Goal: Task Accomplishment & Management: Manage account settings

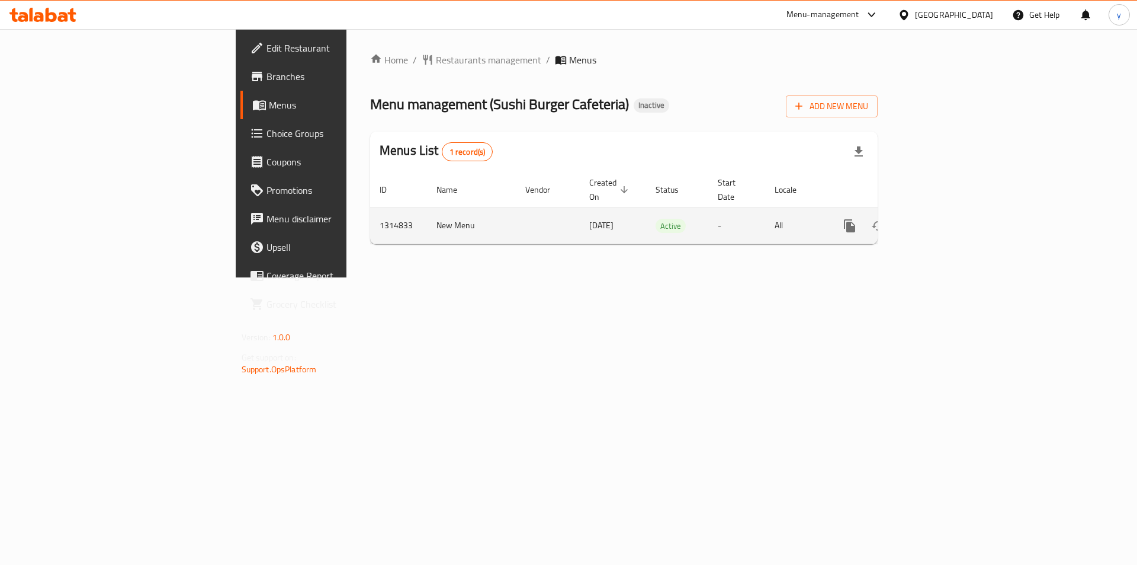
click at [943, 219] on icon "enhanced table" at bounding box center [935, 226] width 14 height 14
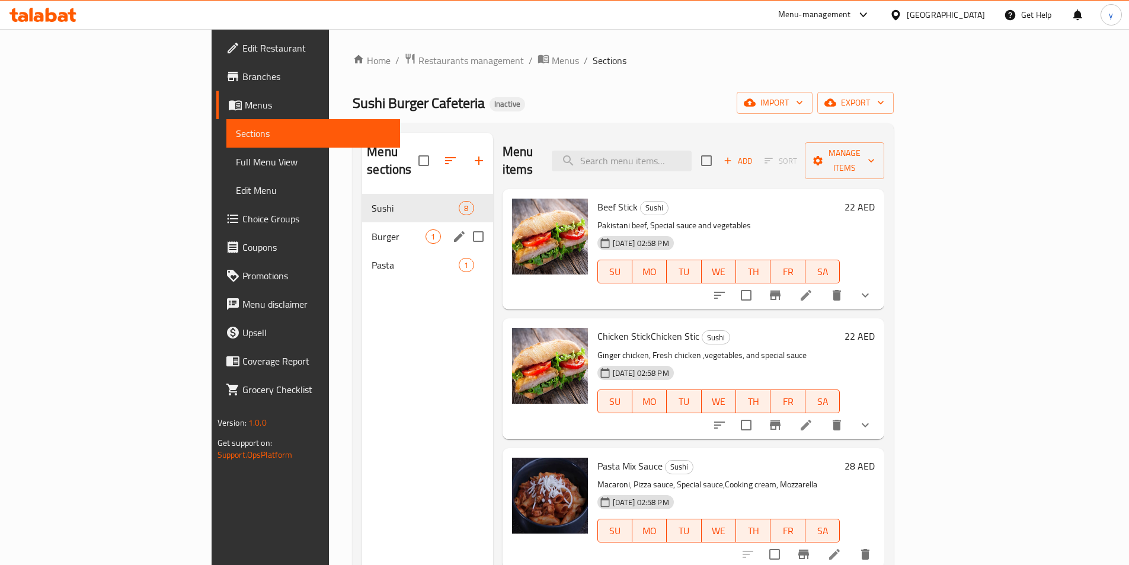
click at [371, 229] on span "Burger" at bounding box center [398, 236] width 54 height 14
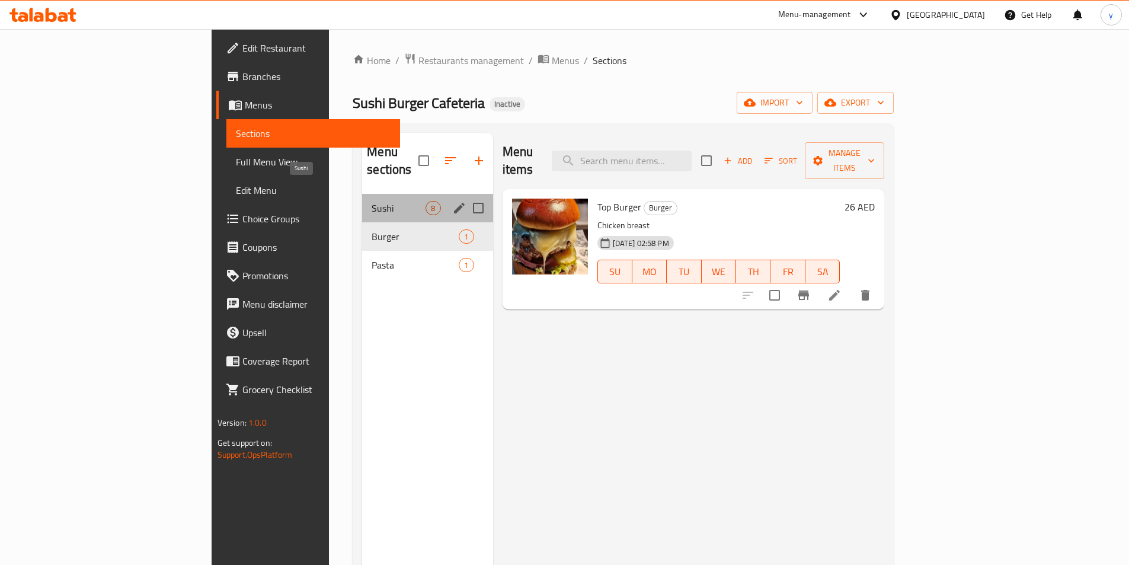
click at [371, 201] on span "Sushi" at bounding box center [398, 208] width 54 height 14
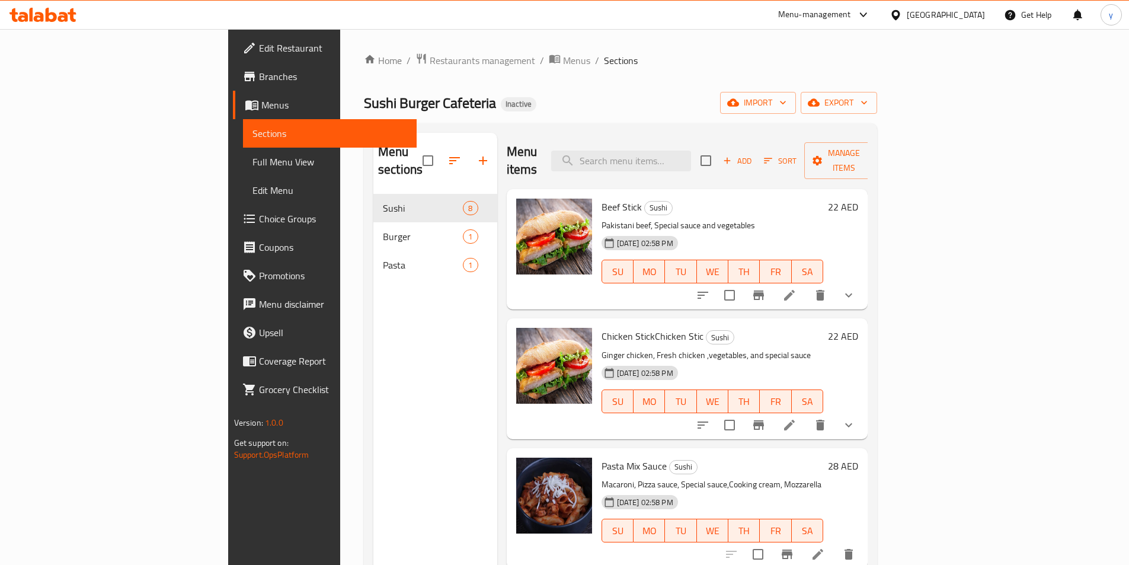
click at [564, 84] on div "Home / Restaurants management / Menus / Sections Sushi Burger Cafeteria Inactiv…" at bounding box center [620, 380] width 513 height 654
click at [259, 80] on span "Branches" at bounding box center [333, 76] width 148 height 14
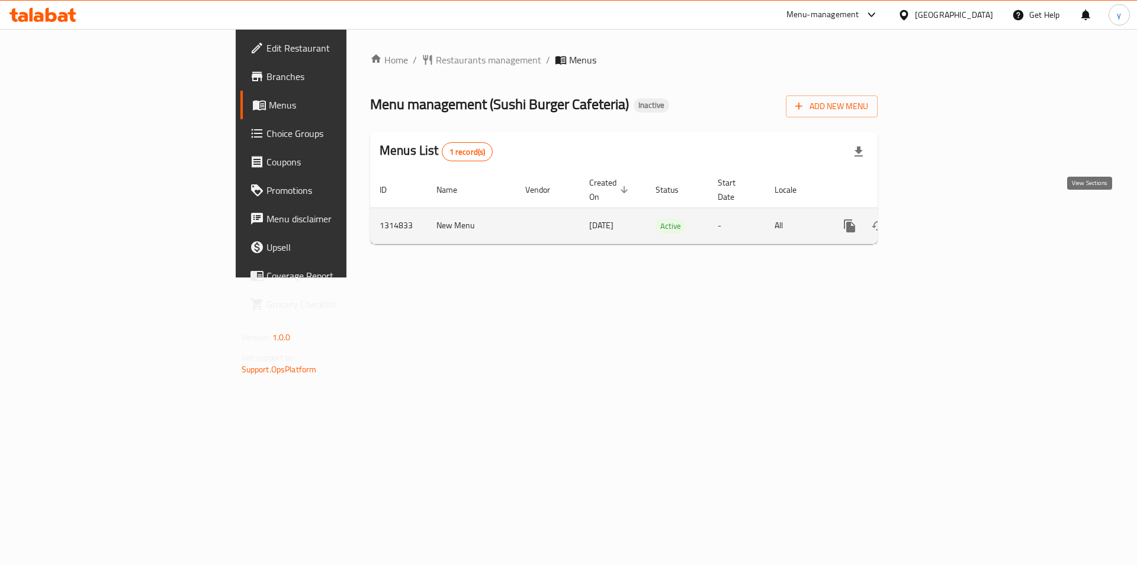
click at [941, 220] on icon "enhanced table" at bounding box center [935, 225] width 11 height 11
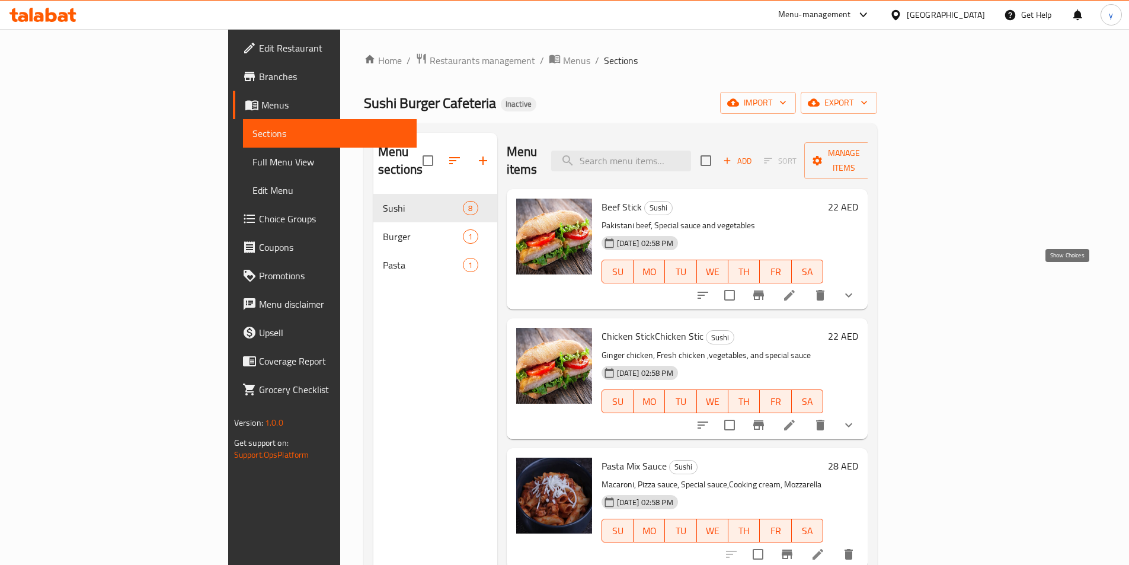
click at [855, 288] on icon "show more" at bounding box center [848, 295] width 14 height 14
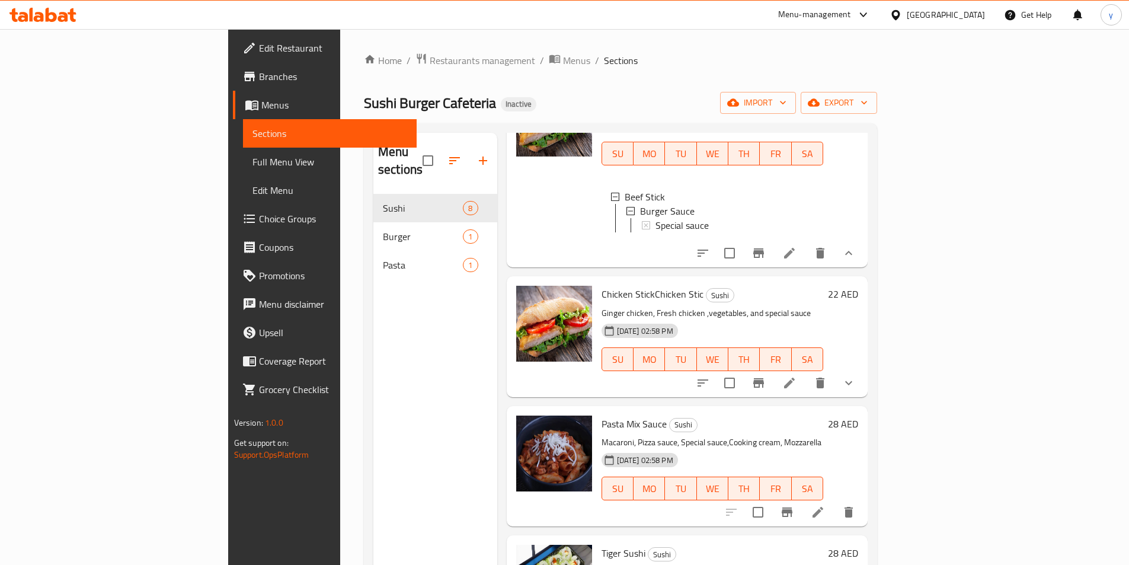
scroll to position [118, 0]
click at [252, 168] on span "Full Menu View" at bounding box center [329, 162] width 155 height 14
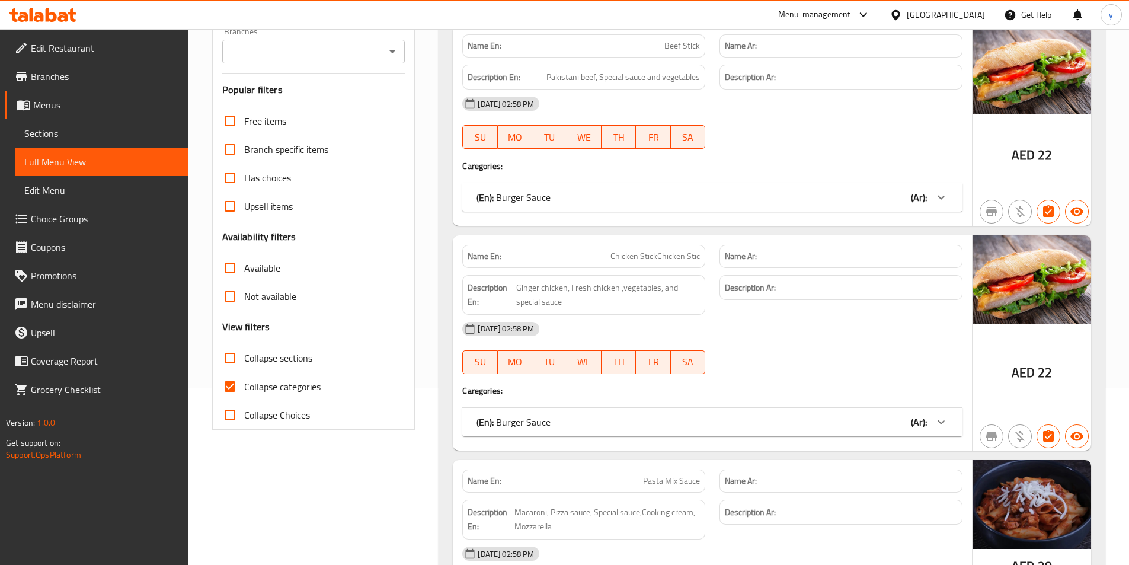
scroll to position [178, 0]
click at [242, 382] on input "Collapse categories" at bounding box center [230, 385] width 28 height 28
checkbox input "false"
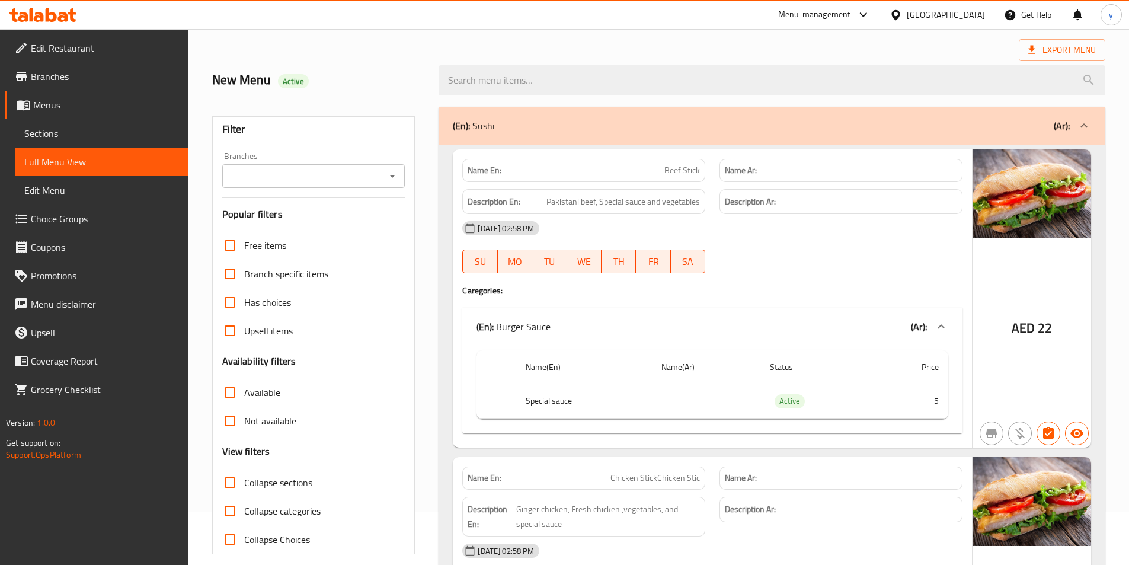
scroll to position [0, 0]
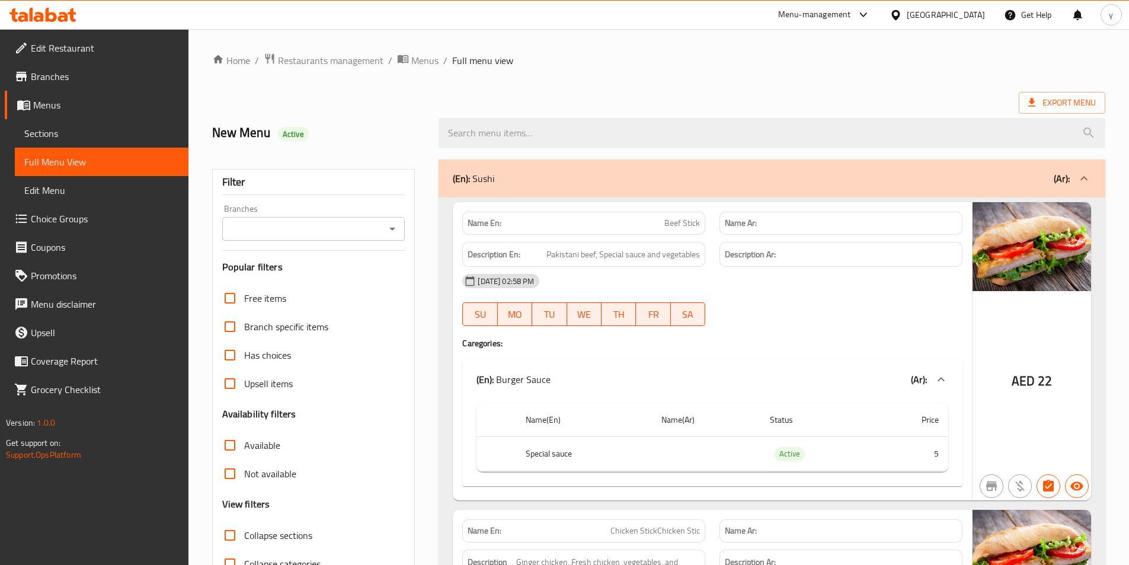
click at [75, 72] on span "Branches" at bounding box center [105, 76] width 148 height 14
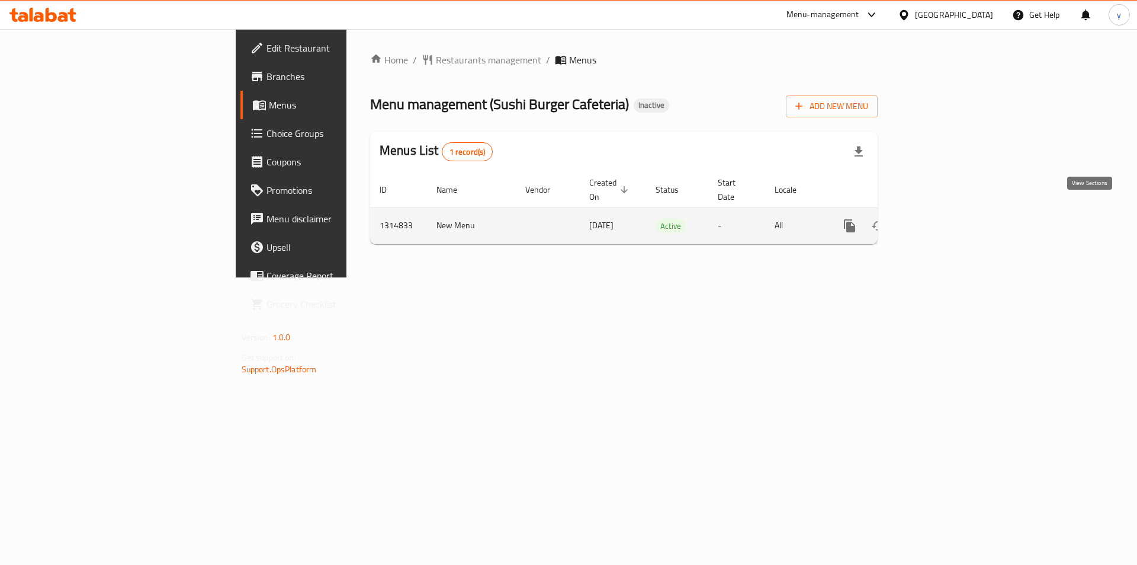
click at [943, 219] on icon "enhanced table" at bounding box center [935, 226] width 14 height 14
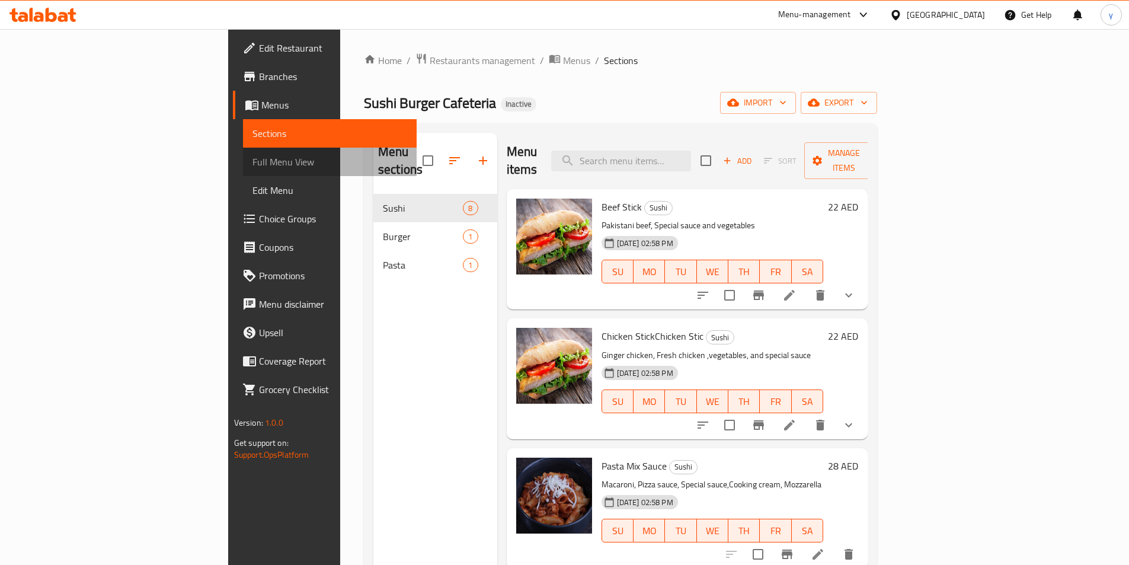
click at [252, 158] on span "Full Menu View" at bounding box center [329, 162] width 155 height 14
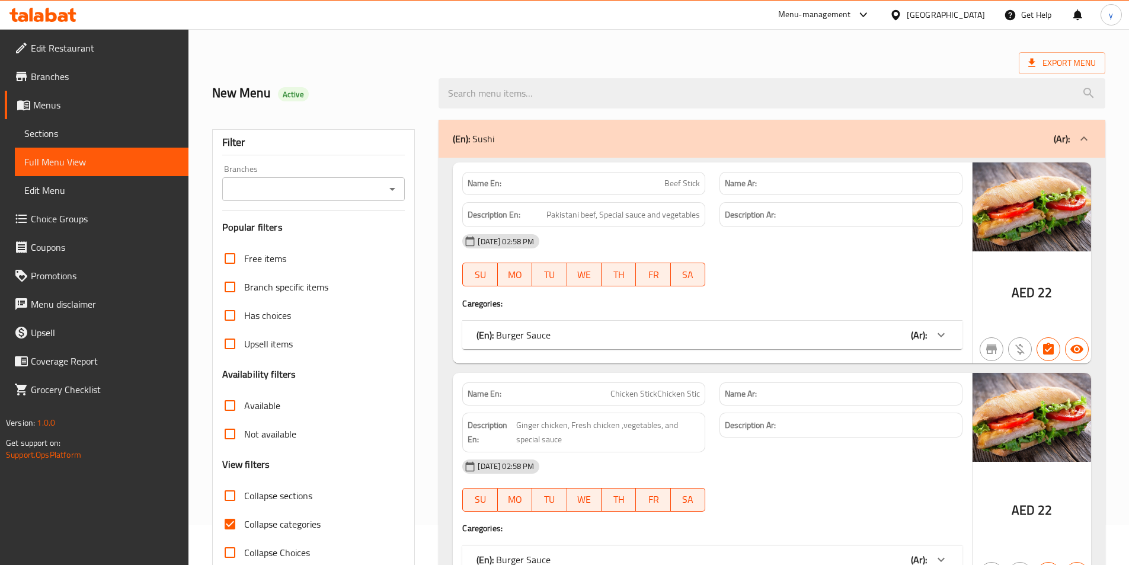
scroll to position [59, 0]
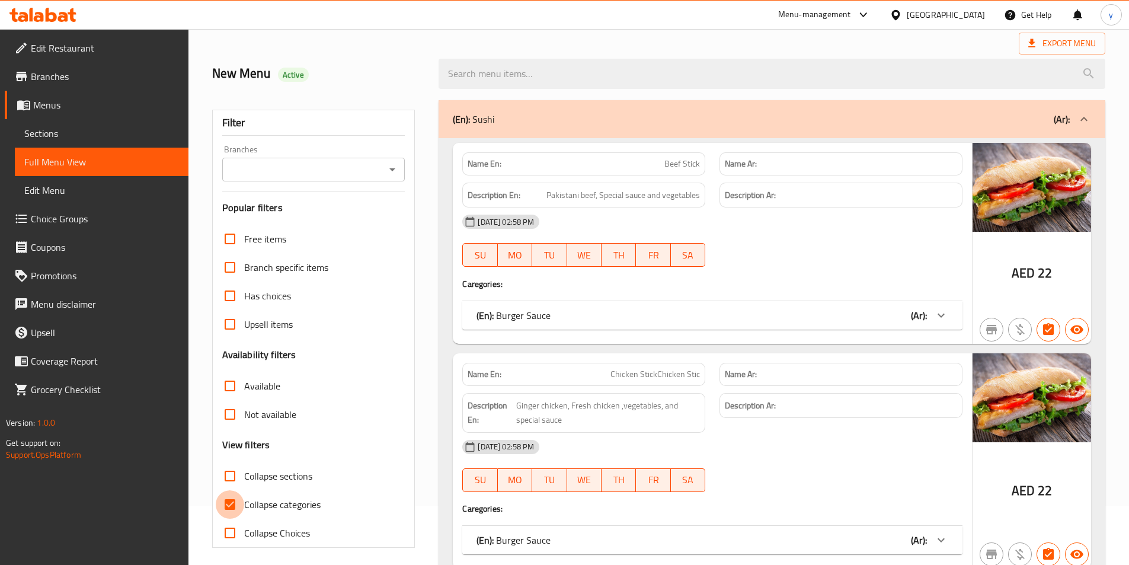
click at [238, 499] on input "Collapse categories" at bounding box center [230, 504] width 28 height 28
checkbox input "false"
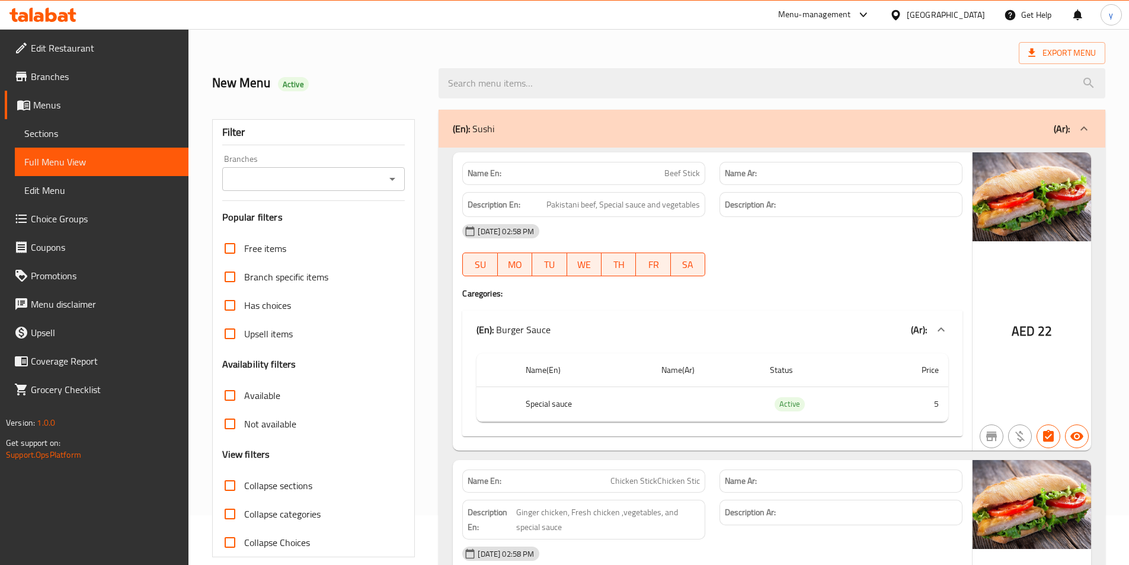
scroll to position [0, 0]
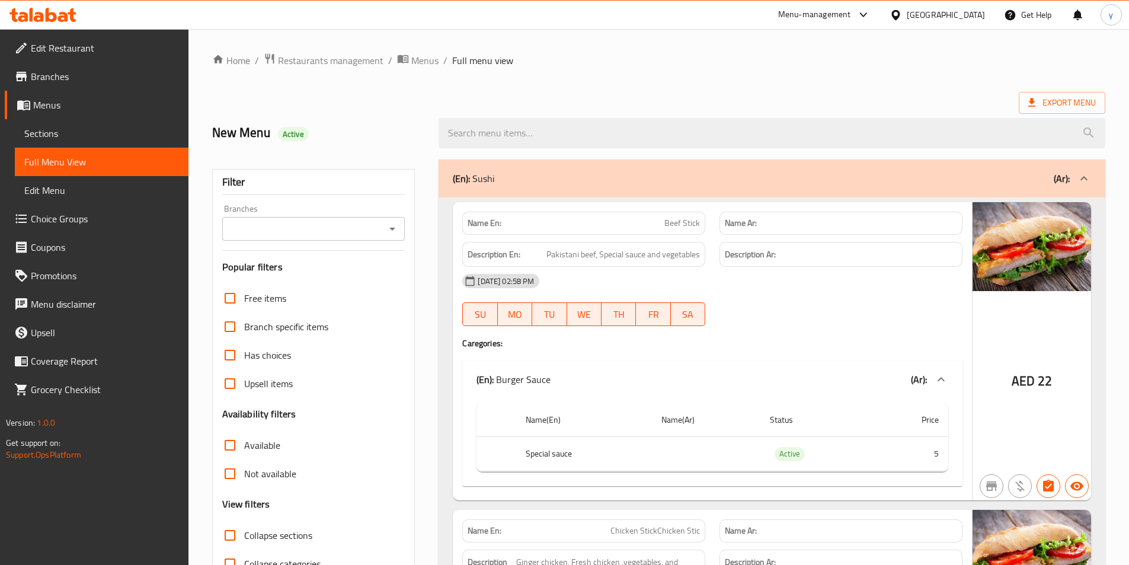
click at [370, 93] on div "Export Menu" at bounding box center [658, 103] width 893 height 22
click at [59, 139] on span "Sections" at bounding box center [101, 133] width 155 height 14
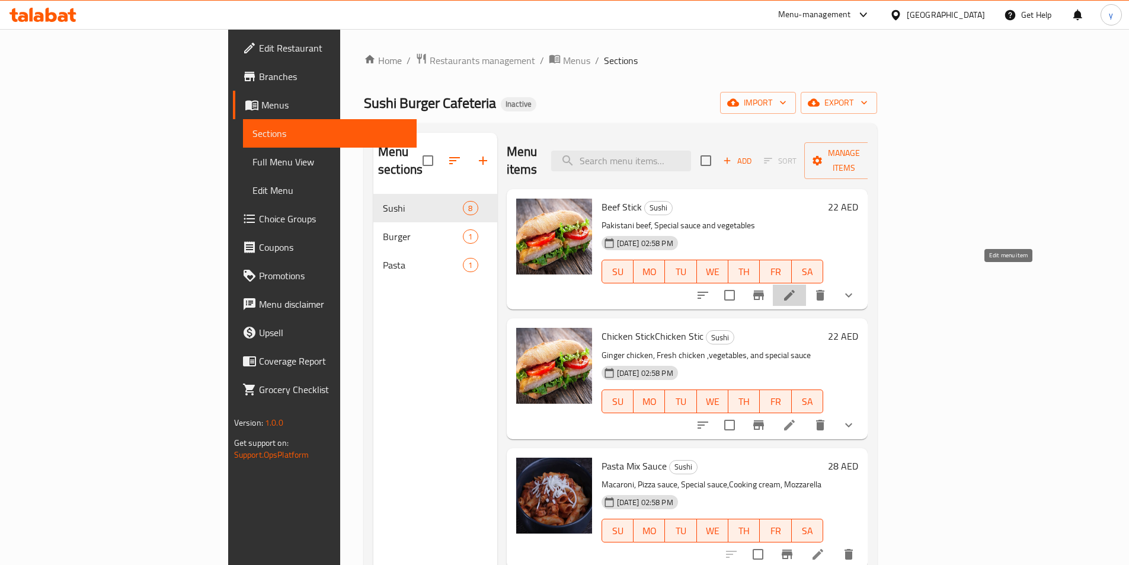
click at [796, 288] on icon at bounding box center [789, 295] width 14 height 14
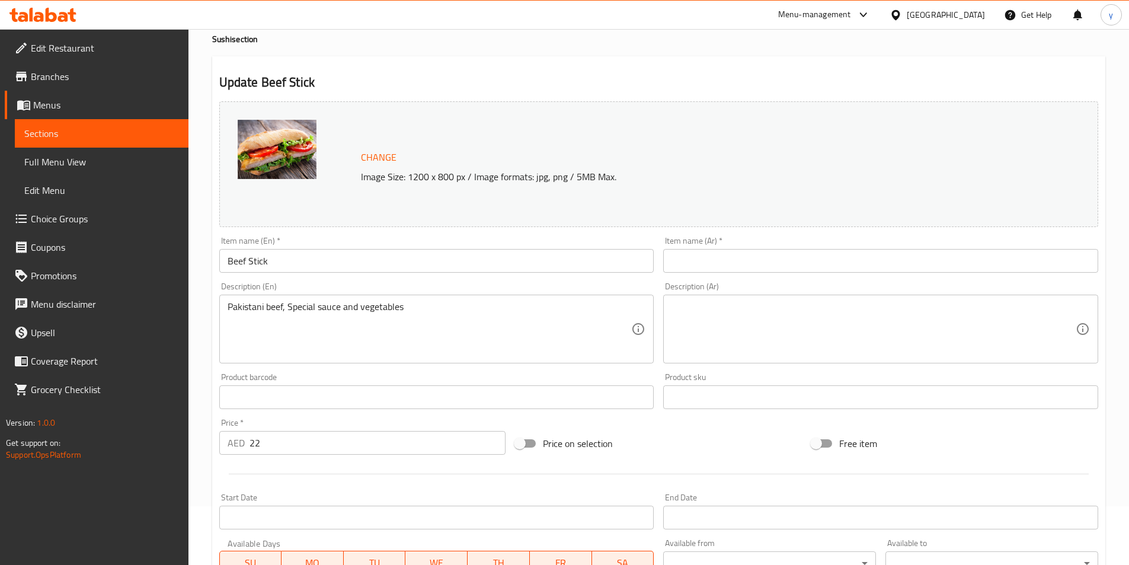
scroll to position [59, 0]
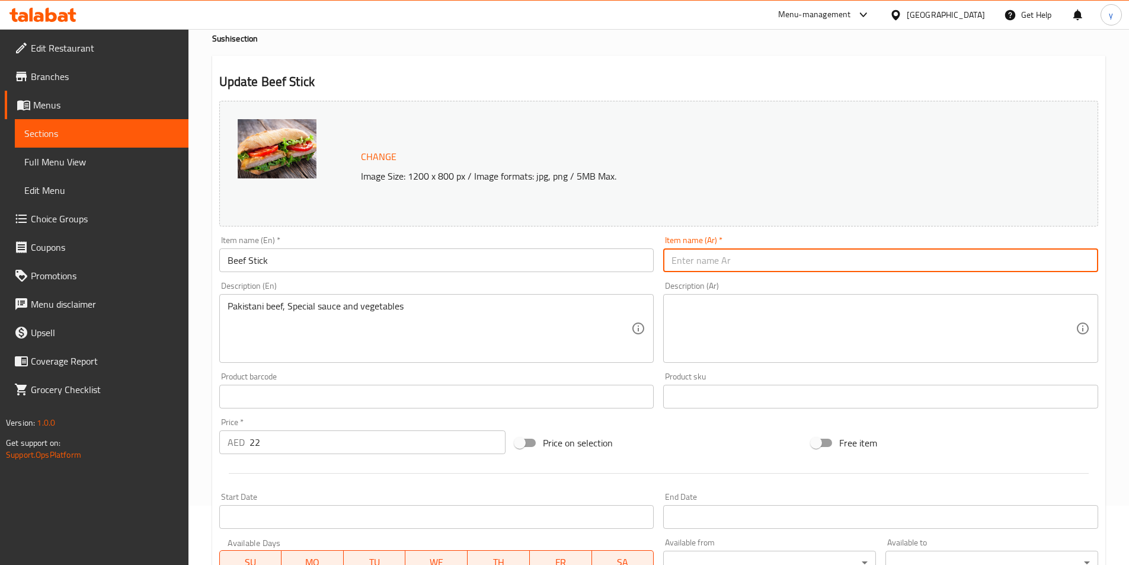
click at [793, 262] on input "text" at bounding box center [880, 260] width 435 height 24
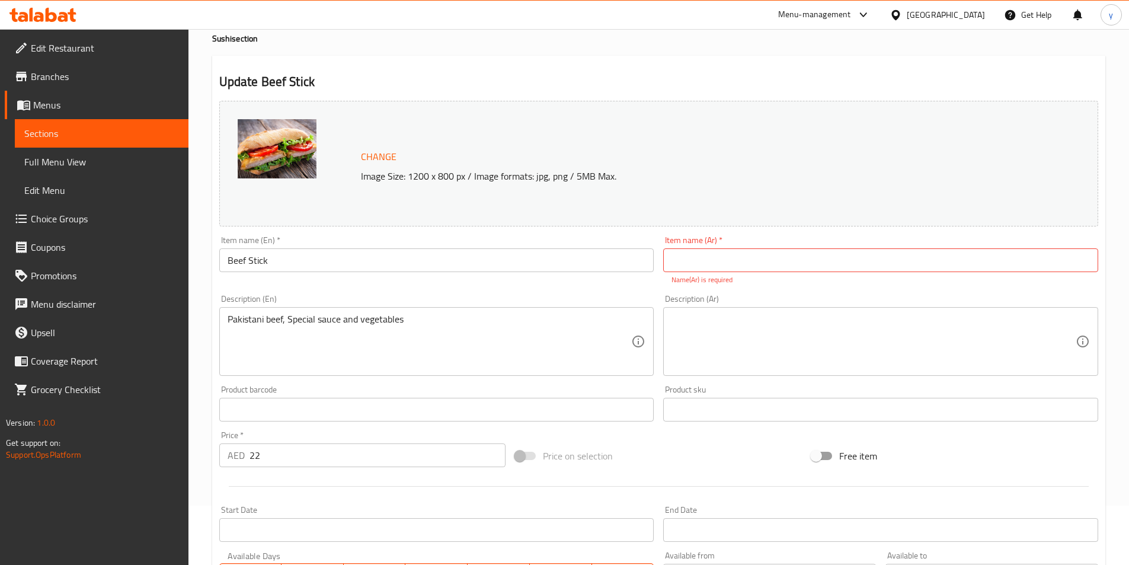
click at [752, 255] on input "text" at bounding box center [880, 260] width 435 height 24
click at [777, 249] on input "text" at bounding box center [880, 260] width 435 height 24
type input "s"
type input "ستيك لحم بقري"
click at [769, 363] on div "Description (Ar)" at bounding box center [880, 341] width 435 height 69
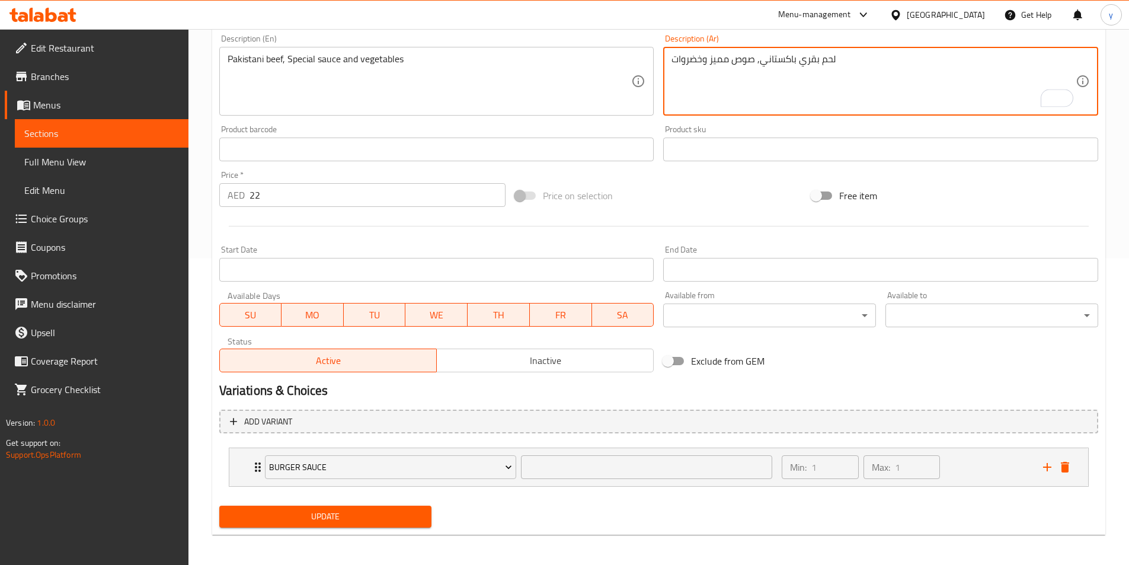
scroll to position [309, 0]
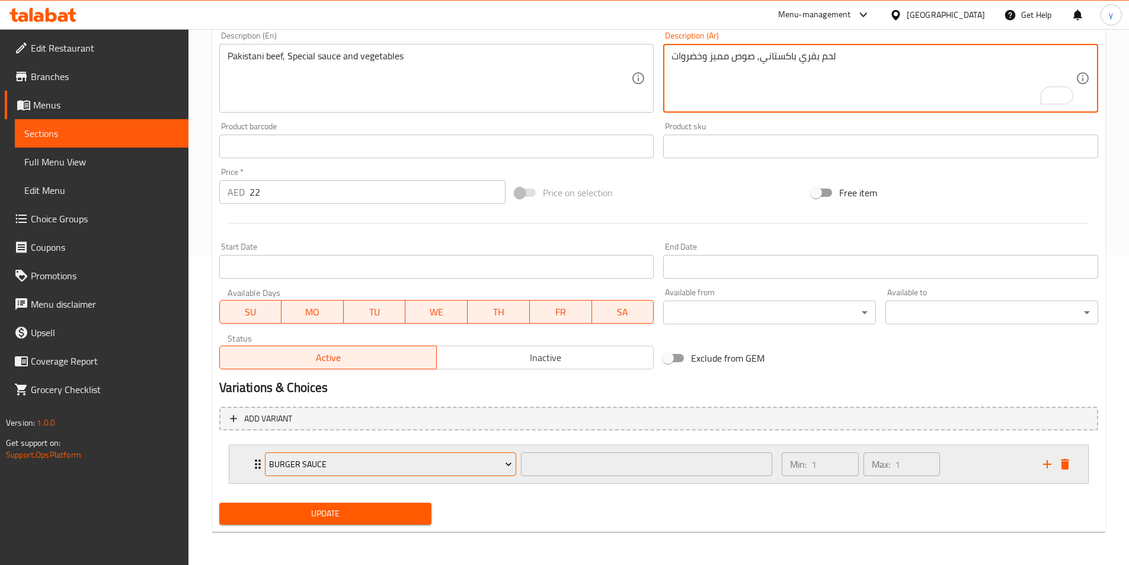
type textarea "لحم بقري باكستاني, صوص مميز وخضروات"
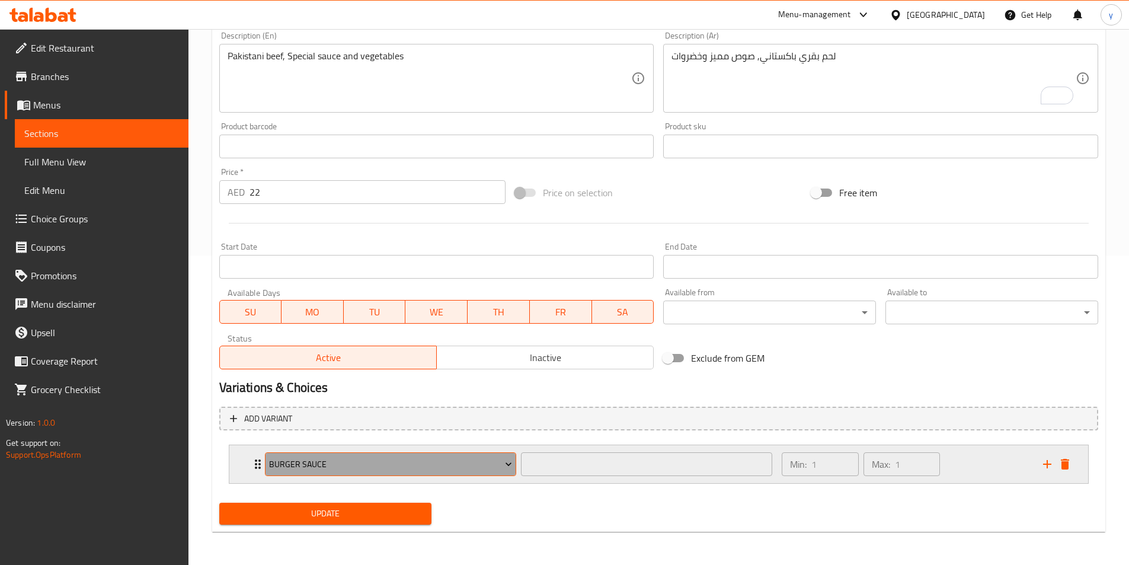
click at [515, 462] on button "Burger Sauce" at bounding box center [390, 464] width 251 height 24
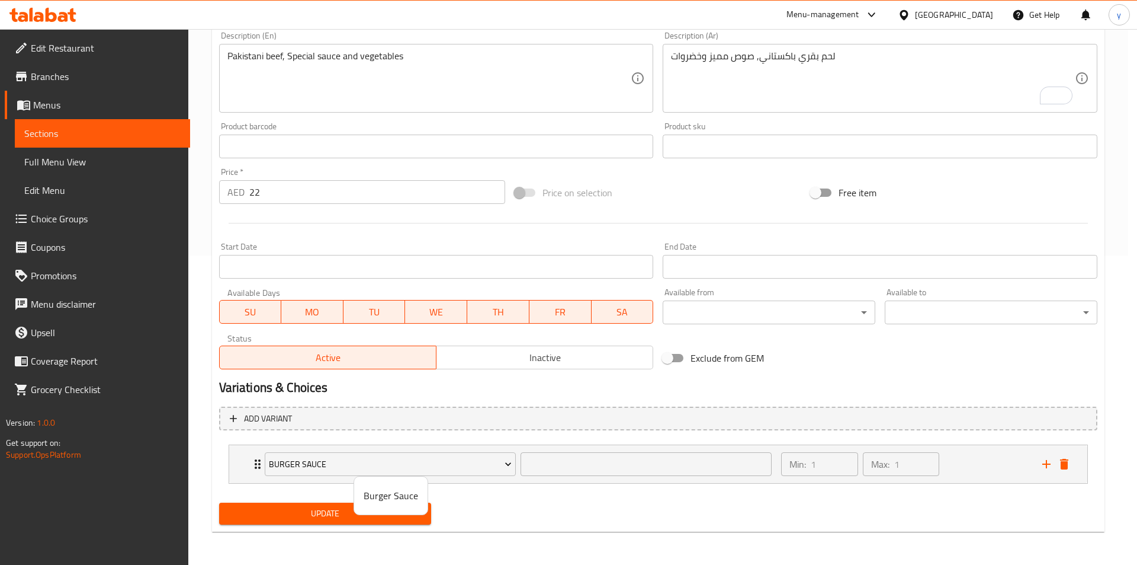
click at [514, 462] on div at bounding box center [568, 282] width 1137 height 565
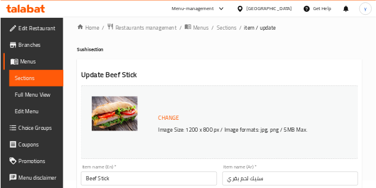
scroll to position [13, 0]
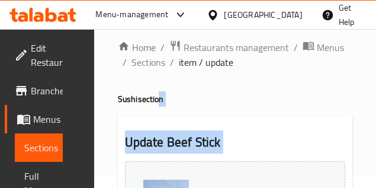
drag, startPoint x: 156, startPoint y: 167, endPoint x: 155, endPoint y: 78, distance: 88.9
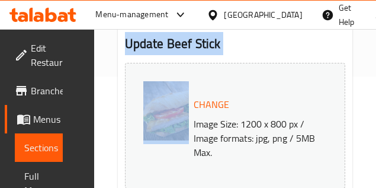
scroll to position [112, 0]
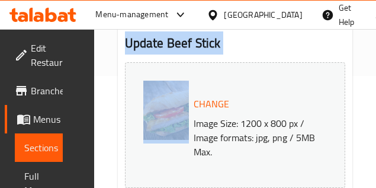
click at [275, 100] on div "Change Image Size: 1200 x 800 px / Image formats: jpg, png / 5MB Max." at bounding box center [258, 125] width 138 height 67
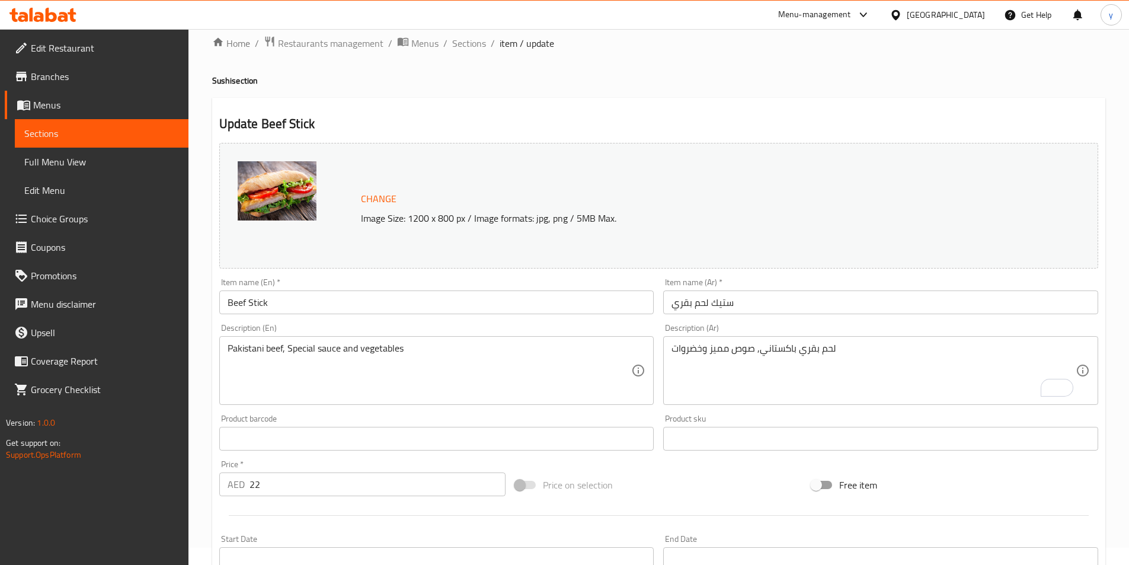
scroll to position [14, 0]
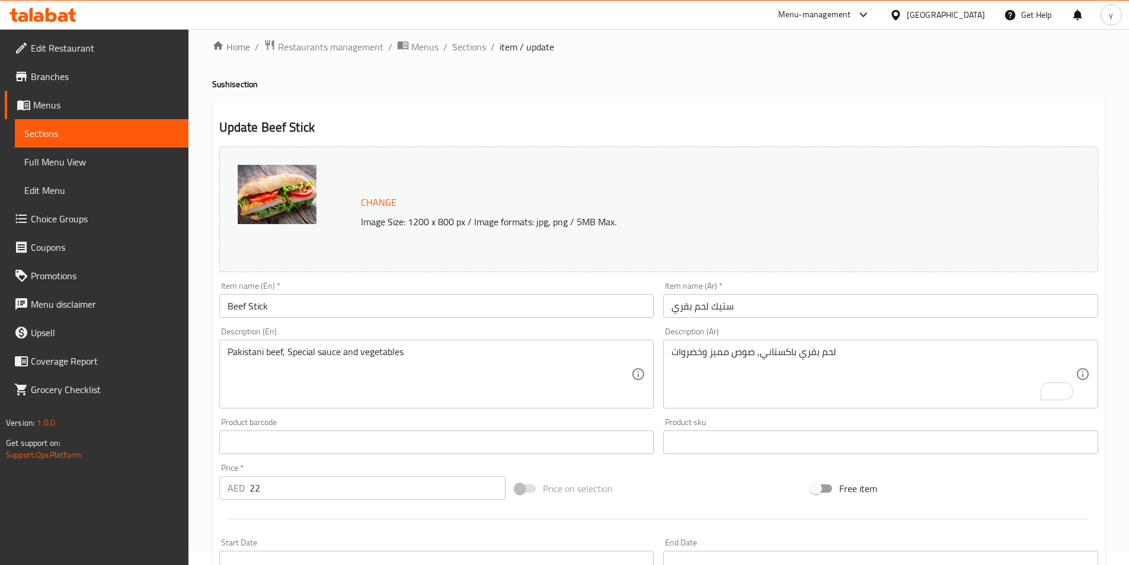
click at [294, 207] on img at bounding box center [277, 194] width 79 height 59
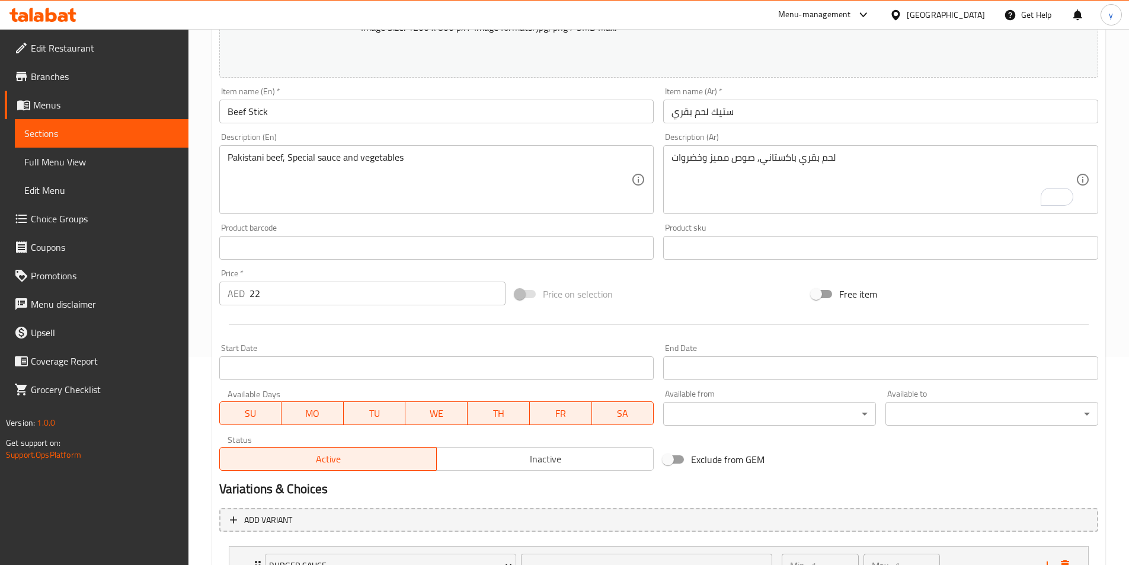
scroll to position [309, 0]
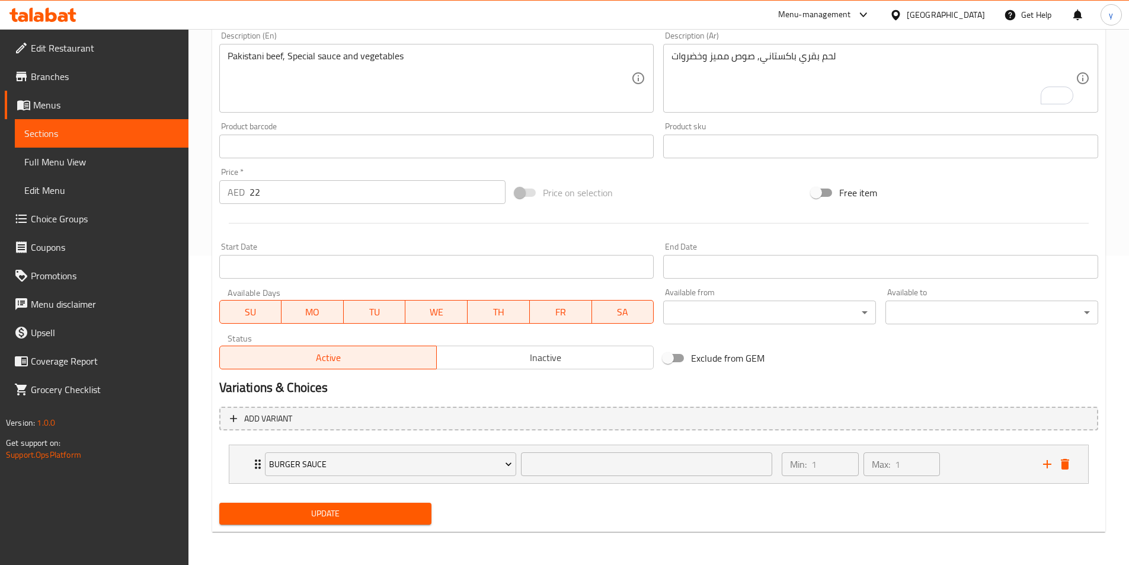
click at [355, 510] on span "Update" at bounding box center [326, 513] width 194 height 15
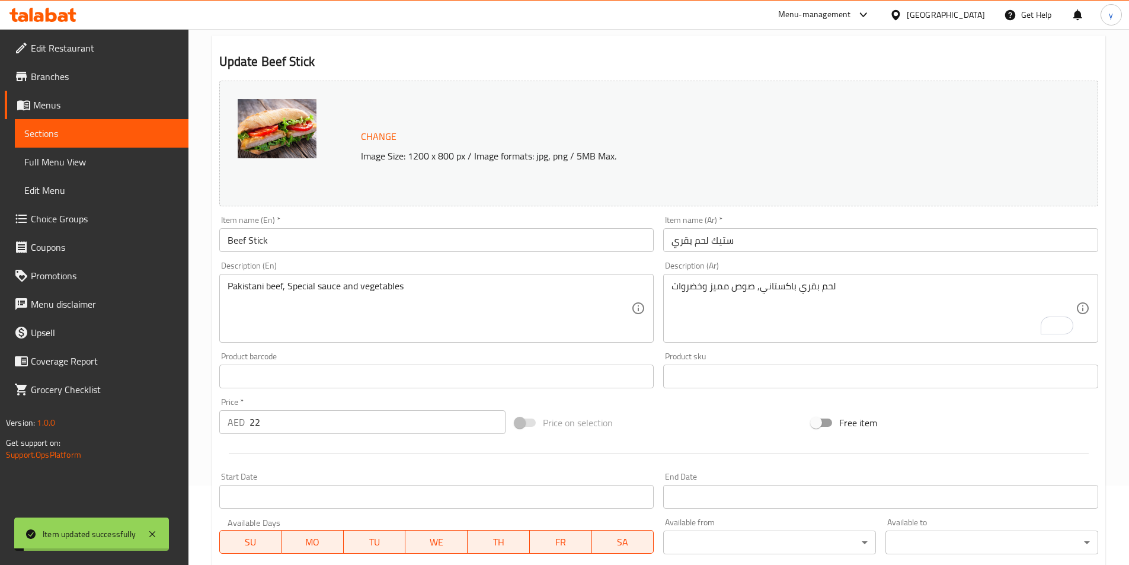
scroll to position [0, 0]
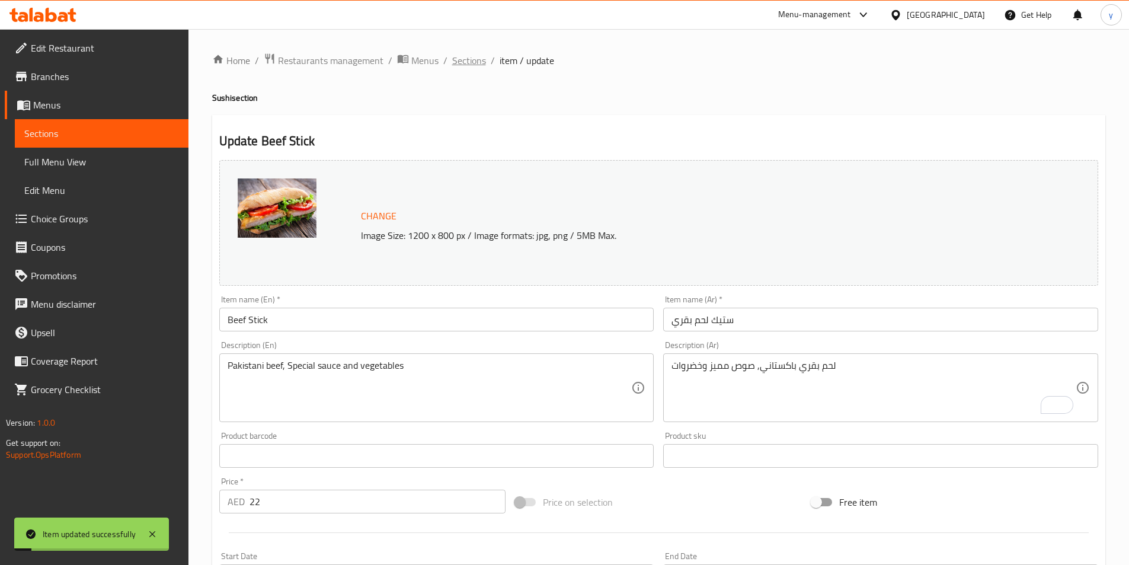
click at [464, 56] on span "Sections" at bounding box center [469, 60] width 34 height 14
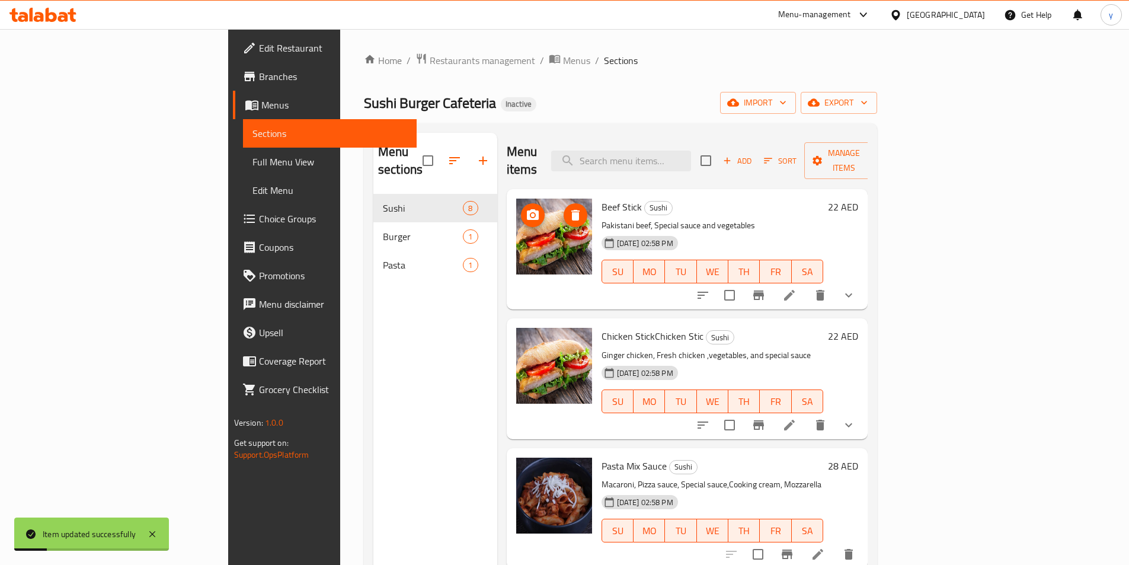
click at [516, 210] on img at bounding box center [554, 236] width 76 height 76
click at [516, 217] on img at bounding box center [554, 236] width 76 height 76
click at [525, 208] on icon "upload picture" at bounding box center [532, 215] width 14 height 14
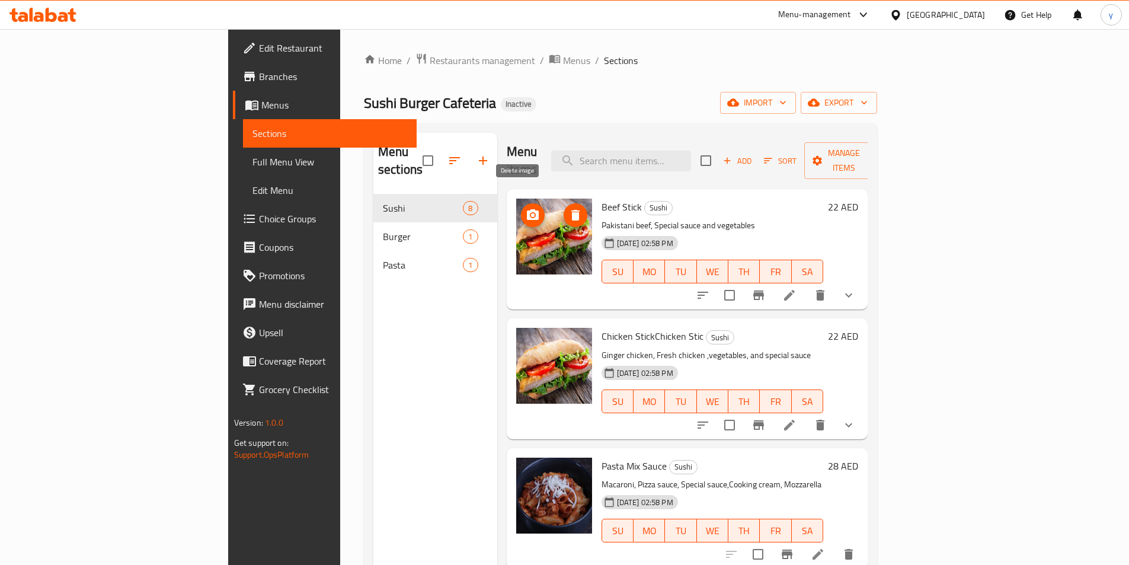
click at [571, 210] on icon "delete image" at bounding box center [575, 215] width 8 height 11
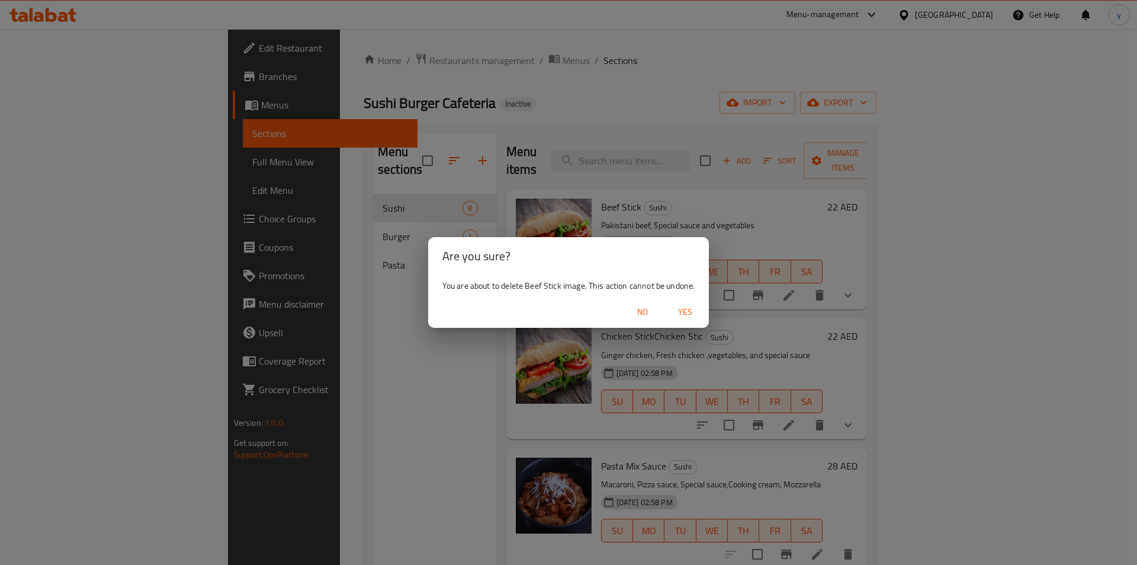
click at [690, 307] on span "Yes" at bounding box center [685, 312] width 28 height 15
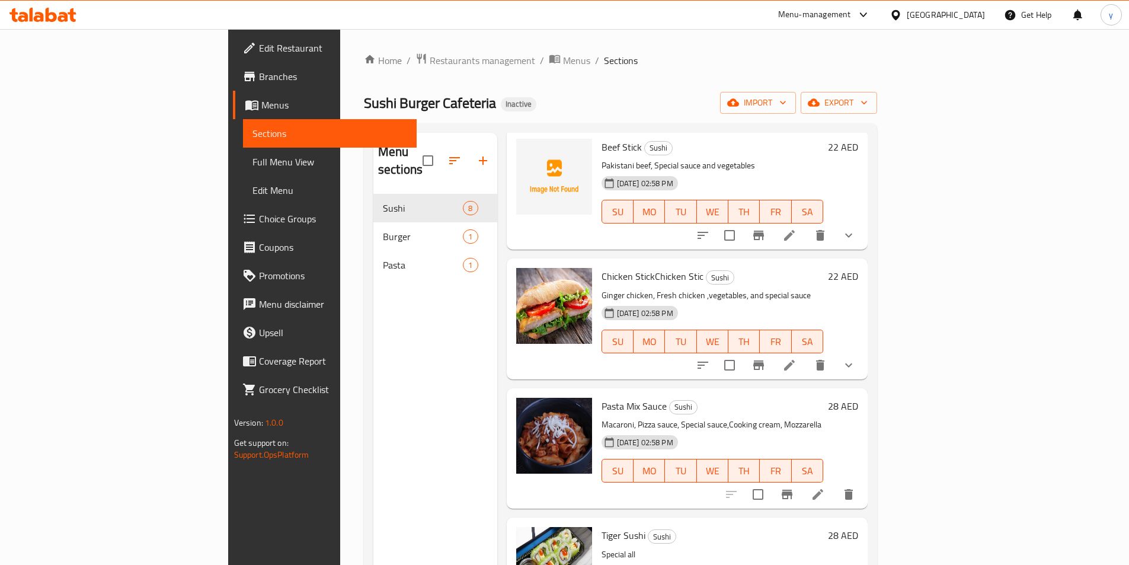
scroll to position [59, 0]
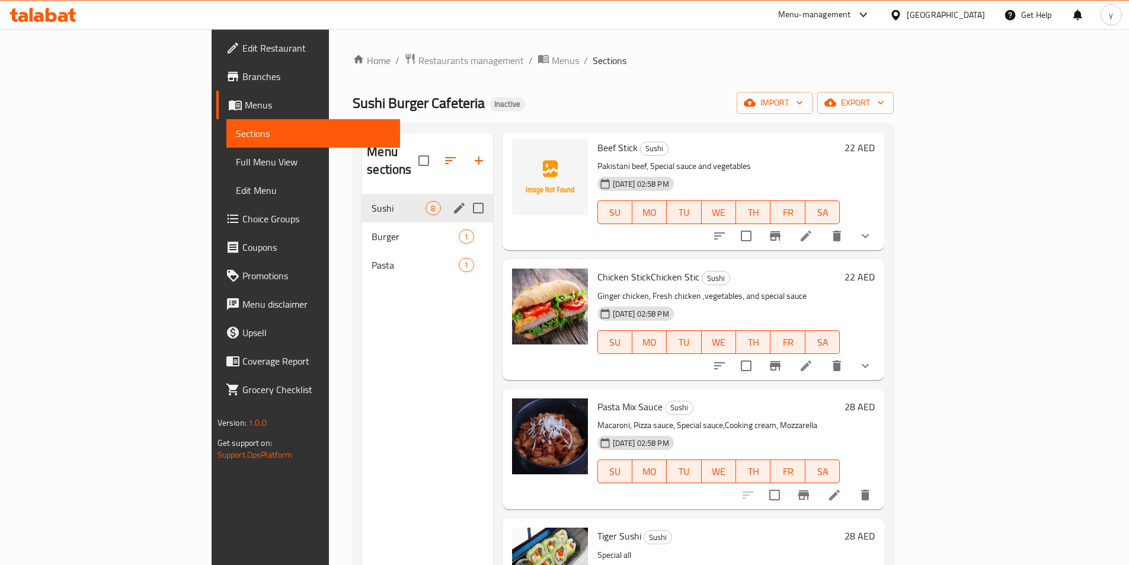
drag, startPoint x: 438, startPoint y: 187, endPoint x: 422, endPoint y: 189, distance: 16.8
click at [466, 196] on input "Menu sections" at bounding box center [478, 208] width 25 height 25
click at [436, 153] on icon "button" at bounding box center [443, 160] width 14 height 14
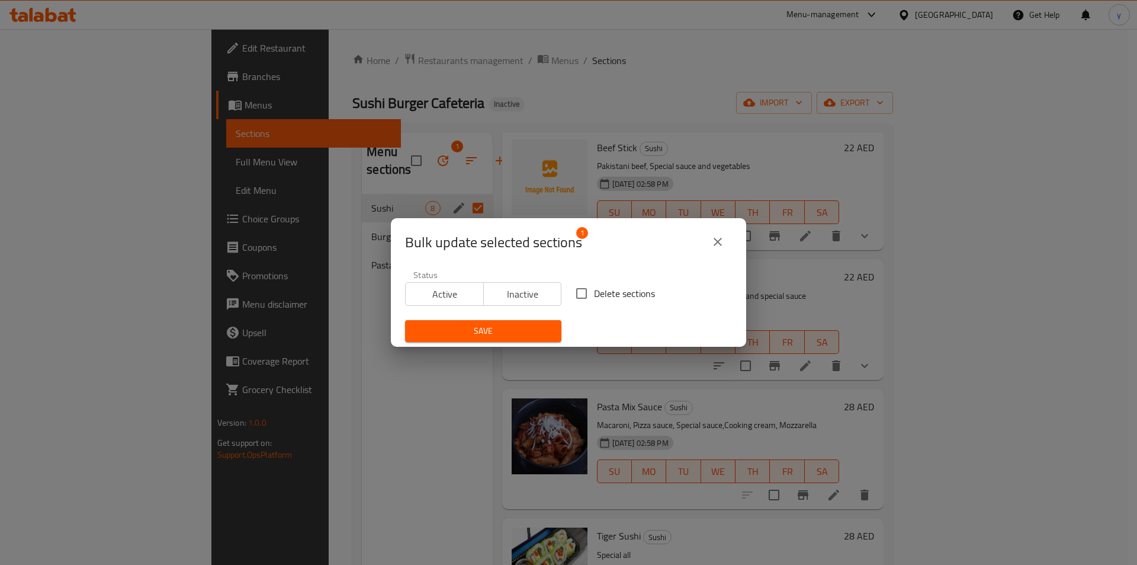
click at [714, 239] on icon "close" at bounding box center [718, 242] width 14 height 14
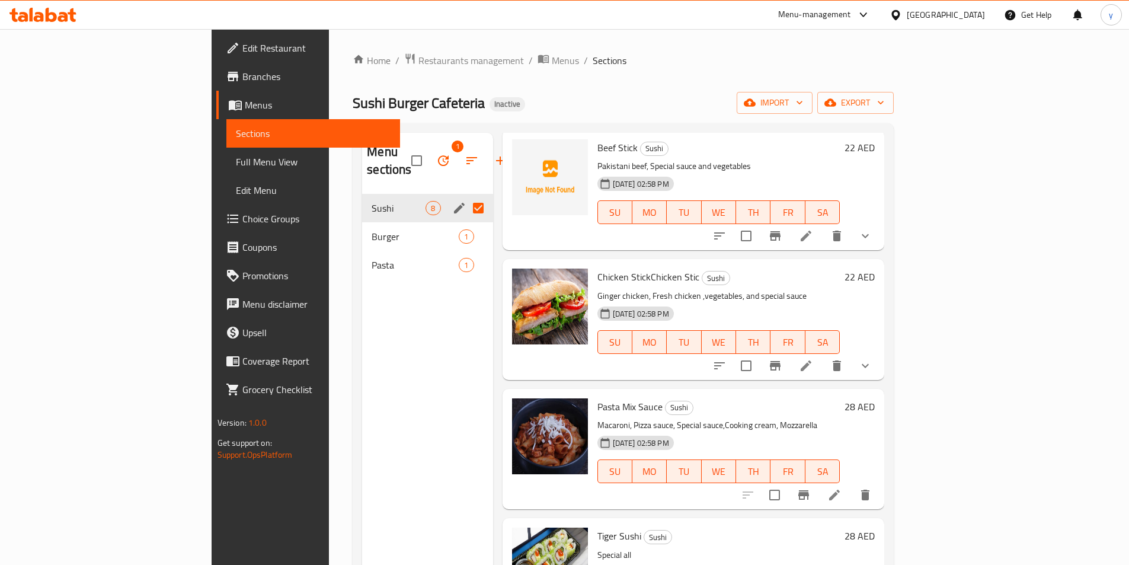
click at [466, 196] on input "Menu sections" at bounding box center [478, 208] width 25 height 25
checkbox input "false"
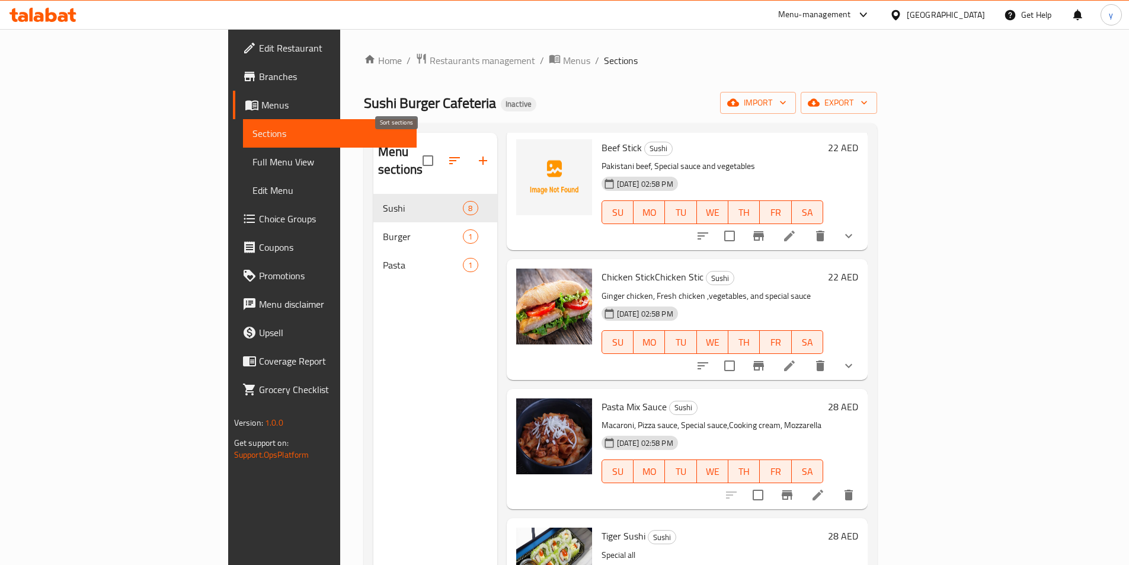
click at [447, 155] on icon "button" at bounding box center [454, 160] width 14 height 14
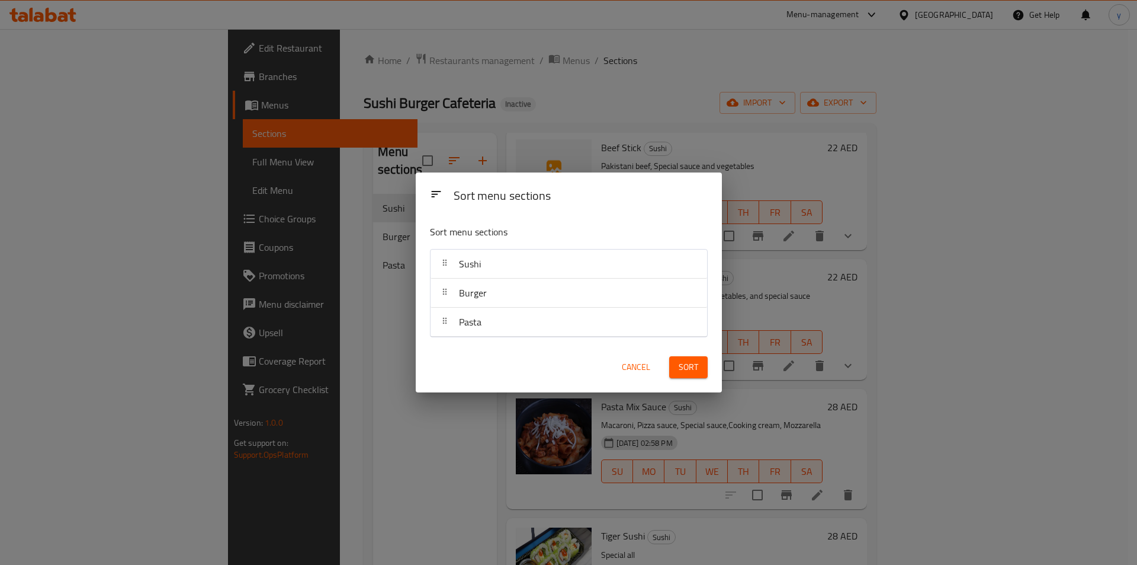
click at [408, 132] on div "Sort menu sections Sort menu sections Sushi Burger Pasta Cancel Sort" at bounding box center [568, 282] width 1137 height 565
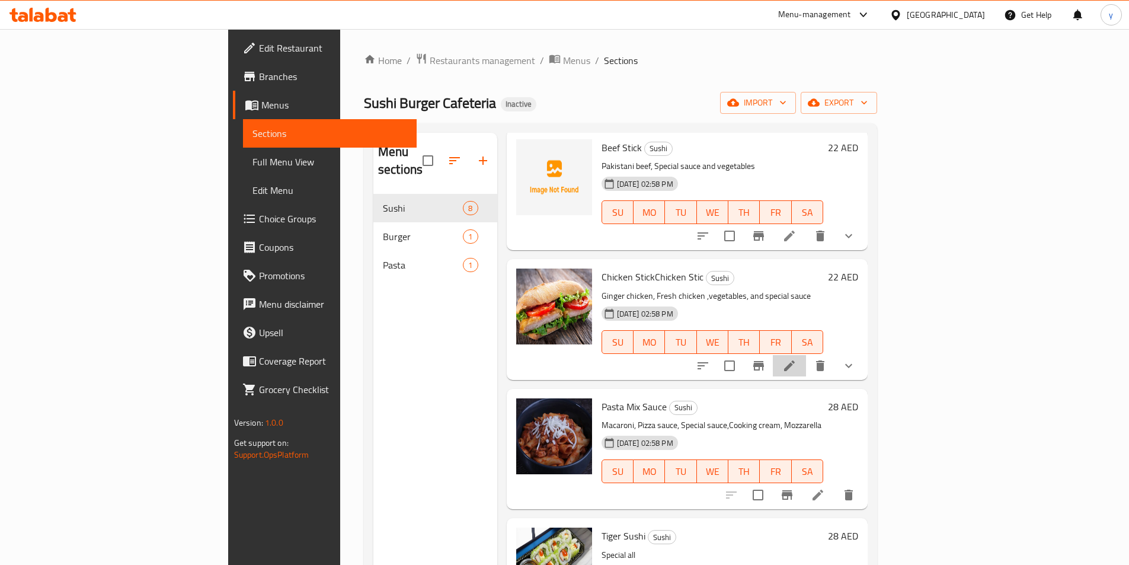
click at [806, 356] on li at bounding box center [789, 365] width 33 height 21
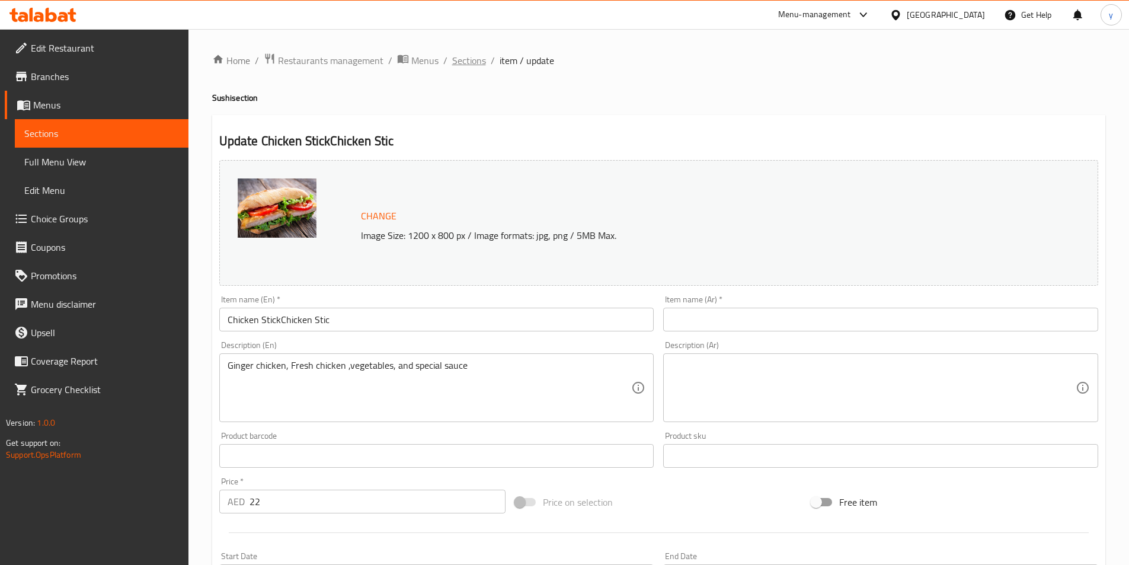
click at [460, 61] on span "Sections" at bounding box center [469, 60] width 34 height 14
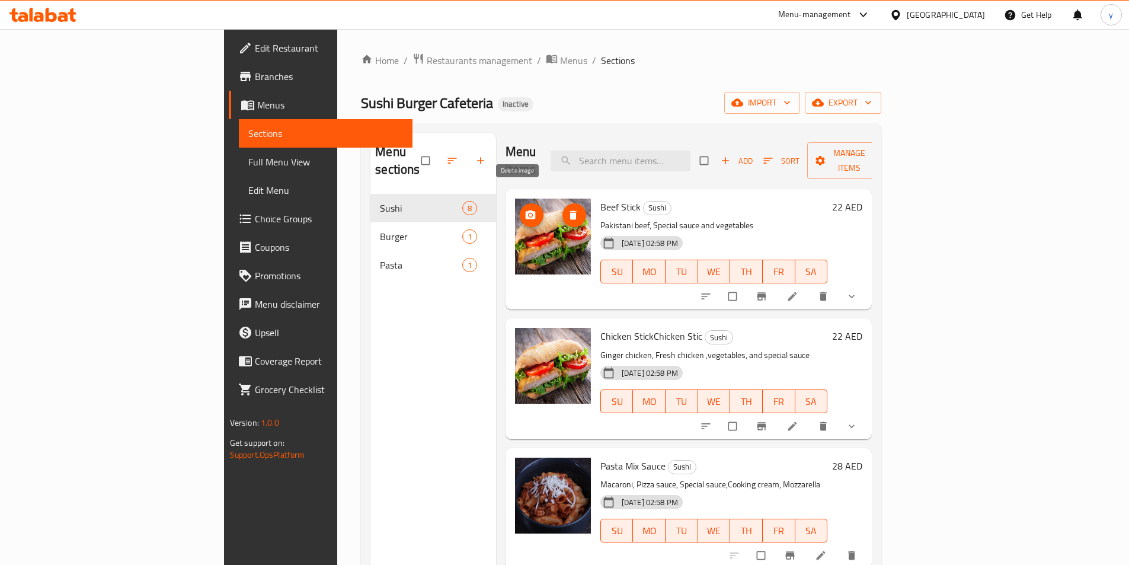
click at [569, 210] on icon "delete image" at bounding box center [572, 214] width 7 height 9
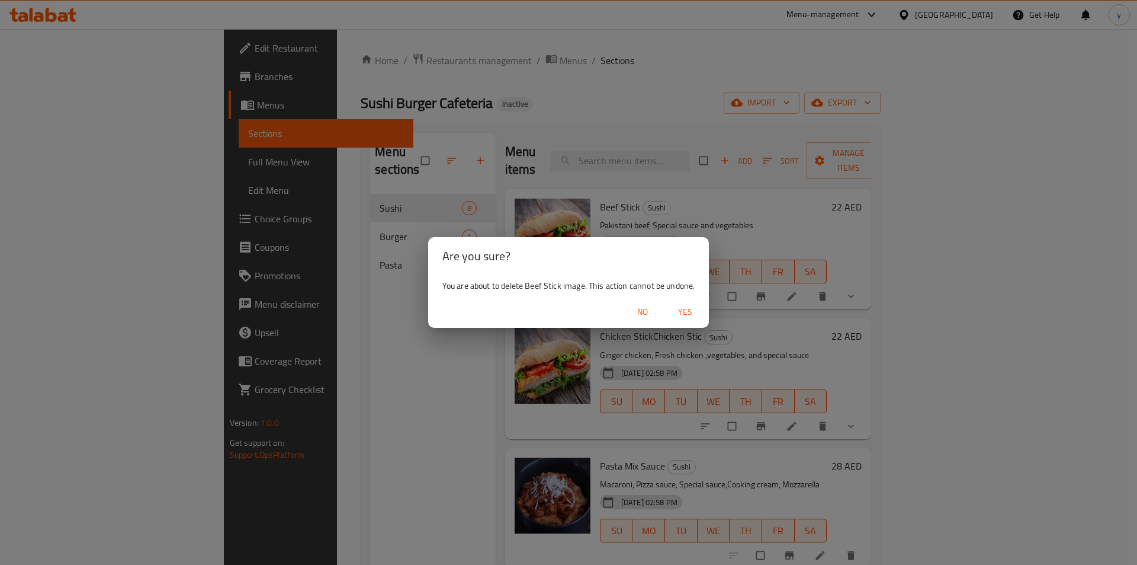
click at [690, 315] on span "Yes" at bounding box center [685, 312] width 28 height 15
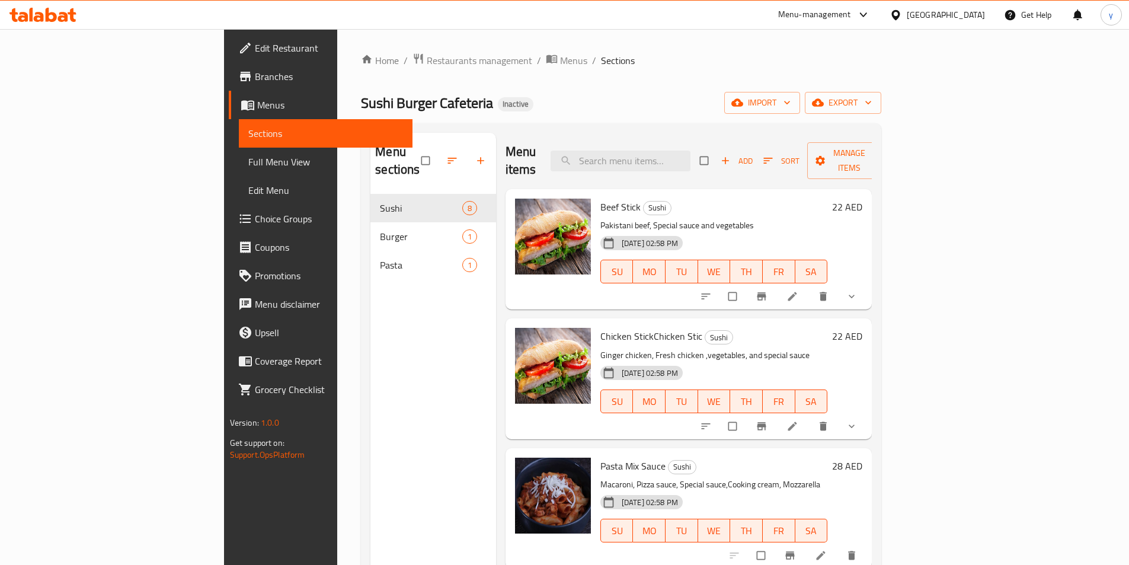
click at [857, 290] on icon "show more" at bounding box center [851, 296] width 12 height 12
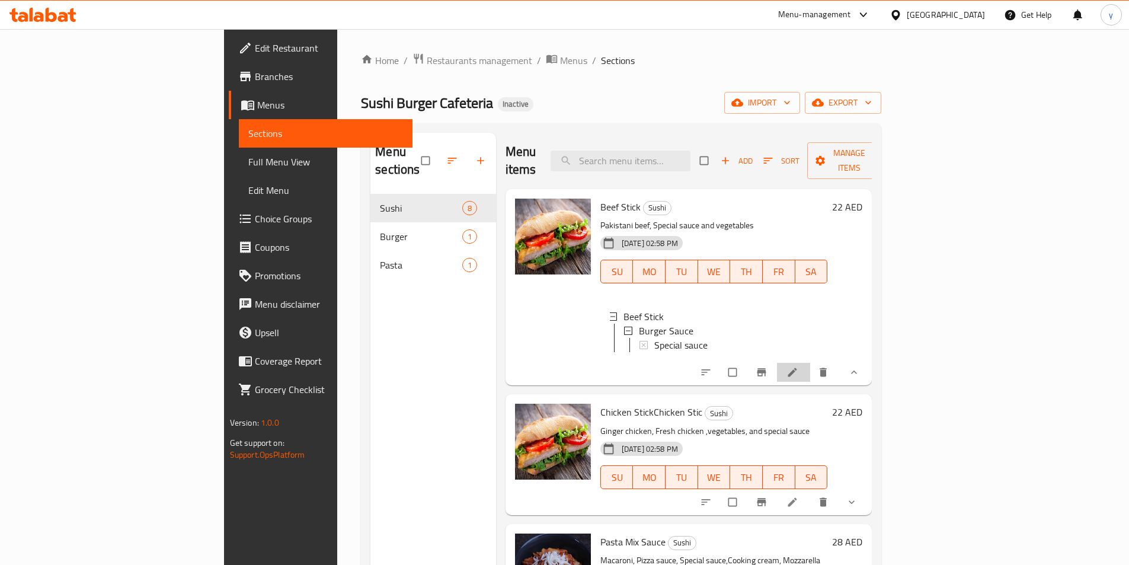
click at [810, 363] on li at bounding box center [793, 372] width 33 height 19
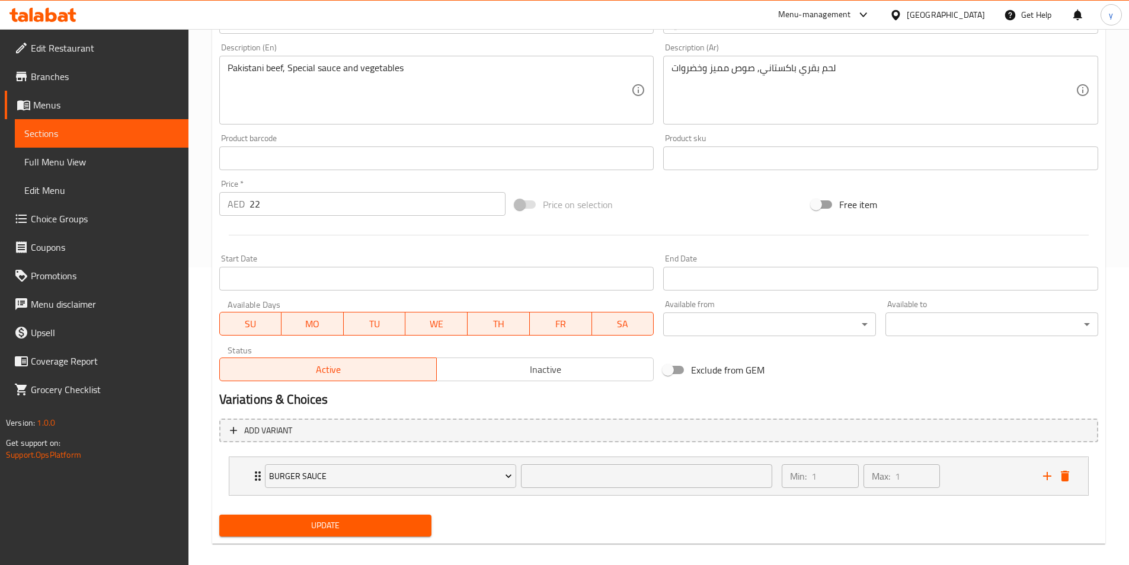
scroll to position [309, 0]
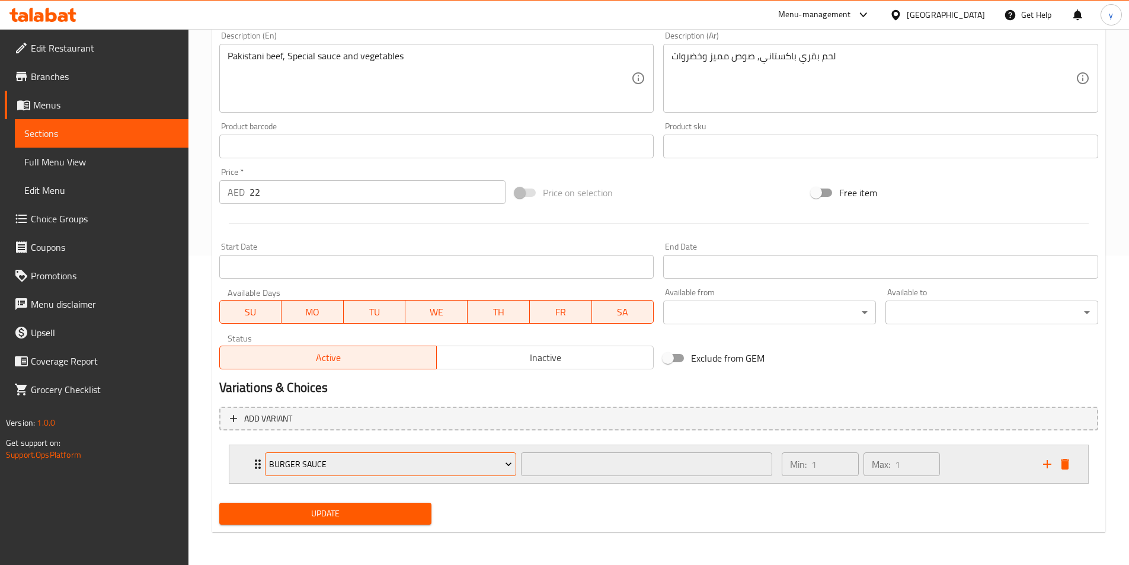
click at [495, 470] on span "Burger Sauce" at bounding box center [390, 464] width 243 height 15
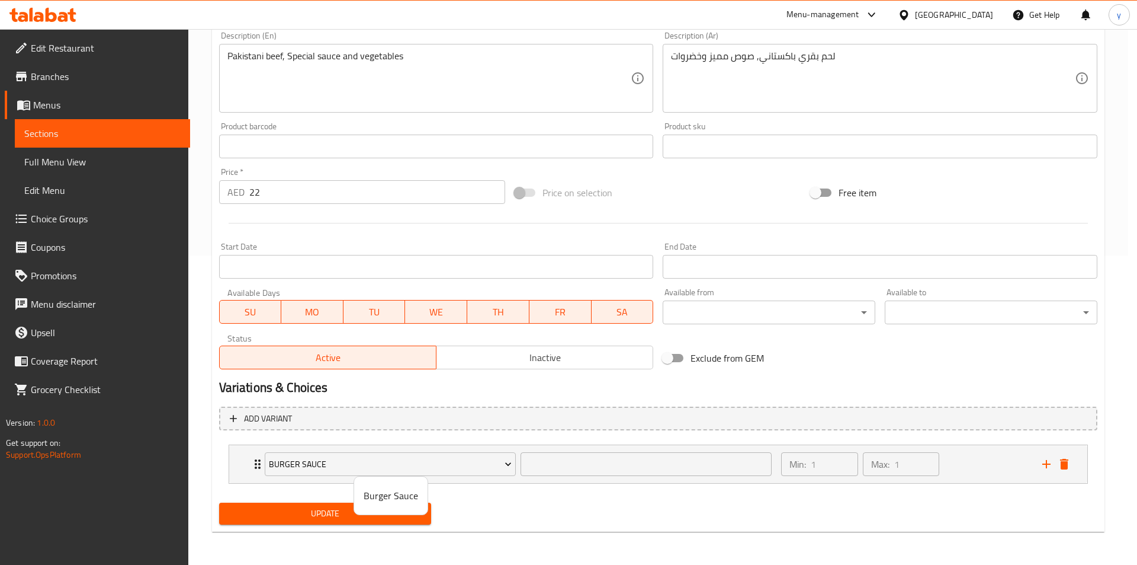
click at [506, 466] on div at bounding box center [568, 282] width 1137 height 565
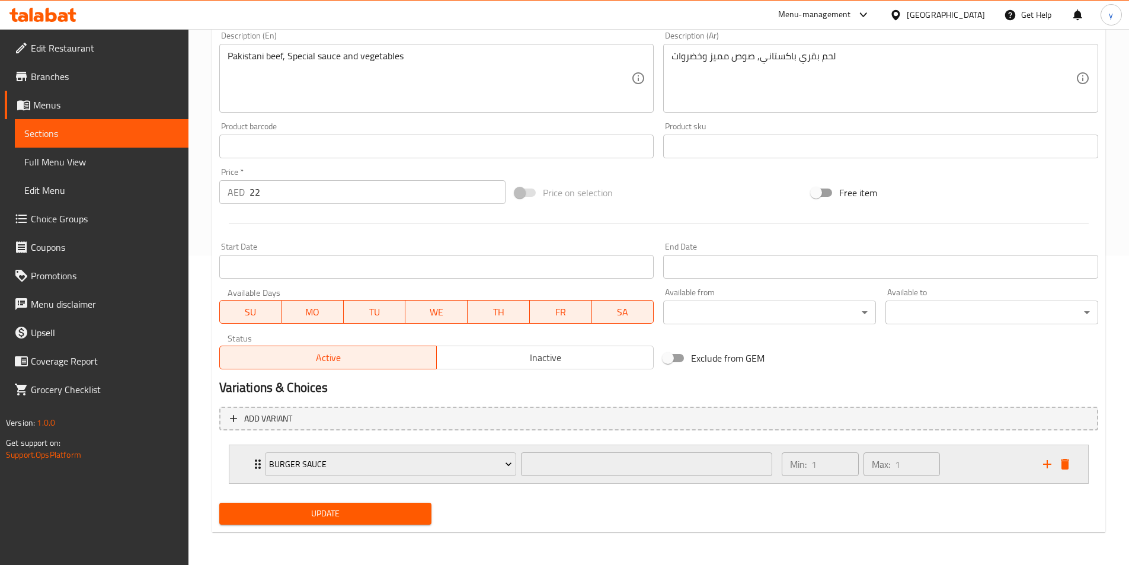
click at [991, 464] on div "Min: 1 ​ Max: 1 ​" at bounding box center [904, 464] width 261 height 38
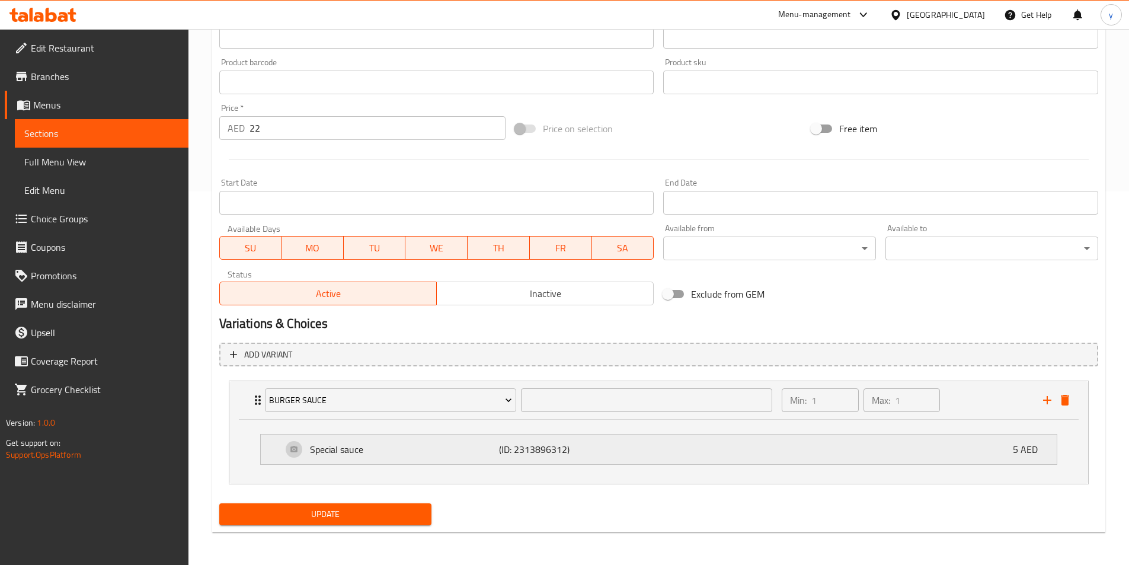
scroll to position [374, 0]
click at [243, 396] on div "Burger Sauce ​ Min: 1 ​ Max: 1 ​" at bounding box center [658, 399] width 858 height 38
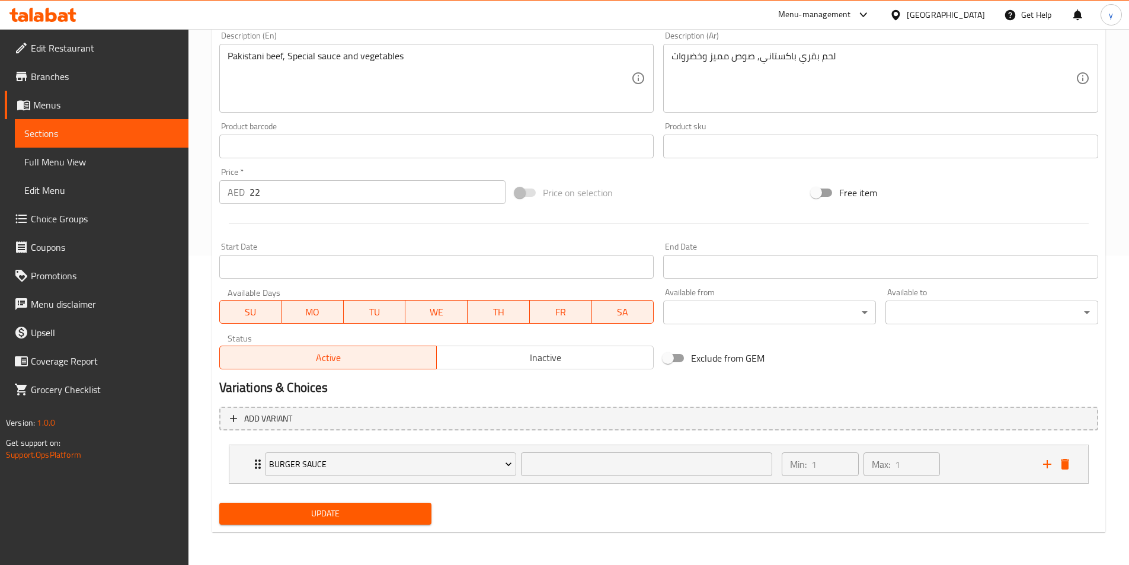
scroll to position [0, 0]
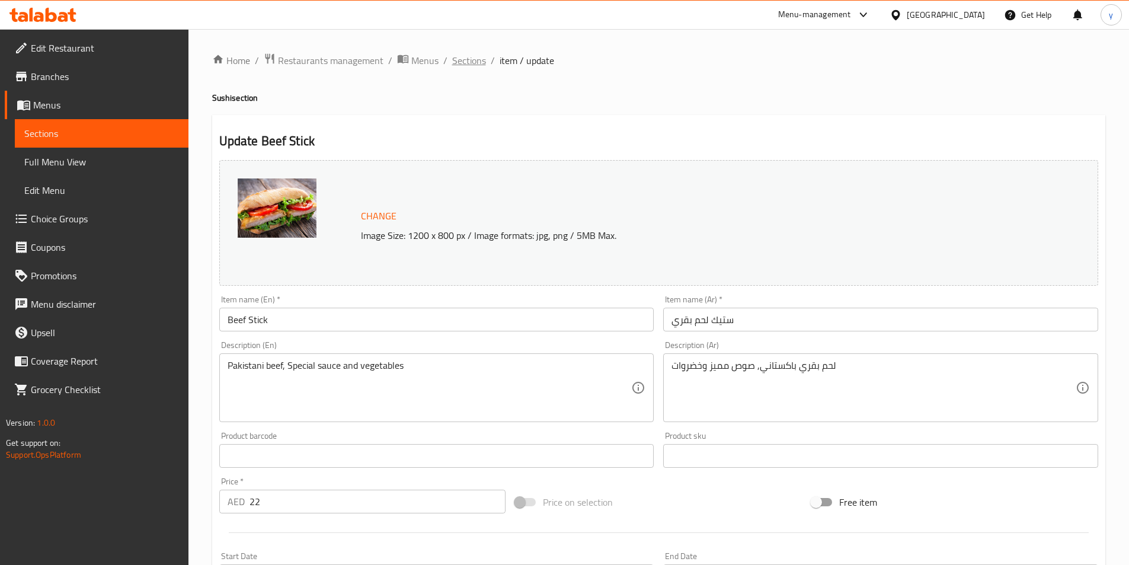
click at [477, 60] on span "Sections" at bounding box center [469, 60] width 34 height 14
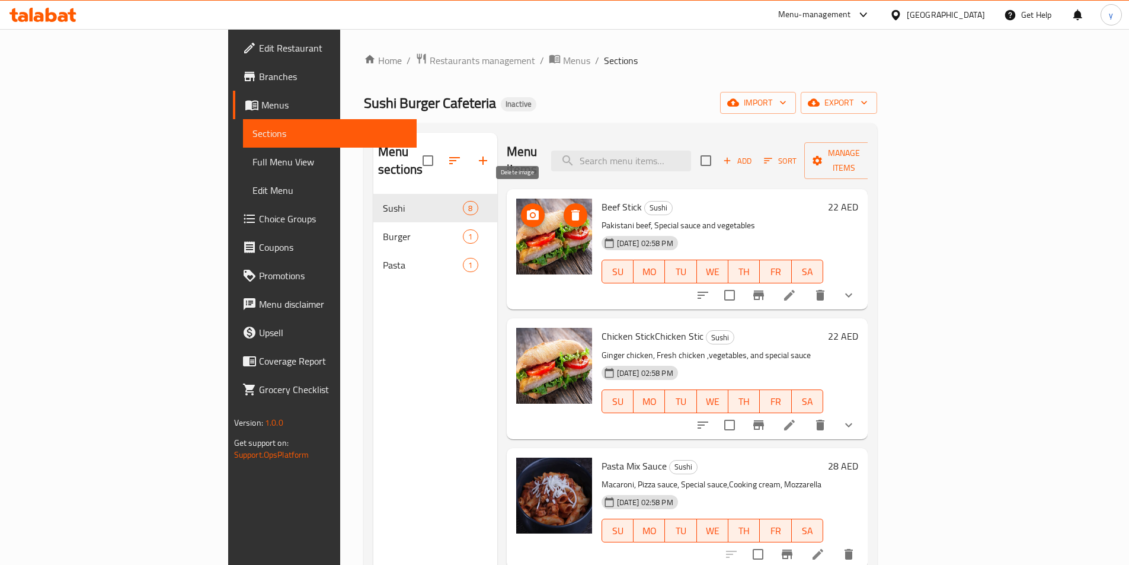
click at [571, 210] on icon "delete image" at bounding box center [575, 215] width 8 height 11
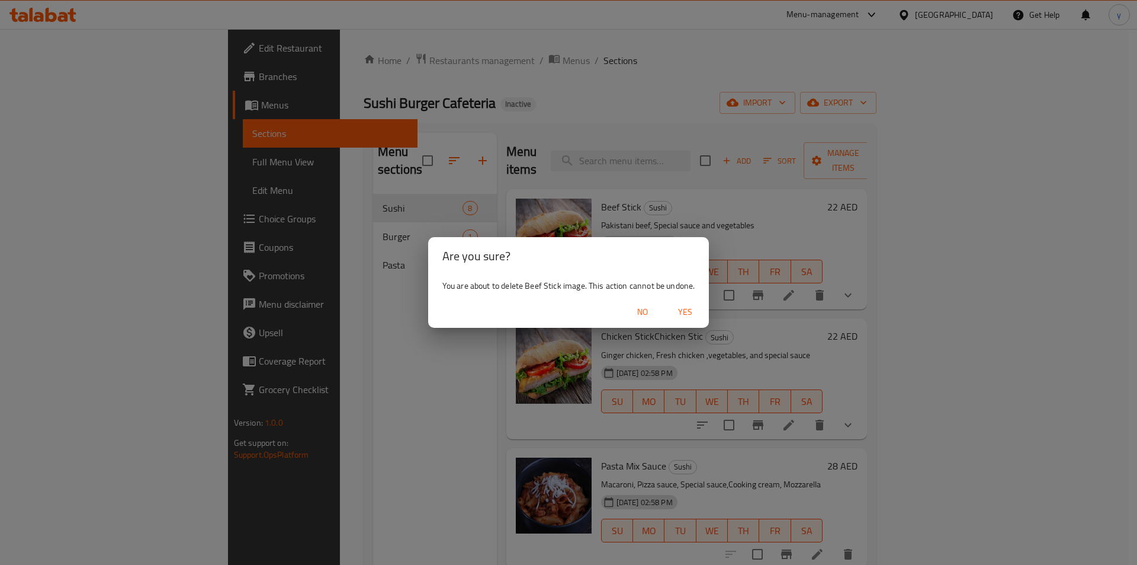
drag, startPoint x: 690, startPoint y: 312, endPoint x: 775, endPoint y: 316, distance: 85.4
click at [690, 312] on span "Yes" at bounding box center [685, 312] width 28 height 15
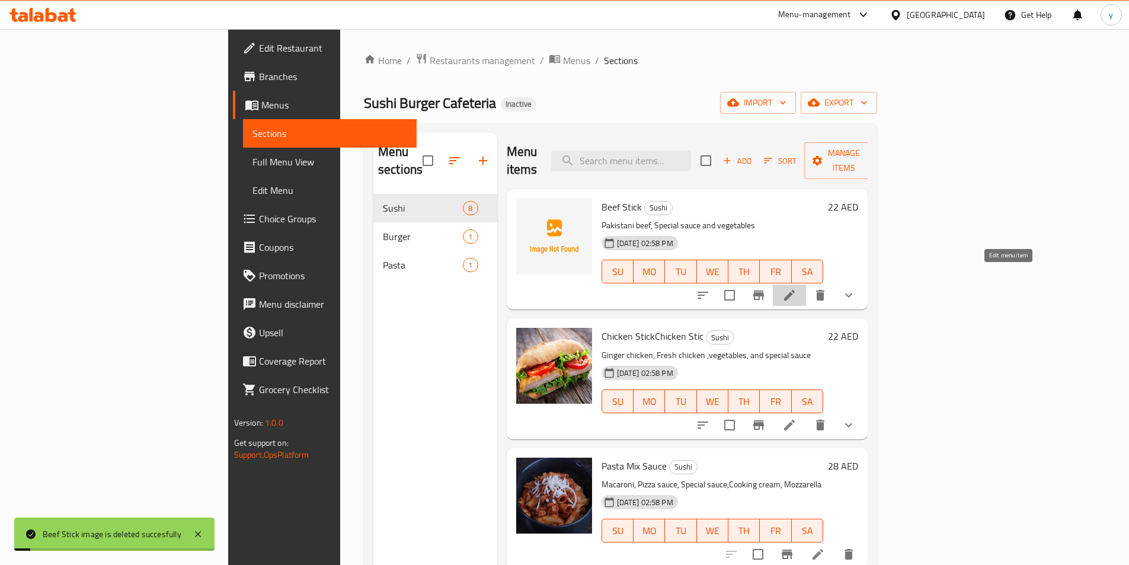
click at [796, 288] on icon at bounding box center [789, 295] width 14 height 14
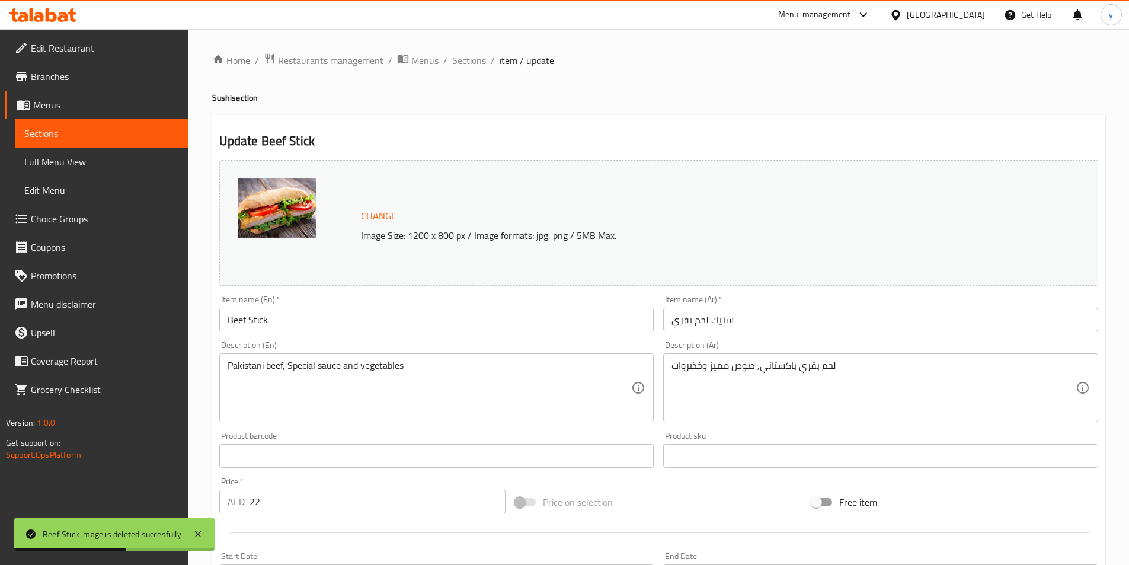
scroll to position [309, 0]
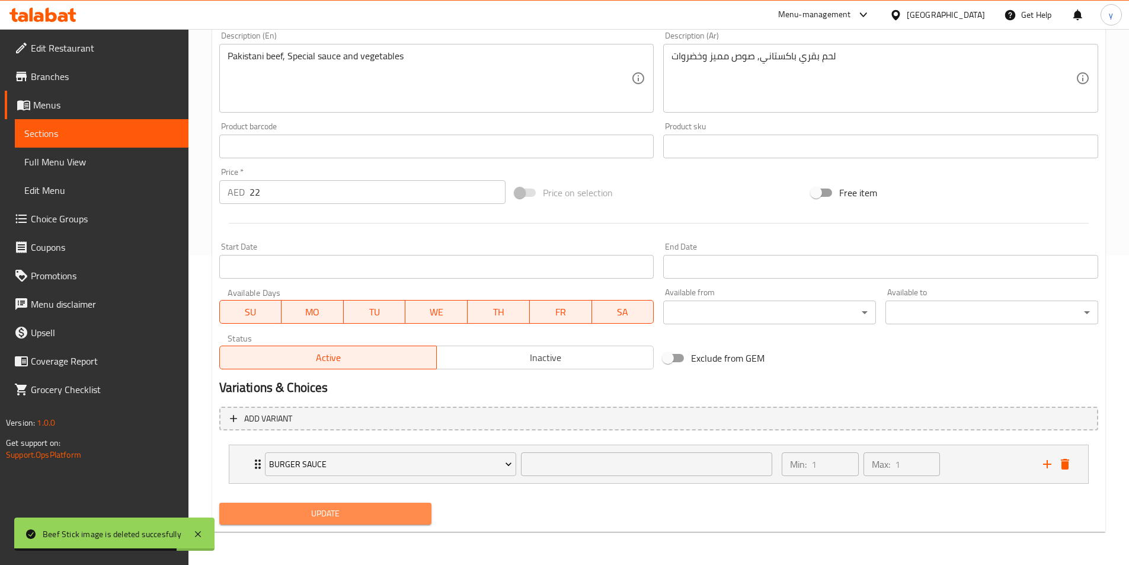
click at [369, 507] on span "Update" at bounding box center [326, 513] width 194 height 15
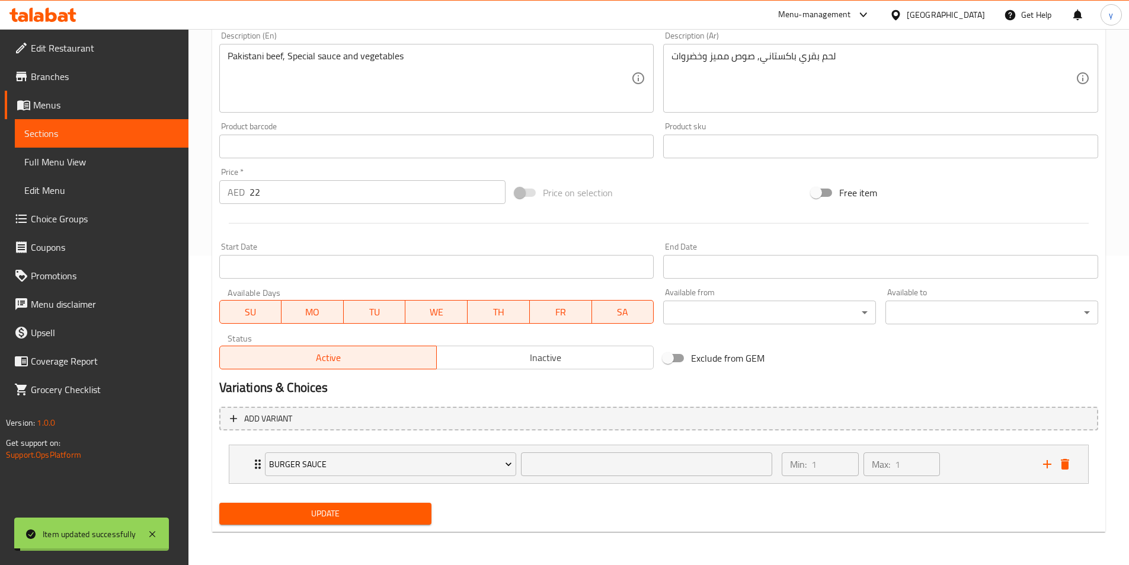
scroll to position [0, 0]
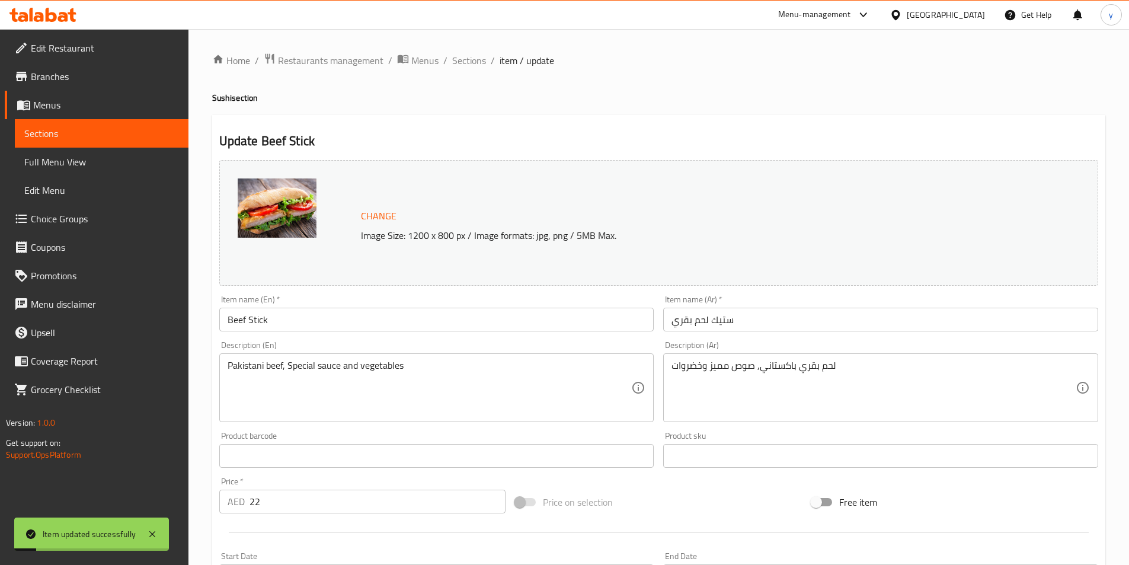
click at [486, 59] on ol "Home / Restaurants management / Menus / Sections / item / update" at bounding box center [658, 60] width 893 height 15
click at [479, 62] on span "Sections" at bounding box center [469, 60] width 34 height 14
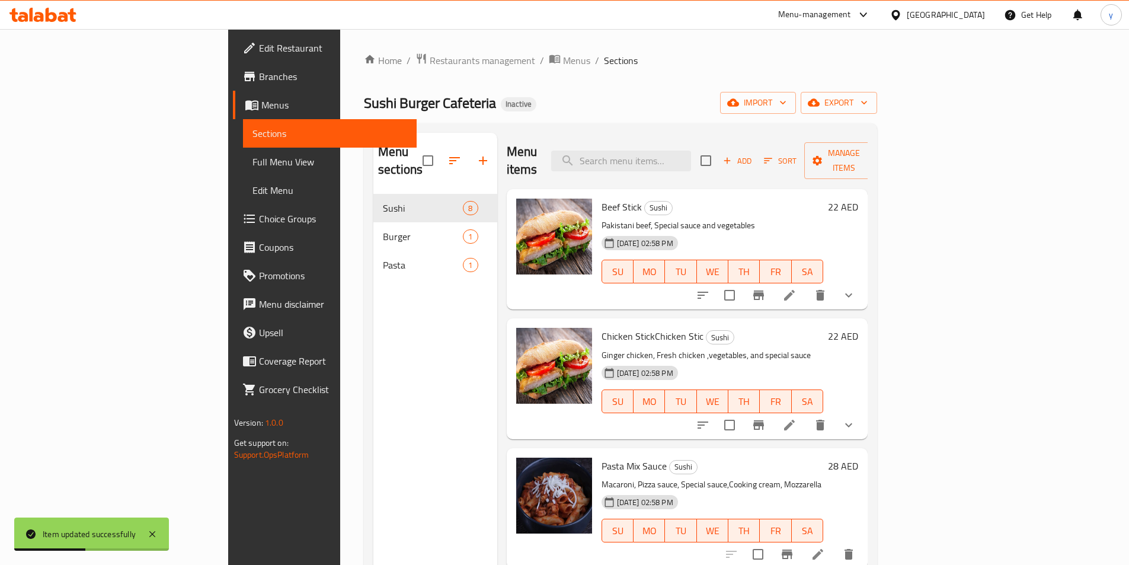
click at [252, 159] on span "Full Menu View" at bounding box center [329, 162] width 155 height 14
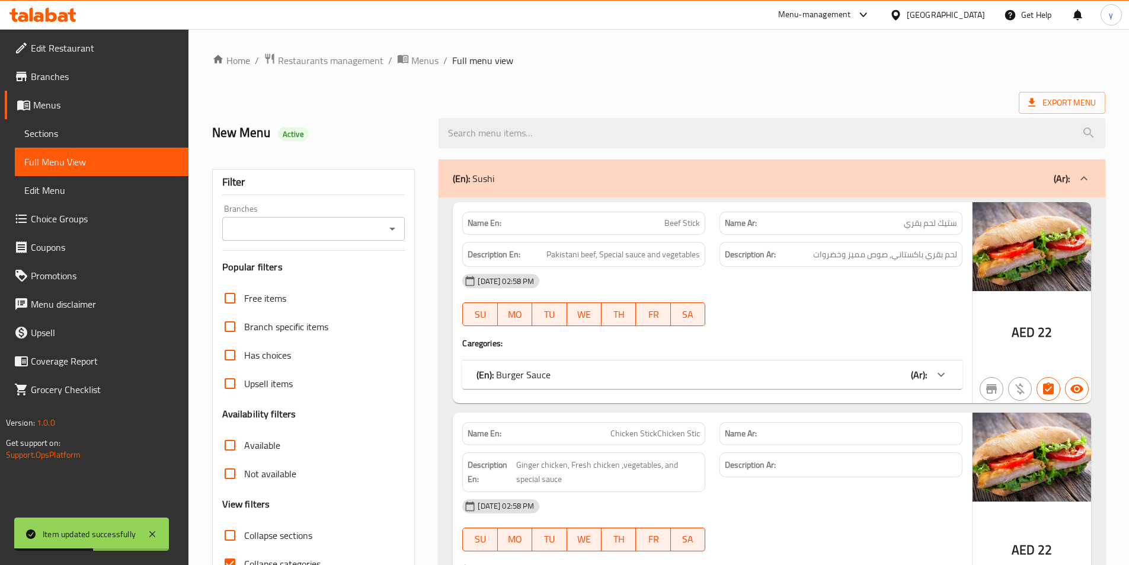
click at [68, 140] on span "Sections" at bounding box center [101, 133] width 155 height 14
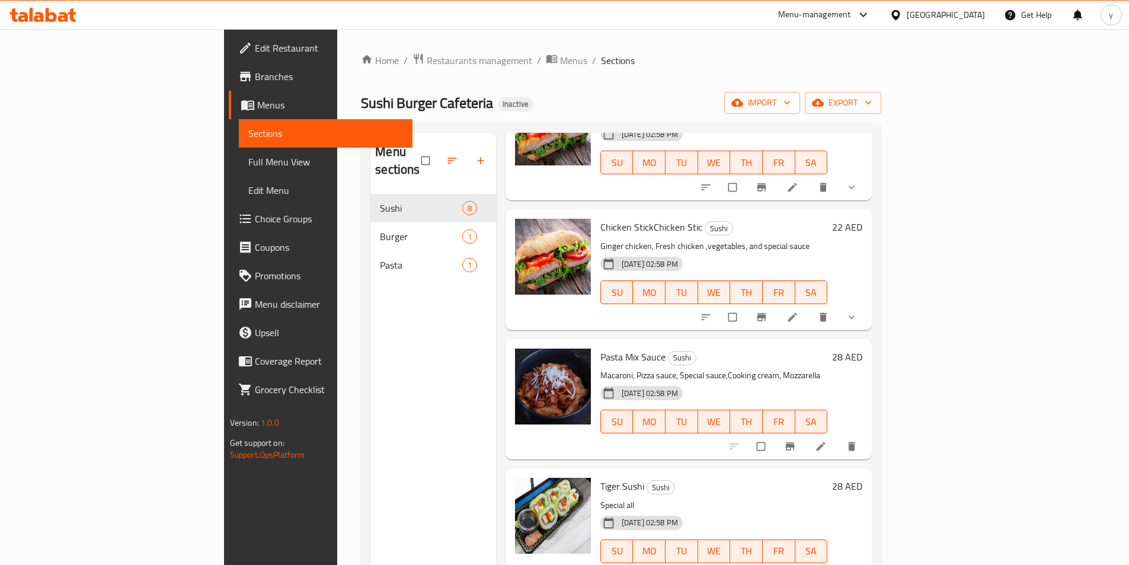
scroll to position [118, 0]
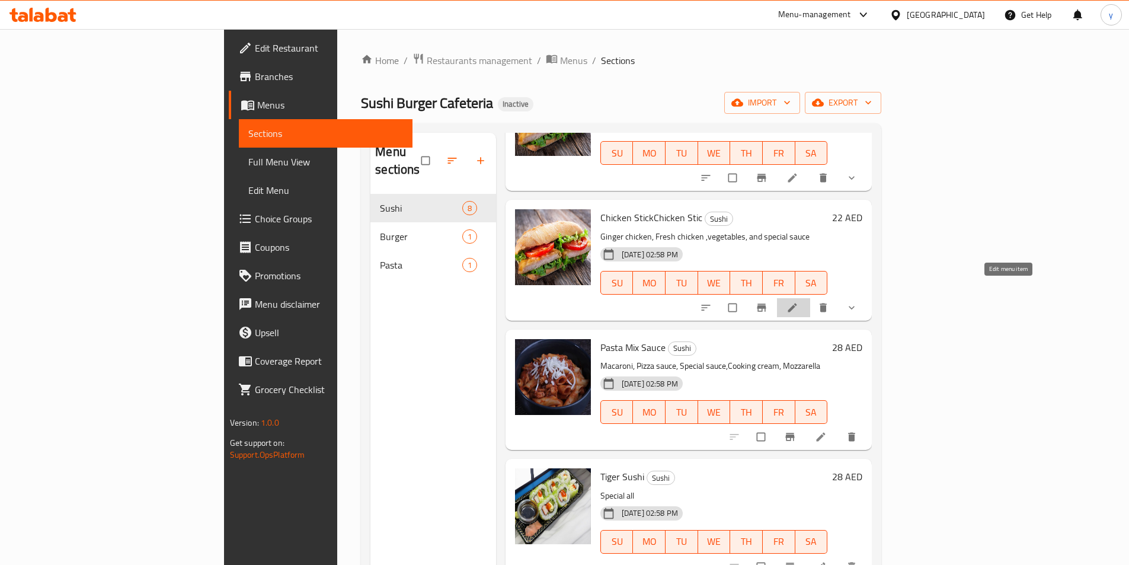
click at [797, 303] on icon at bounding box center [792, 307] width 9 height 9
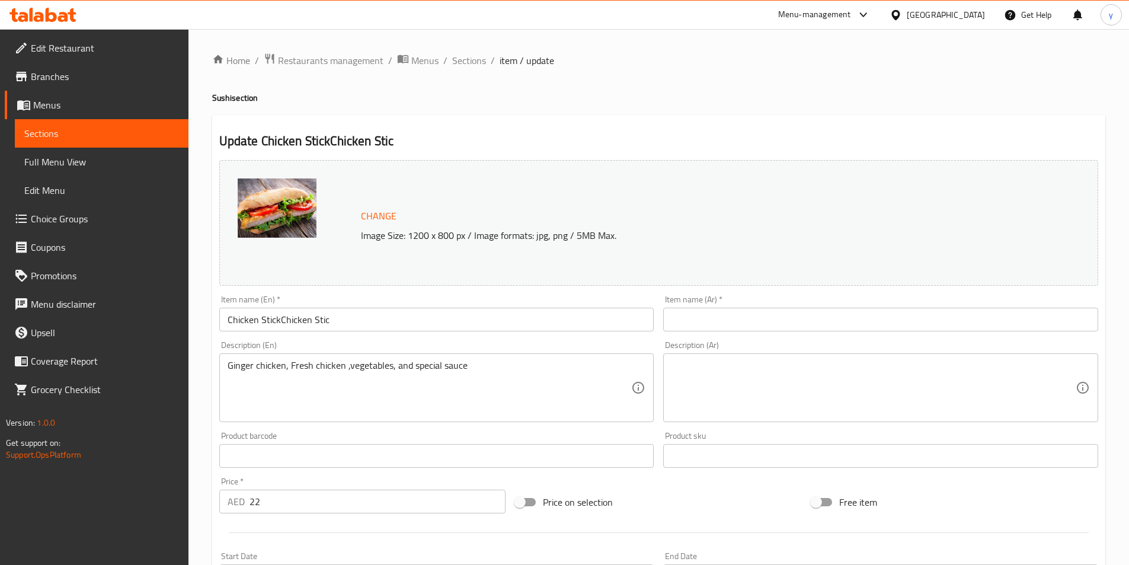
click at [950, 401] on textarea at bounding box center [873, 388] width 404 height 56
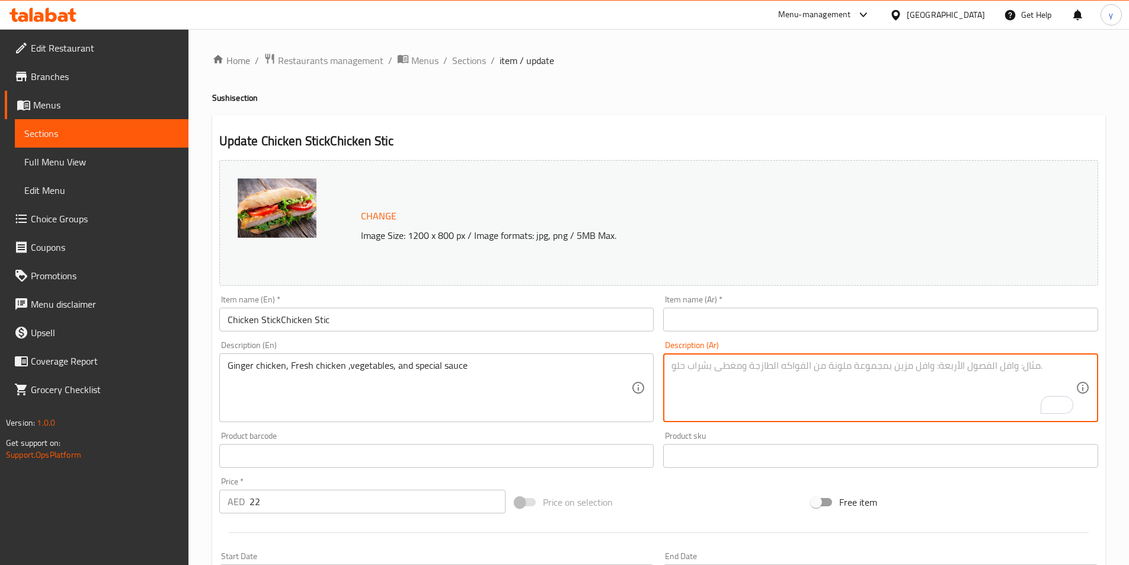
click at [788, 380] on textarea "To enrich screen reader interactions, please activate Accessibility in Grammarl…" at bounding box center [873, 388] width 404 height 56
type textarea "t"
type textarea "دجاج بالزنجبيل"
click at [462, 63] on span "Sections" at bounding box center [469, 60] width 34 height 14
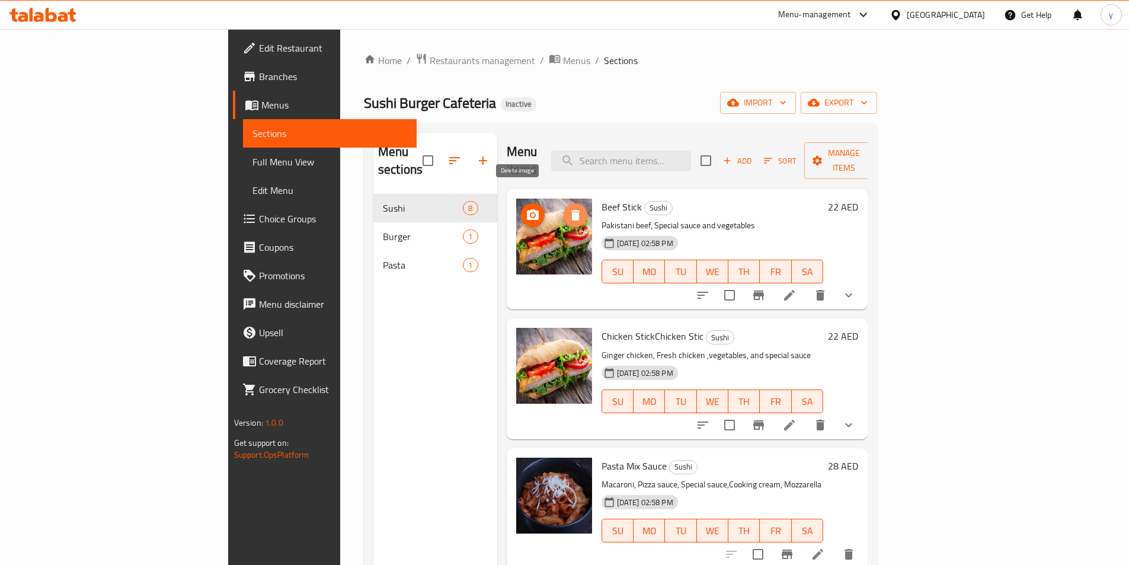
click at [568, 208] on icon "delete image" at bounding box center [575, 215] width 14 height 14
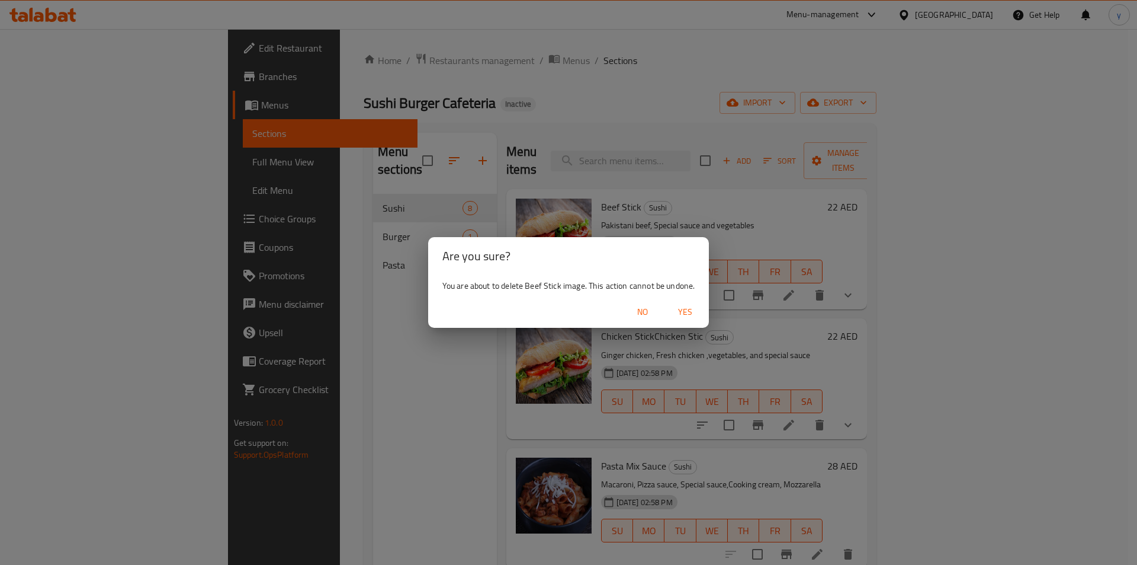
click at [681, 314] on span "Yes" at bounding box center [685, 312] width 28 height 15
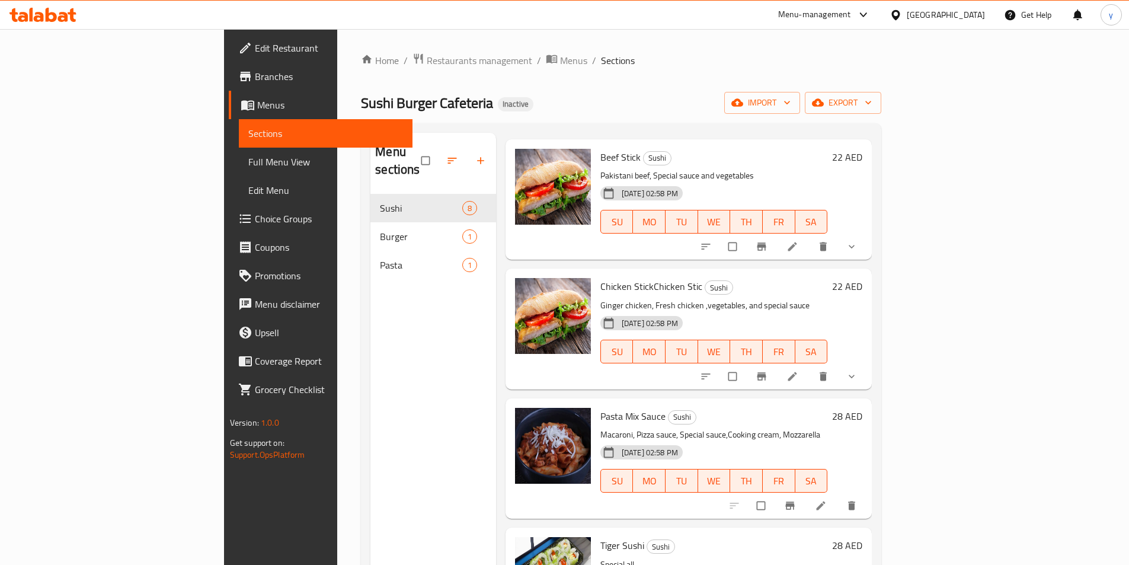
scroll to position [118, 0]
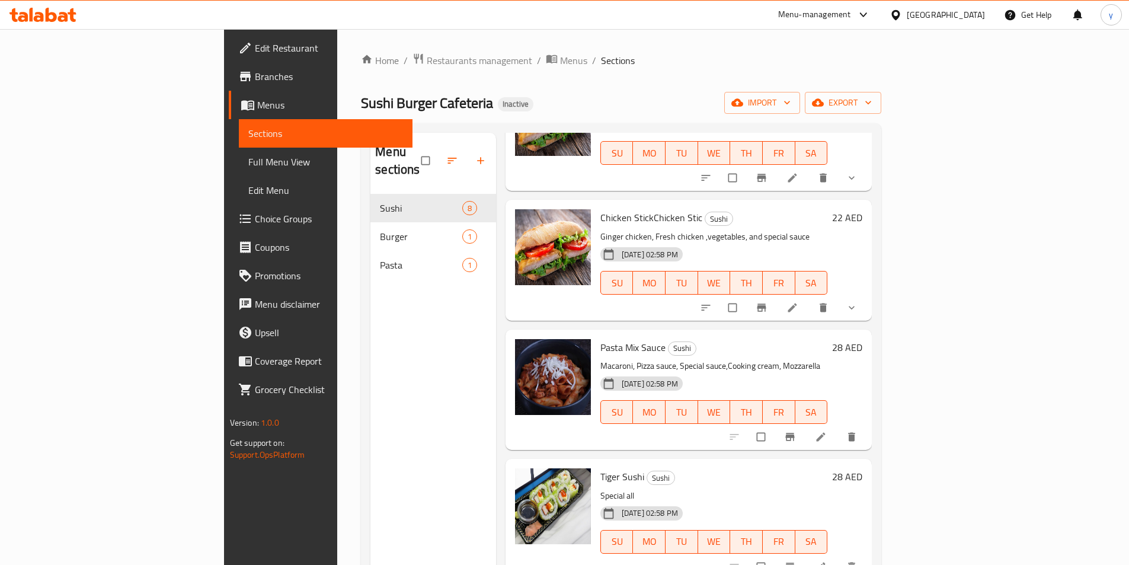
click at [800, 302] on link at bounding box center [793, 308] width 14 height 12
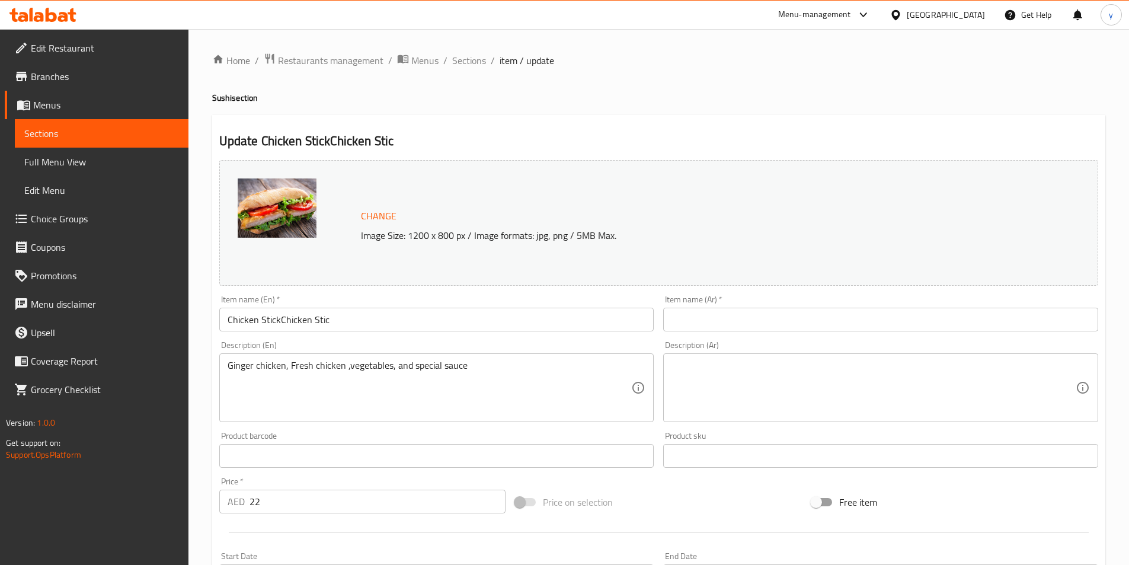
click at [757, 396] on textarea at bounding box center [873, 388] width 404 height 56
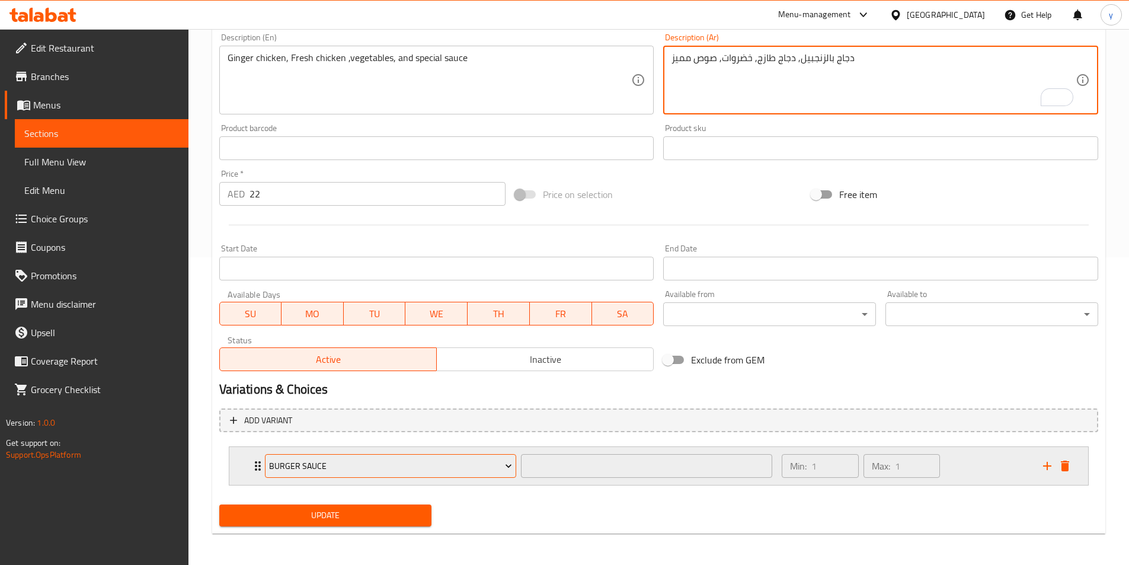
scroll to position [309, 0]
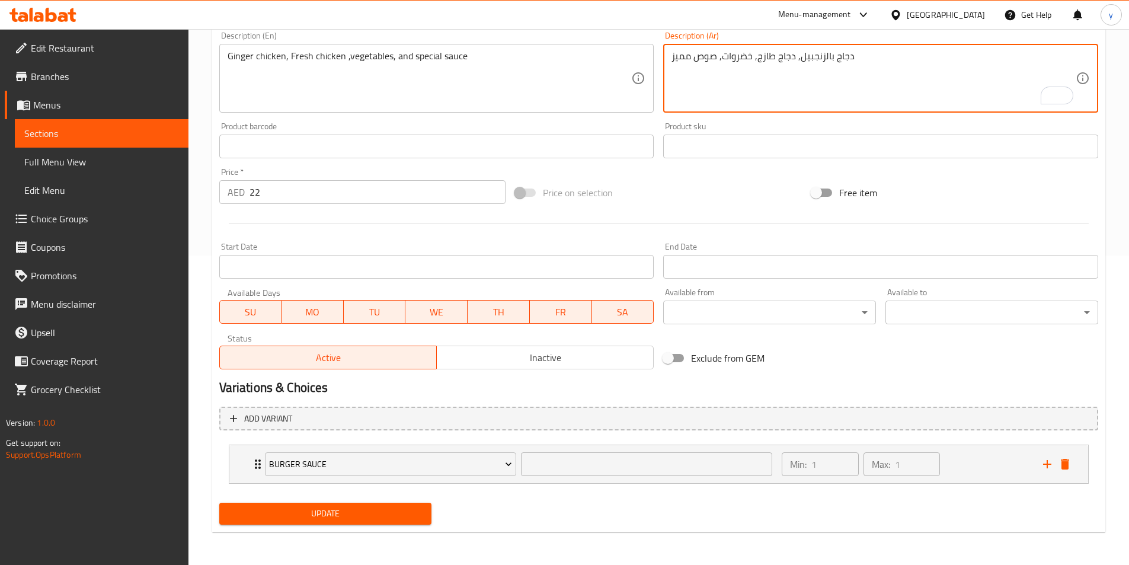
type textarea "دجاج بالزنجبيل, دجاج طازج, خضروات, صوص مميز"
click at [394, 520] on span "Update" at bounding box center [326, 513] width 194 height 15
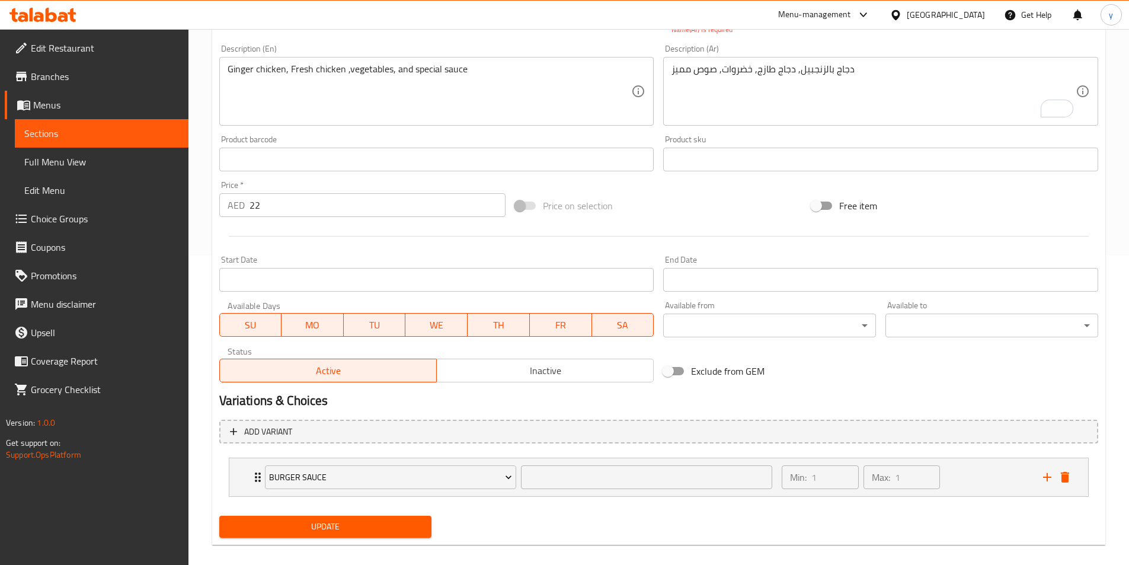
scroll to position [307, 0]
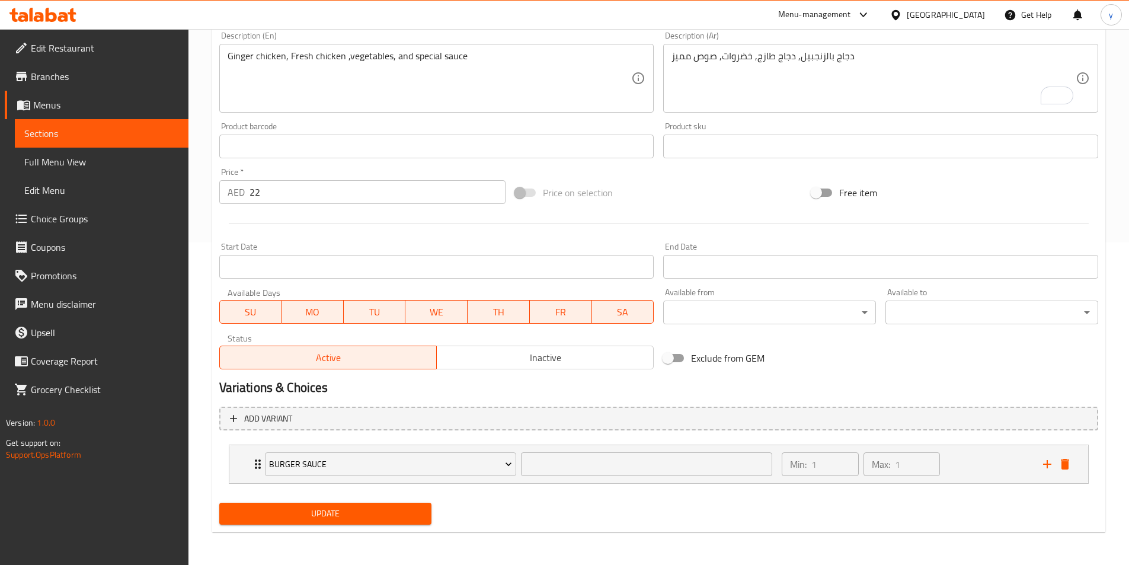
click at [404, 521] on span "Update" at bounding box center [326, 513] width 194 height 15
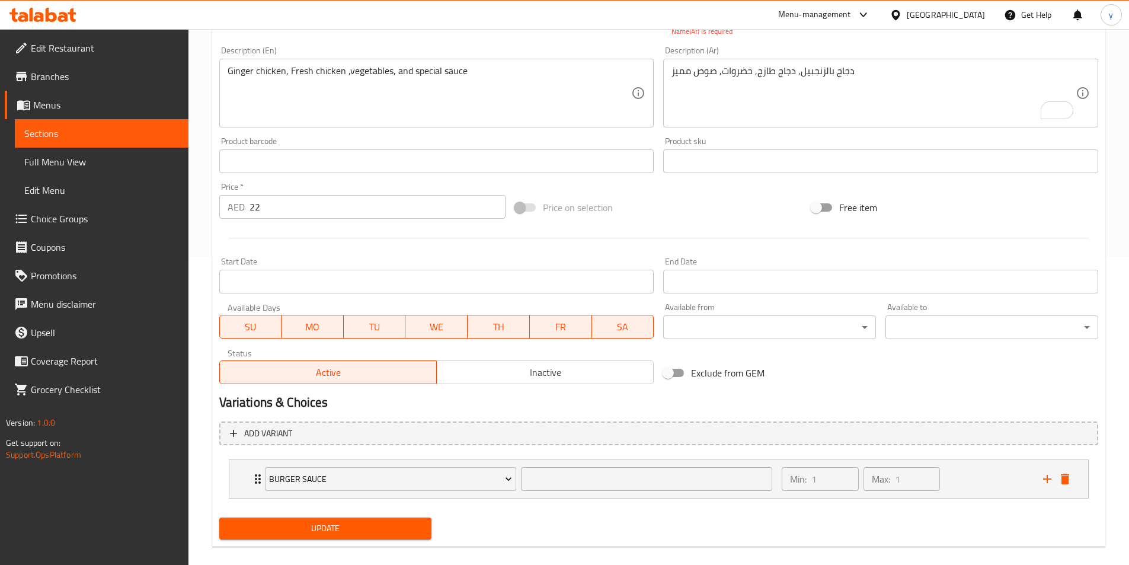
click at [404, 521] on span "Update" at bounding box center [326, 528] width 194 height 15
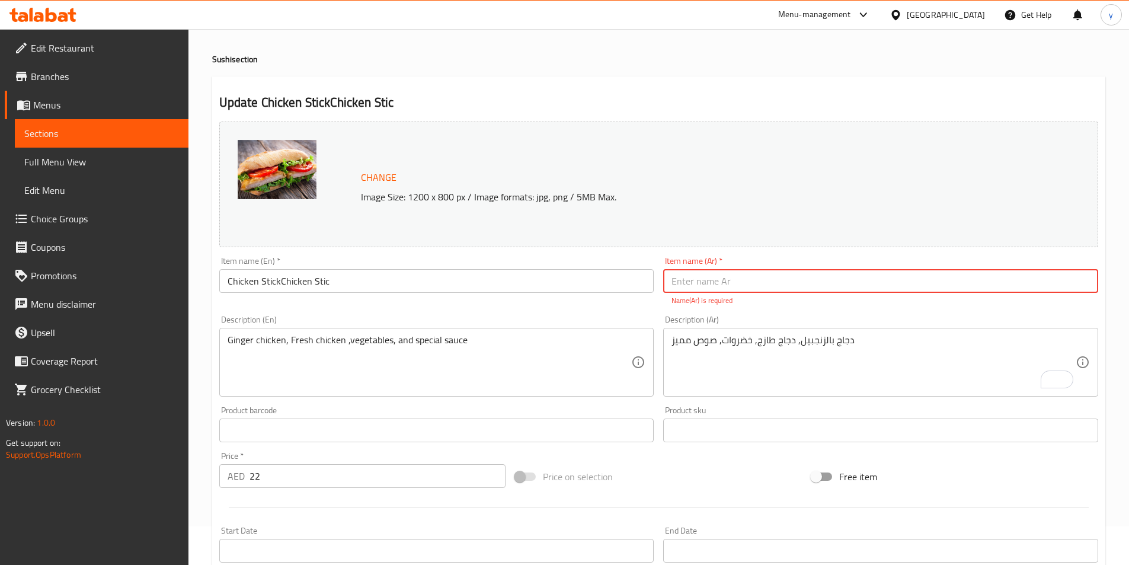
scroll to position [0, 0]
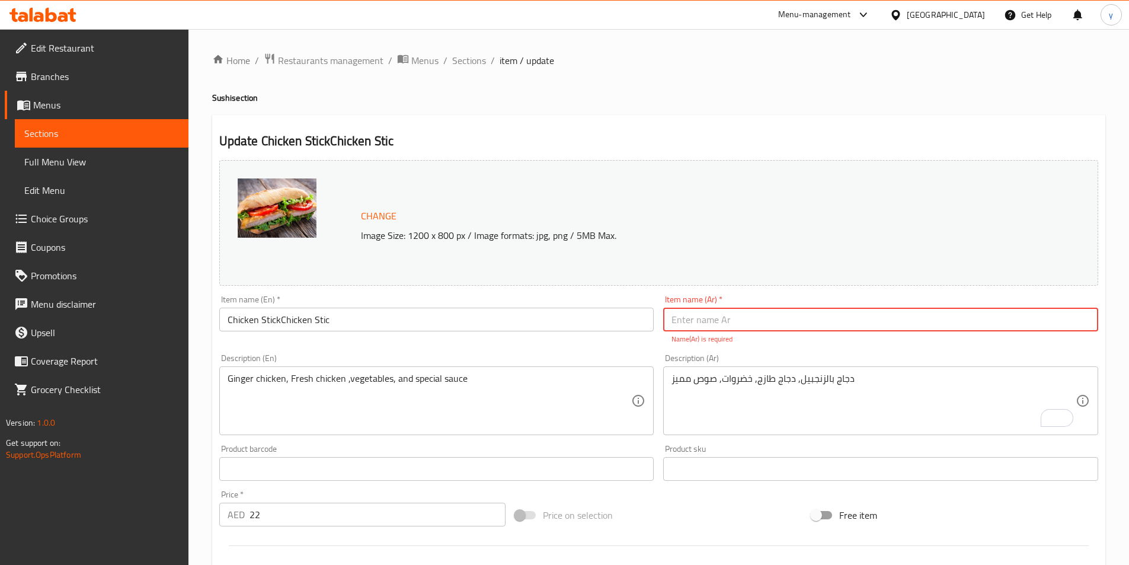
click at [810, 319] on input "text" at bounding box center [880, 319] width 435 height 24
click at [459, 63] on span "Sections" at bounding box center [469, 60] width 34 height 14
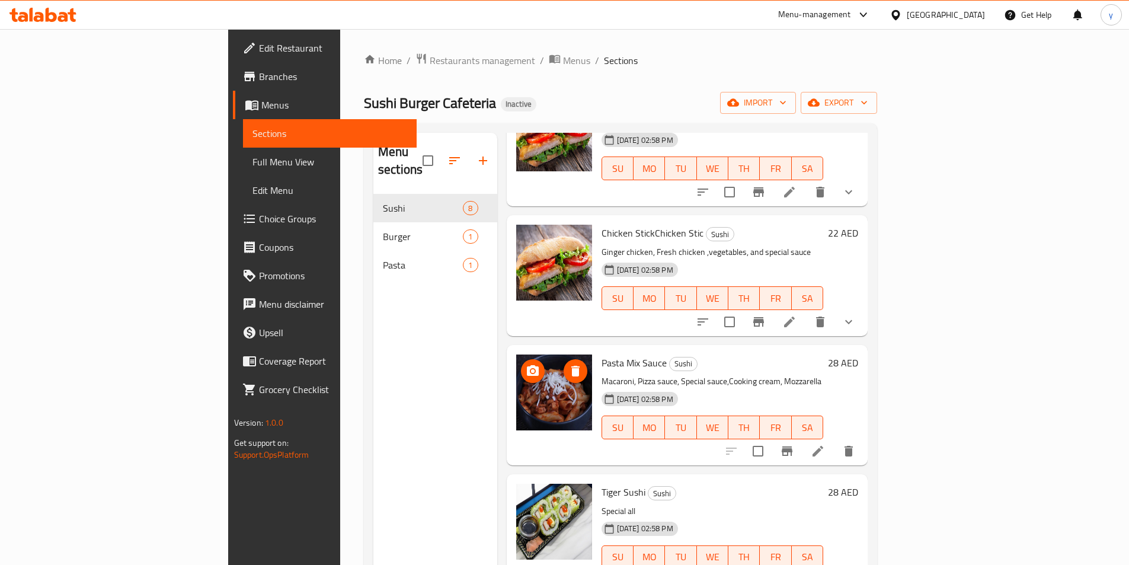
scroll to position [118, 0]
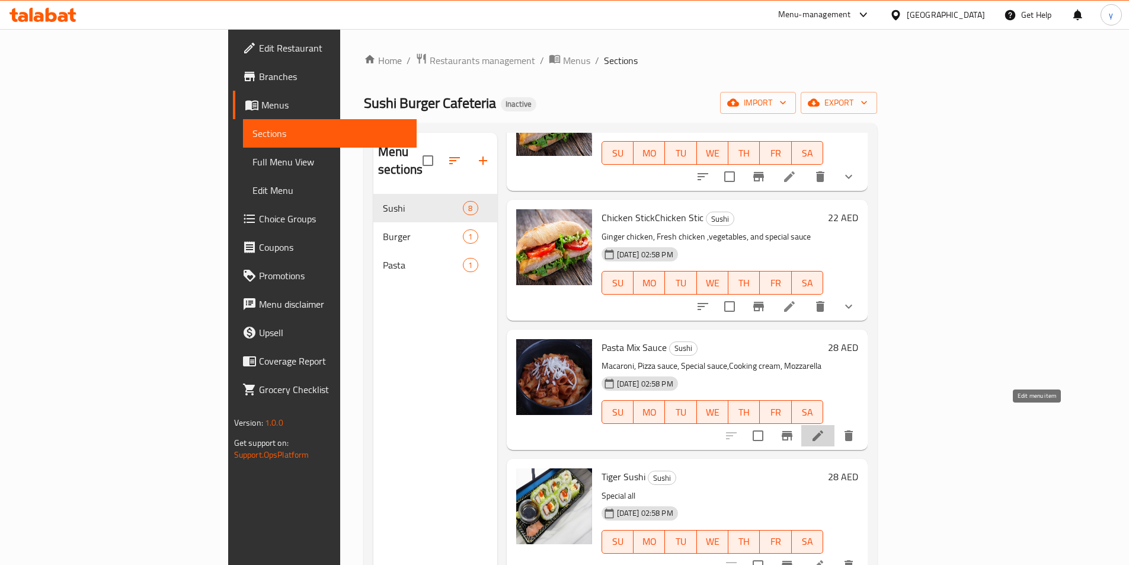
click at [825, 428] on icon at bounding box center [817, 435] width 14 height 14
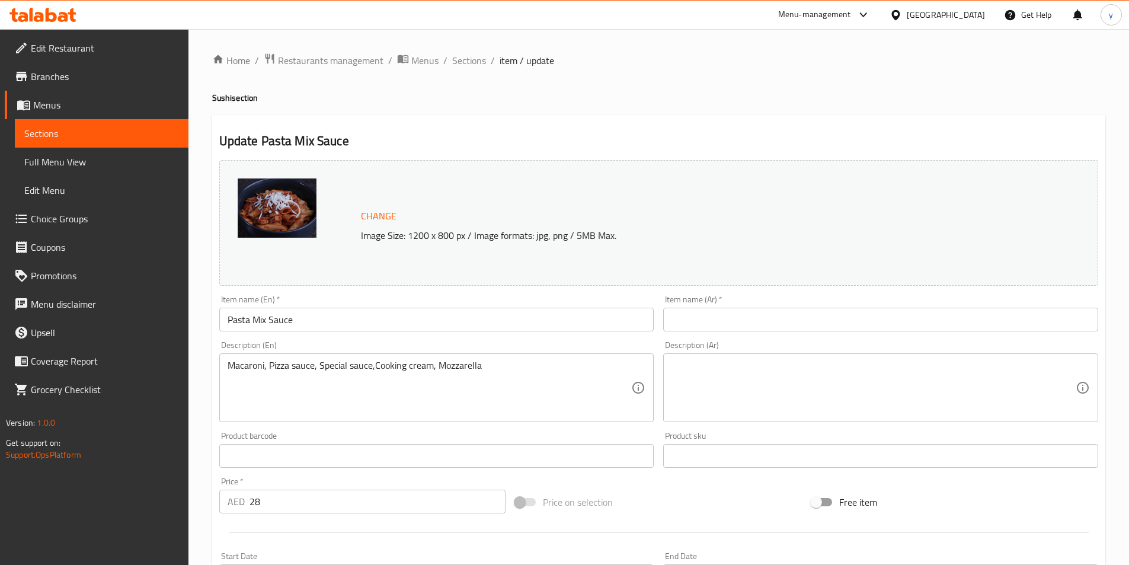
click at [704, 326] on input "text" at bounding box center [880, 319] width 435 height 24
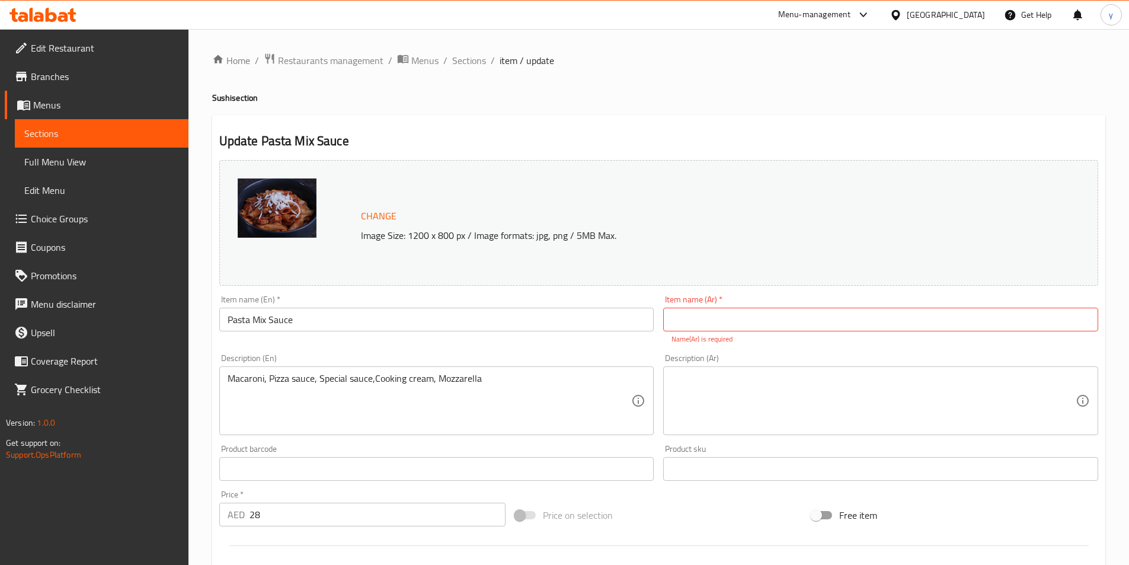
click at [687, 321] on input "text" at bounding box center [880, 319] width 435 height 24
click at [725, 319] on input "مكرونة بصوص مشكل" at bounding box center [880, 319] width 435 height 24
type input "مكرونة صوص مشكل"
click at [754, 406] on textarea at bounding box center [873, 401] width 404 height 56
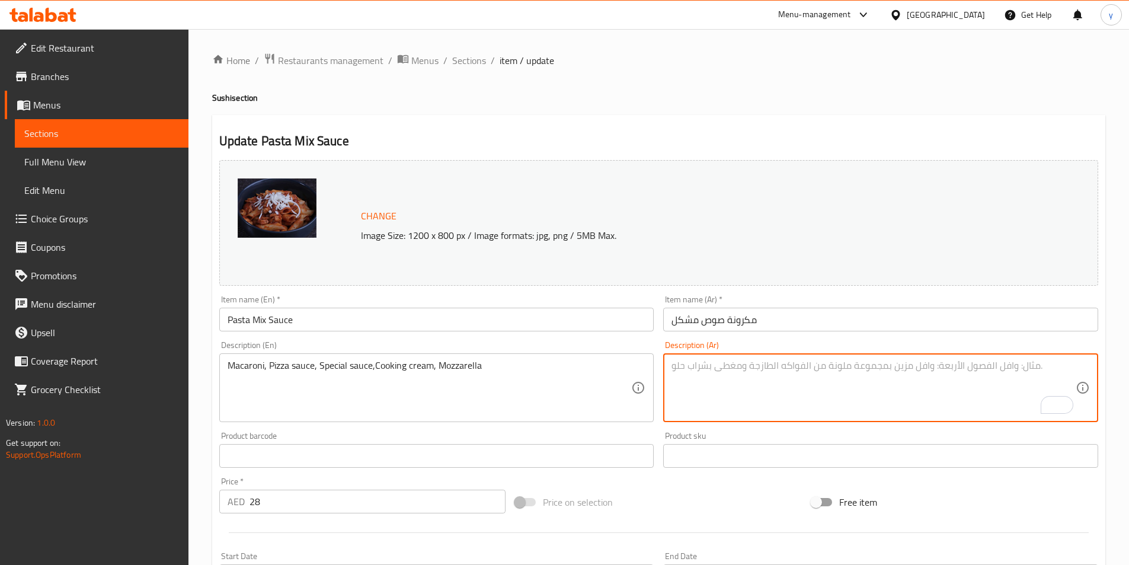
click at [254, 363] on textarea "Macaroni, Pizza sauce, Special sauce,Cooking cream, Mozzarella" at bounding box center [429, 388] width 404 height 56
click at [777, 376] on textarea "To enrich screen reader interactions, please activate Accessibility in Grammarl…" at bounding box center [873, 388] width 404 height 56
paste textarea "مكرونة"
type textarea "مكرونة, صوص بيتزا, صوص مميز, كريمة مطبوخة, موزاريلا"
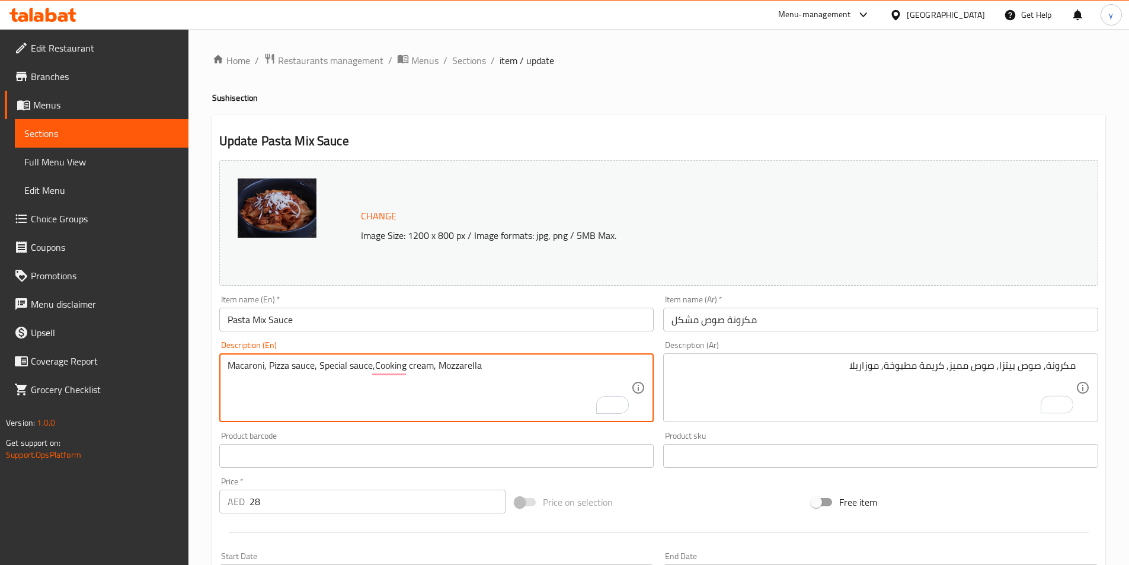
click at [448, 361] on textarea "Macaroni, Pizza sauce, Special sauce,Cooking cream, Mozzarella" at bounding box center [429, 388] width 404 height 56
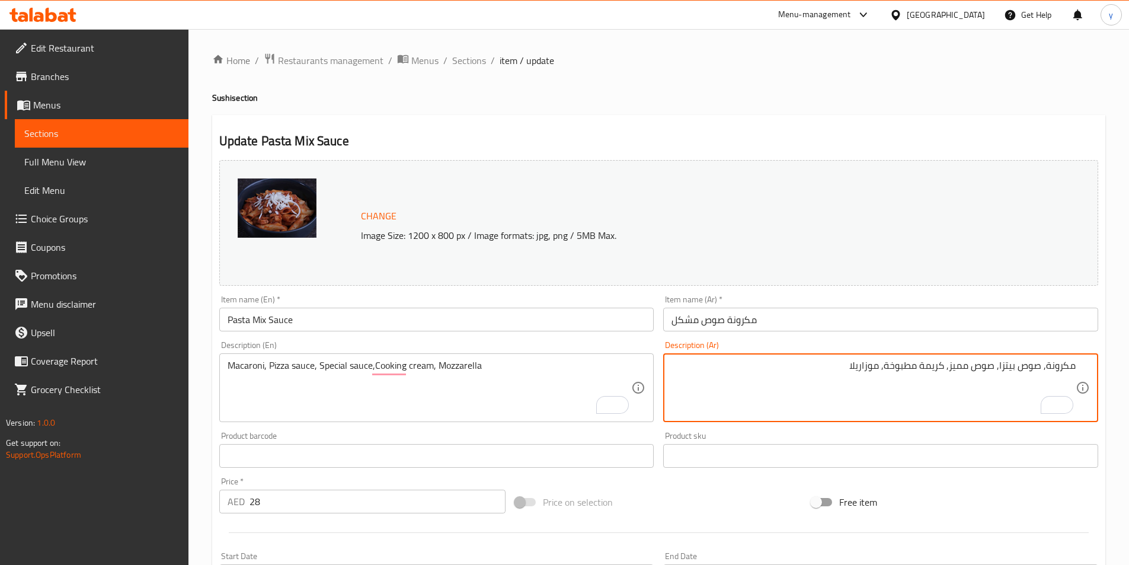
click at [859, 370] on textarea "مكرونة, صوص بيتزا, صوص مميز, كريمة مطبوخة, موزاريلا" at bounding box center [873, 388] width 404 height 56
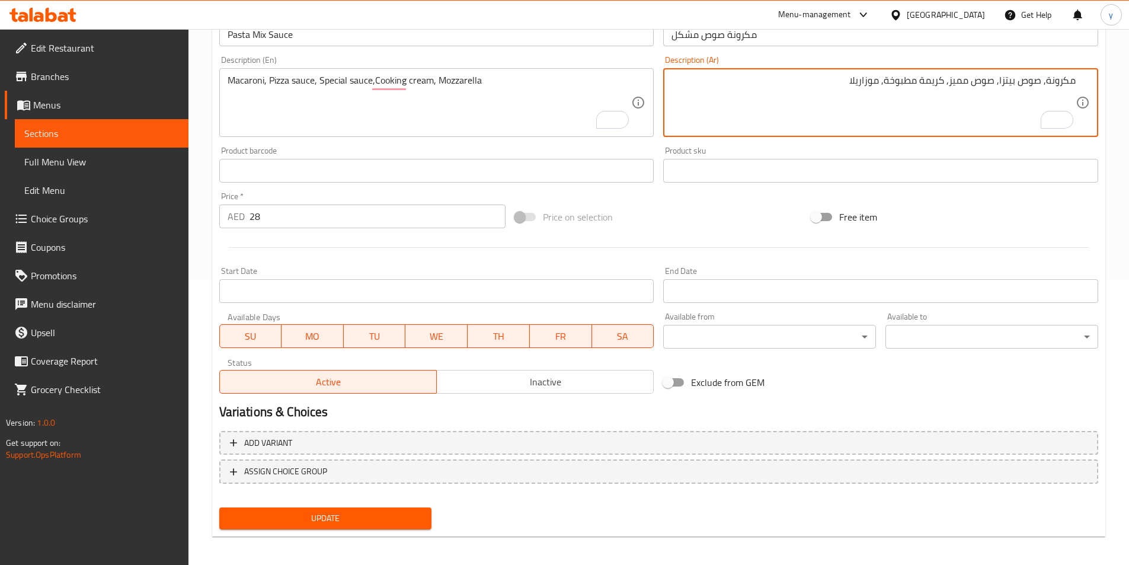
scroll to position [290, 0]
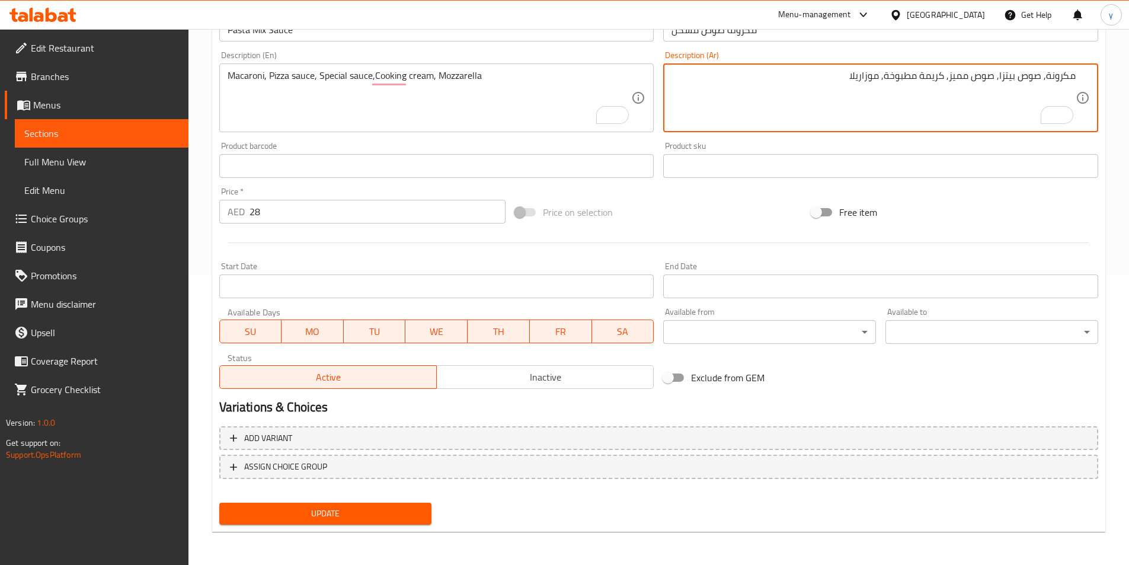
click at [377, 514] on span "Update" at bounding box center [326, 513] width 194 height 15
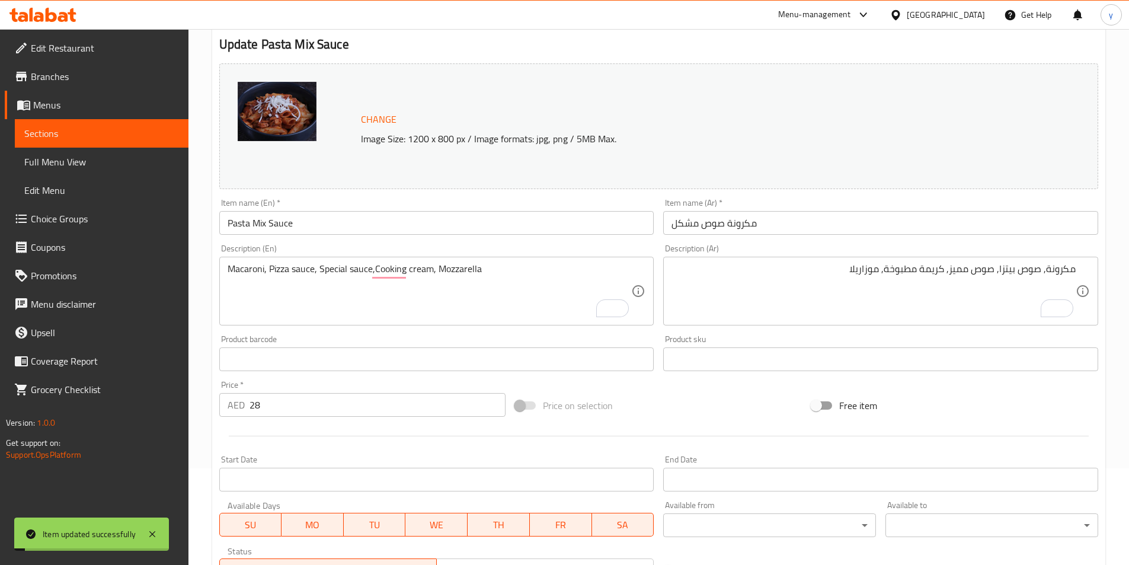
scroll to position [0, 0]
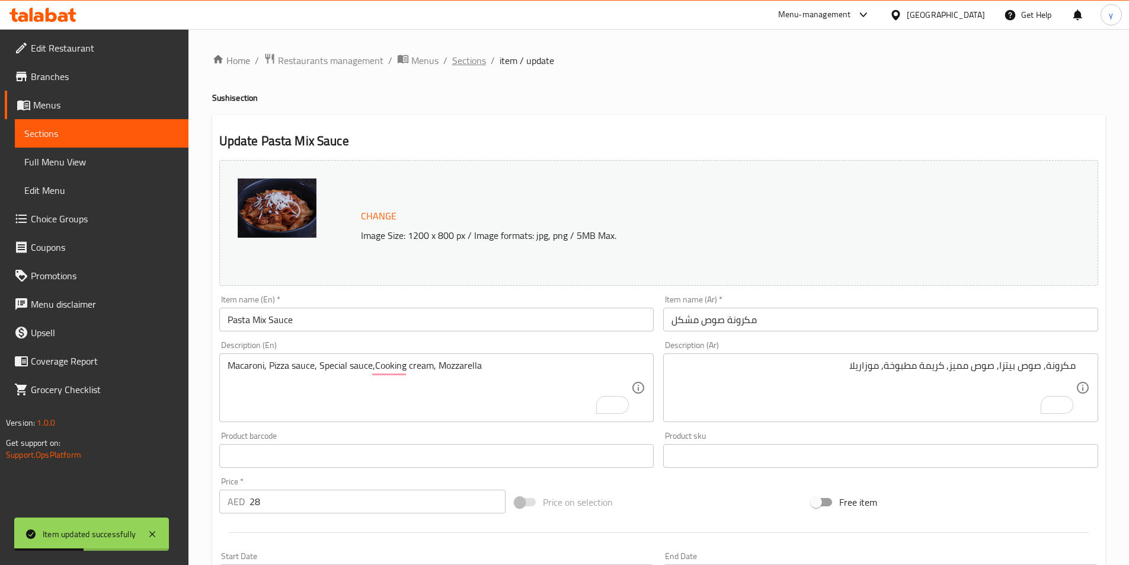
click at [477, 55] on span "Sections" at bounding box center [469, 60] width 34 height 14
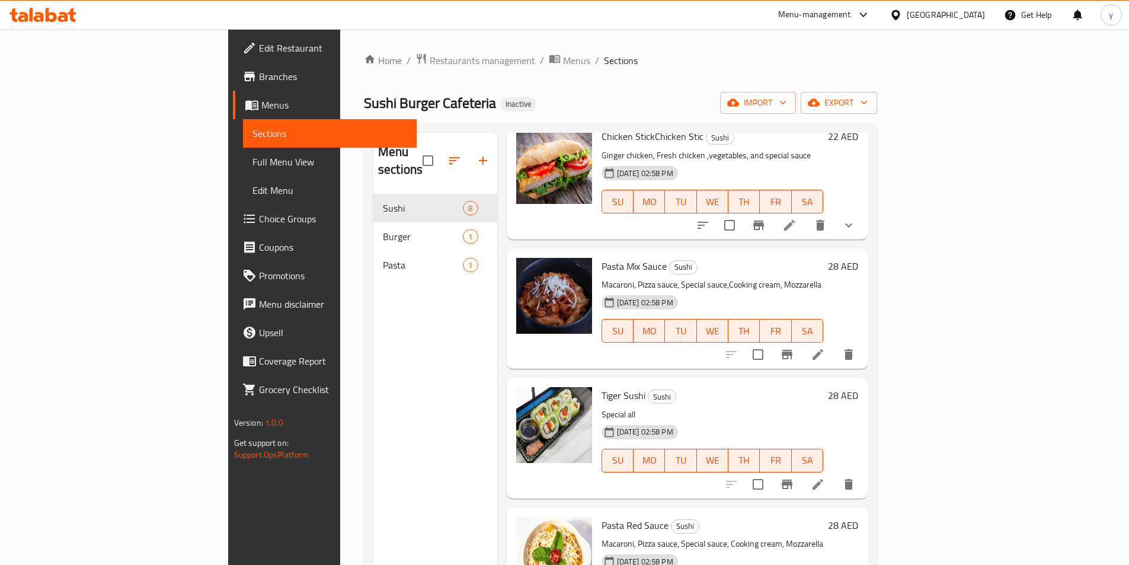
scroll to position [204, 0]
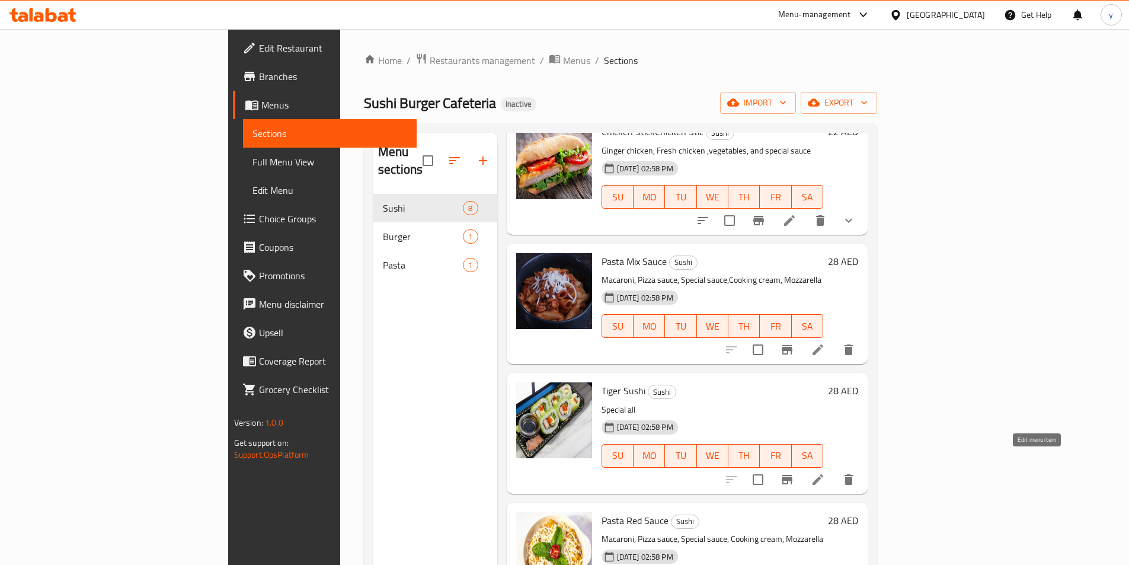
click at [825, 472] on icon at bounding box center [817, 479] width 14 height 14
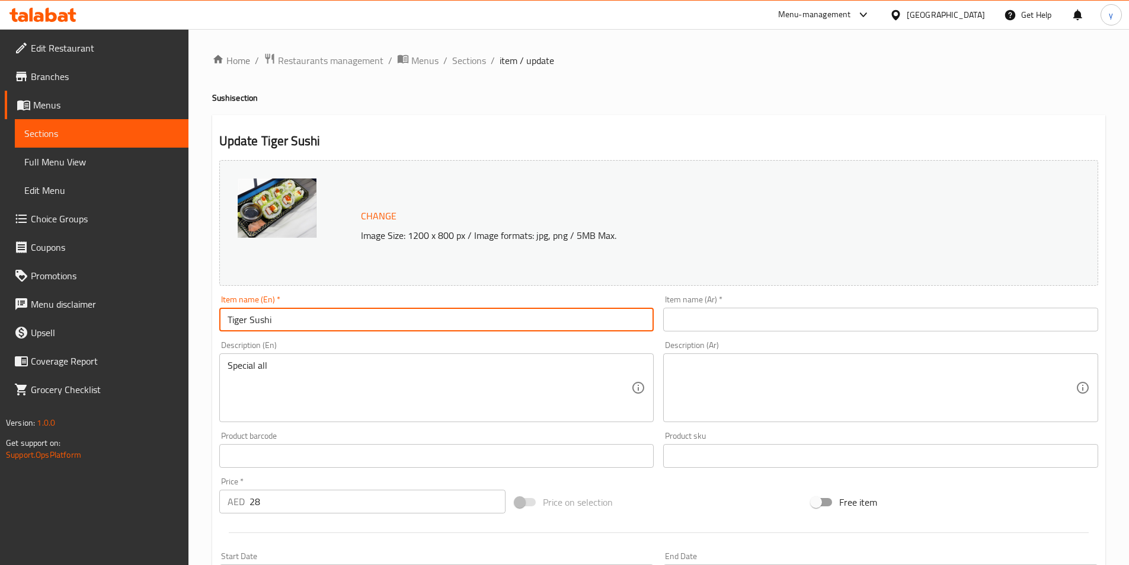
click at [245, 325] on input "Tiger Sushi" at bounding box center [436, 319] width 435 height 24
click at [344, 150] on div "Update Tiger Sushi Change Image Size: 1200 x 800 px / Image formats: jpg, png /…" at bounding box center [658, 468] width 893 height 707
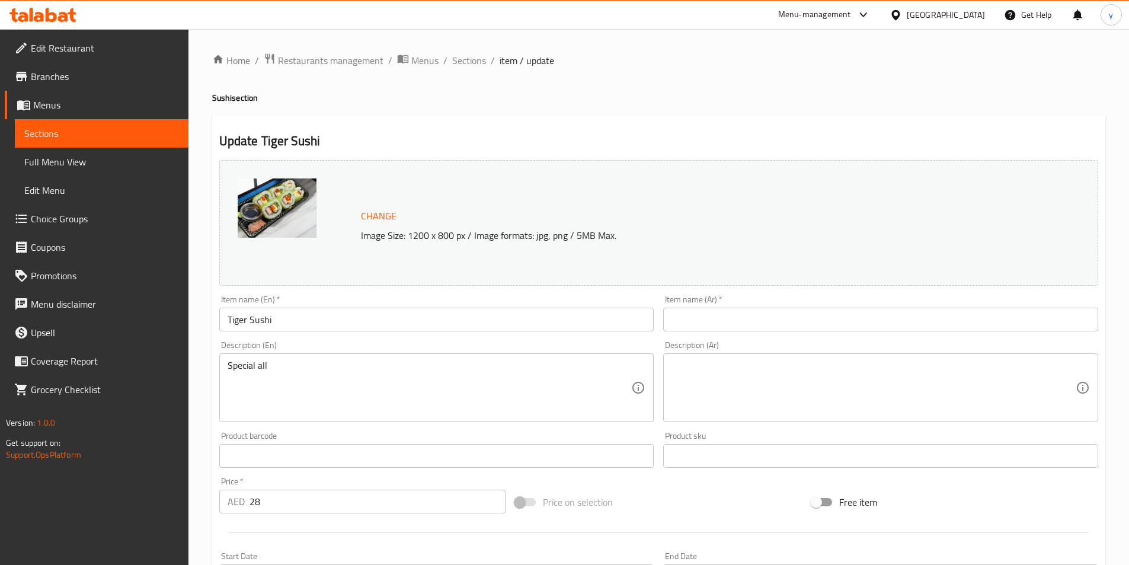
click at [717, 323] on input "text" at bounding box center [880, 319] width 435 height 24
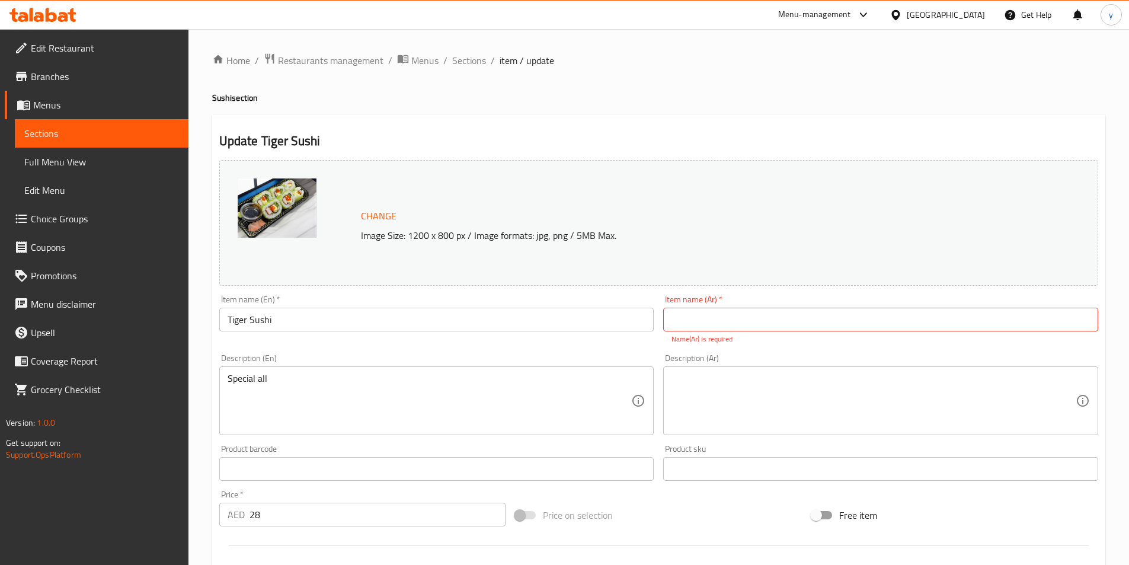
click at [754, 320] on input "text" at bounding box center [880, 319] width 435 height 24
type input "[PERSON_NAME]"
click at [739, 416] on div "Description (Ar)" at bounding box center [880, 400] width 435 height 69
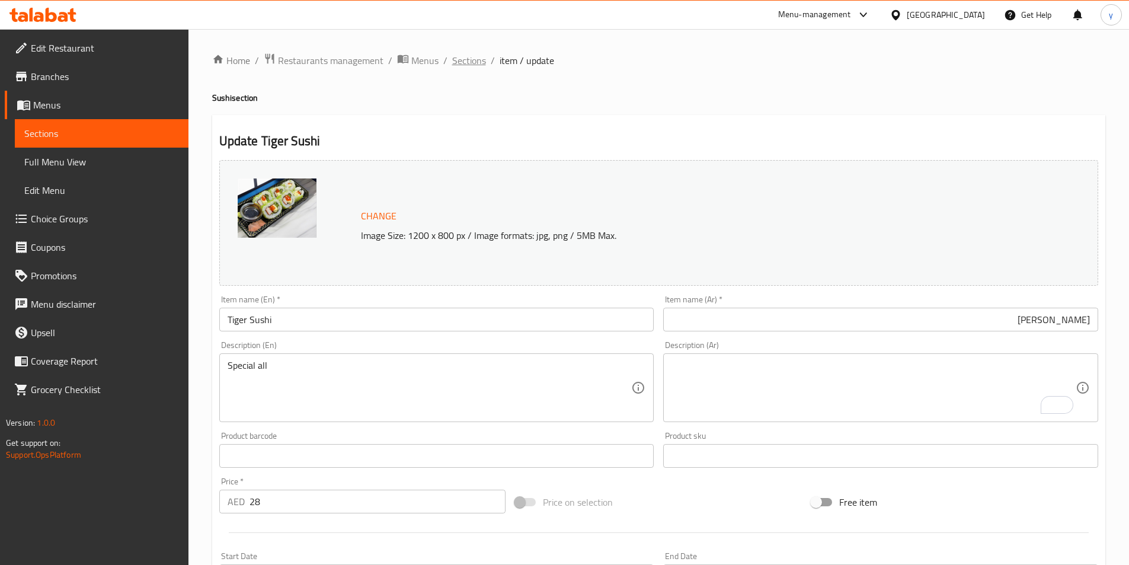
click at [474, 59] on span "Sections" at bounding box center [469, 60] width 34 height 14
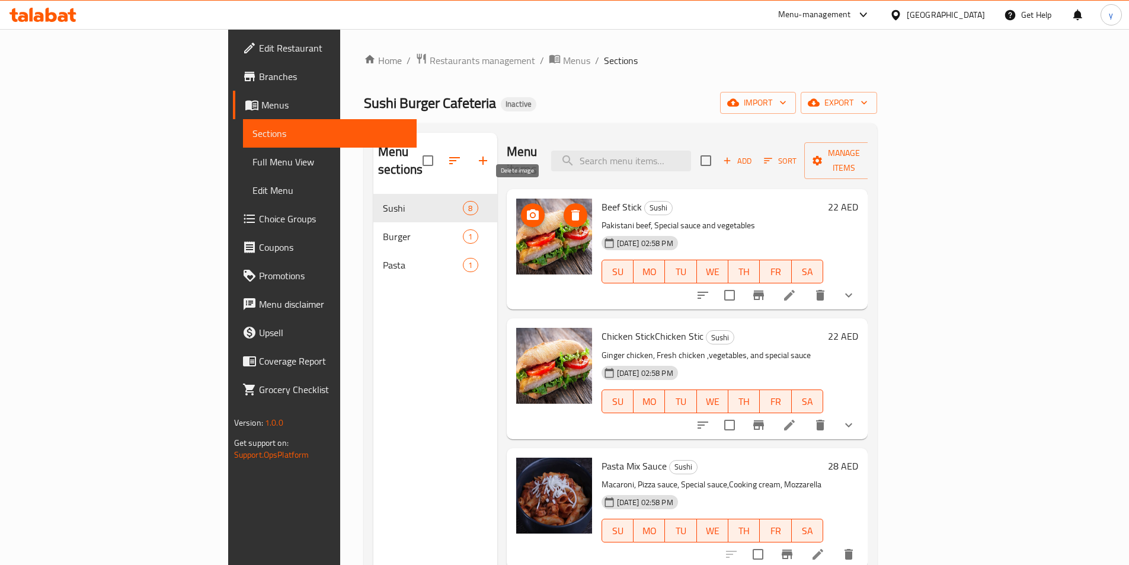
click at [568, 208] on icon "delete image" at bounding box center [575, 215] width 14 height 14
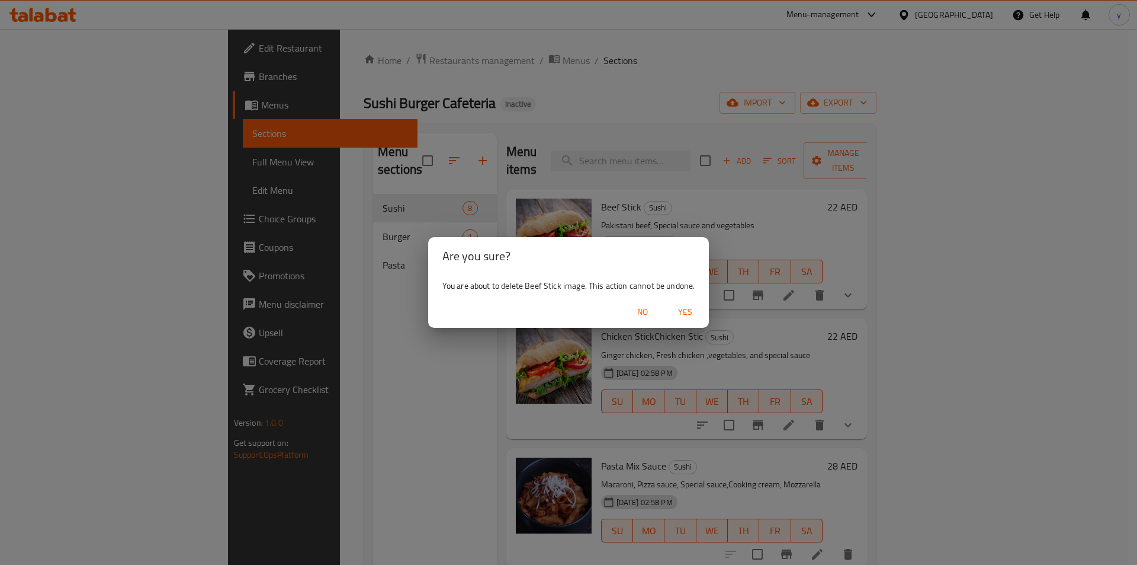
click at [685, 314] on span "Yes" at bounding box center [685, 312] width 28 height 15
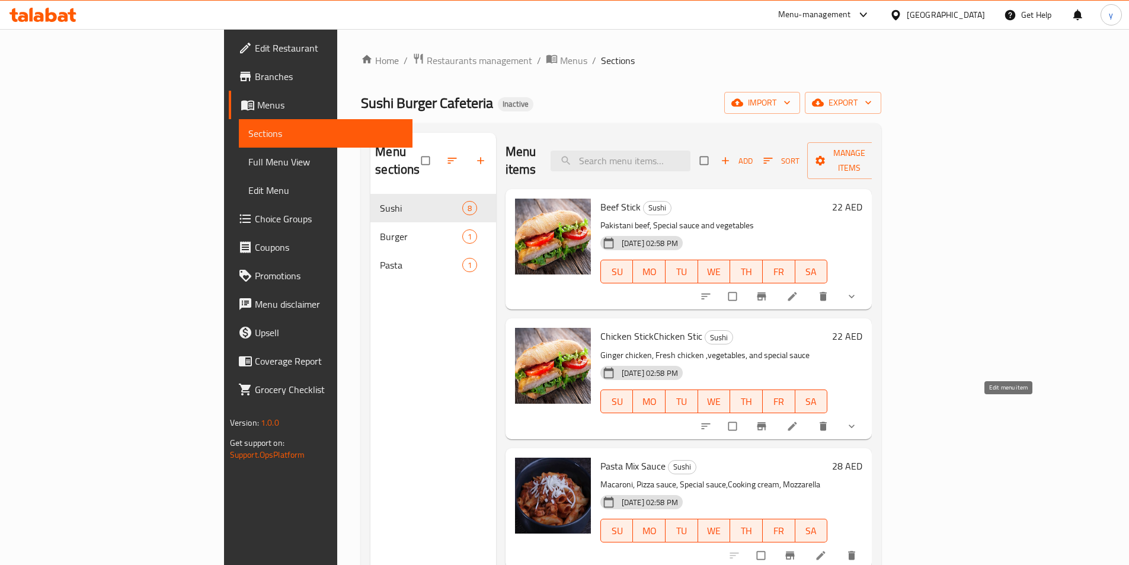
click at [798, 420] on icon at bounding box center [792, 426] width 12 height 12
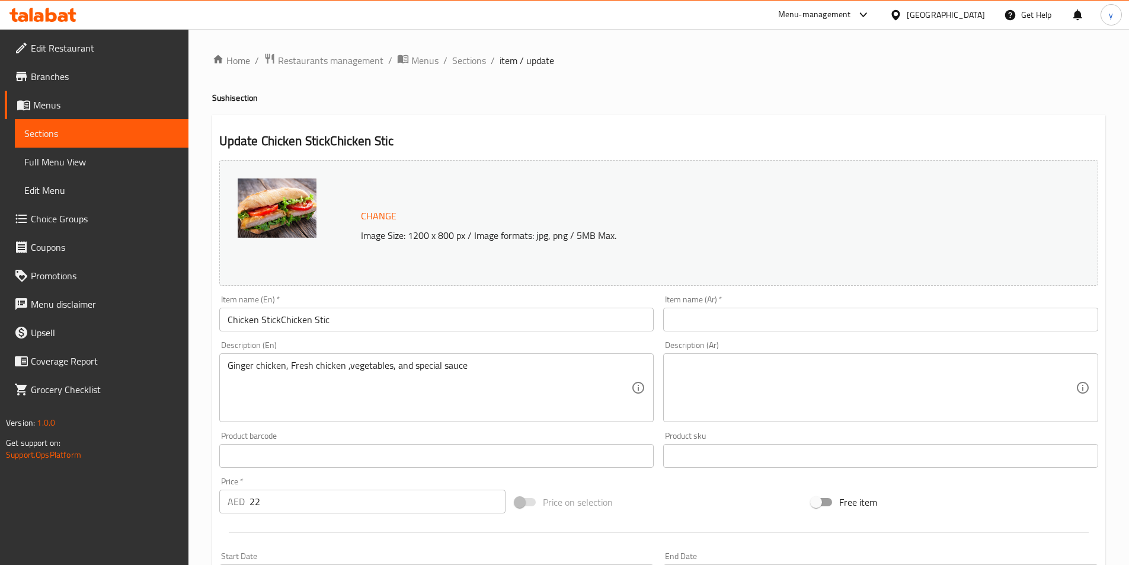
click at [335, 325] on input "Chicken StickChicken Stic" at bounding box center [436, 319] width 435 height 24
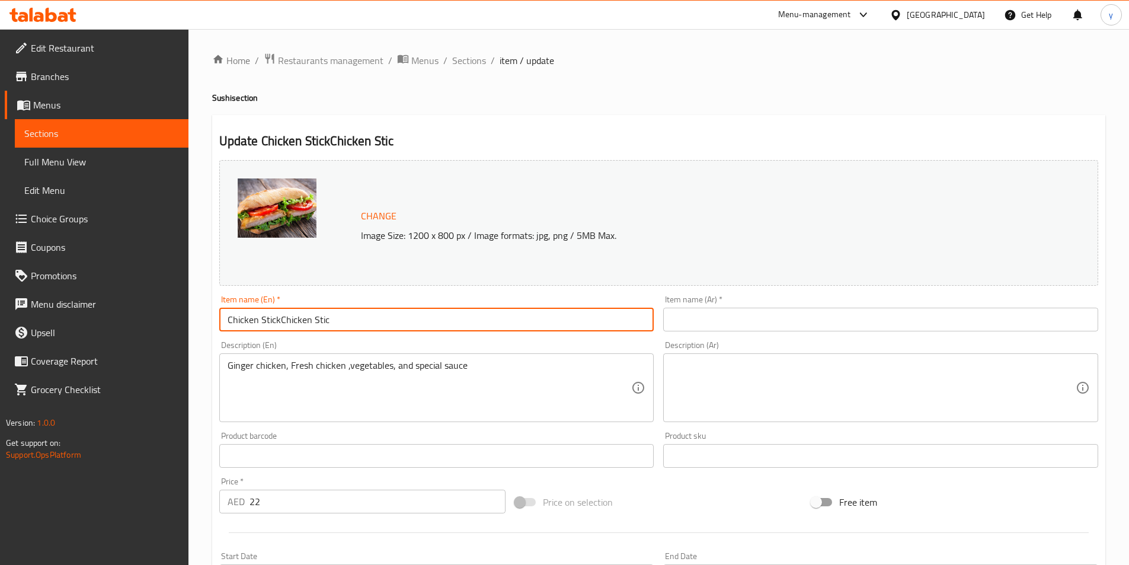
click at [328, 319] on input "Chicken StickChicken Stic" at bounding box center [436, 319] width 435 height 24
type input "Chicken Stick"
drag, startPoint x: 326, startPoint y: 324, endPoint x: 281, endPoint y: 318, distance: 44.9
click at [281, 318] on input "Chicken Stick" at bounding box center [436, 319] width 435 height 24
click at [466, 63] on span "Sections" at bounding box center [469, 60] width 34 height 14
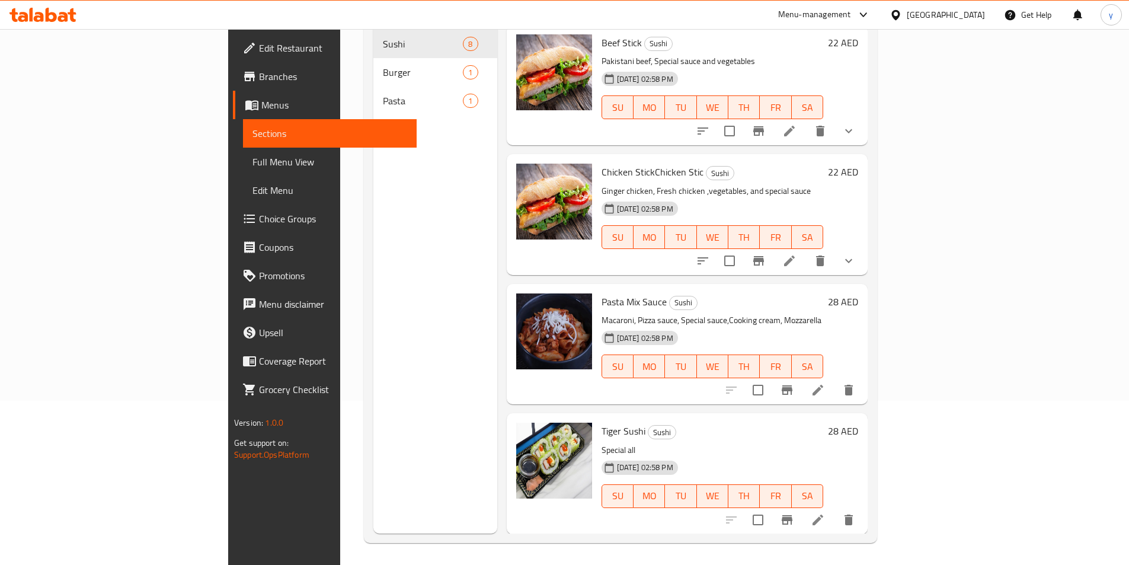
scroll to position [166, 0]
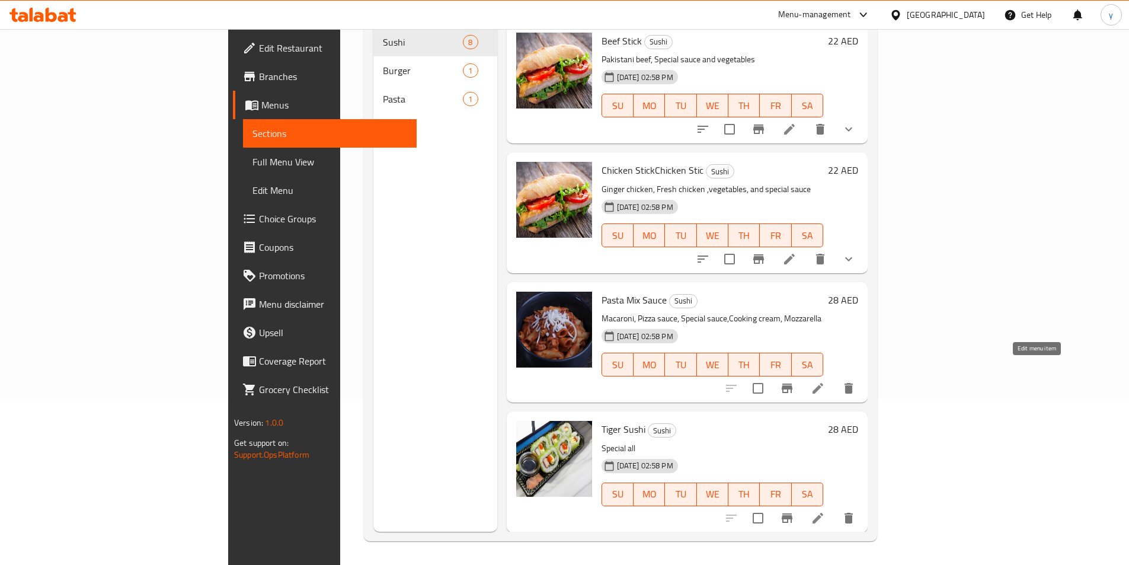
click at [825, 381] on icon at bounding box center [817, 388] width 14 height 14
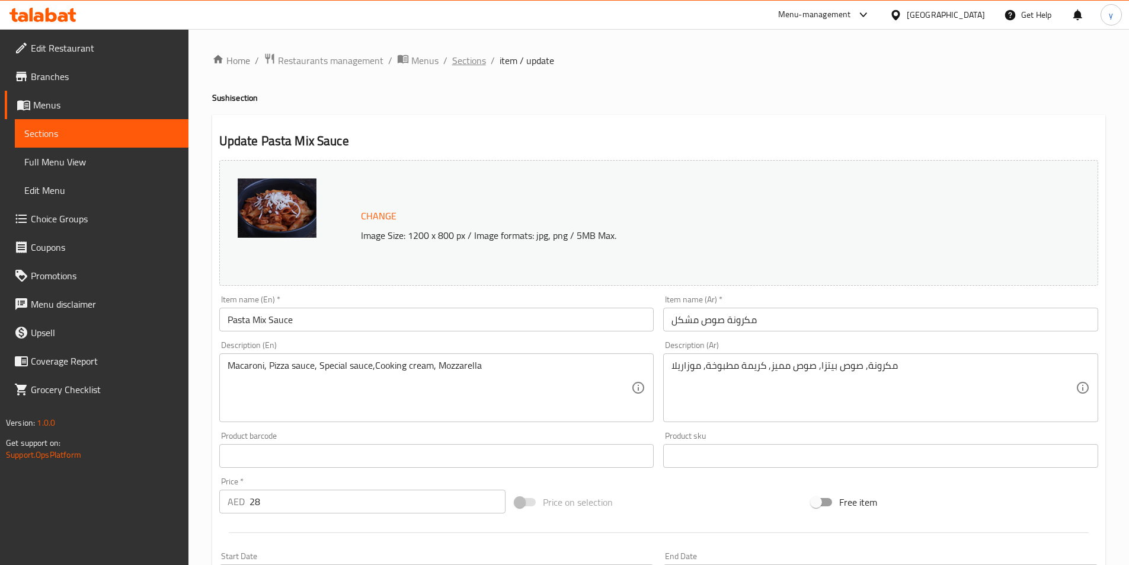
click at [479, 60] on span "Sections" at bounding box center [469, 60] width 34 height 14
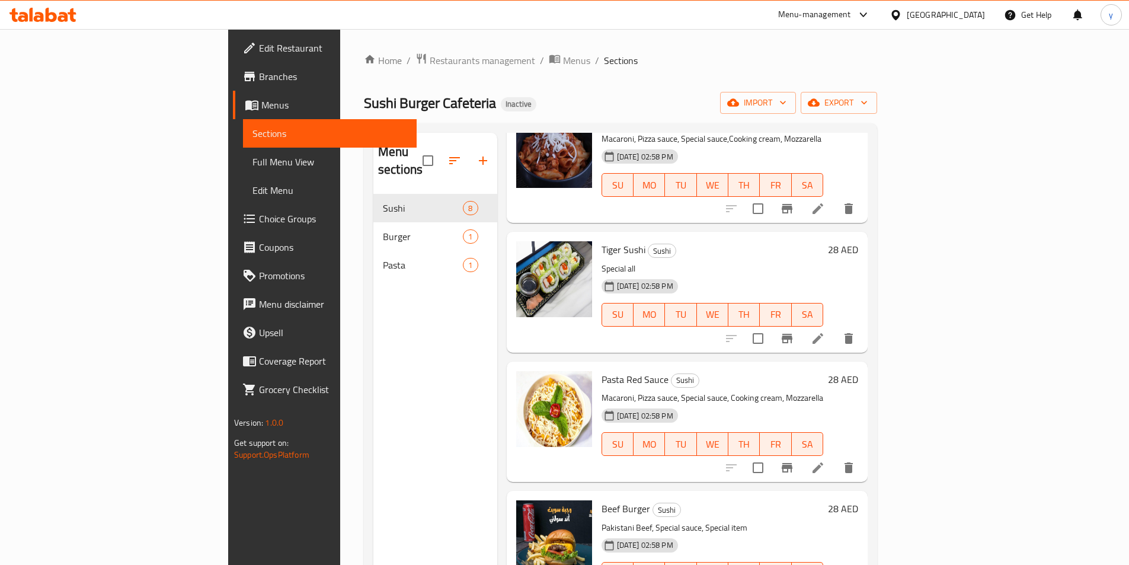
scroll to position [355, 0]
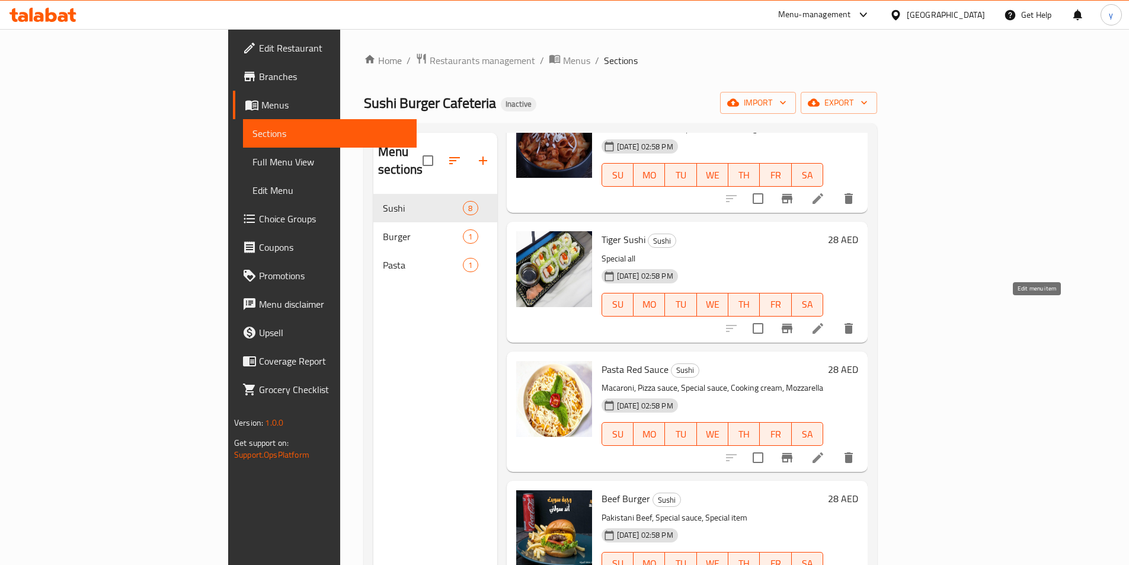
click at [823, 323] on icon at bounding box center [817, 328] width 11 height 11
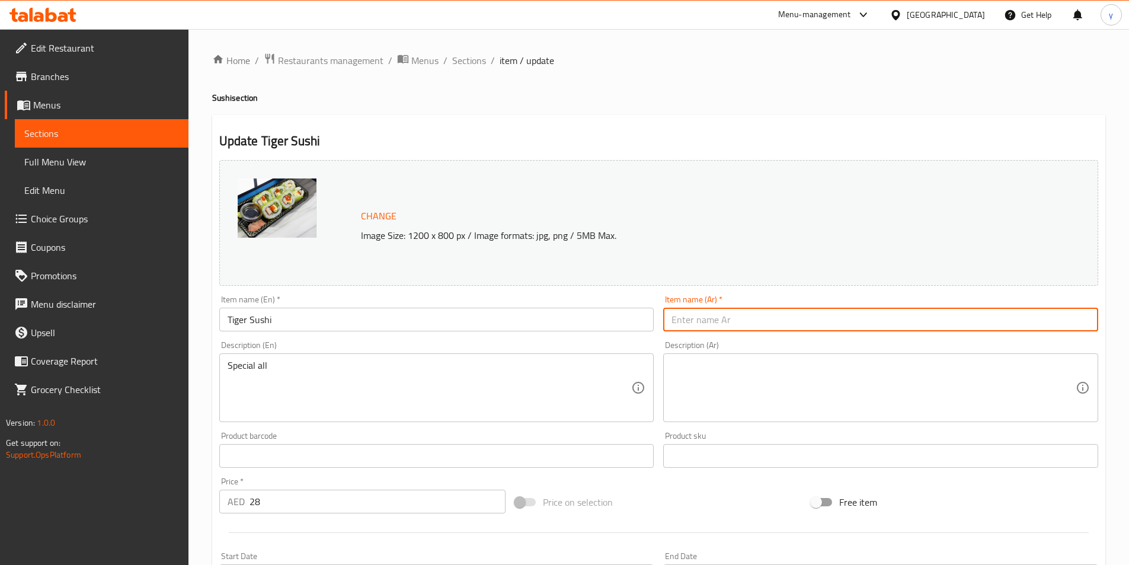
click at [745, 321] on input "text" at bounding box center [880, 319] width 435 height 24
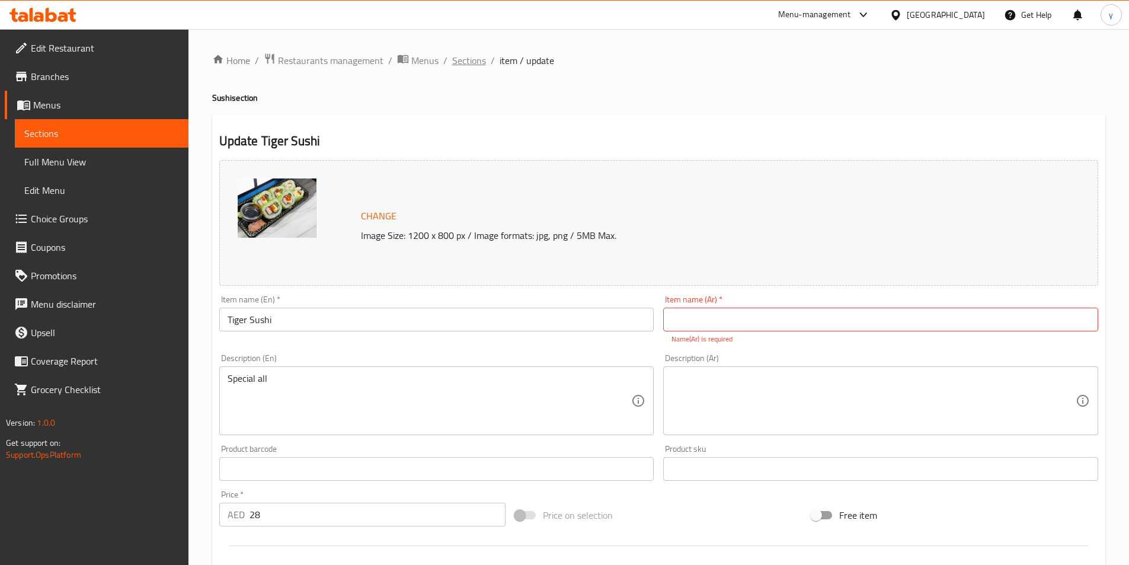
click at [482, 62] on span "Sections" at bounding box center [469, 60] width 34 height 14
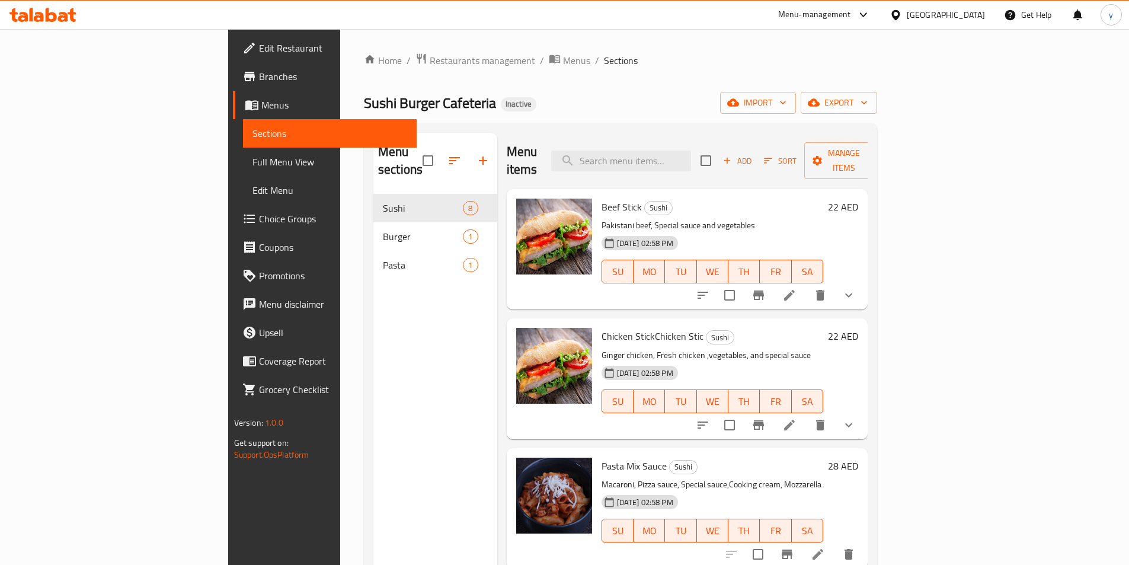
click at [796, 418] on icon at bounding box center [789, 425] width 14 height 14
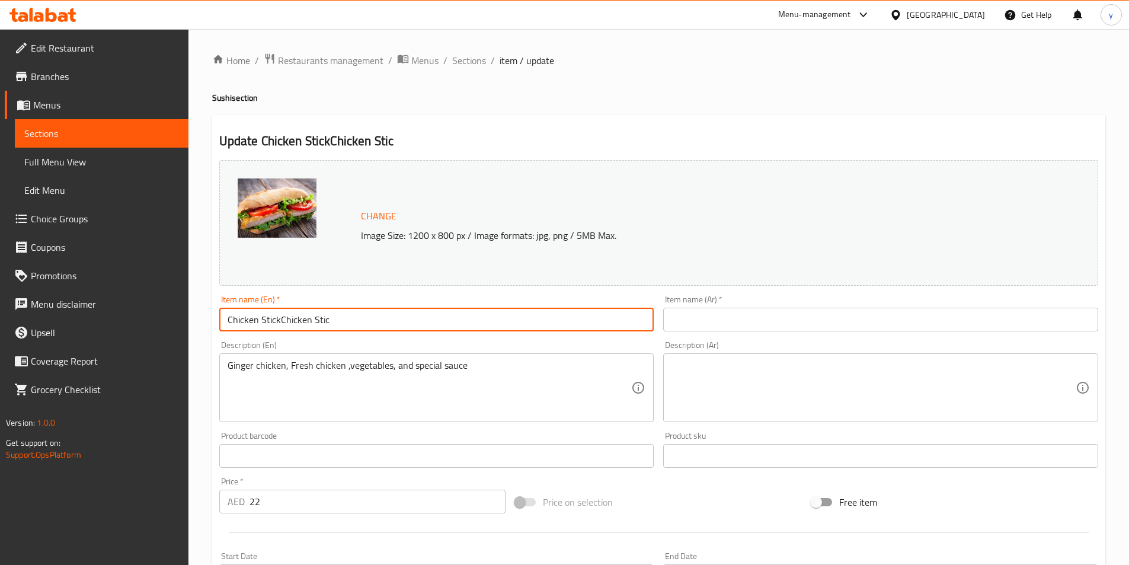
drag, startPoint x: 281, startPoint y: 323, endPoint x: 393, endPoint y: 326, distance: 112.0
click at [393, 326] on input "Chicken StickChicken Stic" at bounding box center [436, 319] width 435 height 24
type input "Chicken Stick"
click at [797, 308] on input "text" at bounding box center [880, 319] width 435 height 24
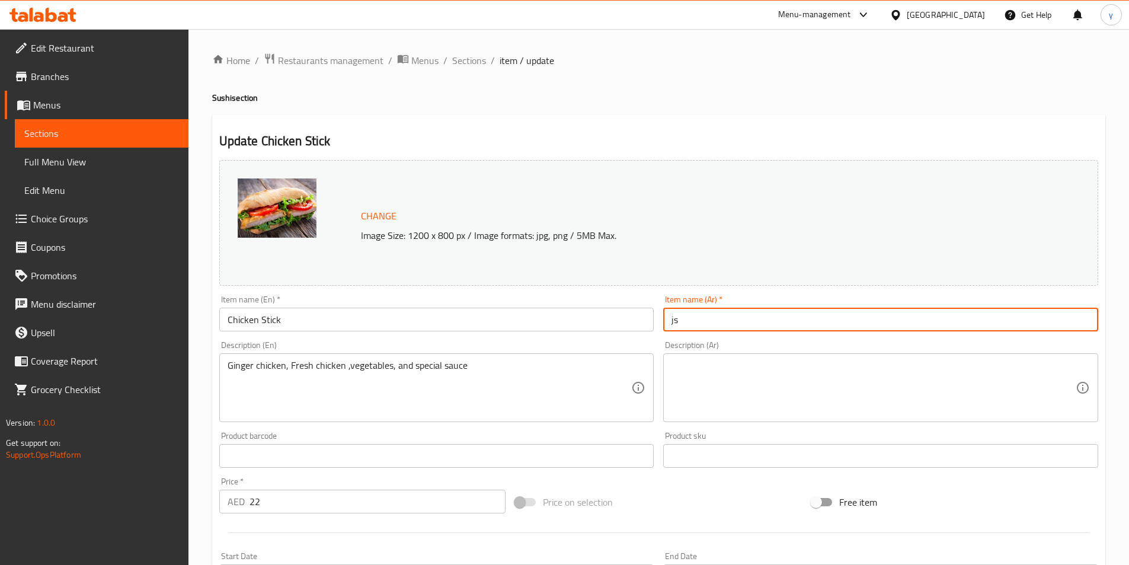
type input "j"
type input "ستيك دجاج"
click at [686, 379] on textarea at bounding box center [873, 388] width 404 height 56
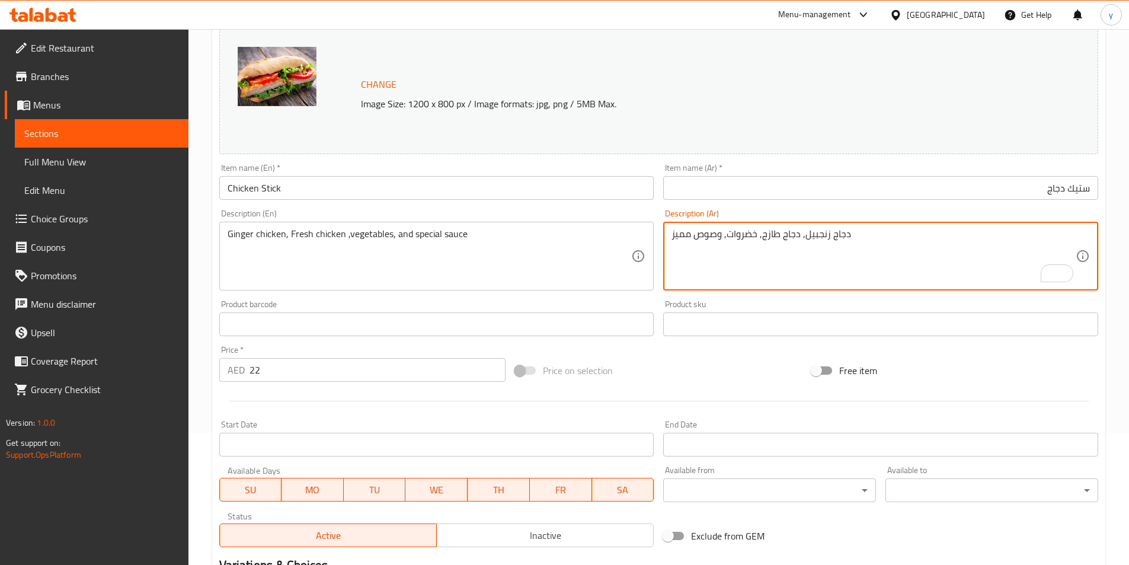
scroll to position [309, 0]
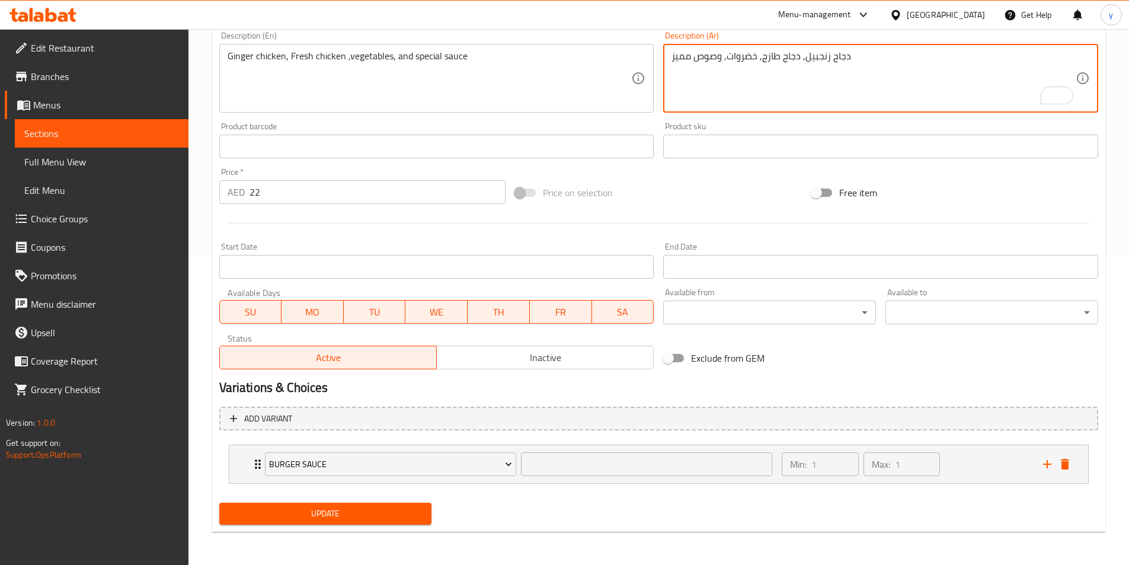
type textarea "دجاج زنجبيل, دجاج طازج, خضروات, وصوص مميز"
click at [390, 510] on span "Update" at bounding box center [326, 513] width 194 height 15
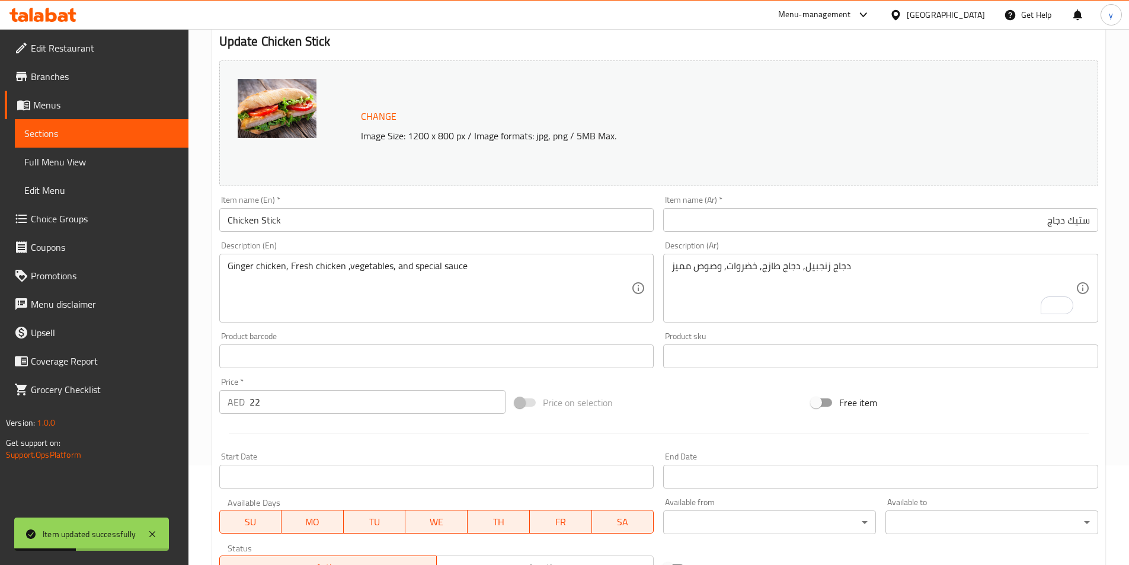
scroll to position [72, 0]
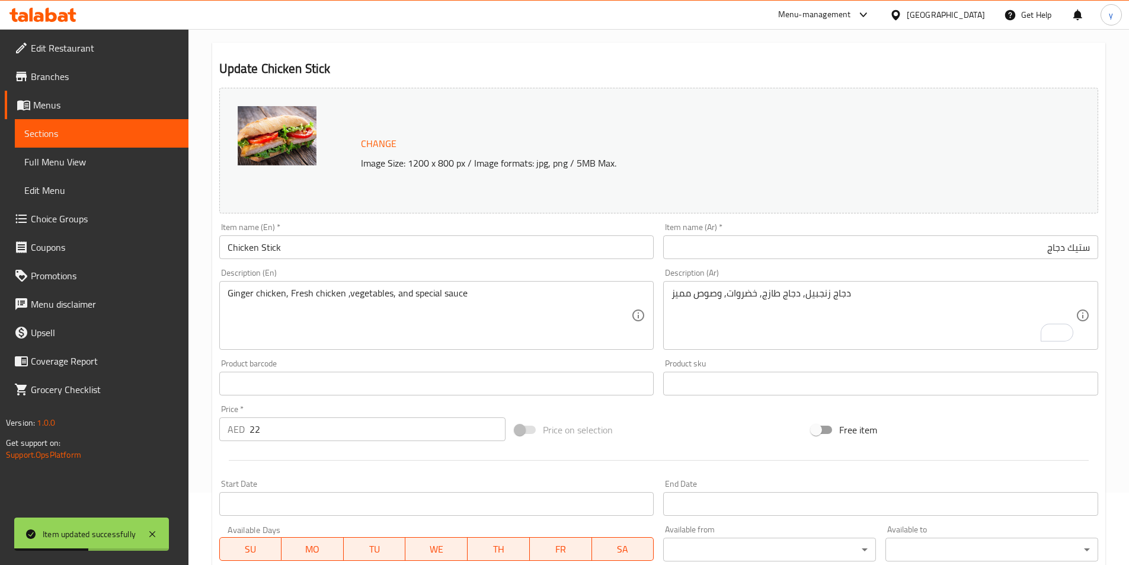
click at [101, 122] on link "Sections" at bounding box center [102, 133] width 174 height 28
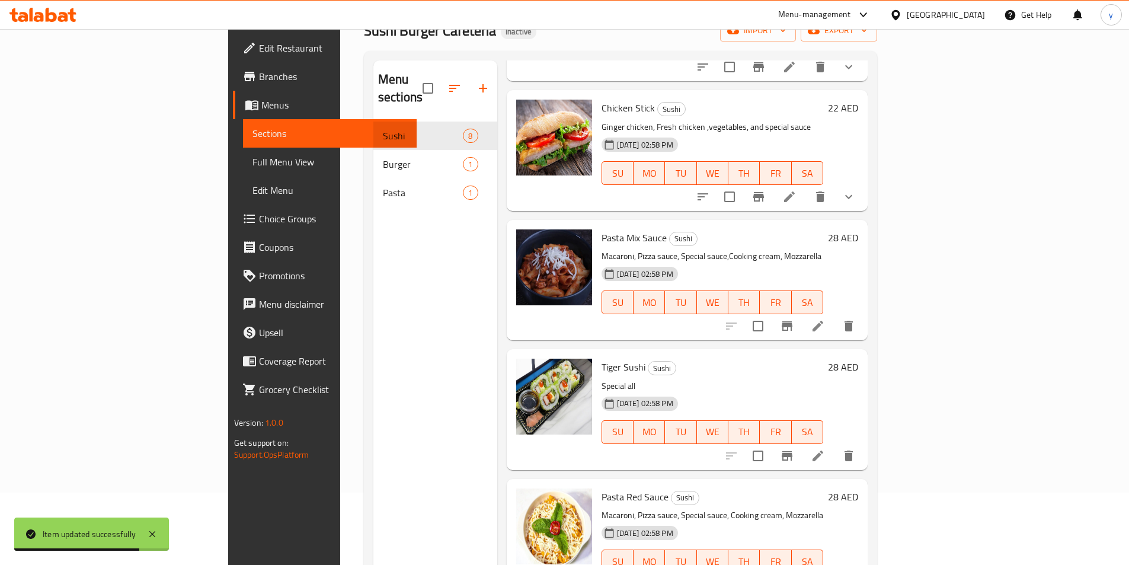
scroll to position [178, 0]
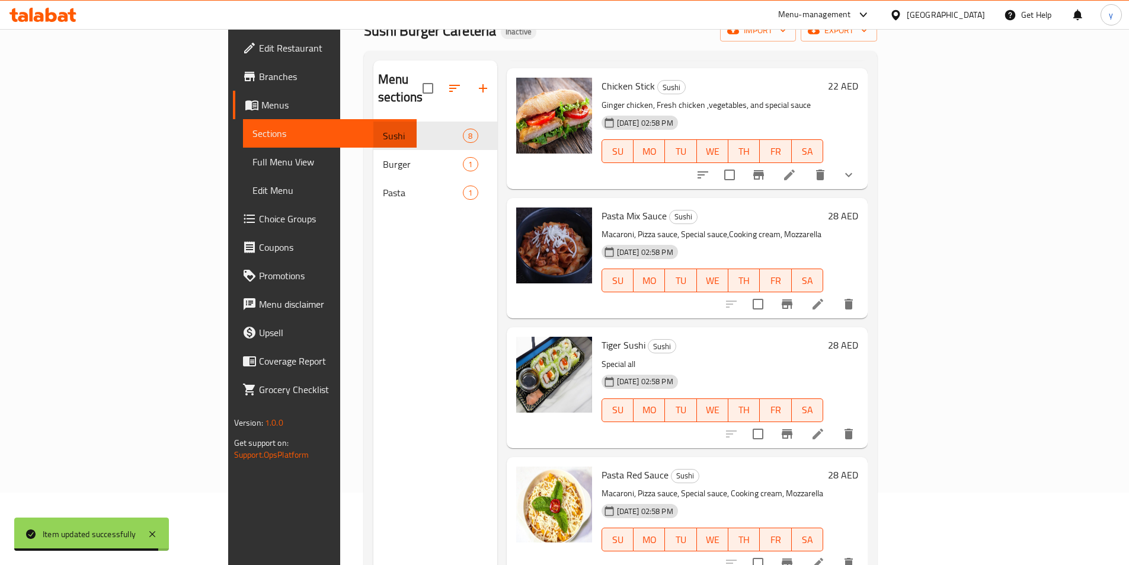
click at [834, 293] on li at bounding box center [817, 303] width 33 height 21
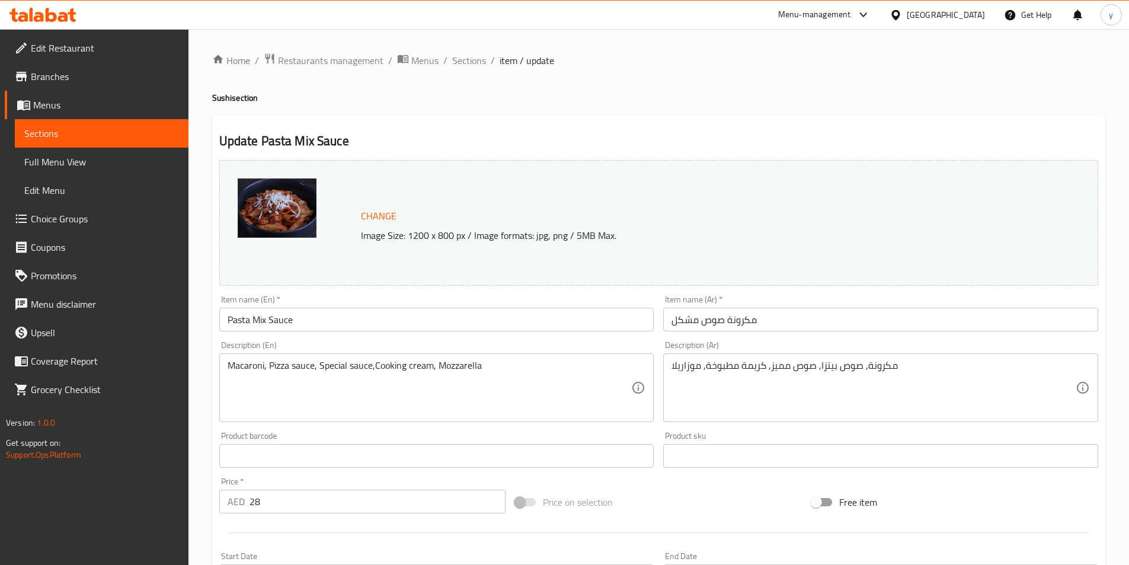
click at [823, 318] on input "مكرونة صوص مشكل" at bounding box center [880, 319] width 435 height 24
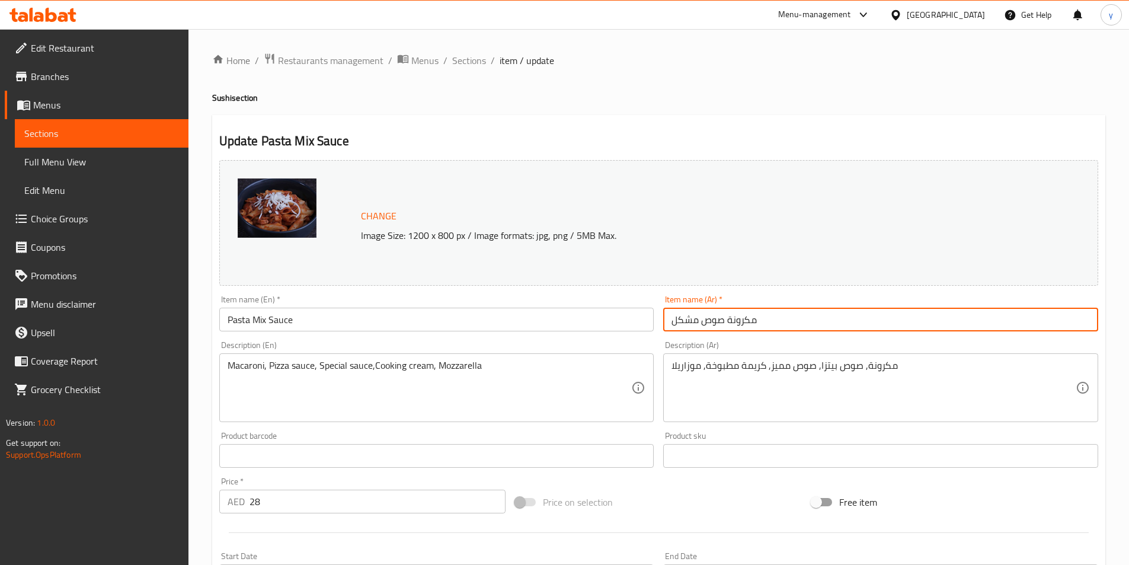
click at [823, 318] on input "مكرونة صوص مشكل" at bounding box center [880, 319] width 435 height 24
click at [1015, 318] on input "مكرونة صوص مشكل" at bounding box center [880, 319] width 435 height 24
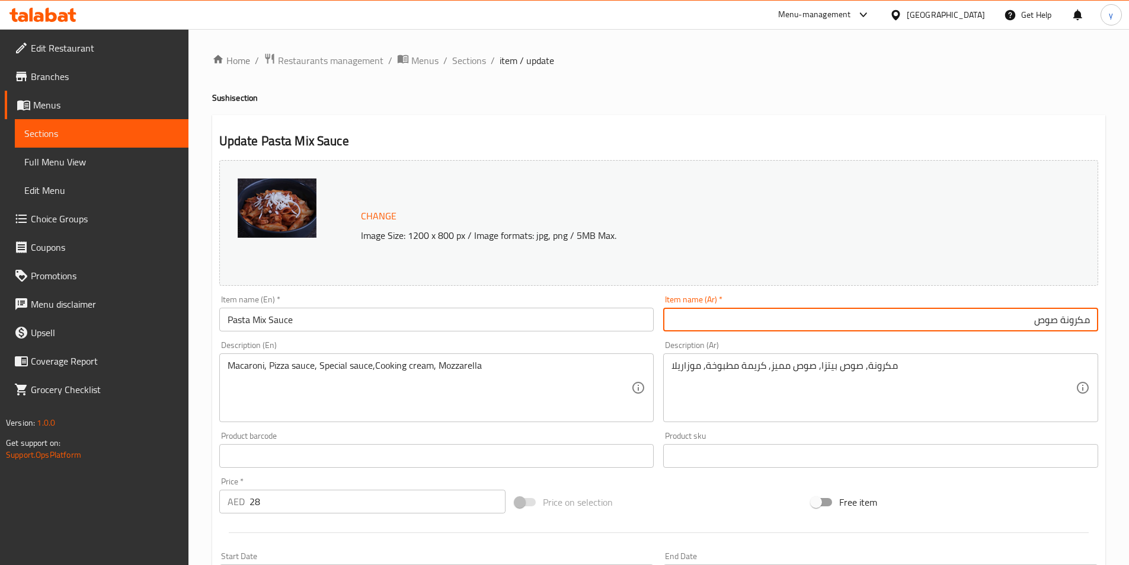
click at [1058, 319] on input "مكرونة صوص" at bounding box center [880, 319] width 435 height 24
click at [995, 314] on input "مكرونة مشكل صوص" at bounding box center [880, 319] width 435 height 24
click at [1034, 323] on input "مكرونة مشكل صوص" at bounding box center [880, 319] width 435 height 24
click at [1030, 323] on input "مكرونة صوص" at bounding box center [880, 319] width 435 height 24
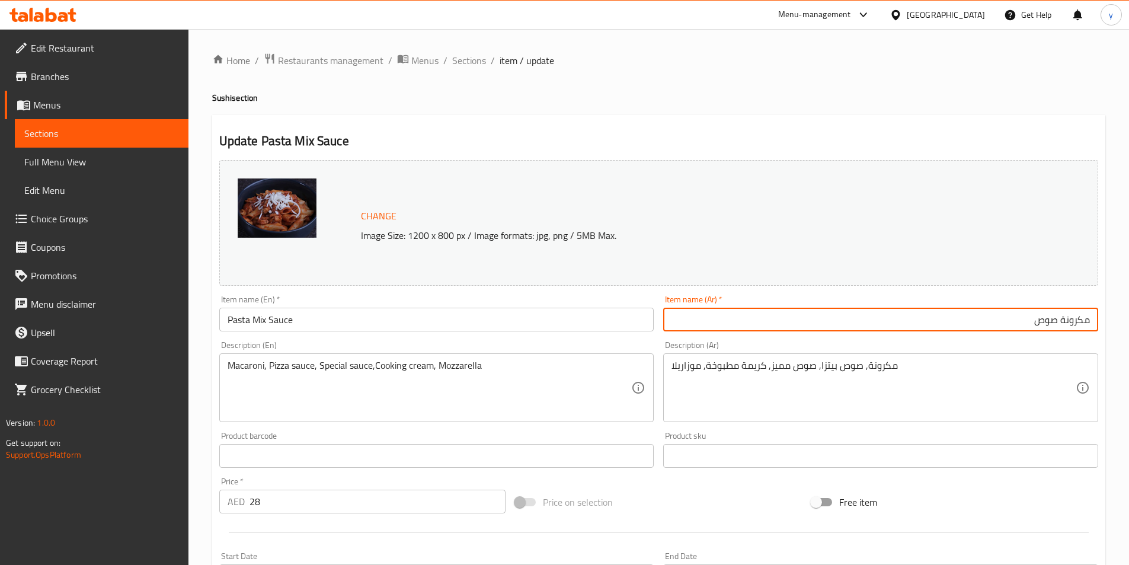
type input "مكرونة صوص مشكل"
click at [464, 59] on span "Sections" at bounding box center [469, 60] width 34 height 14
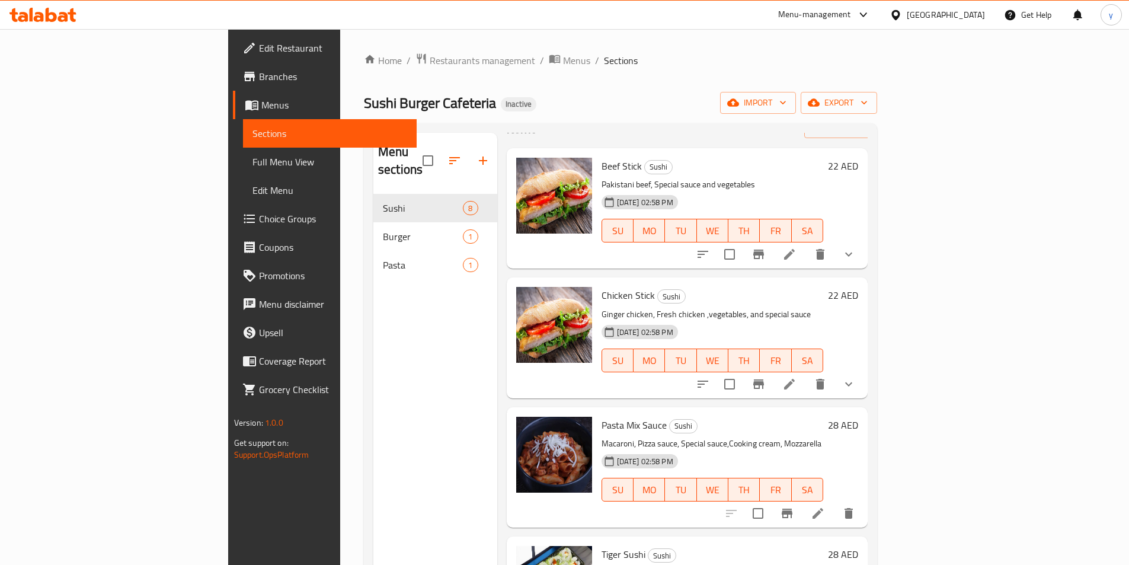
scroll to position [59, 0]
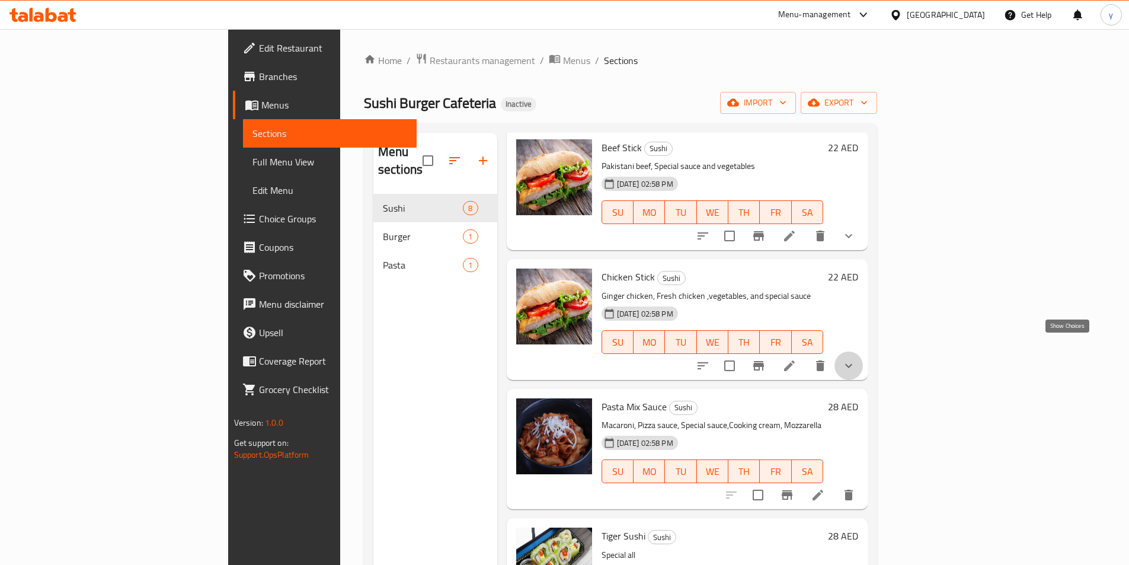
click at [855, 358] on icon "show more" at bounding box center [848, 365] width 14 height 14
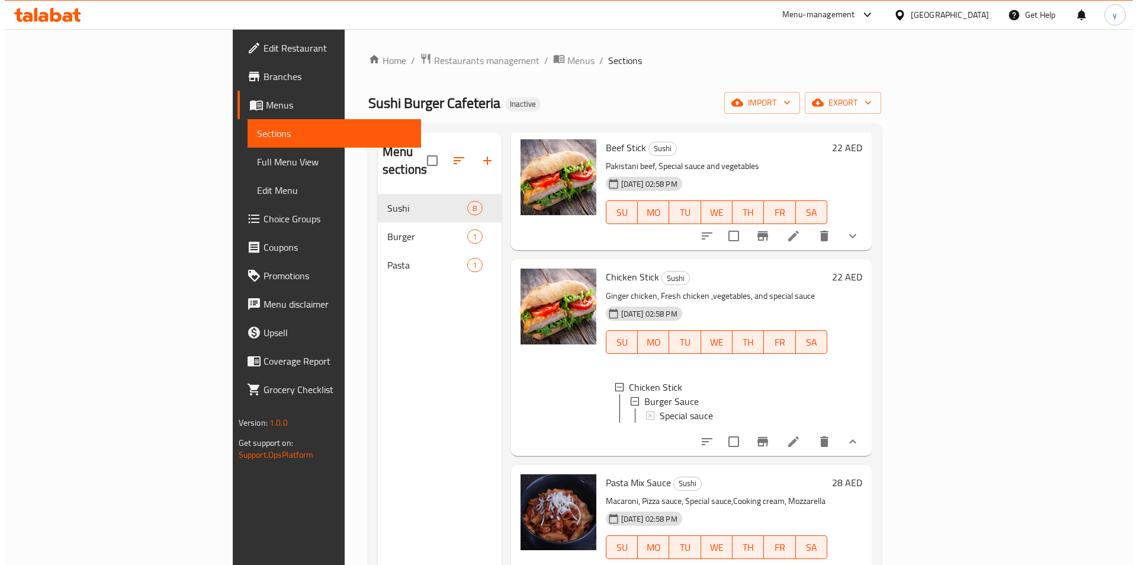
scroll to position [2, 0]
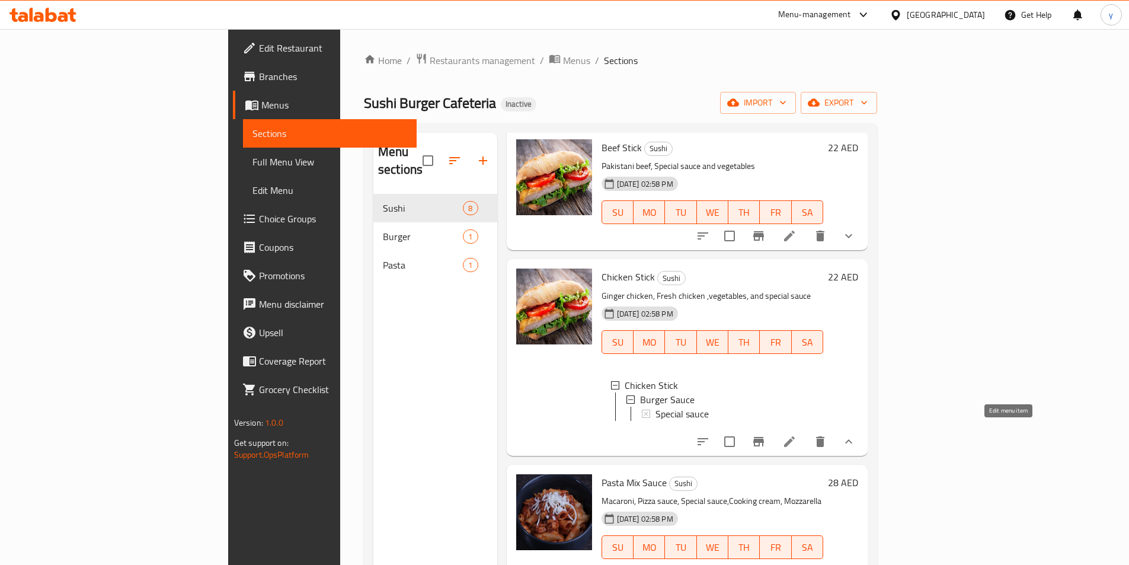
click at [796, 434] on icon at bounding box center [789, 441] width 14 height 14
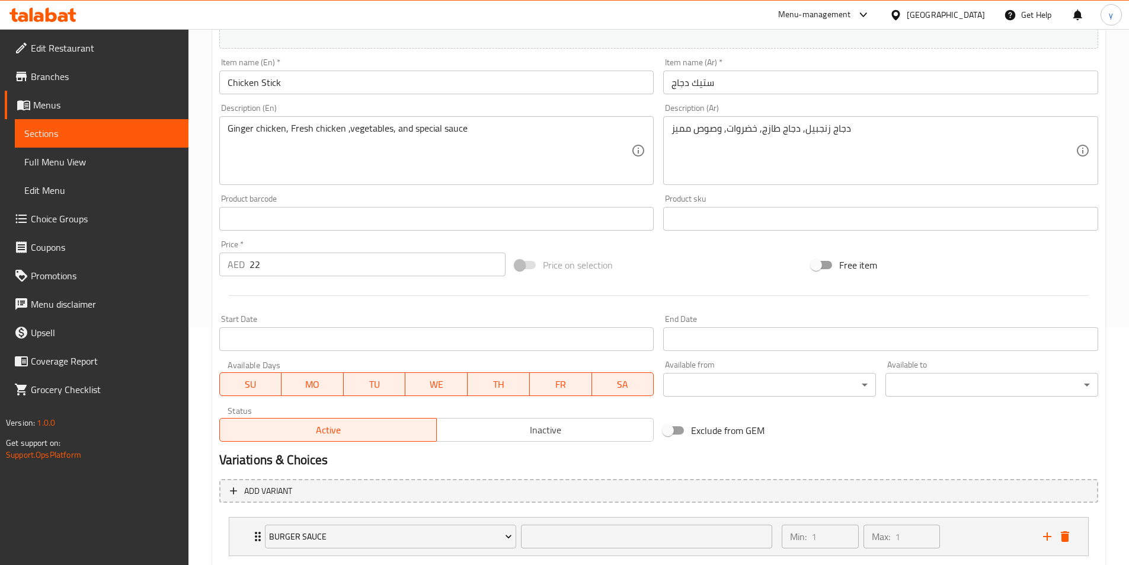
scroll to position [309, 0]
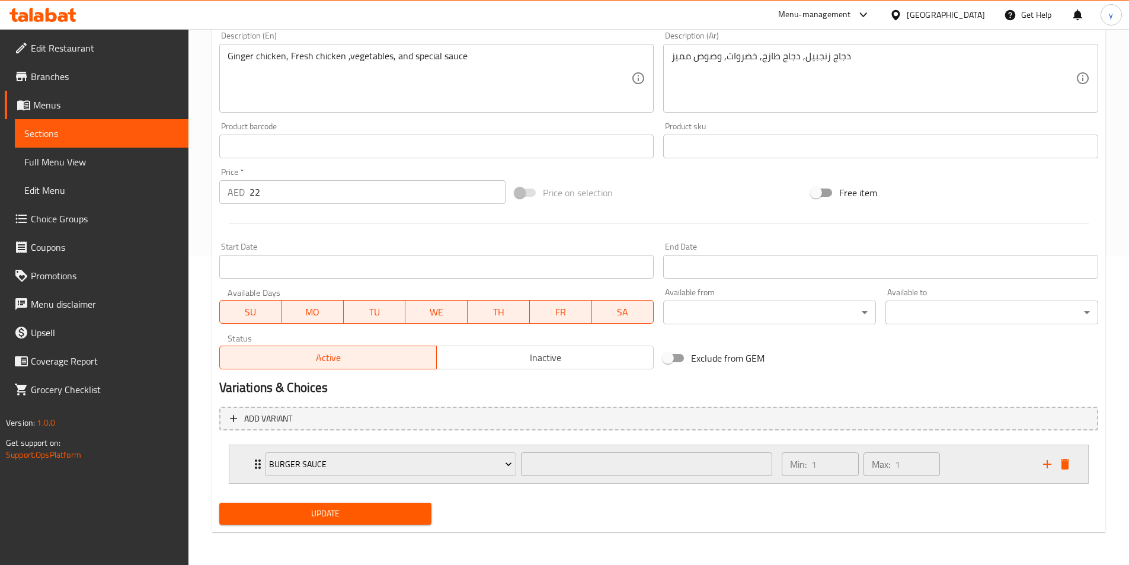
click at [976, 473] on div "Min: 1 ​ Max: 1 ​" at bounding box center [904, 464] width 261 height 38
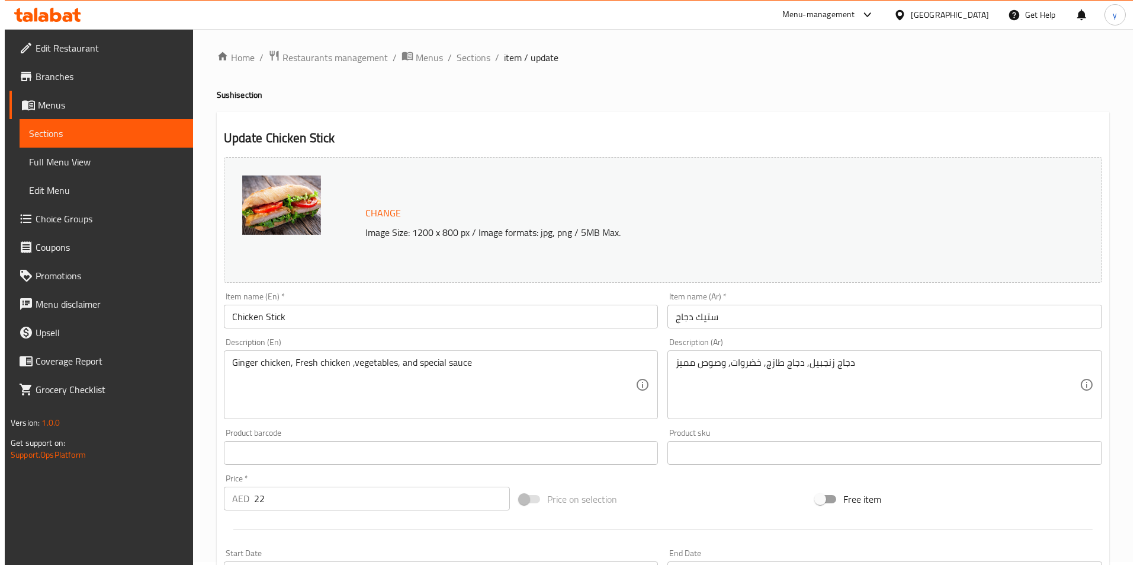
scroll to position [0, 0]
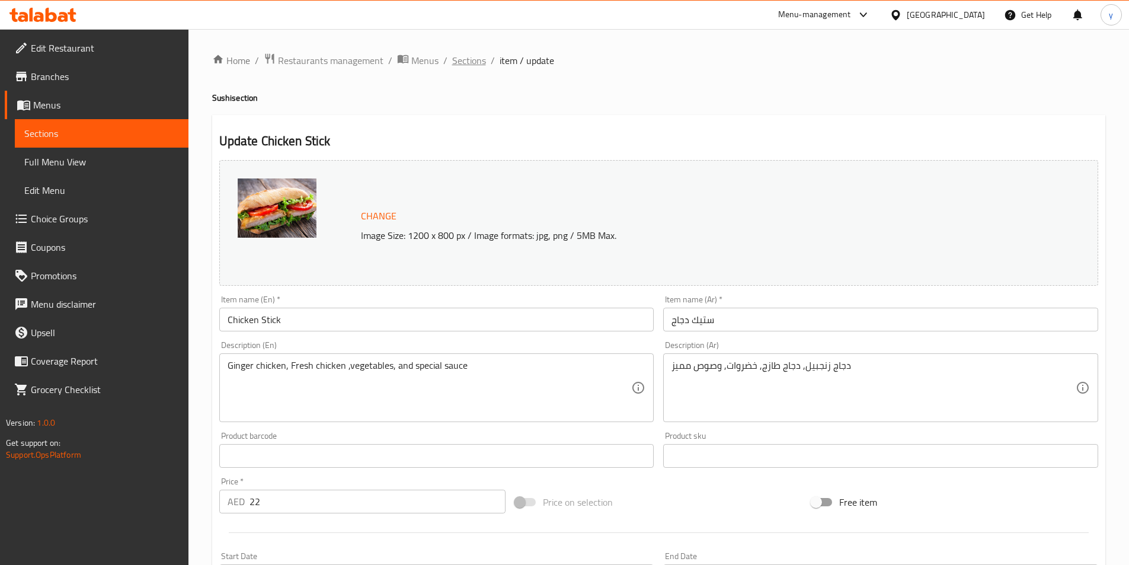
click at [468, 67] on span "Sections" at bounding box center [469, 60] width 34 height 14
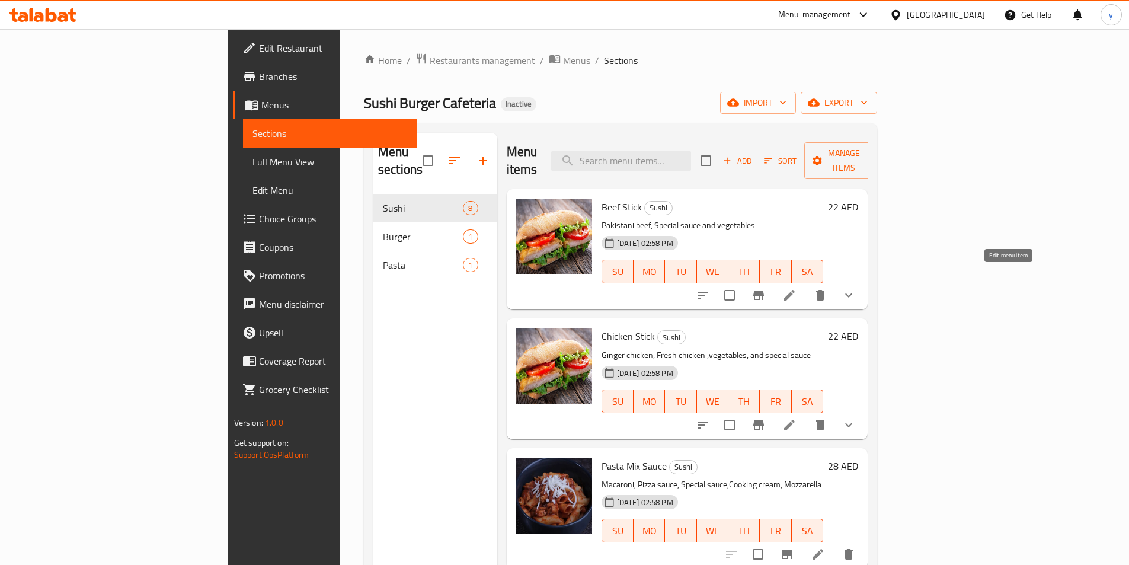
click at [796, 288] on icon at bounding box center [789, 295] width 14 height 14
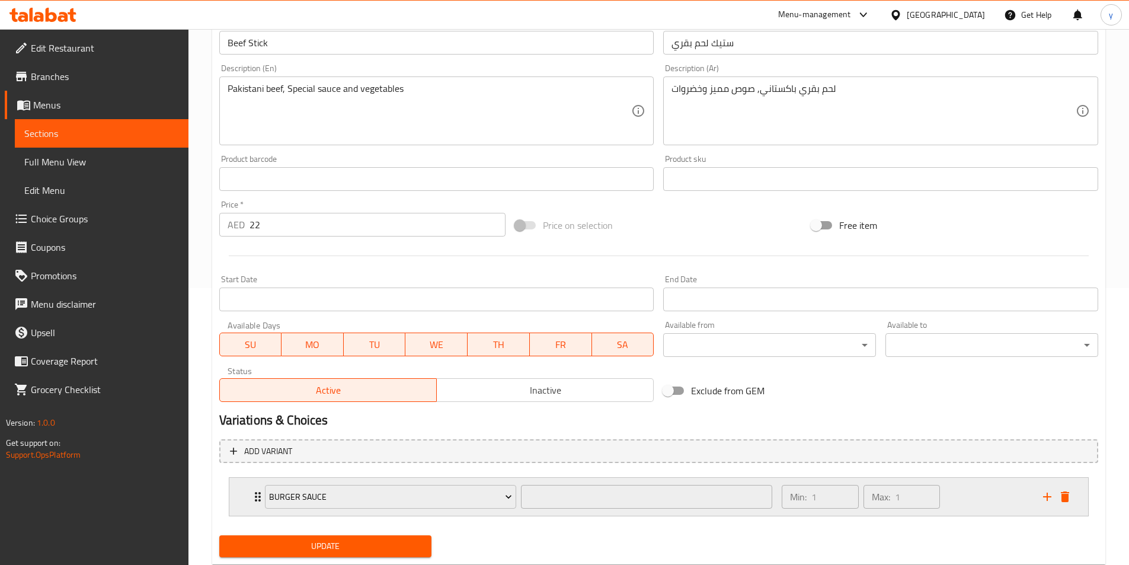
scroll to position [309, 0]
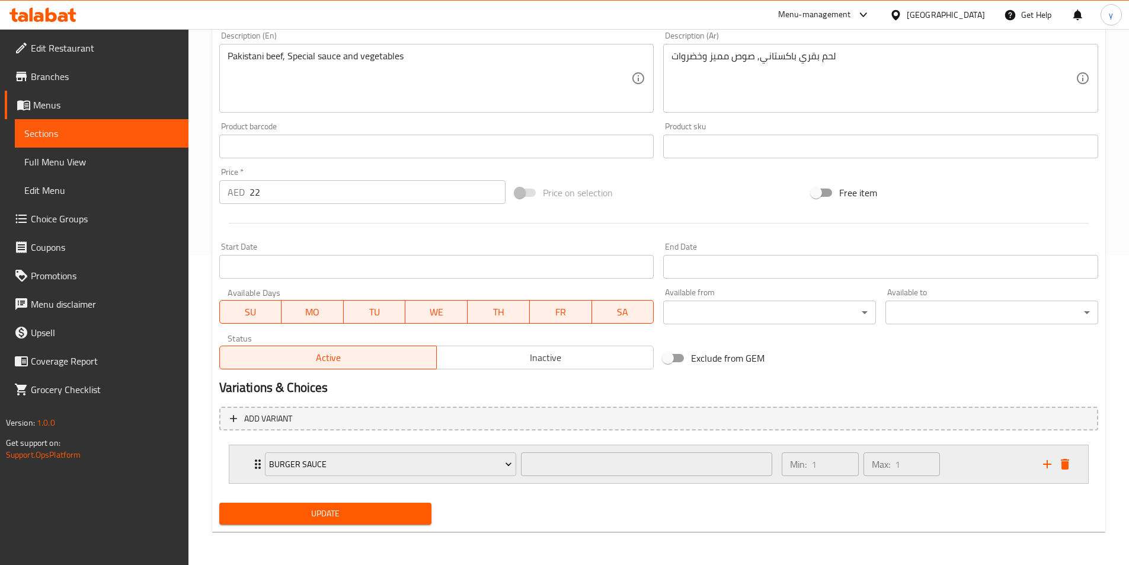
click at [965, 476] on div "Min: 1 ​ Max: 1 ​" at bounding box center [904, 464] width 261 height 38
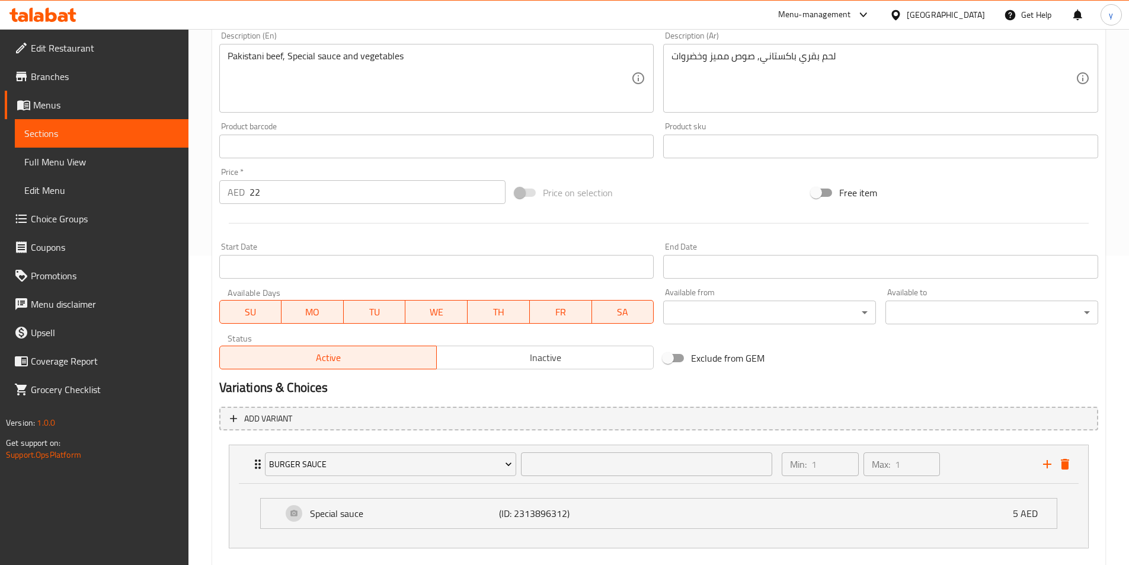
scroll to position [0, 0]
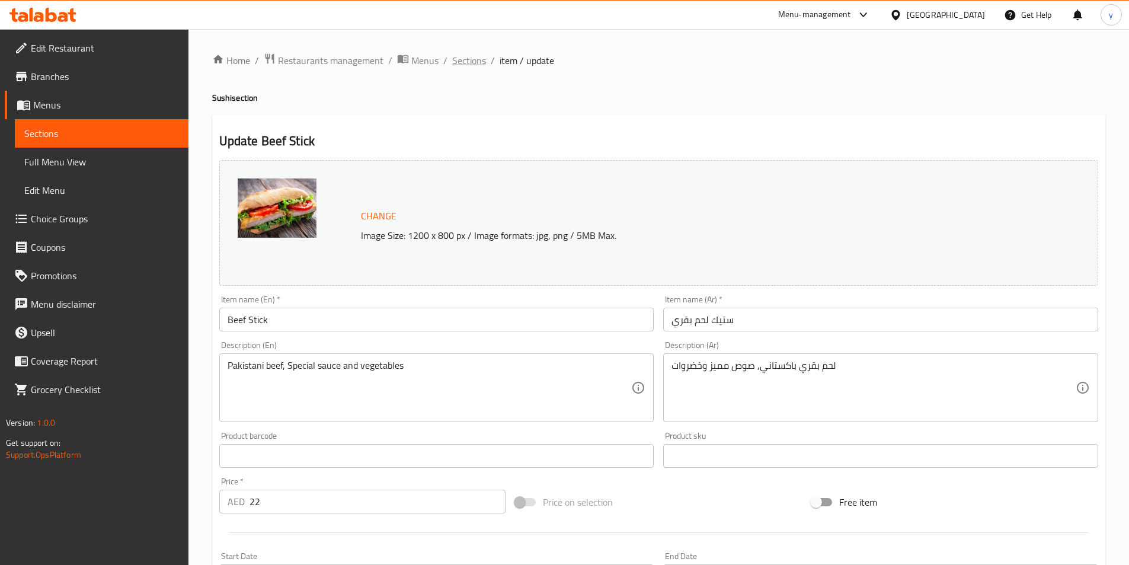
click at [465, 58] on span "Sections" at bounding box center [469, 60] width 34 height 14
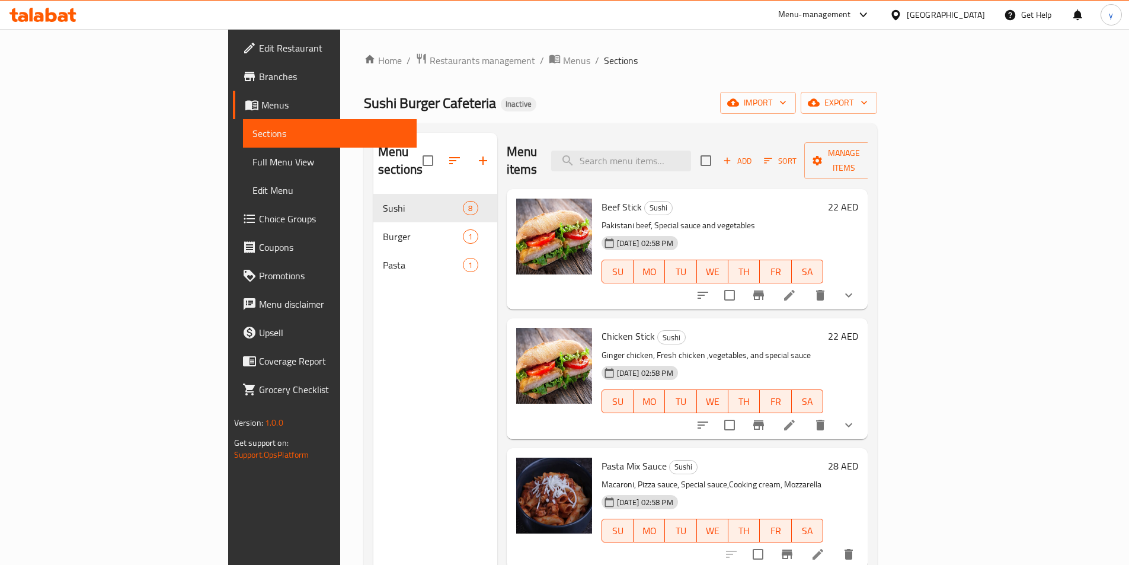
click at [796, 418] on icon at bounding box center [789, 425] width 14 height 14
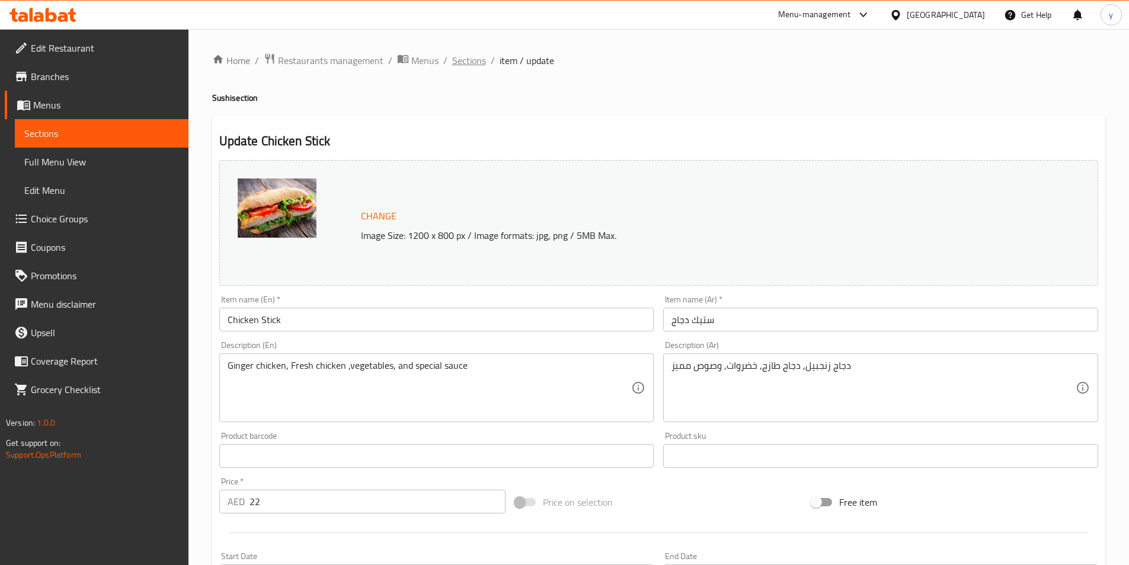
click at [483, 59] on span "Sections" at bounding box center [469, 60] width 34 height 14
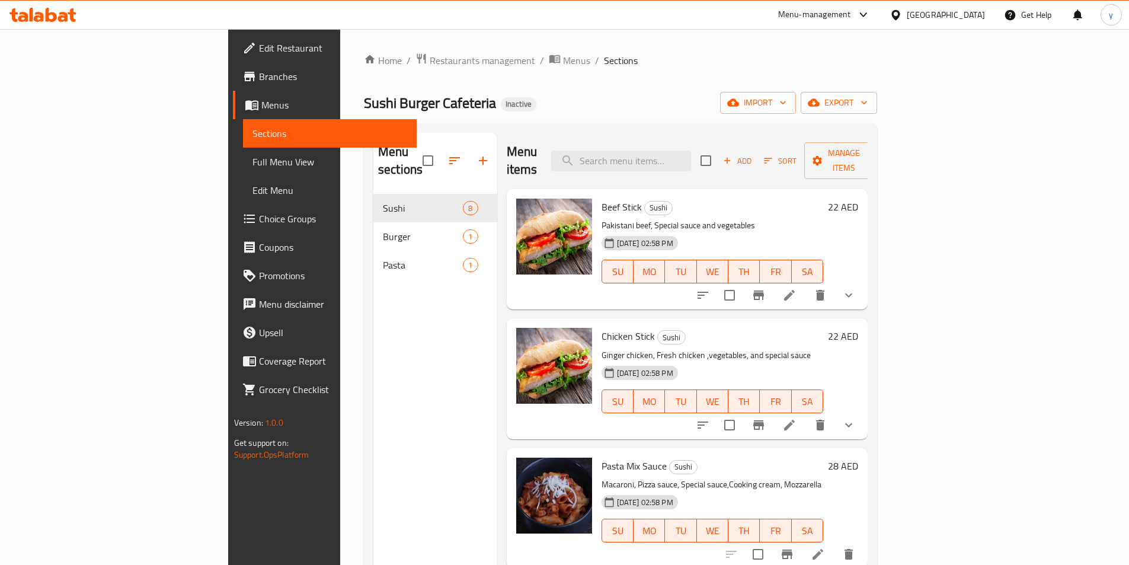
click at [806, 286] on li at bounding box center [789, 294] width 33 height 21
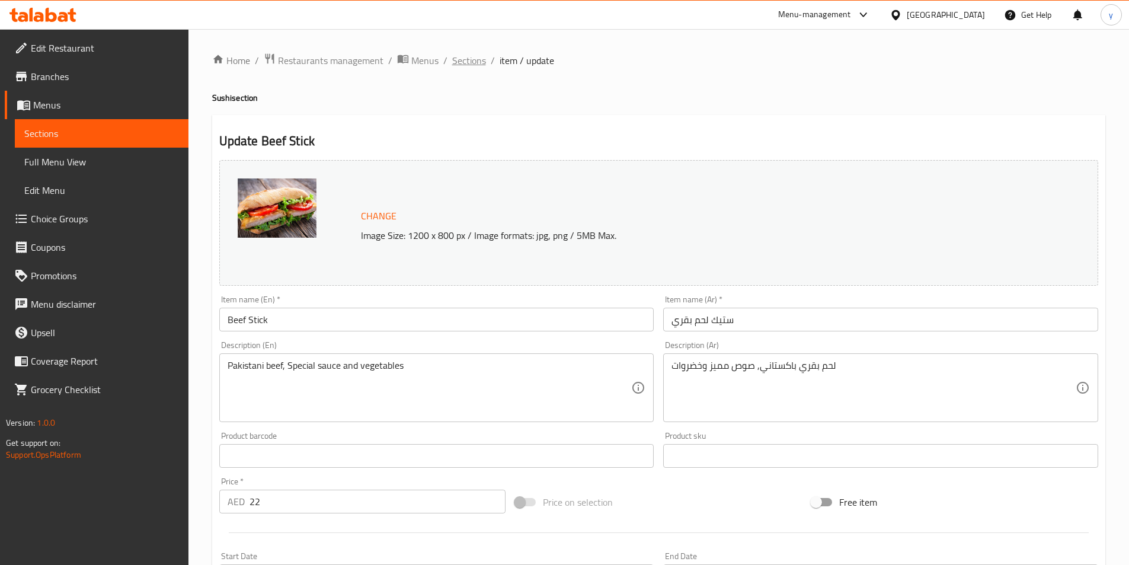
click at [478, 57] on span "Sections" at bounding box center [469, 60] width 34 height 14
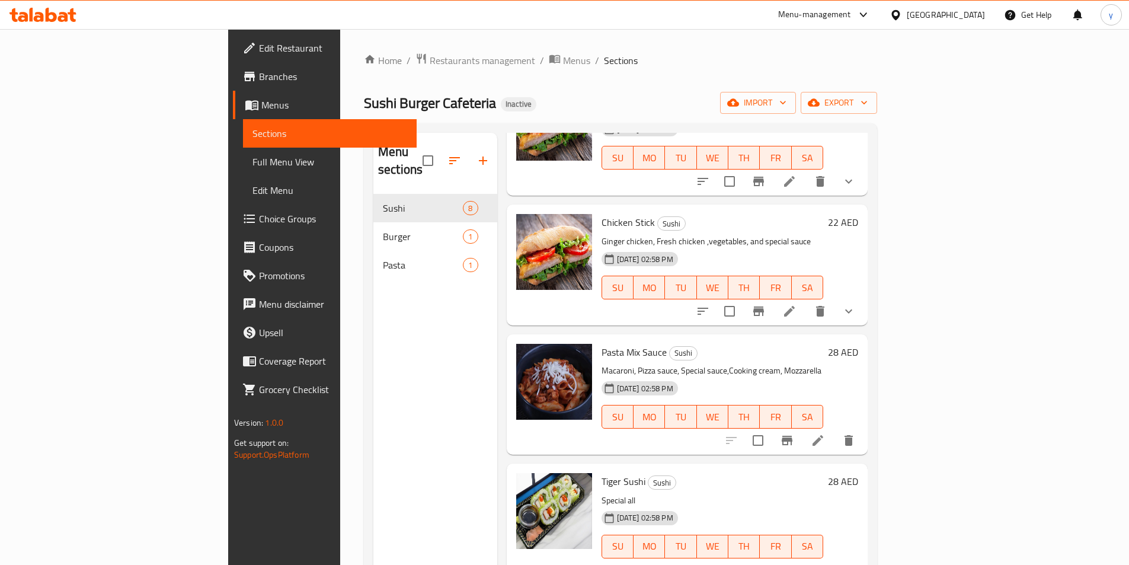
scroll to position [118, 0]
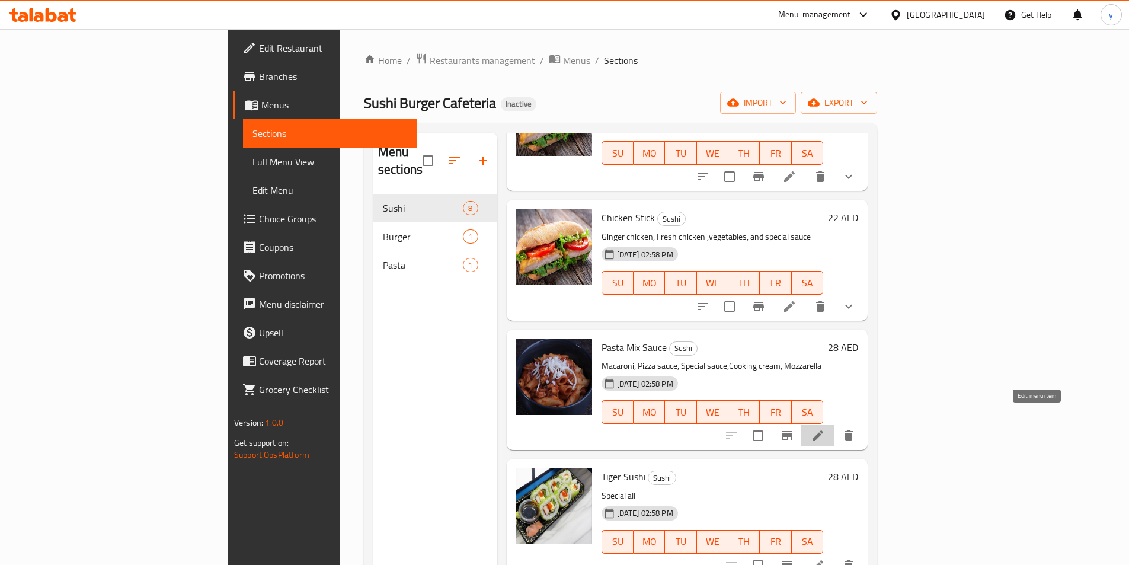
click at [825, 428] on icon at bounding box center [817, 435] width 14 height 14
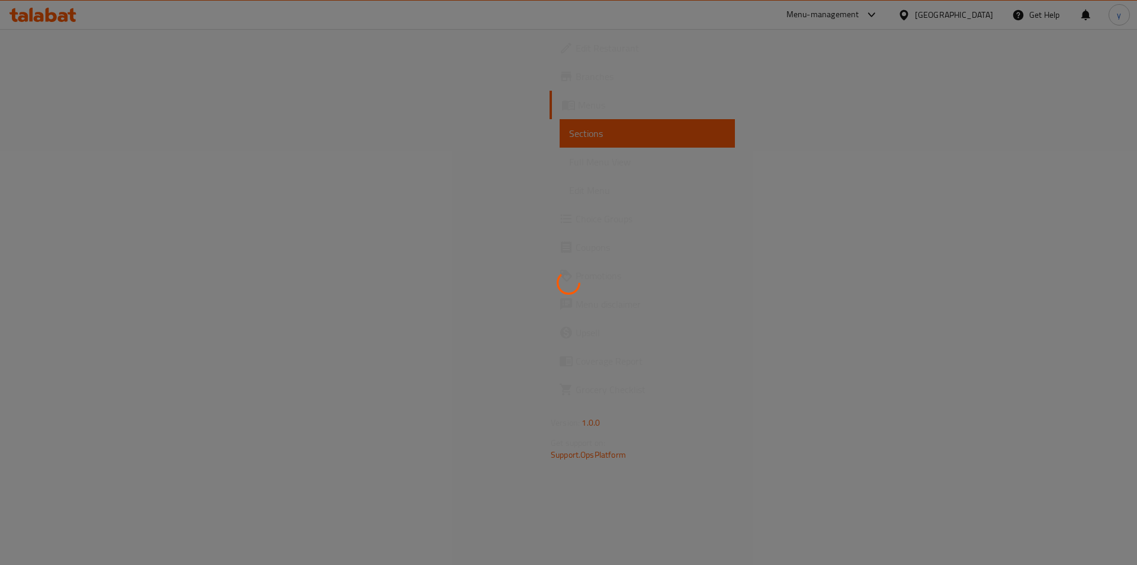
click at [364, 166] on div at bounding box center [568, 282] width 1137 height 565
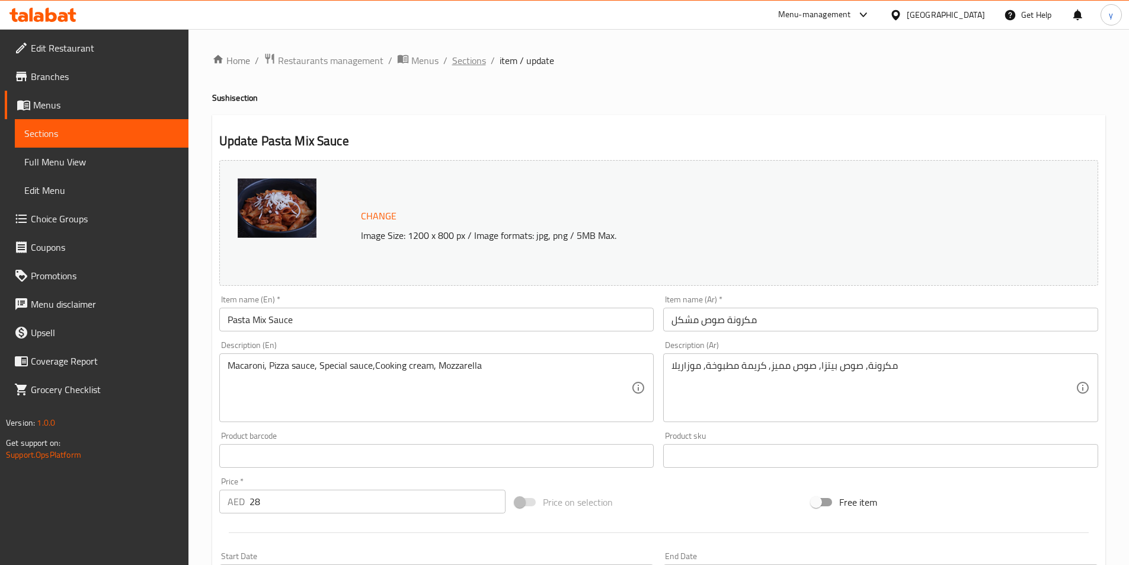
click at [453, 68] on span "Sections" at bounding box center [469, 60] width 34 height 14
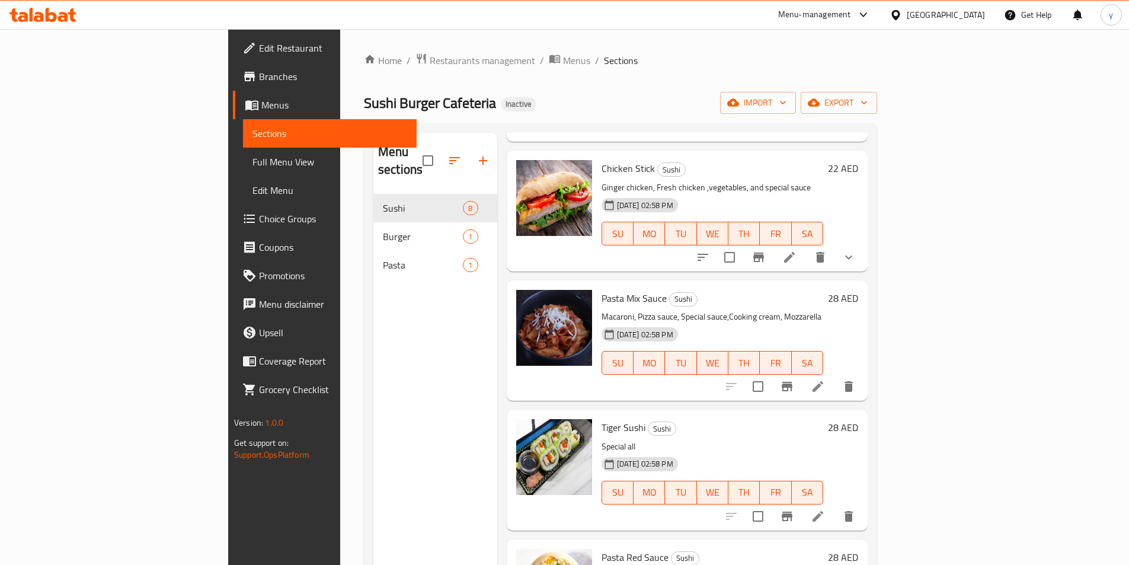
scroll to position [178, 0]
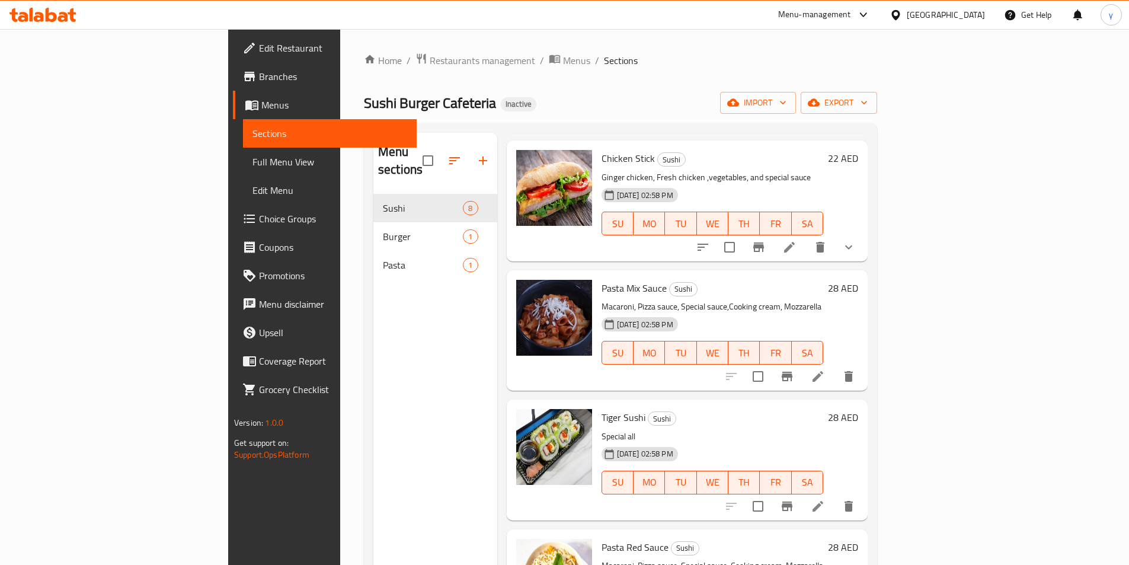
click at [834, 366] on li at bounding box center [817, 376] width 33 height 21
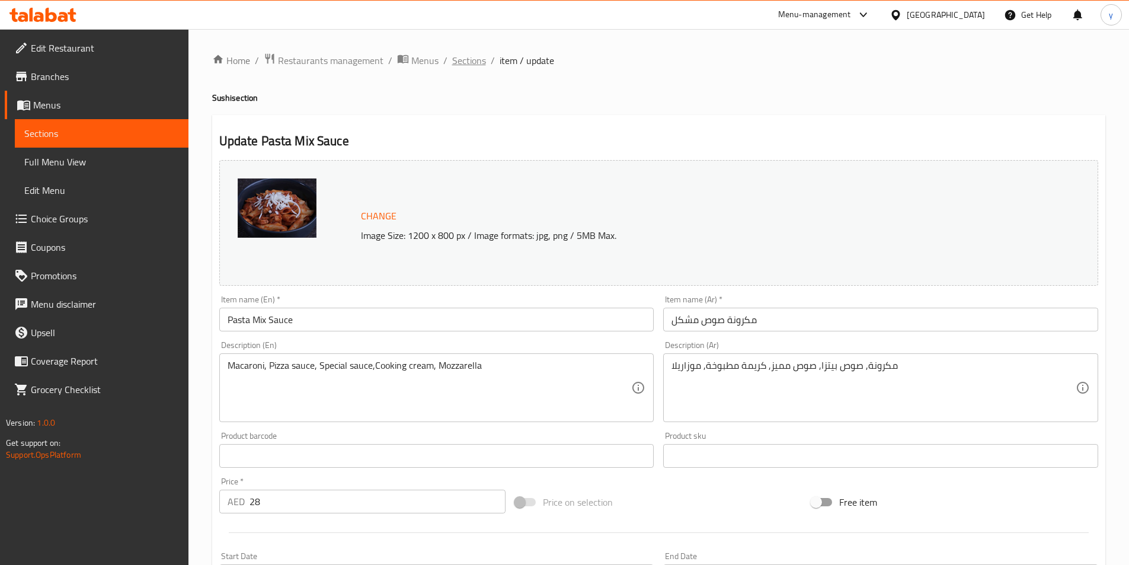
click at [464, 57] on span "Sections" at bounding box center [469, 60] width 34 height 14
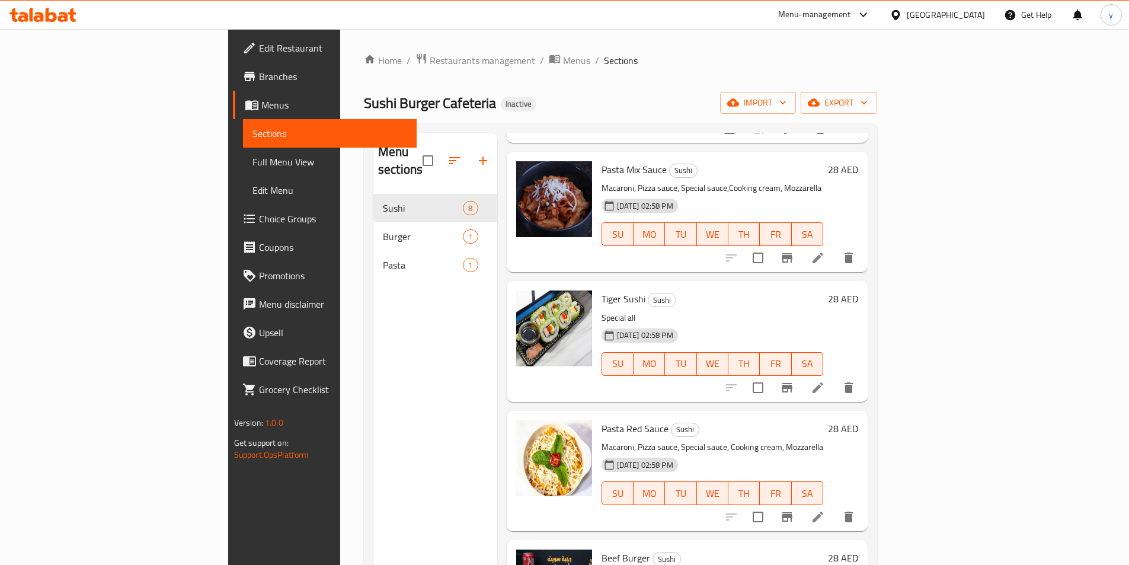
scroll to position [355, 0]
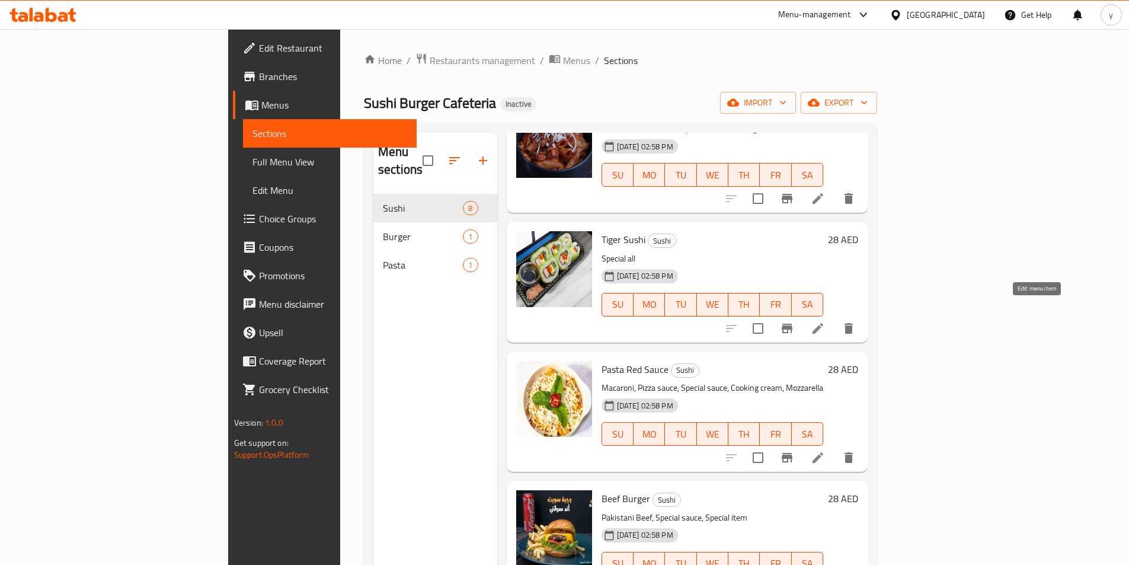
click at [825, 321] on icon at bounding box center [817, 328] width 14 height 14
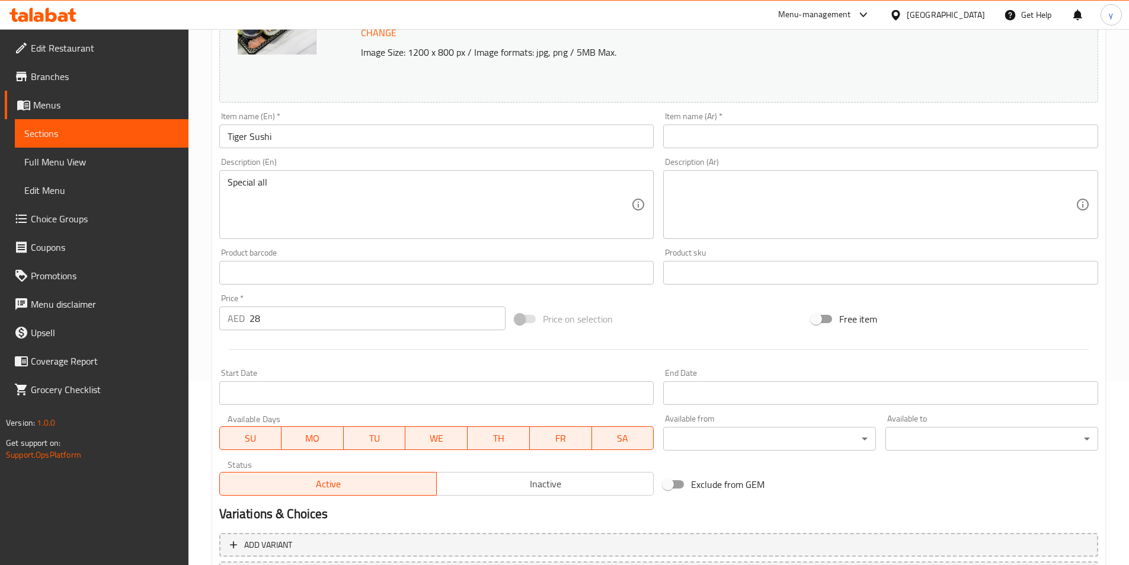
scroll to position [118, 0]
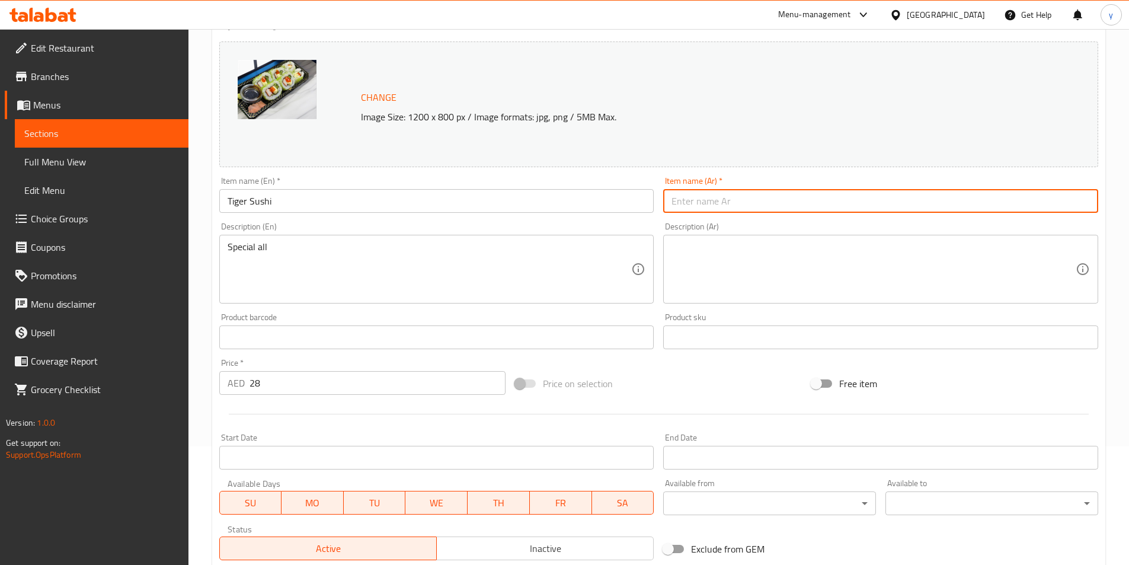
click at [758, 208] on input "text" at bounding box center [880, 201] width 435 height 24
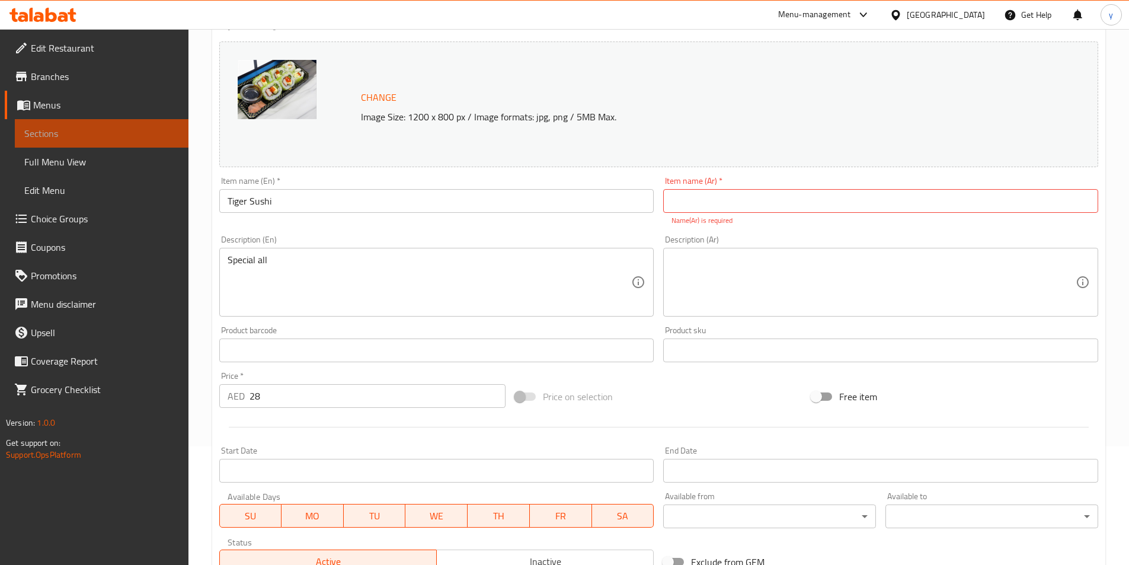
click at [162, 139] on span "Sections" at bounding box center [101, 133] width 155 height 14
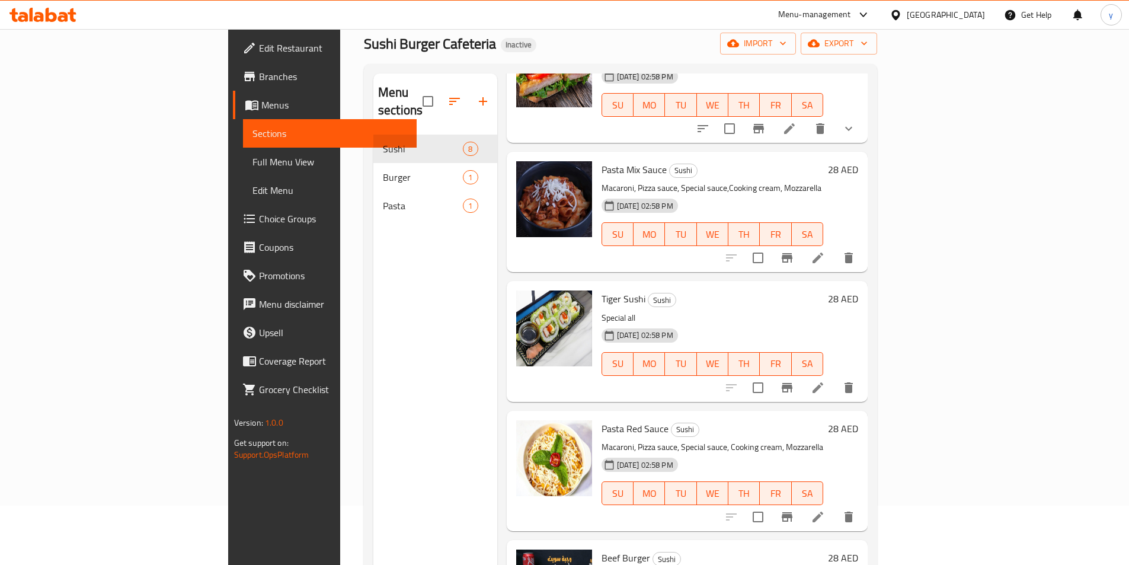
scroll to position [296, 0]
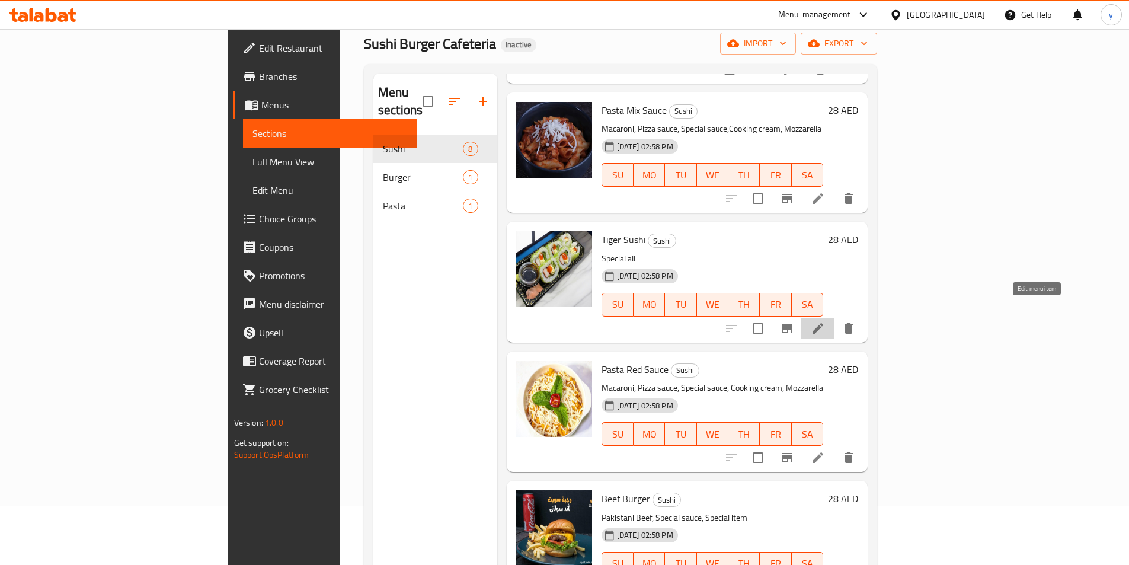
click at [825, 321] on icon at bounding box center [817, 328] width 14 height 14
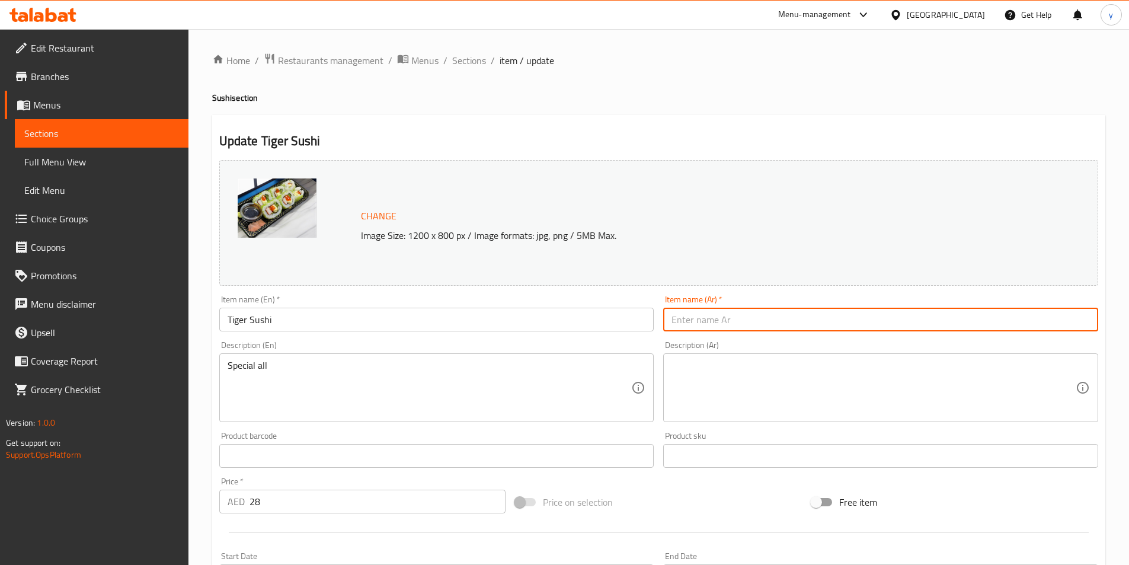
click at [865, 328] on input "text" at bounding box center [880, 319] width 435 height 24
type input "[PERSON_NAME]"
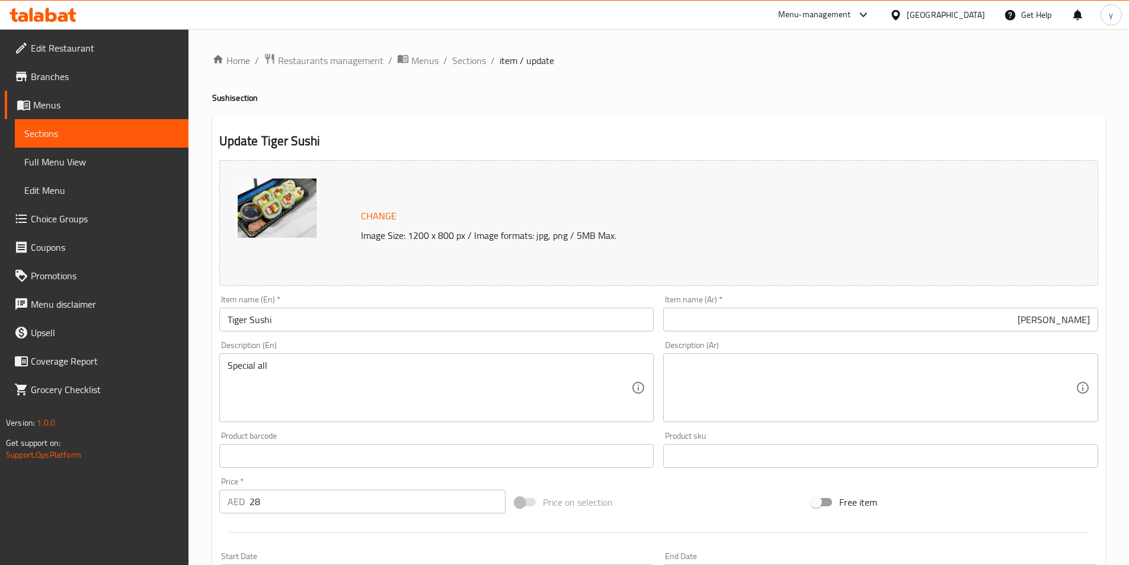
click at [762, 356] on div "Description (Ar)" at bounding box center [880, 387] width 435 height 69
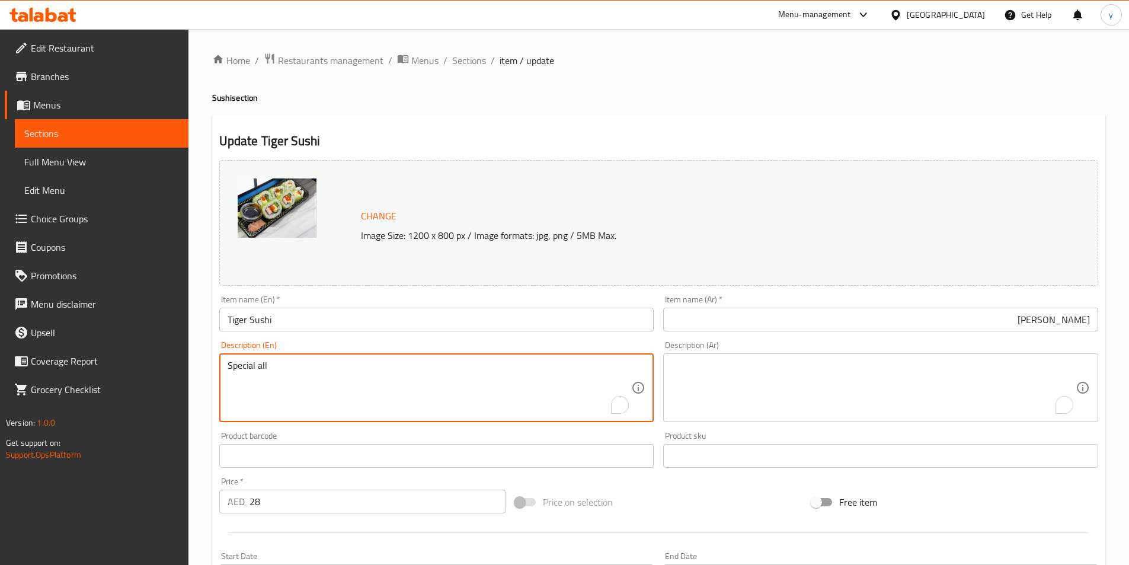
click at [418, 369] on textarea "Special all" at bounding box center [429, 388] width 404 height 56
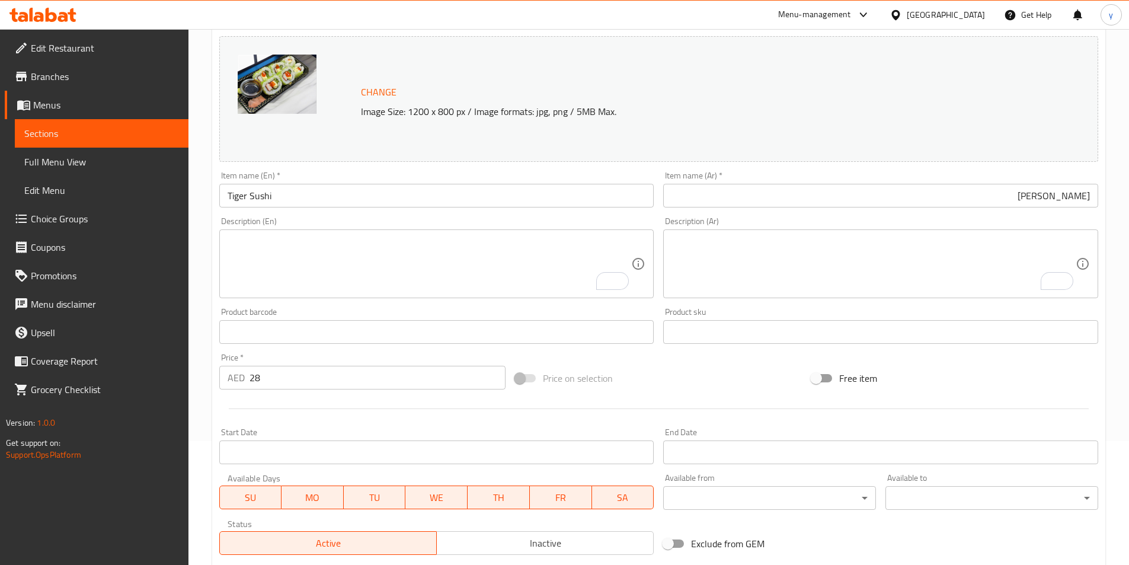
scroll to position [290, 0]
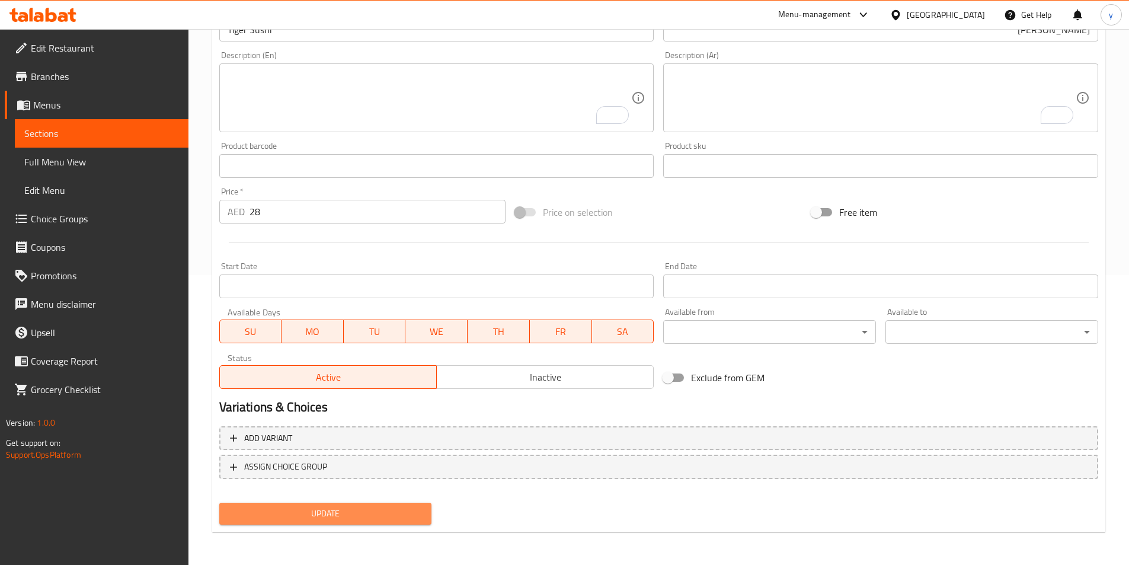
click at [341, 513] on span "Update" at bounding box center [326, 513] width 194 height 15
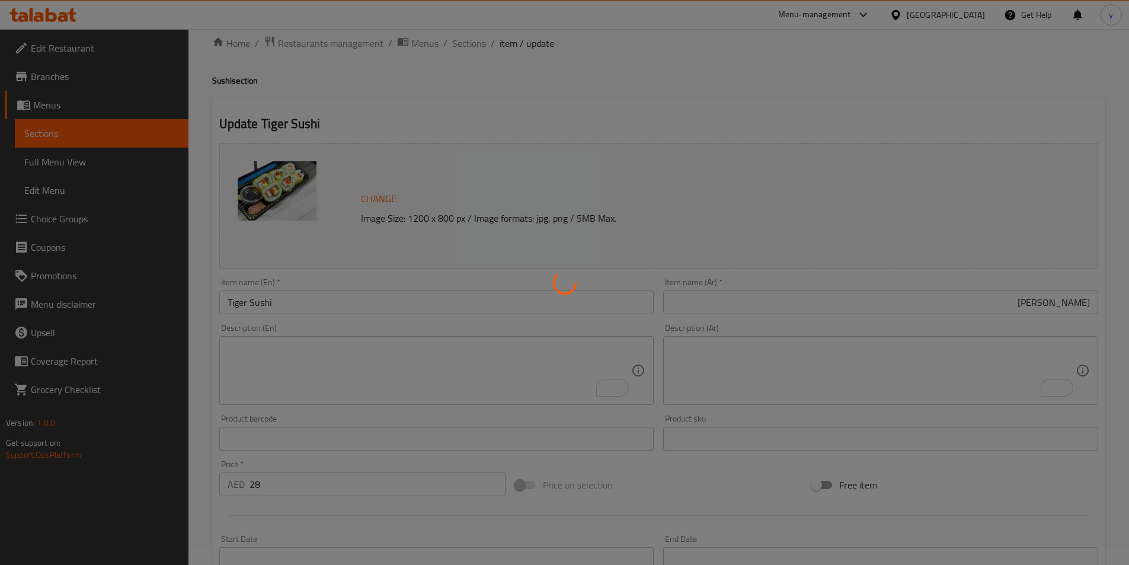
scroll to position [0, 0]
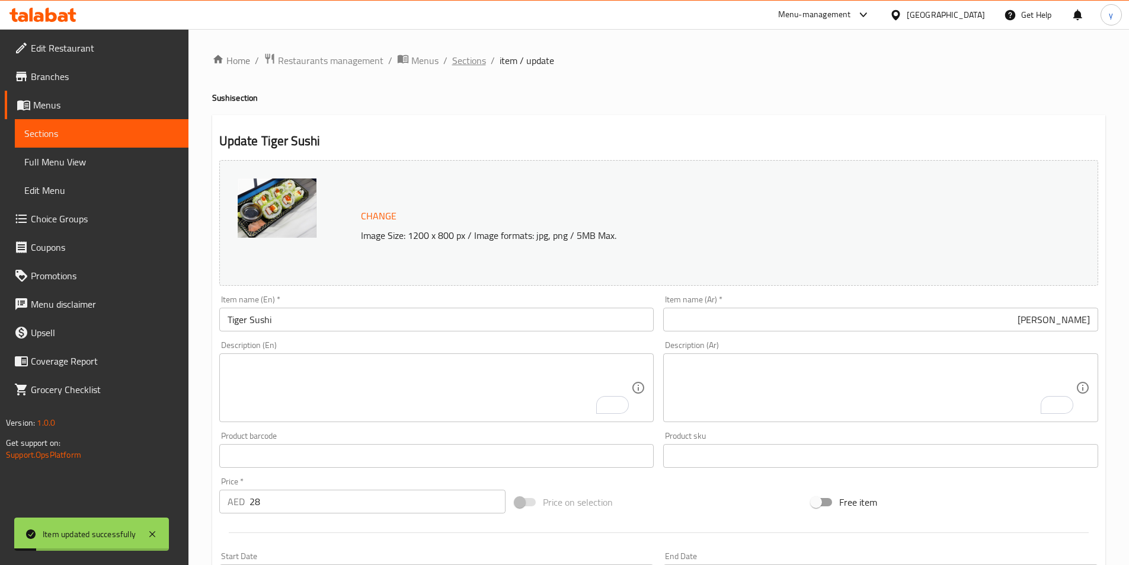
click at [473, 65] on span "Sections" at bounding box center [469, 60] width 34 height 14
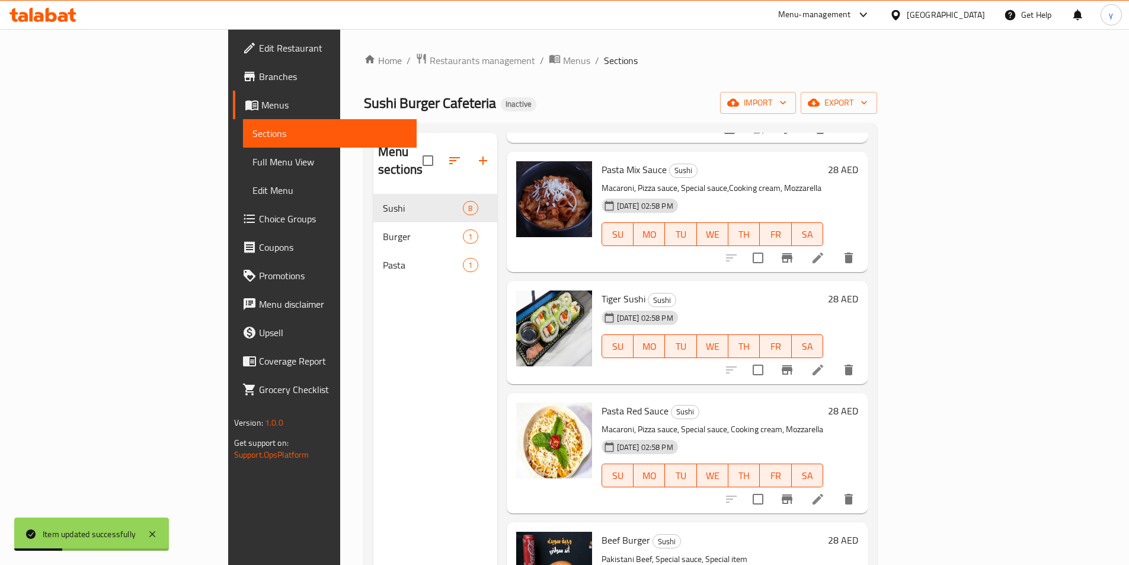
scroll to position [355, 0]
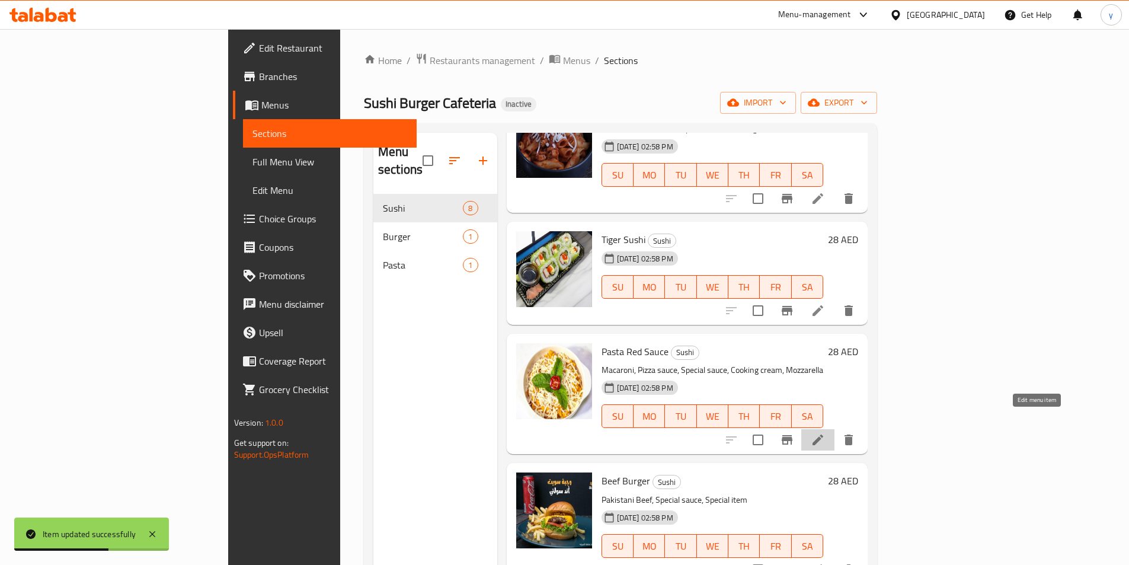
click at [825, 432] on icon at bounding box center [817, 439] width 14 height 14
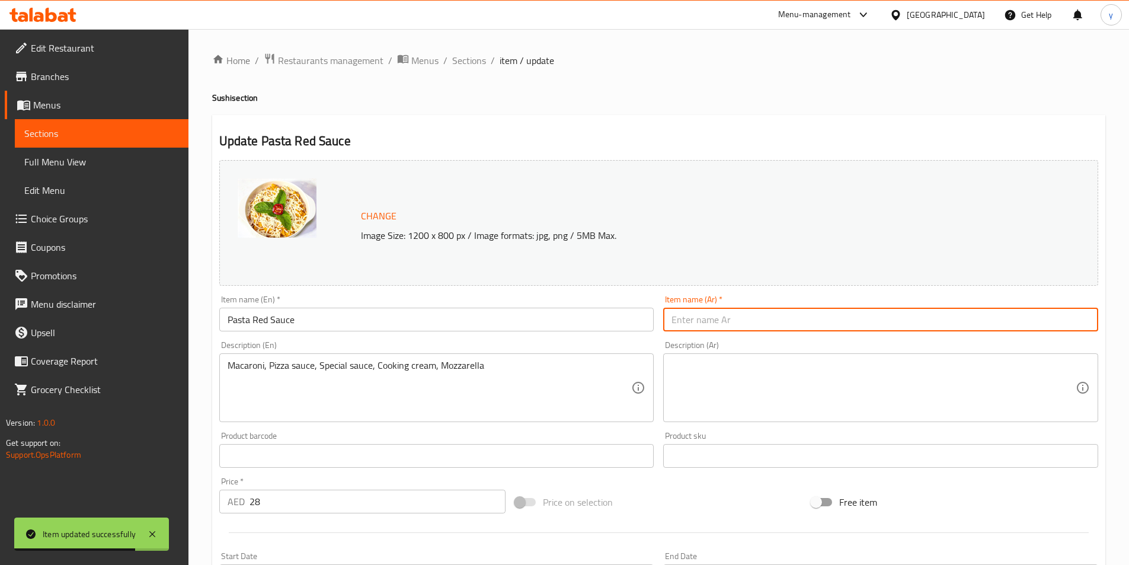
click at [728, 319] on input "text" at bounding box center [880, 319] width 435 height 24
type input "l"
type input "مكرونة بصوص أحمر"
click at [730, 378] on textarea at bounding box center [873, 388] width 404 height 56
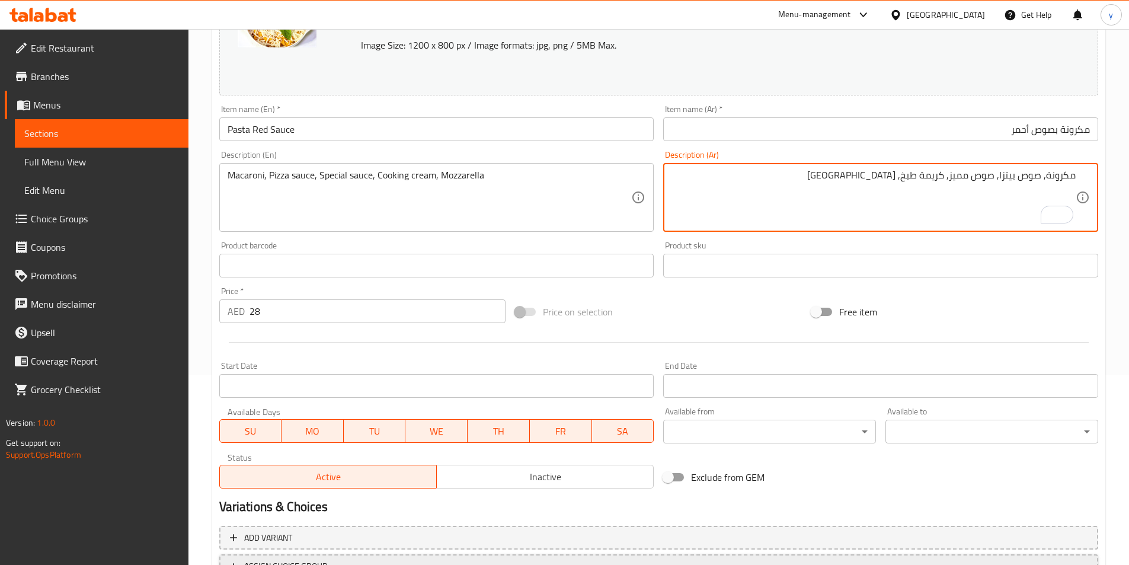
scroll to position [290, 0]
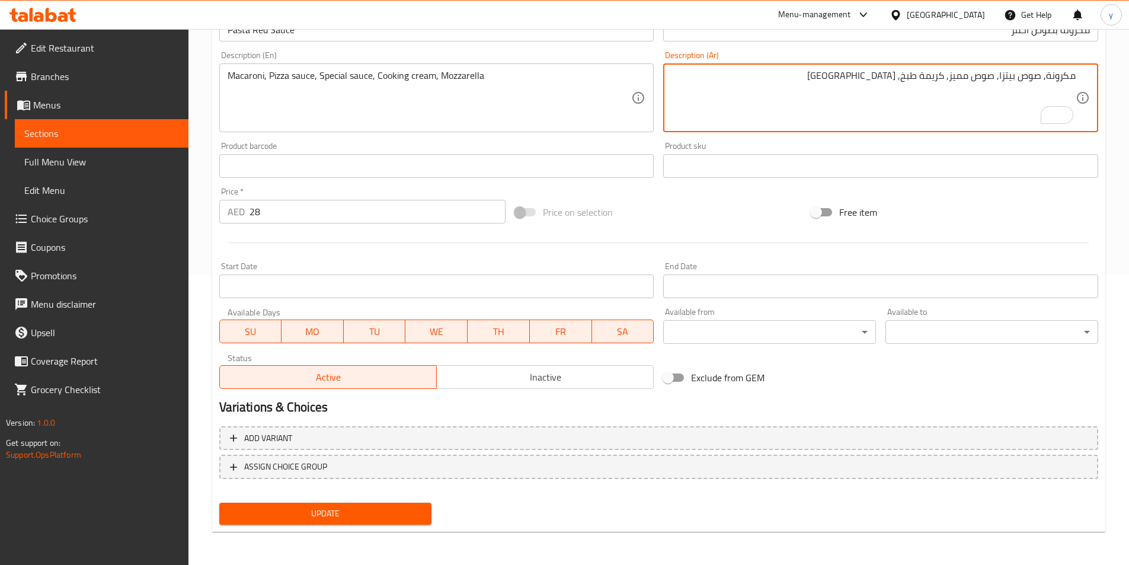
type textarea "مكرونة, صوص بيتزا, صوص مميز, كريمة طبخ, [GEOGRAPHIC_DATA]"
click at [332, 506] on span "Update" at bounding box center [326, 513] width 194 height 15
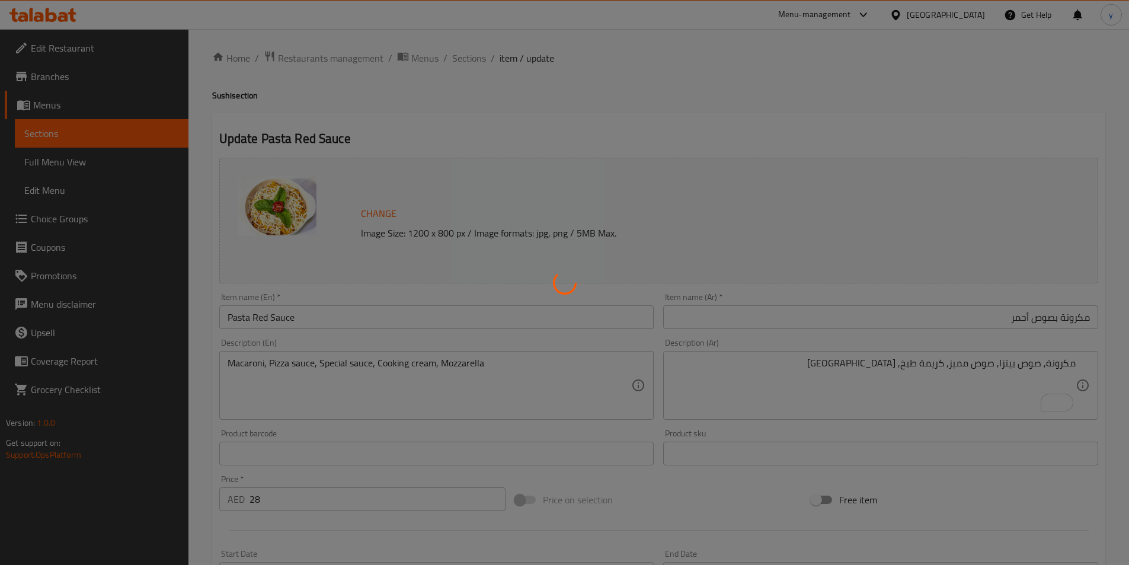
scroll to position [0, 0]
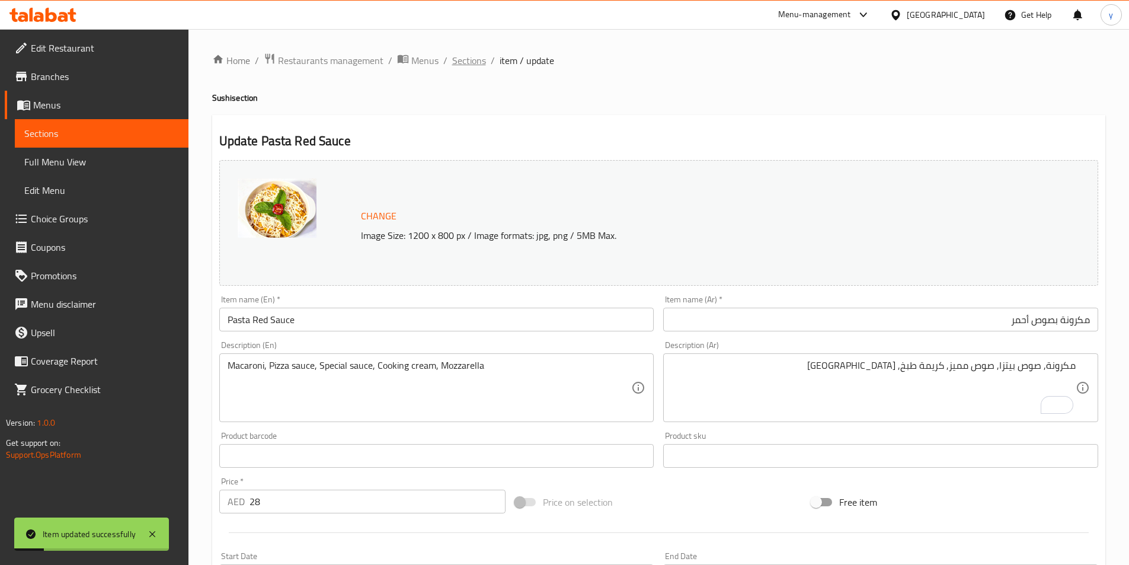
click at [461, 58] on span "Sections" at bounding box center [469, 60] width 34 height 14
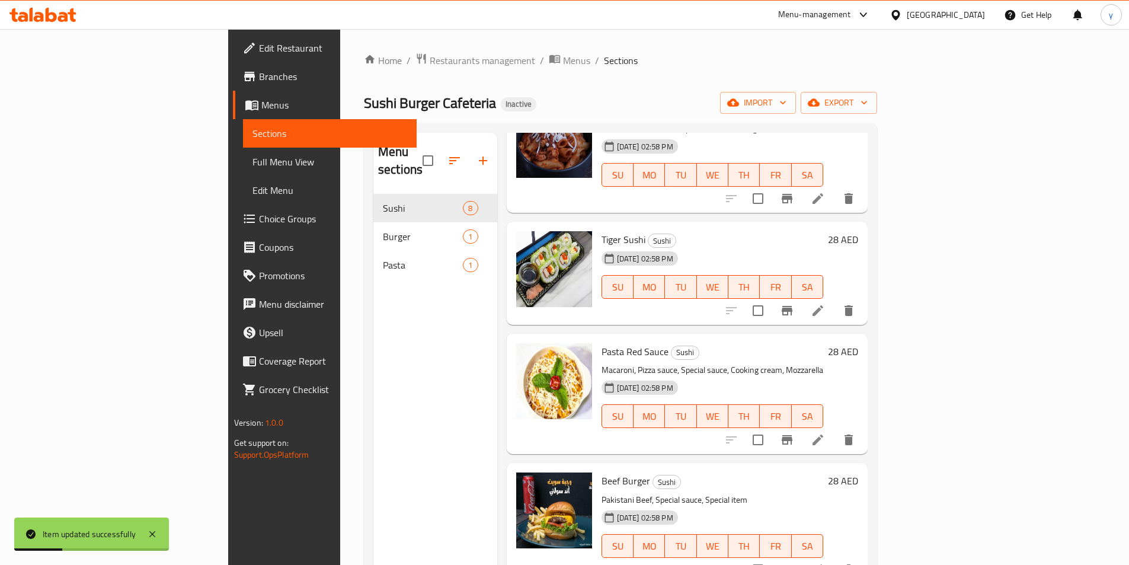
scroll to position [483, 0]
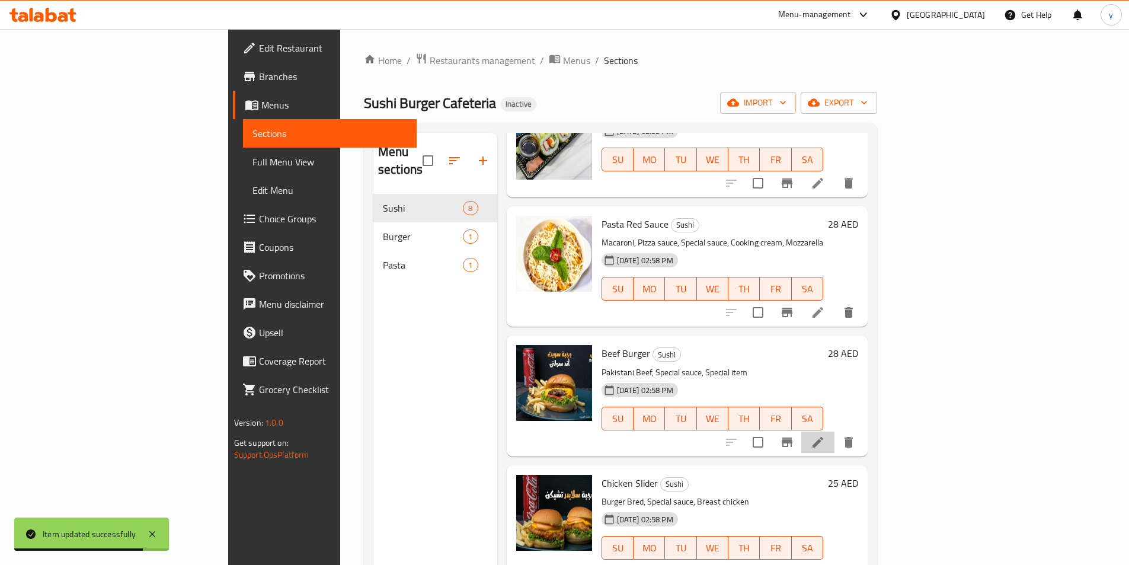
click at [834, 431] on li at bounding box center [817, 441] width 33 height 21
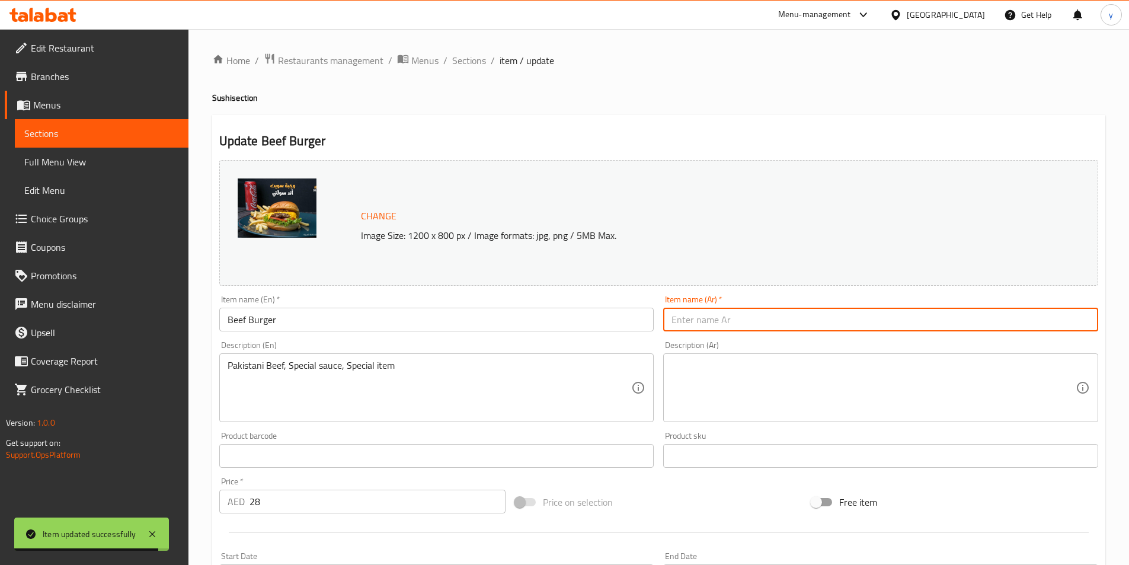
click at [742, 323] on input "text" at bounding box center [880, 319] width 435 height 24
type input "برجر لحم بقري"
click at [752, 384] on textarea at bounding box center [873, 388] width 404 height 56
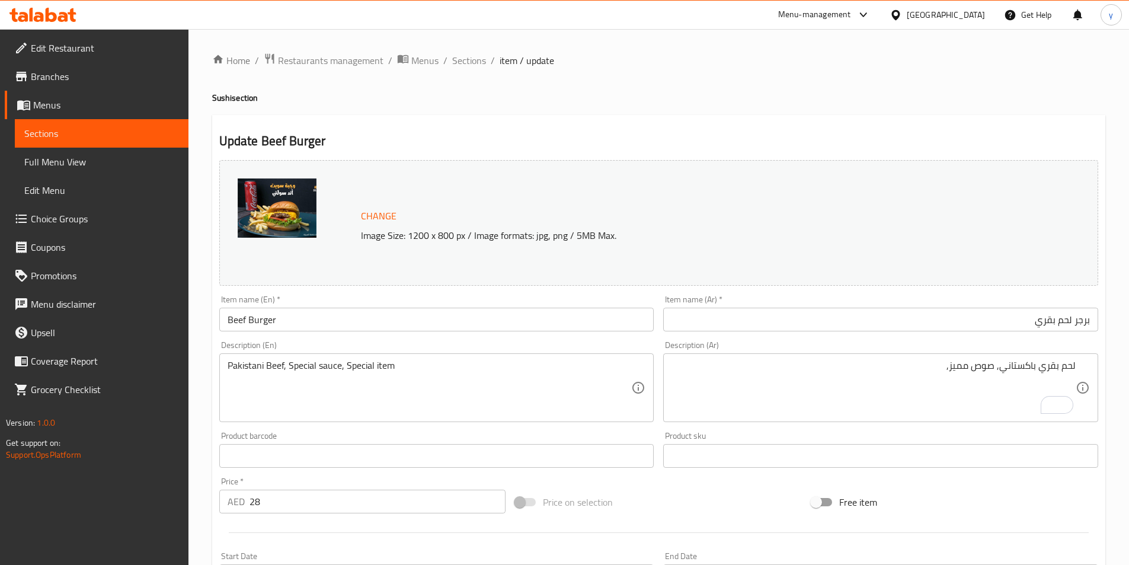
click at [946, 367] on textarea "لحم بقري باكستاني, صوص مميز," at bounding box center [873, 388] width 404 height 56
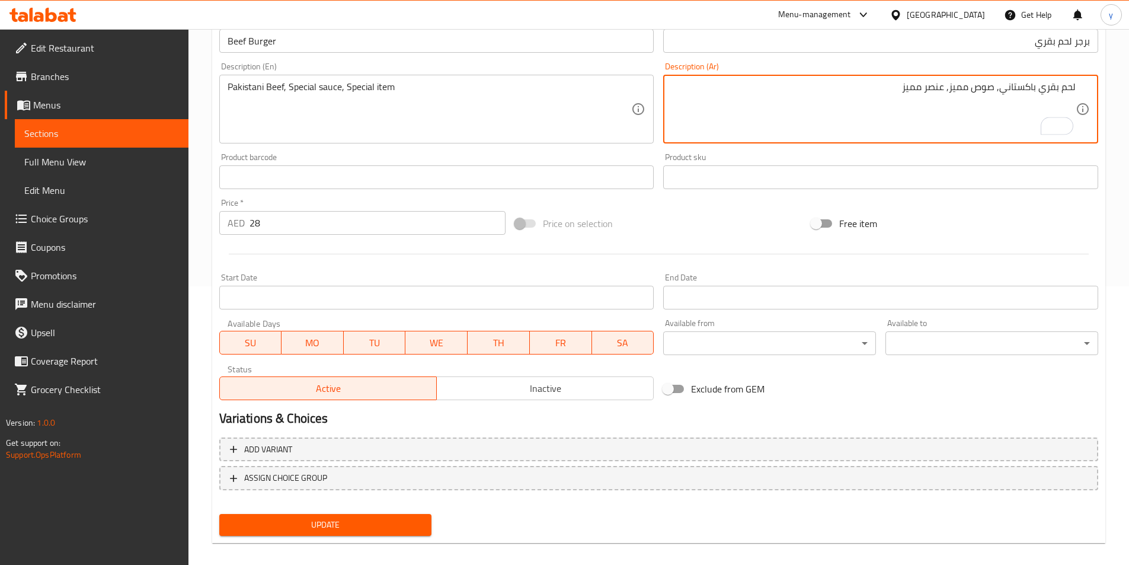
scroll to position [290, 0]
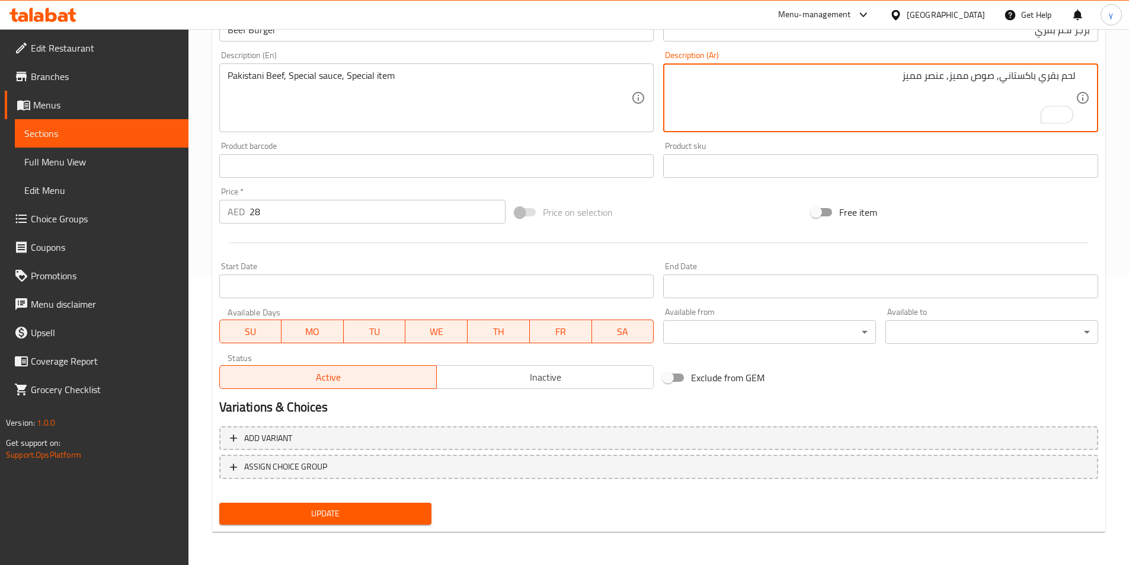
type textarea "لحم بقري باكستاني, صوص مميز, عنصر مميز"
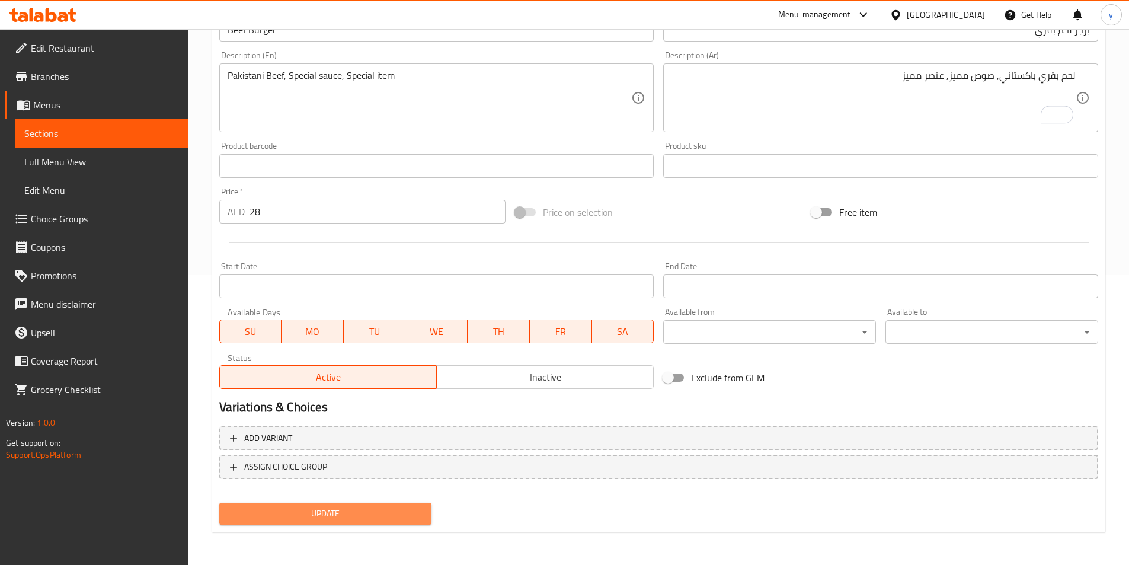
click at [397, 509] on span "Update" at bounding box center [326, 513] width 194 height 15
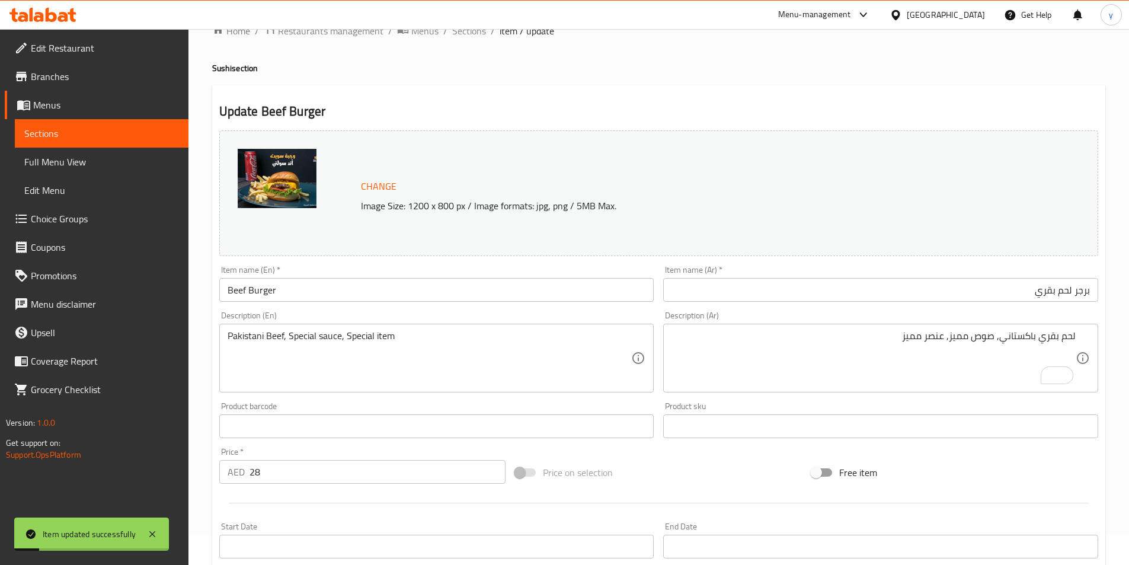
scroll to position [0, 0]
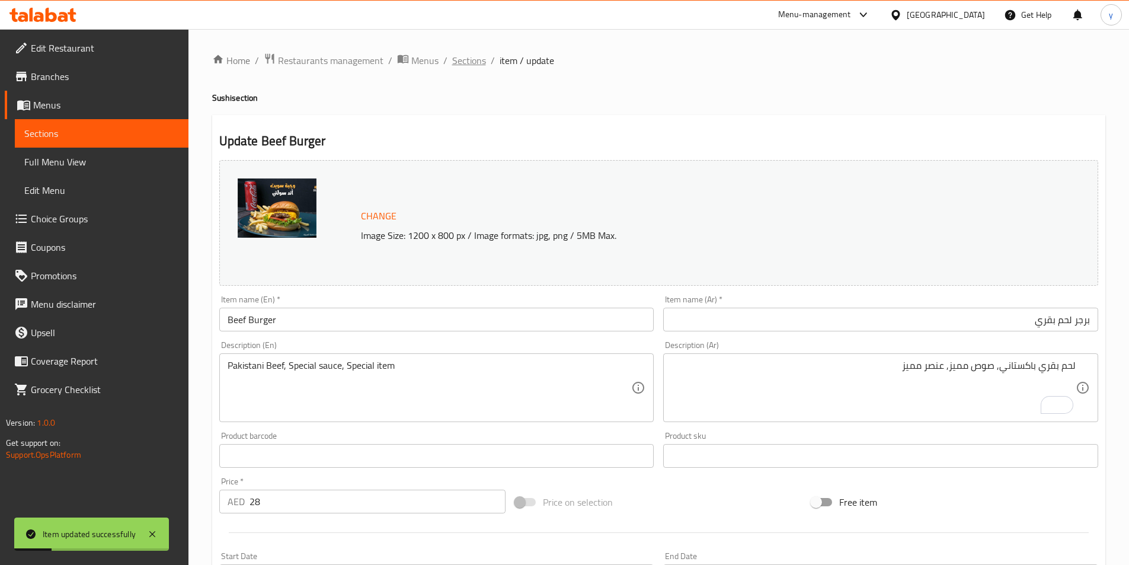
click at [460, 56] on span "Sections" at bounding box center [469, 60] width 34 height 14
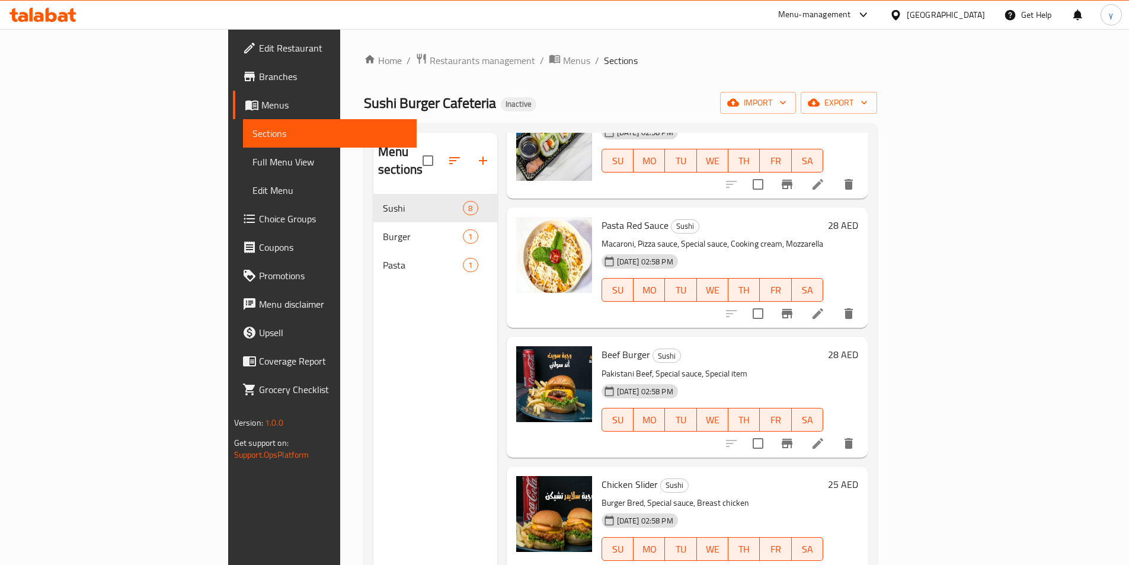
scroll to position [483, 0]
click at [825, 564] on icon at bounding box center [817, 571] width 14 height 14
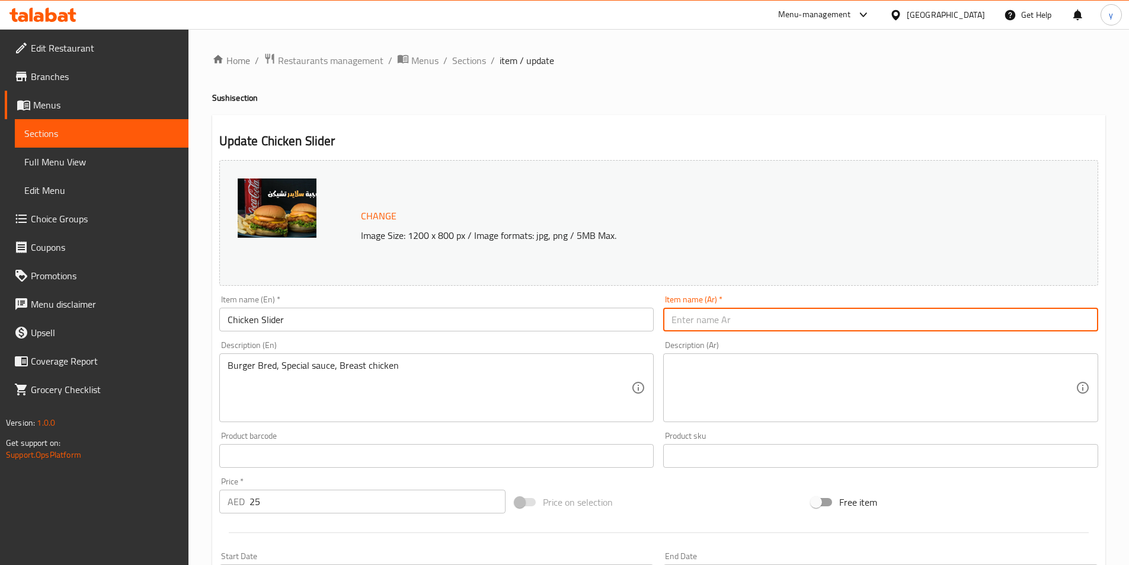
click at [802, 328] on input "text" at bounding box center [880, 319] width 435 height 24
type input "سلايدر تشيكن"
click at [825, 384] on textarea at bounding box center [873, 388] width 404 height 56
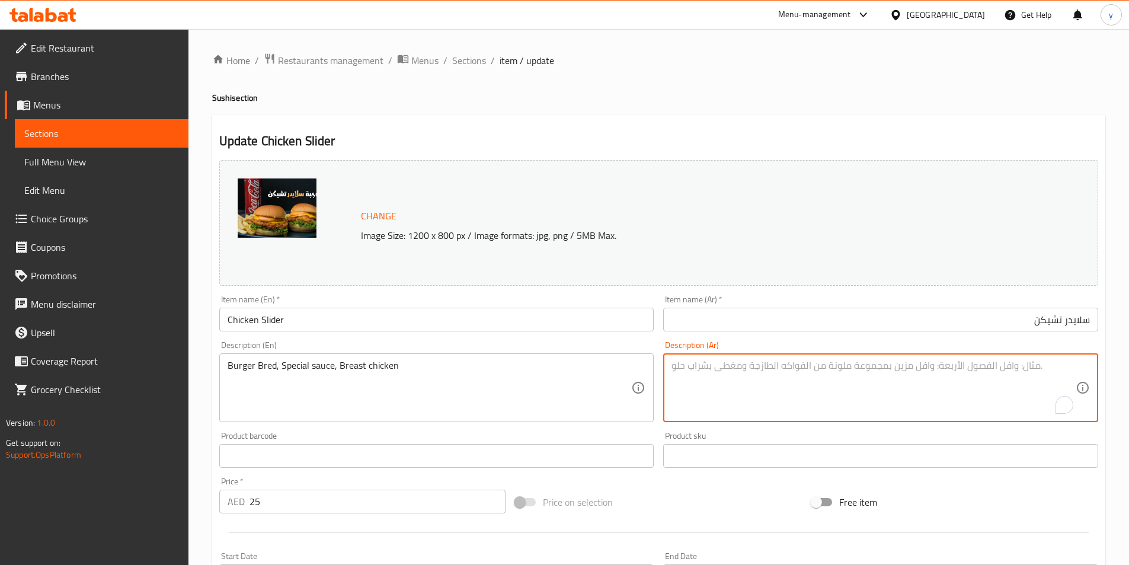
click at [940, 328] on input "سلايدر تشيكن" at bounding box center [880, 319] width 435 height 24
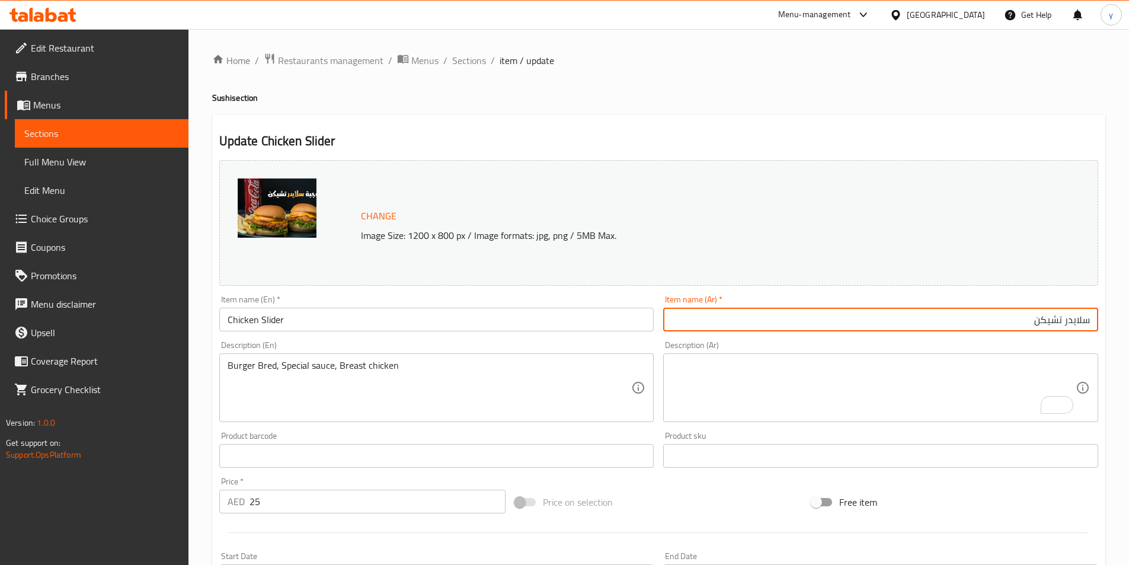
click at [920, 406] on textarea "To enrich screen reader interactions, please activate Accessibility in Grammarl…" at bounding box center [873, 388] width 404 height 56
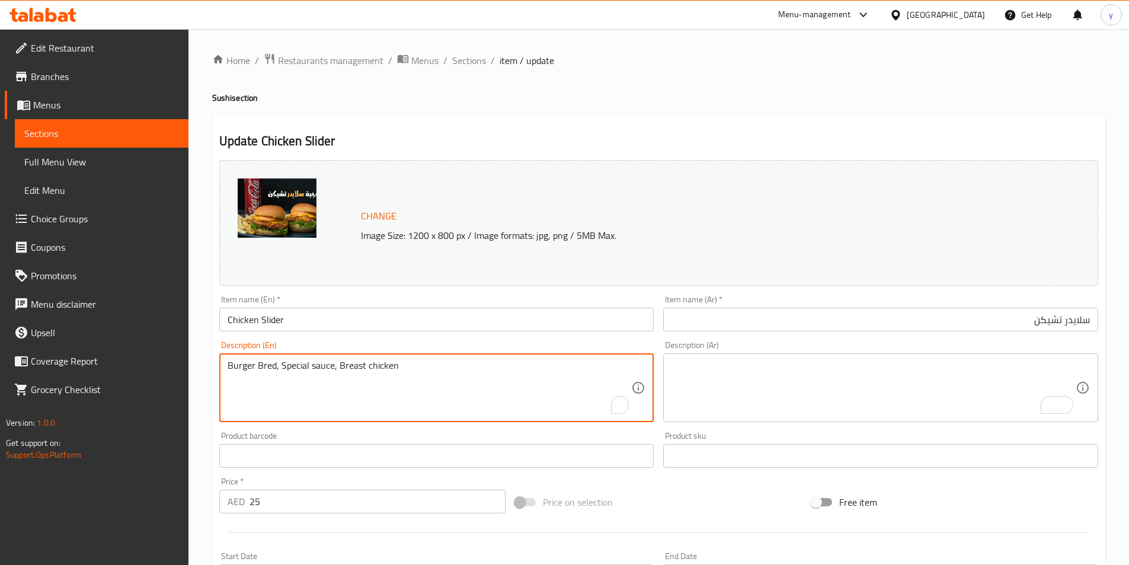
click at [267, 368] on textarea "Burger Bred, Special sauce, Breast chicken" at bounding box center [429, 388] width 404 height 56
click at [259, 360] on textarea "Burger Bred, Special sauce, Breast chicken" at bounding box center [429, 388] width 404 height 56
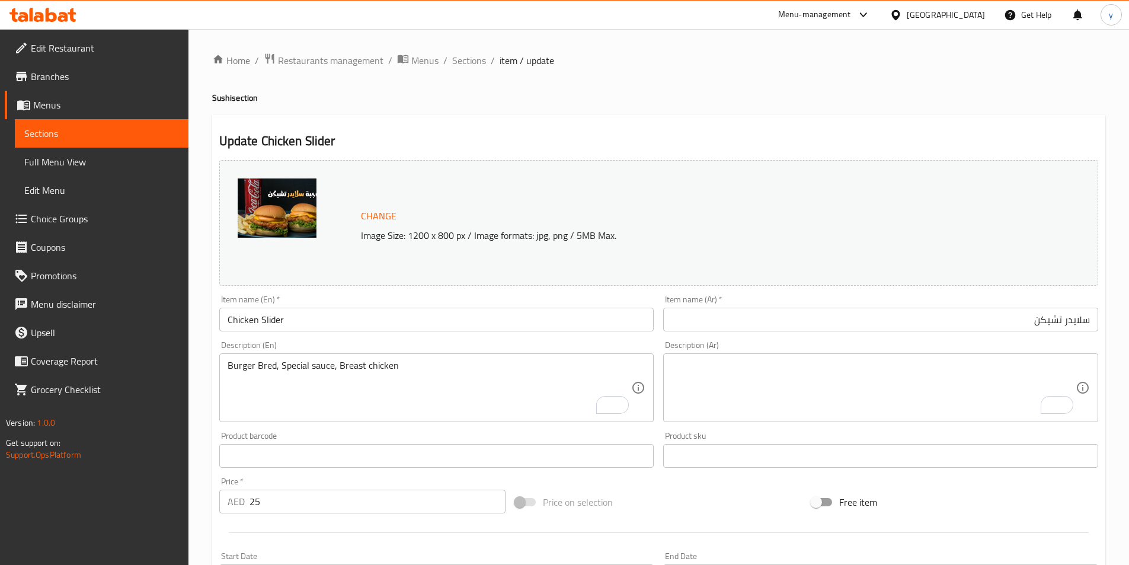
drag, startPoint x: 226, startPoint y: 364, endPoint x: 270, endPoint y: 372, distance: 44.5
click at [270, 372] on div "Burger Bred, Special sauce, Breast chicken Description (En)" at bounding box center [436, 387] width 435 height 69
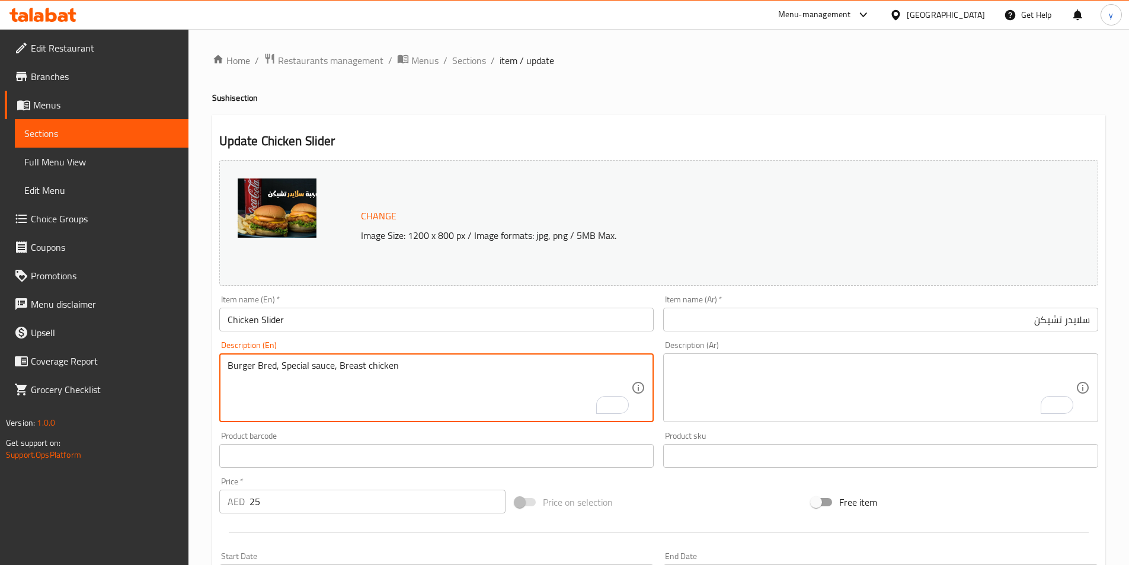
drag, startPoint x: 273, startPoint y: 365, endPoint x: 219, endPoint y: 360, distance: 54.8
click at [219, 360] on div "Burger Bred, Special sauce, Breast chicken Description (En)" at bounding box center [436, 387] width 435 height 69
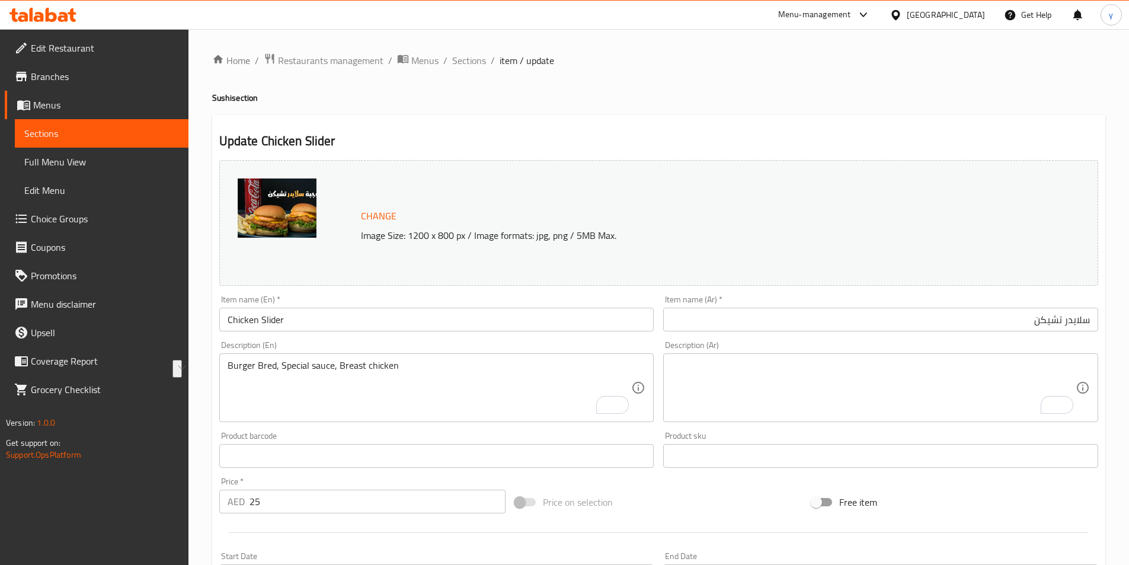
click at [719, 374] on textarea "To enrich screen reader interactions, please activate Accessibility in Grammarl…" at bounding box center [873, 388] width 404 height 56
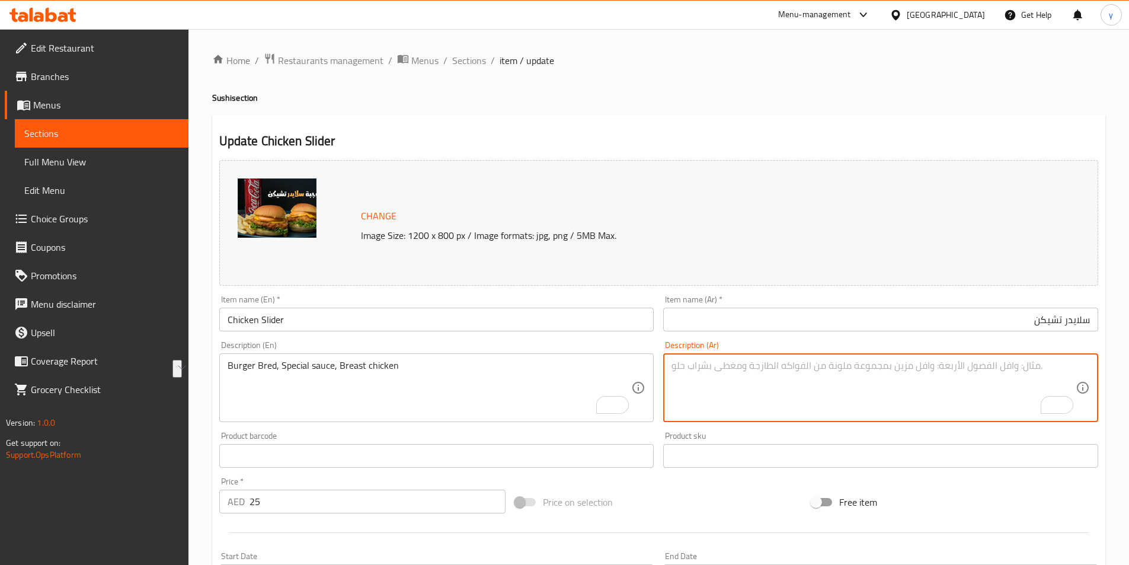
paste textarea "برجر بريد"
type textarea "برجر بريد, صوص مميز, صدر دجاج"
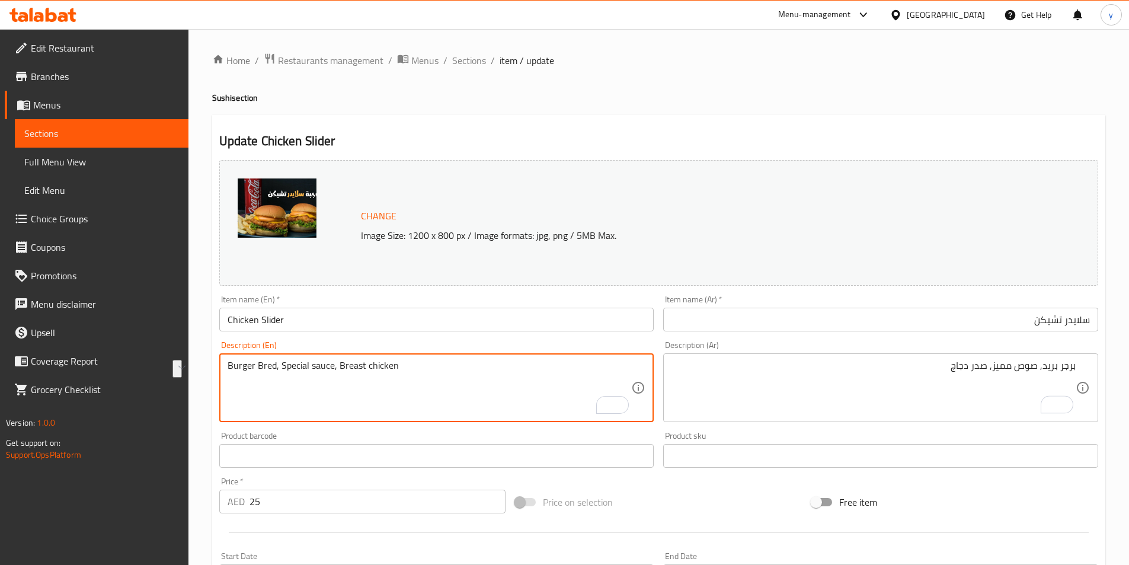
drag, startPoint x: 339, startPoint y: 365, endPoint x: 405, endPoint y: 368, distance: 65.8
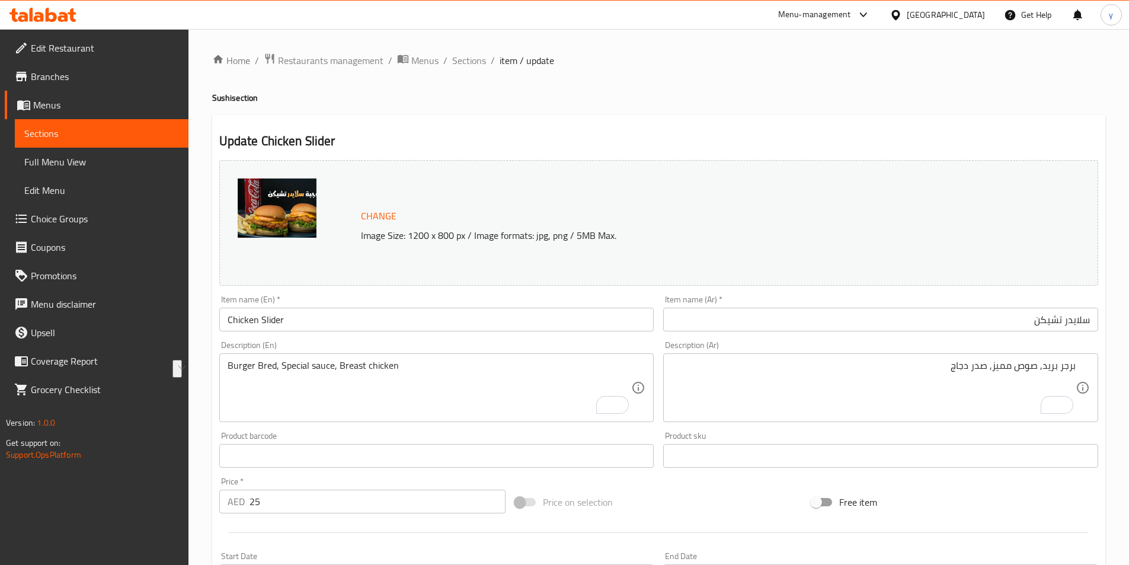
drag, startPoint x: 510, startPoint y: 412, endPoint x: 500, endPoint y: 414, distance: 10.3
click at [510, 412] on textarea "Burger Bred, Special sauce, Breast chicken" at bounding box center [429, 388] width 404 height 56
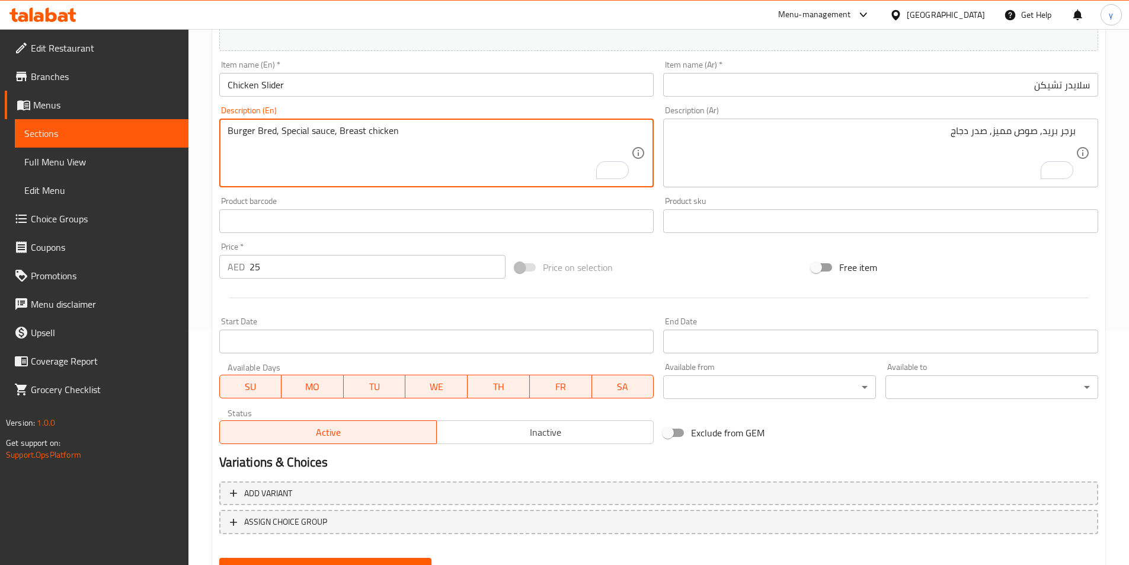
scroll to position [290, 0]
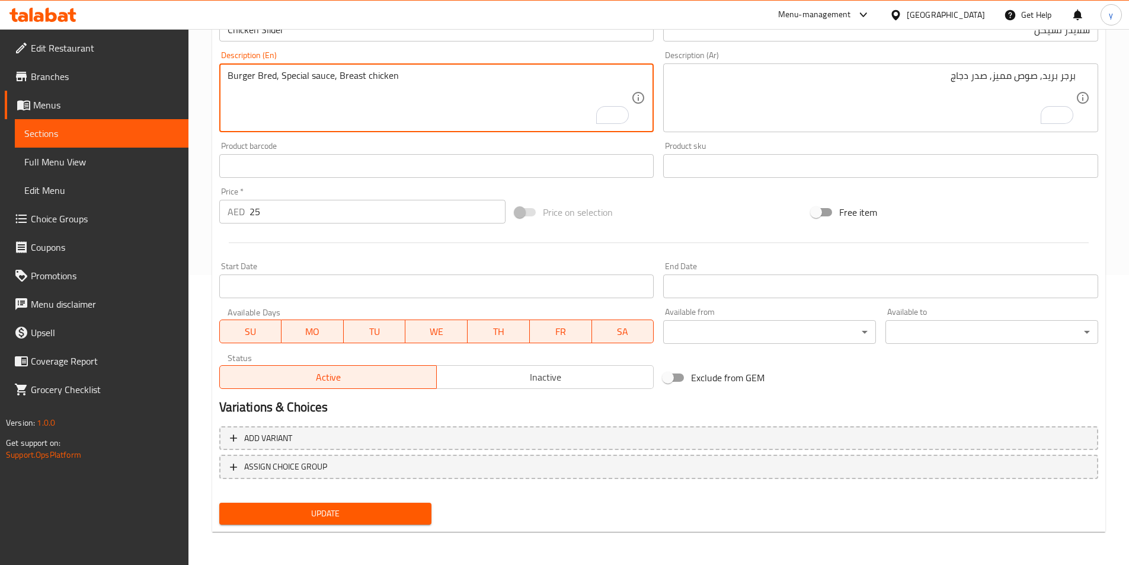
click at [315, 522] on button "Update" at bounding box center [325, 513] width 213 height 22
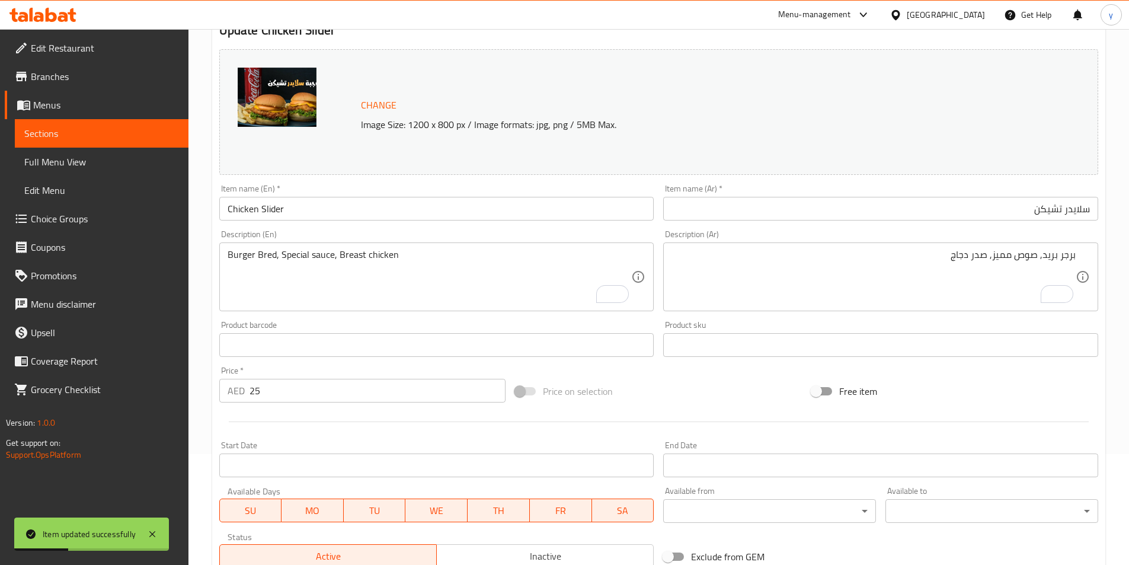
scroll to position [0, 0]
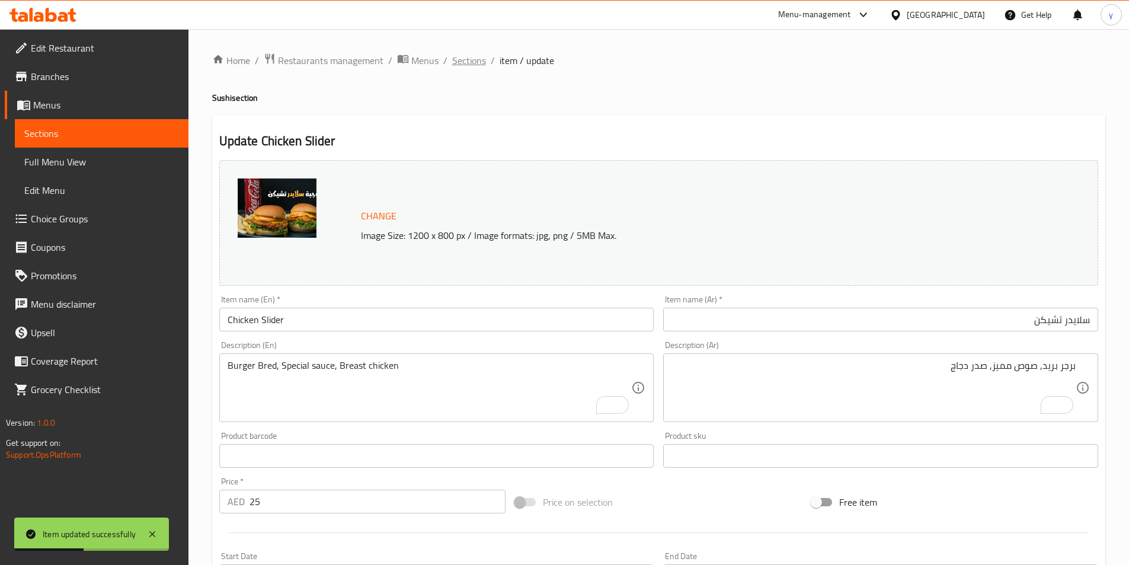
click at [477, 61] on span "Sections" at bounding box center [469, 60] width 34 height 14
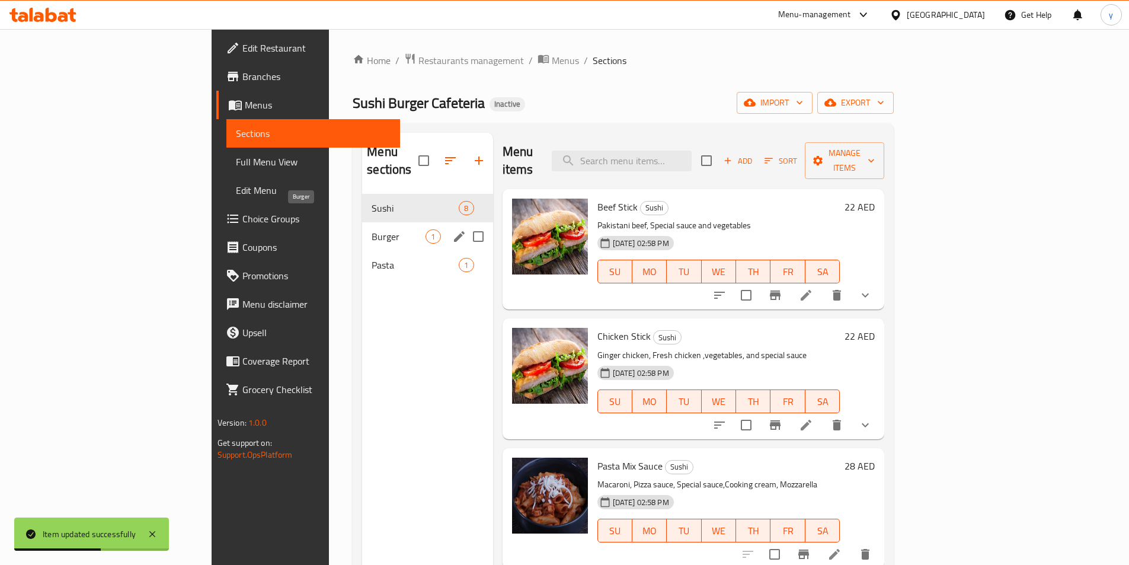
click at [371, 229] on span "Burger" at bounding box center [398, 236] width 54 height 14
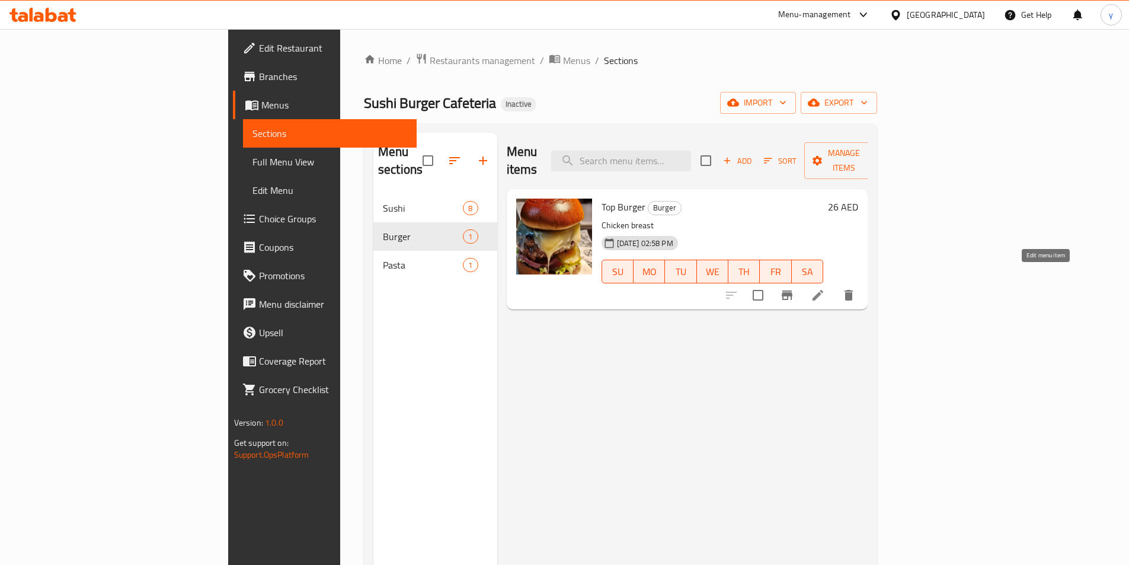
click at [825, 288] on icon at bounding box center [817, 295] width 14 height 14
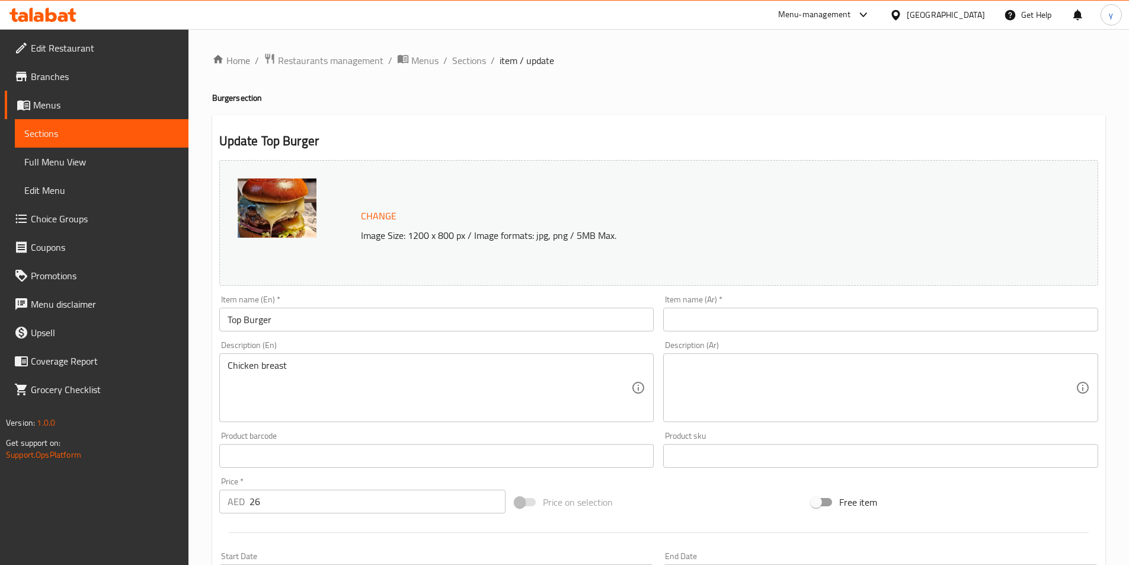
click at [723, 325] on input "text" at bounding box center [880, 319] width 435 height 24
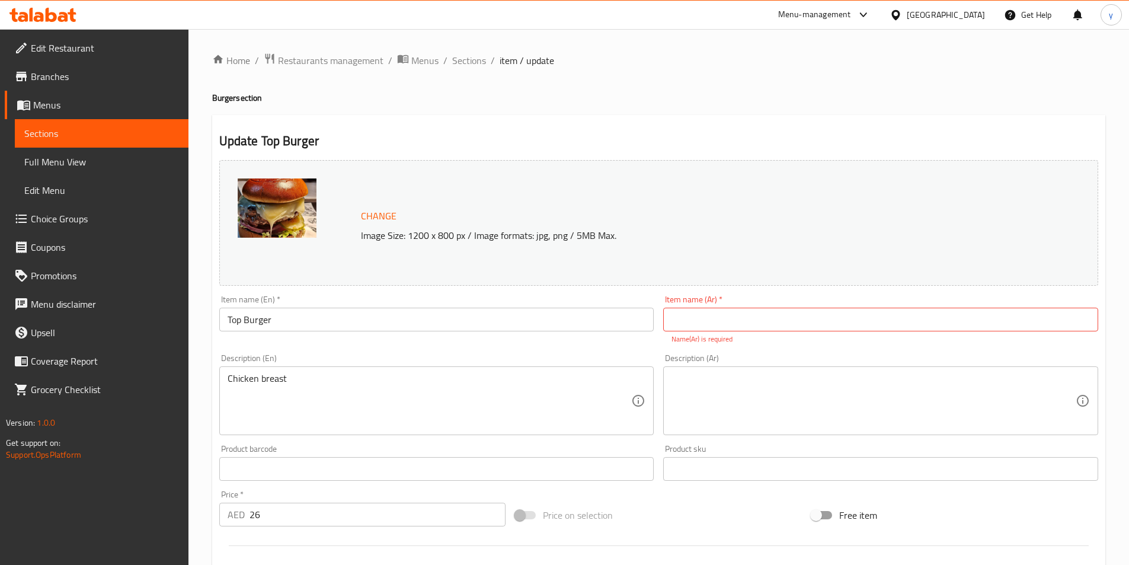
click at [701, 320] on input "text" at bounding box center [880, 319] width 435 height 24
type input "برجر توب"
click at [729, 380] on textarea at bounding box center [873, 401] width 404 height 56
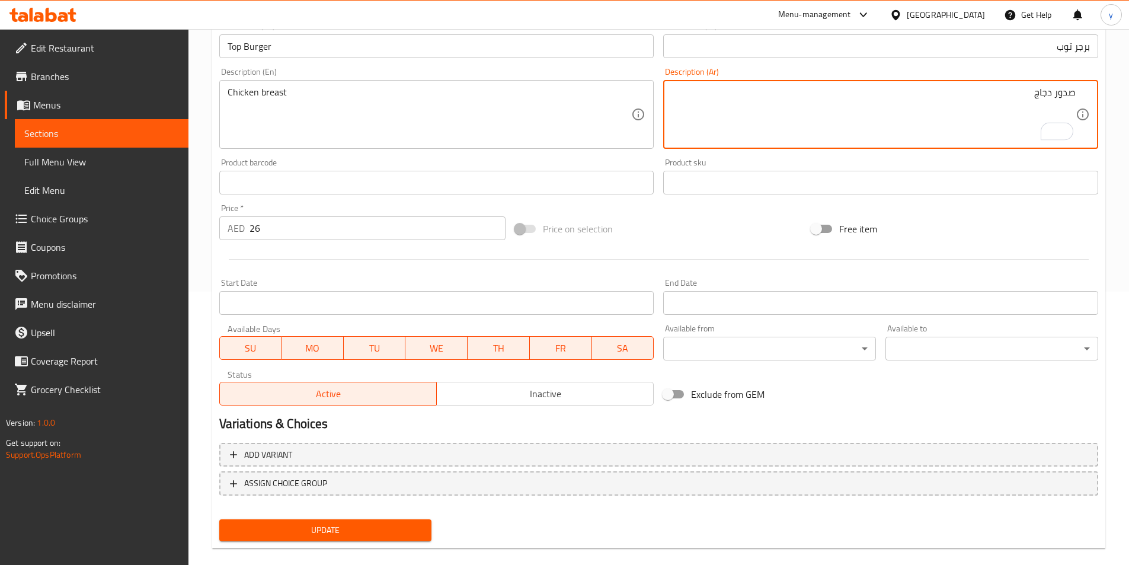
scroll to position [290, 0]
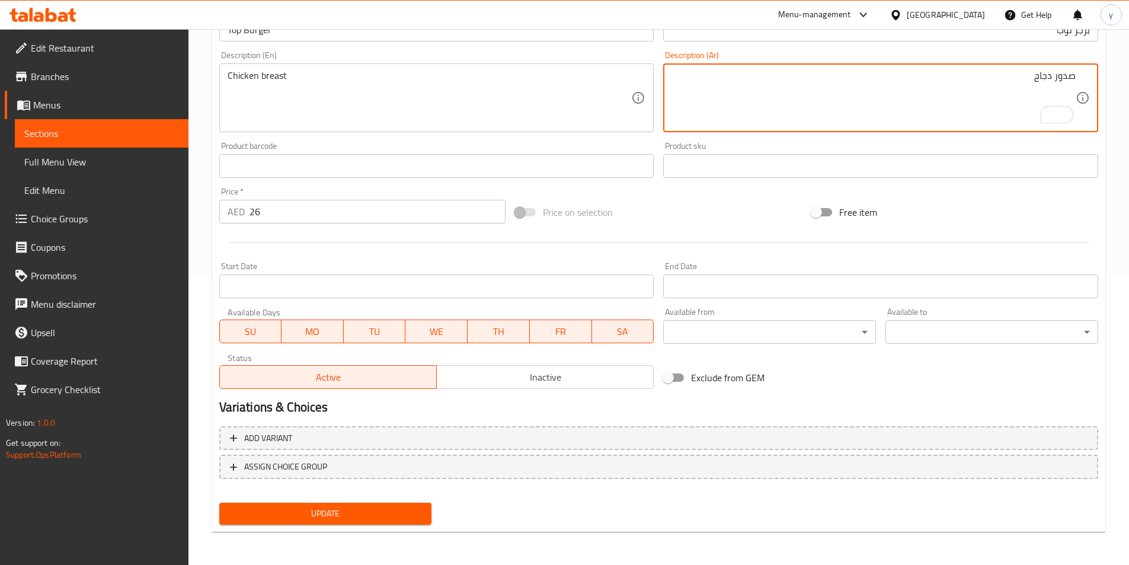
type textarea "صدور دجاج"
click at [353, 527] on div "Update" at bounding box center [325, 513] width 222 height 31
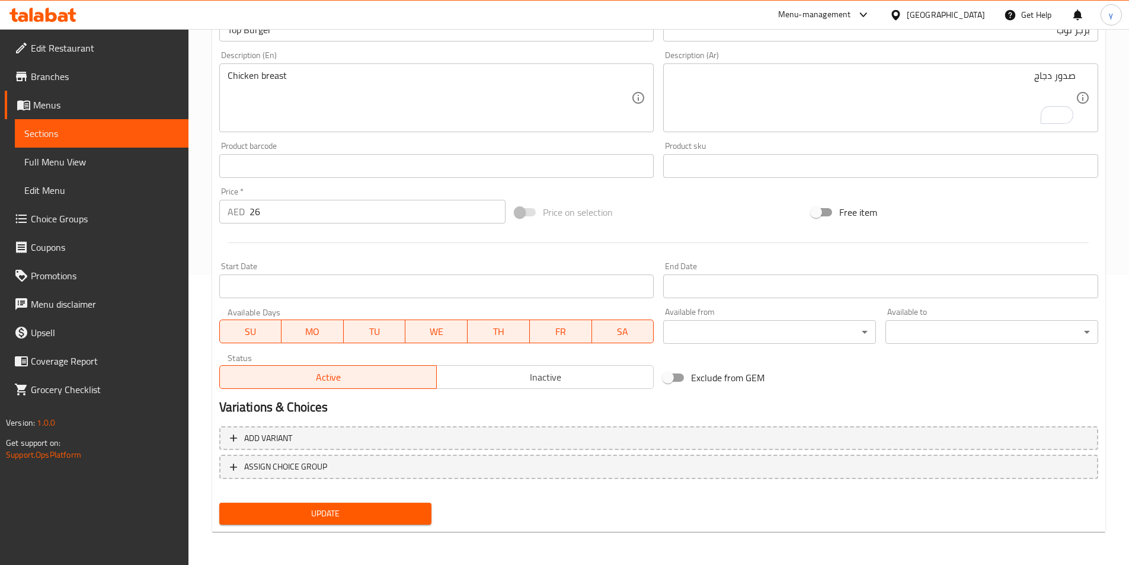
click at [354, 525] on div "Update" at bounding box center [325, 513] width 222 height 31
click at [361, 519] on span "Update" at bounding box center [326, 513] width 194 height 15
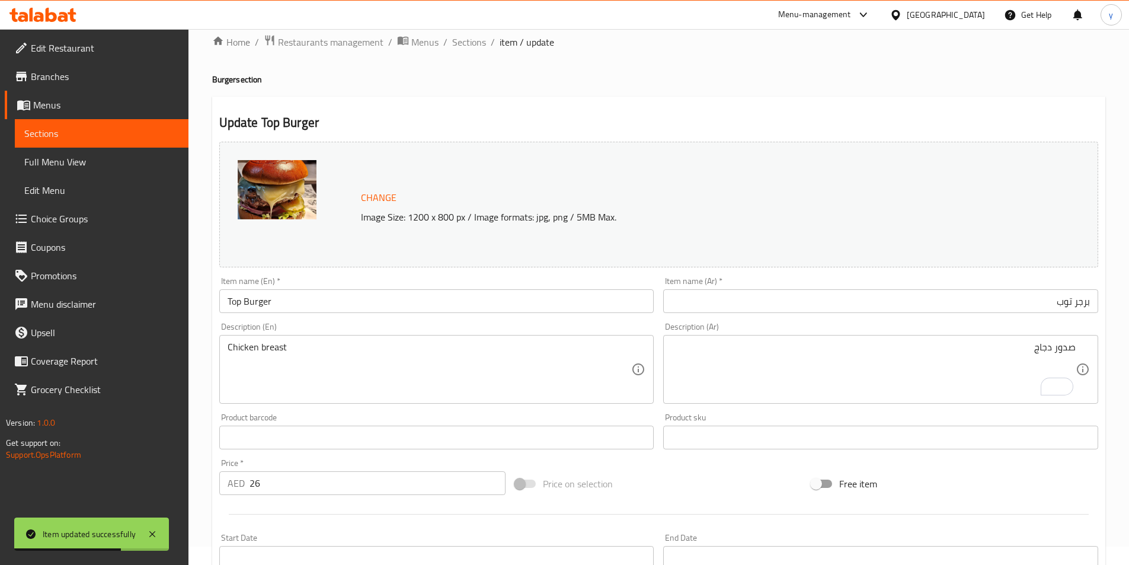
scroll to position [0, 0]
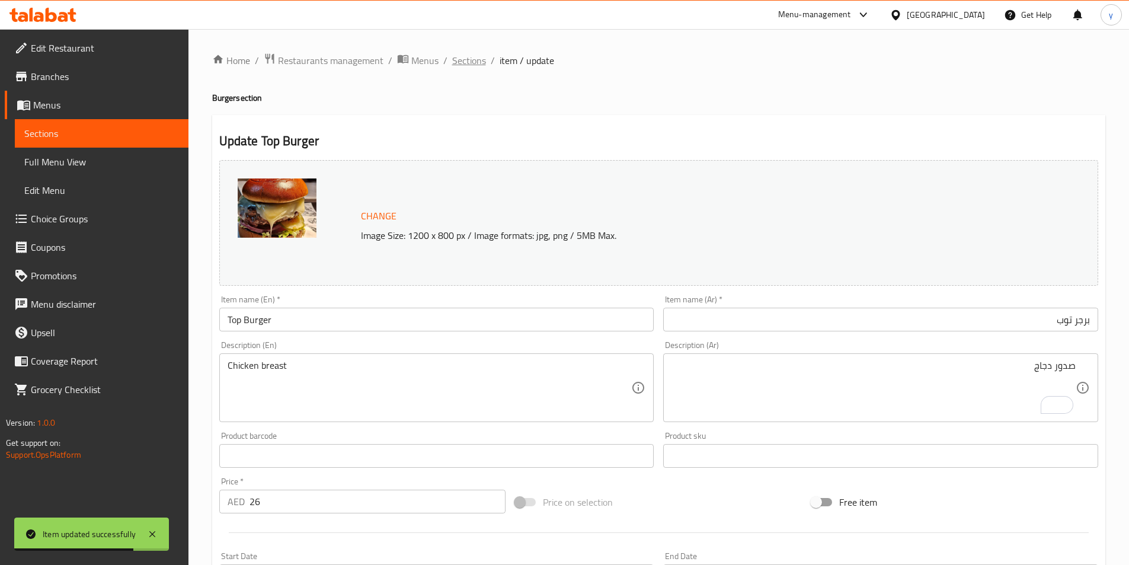
click at [458, 57] on span "Sections" at bounding box center [469, 60] width 34 height 14
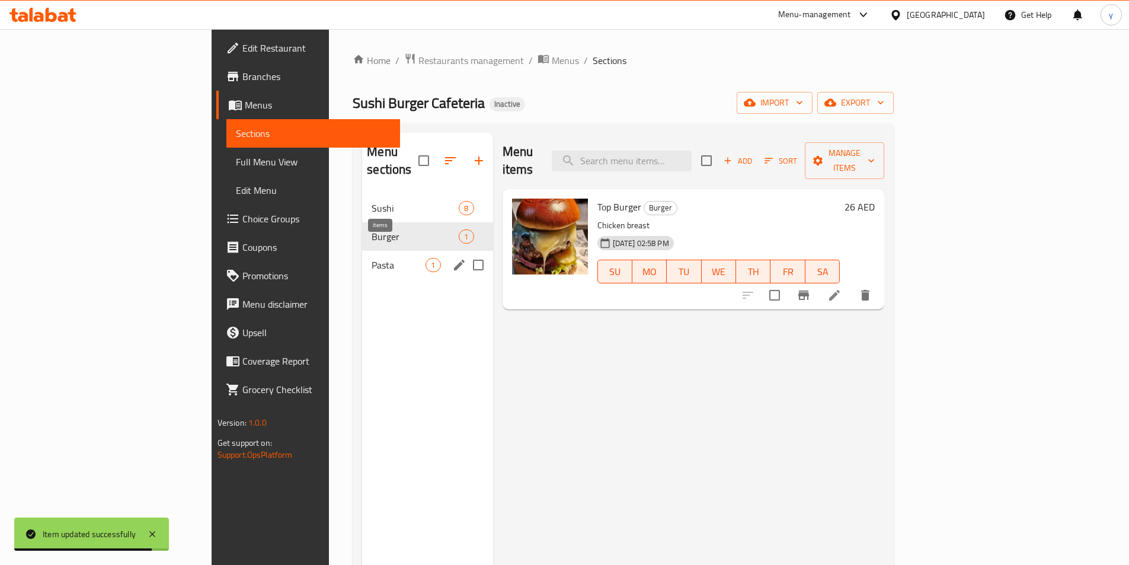
click at [426, 259] on span "1" at bounding box center [433, 264] width 14 height 11
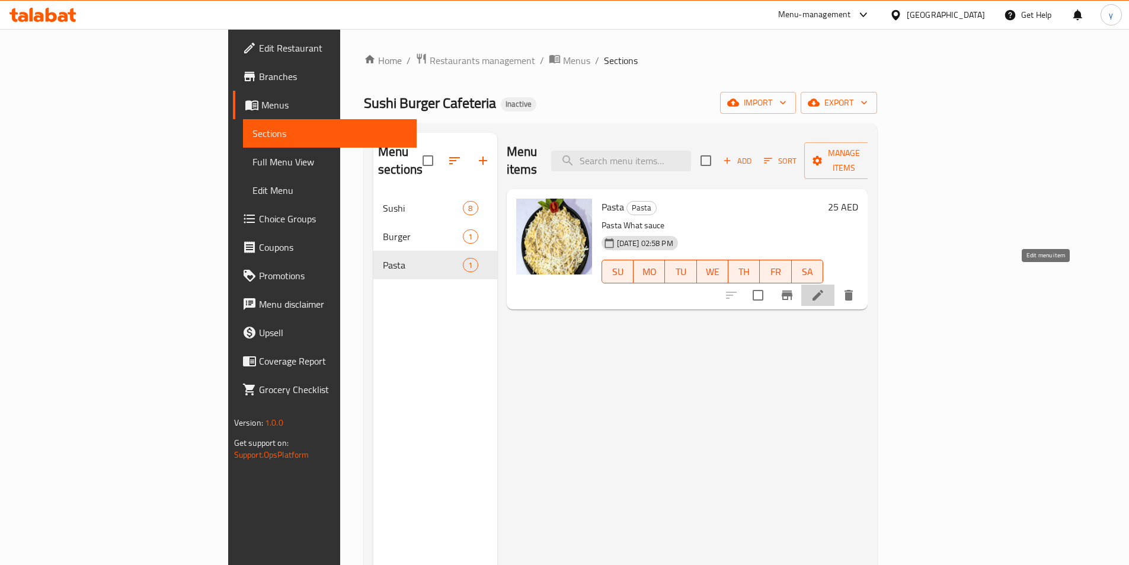
click at [825, 288] on icon at bounding box center [817, 295] width 14 height 14
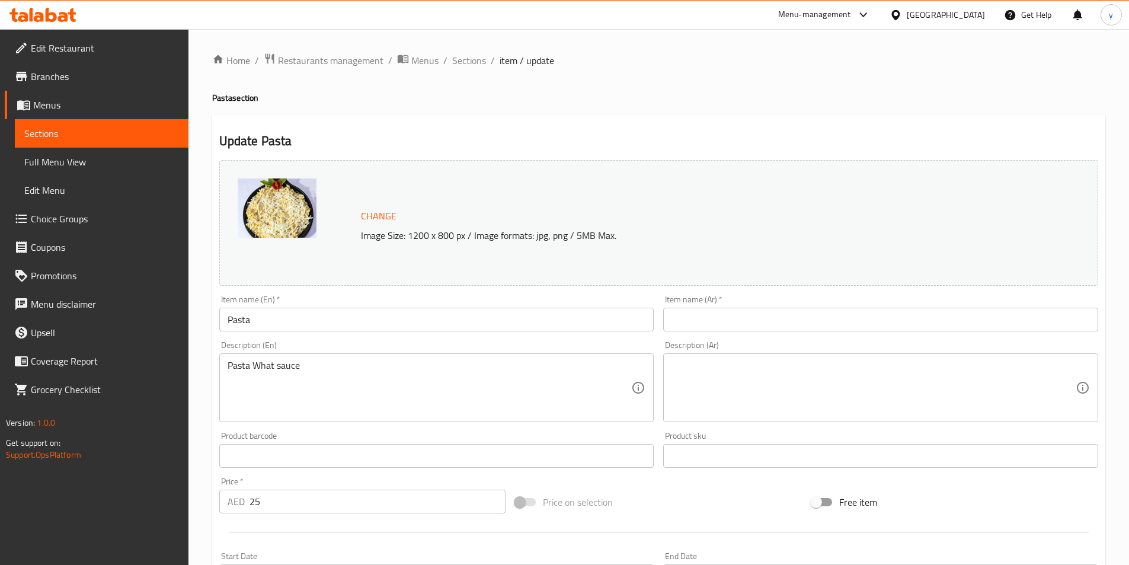
click at [732, 318] on input "text" at bounding box center [880, 319] width 435 height 24
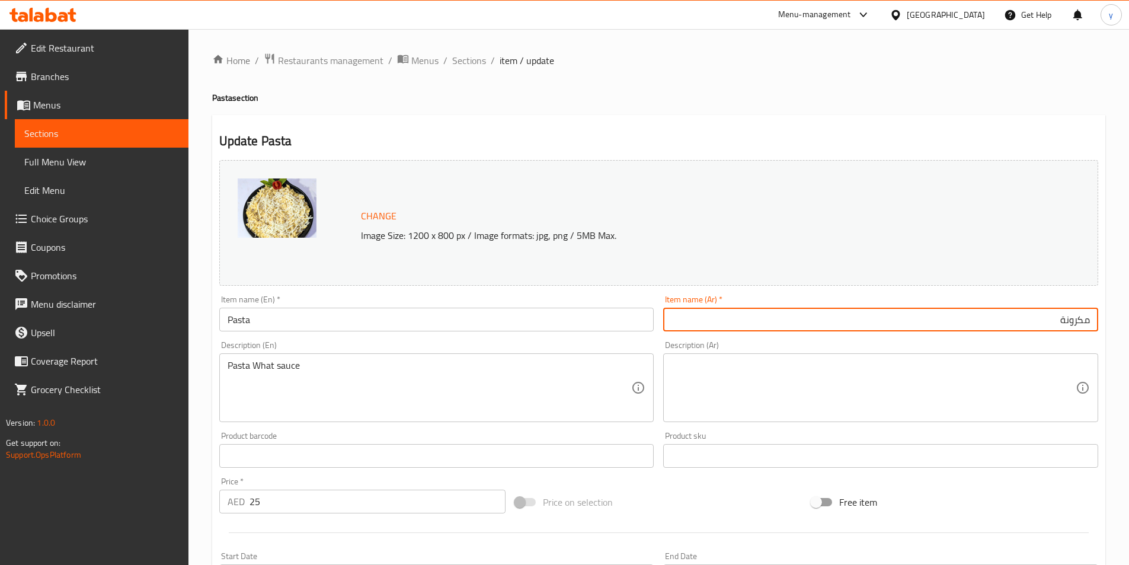
type input "مكرونة"
click at [925, 399] on textarea at bounding box center [873, 388] width 404 height 56
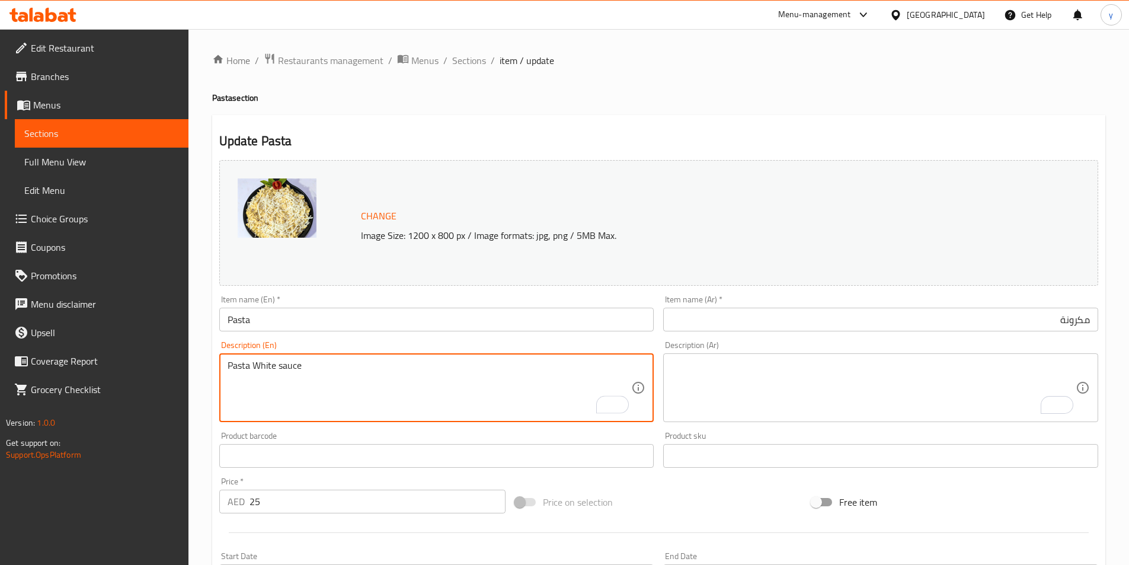
type textarea "Pasta White sauce"
click at [998, 377] on textarea "To enrich screen reader interactions, please activate Accessibility in Grammarl…" at bounding box center [873, 388] width 404 height 56
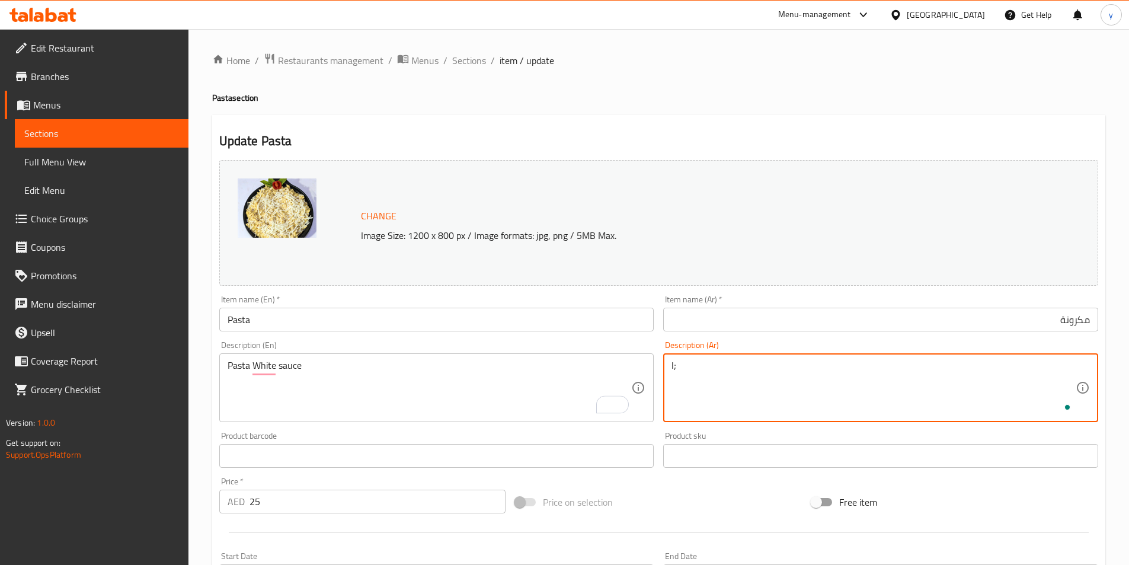
type textarea "l"
type textarea "مكرونة صوص ابيض"
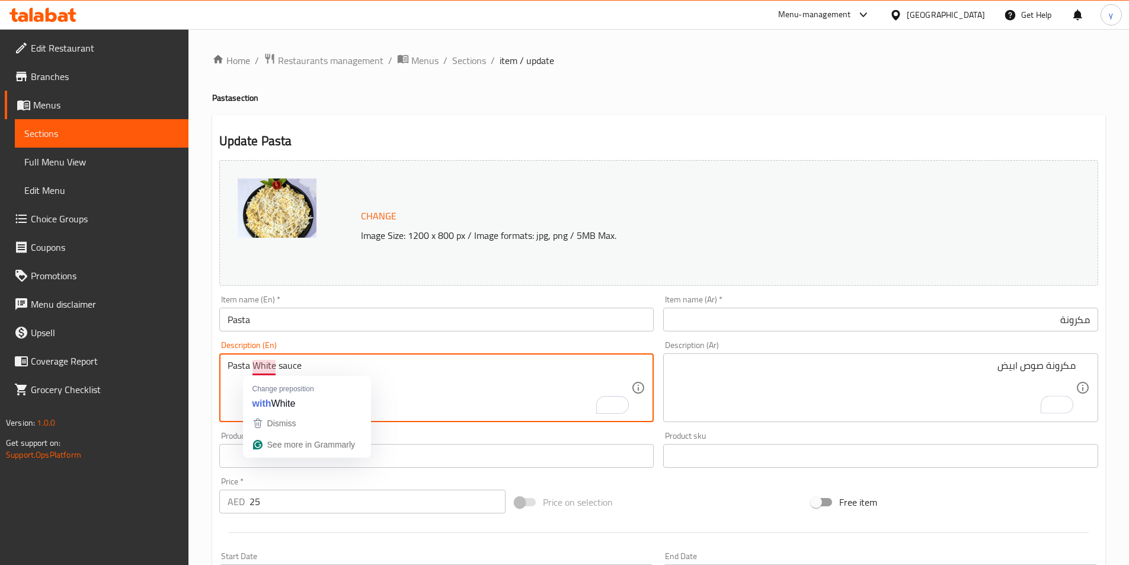
click at [419, 383] on textarea "Pasta White sauce" at bounding box center [429, 388] width 404 height 56
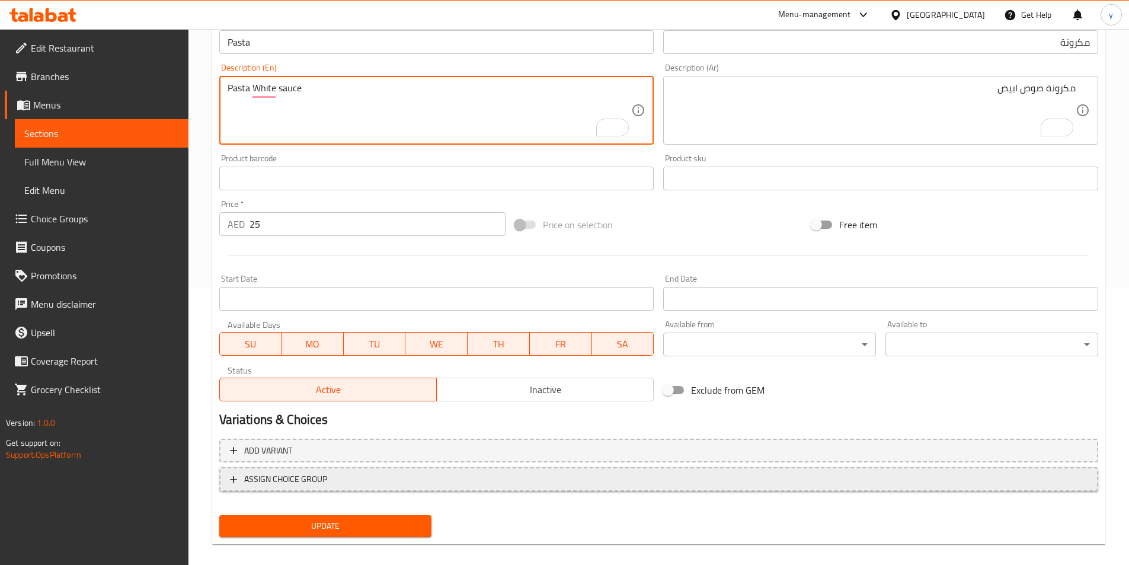
scroll to position [290, 0]
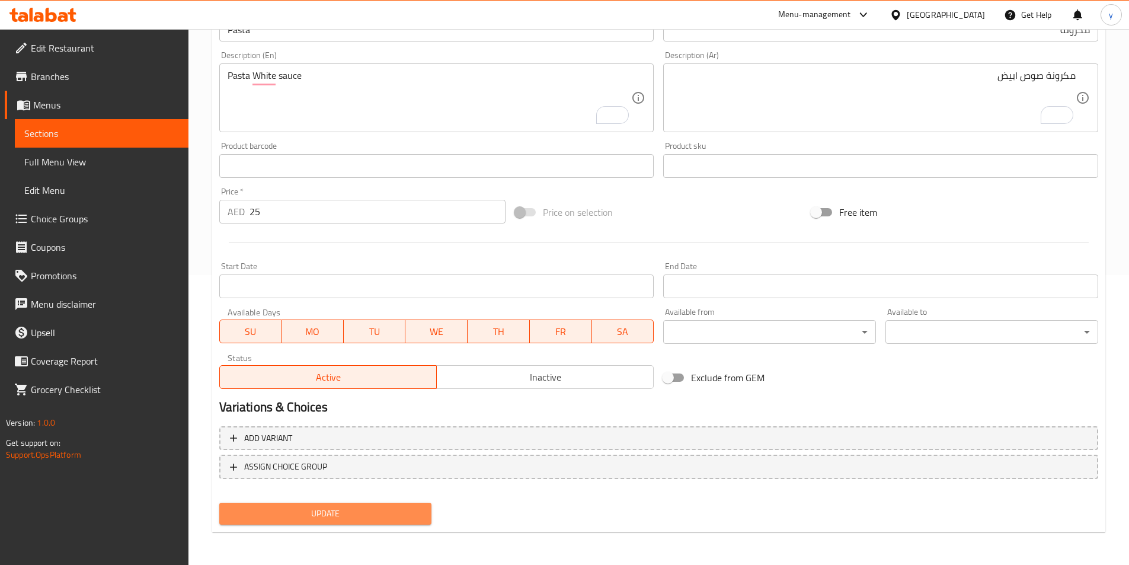
click at [387, 517] on span "Update" at bounding box center [326, 513] width 194 height 15
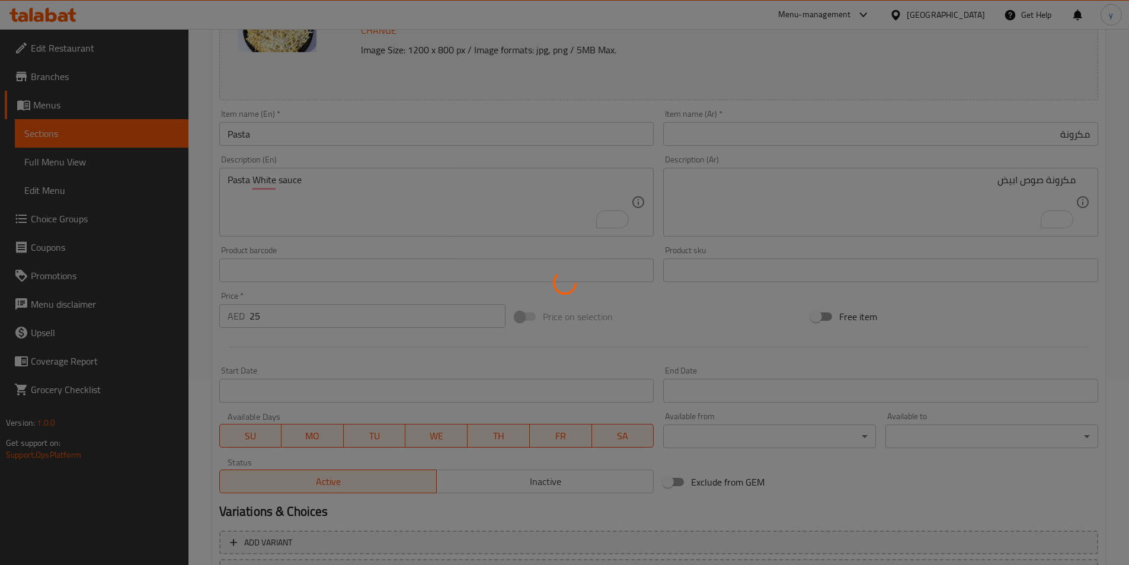
scroll to position [0, 0]
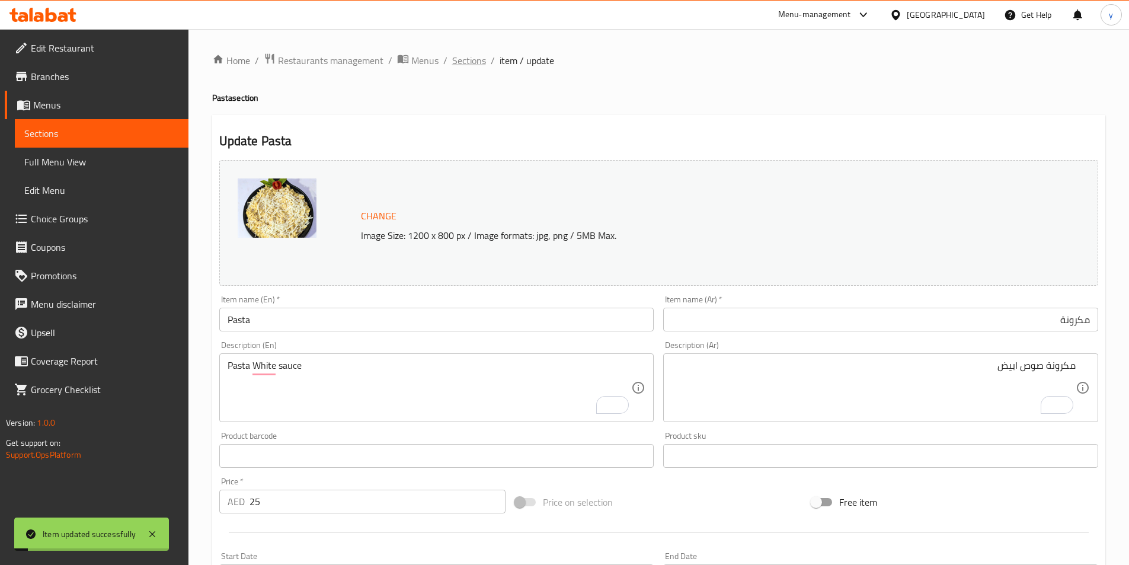
click at [466, 66] on span "Sections" at bounding box center [469, 60] width 34 height 14
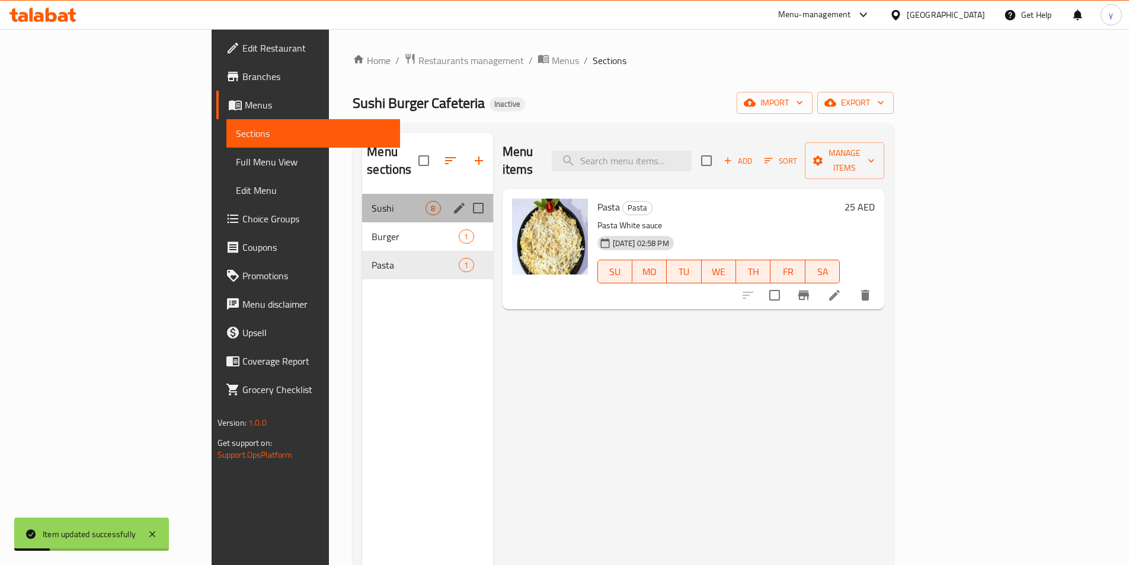
click at [362, 197] on div "Sushi 8" at bounding box center [427, 208] width 130 height 28
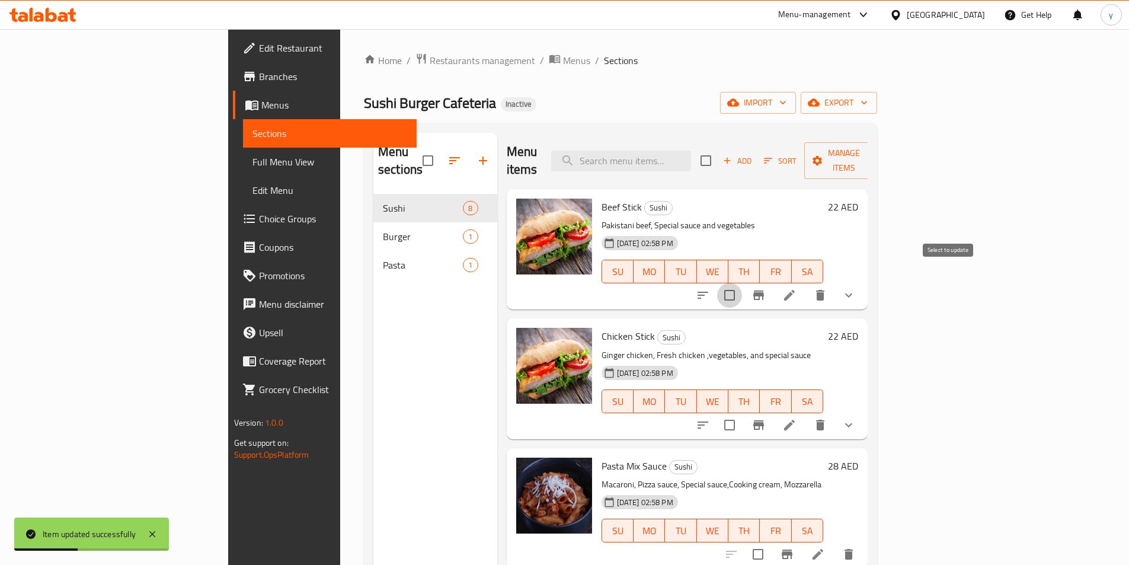
click at [742, 286] on input "checkbox" at bounding box center [729, 295] width 25 height 25
checkbox input "true"
click at [742, 412] on input "checkbox" at bounding box center [729, 424] width 25 height 25
checkbox input "true"
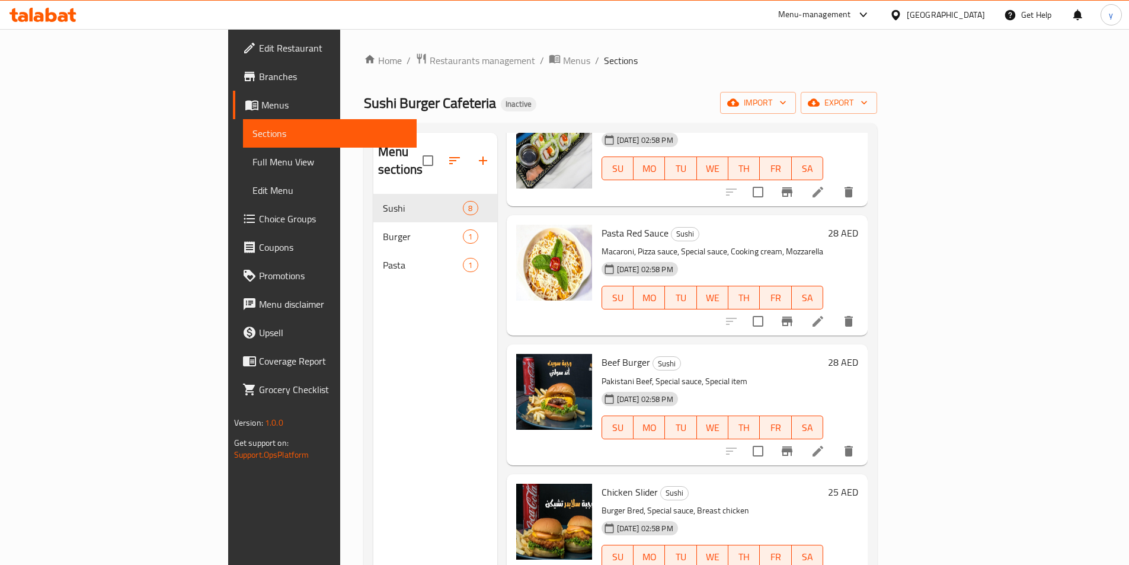
scroll to position [483, 0]
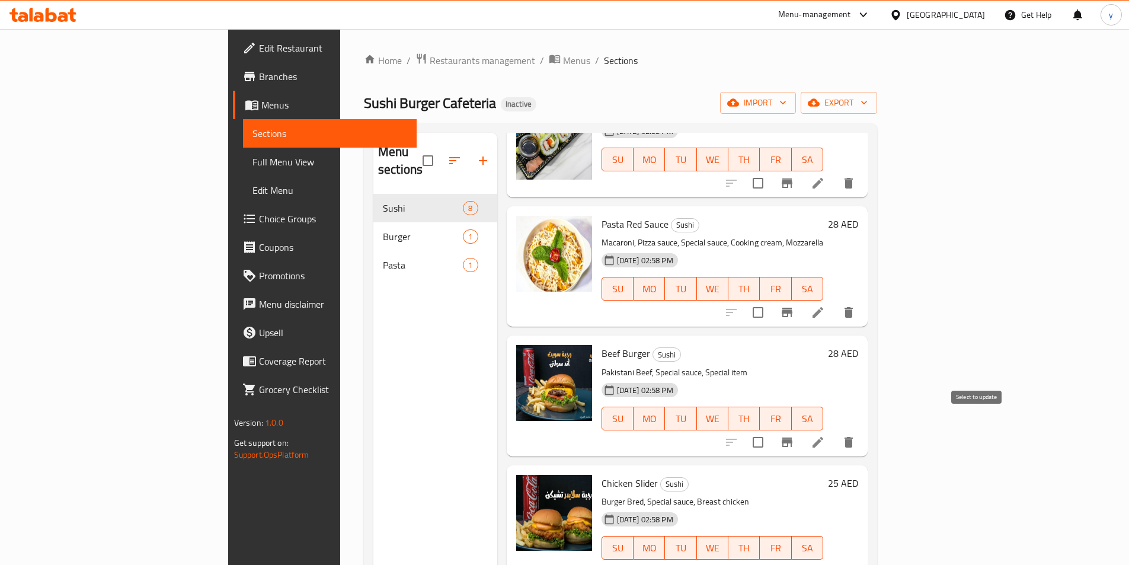
click at [770, 430] on input "checkbox" at bounding box center [757, 442] width 25 height 25
checkbox input "true"
click at [770, 559] on input "checkbox" at bounding box center [757, 571] width 25 height 25
checkbox input "true"
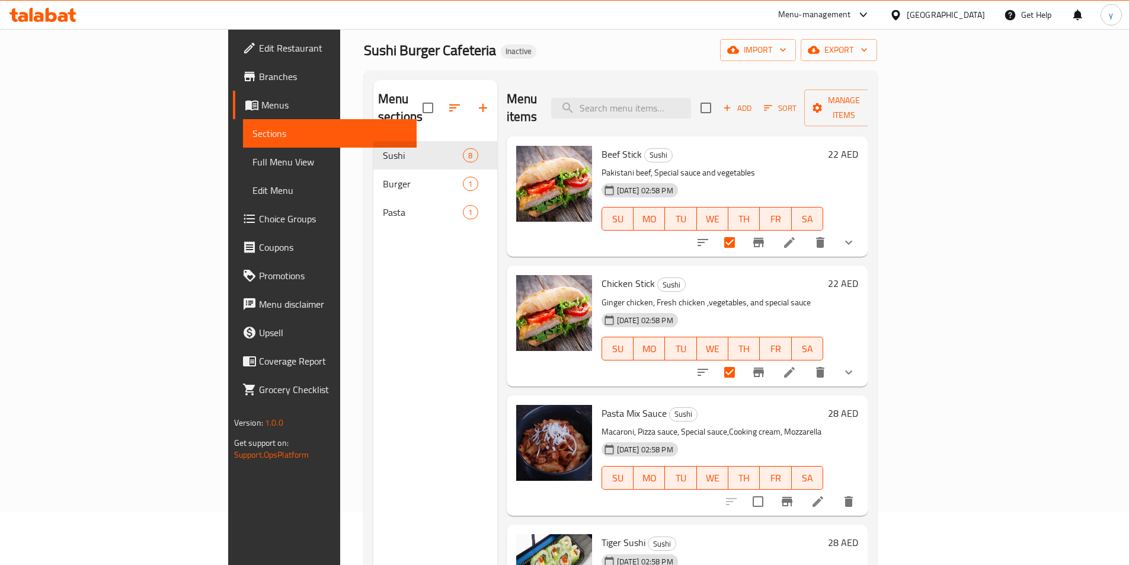
scroll to position [0, 0]
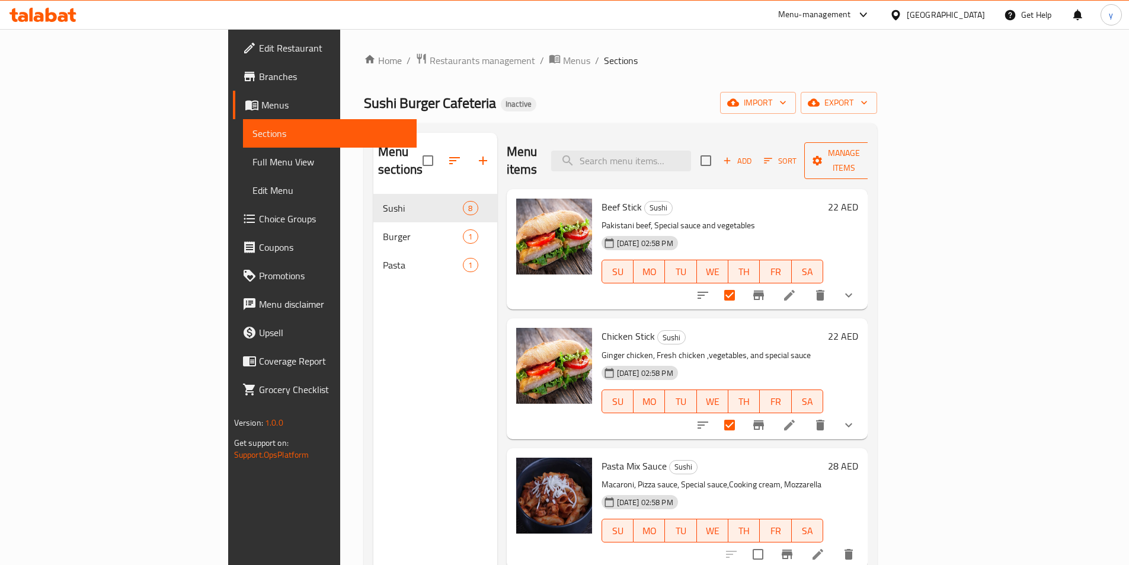
click at [874, 148] on span "Manage items" at bounding box center [843, 161] width 60 height 30
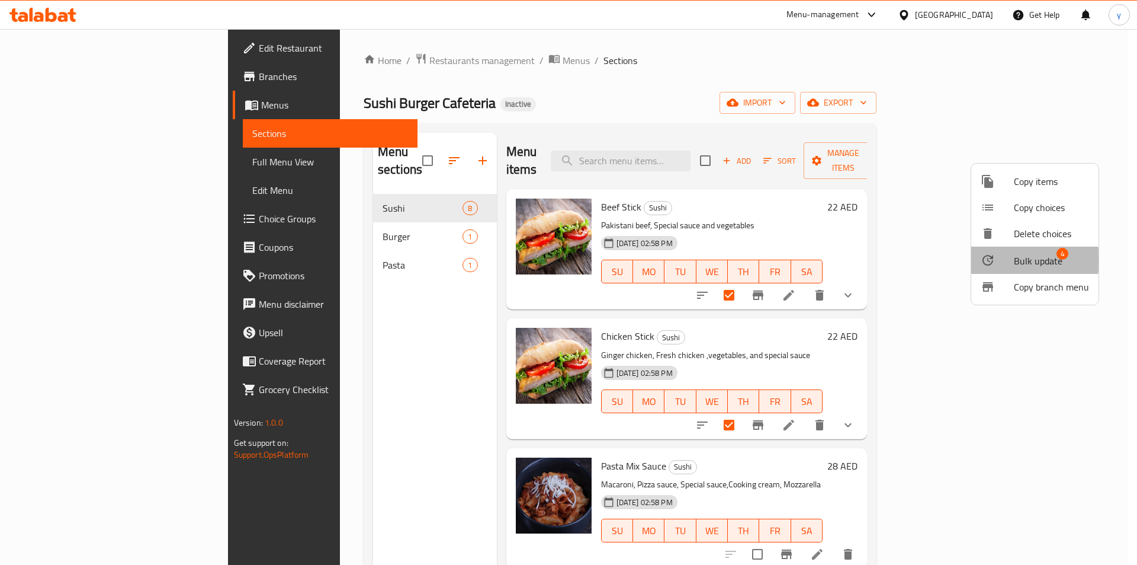
click at [1008, 260] on div at bounding box center [997, 260] width 33 height 14
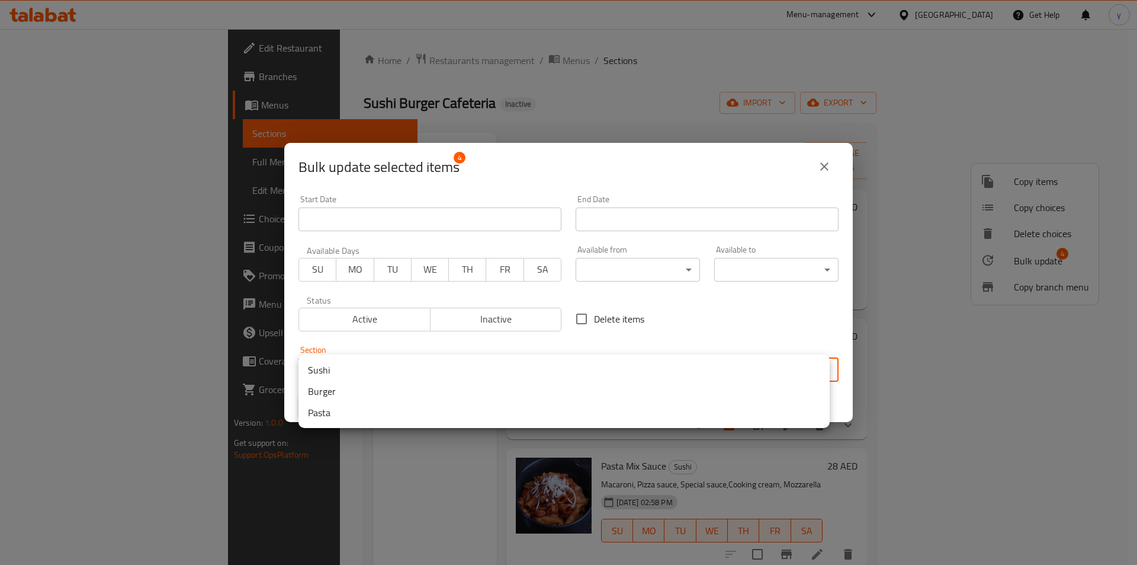
click at [592, 360] on body "​ Menu-management United Arab Emirates Get Help y Edit Restaurant Branches Menu…" at bounding box center [568, 297] width 1137 height 536
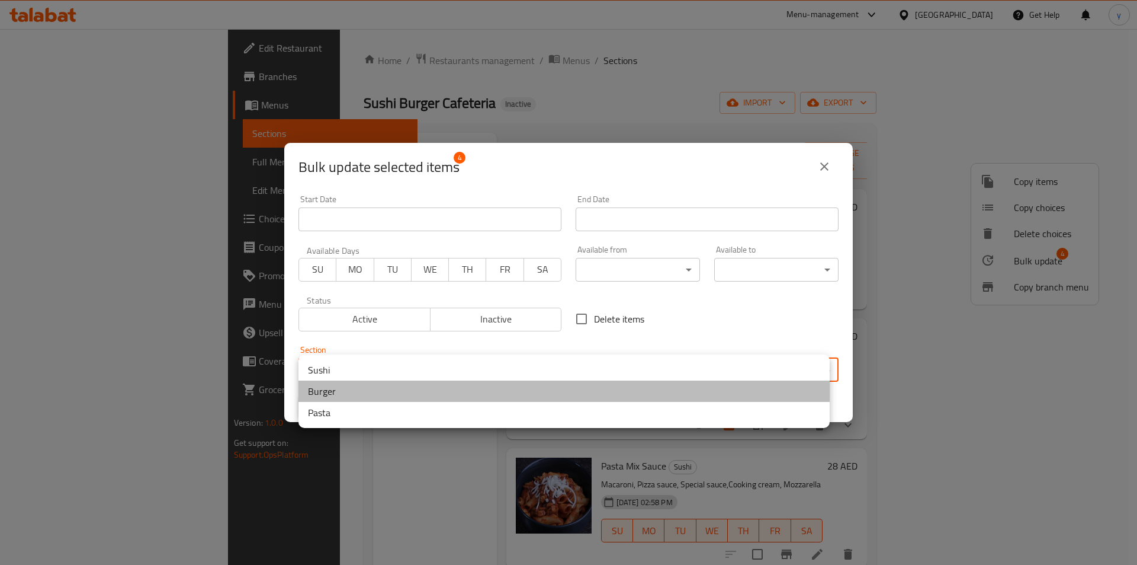
click at [344, 393] on li "Burger" at bounding box center [564, 390] width 531 height 21
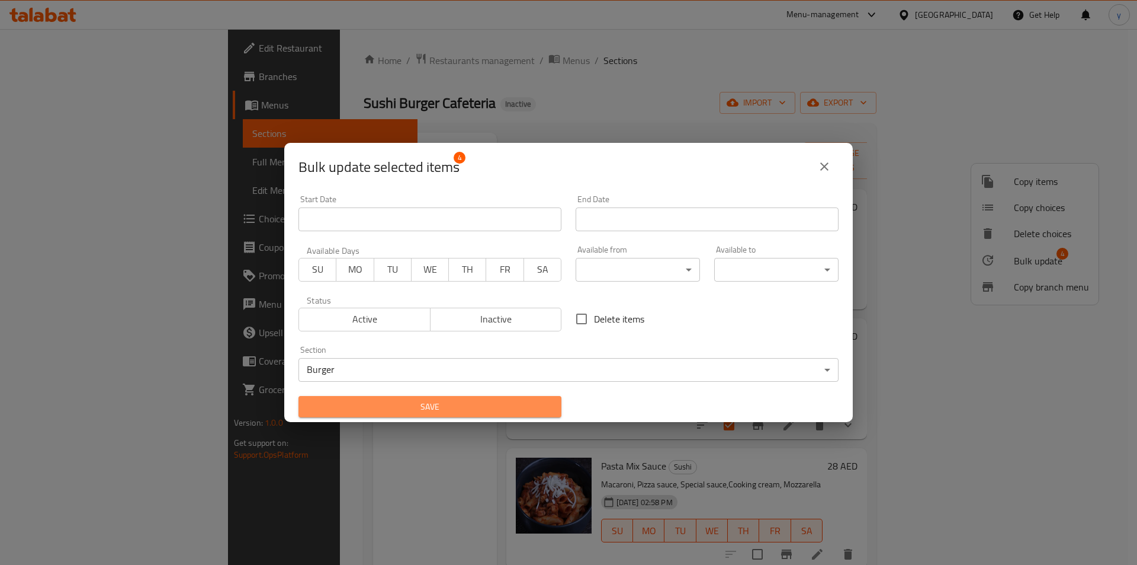
click at [515, 406] on span "Save" at bounding box center [430, 406] width 244 height 15
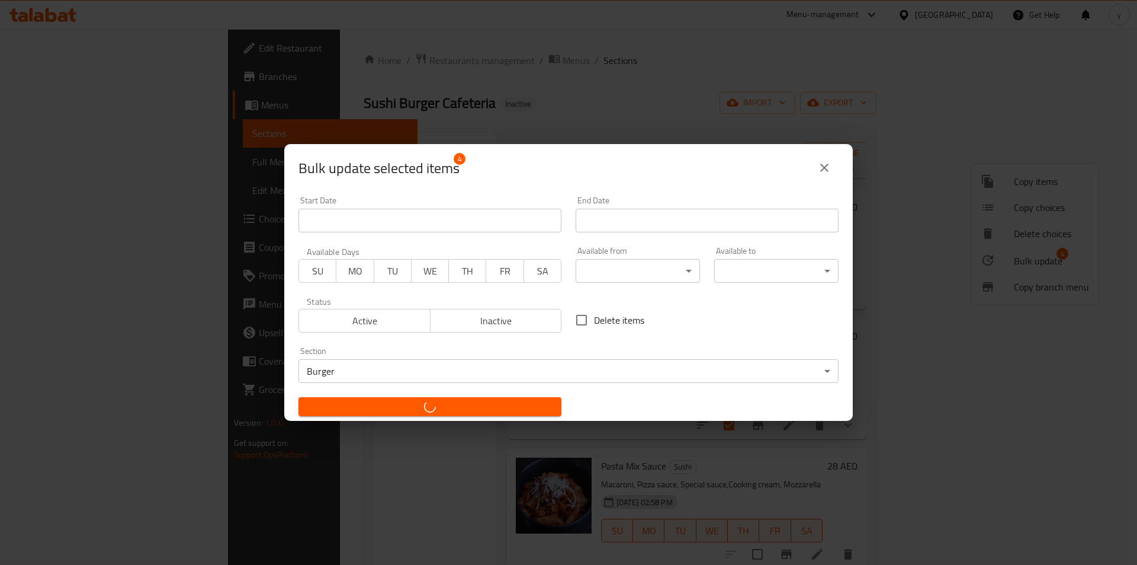
checkbox input "false"
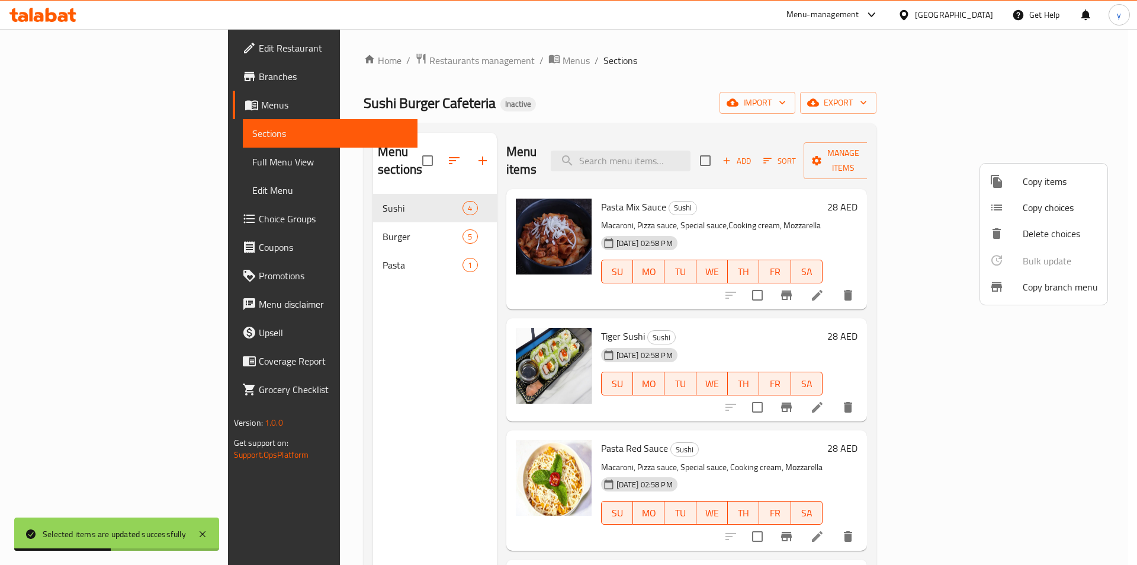
click at [826, 154] on div at bounding box center [568, 282] width 1137 height 565
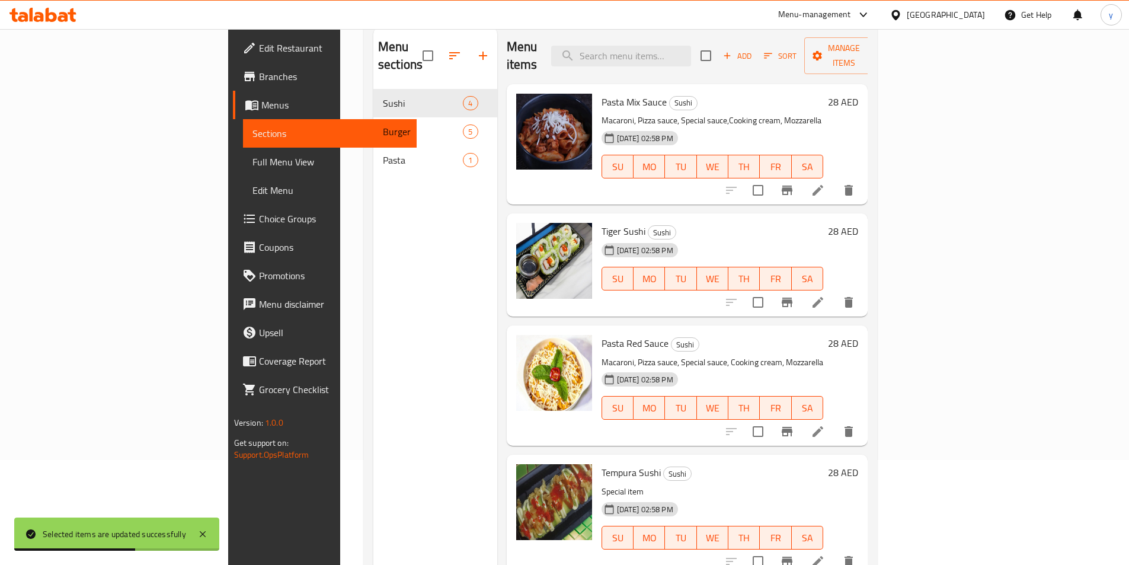
scroll to position [166, 0]
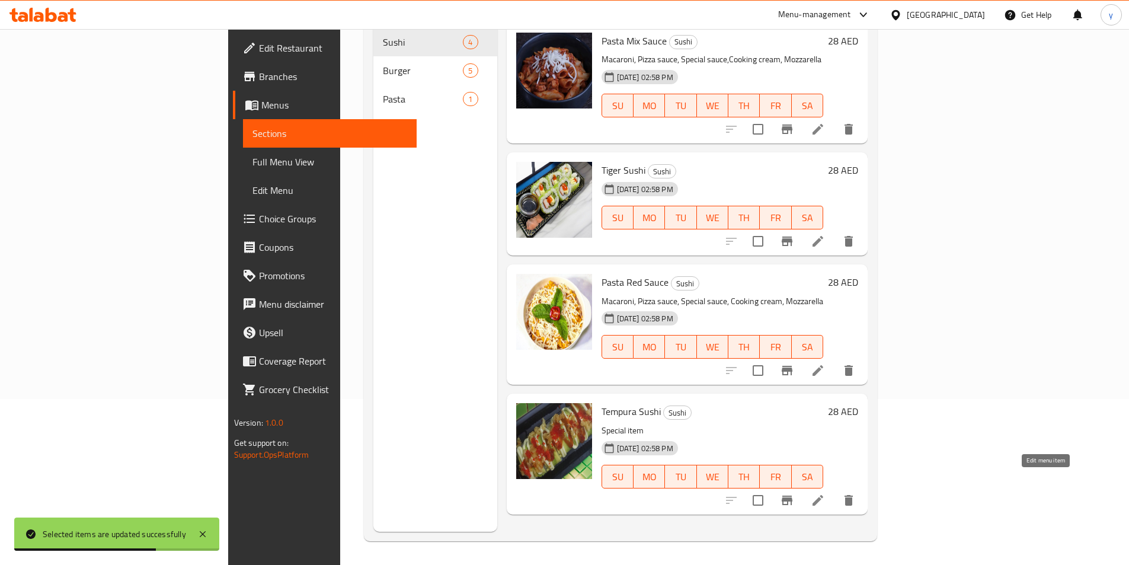
click at [825, 493] on icon at bounding box center [817, 500] width 14 height 14
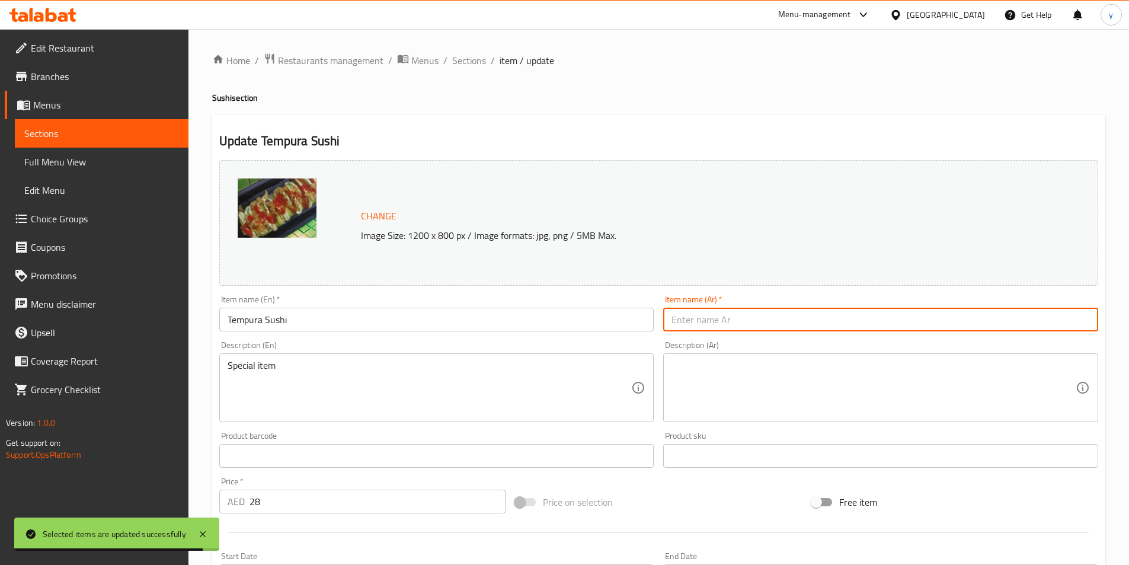
click at [855, 322] on input "text" at bounding box center [880, 319] width 435 height 24
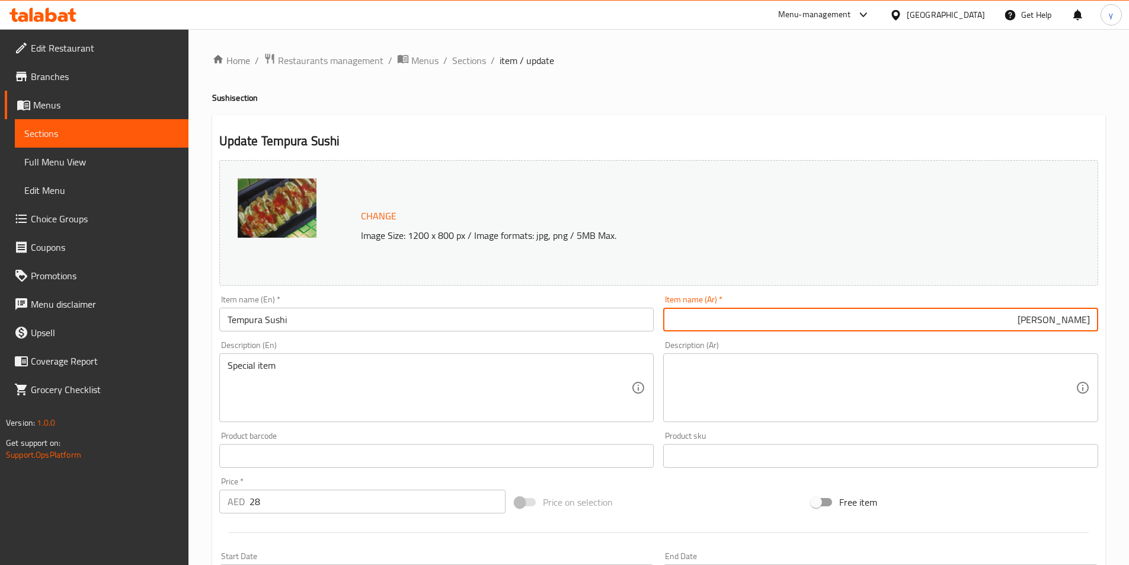
type input "[PERSON_NAME]"
click at [788, 374] on textarea at bounding box center [873, 388] width 404 height 56
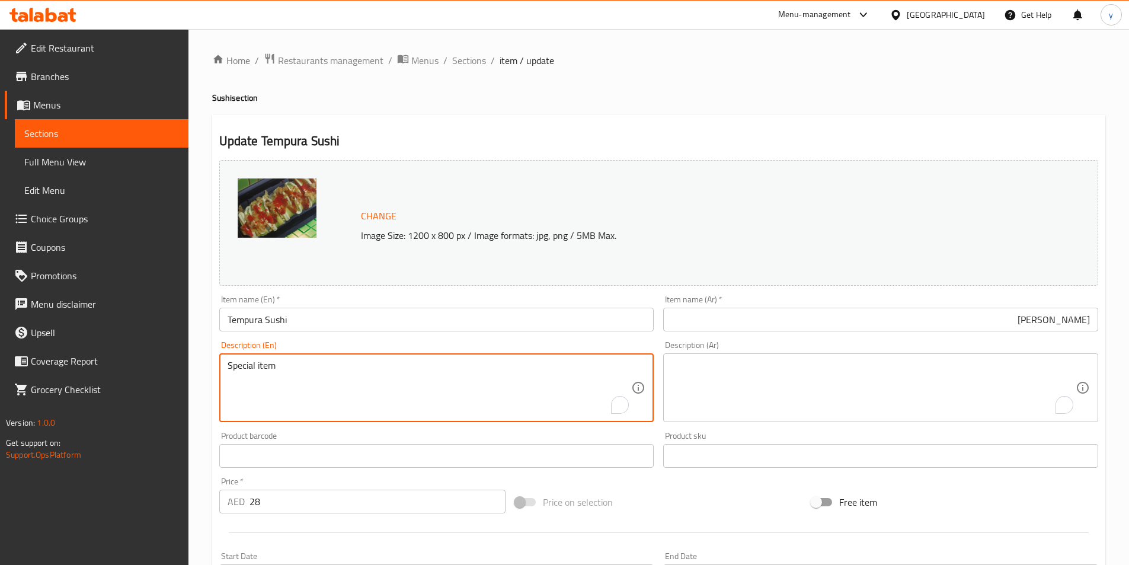
click at [327, 382] on textarea "Special item" at bounding box center [429, 388] width 404 height 56
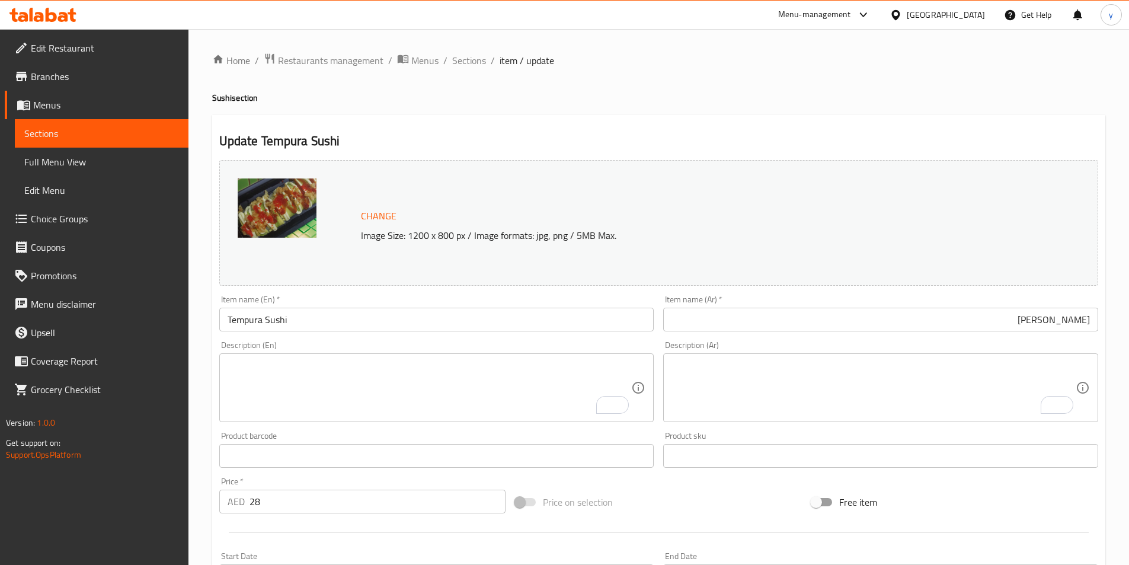
click at [285, 329] on input "Tempura Sushi" at bounding box center [436, 319] width 435 height 24
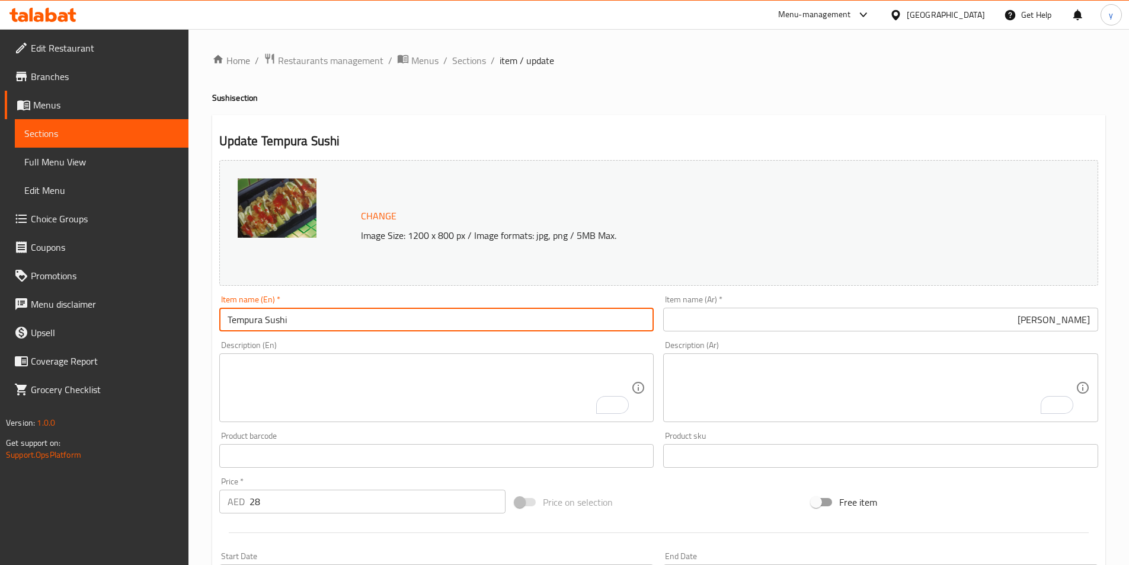
click at [285, 329] on input "Tempura Sushi" at bounding box center [436, 319] width 435 height 24
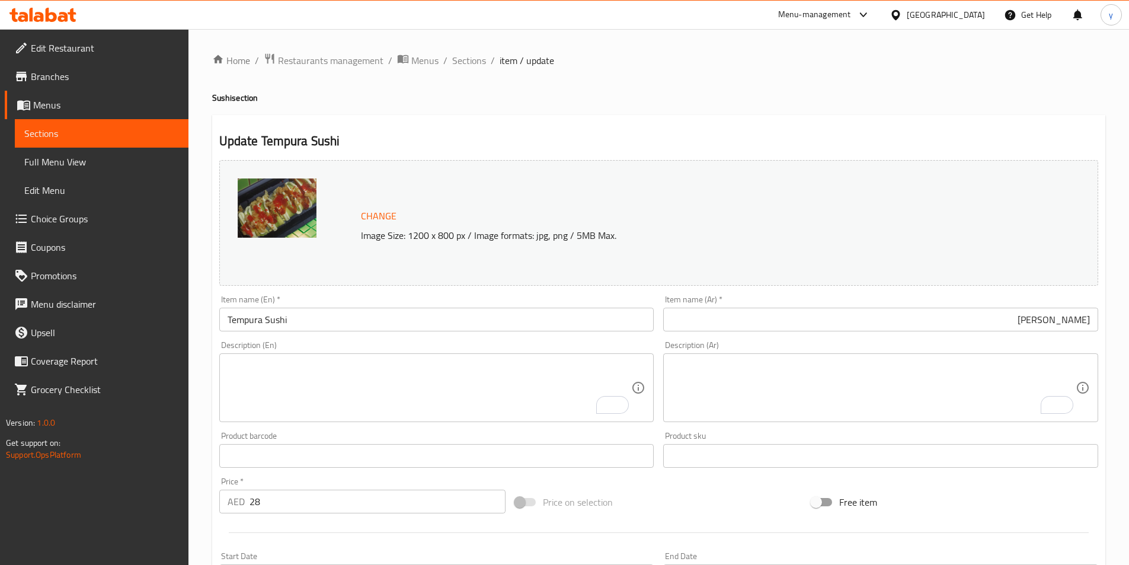
scroll to position [290, 0]
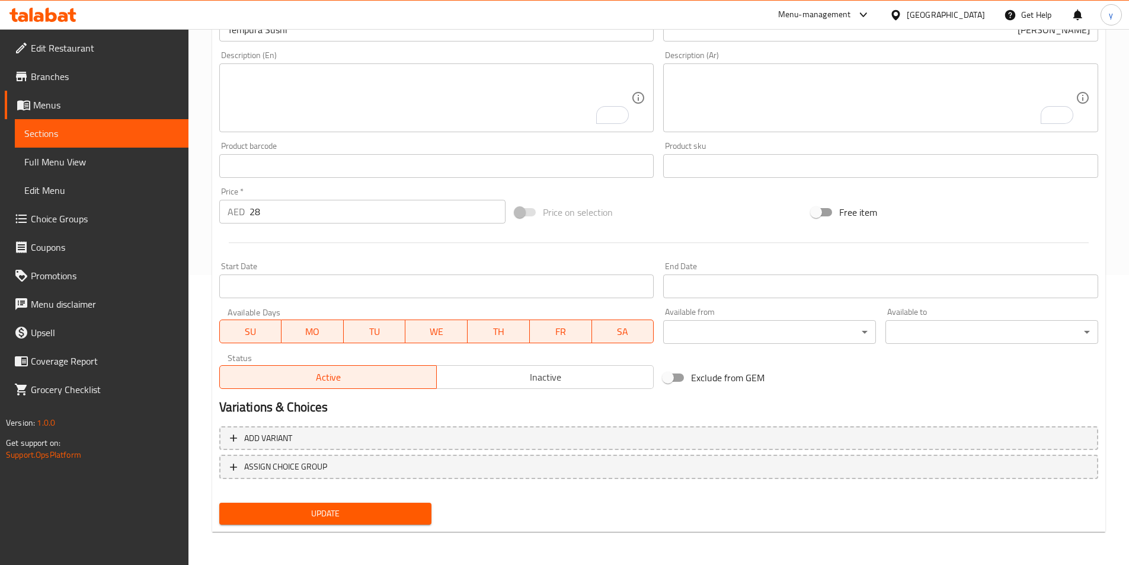
click at [366, 500] on div "Update" at bounding box center [325, 513] width 222 height 31
click at [366, 506] on span "Update" at bounding box center [326, 513] width 194 height 15
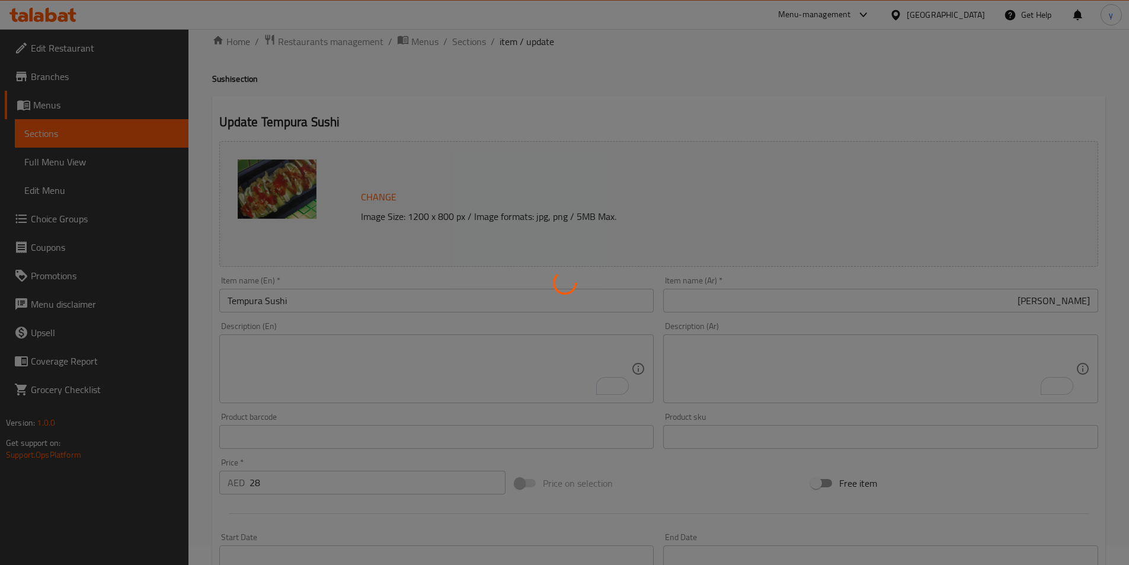
scroll to position [0, 0]
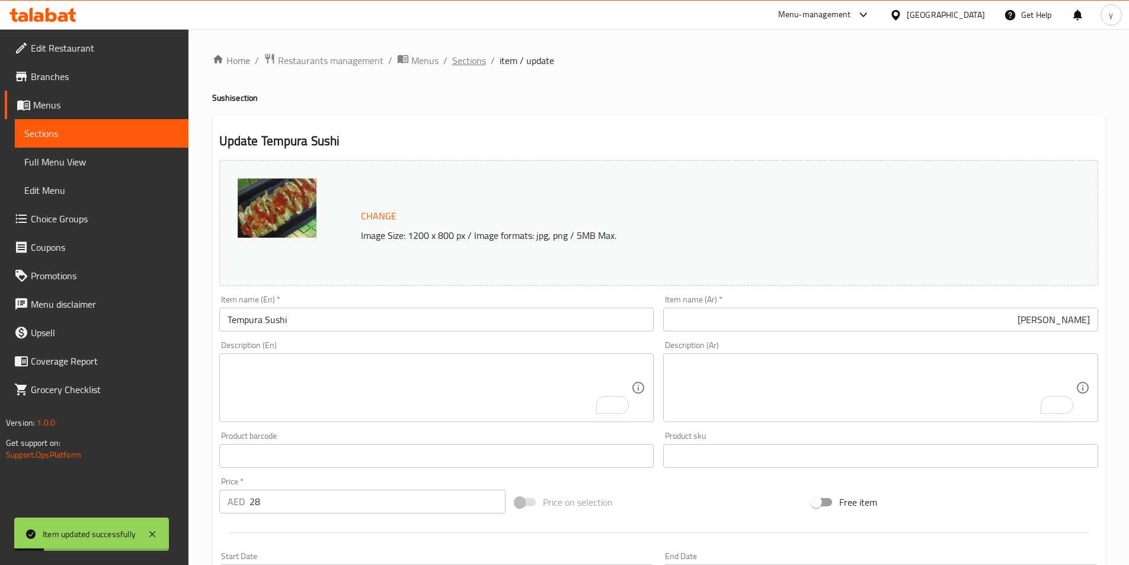
click at [470, 65] on span "Sections" at bounding box center [469, 60] width 34 height 14
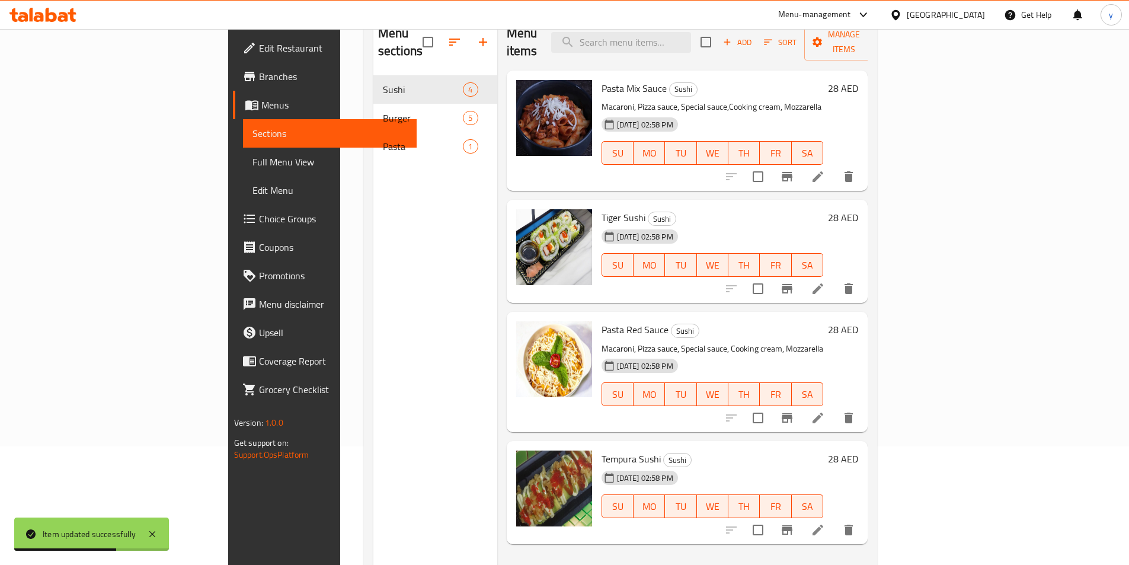
scroll to position [59, 0]
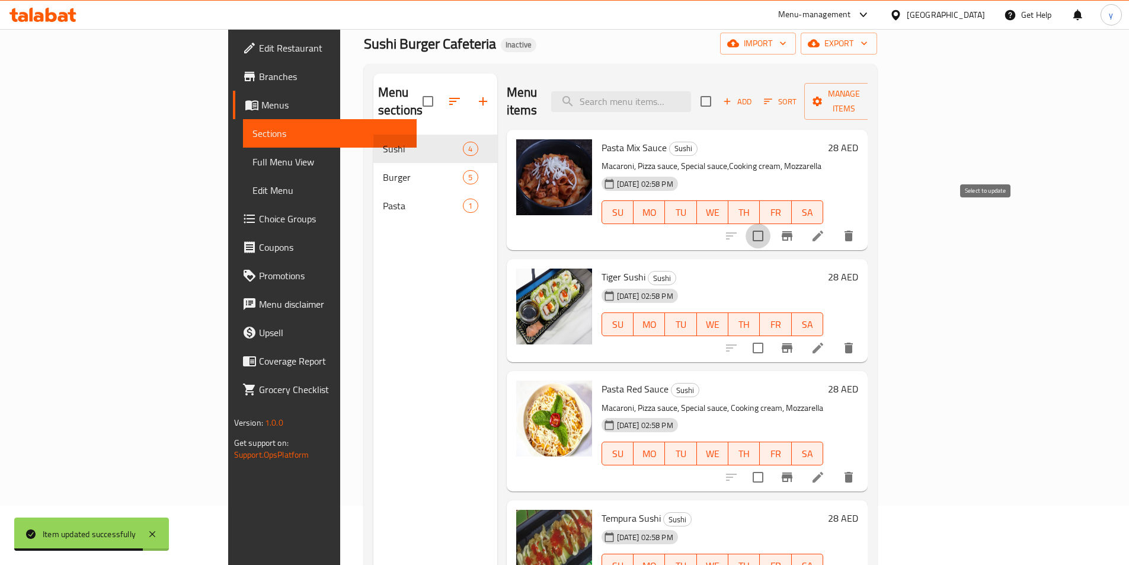
click at [770, 227] on input "checkbox" at bounding box center [757, 235] width 25 height 25
checkbox input "true"
click at [770, 464] on input "checkbox" at bounding box center [757, 476] width 25 height 25
checkbox input "true"
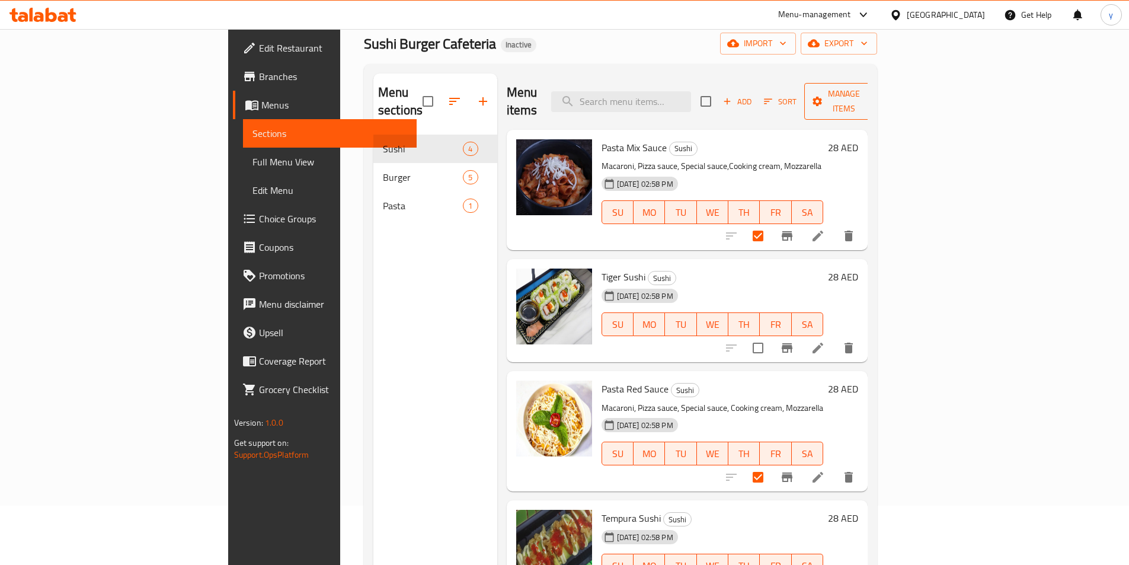
click at [874, 94] on span "Manage items" at bounding box center [843, 101] width 60 height 30
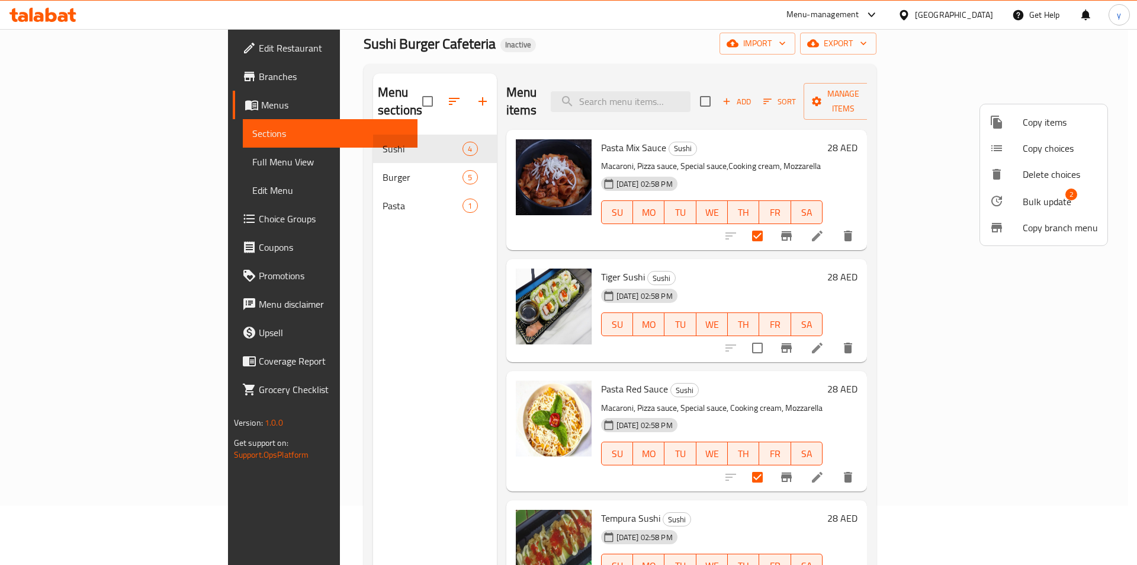
click at [1034, 194] on span "Bulk update" at bounding box center [1047, 201] width 49 height 14
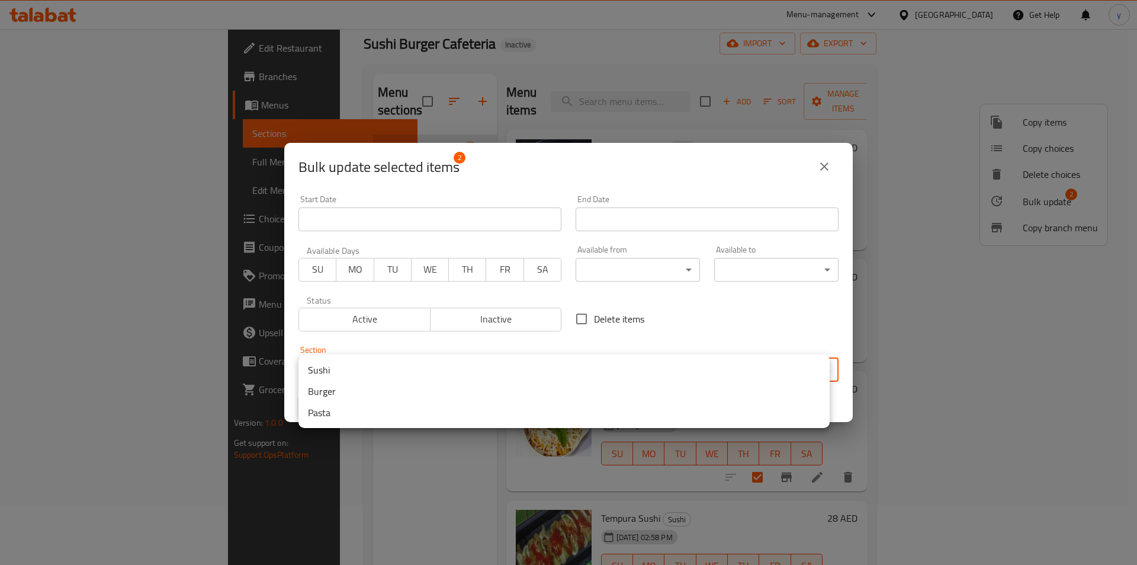
click at [717, 361] on body "​ Menu-management United Arab Emirates Get Help y Edit Restaurant Branches Menu…" at bounding box center [568, 238] width 1137 height 536
click at [409, 420] on li "Pasta" at bounding box center [564, 412] width 531 height 21
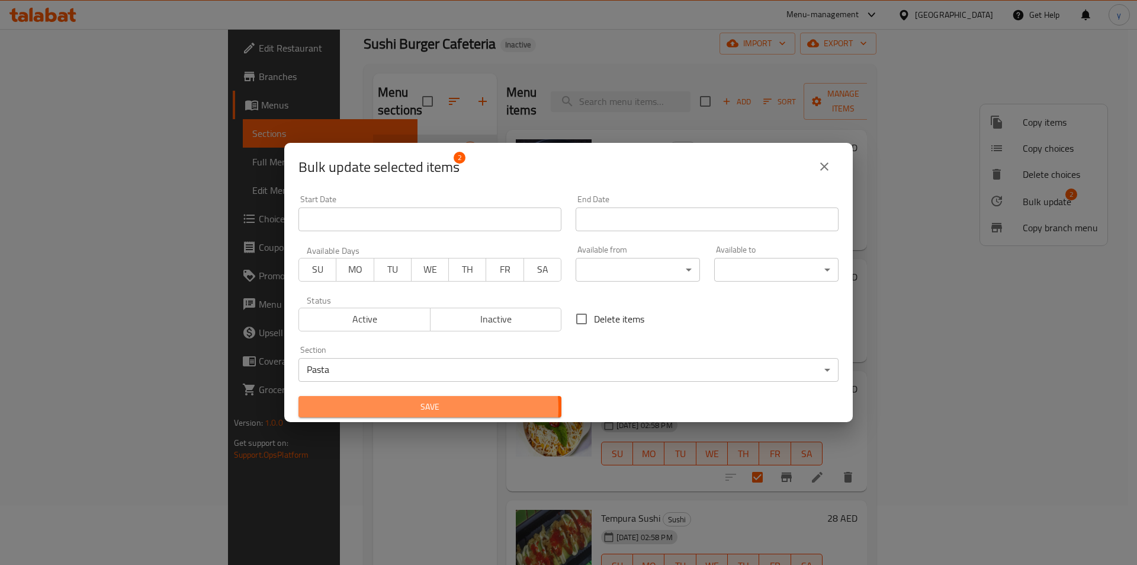
click at [425, 408] on span "Save" at bounding box center [430, 406] width 244 height 15
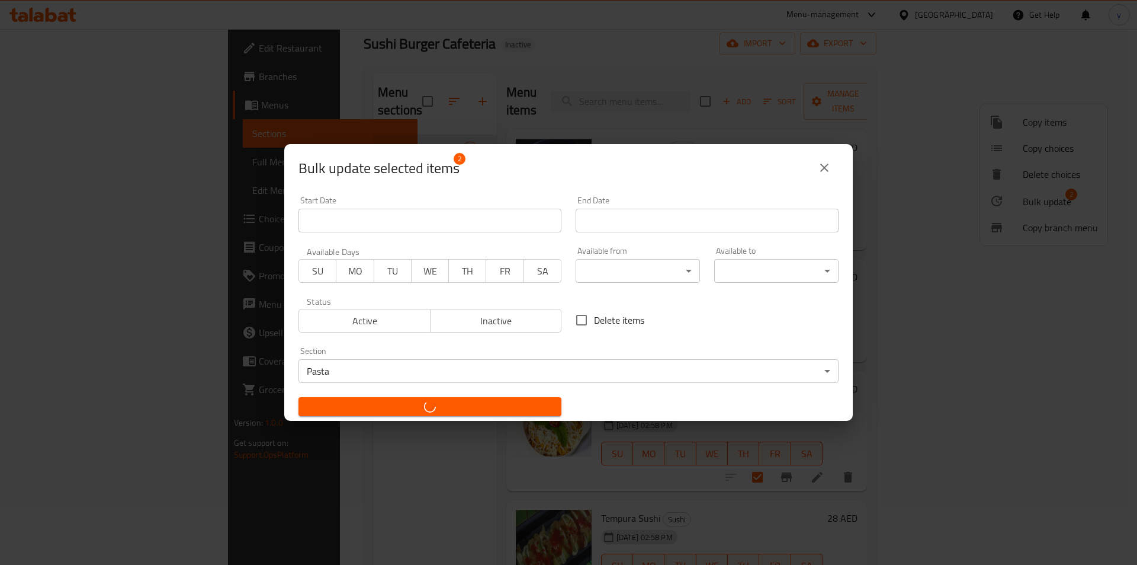
checkbox input "false"
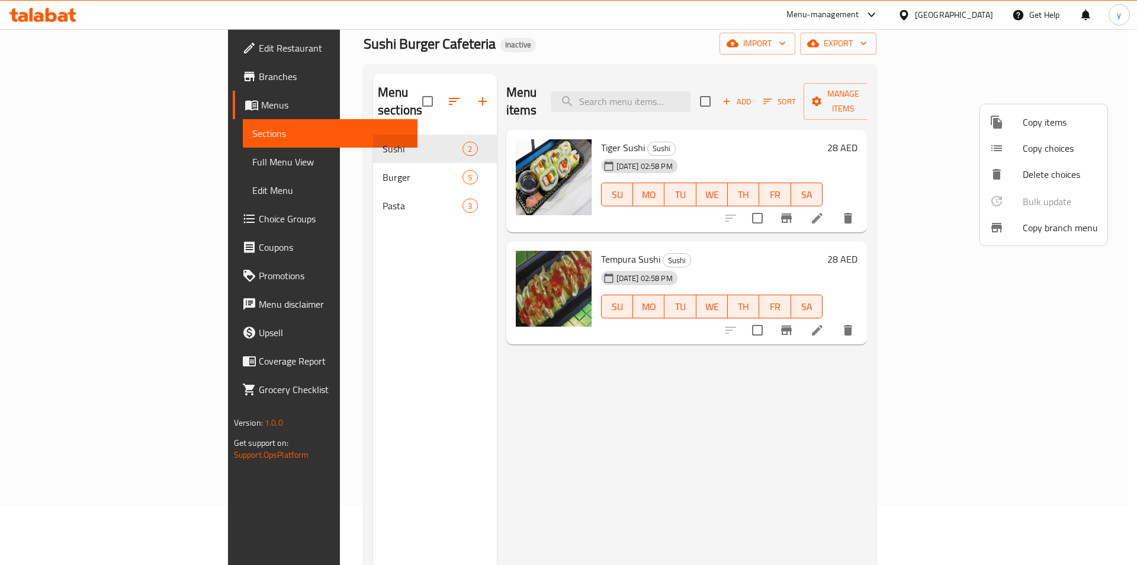
click at [568, 488] on div at bounding box center [568, 282] width 1137 height 565
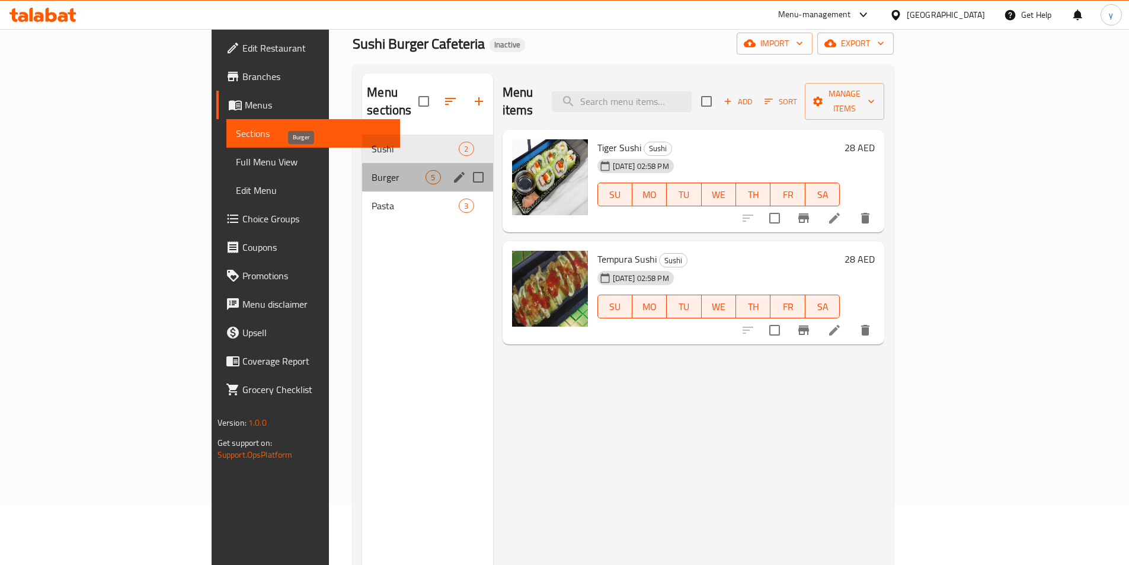
click at [371, 170] on span "Burger" at bounding box center [398, 177] width 54 height 14
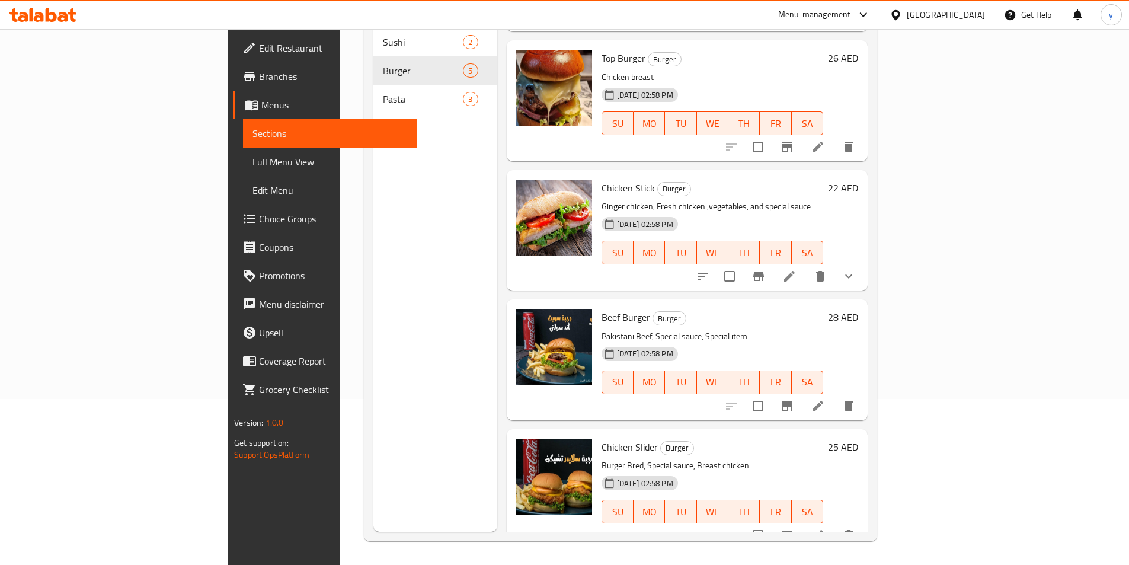
click at [373, 204] on div "Menu sections Sushi 2 Burger 5 Pasta 3" at bounding box center [435, 249] width 124 height 565
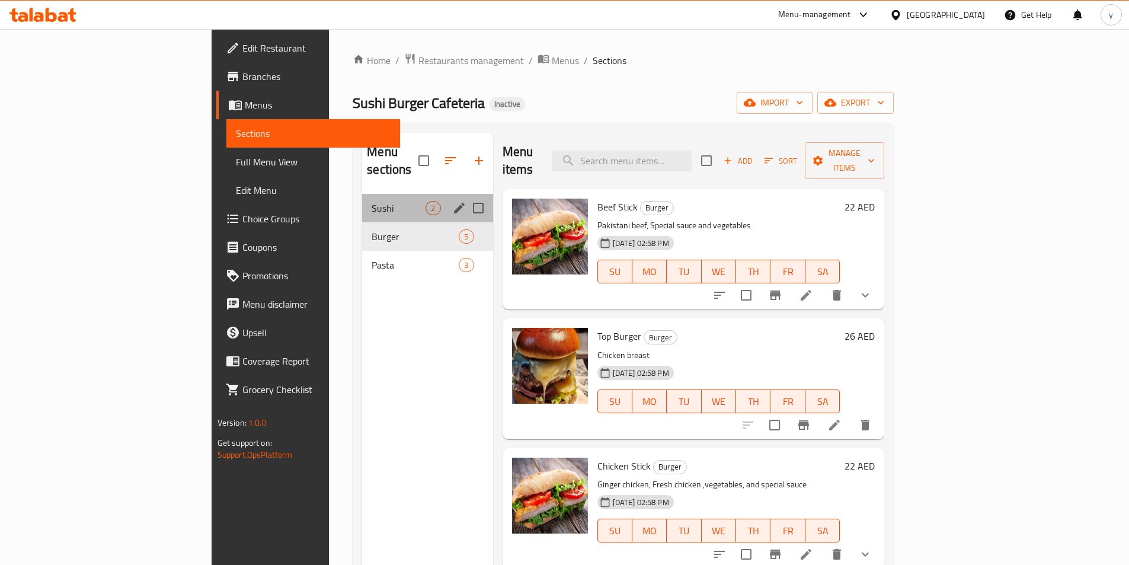
click at [362, 199] on div "Sushi 2" at bounding box center [427, 208] width 130 height 28
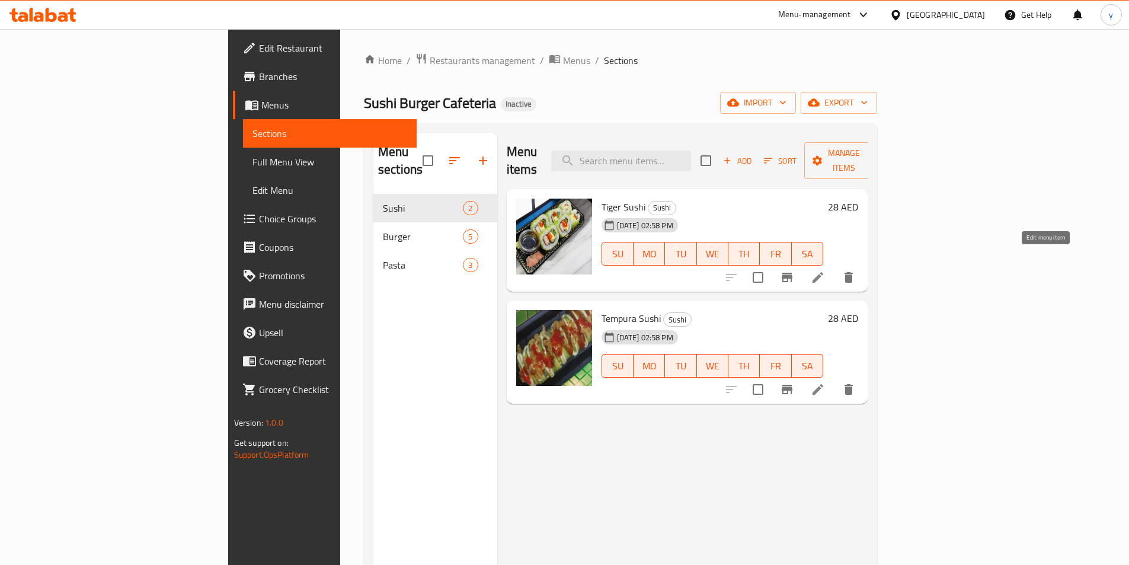
click at [825, 270] on icon at bounding box center [817, 277] width 14 height 14
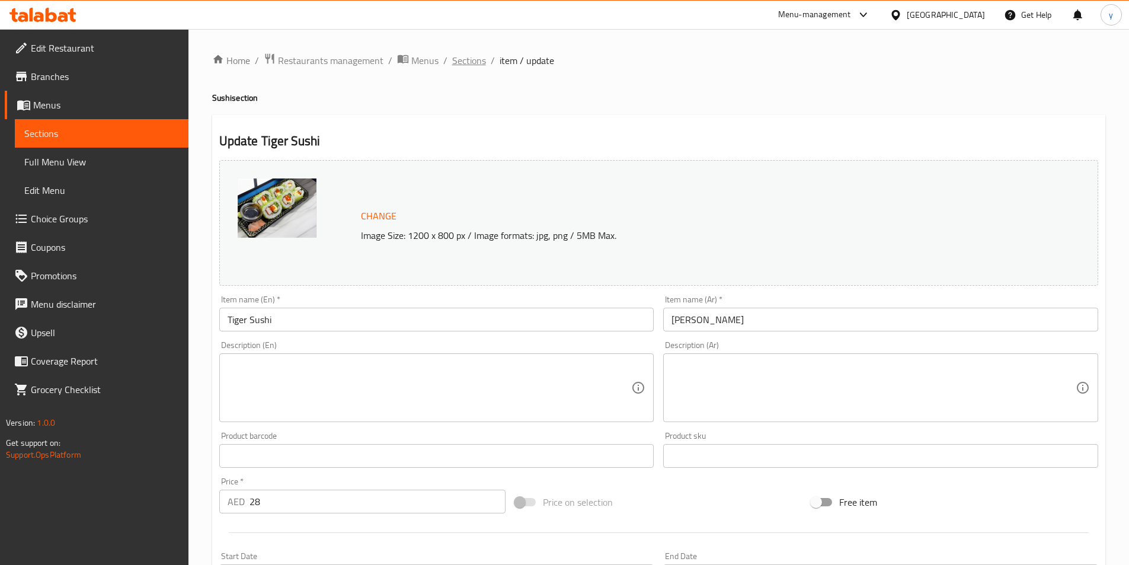
click at [474, 55] on span "Sections" at bounding box center [469, 60] width 34 height 14
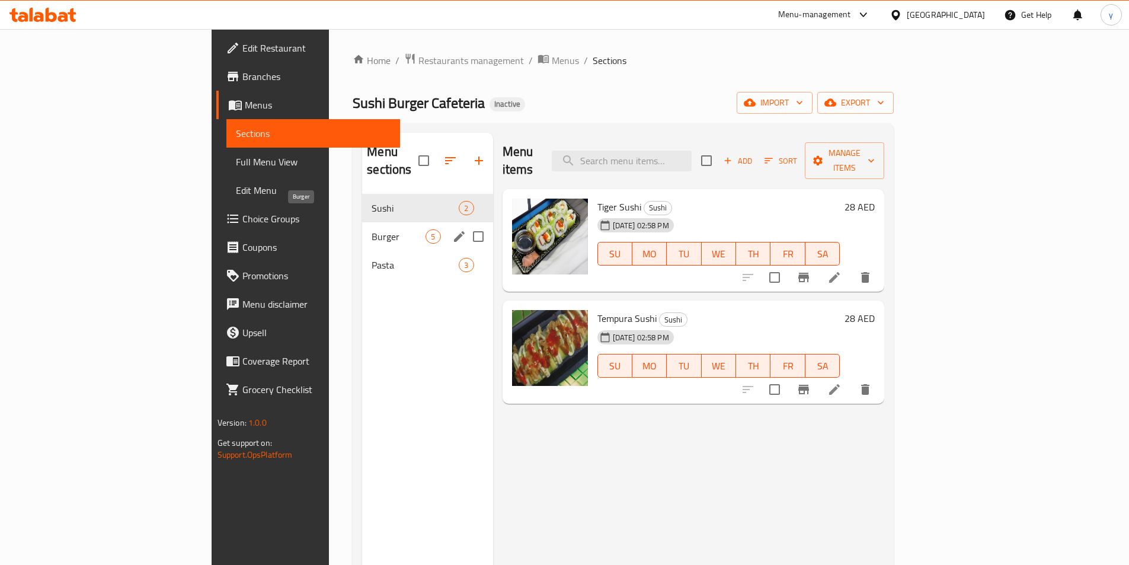
click at [371, 229] on span "Burger" at bounding box center [398, 236] width 54 height 14
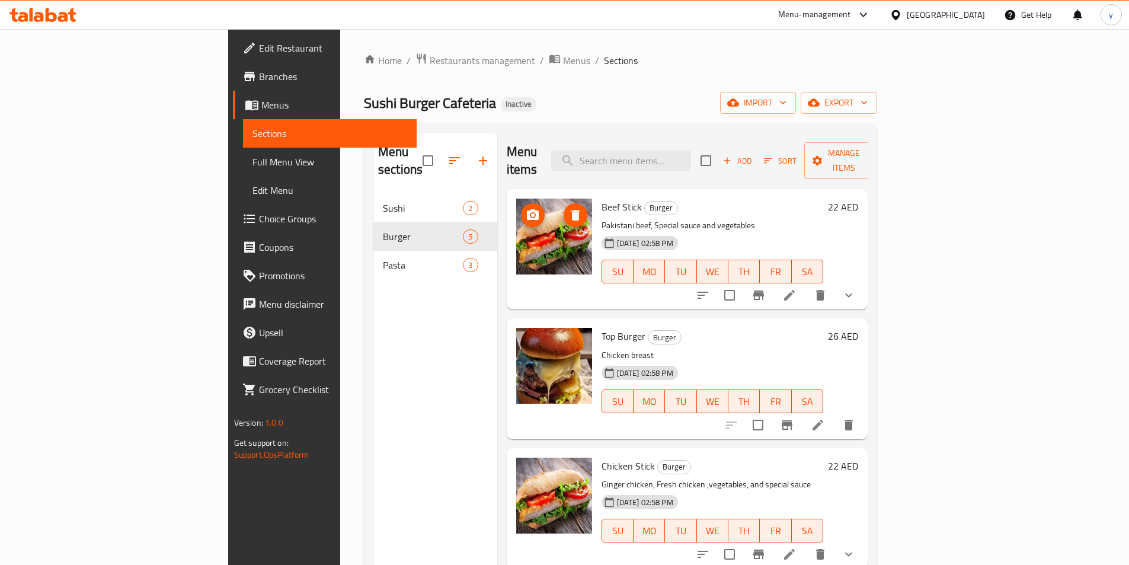
click at [568, 208] on icon "delete image" at bounding box center [575, 215] width 14 height 14
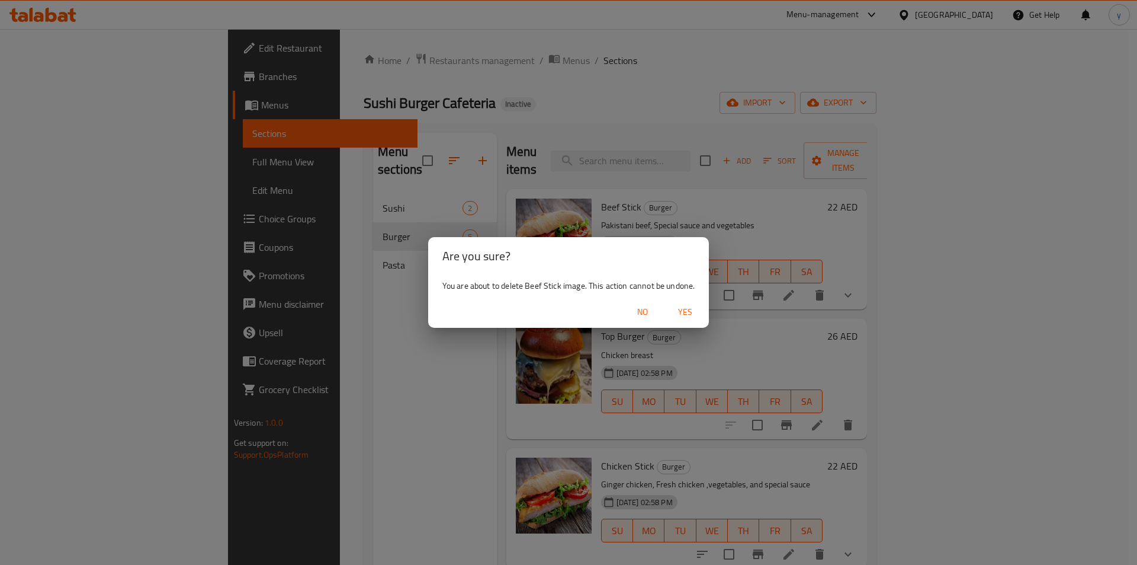
click at [688, 317] on span "Yes" at bounding box center [685, 312] width 28 height 15
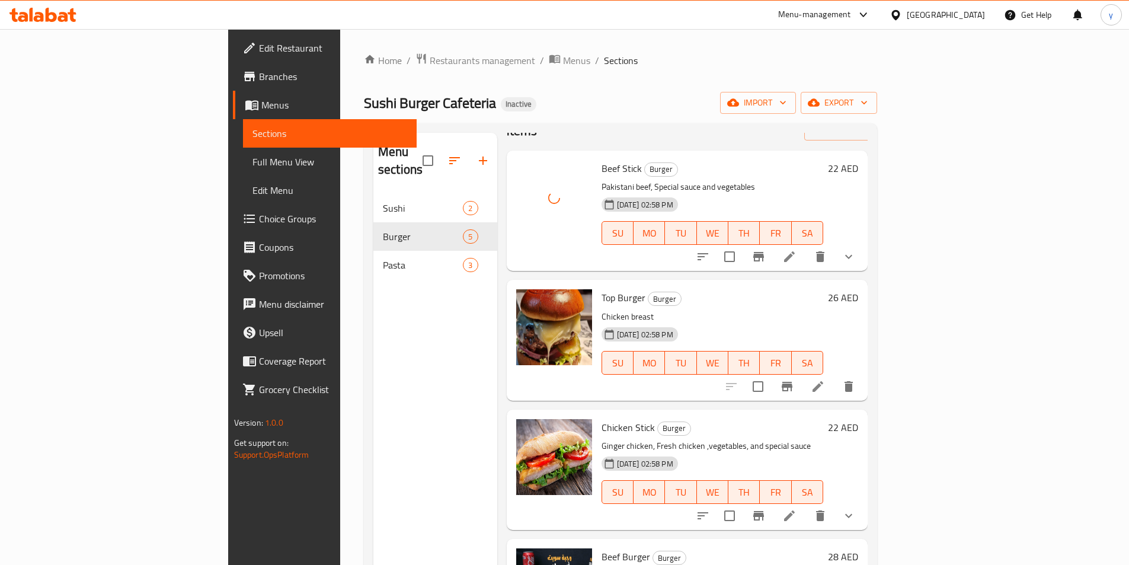
scroll to position [59, 0]
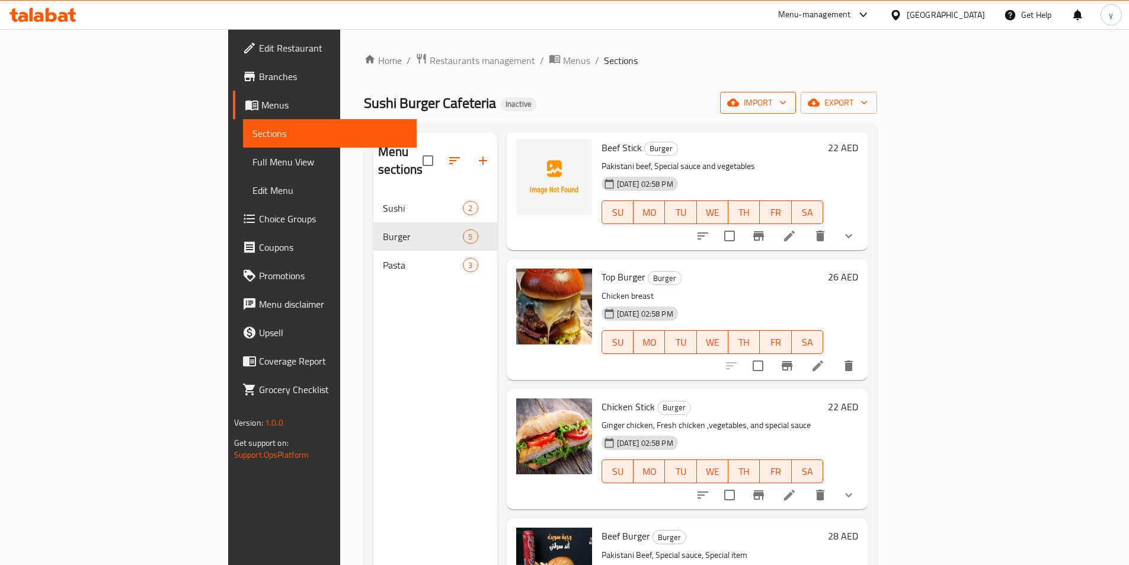
click at [786, 105] on span "import" at bounding box center [757, 102] width 57 height 15
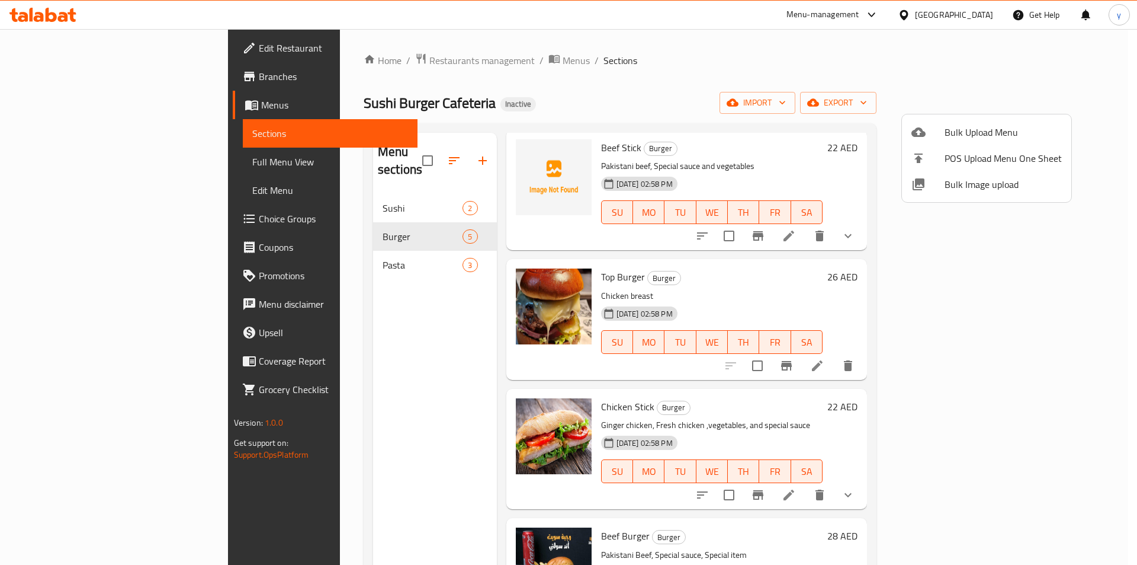
click at [1041, 104] on div at bounding box center [568, 282] width 1137 height 565
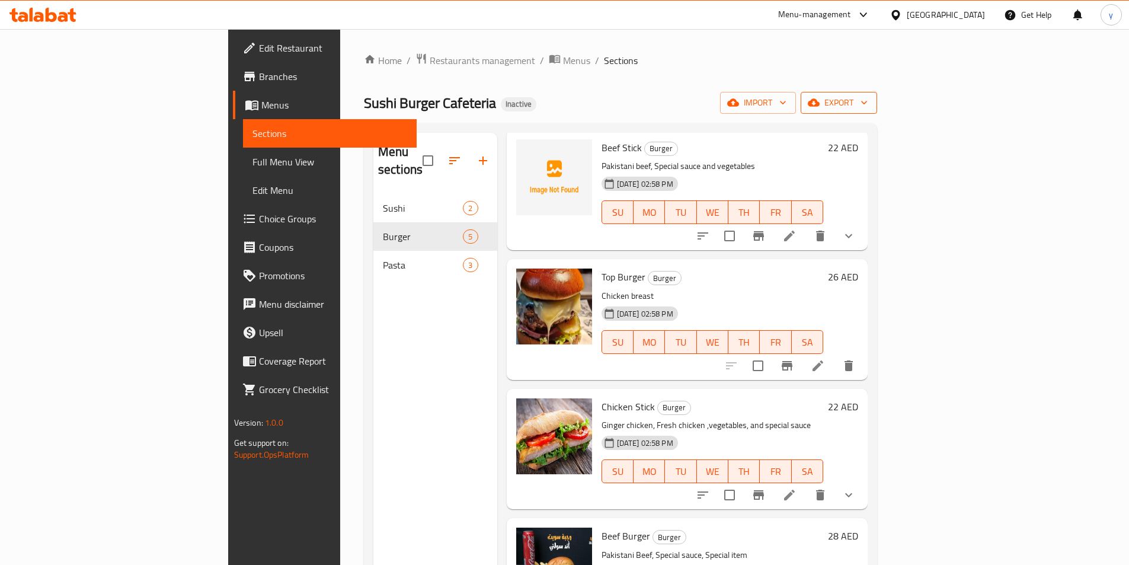
click at [867, 107] on span "export" at bounding box center [838, 102] width 57 height 15
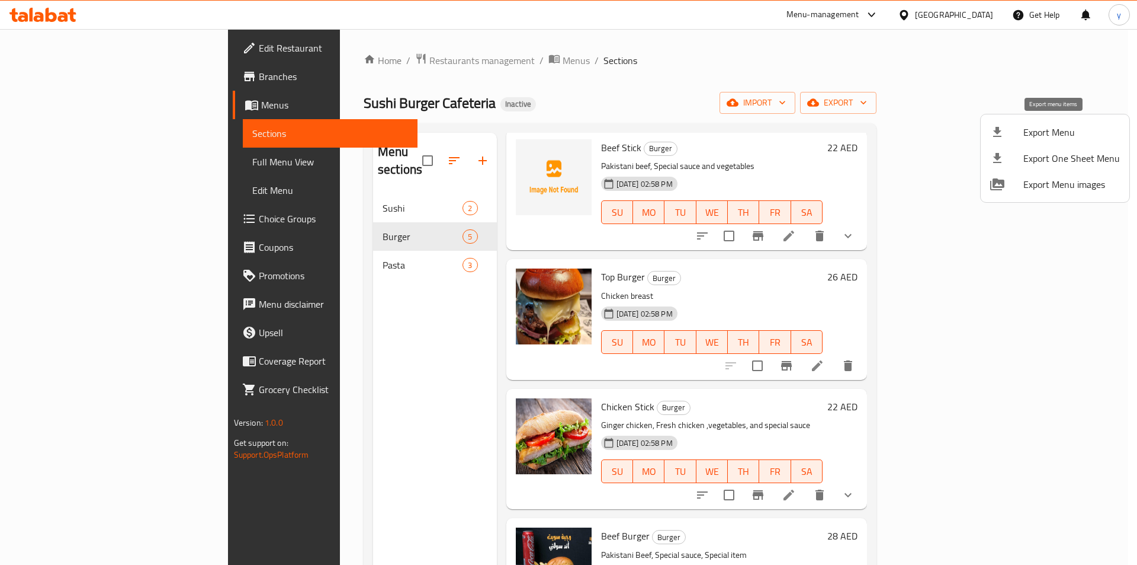
click at [1031, 133] on span "Export Menu" at bounding box center [1072, 132] width 97 height 14
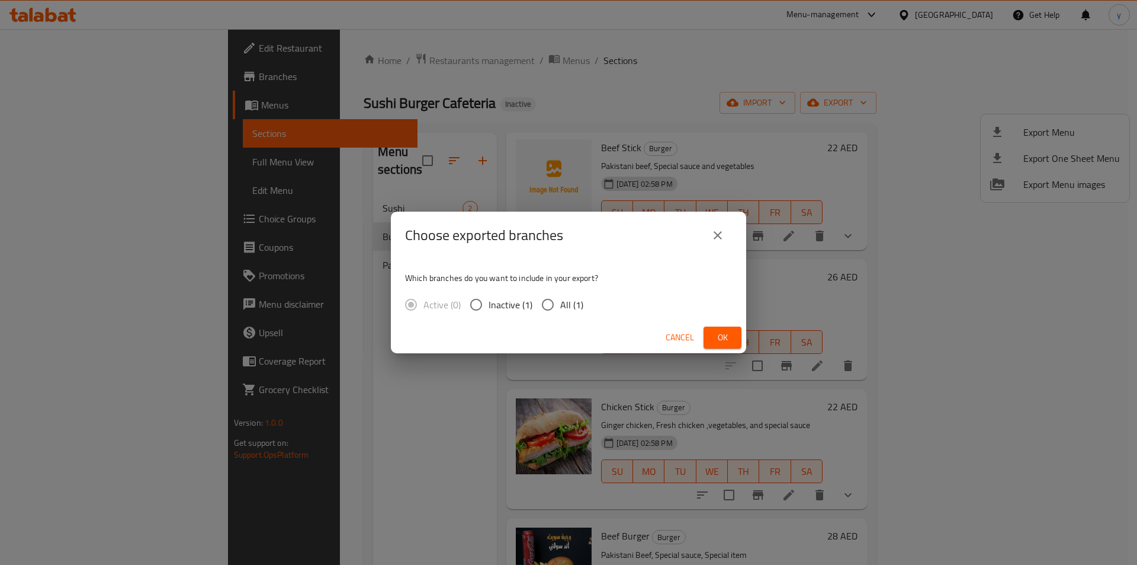
click at [548, 312] on input "All (1)" at bounding box center [548, 304] width 25 height 25
radio input "true"
click at [725, 337] on span "Ok" at bounding box center [722, 337] width 19 height 15
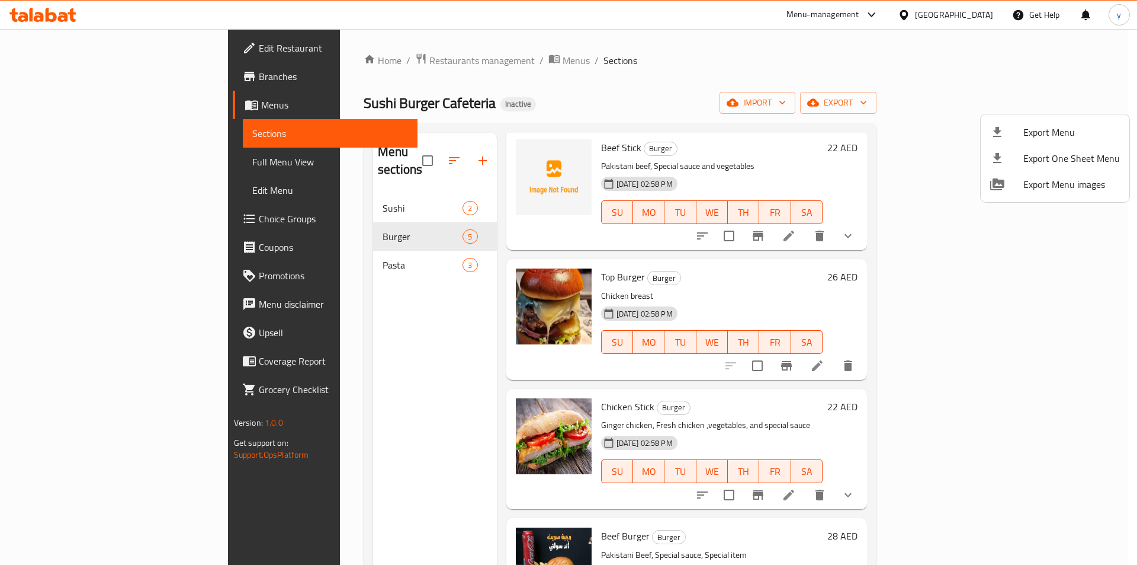
click at [687, 77] on div at bounding box center [568, 282] width 1137 height 565
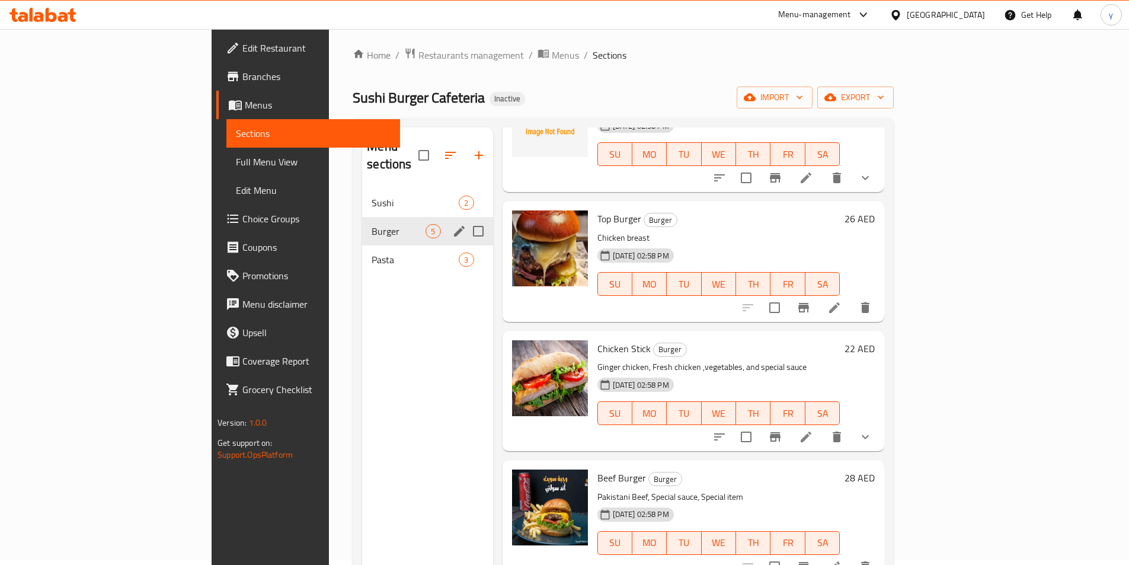
scroll to position [0, 0]
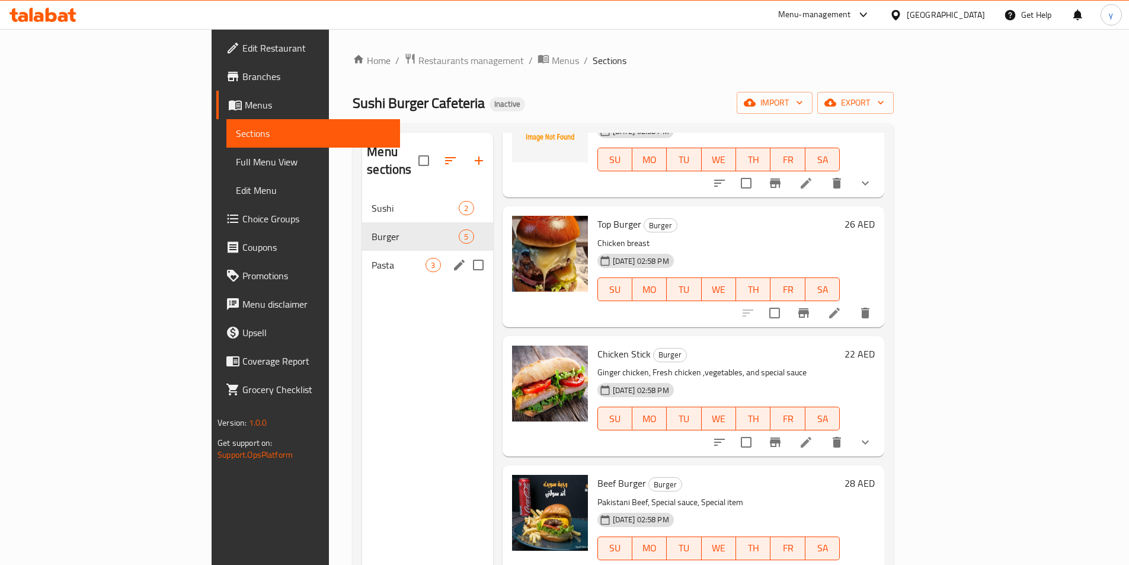
click at [362, 255] on div "Pasta 3" at bounding box center [427, 265] width 130 height 28
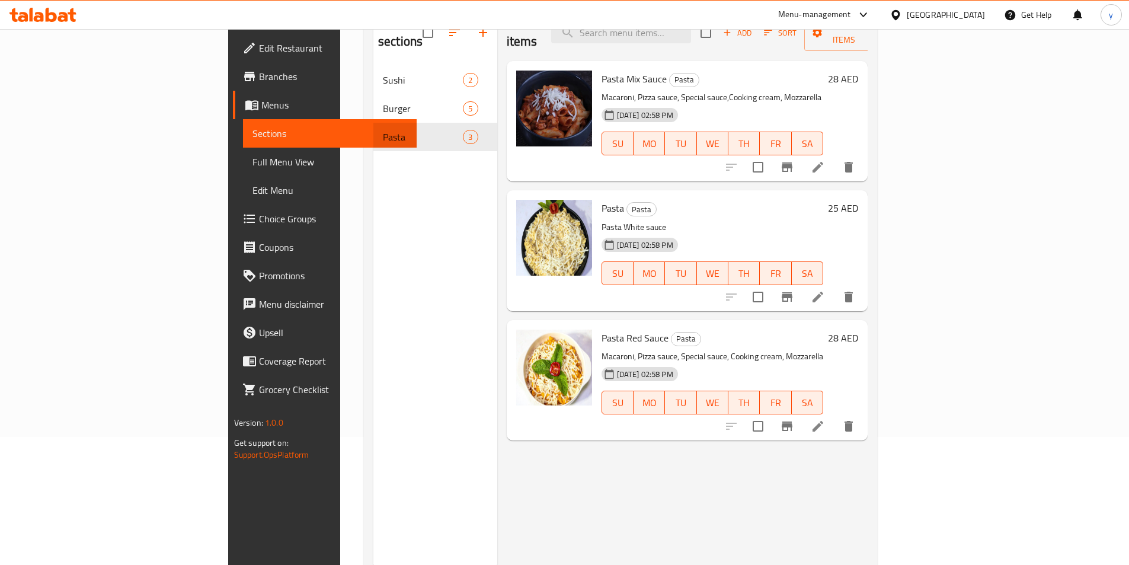
scroll to position [107, 0]
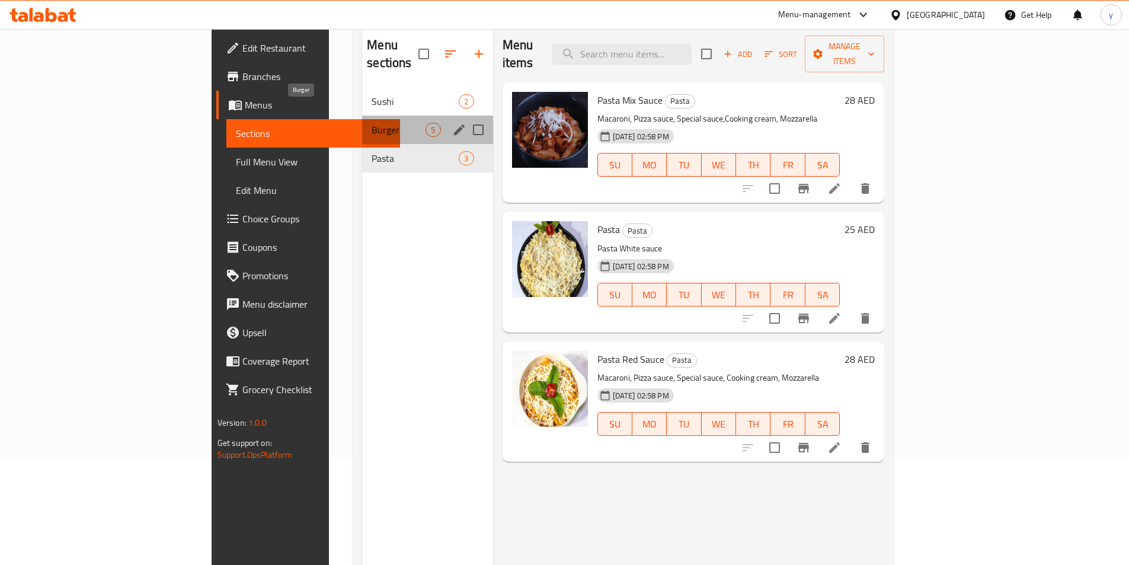
click at [371, 123] on span "Burger" at bounding box center [398, 130] width 54 height 14
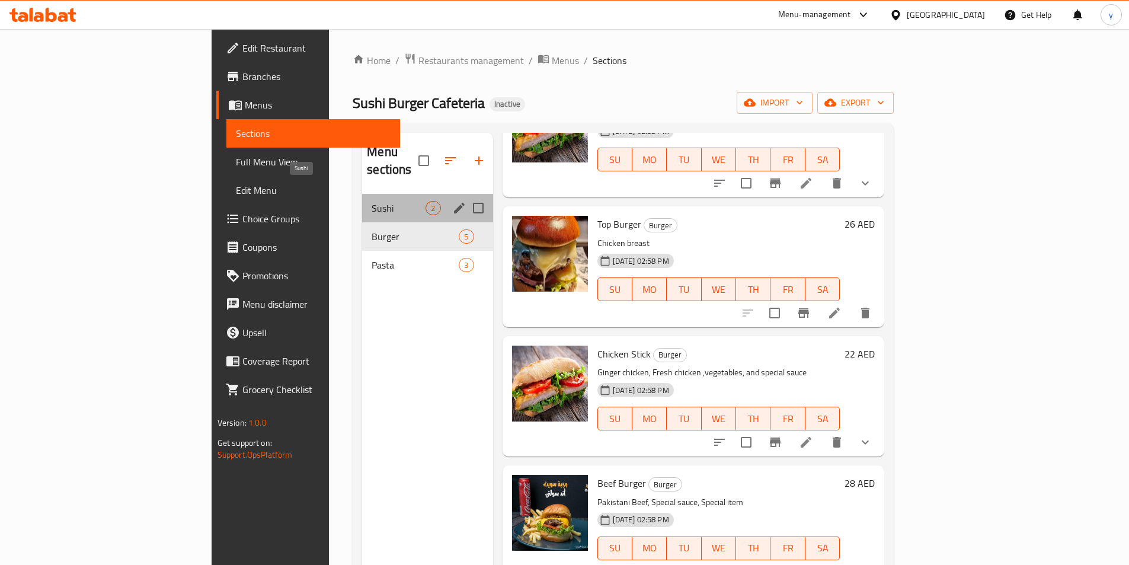
click at [371, 201] on span "Sushi" at bounding box center [398, 208] width 54 height 14
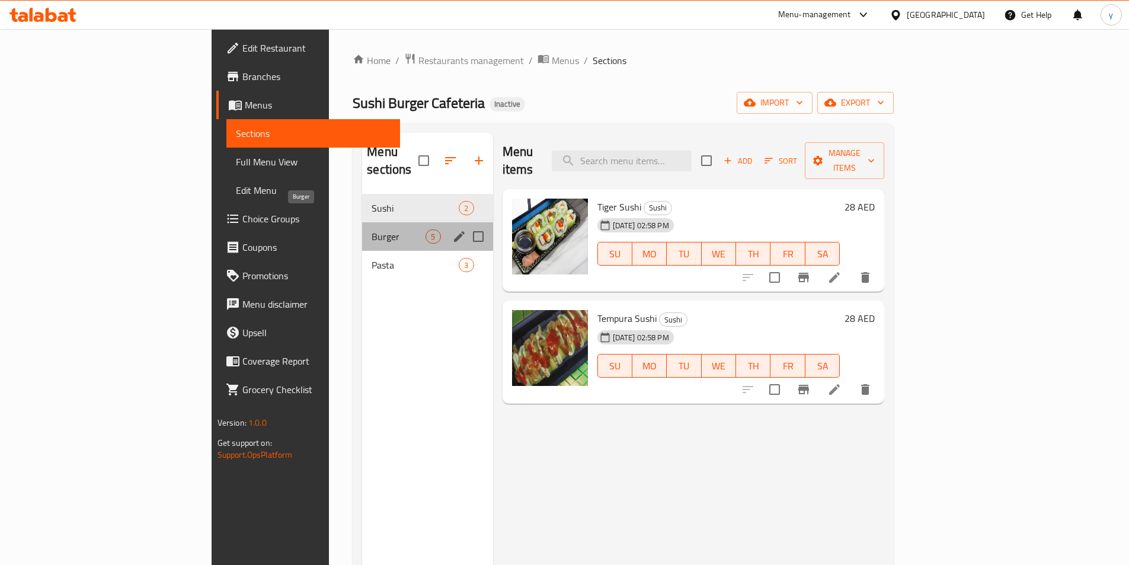
click at [371, 229] on span "Burger" at bounding box center [398, 236] width 54 height 14
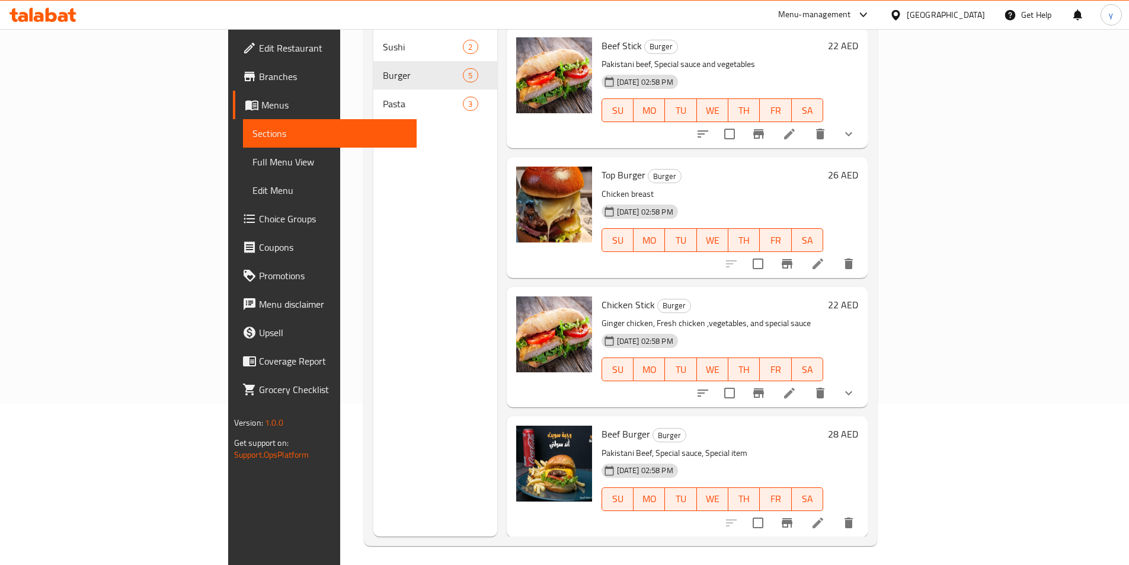
scroll to position [166, 0]
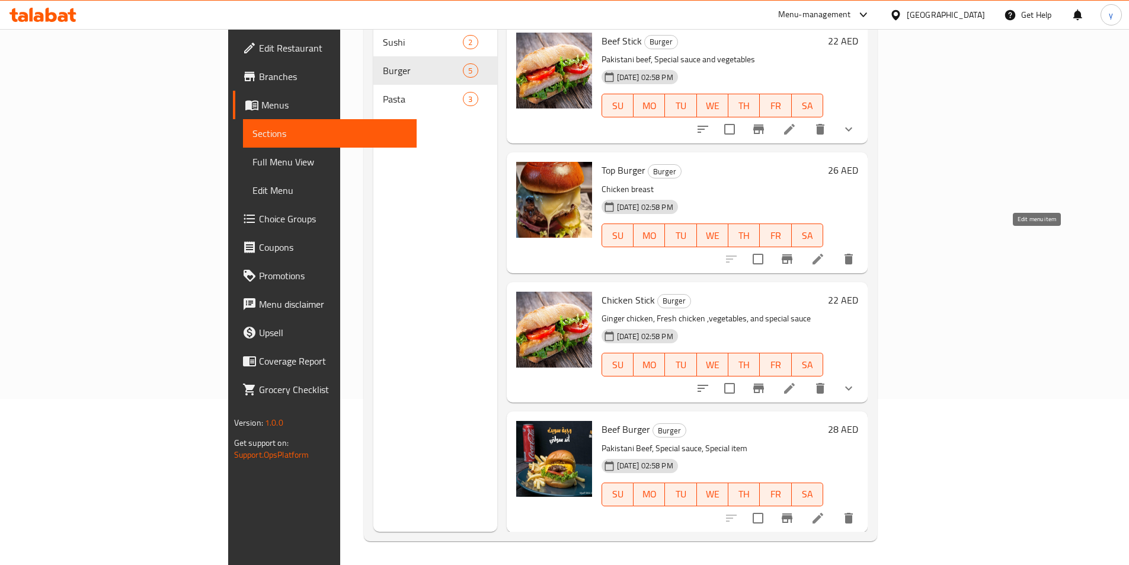
click at [825, 252] on icon at bounding box center [817, 259] width 14 height 14
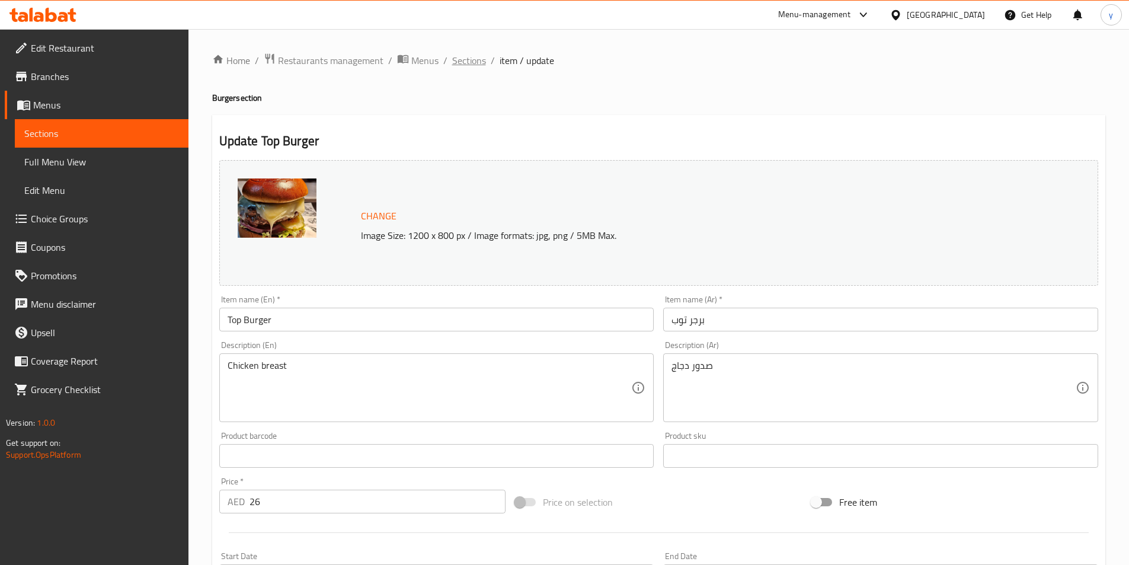
click at [460, 58] on span "Sections" at bounding box center [469, 60] width 34 height 14
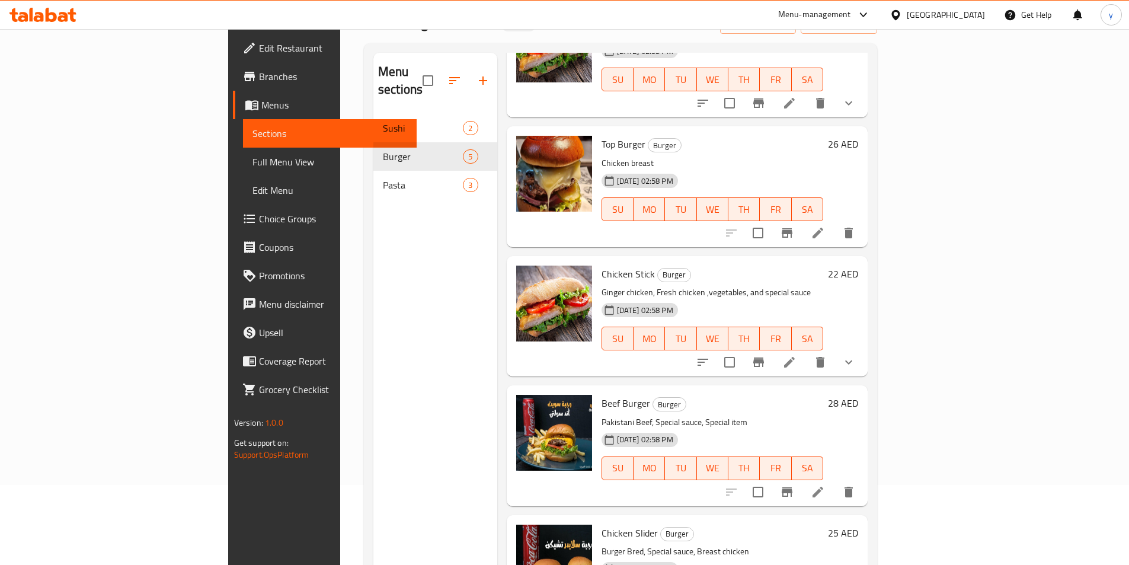
scroll to position [166, 0]
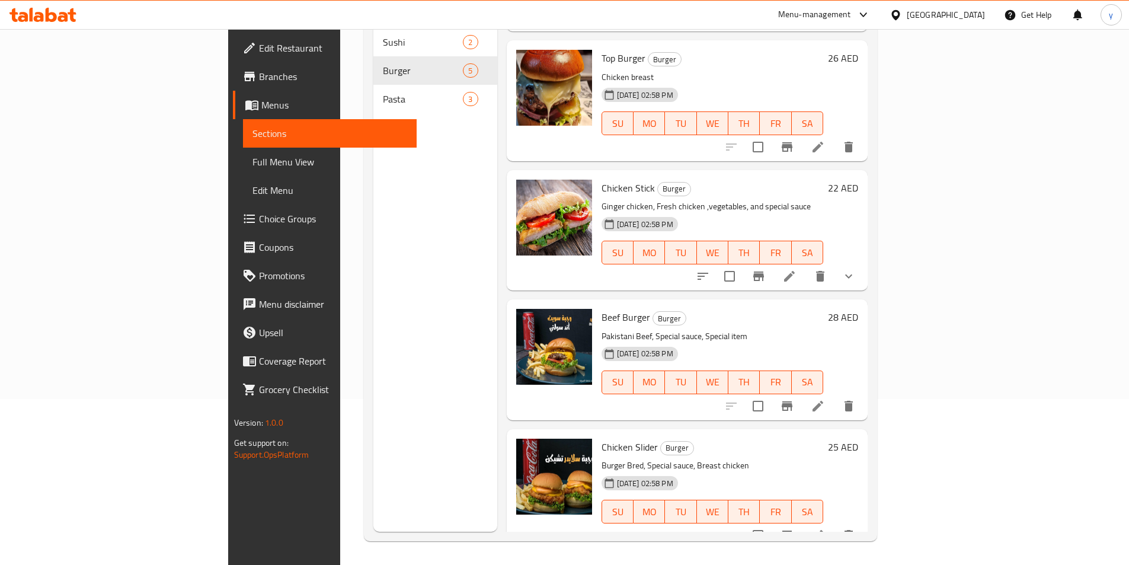
click at [834, 524] on li at bounding box center [817, 534] width 33 height 21
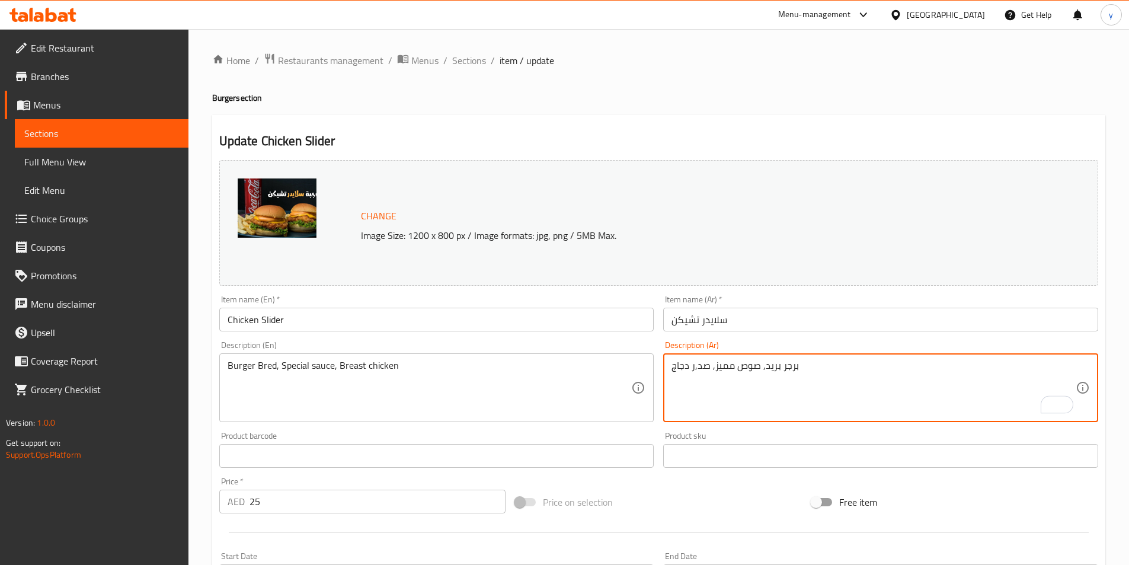
type textarea "برجر بريد, صوص مميز, صدر دجاج"
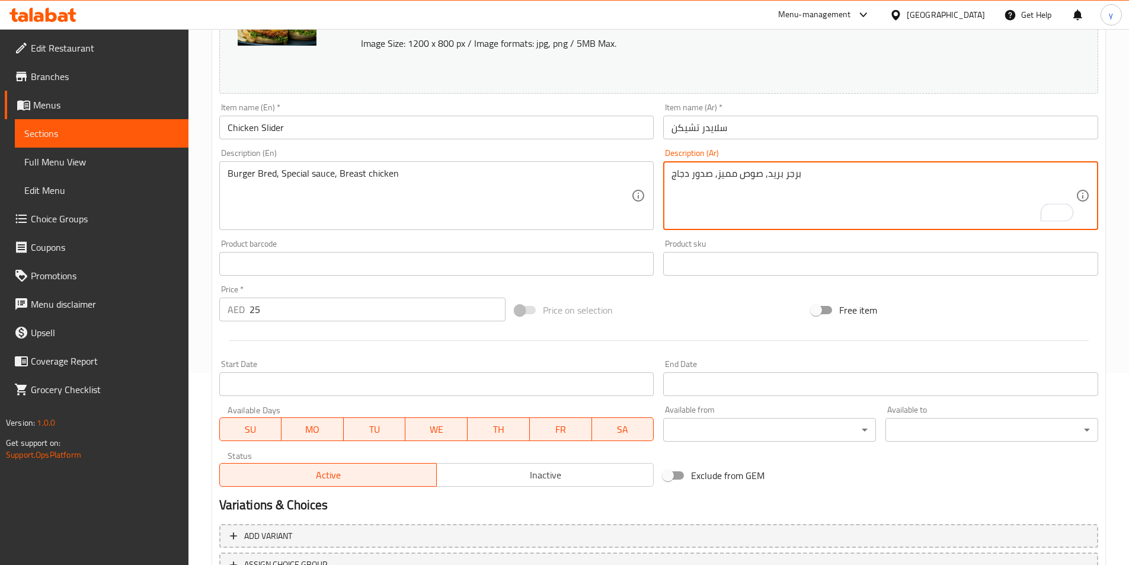
scroll to position [290, 0]
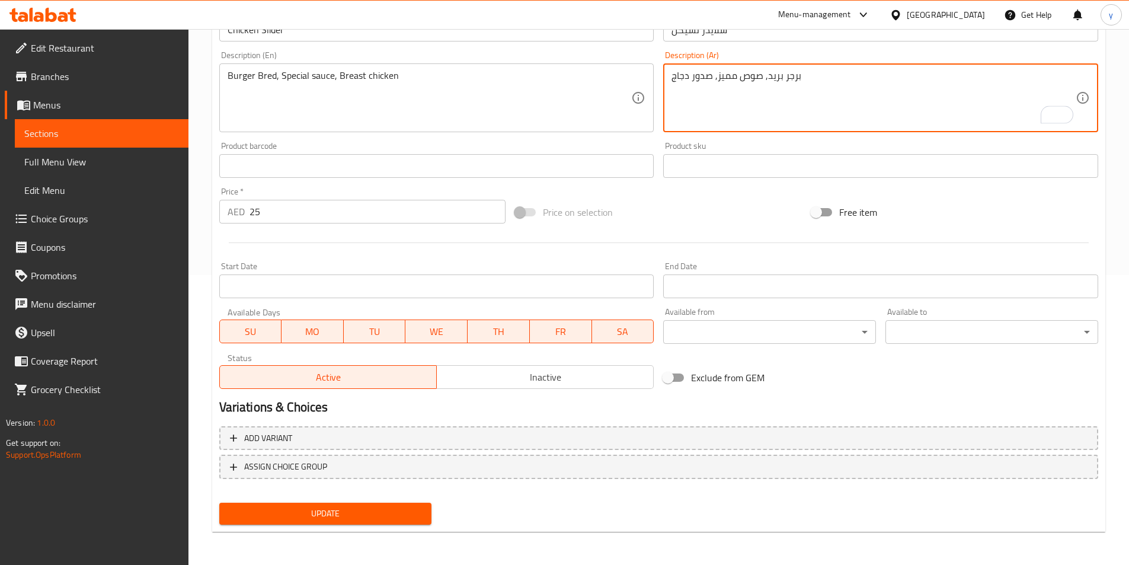
type textarea "برجر بريد, صوص مميز, صدور دجاج"
click at [366, 507] on span "Update" at bounding box center [326, 513] width 194 height 15
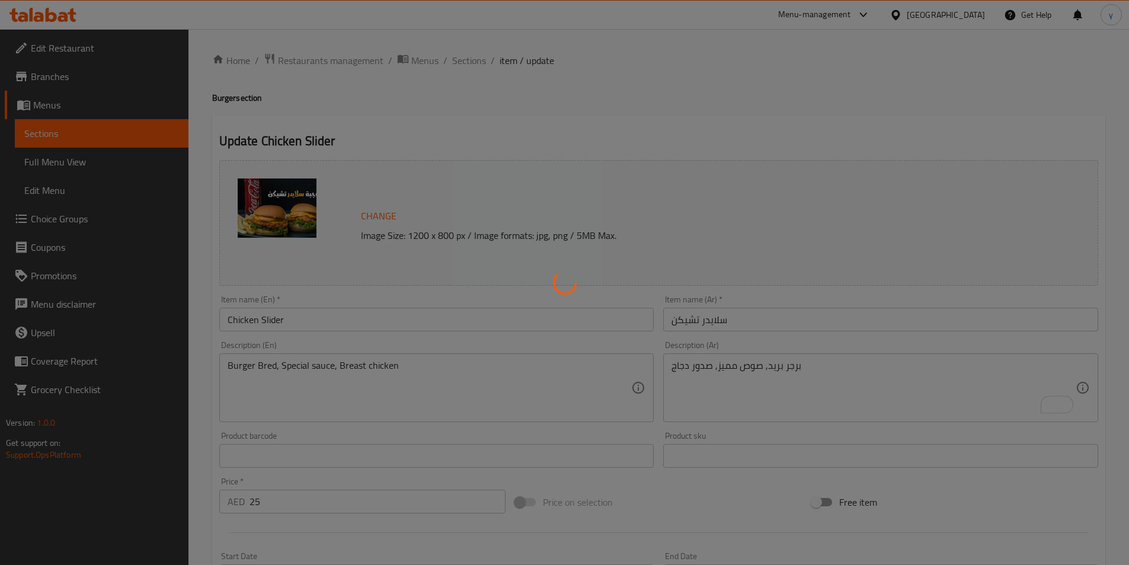
scroll to position [0, 0]
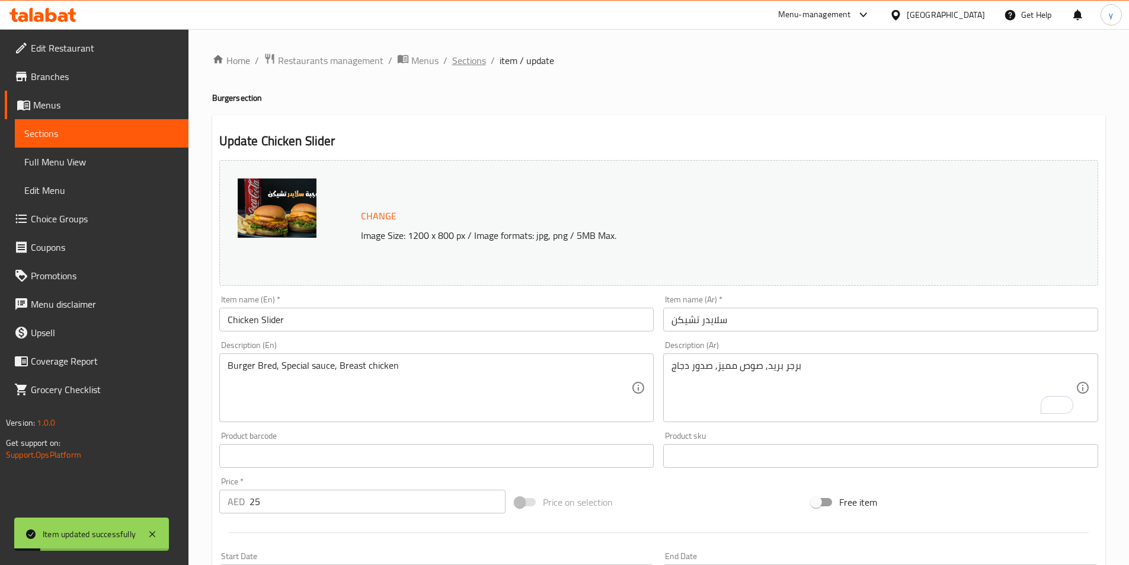
click at [482, 62] on span "Sections" at bounding box center [469, 60] width 34 height 14
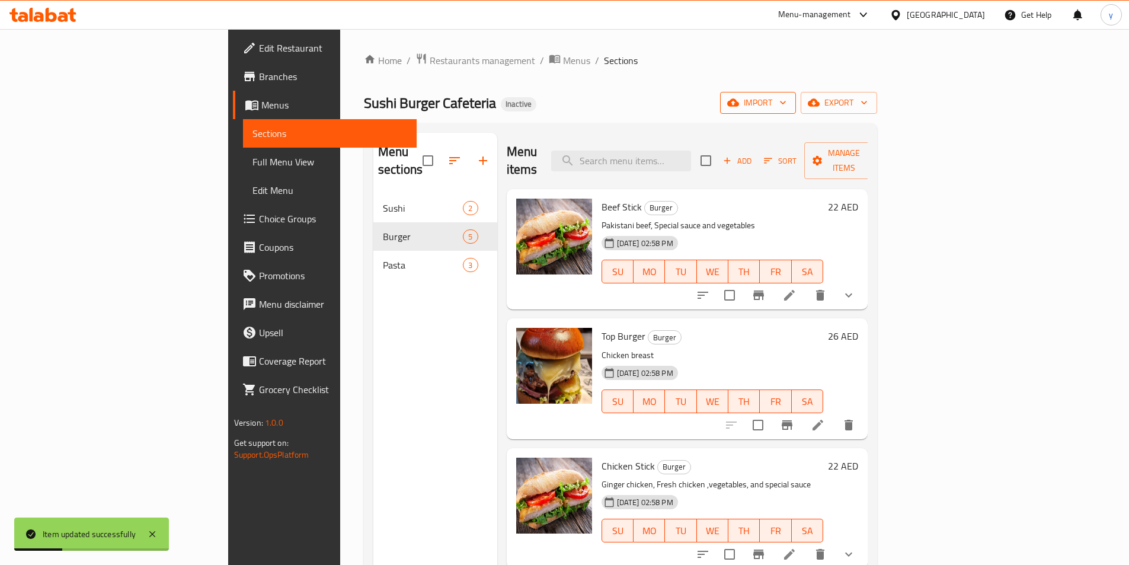
click at [786, 99] on span "import" at bounding box center [757, 102] width 57 height 15
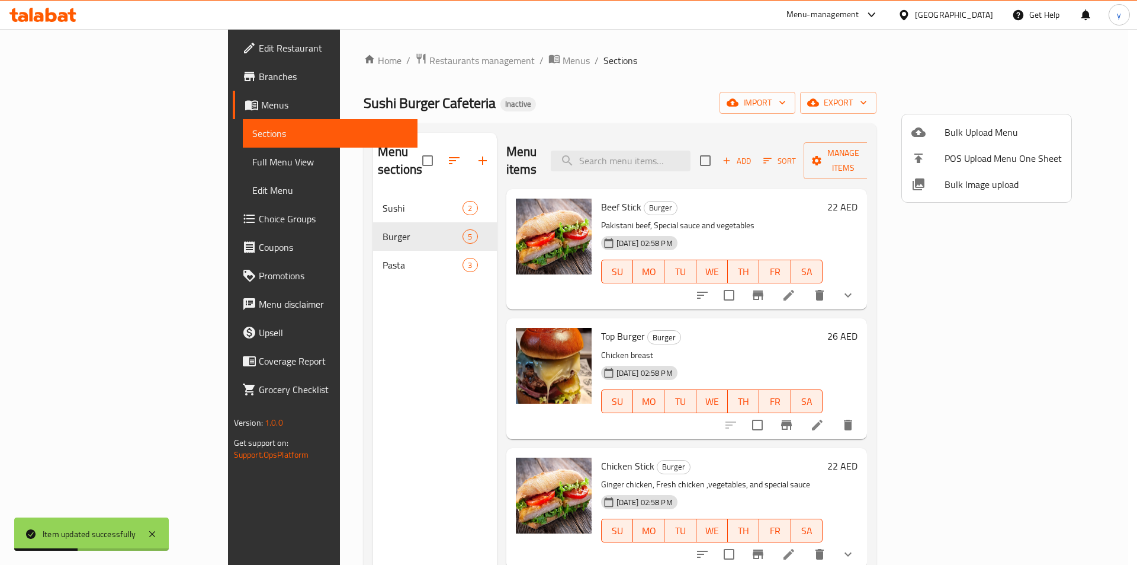
click at [925, 81] on div at bounding box center [568, 282] width 1137 height 565
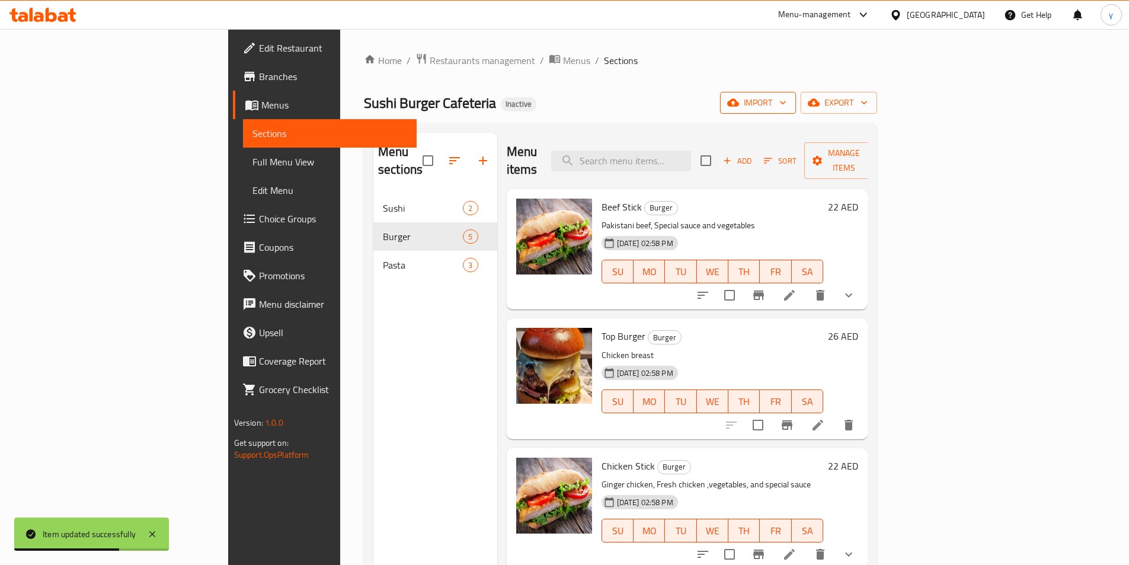
click at [786, 98] on span "import" at bounding box center [757, 102] width 57 height 15
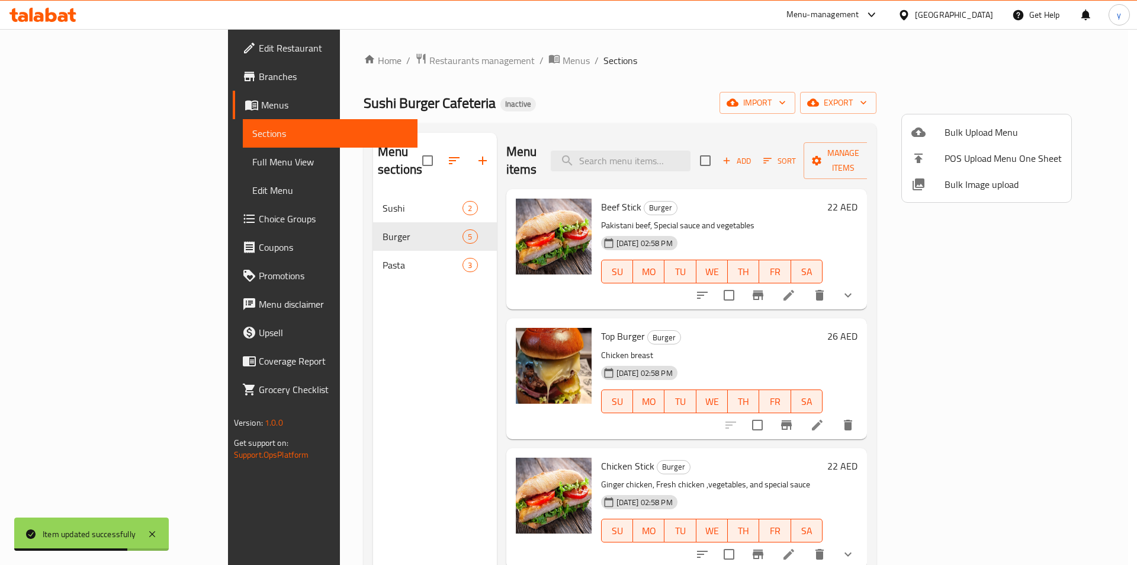
click at [965, 131] on span "Bulk Upload Menu" at bounding box center [1003, 132] width 117 height 14
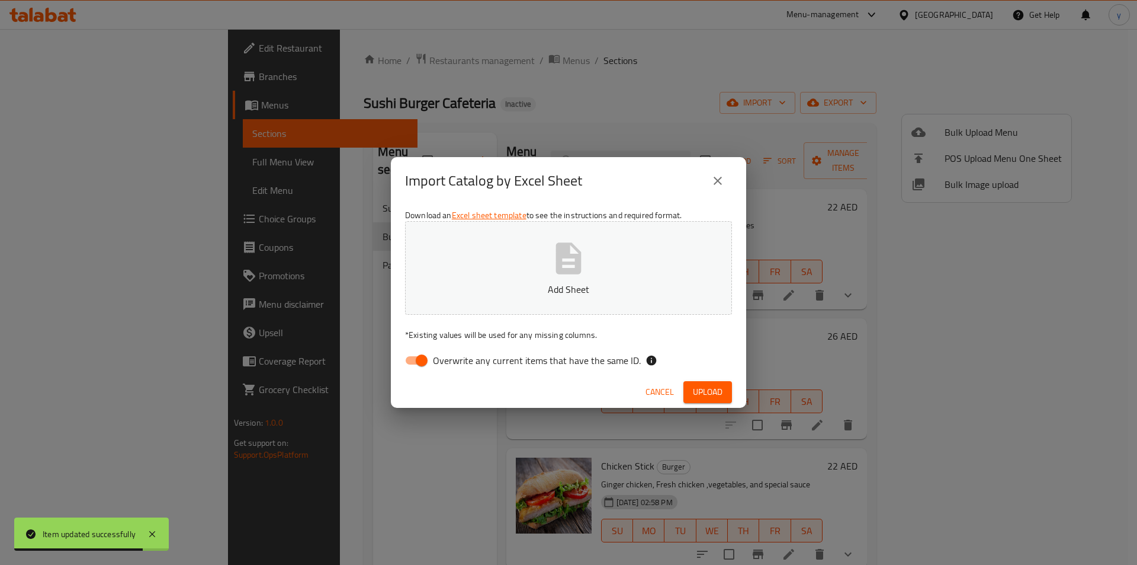
click at [512, 362] on span "Overwrite any current items that have the same ID." at bounding box center [537, 360] width 208 height 14
click at [456, 362] on input "Overwrite any current items that have the same ID." at bounding box center [422, 360] width 68 height 23
checkbox input "false"
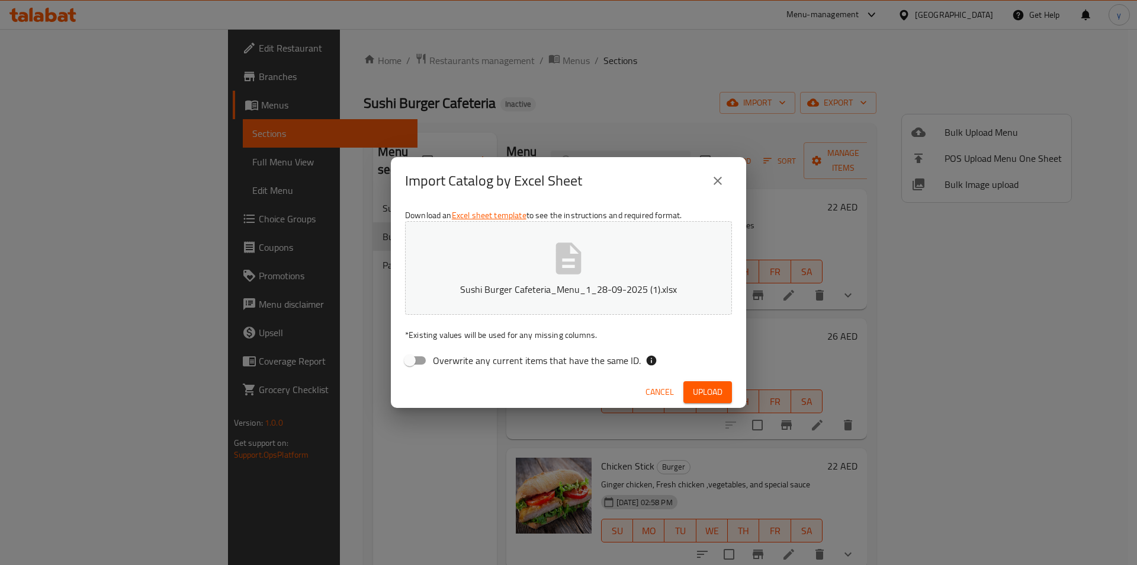
click at [698, 393] on span "Upload" at bounding box center [708, 391] width 30 height 15
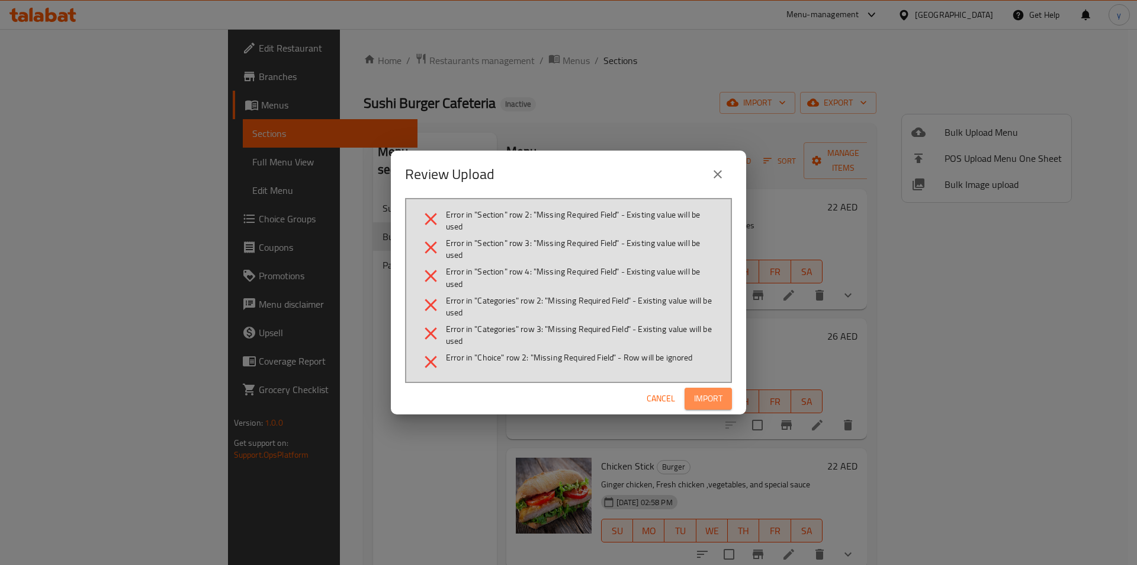
click at [700, 398] on span "Import" at bounding box center [708, 398] width 28 height 15
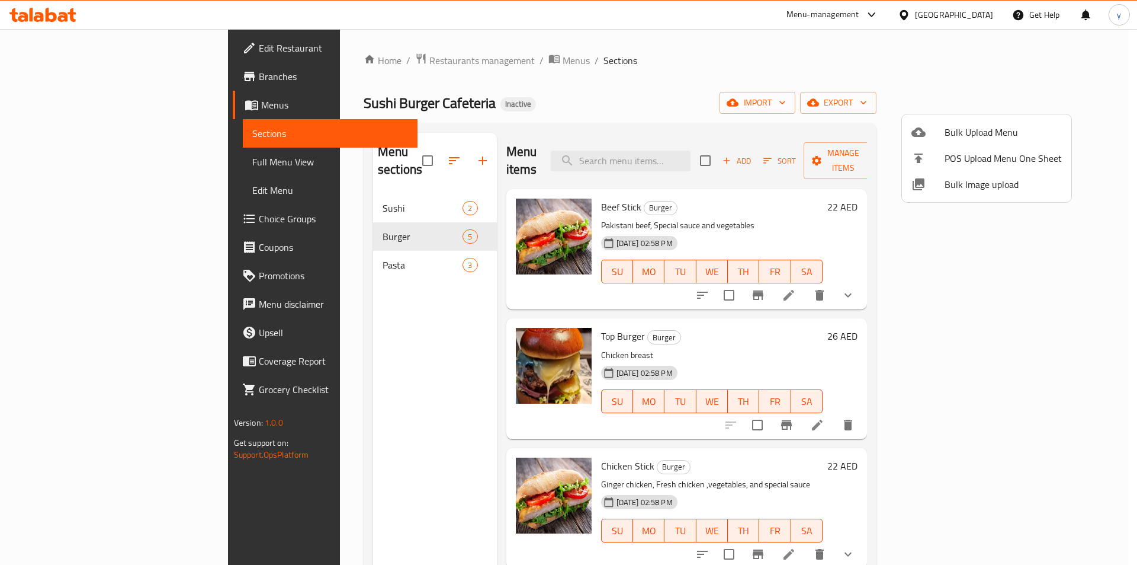
click at [352, 373] on div at bounding box center [568, 282] width 1137 height 565
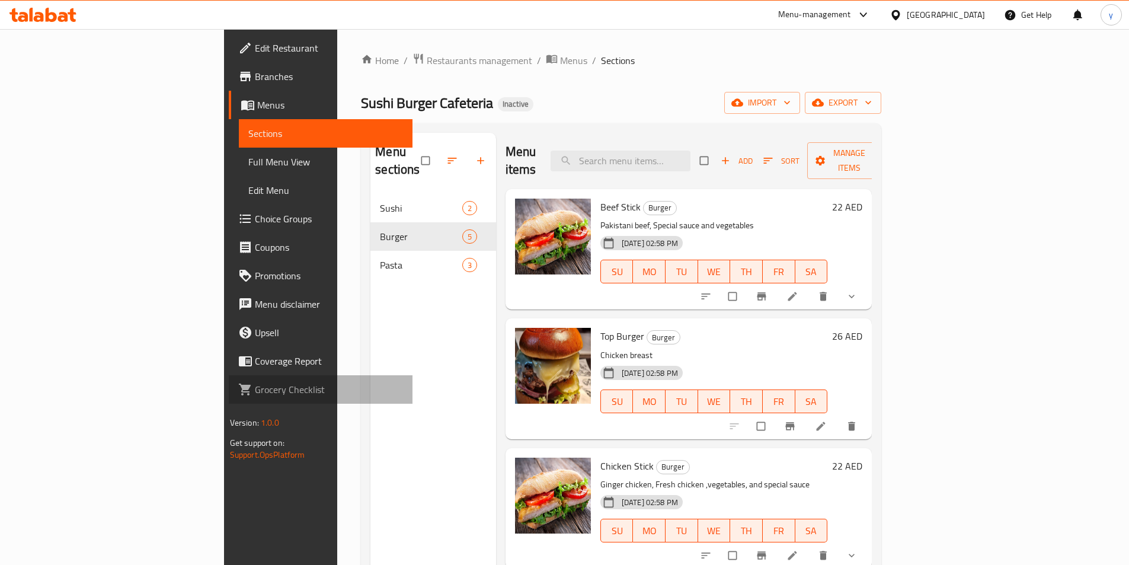
click at [229, 402] on link "Grocery Checklist" at bounding box center [321, 389] width 184 height 28
click at [826, 420] on icon at bounding box center [821, 426] width 12 height 12
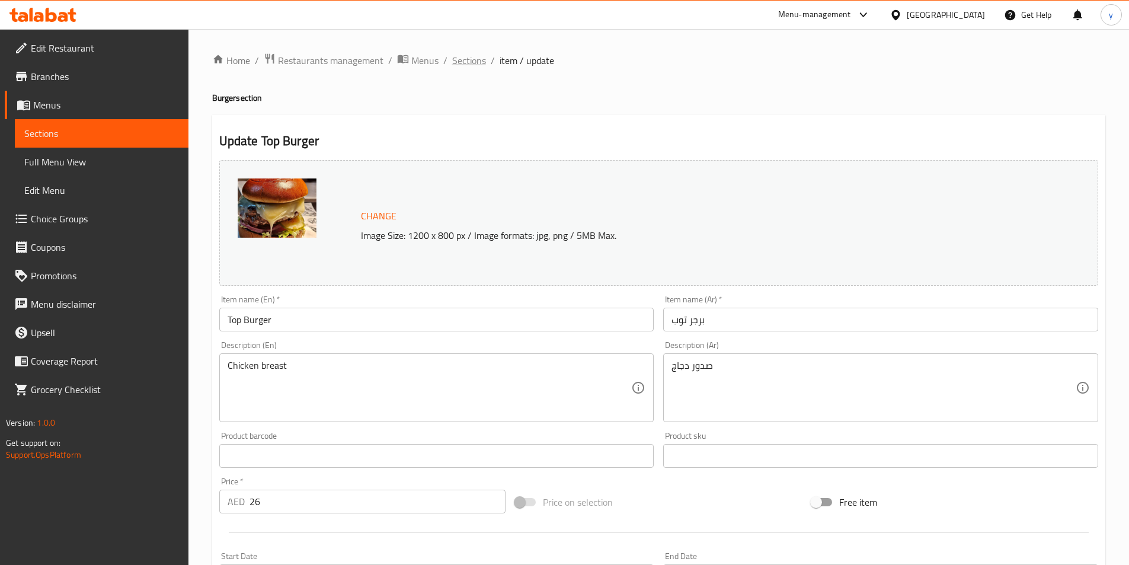
click at [479, 63] on span "Sections" at bounding box center [469, 60] width 34 height 14
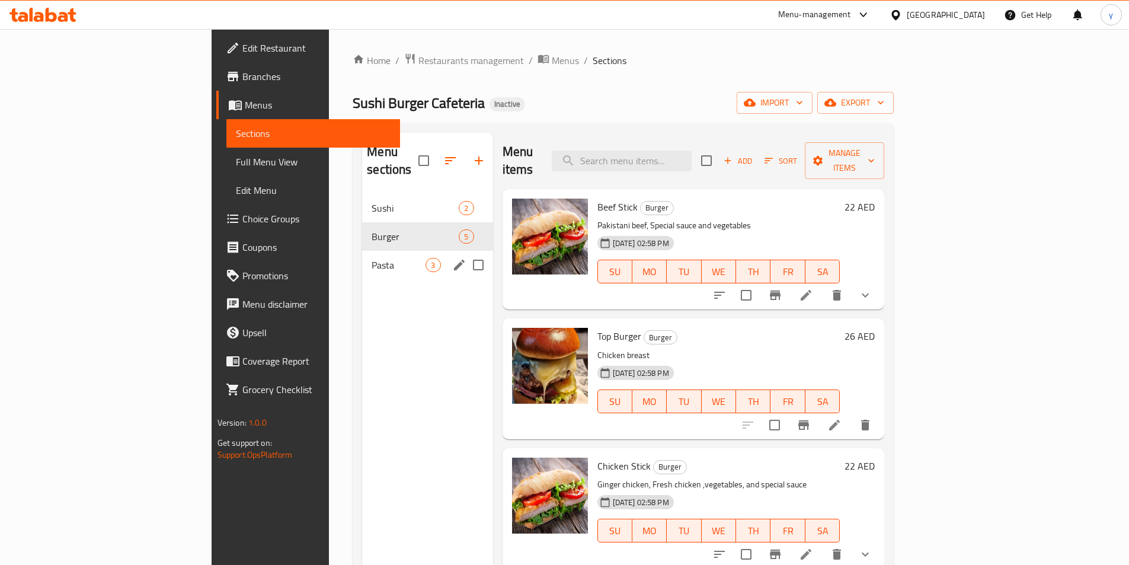
click at [362, 261] on div "Pasta 3" at bounding box center [427, 265] width 130 height 28
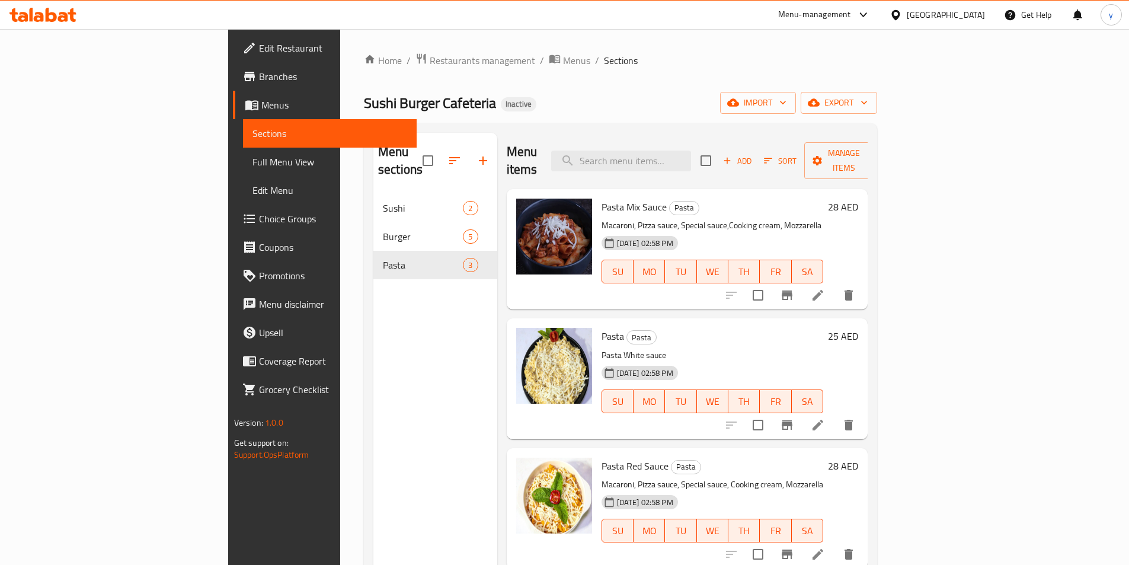
scroll to position [59, 0]
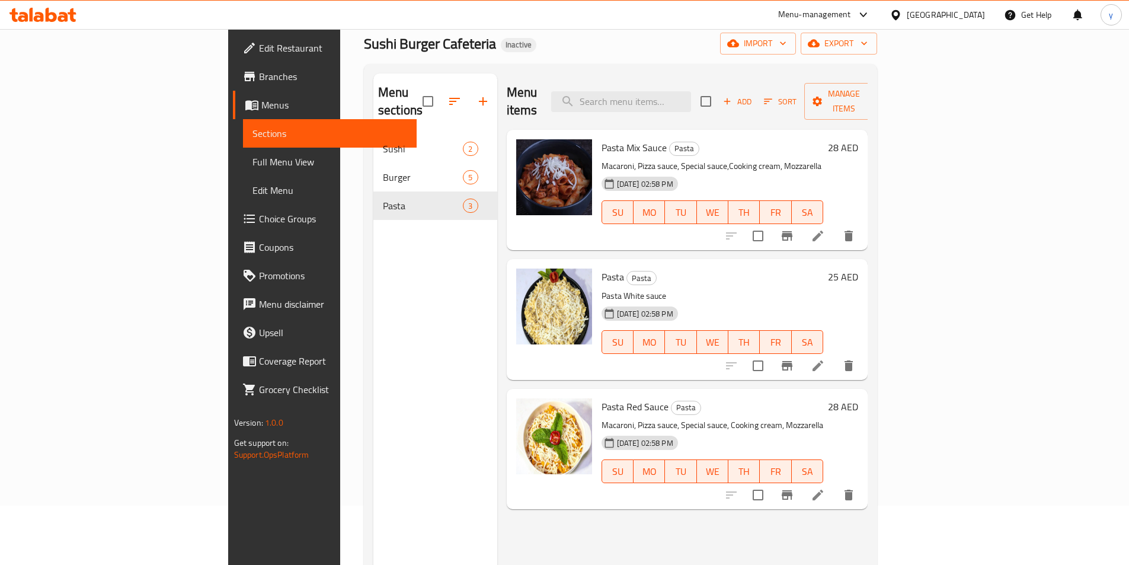
click at [825, 229] on icon at bounding box center [817, 236] width 14 height 14
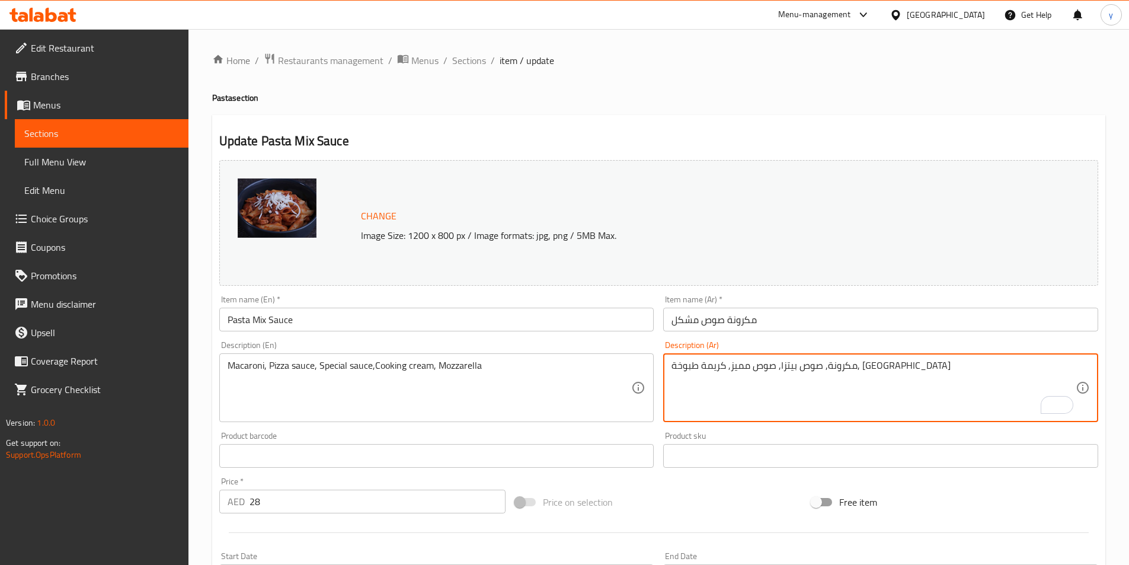
click at [720, 363] on textarea "مكرونة, صوص بيتزا, صوص مميز, كريمة طبوخة, [GEOGRAPHIC_DATA]" at bounding box center [873, 388] width 404 height 56
click at [714, 367] on textarea "مكرونة, صوص بيتزا, صوص مميز, كريمة طبوخة, [GEOGRAPHIC_DATA]" at bounding box center [873, 388] width 404 height 56
click at [704, 366] on textarea "مكرونة, صوص بيتزا, صوص مميز, كريمة طبخة, [GEOGRAPHIC_DATA]" at bounding box center [873, 388] width 404 height 56
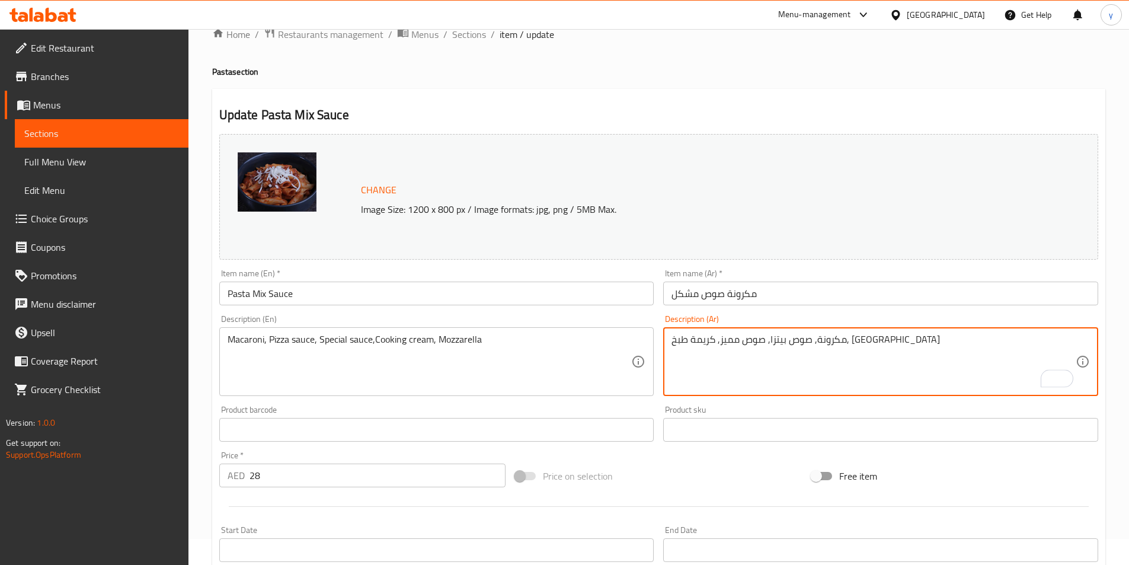
scroll to position [290, 0]
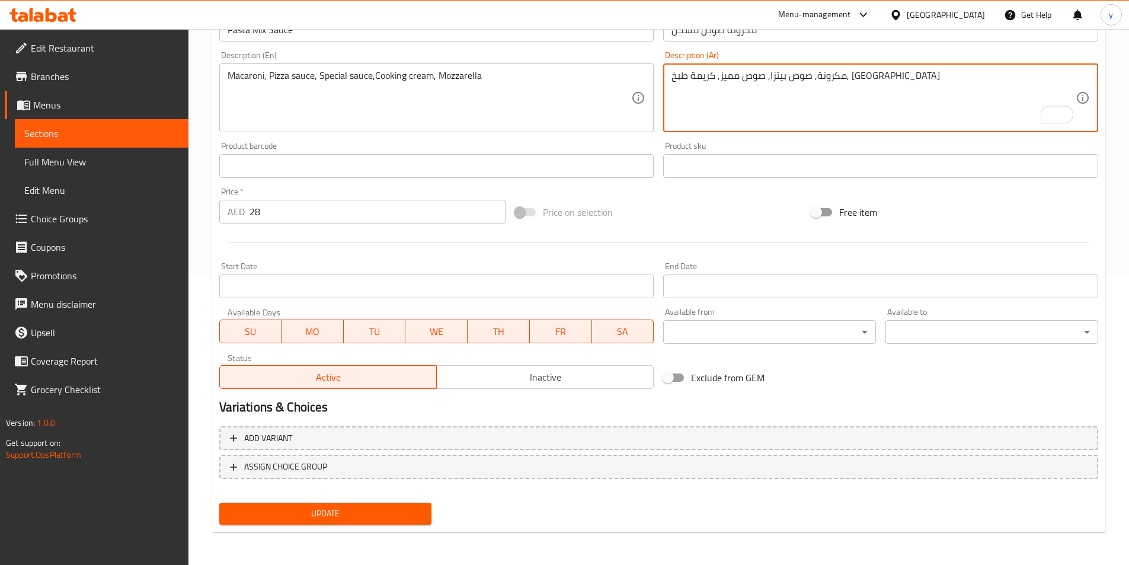
type textarea "مكرونة, صوص بيتزا, صوص مميز, كريمة طبخ, [GEOGRAPHIC_DATA]"
click at [357, 507] on span "Update" at bounding box center [326, 513] width 194 height 15
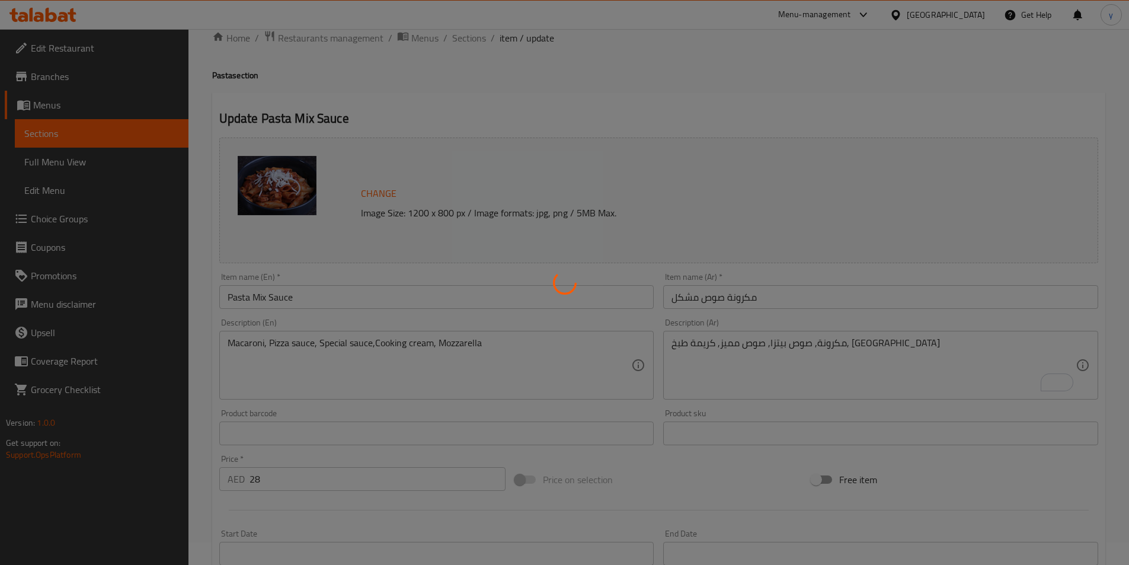
scroll to position [0, 0]
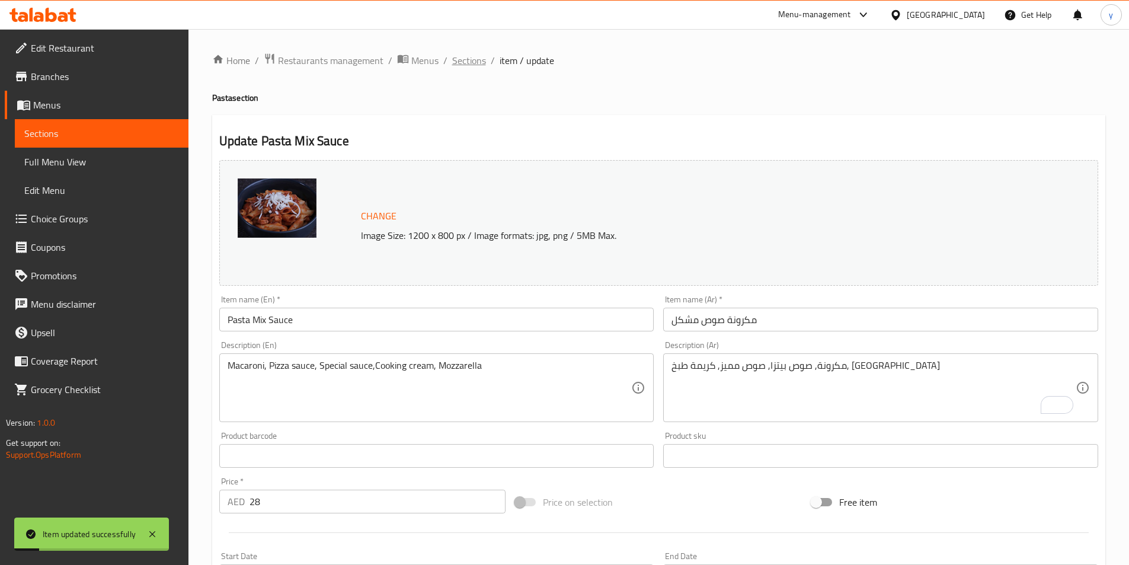
click at [482, 64] on span "Sections" at bounding box center [469, 60] width 34 height 14
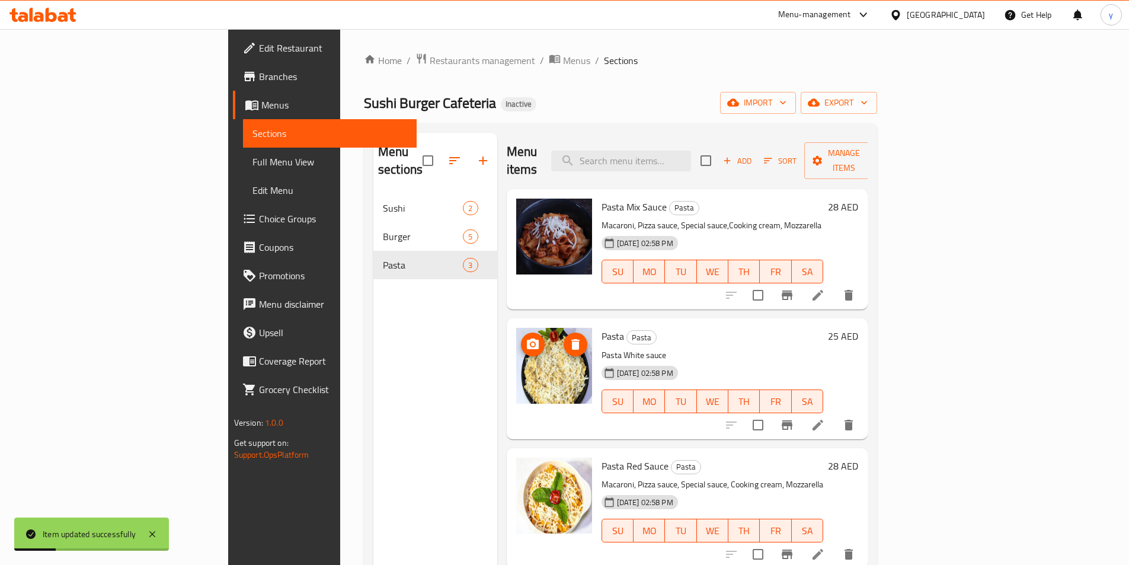
scroll to position [59, 0]
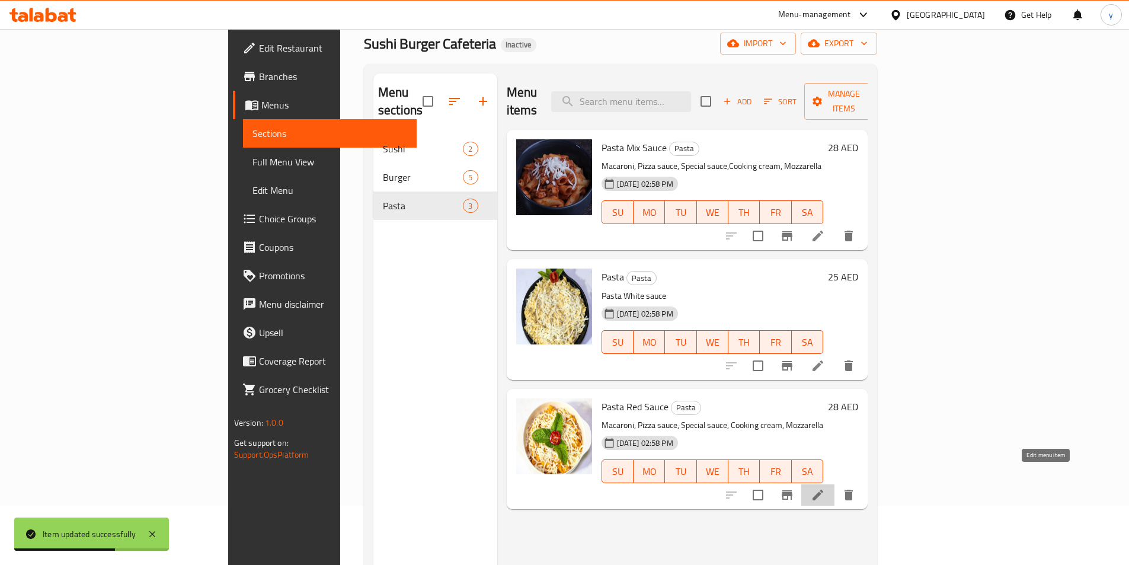
click at [825, 488] on icon at bounding box center [817, 495] width 14 height 14
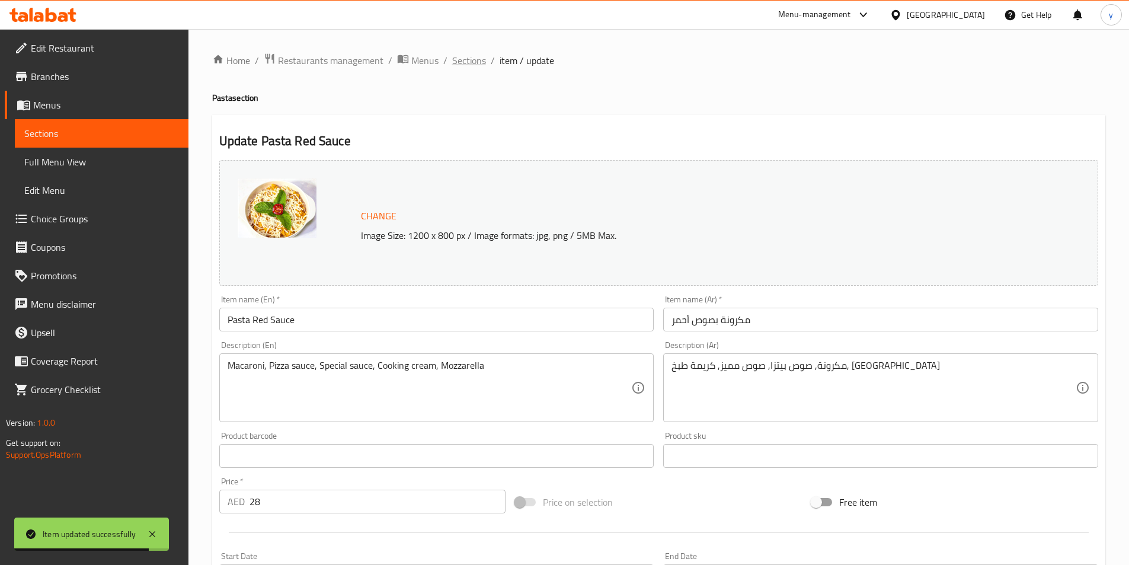
click at [452, 62] on span "Sections" at bounding box center [469, 60] width 34 height 14
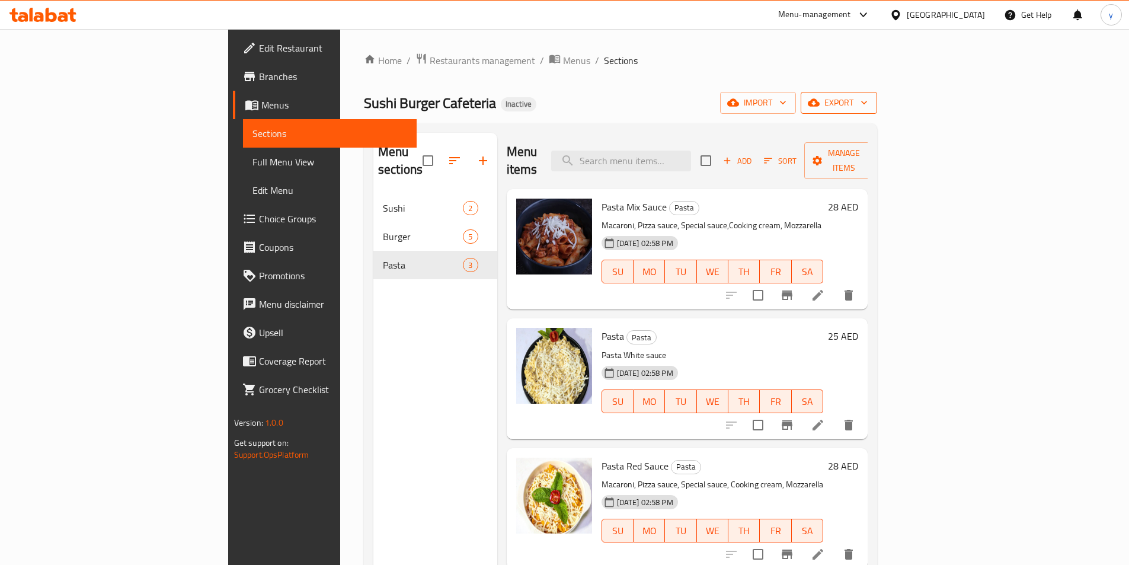
click at [867, 108] on span "export" at bounding box center [838, 102] width 57 height 15
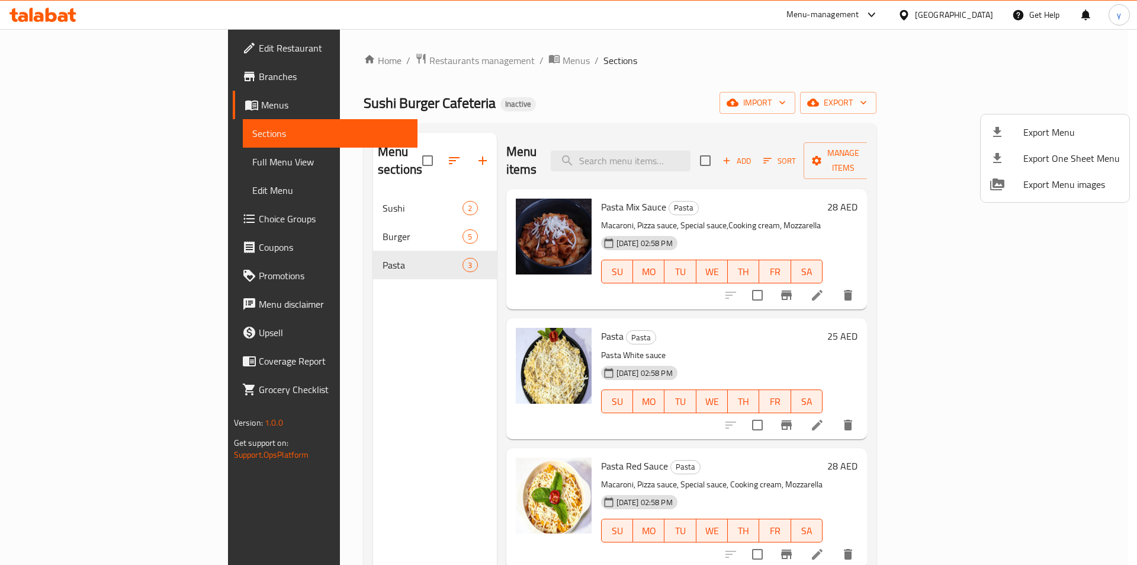
click at [1011, 109] on div at bounding box center [568, 282] width 1137 height 565
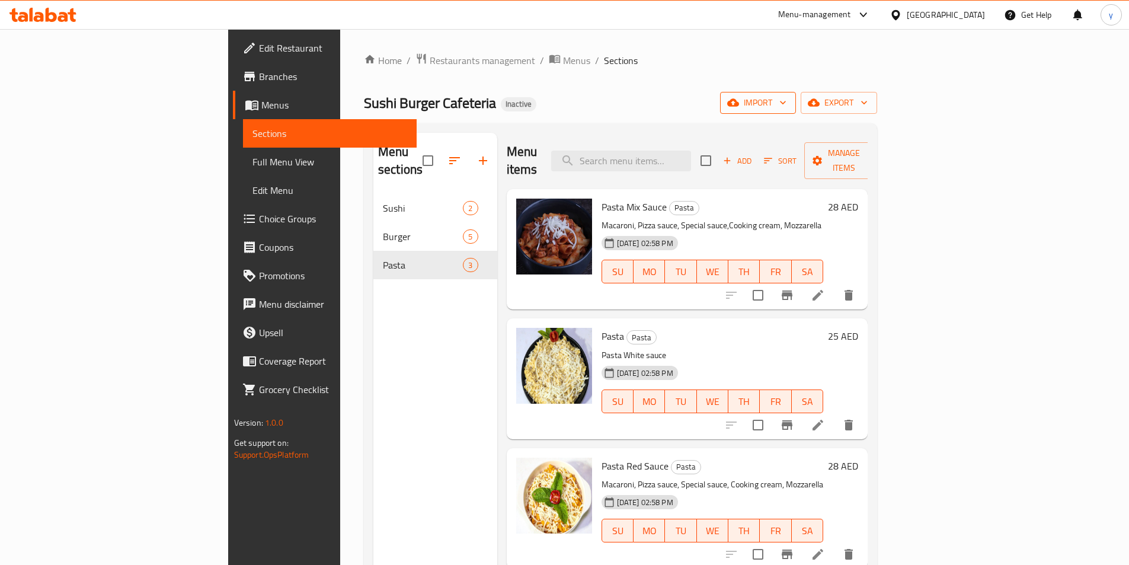
click at [796, 94] on button "import" at bounding box center [758, 103] width 76 height 22
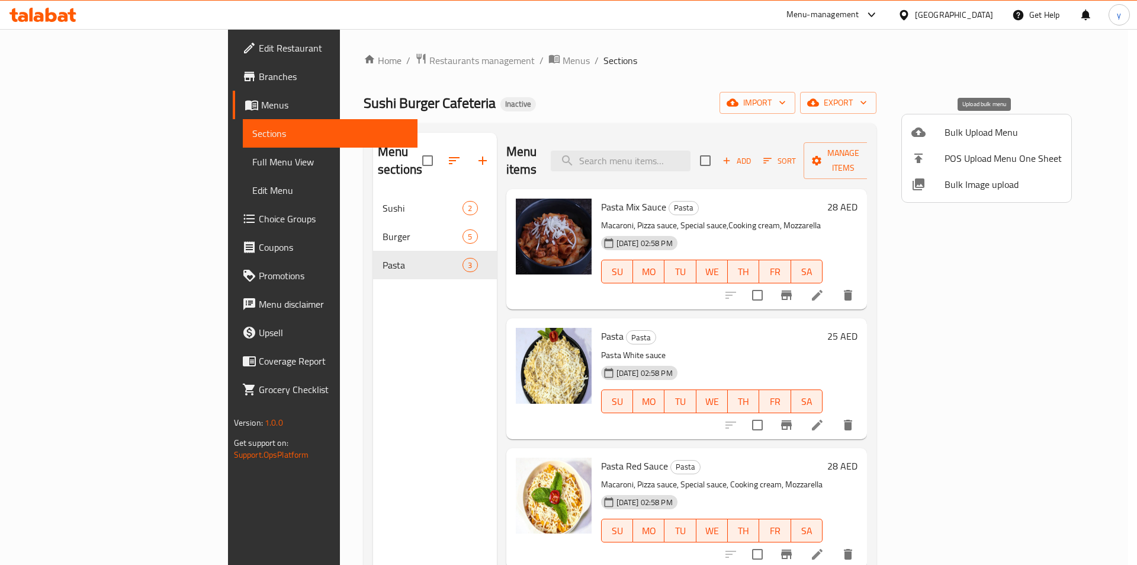
click at [1002, 129] on span "Bulk Upload Menu" at bounding box center [1003, 132] width 117 height 14
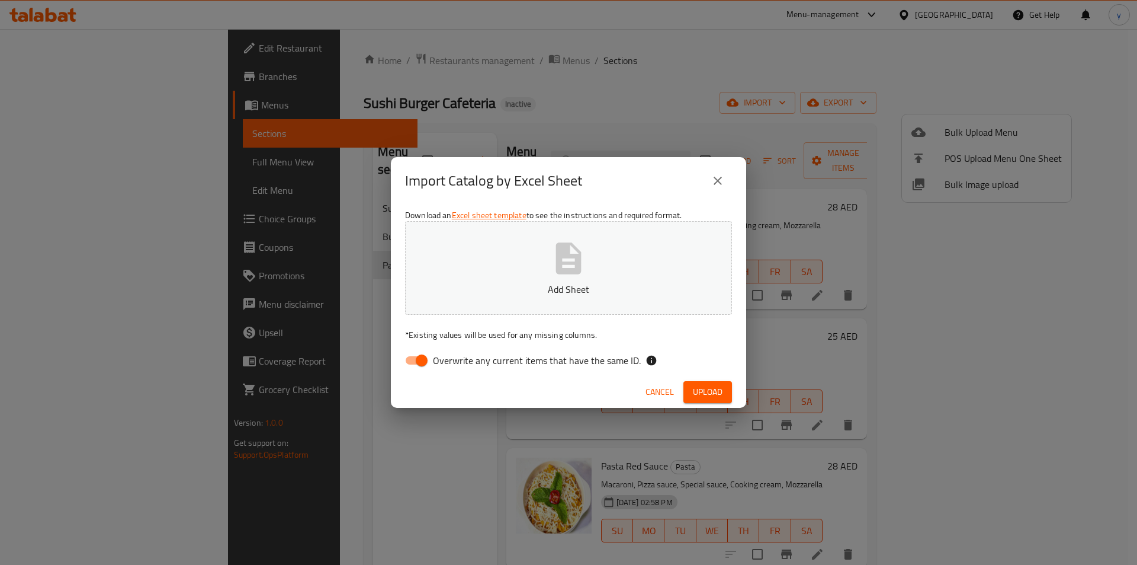
drag, startPoint x: 505, startPoint y: 371, endPoint x: 512, endPoint y: 356, distance: 17.2
click at [505, 370] on label "Overwrite any current items that have the same ID." at bounding box center [520, 360] width 242 height 23
click at [512, 356] on span "Overwrite any current items that have the same ID." at bounding box center [537, 360] width 208 height 14
click at [456, 356] on input "Overwrite any current items that have the same ID." at bounding box center [422, 360] width 68 height 23
checkbox input "false"
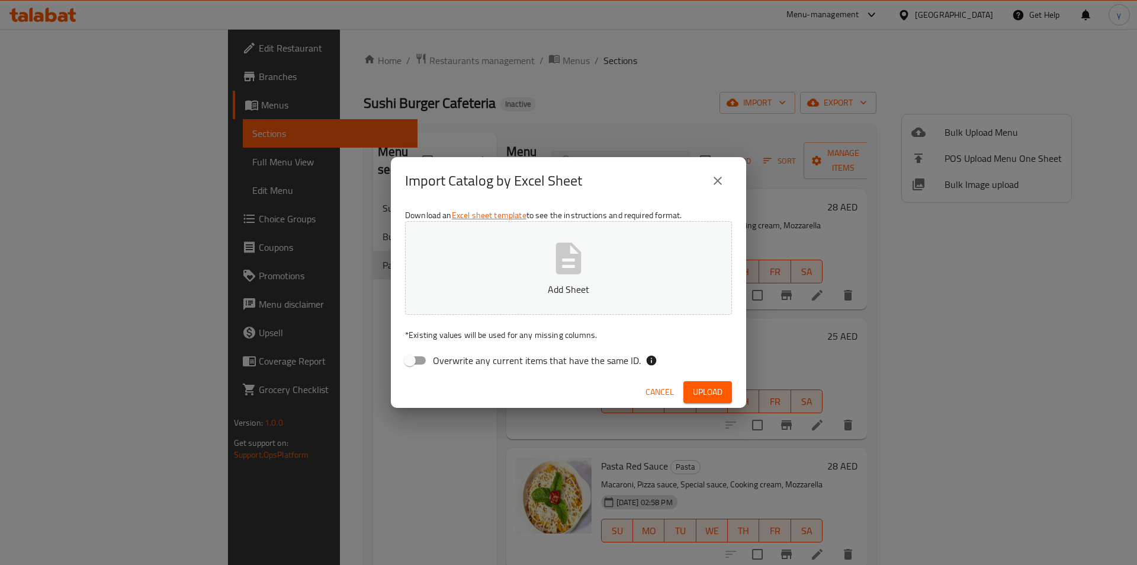
click at [547, 306] on button "Add Sheet" at bounding box center [568, 268] width 327 height 94
click at [695, 392] on span "Upload" at bounding box center [708, 391] width 30 height 15
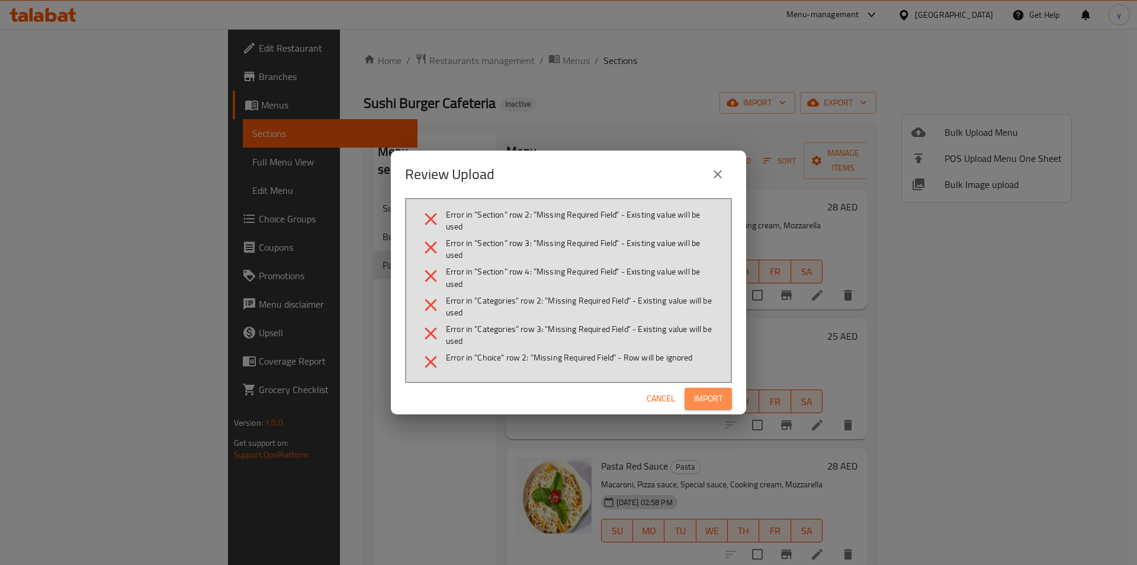
click at [711, 391] on span "Import" at bounding box center [708, 398] width 28 height 15
click at [711, 391] on button "button" at bounding box center [713, 398] width 38 height 19
click at [711, 391] on span "Import" at bounding box center [708, 398] width 28 height 15
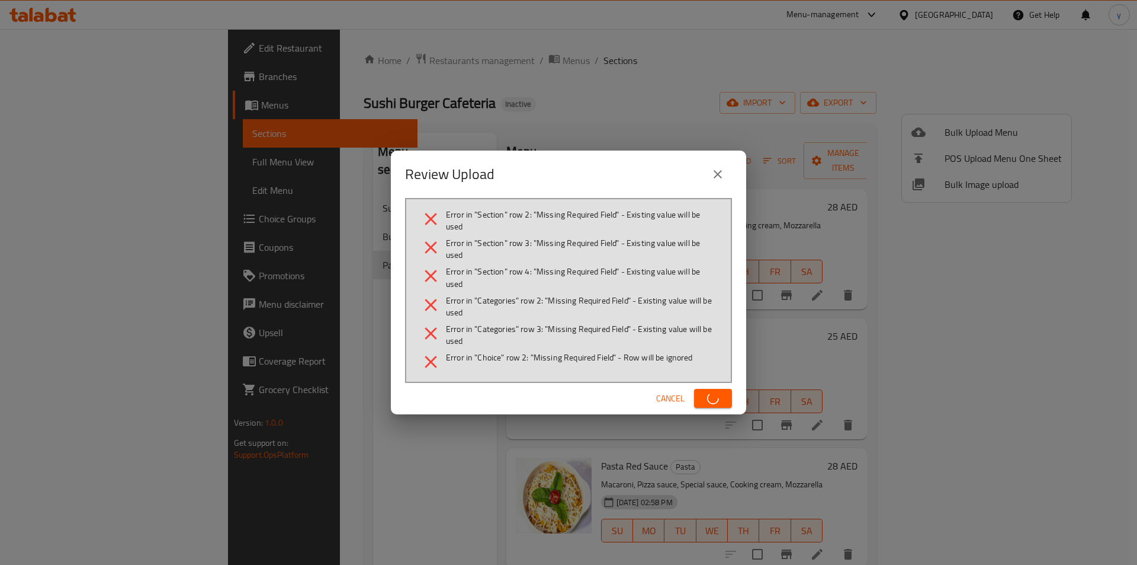
click at [711, 391] on button "button" at bounding box center [713, 398] width 38 height 19
click at [711, 392] on span "button" at bounding box center [713, 398] width 19 height 12
click at [662, 398] on span "Cancel" at bounding box center [670, 398] width 28 height 15
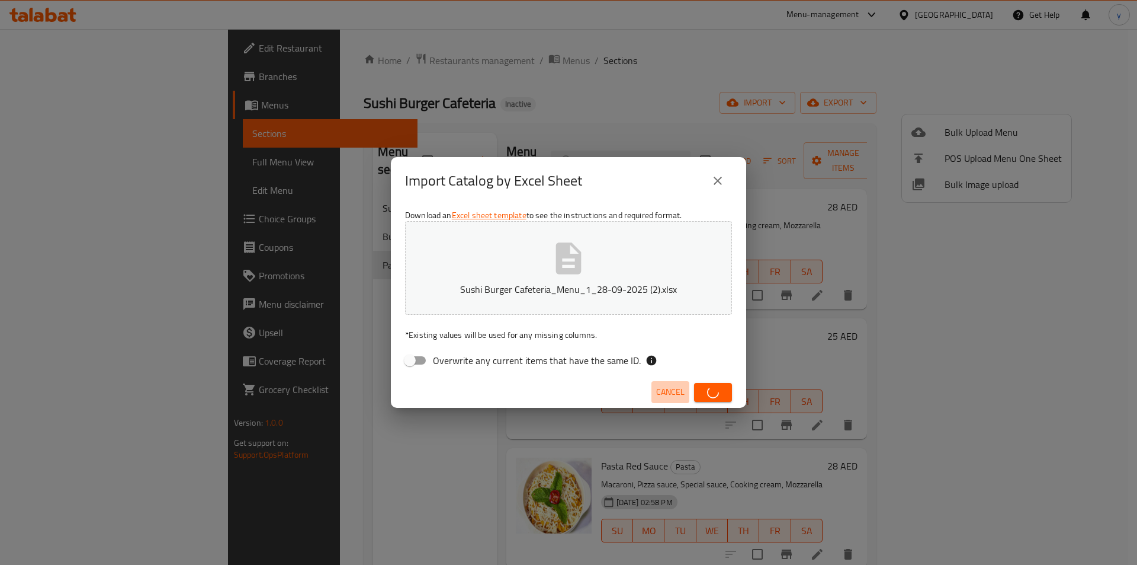
click at [685, 393] on button "Cancel" at bounding box center [671, 392] width 38 height 22
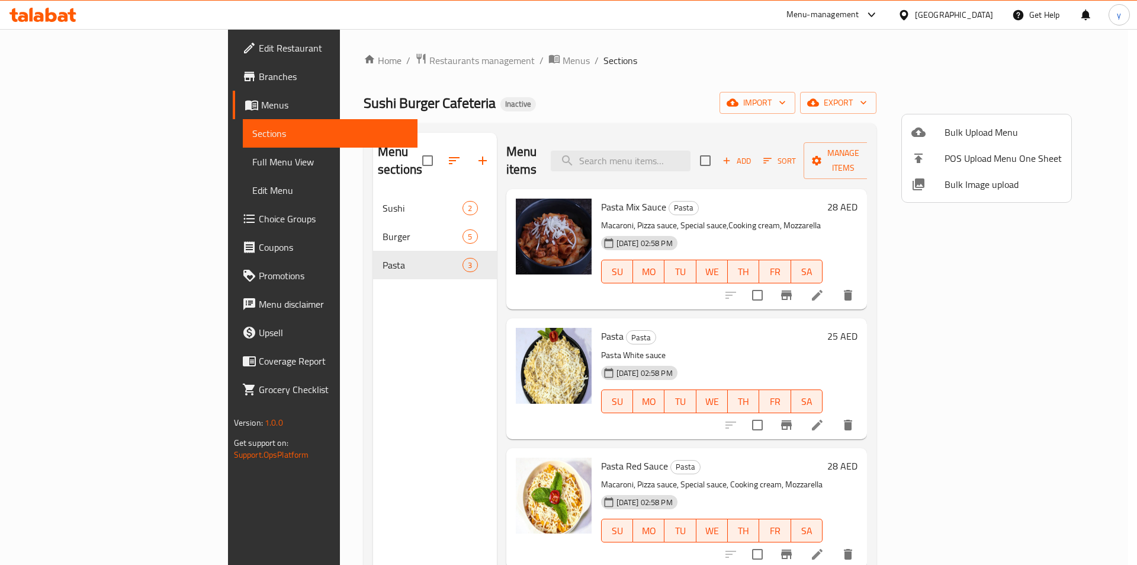
click at [761, 102] on div at bounding box center [568, 282] width 1137 height 565
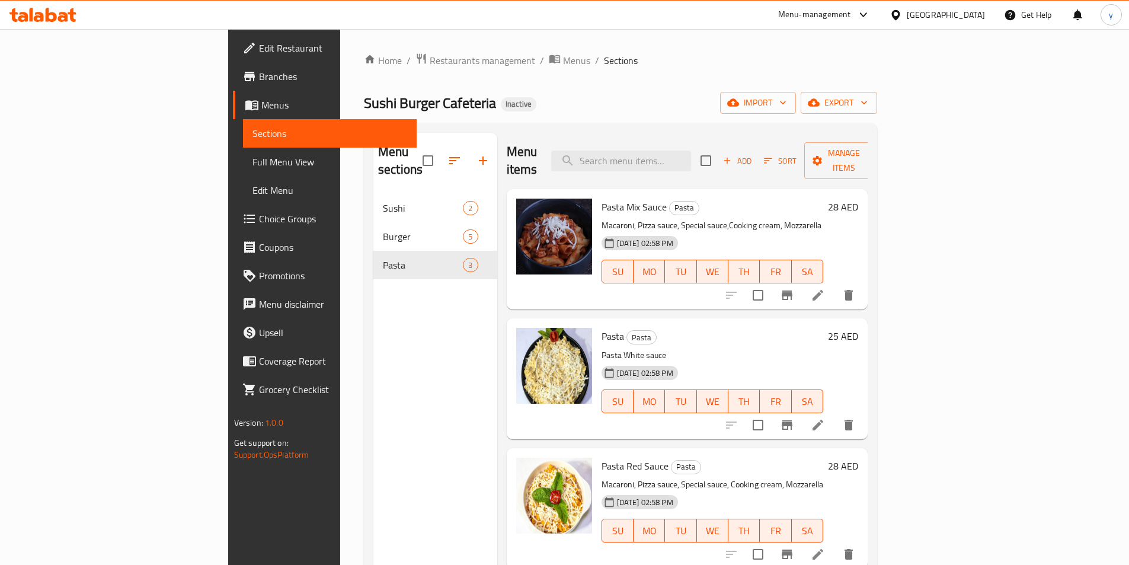
click at [261, 103] on span "Menus" at bounding box center [334, 105] width 146 height 14
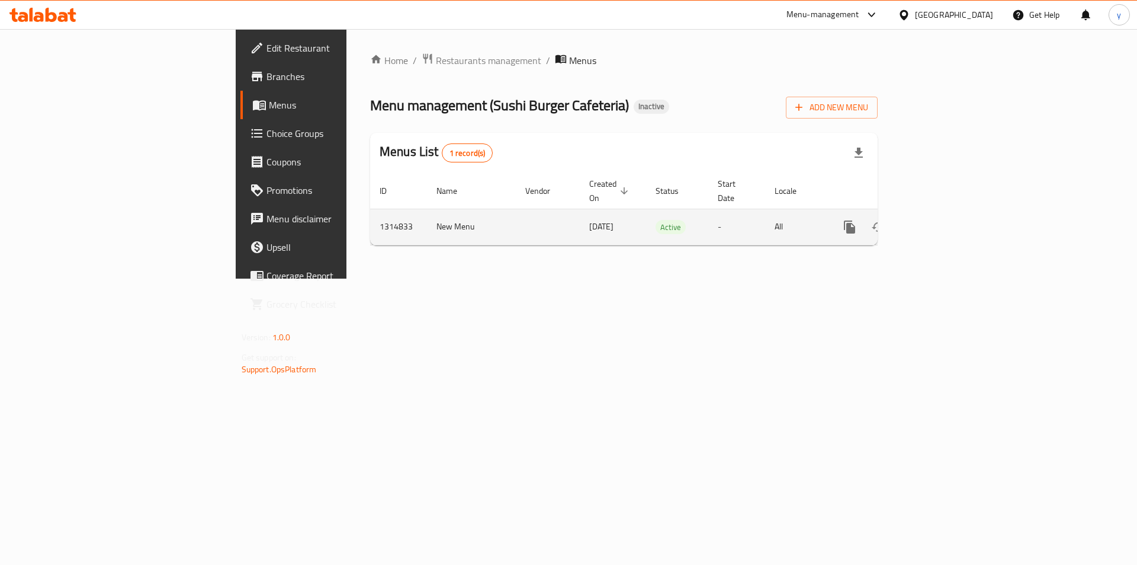
click at [950, 213] on link "enhanced table" at bounding box center [935, 227] width 28 height 28
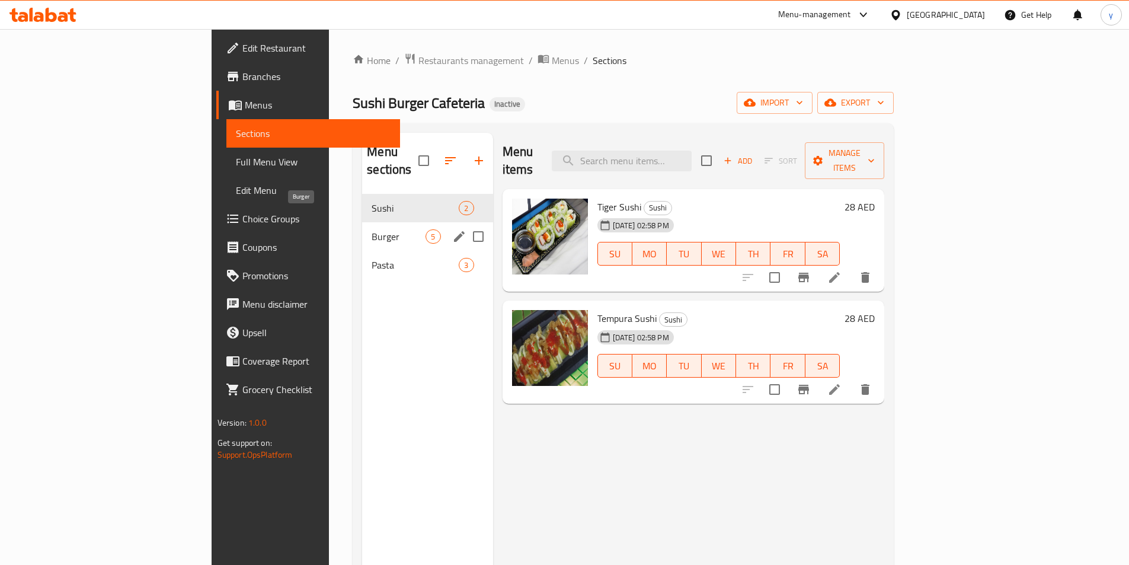
click at [371, 229] on span "Burger" at bounding box center [398, 236] width 54 height 14
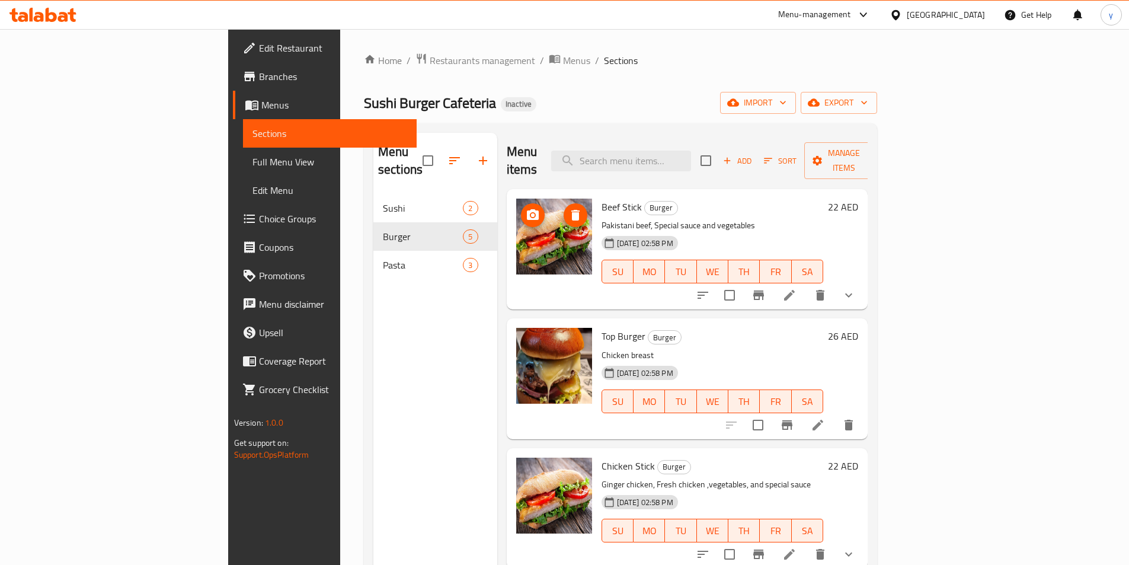
click at [571, 210] on icon "delete image" at bounding box center [575, 215] width 8 height 11
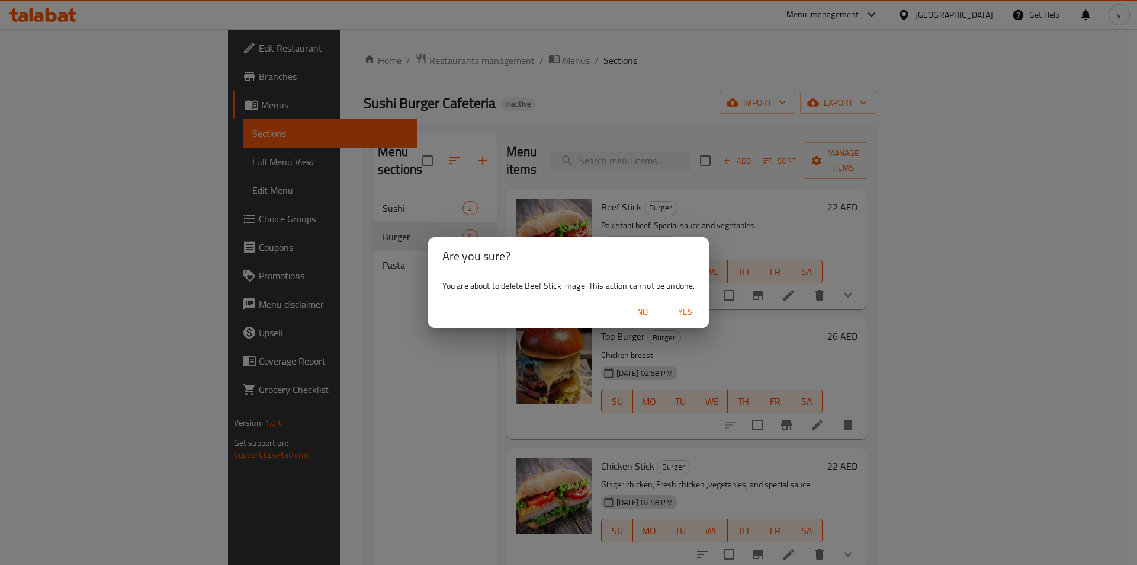
click at [675, 303] on button "Yes" at bounding box center [685, 312] width 38 height 22
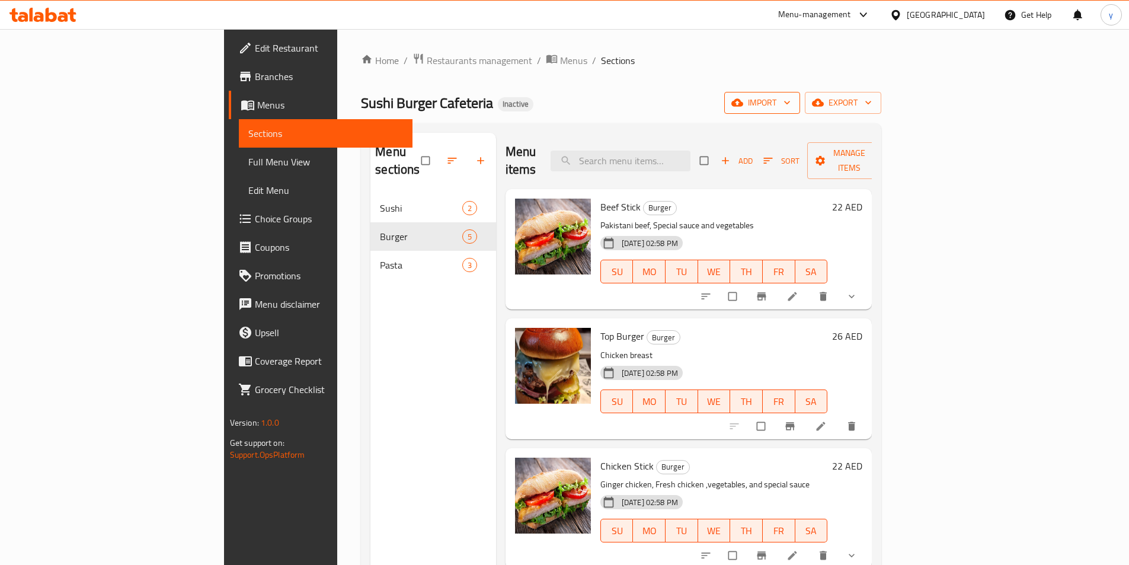
click at [790, 101] on span "import" at bounding box center [761, 102] width 57 height 15
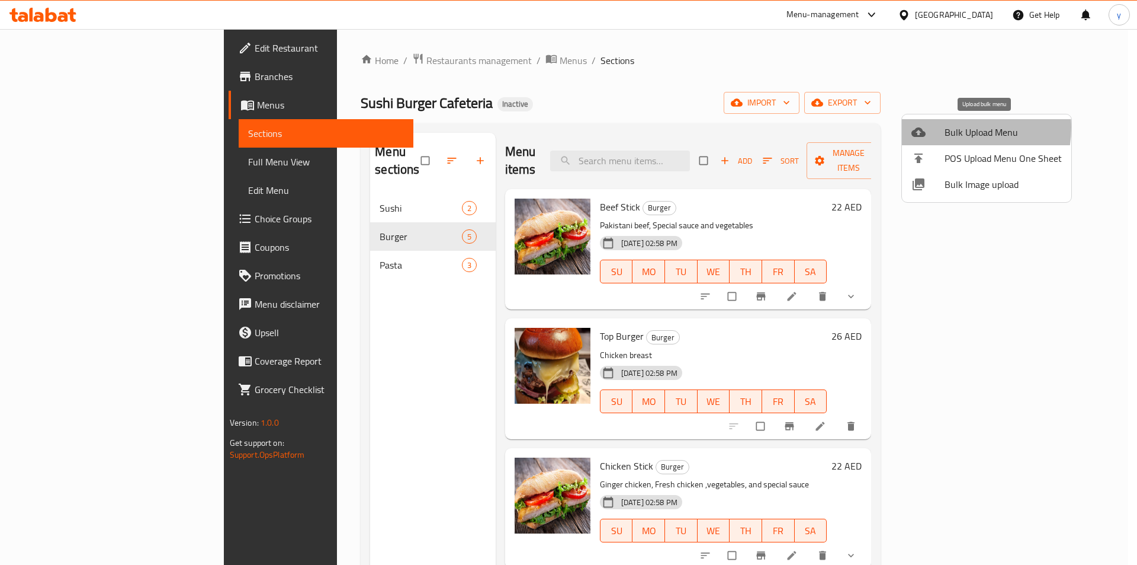
click at [949, 127] on span "Bulk Upload Menu" at bounding box center [1003, 132] width 117 height 14
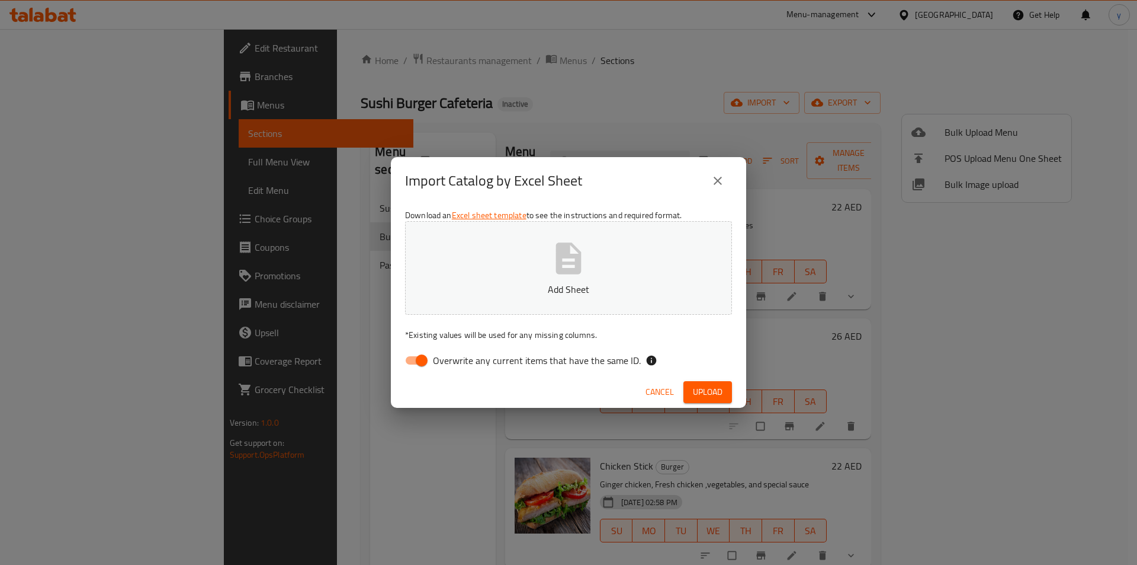
click at [416, 363] on input "Overwrite any current items that have the same ID." at bounding box center [422, 360] width 68 height 23
checkbox input "false"
click at [565, 271] on icon "button" at bounding box center [568, 257] width 25 height 31
click at [699, 395] on span "Upload" at bounding box center [708, 391] width 30 height 15
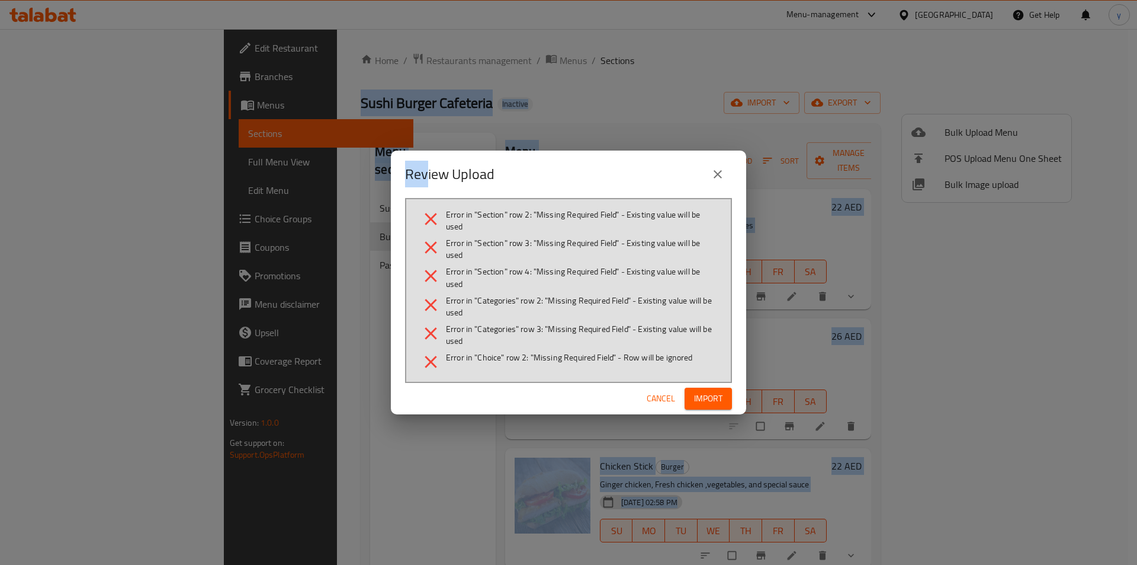
drag, startPoint x: 428, startPoint y: 186, endPoint x: 838, endPoint y: -52, distance: 473.3
click at [838, 0] on html "​ Menu-management [GEOGRAPHIC_DATA] Get Help y Edit Restaurant Branches Menus S…" at bounding box center [568, 282] width 1137 height 565
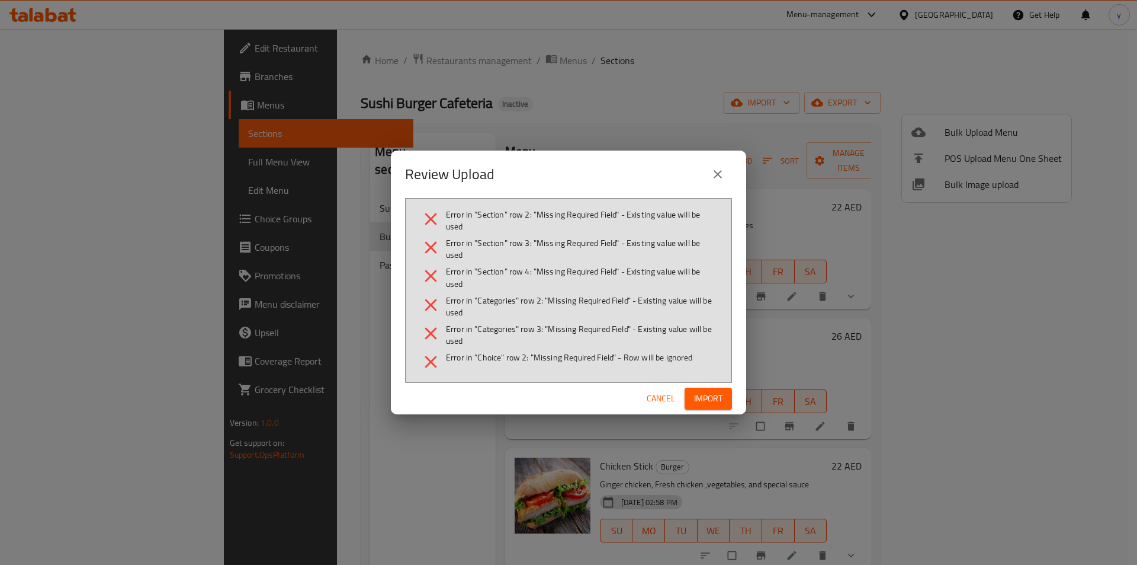
click at [707, 154] on div "Review Upload" at bounding box center [568, 173] width 355 height 47
click at [717, 177] on icon "close" at bounding box center [718, 174] width 14 height 14
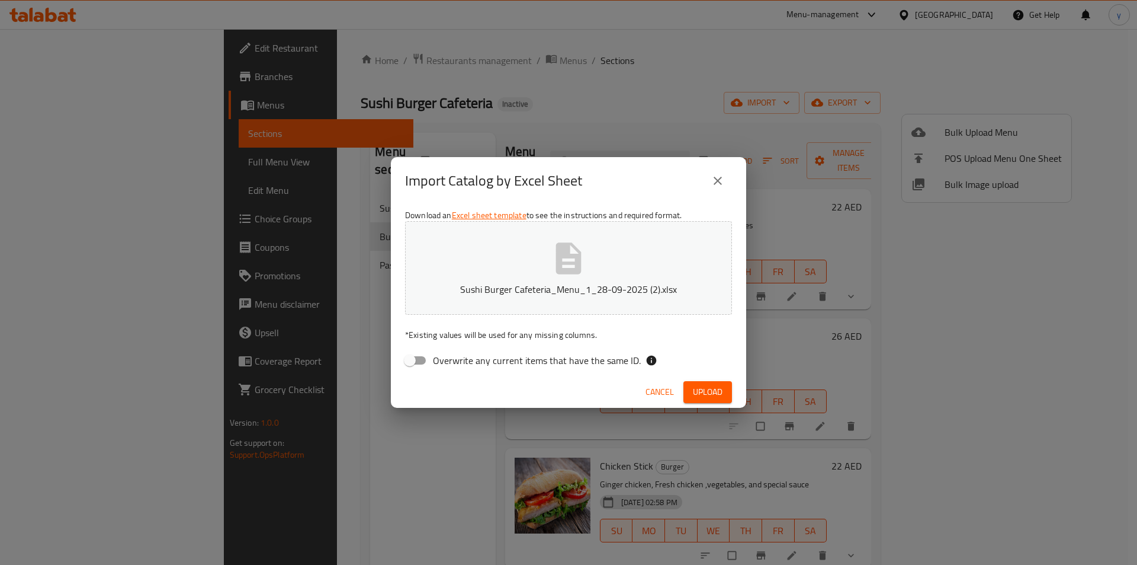
click at [727, 192] on div "Import Catalog by Excel Sheet" at bounding box center [568, 180] width 327 height 28
click at [730, 182] on button "close" at bounding box center [718, 180] width 28 height 28
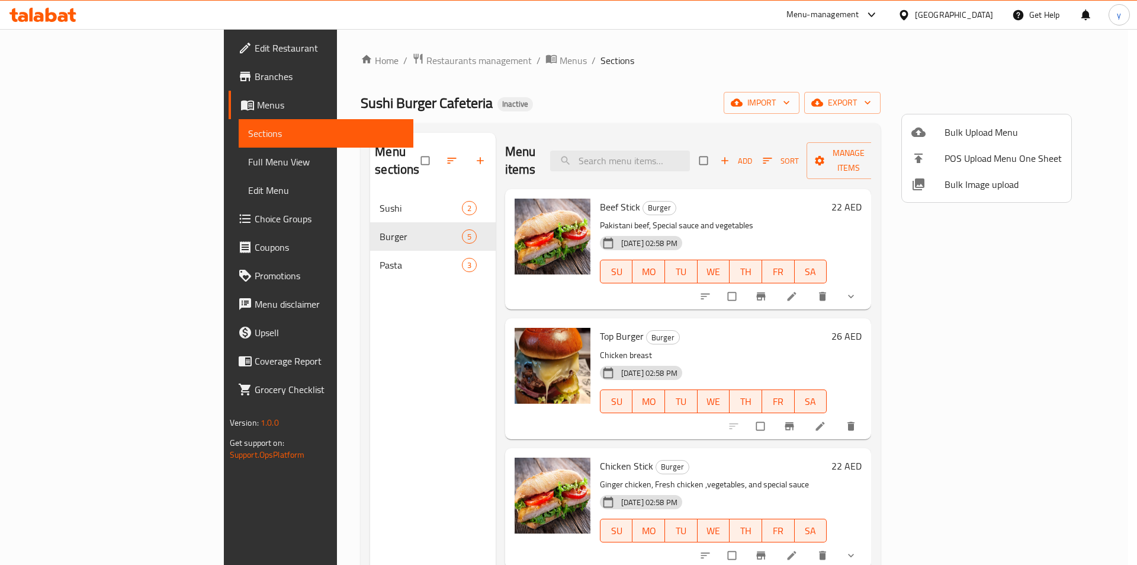
click at [89, 109] on div at bounding box center [568, 282] width 1137 height 565
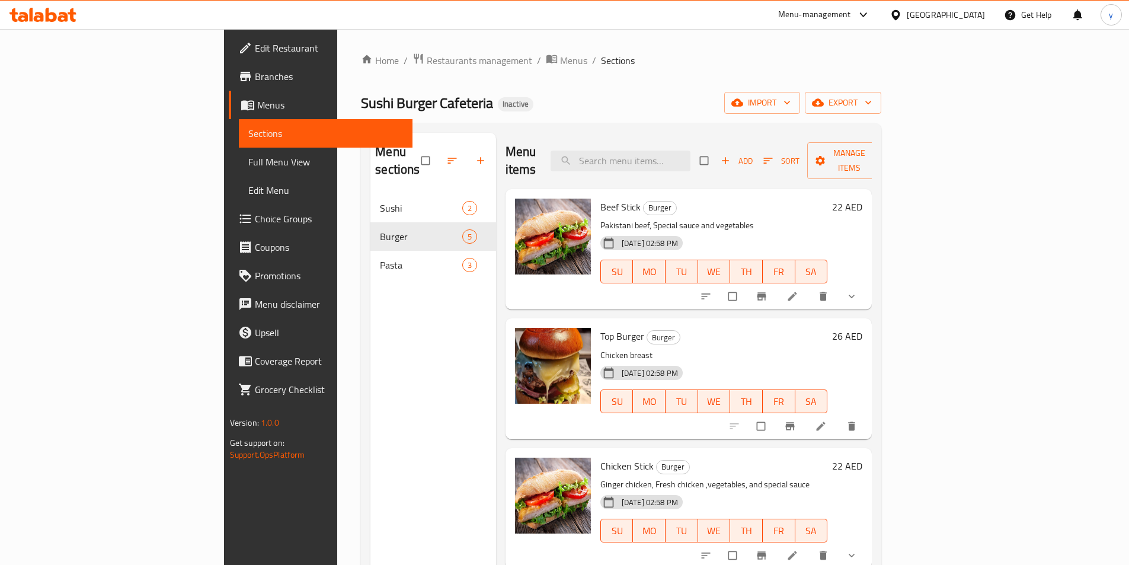
click at [257, 98] on span "Menus" at bounding box center [330, 105] width 146 height 14
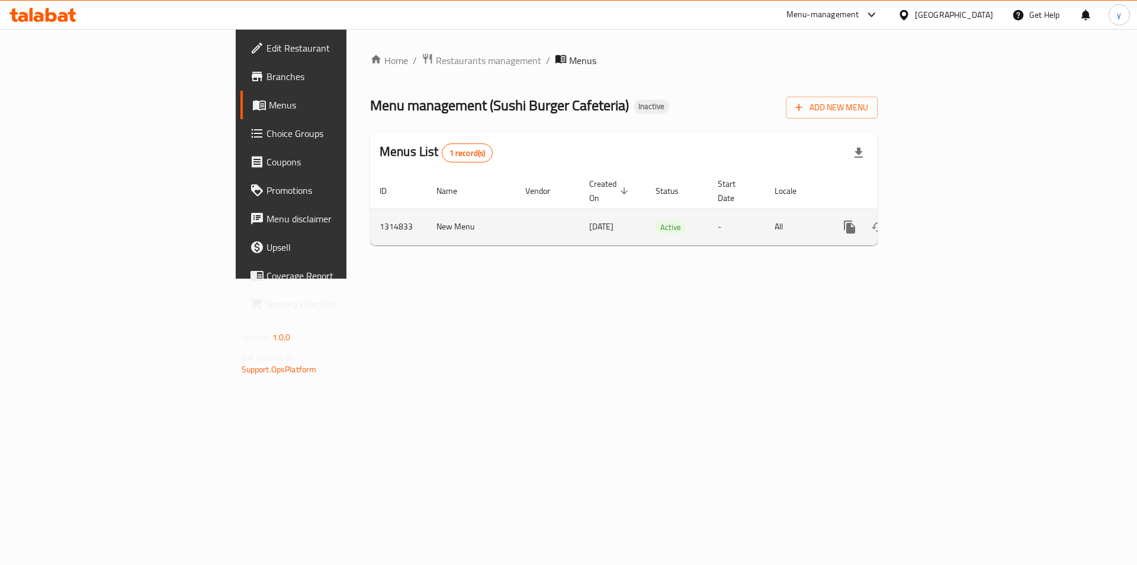
click at [950, 213] on link "enhanced table" at bounding box center [935, 227] width 28 height 28
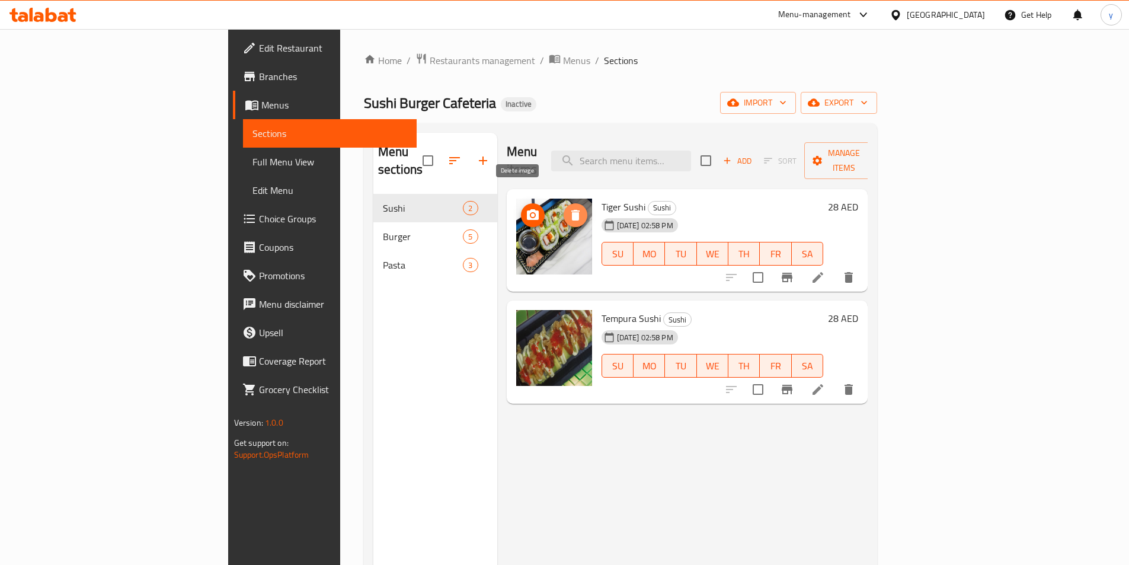
click at [571, 210] on icon "delete image" at bounding box center [575, 215] width 8 height 11
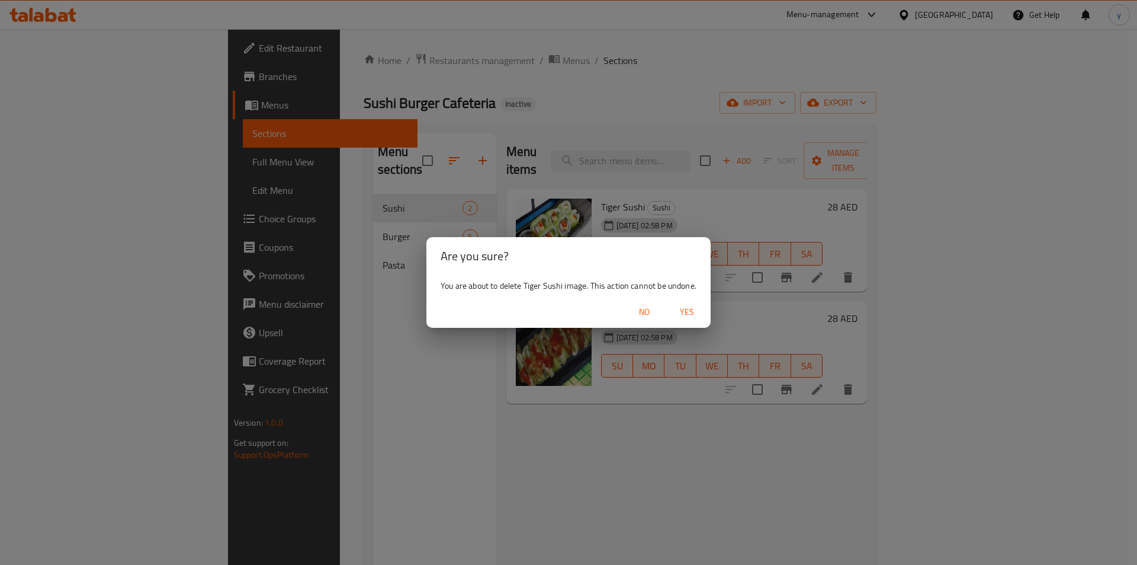
click at [683, 312] on span "Yes" at bounding box center [687, 312] width 28 height 15
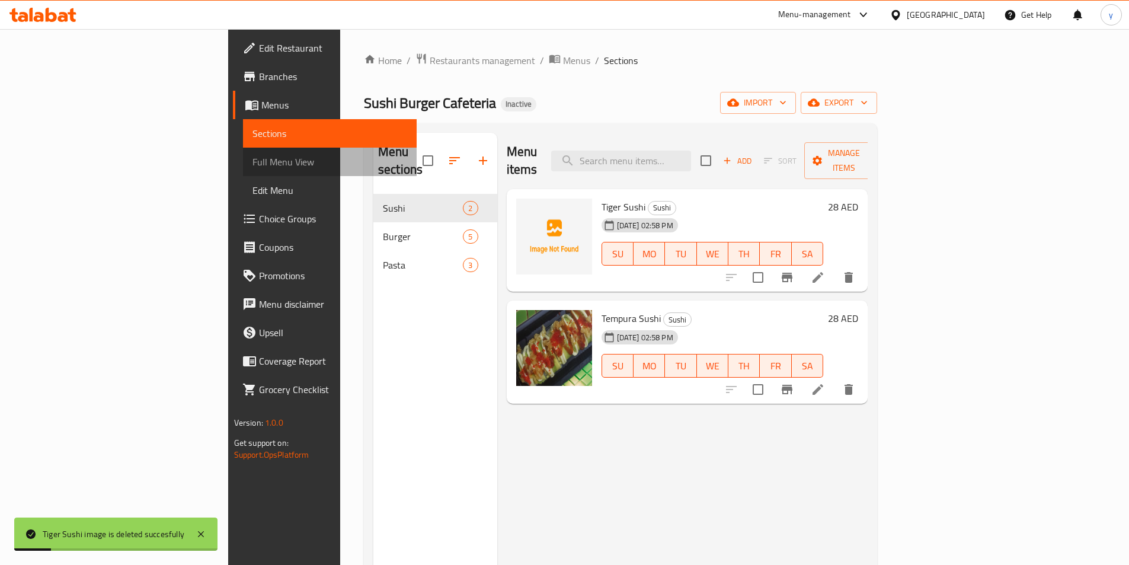
click at [252, 162] on span "Full Menu View" at bounding box center [329, 162] width 155 height 14
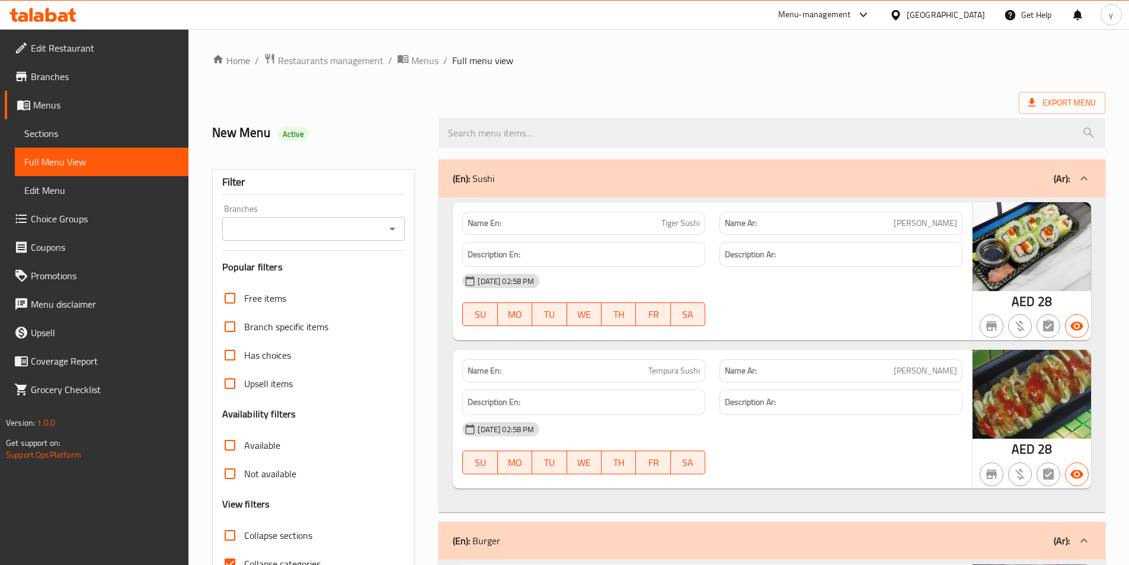
drag, startPoint x: 1003, startPoint y: 262, endPoint x: 1014, endPoint y: 239, distance: 26.2
drag, startPoint x: 1014, startPoint y: 239, endPoint x: 1056, endPoint y: 200, distance: 57.0
click at [1056, 195] on div "(En): Sushi (Ar):" at bounding box center [771, 178] width 666 height 38
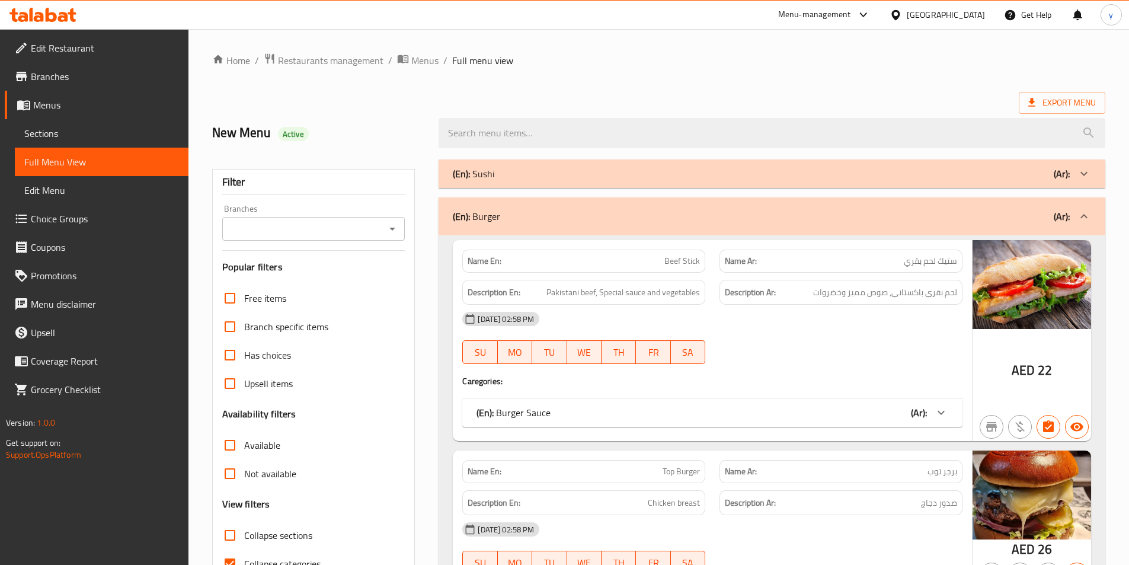
click at [1007, 175] on div "(En): Sushi (Ar):" at bounding box center [761, 173] width 617 height 14
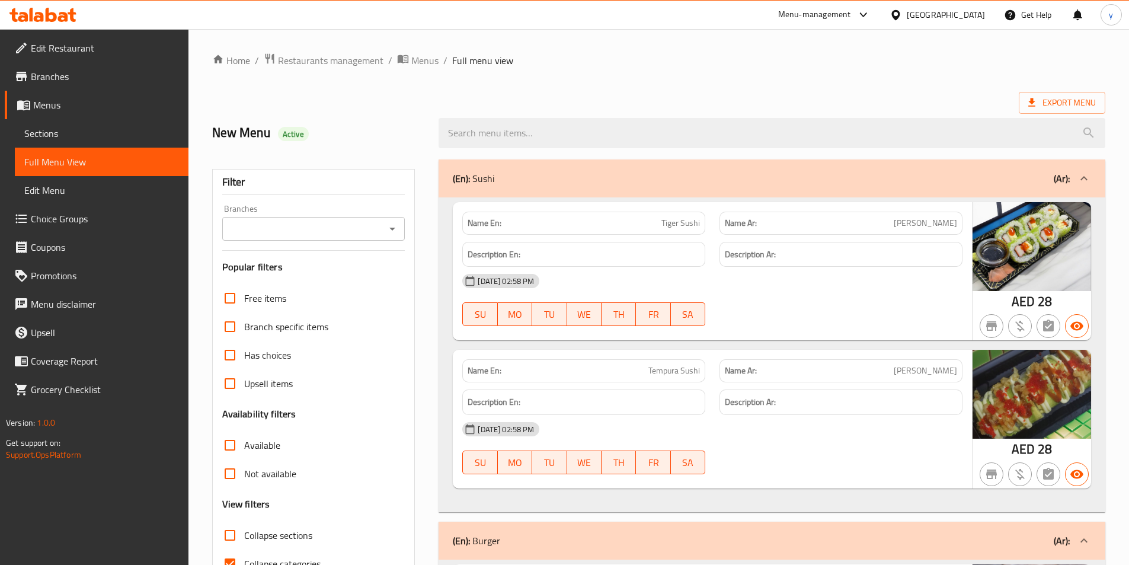
click at [81, 95] on link "Menus" at bounding box center [97, 105] width 184 height 28
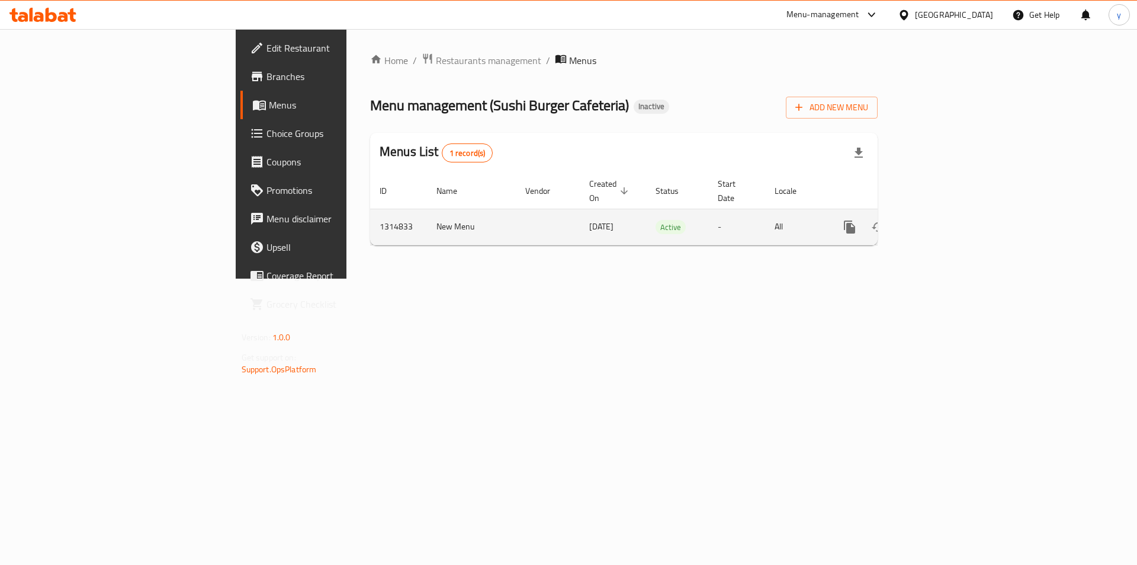
click at [943, 220] on icon "enhanced table" at bounding box center [935, 227] width 14 height 14
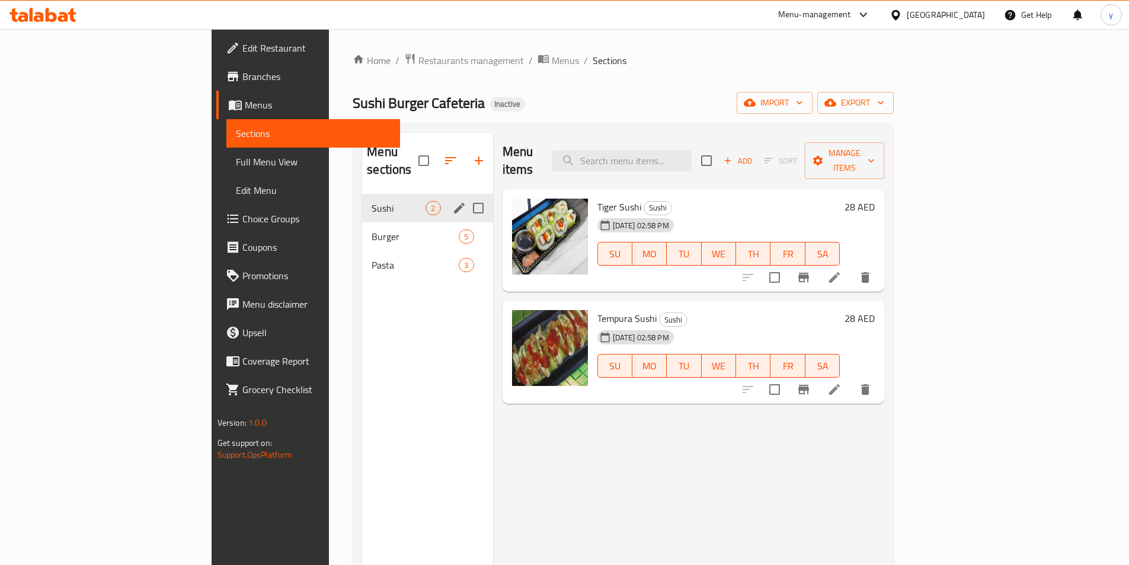
click at [466, 196] on input "Menu sections" at bounding box center [478, 208] width 25 height 25
checkbox input "false"
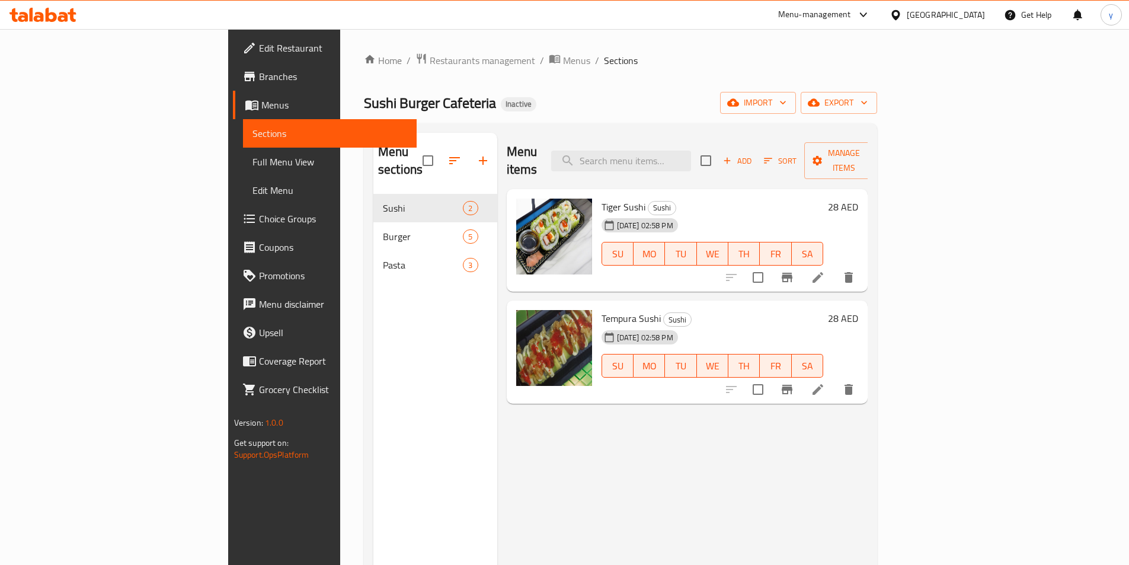
click at [552, 101] on div "Sushi Burger Cafeteria Inactive import export" at bounding box center [620, 103] width 513 height 22
click at [796, 92] on button "import" at bounding box center [758, 103] width 76 height 22
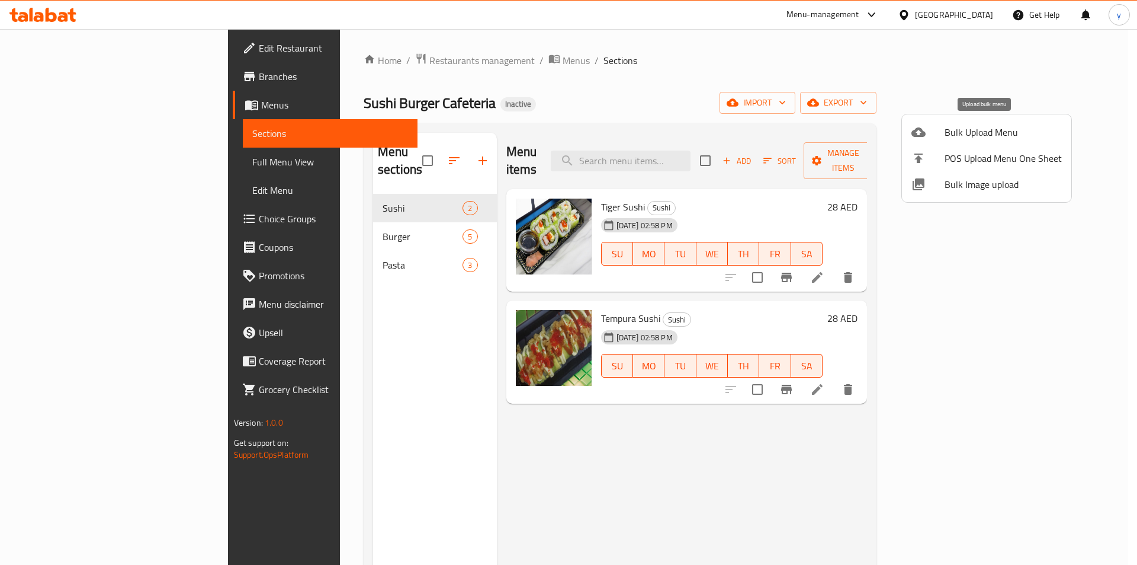
click at [963, 136] on span "Bulk Upload Menu" at bounding box center [1003, 132] width 117 height 14
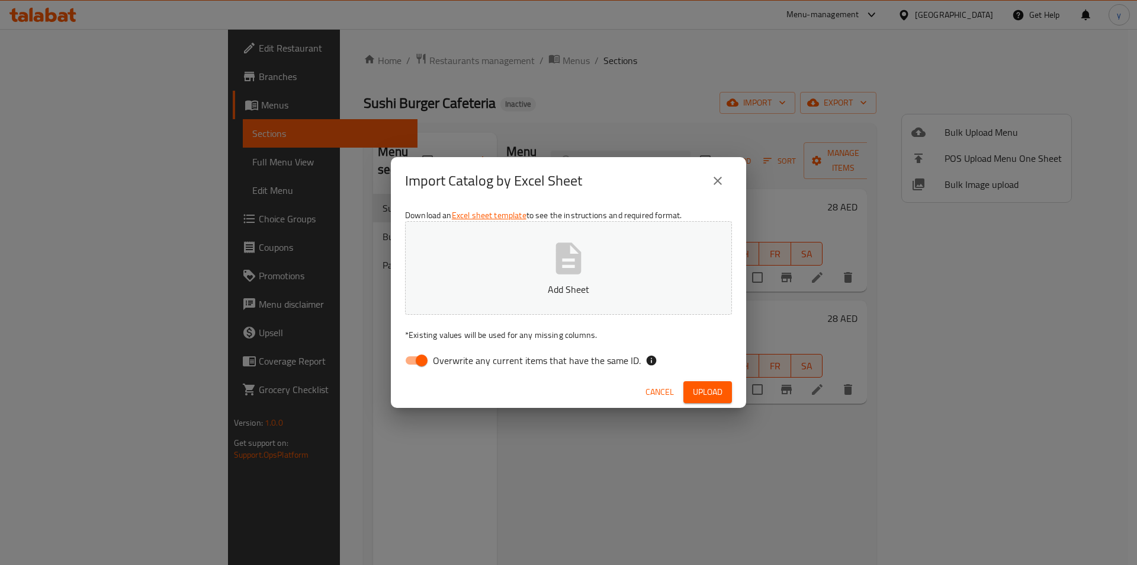
click at [582, 263] on icon "button" at bounding box center [569, 258] width 38 height 38
click at [412, 366] on input "Overwrite any current items that have the same ID." at bounding box center [422, 360] width 68 height 23
checkbox input "false"
click at [709, 388] on span "Upload" at bounding box center [708, 391] width 30 height 15
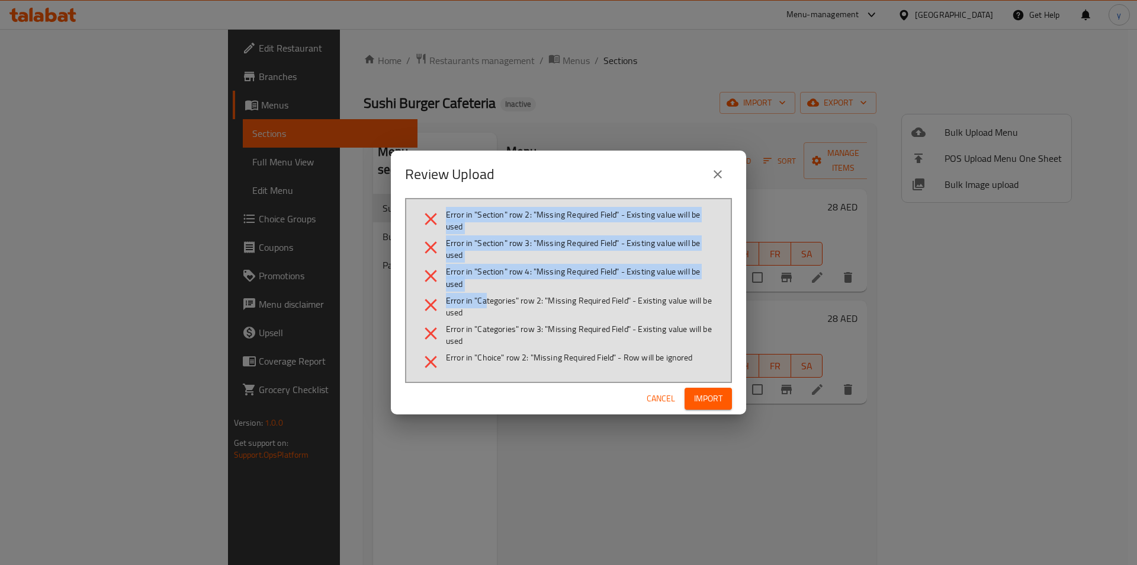
drag, startPoint x: 443, startPoint y: 208, endPoint x: 486, endPoint y: 303, distance: 104.7
click at [486, 303] on div "Error in "Section" row 2: "Missing Required Field" - Existing value will be use…" at bounding box center [568, 290] width 327 height 184
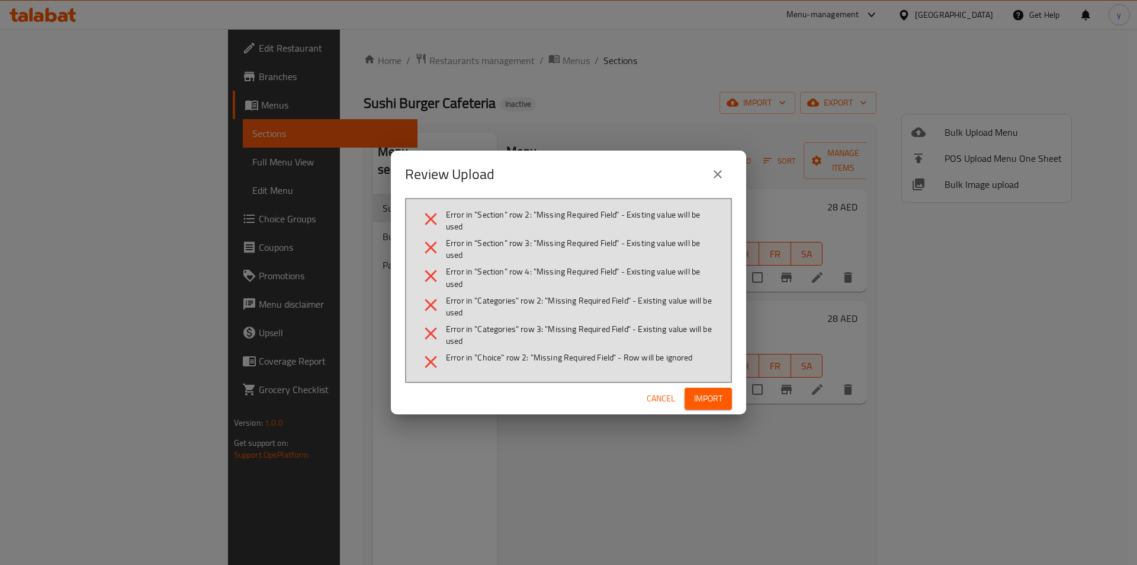
click at [654, 495] on div "Review Upload Error in "Section" row 2: "Missing Required Field" - Existing val…" at bounding box center [568, 282] width 1137 height 565
drag, startPoint x: 765, startPoint y: 503, endPoint x: 885, endPoint y: 253, distance: 277.2
click at [766, 500] on div "Review Upload Error in "Section" row 2: "Missing Required Field" - Existing val…" at bounding box center [568, 282] width 1137 height 565
click at [718, 177] on icon "close" at bounding box center [718, 174] width 14 height 14
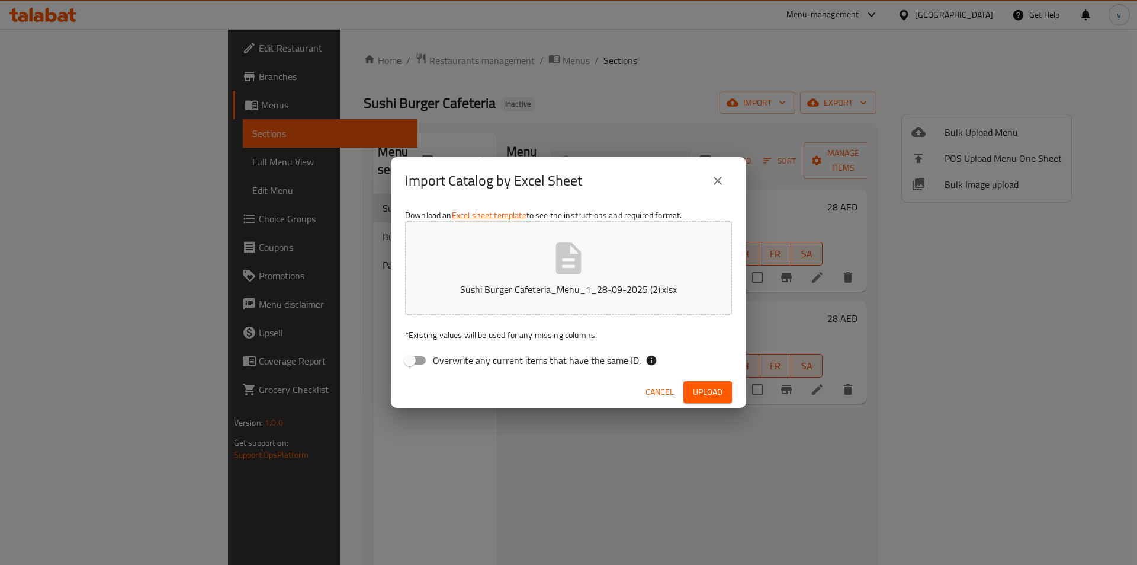
click at [716, 182] on icon "close" at bounding box center [718, 181] width 8 height 8
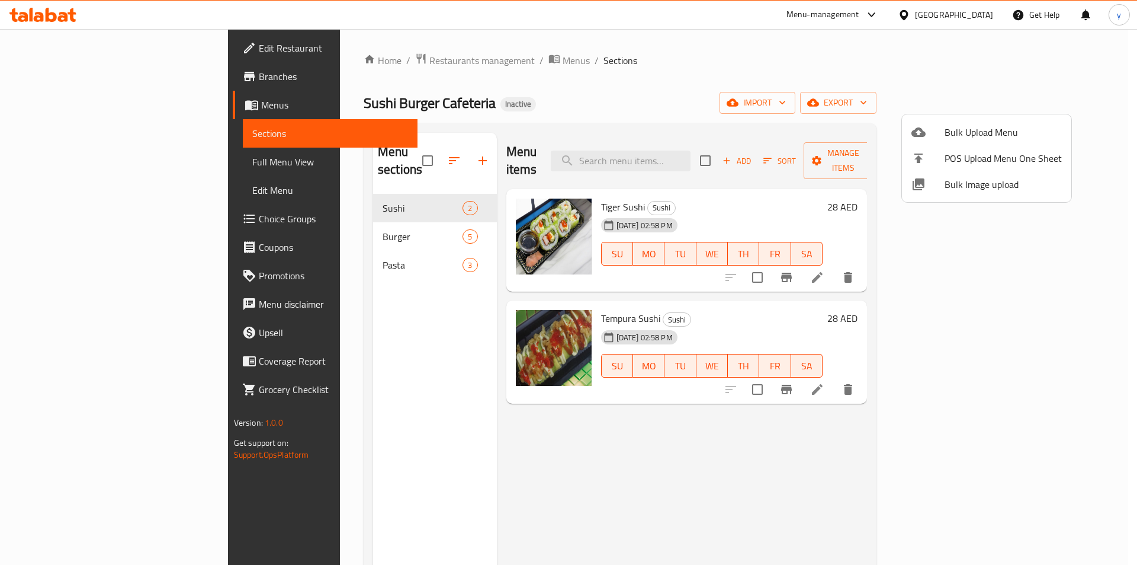
click at [269, 206] on div at bounding box center [568, 282] width 1137 height 565
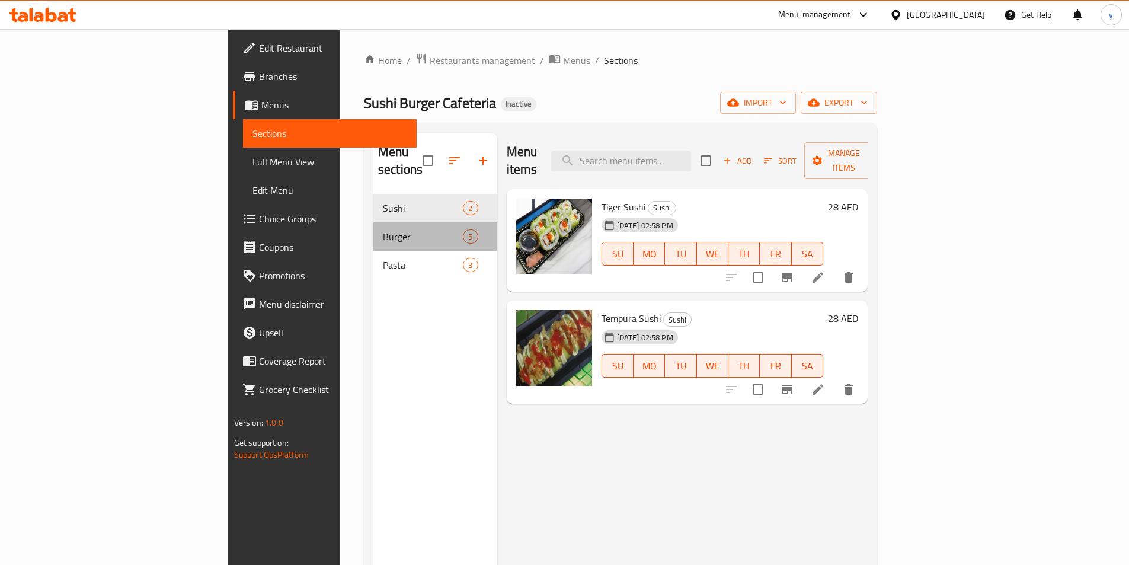
click at [373, 222] on div "Burger 5" at bounding box center [435, 236] width 124 height 28
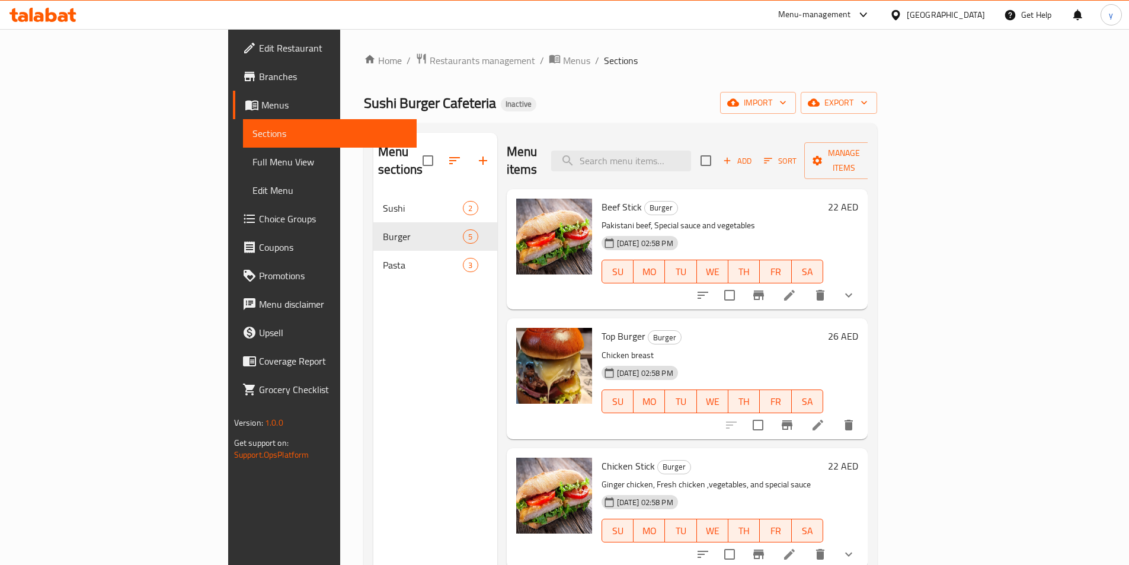
click at [806, 284] on li at bounding box center [789, 294] width 33 height 21
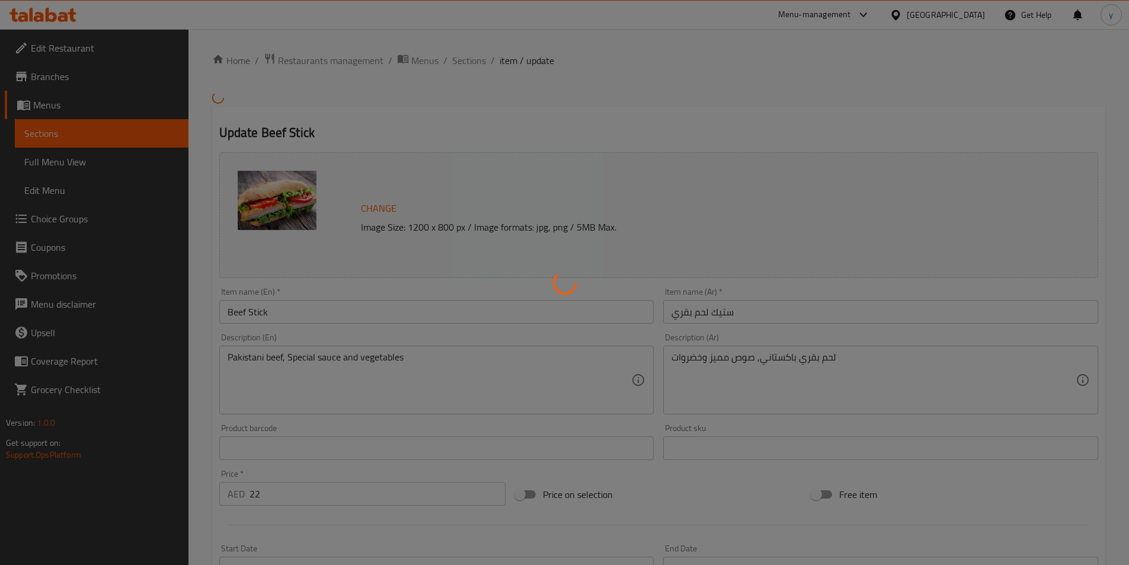
type input "1"
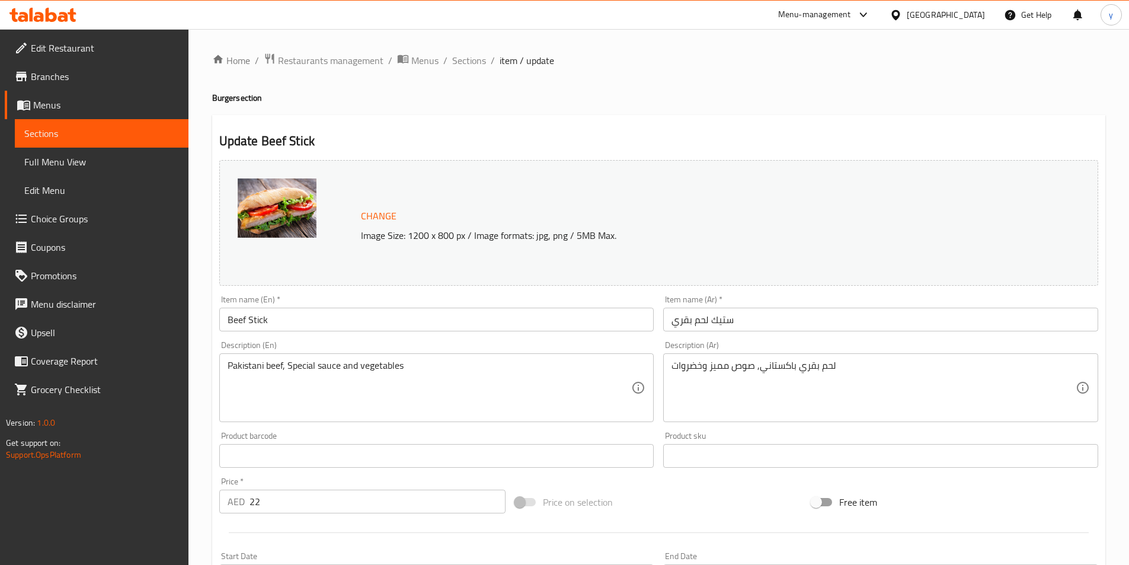
drag, startPoint x: 83, startPoint y: 99, endPoint x: 15, endPoint y: 195, distance: 117.7
click at [83, 99] on span "Menus" at bounding box center [106, 105] width 146 height 14
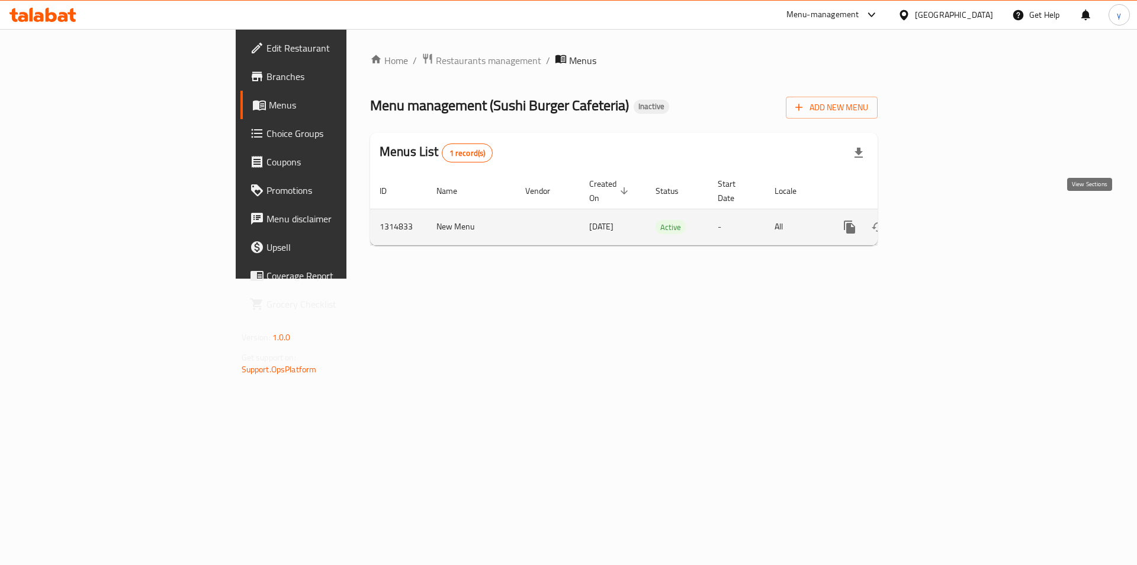
click at [941, 222] on icon "enhanced table" at bounding box center [935, 227] width 11 height 11
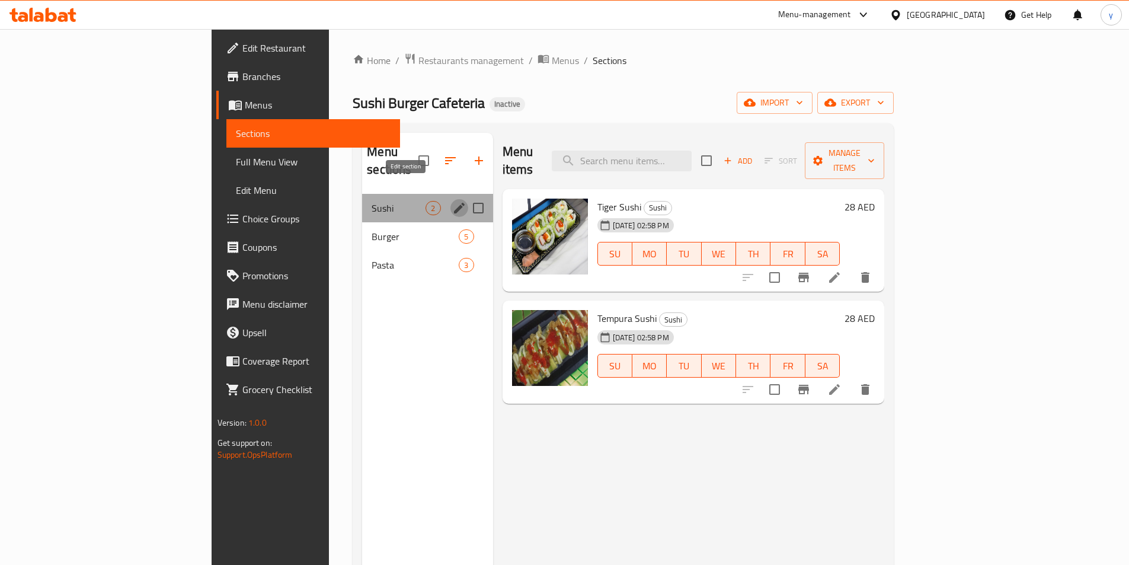
click at [452, 201] on icon "edit" at bounding box center [459, 208] width 14 height 14
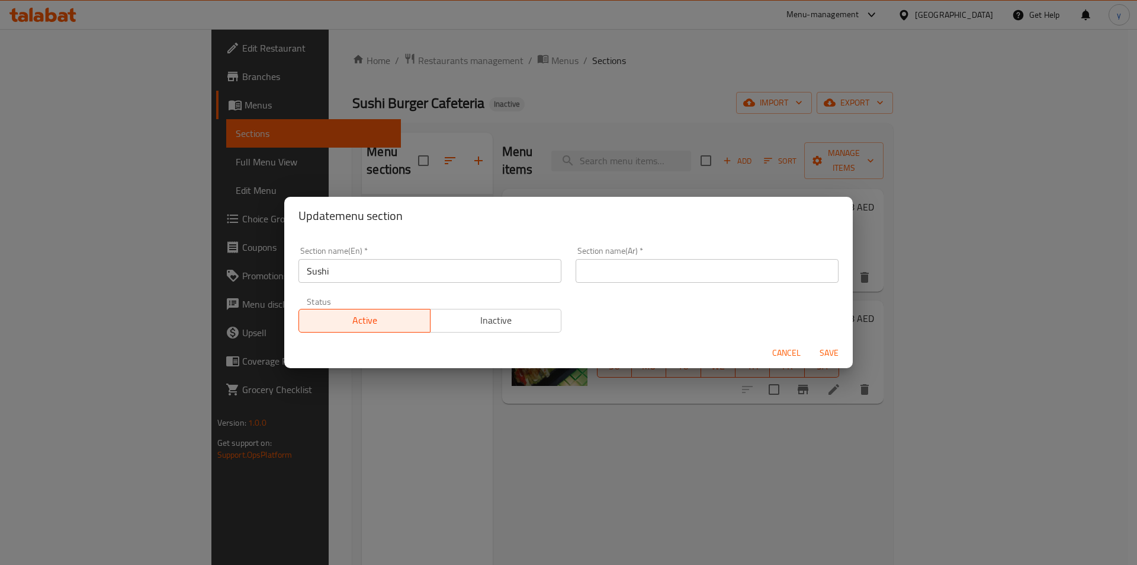
click at [706, 275] on input "text" at bounding box center [707, 271] width 263 height 24
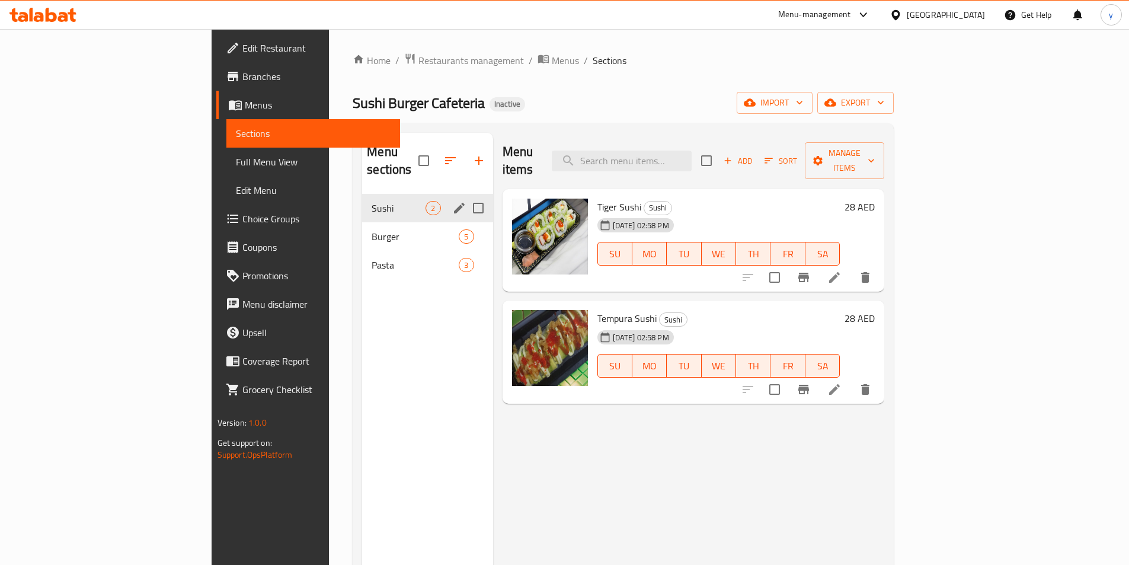
click at [452, 201] on icon "edit" at bounding box center [459, 208] width 14 height 14
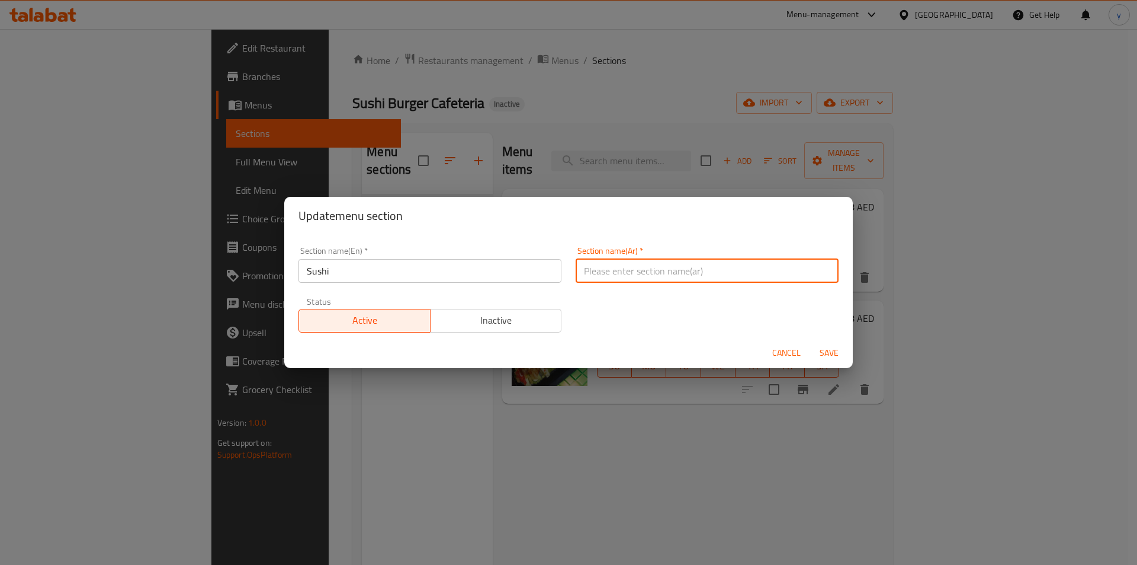
click at [641, 278] on input "text" at bounding box center [707, 271] width 263 height 24
type input "سوشي"
click at [810, 342] on button "Save" at bounding box center [829, 353] width 38 height 22
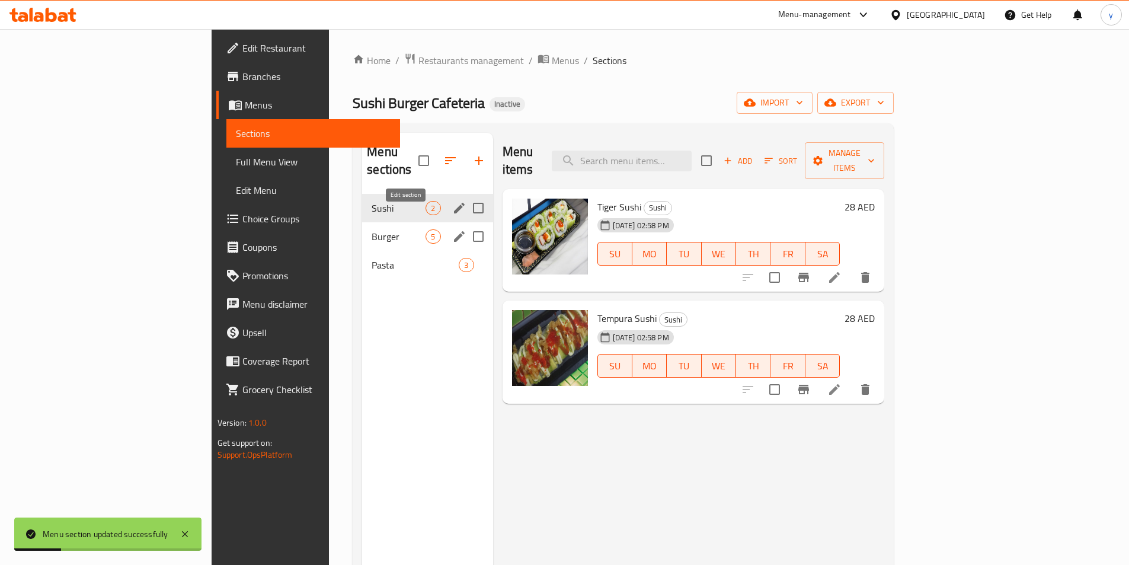
click at [450, 227] on button "edit" at bounding box center [459, 236] width 18 height 18
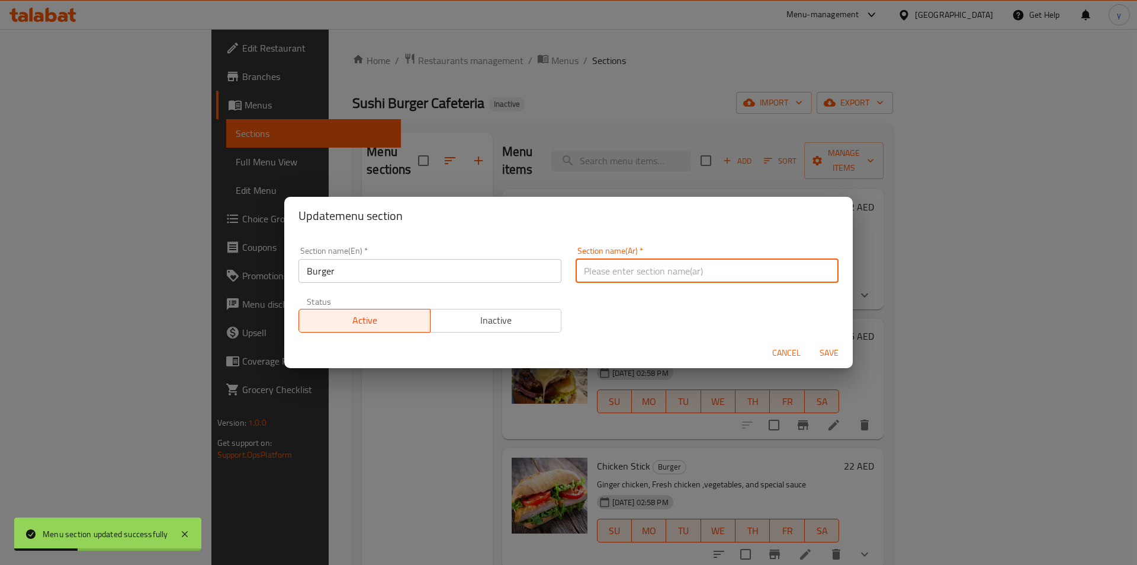
click at [648, 264] on input "text" at bounding box center [707, 271] width 263 height 24
type input "برجر"
click at [810, 342] on button "Save" at bounding box center [829, 353] width 38 height 22
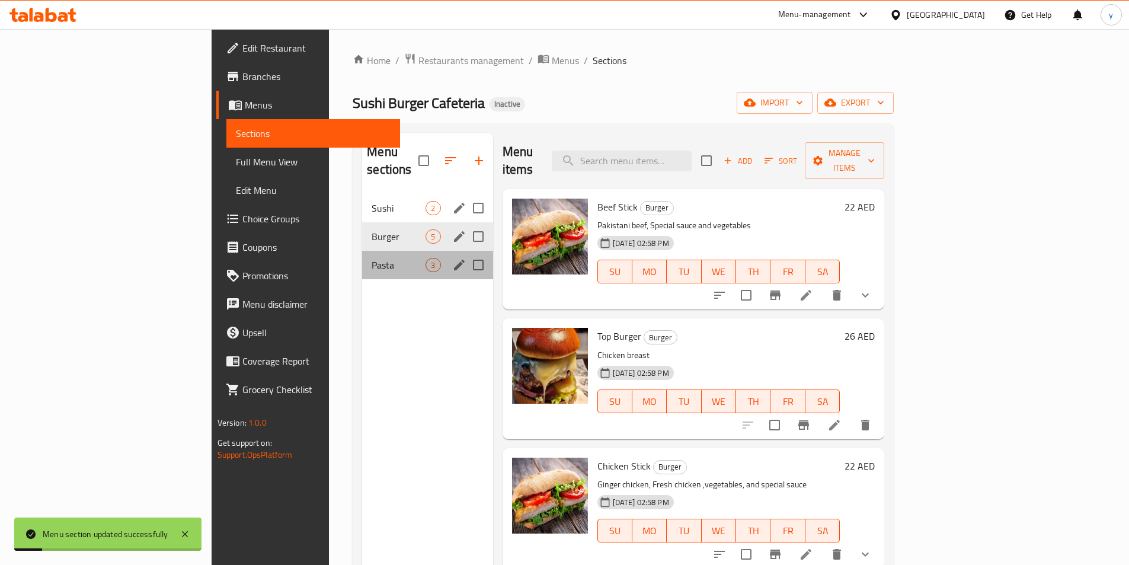
drag, startPoint x: 305, startPoint y: 255, endPoint x: 326, endPoint y: 254, distance: 20.8
click at [362, 255] on div "Pasta 3" at bounding box center [427, 265] width 130 height 28
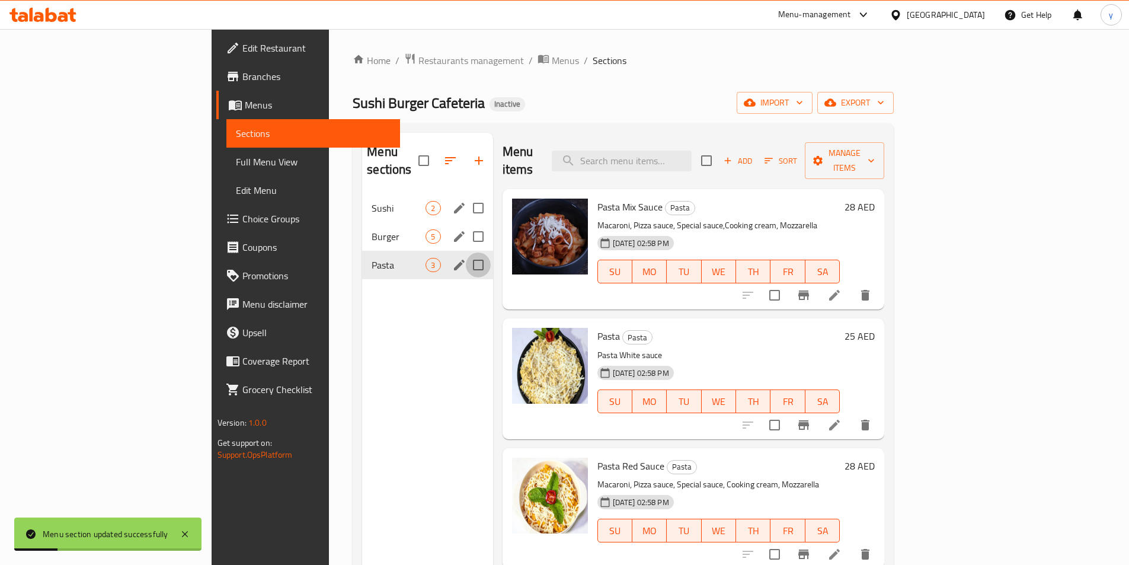
click at [466, 254] on input "Menu sections" at bounding box center [478, 264] width 25 height 25
checkbox input "false"
click at [452, 258] on icon "edit" at bounding box center [459, 265] width 14 height 14
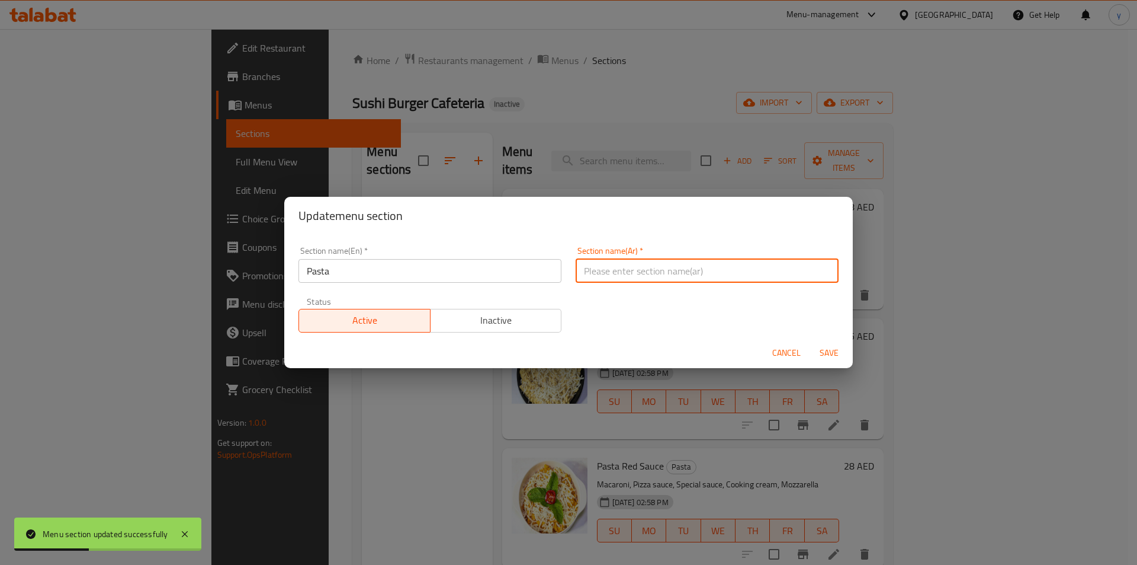
click at [647, 273] on input "text" at bounding box center [707, 271] width 263 height 24
type input "مكرونة"
click at [810, 342] on button "Save" at bounding box center [829, 353] width 38 height 22
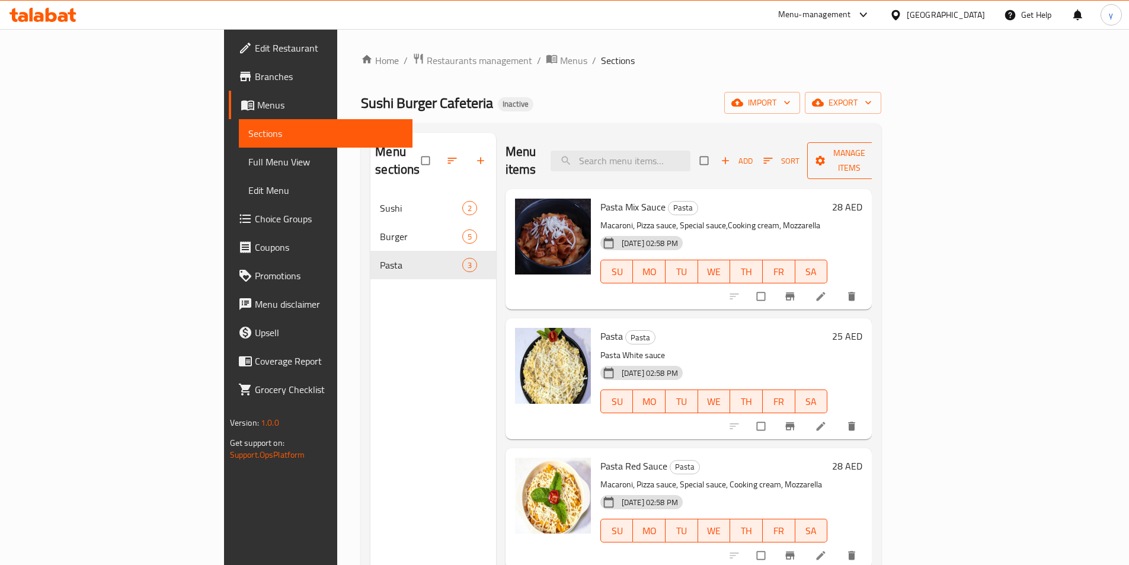
click at [882, 155] on span "Manage items" at bounding box center [848, 161] width 65 height 30
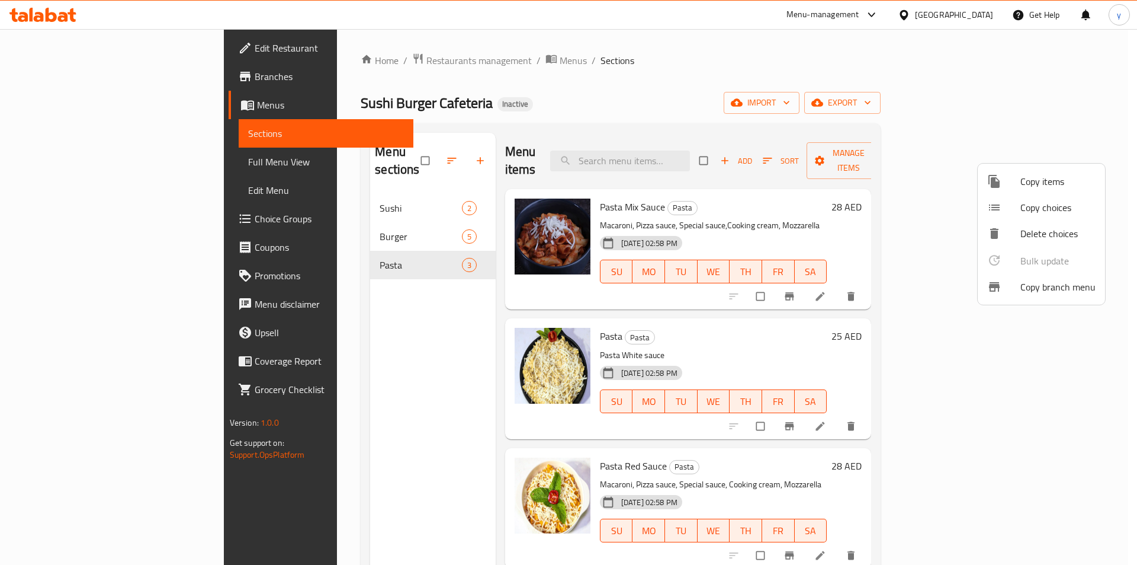
click at [914, 117] on div at bounding box center [568, 282] width 1137 height 565
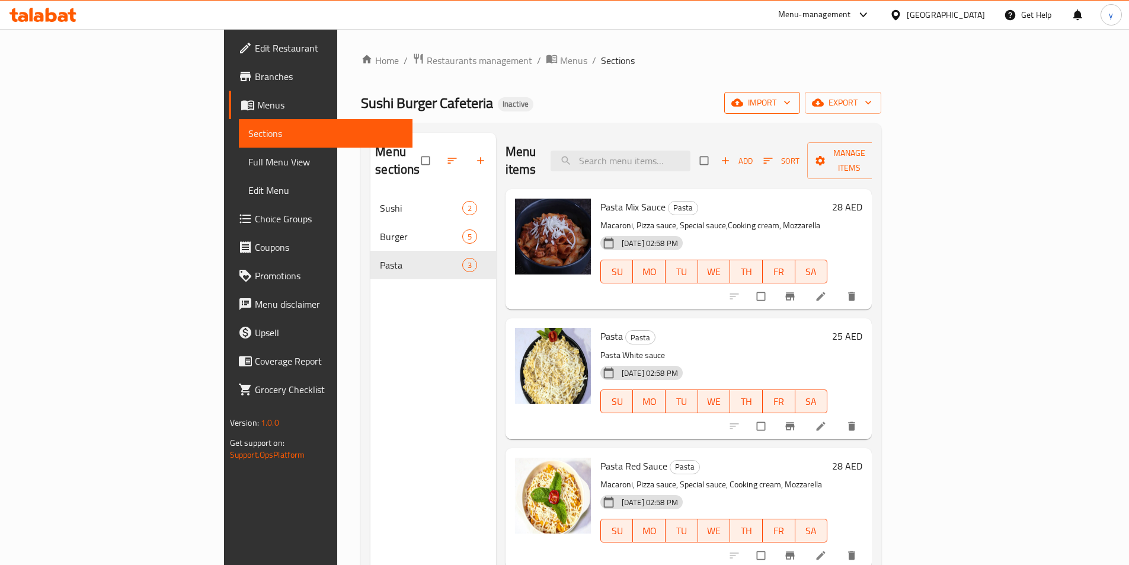
click at [790, 96] on span "import" at bounding box center [761, 102] width 57 height 15
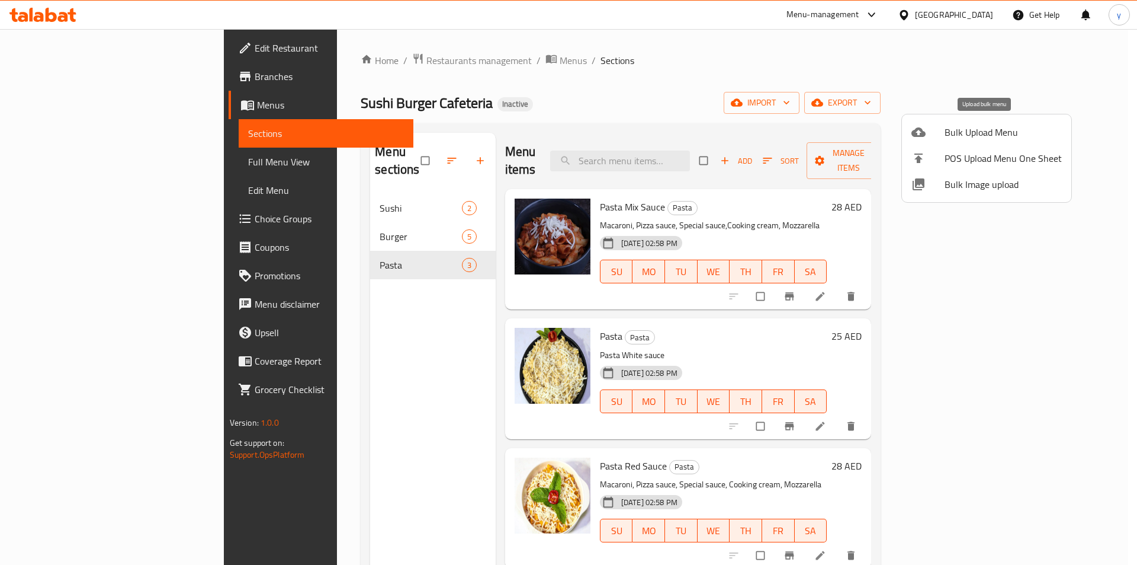
click at [952, 134] on span "Bulk Upload Menu" at bounding box center [1003, 132] width 117 height 14
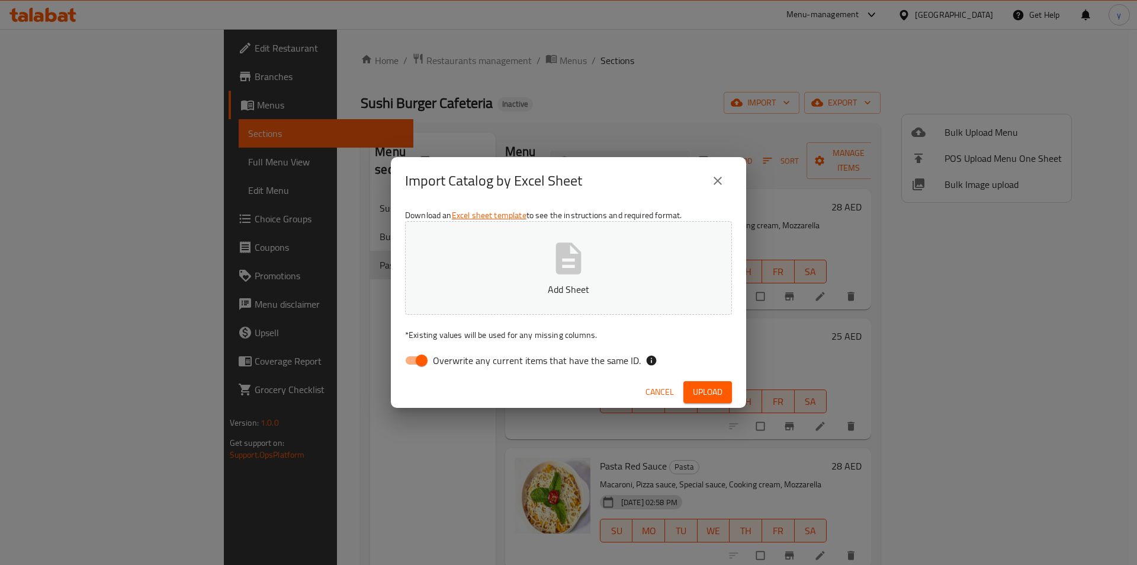
drag, startPoint x: 554, startPoint y: 348, endPoint x: 544, endPoint y: 358, distance: 14.3
click at [552, 350] on div "Download an Excel sheet template to see the instructions and required format. A…" at bounding box center [568, 290] width 355 height 172
click at [528, 367] on span "Overwrite any current items that have the same ID." at bounding box center [537, 360] width 208 height 14
click at [456, 367] on input "Overwrite any current items that have the same ID." at bounding box center [422, 360] width 68 height 23
checkbox input "false"
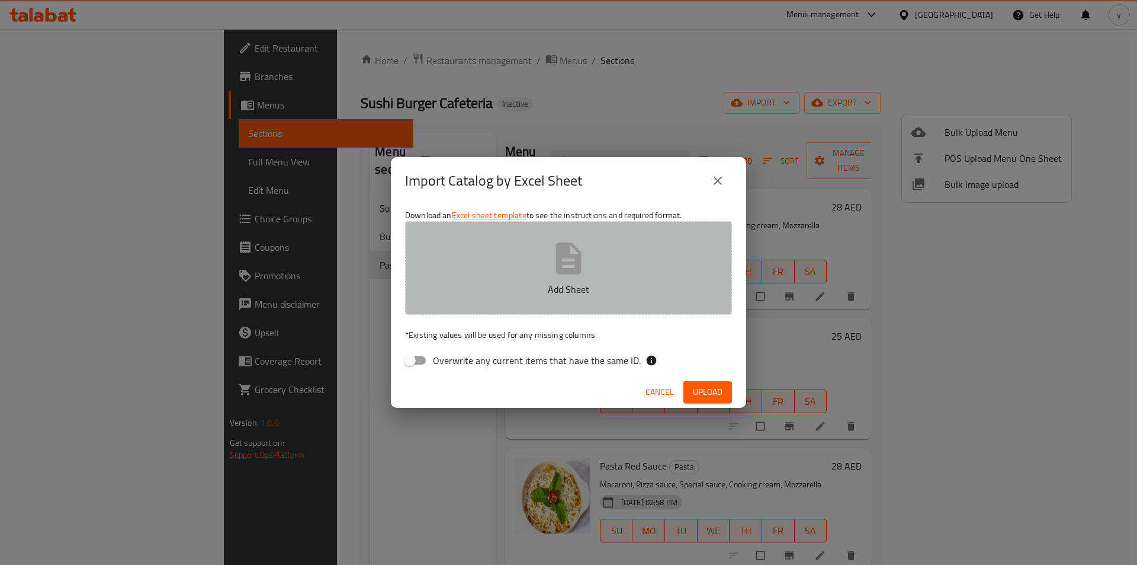
click at [572, 284] on p "Add Sheet" at bounding box center [569, 289] width 290 height 14
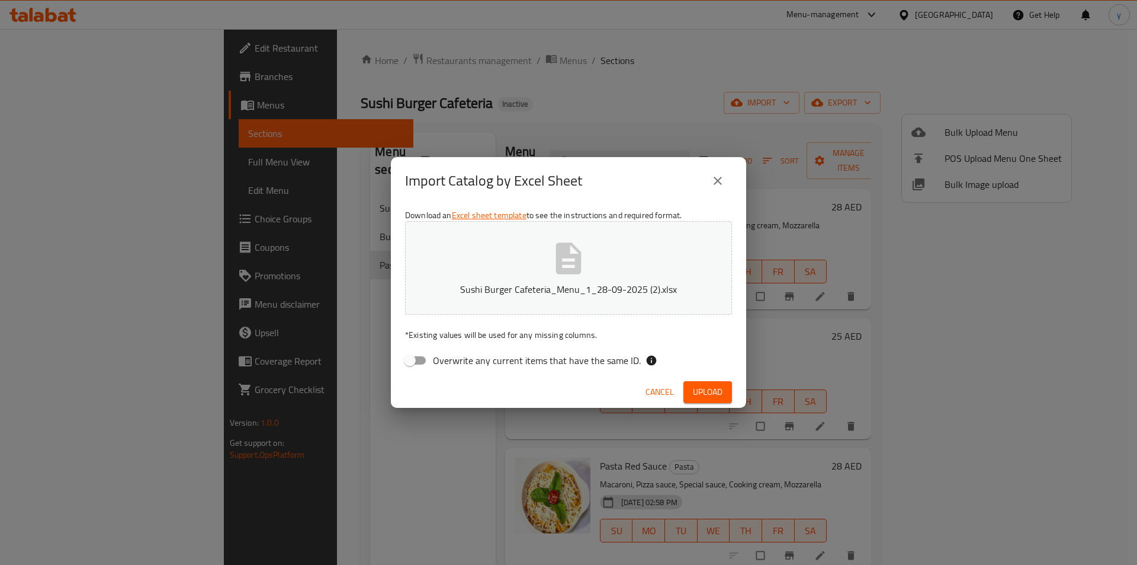
click at [710, 398] on span "Upload" at bounding box center [708, 391] width 30 height 15
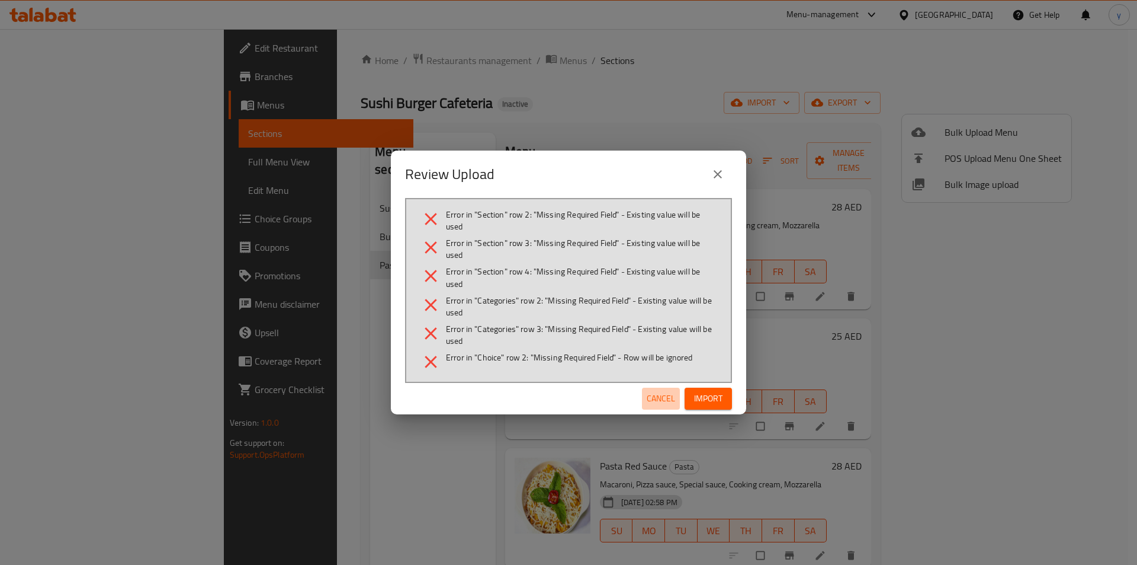
click at [662, 389] on button "Cancel" at bounding box center [661, 398] width 38 height 22
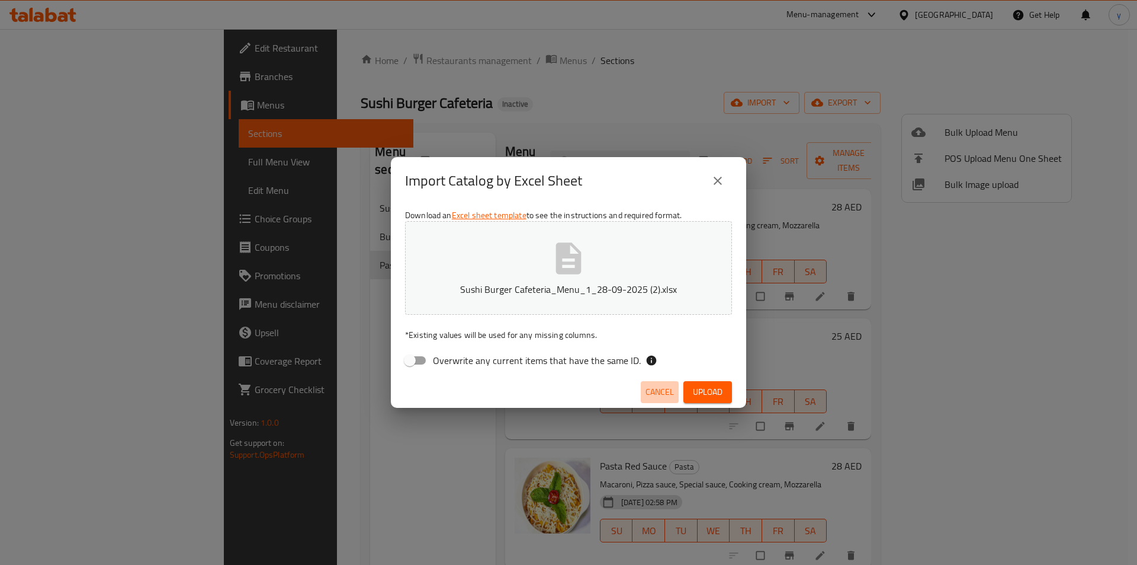
click at [662, 389] on span "Cancel" at bounding box center [660, 391] width 28 height 15
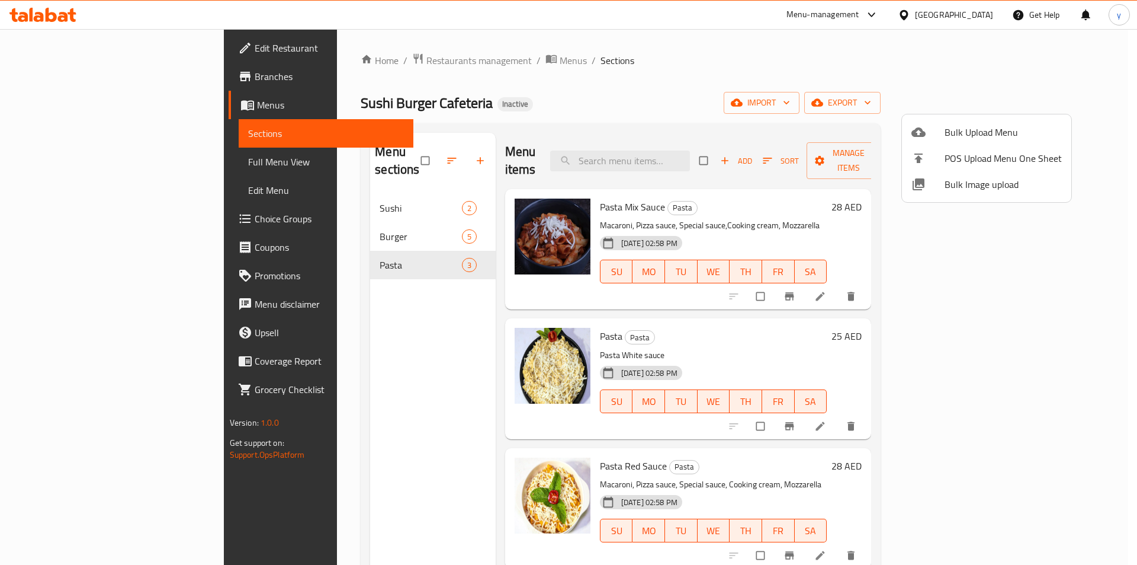
click at [930, 123] on li "Bulk Upload Menu" at bounding box center [986, 132] width 169 height 26
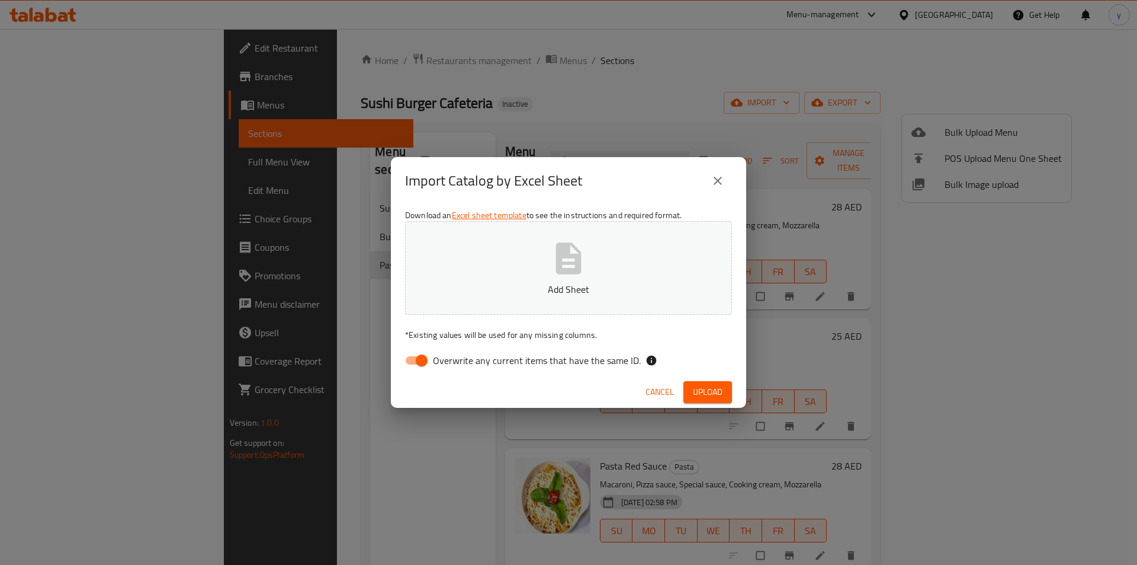
click at [531, 355] on span "Overwrite any current items that have the same ID." at bounding box center [537, 360] width 208 height 14
click at [456, 355] on input "Overwrite any current items that have the same ID." at bounding box center [422, 360] width 68 height 23
checkbox input "false"
click at [593, 285] on p "Add Sheet" at bounding box center [569, 289] width 290 height 14
click at [705, 388] on span "Upload" at bounding box center [708, 391] width 30 height 15
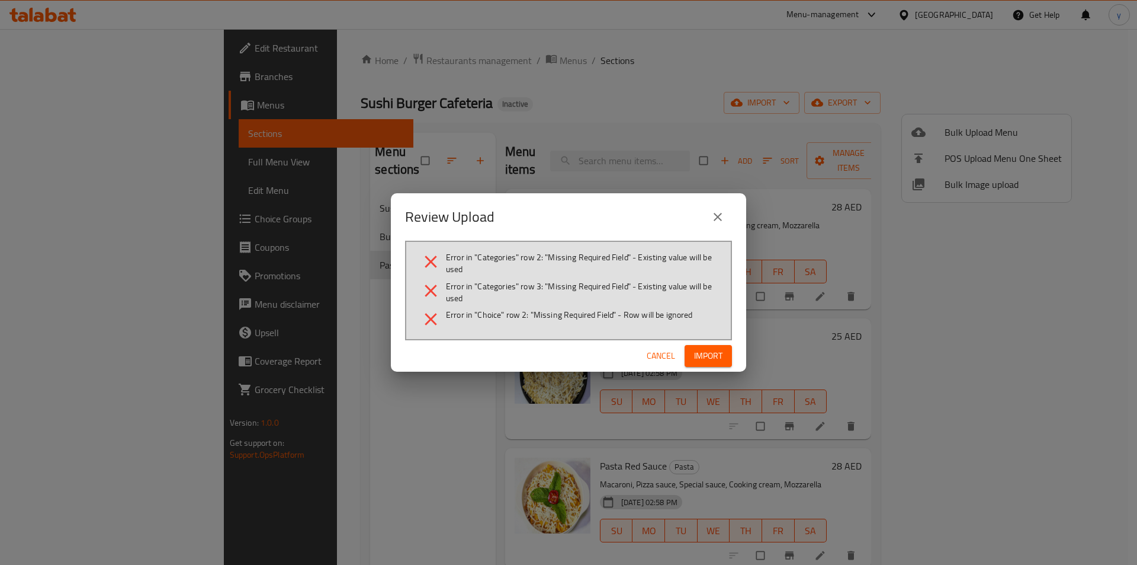
click at [664, 362] on span "Cancel" at bounding box center [661, 355] width 28 height 15
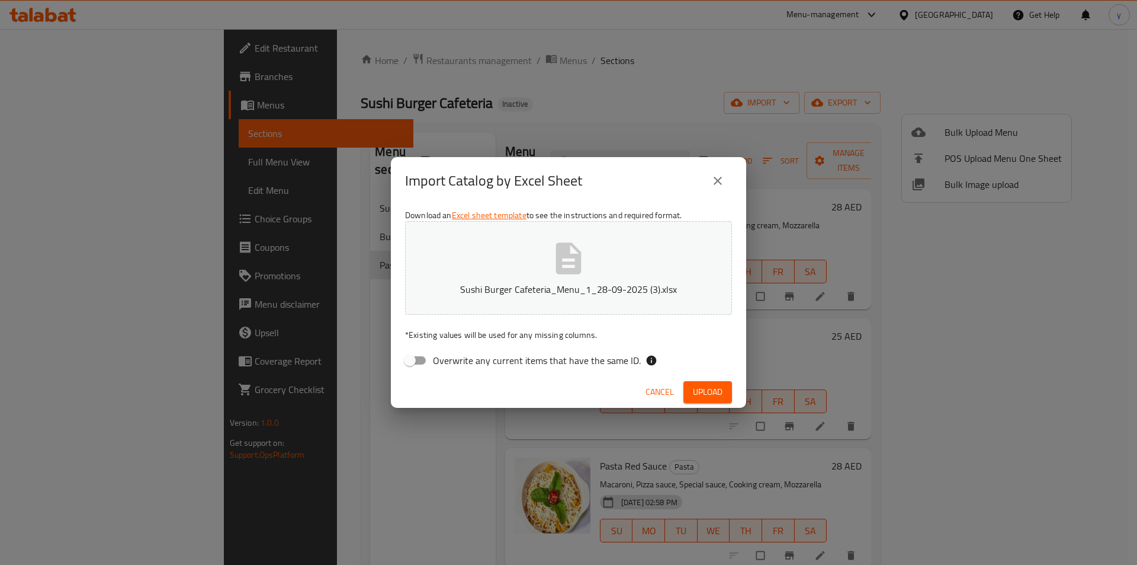
click at [663, 394] on span "Cancel" at bounding box center [660, 391] width 28 height 15
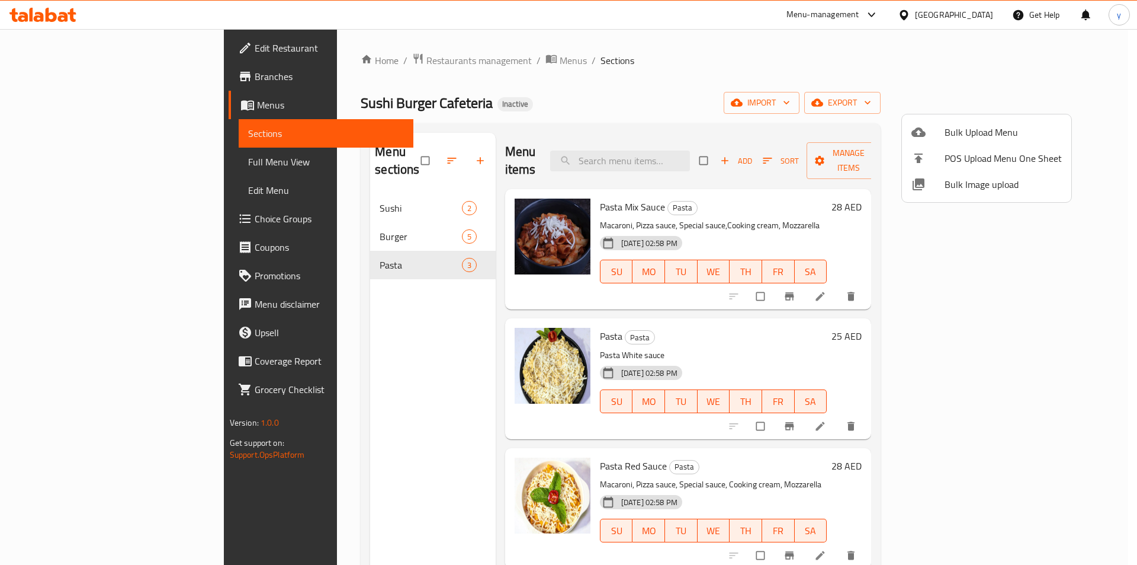
click at [269, 343] on div at bounding box center [568, 282] width 1137 height 565
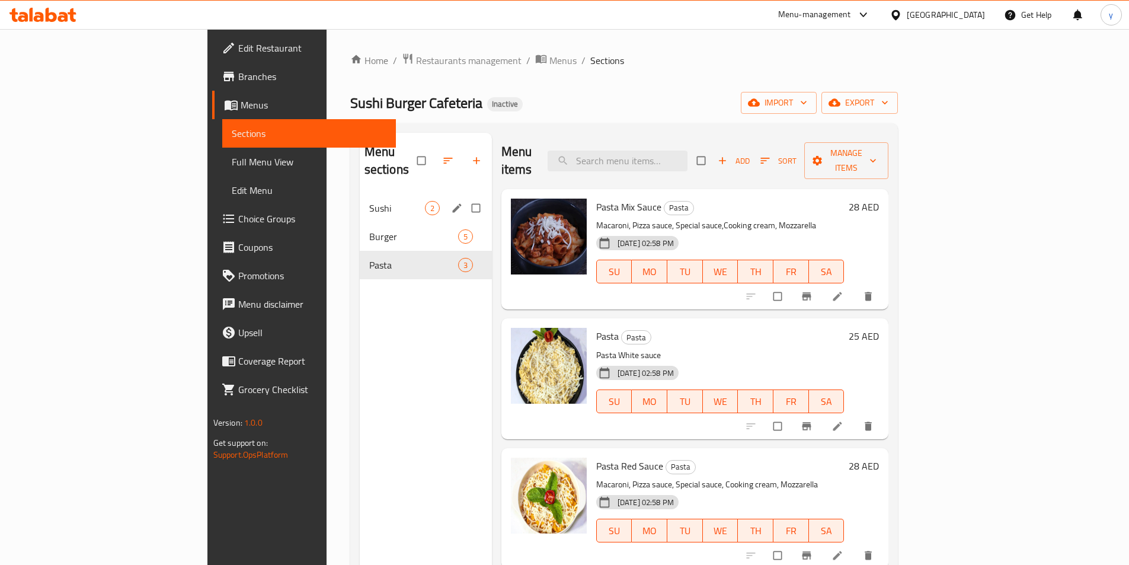
click at [369, 229] on span "Burger" at bounding box center [413, 236] width 89 height 14
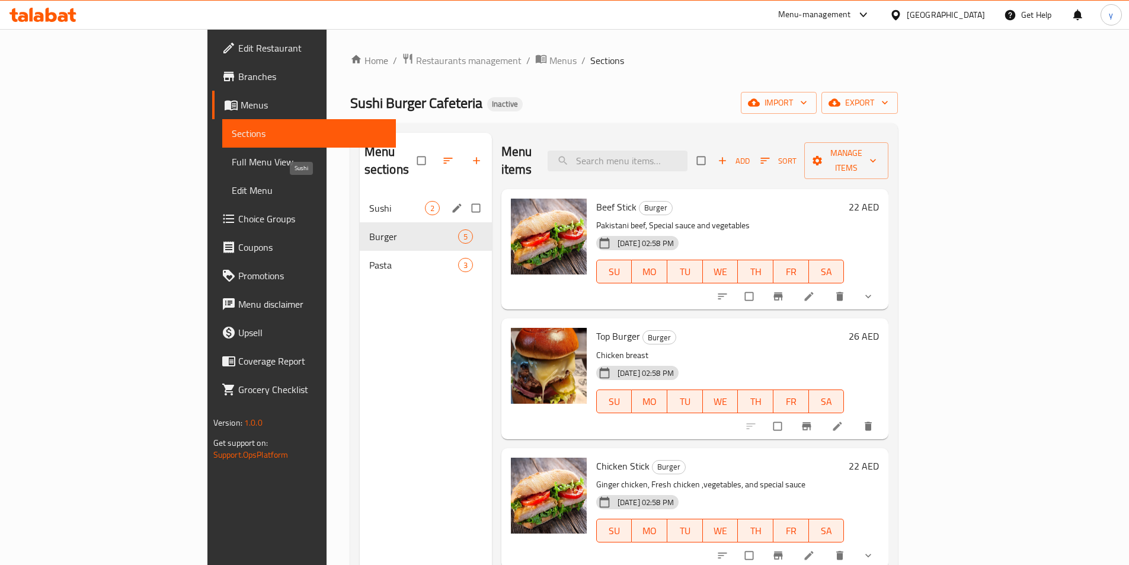
click at [369, 201] on span "Sushi" at bounding box center [397, 208] width 56 height 14
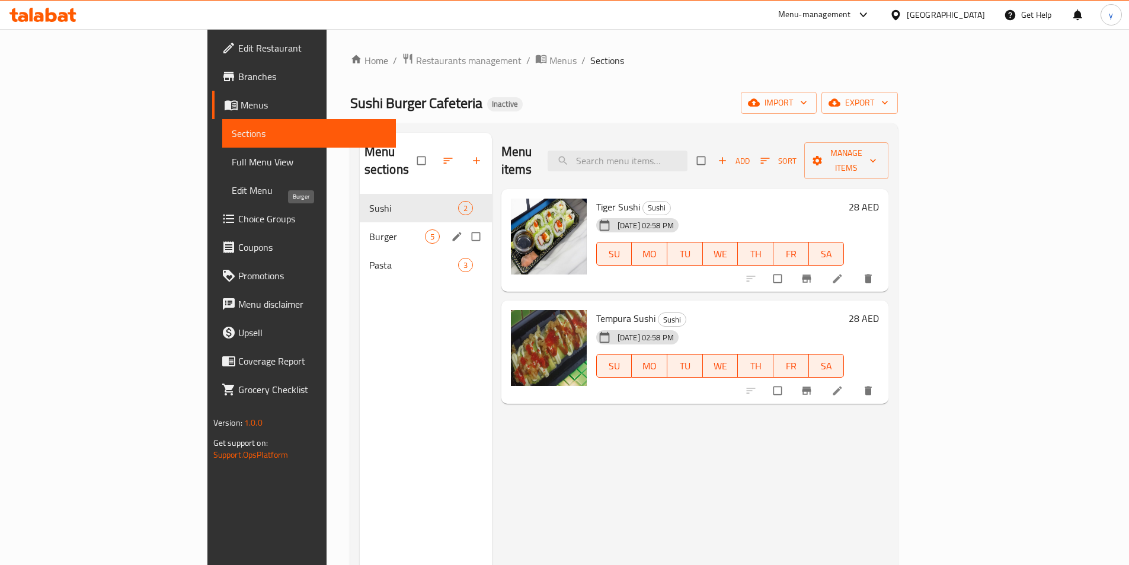
click at [369, 229] on span "Burger" at bounding box center [397, 236] width 56 height 14
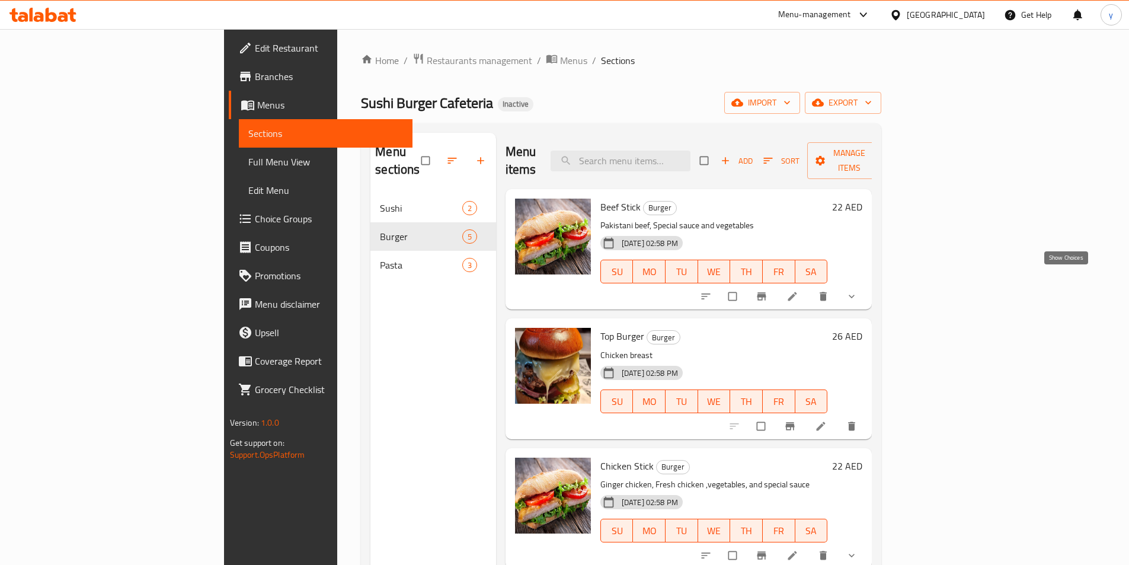
click at [857, 290] on icon "show more" at bounding box center [851, 296] width 12 height 12
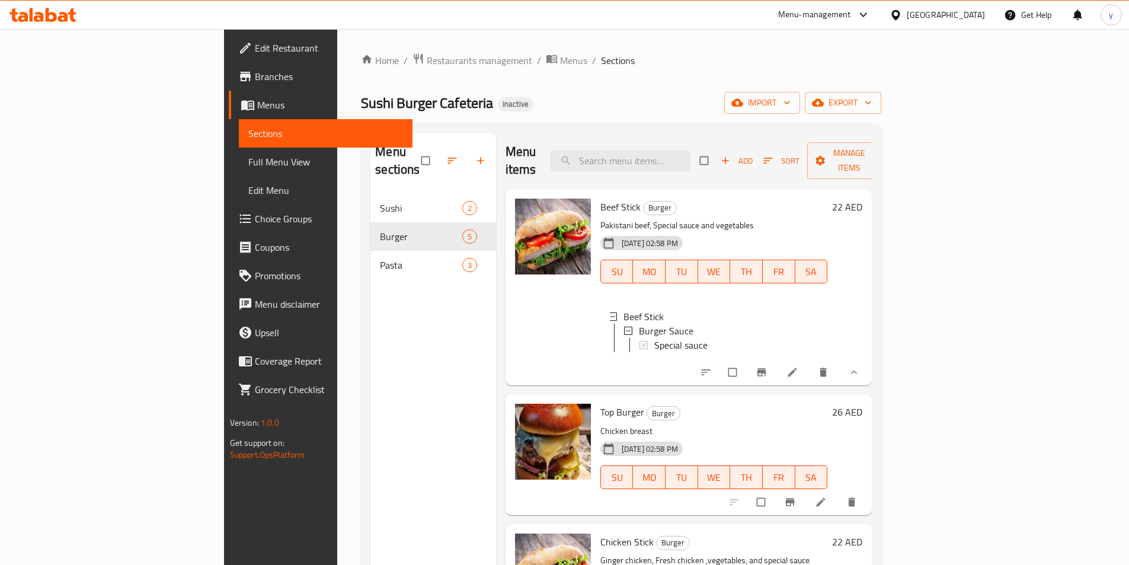
click at [810, 363] on li at bounding box center [793, 372] width 33 height 19
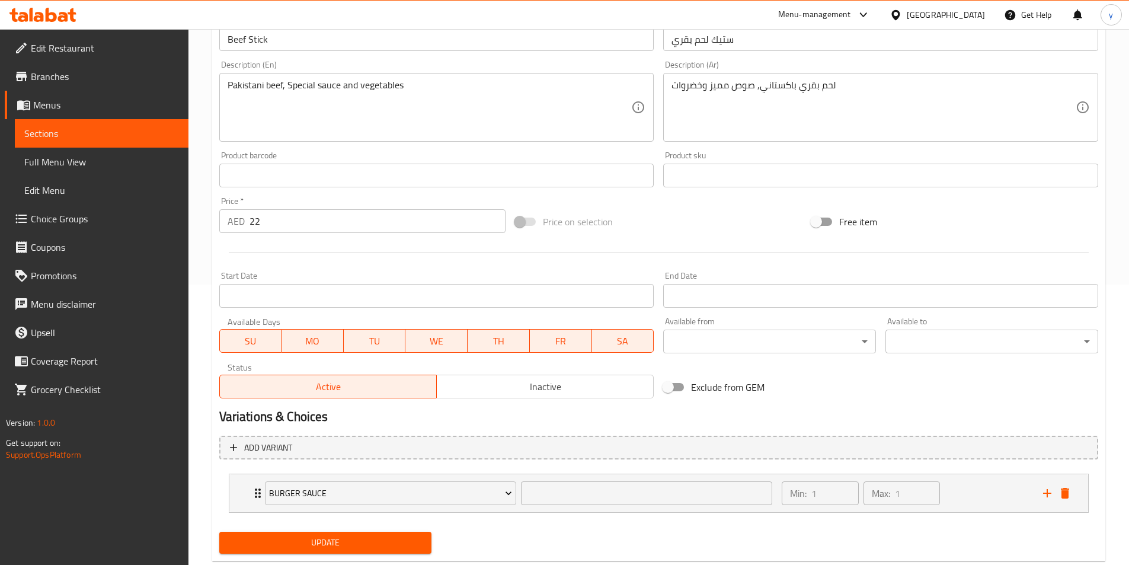
scroll to position [309, 0]
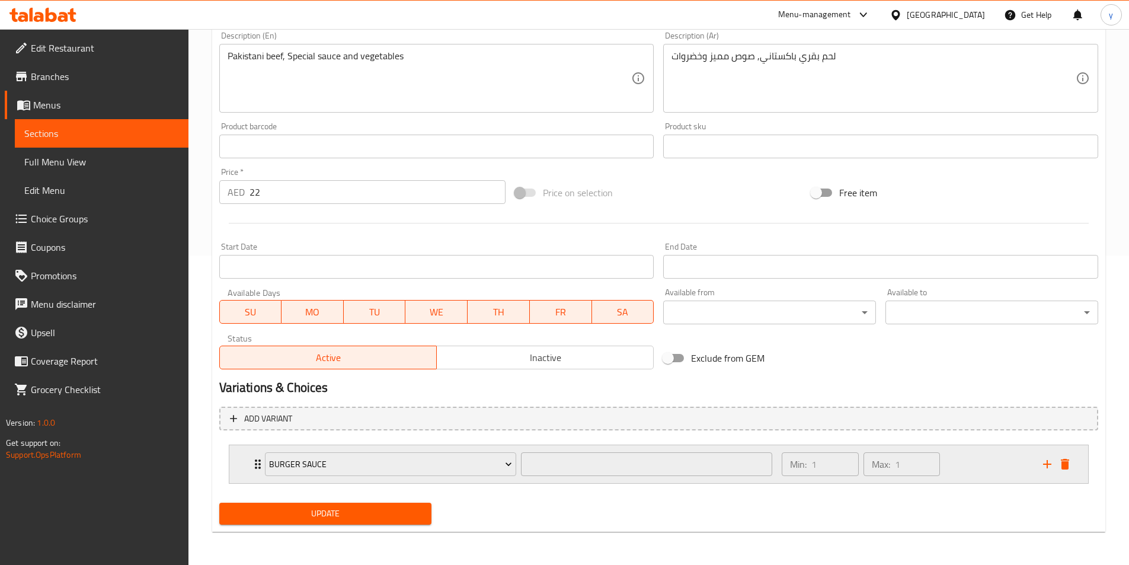
click at [964, 460] on div "Min: 1 ​ Max: 1 ​" at bounding box center [904, 464] width 261 height 38
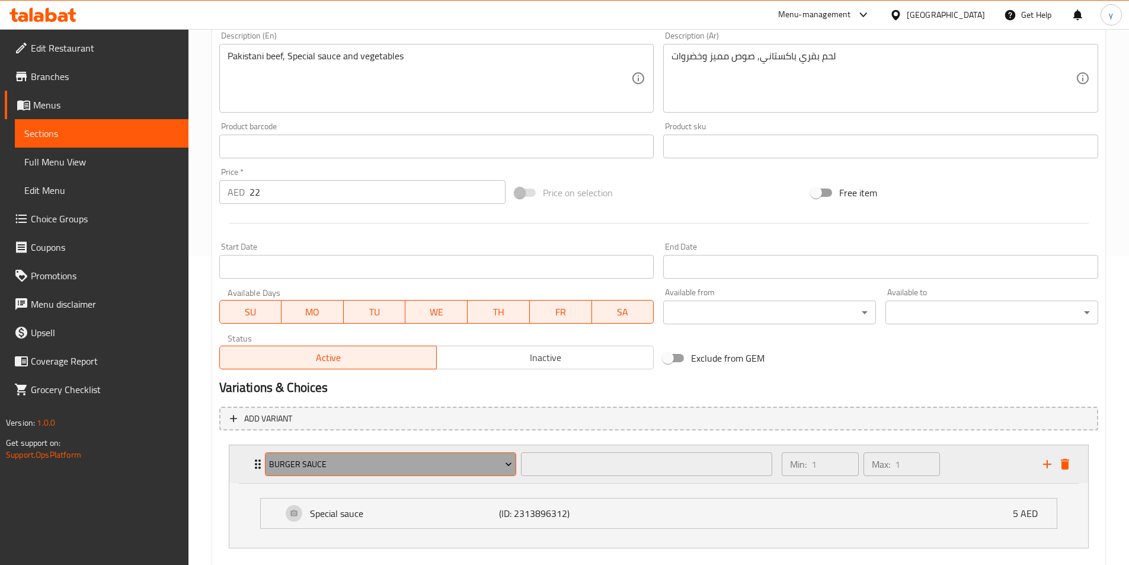
click at [503, 469] on icon "Expand" at bounding box center [508, 464] width 12 height 12
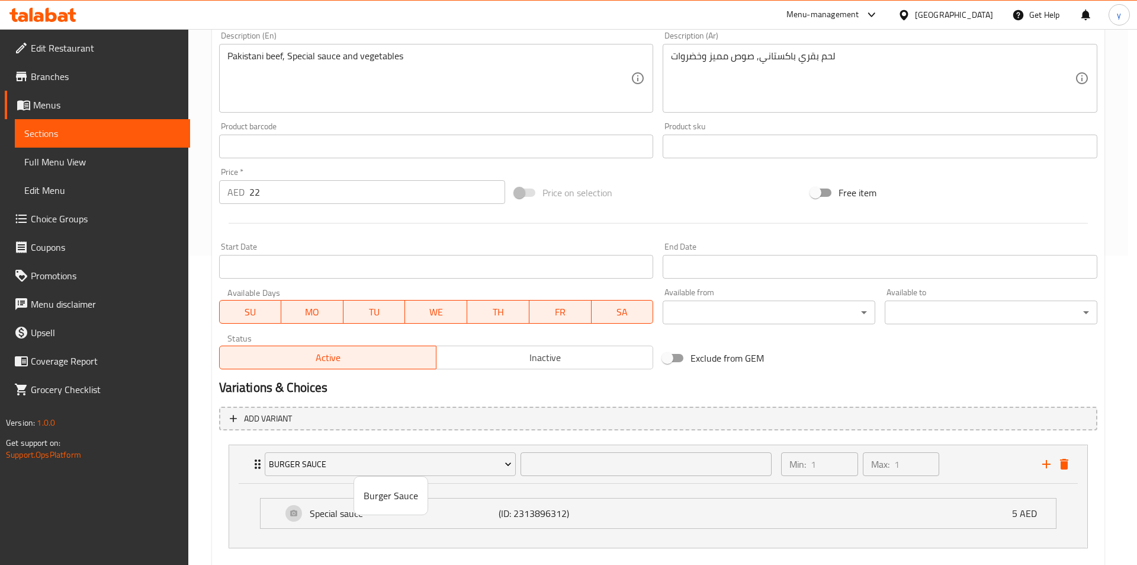
click at [506, 467] on div at bounding box center [568, 282] width 1137 height 565
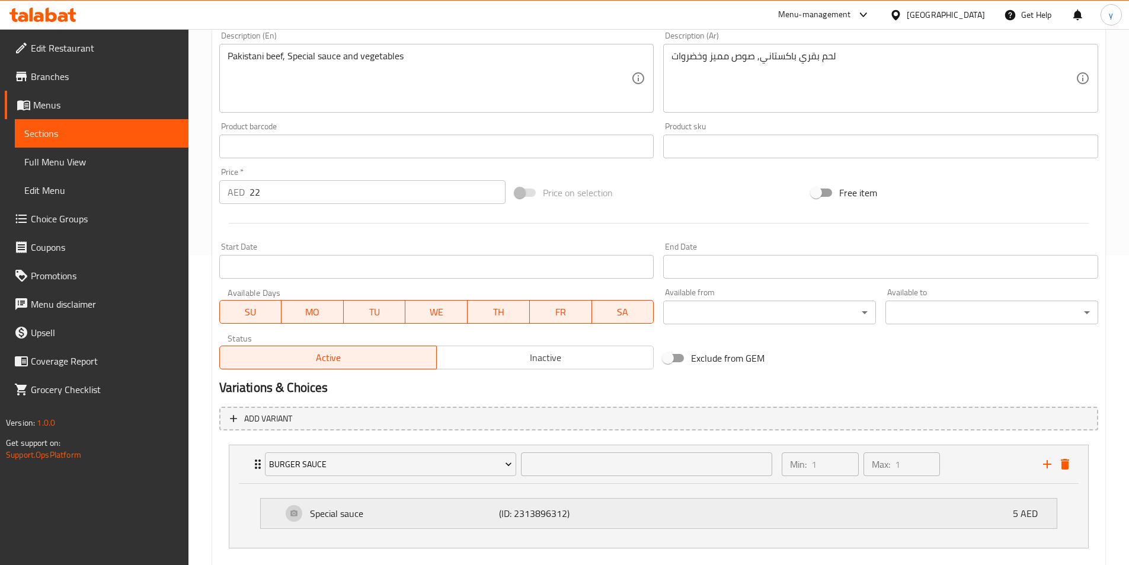
click at [637, 517] on div "Special sauce (ID: 2313896312) 5 AED" at bounding box center [662, 513] width 760 height 30
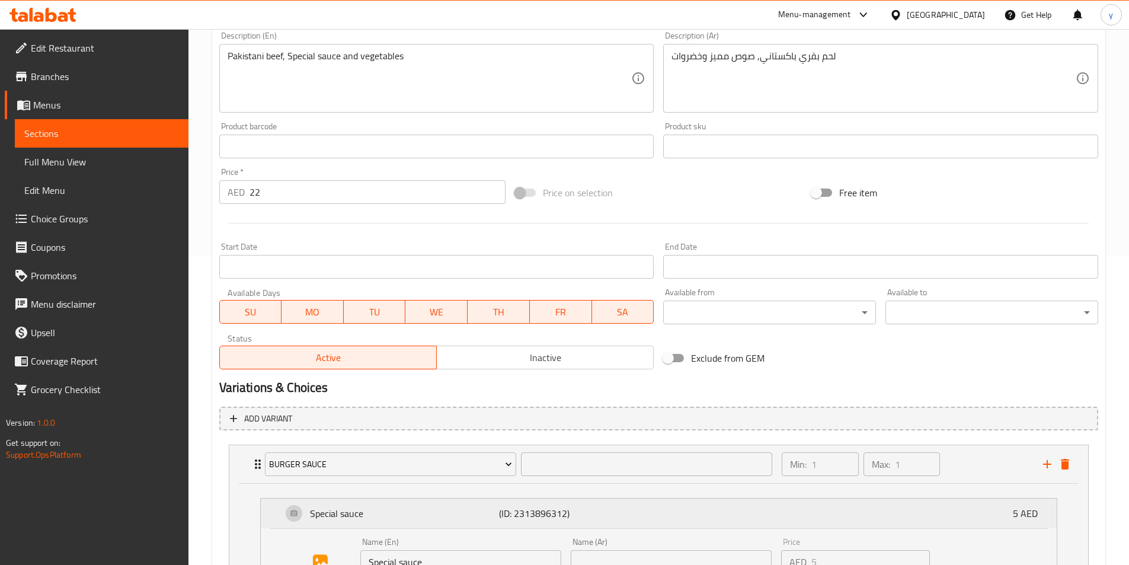
click at [638, 517] on div "Special sauce (ID: 2313896312) 5 AED" at bounding box center [662, 513] width 760 height 30
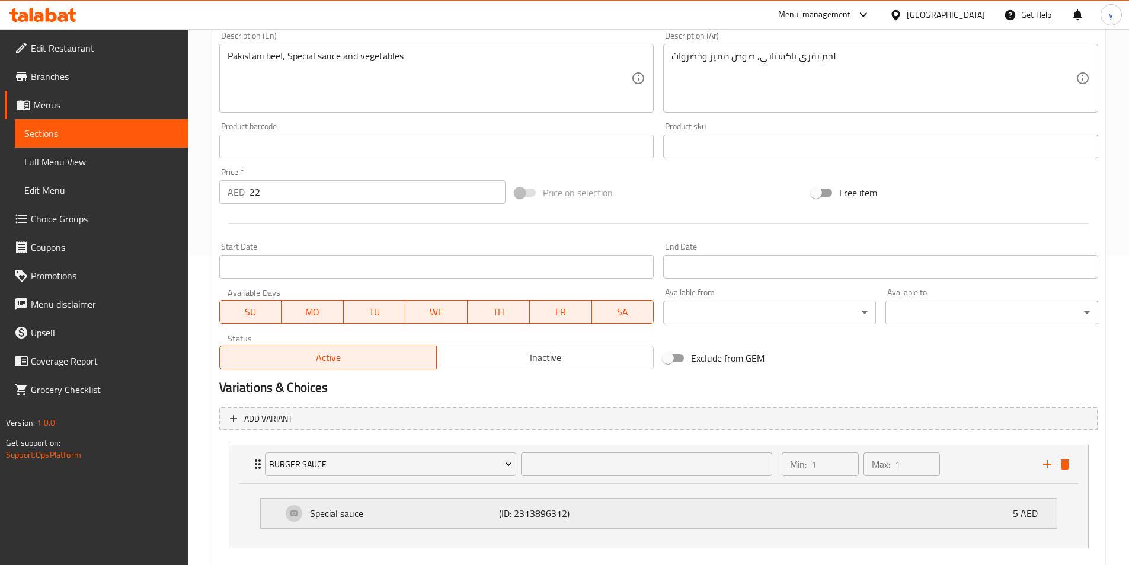
scroll to position [369, 0]
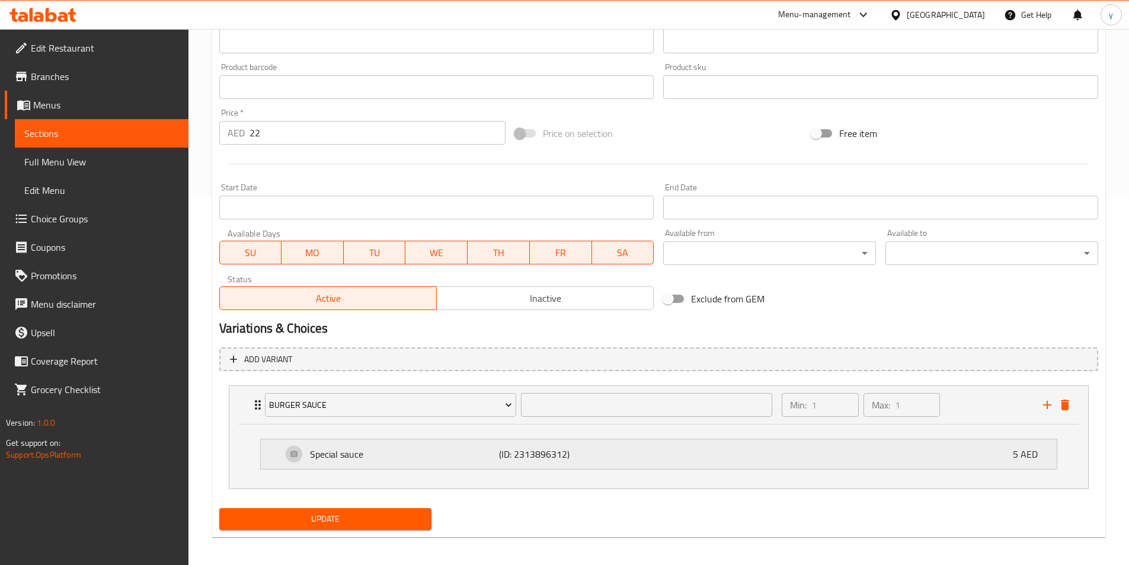
click at [654, 463] on div "Special sauce (ID: 2313896312) 5 AED" at bounding box center [662, 454] width 760 height 30
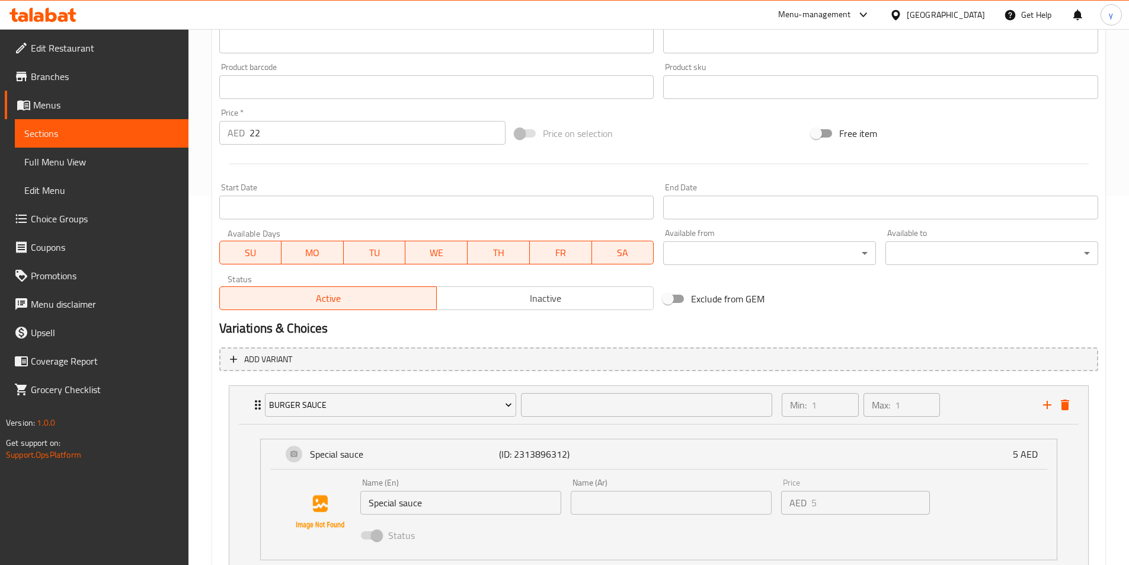
click at [641, 499] on input "text" at bounding box center [671, 503] width 201 height 24
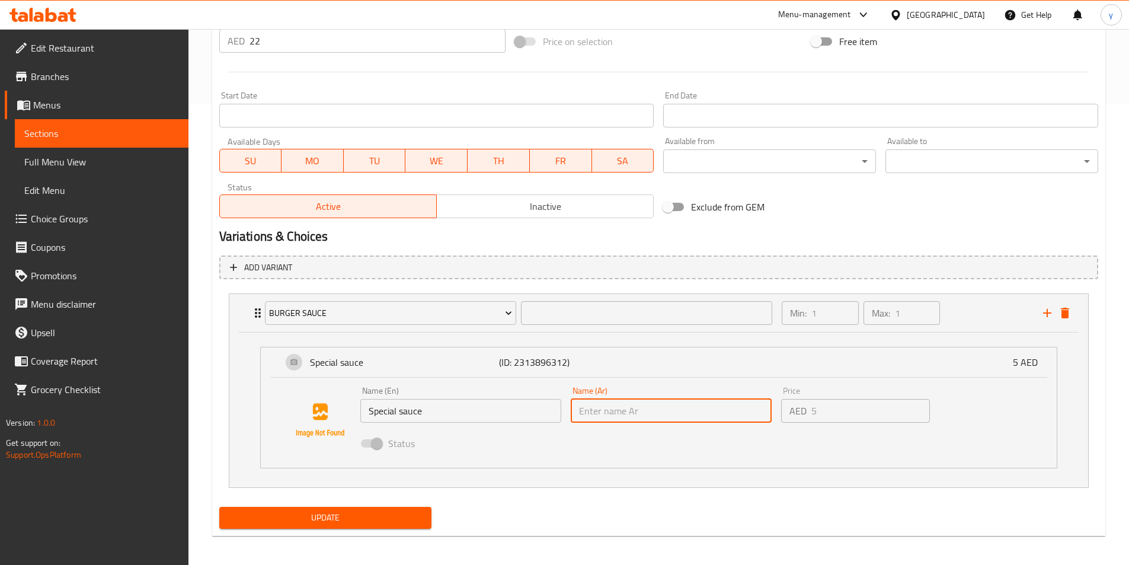
scroll to position [464, 0]
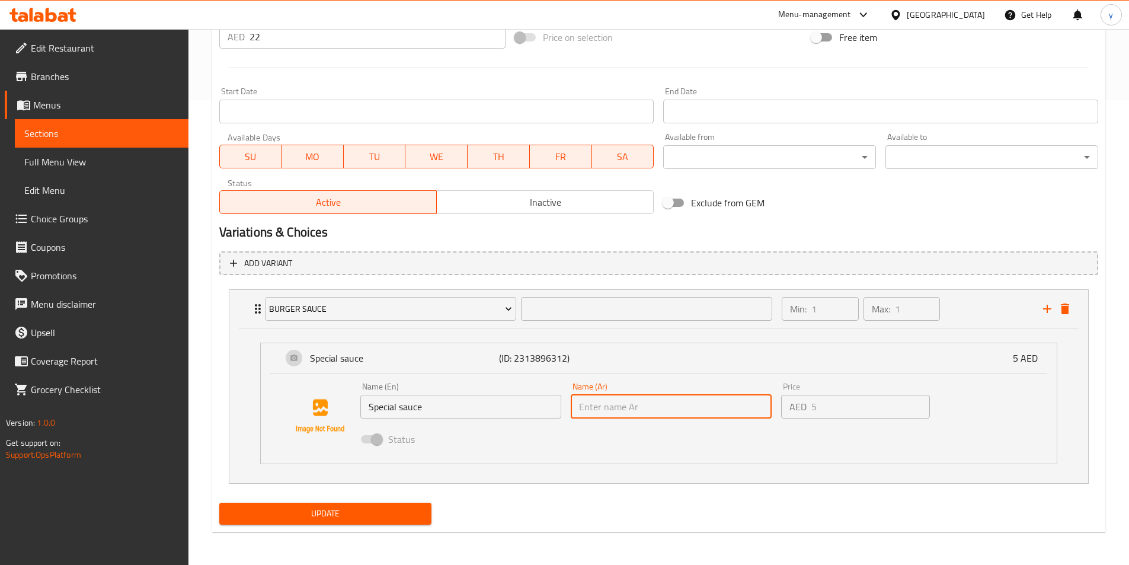
click at [628, 414] on input "text" at bounding box center [671, 407] width 201 height 24
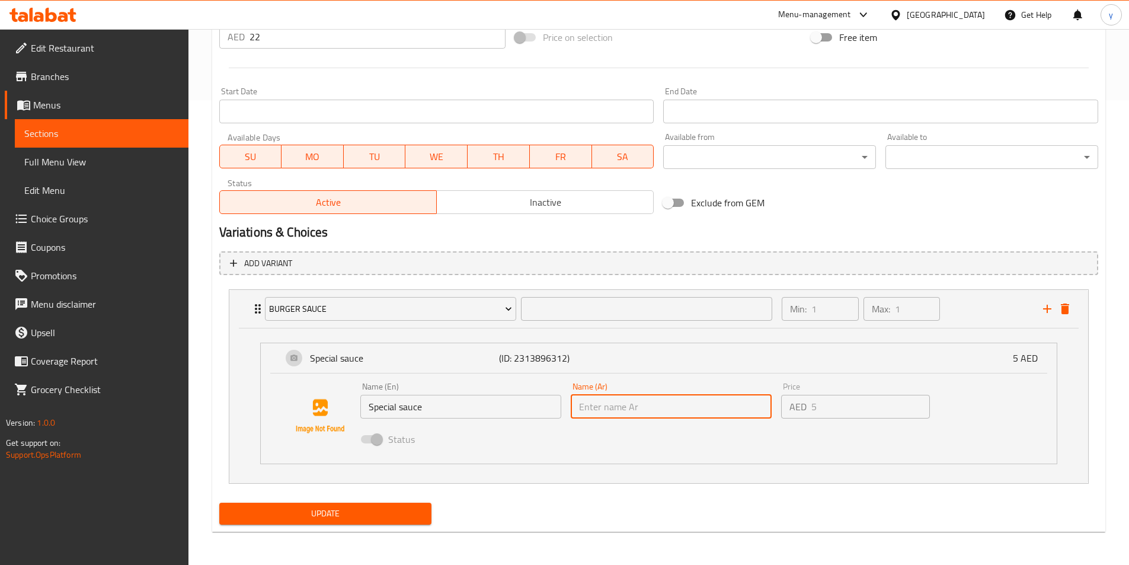
click at [628, 414] on input "text" at bounding box center [671, 407] width 201 height 24
click at [71, 219] on span "Choice Groups" at bounding box center [105, 219] width 148 height 14
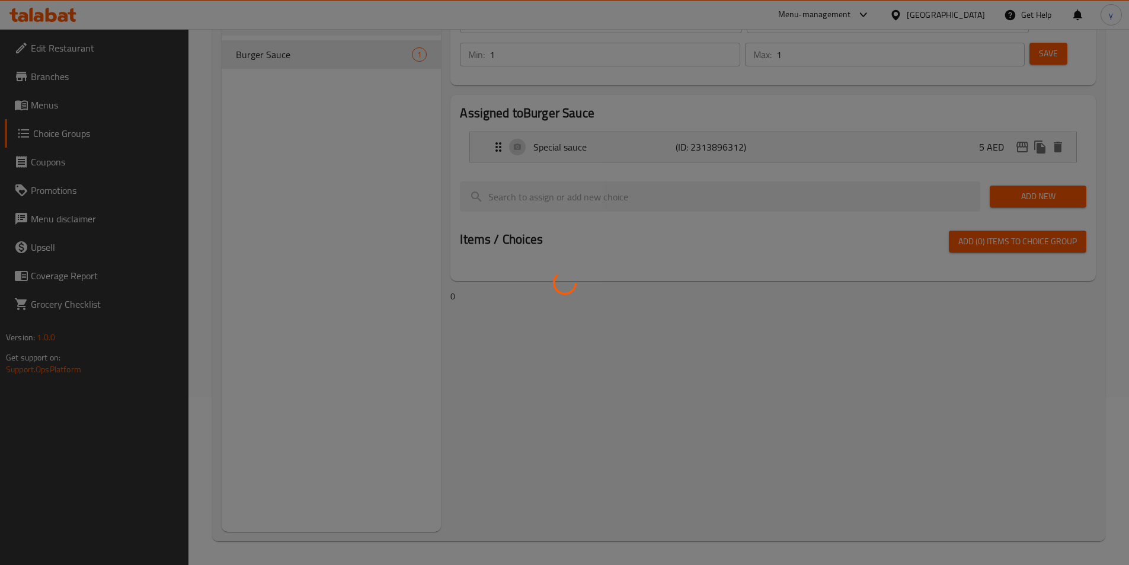
scroll to position [168, 0]
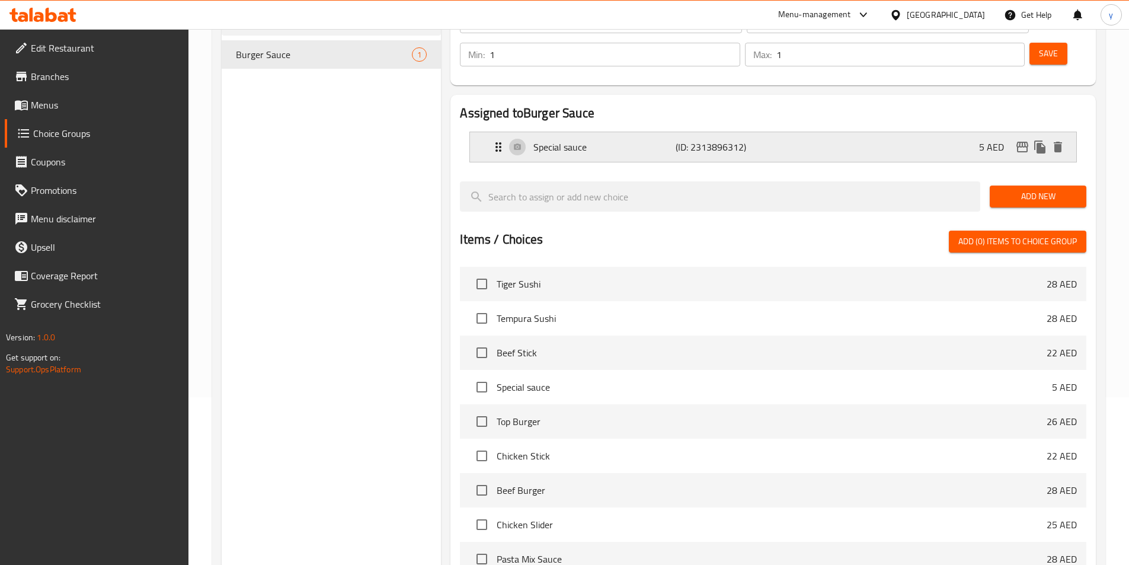
click at [662, 140] on p "Special sauce" at bounding box center [604, 147] width 142 height 14
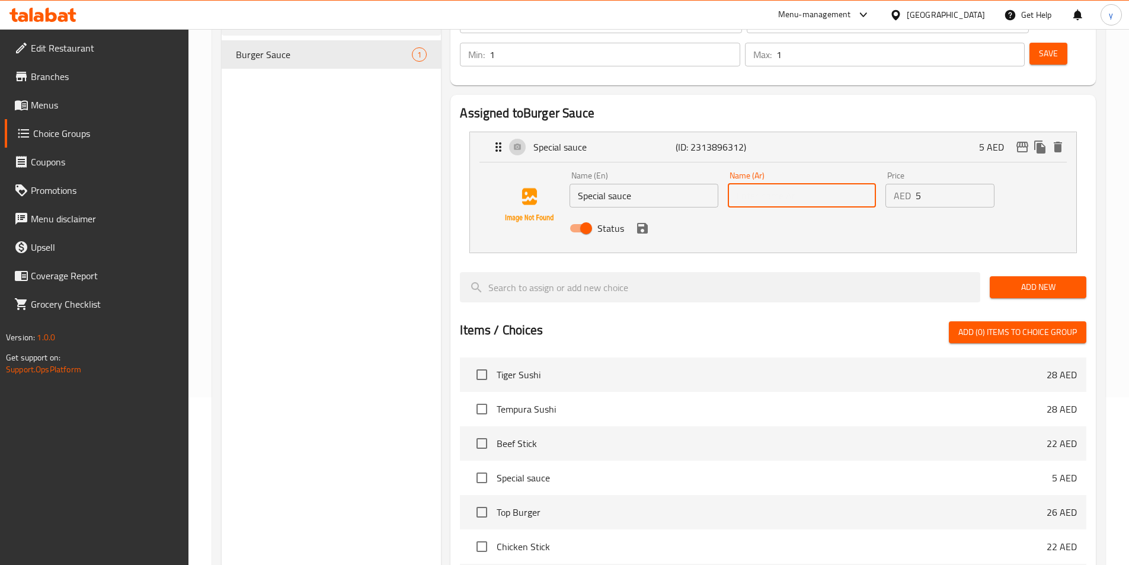
click at [756, 184] on input "text" at bounding box center [802, 196] width 148 height 24
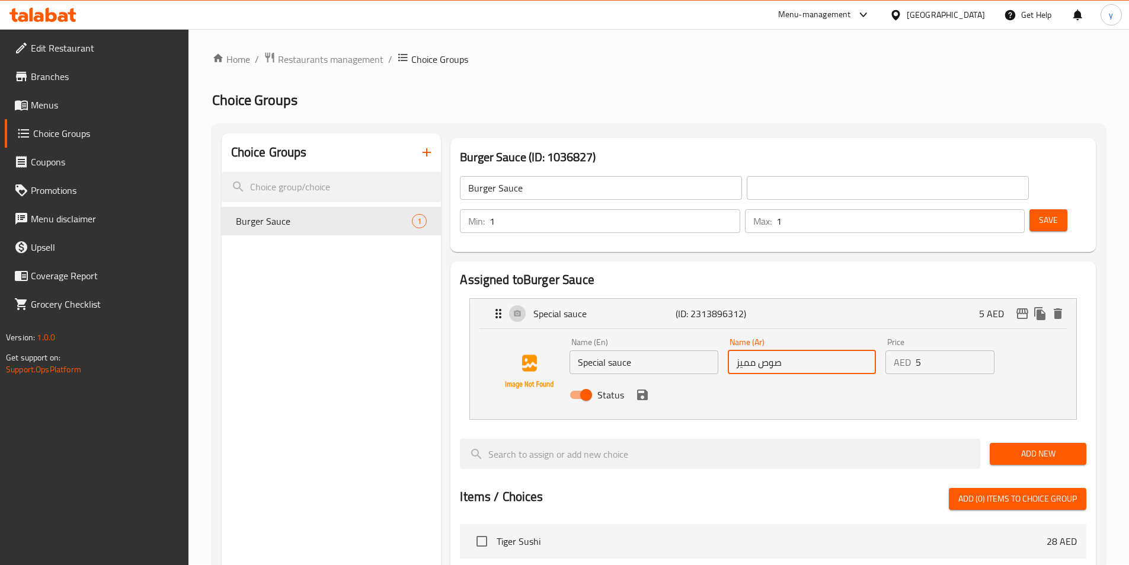
scroll to position [0, 0]
type input "صوص مميز"
click at [746, 184] on input "text" at bounding box center [887, 189] width 282 height 24
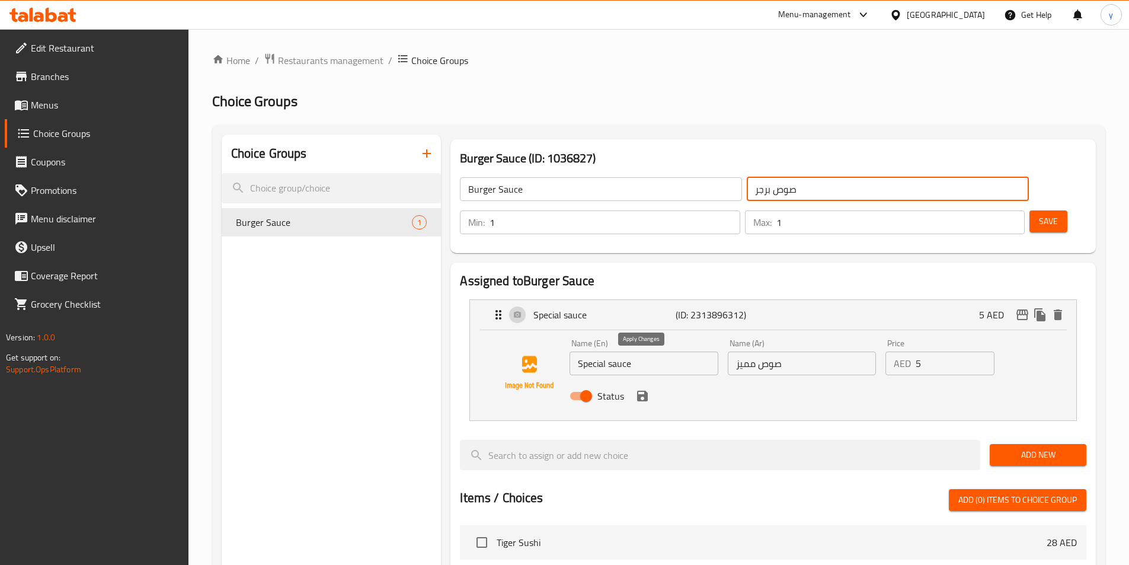
click at [646, 389] on icon "save" at bounding box center [642, 396] width 14 height 14
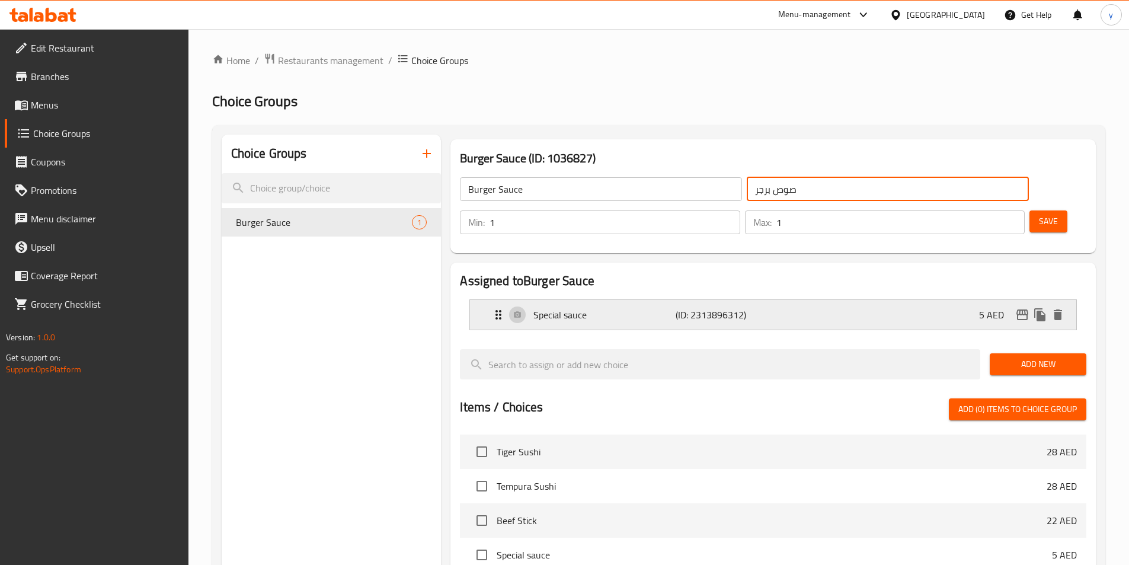
click at [744, 307] on p "(ID: 2313896312)" at bounding box center [722, 314] width 95 height 14
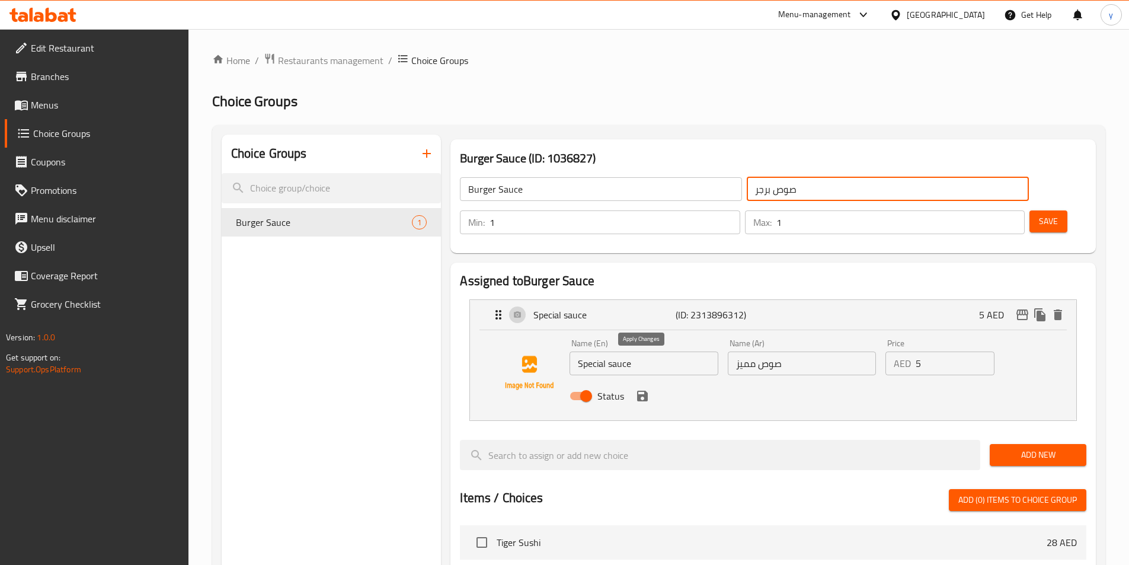
click at [642, 390] on icon "save" at bounding box center [642, 395] width 11 height 11
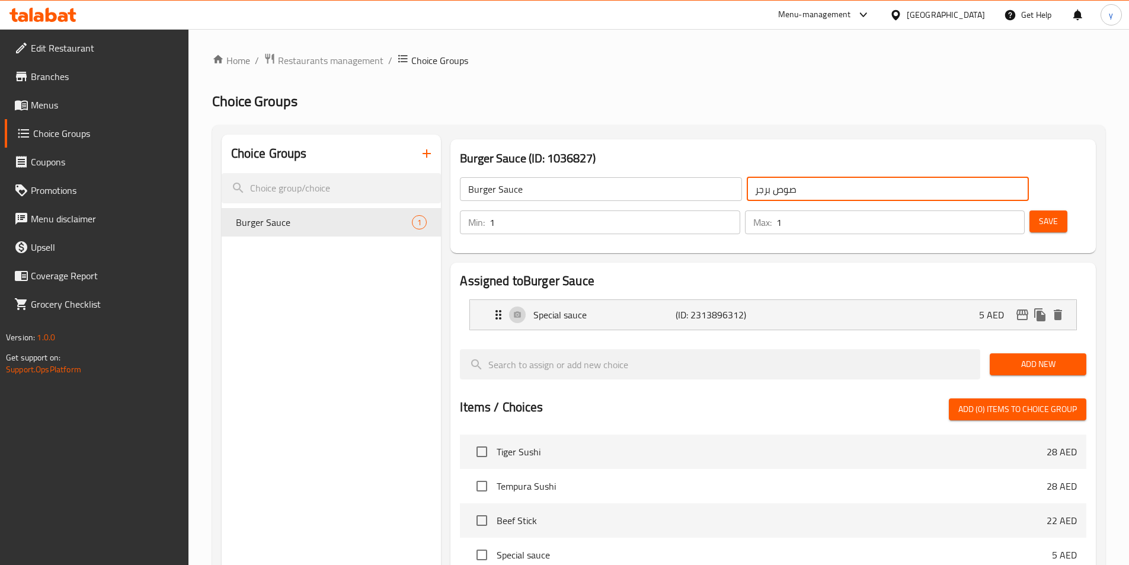
type input "صوص برجر"
click at [1029, 210] on button "Save" at bounding box center [1048, 221] width 38 height 22
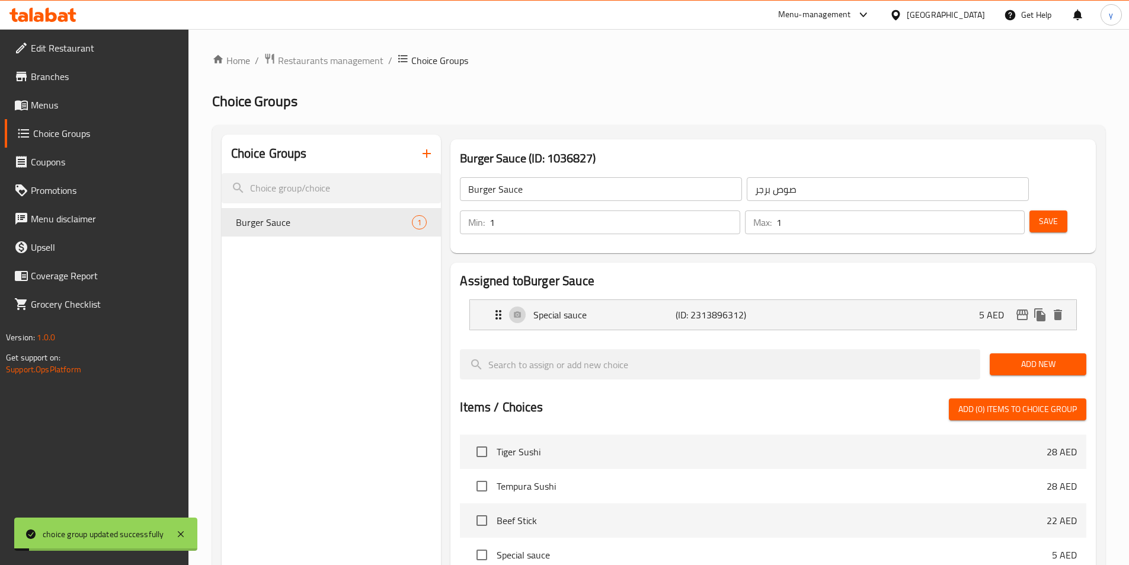
click at [57, 105] on span "Menus" at bounding box center [105, 105] width 148 height 14
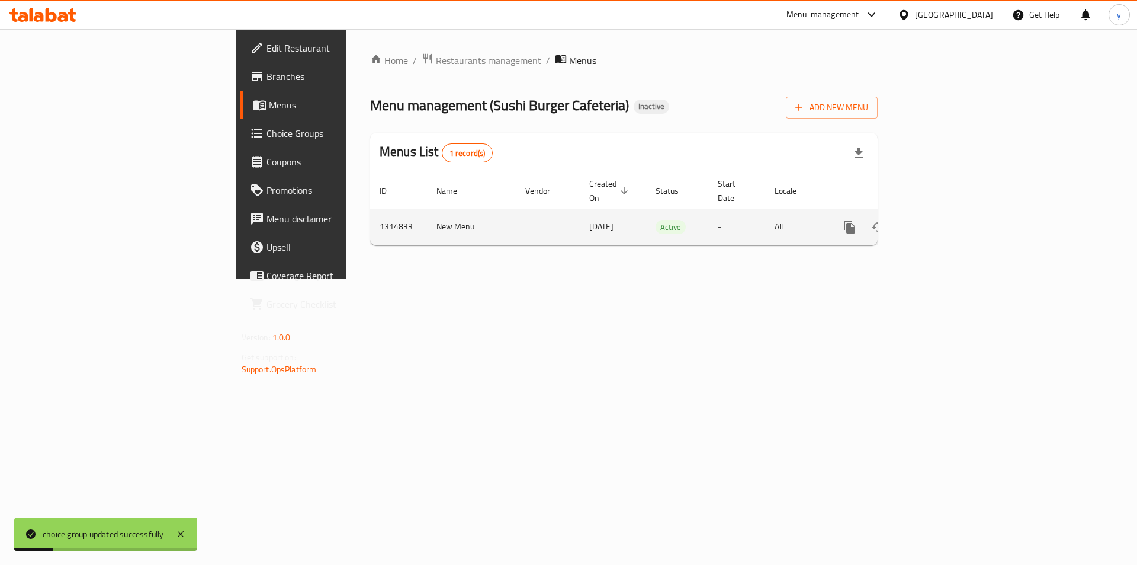
click at [943, 220] on icon "enhanced table" at bounding box center [935, 227] width 14 height 14
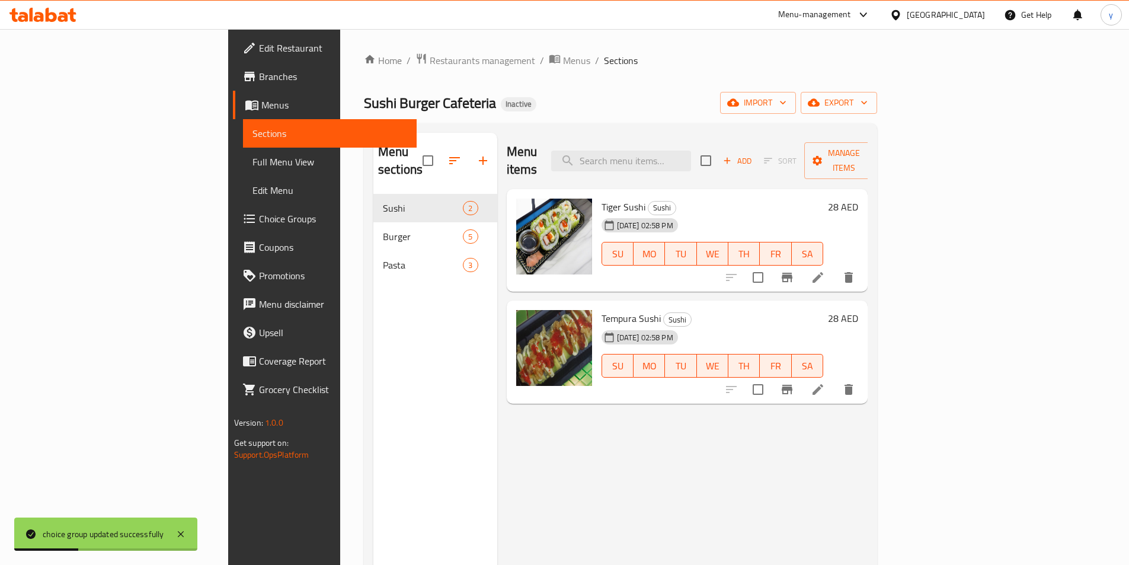
click at [817, 213] on div "[DATE] 02:58 PM SU MO TU WE TH FR SA" at bounding box center [713, 245] width 232 height 64
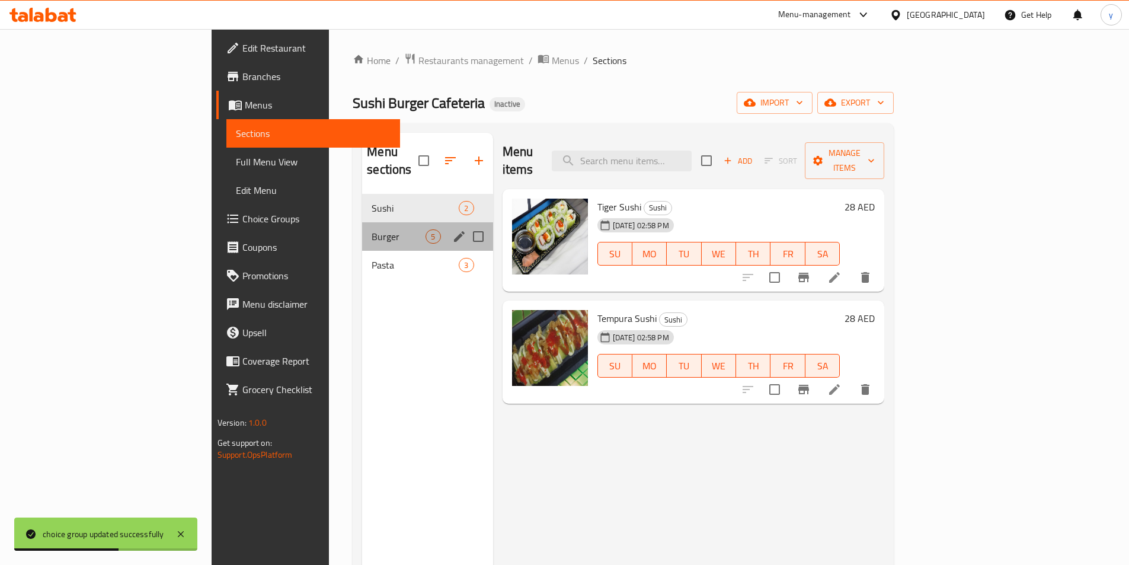
click at [362, 227] on div "Burger 5" at bounding box center [427, 236] width 130 height 28
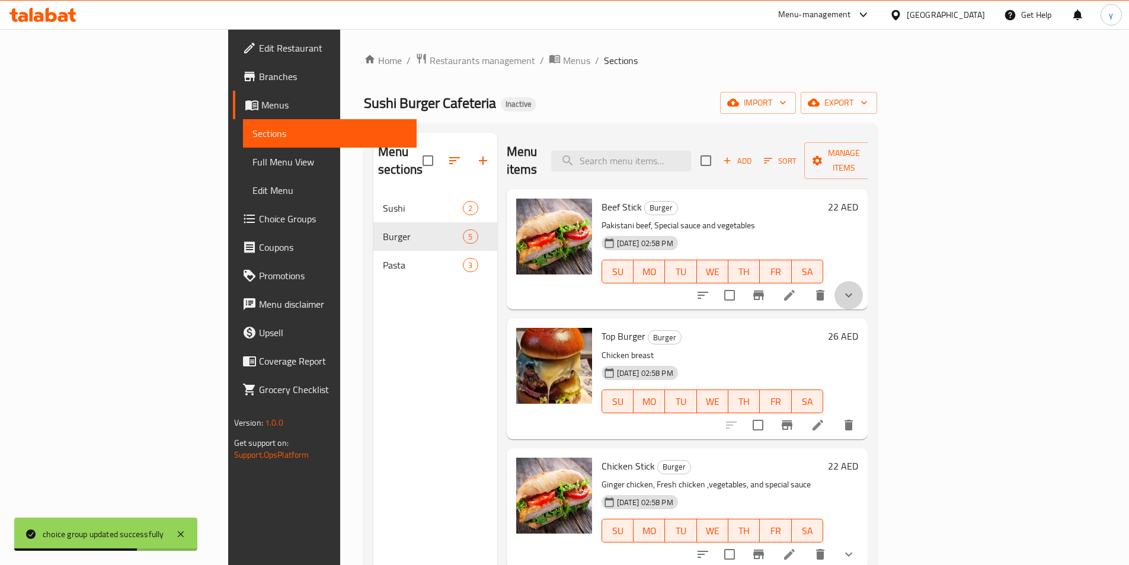
click at [855, 288] on icon "show more" at bounding box center [848, 295] width 14 height 14
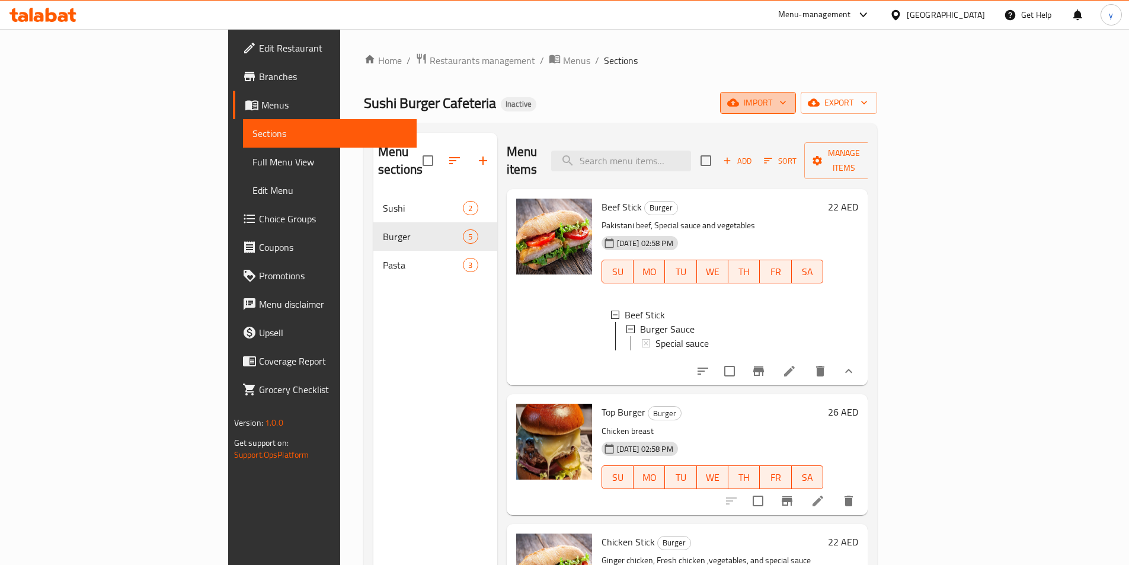
click at [786, 99] on span "import" at bounding box center [757, 102] width 57 height 15
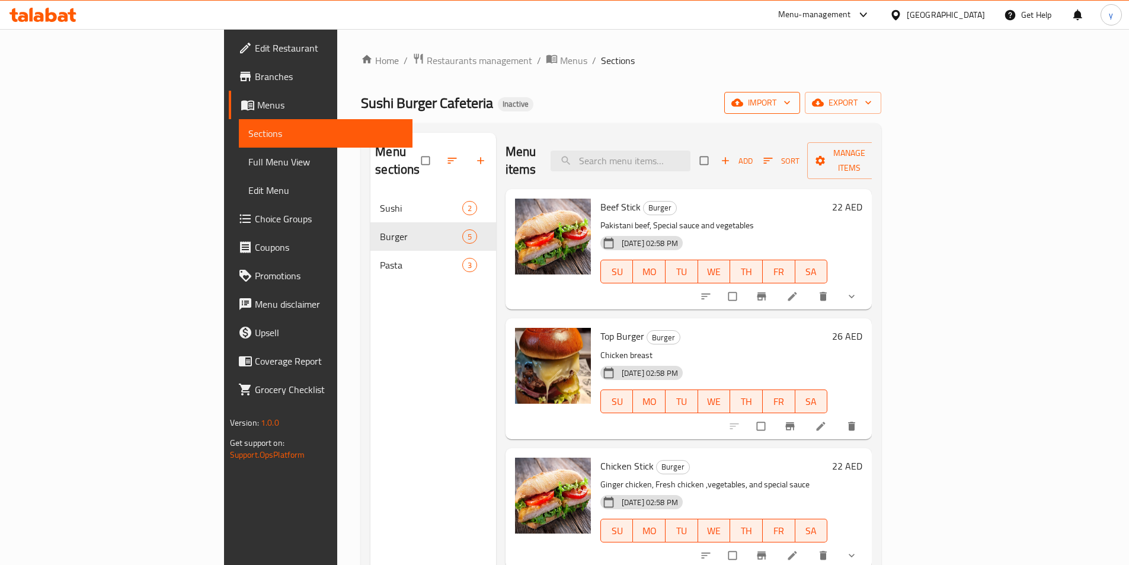
click at [800, 111] on button "import" at bounding box center [762, 103] width 76 height 22
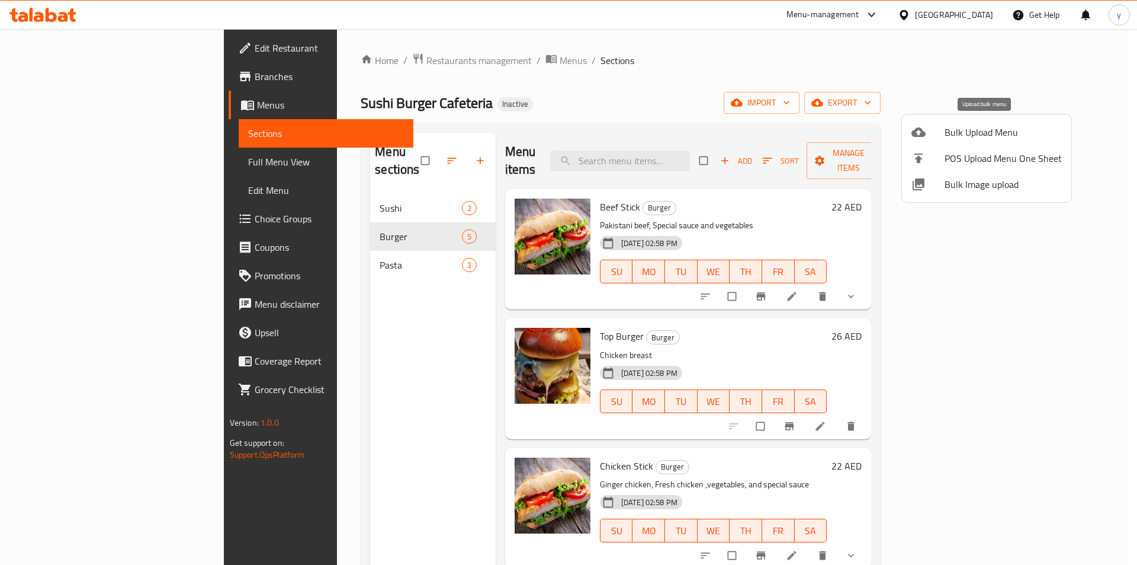
click at [950, 134] on span "Bulk Upload Menu" at bounding box center [1003, 132] width 117 height 14
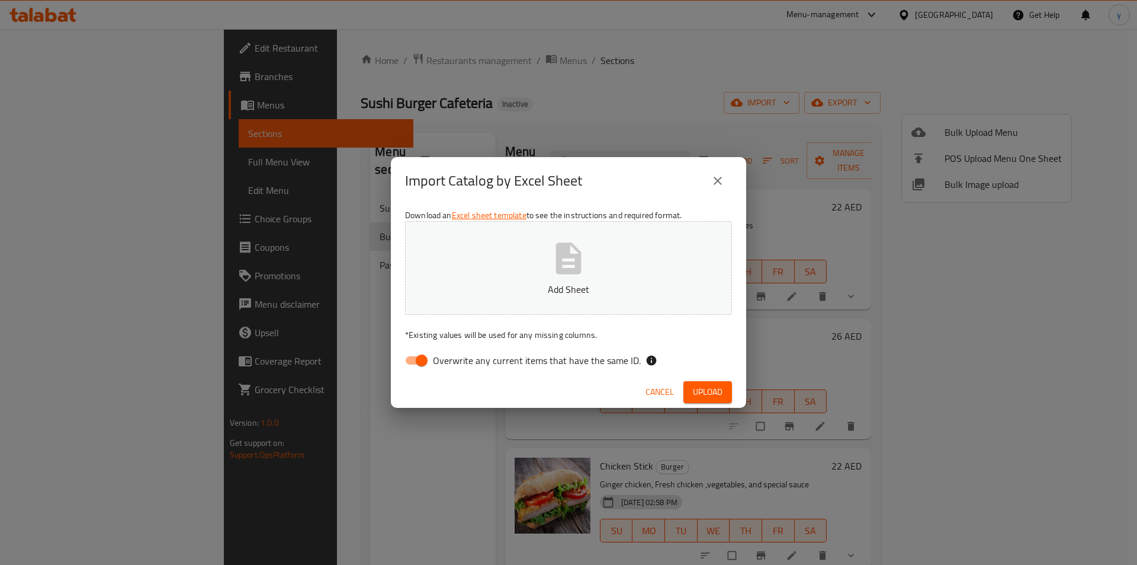
click at [478, 367] on span "Overwrite any current items that have the same ID." at bounding box center [537, 360] width 208 height 14
click at [456, 369] on input "Overwrite any current items that have the same ID." at bounding box center [422, 360] width 68 height 23
checkbox input "false"
click at [540, 287] on p "Add Sheet" at bounding box center [569, 289] width 290 height 14
click at [723, 397] on button "Upload" at bounding box center [708, 392] width 49 height 22
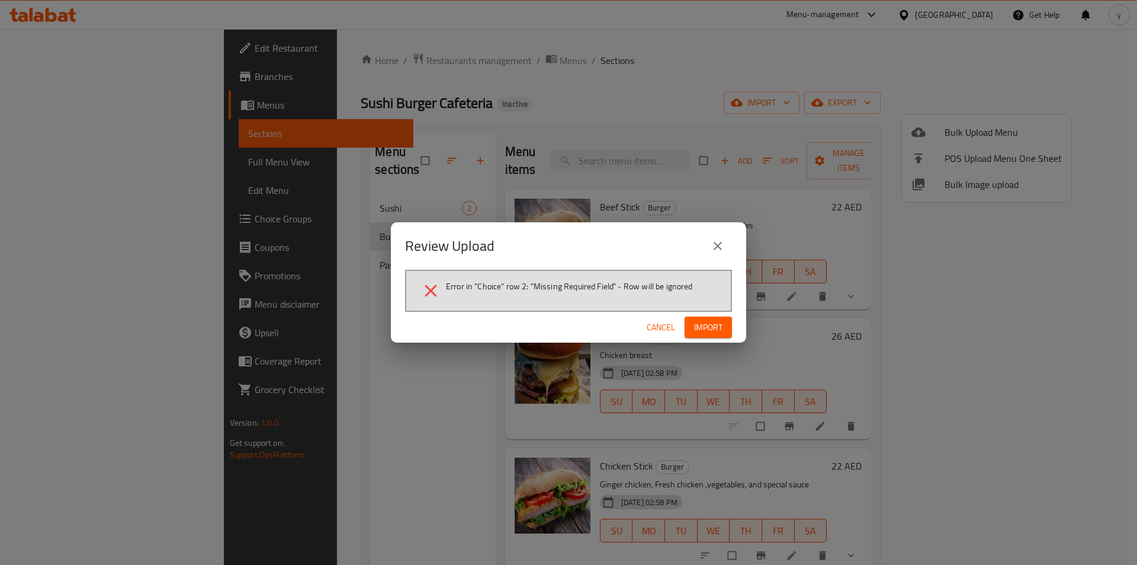
click at [721, 244] on icon "close" at bounding box center [718, 246] width 14 height 14
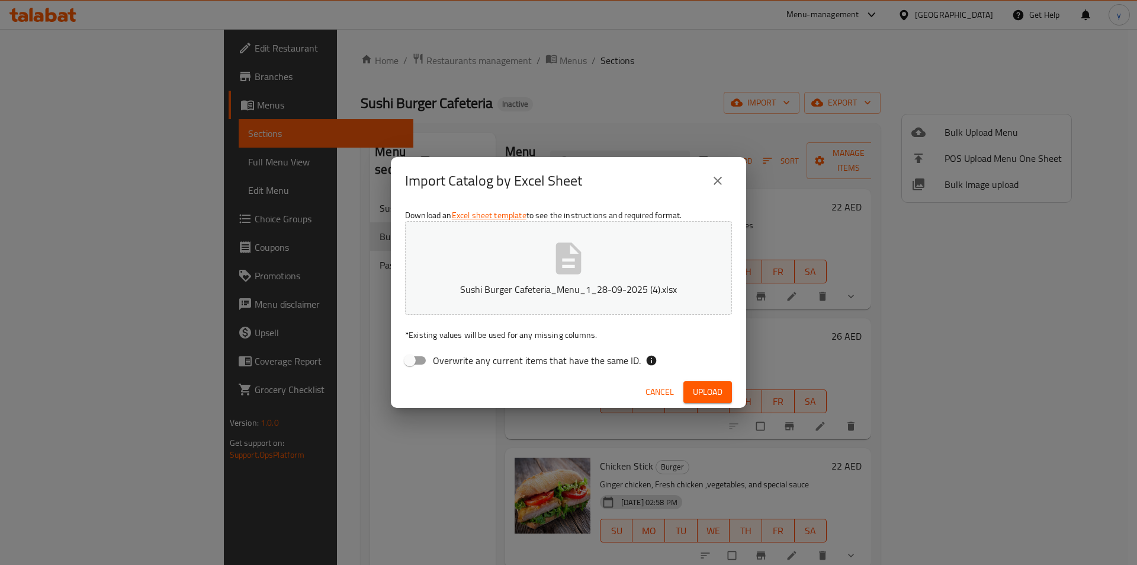
click at [650, 399] on span "Cancel" at bounding box center [660, 391] width 28 height 15
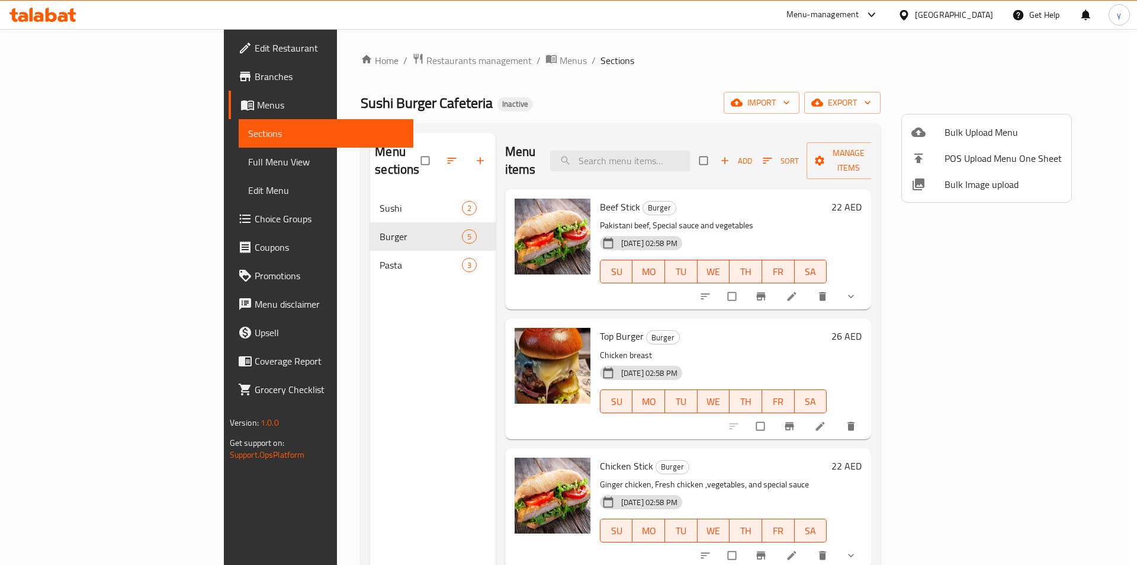
click at [828, 152] on div at bounding box center [568, 282] width 1137 height 565
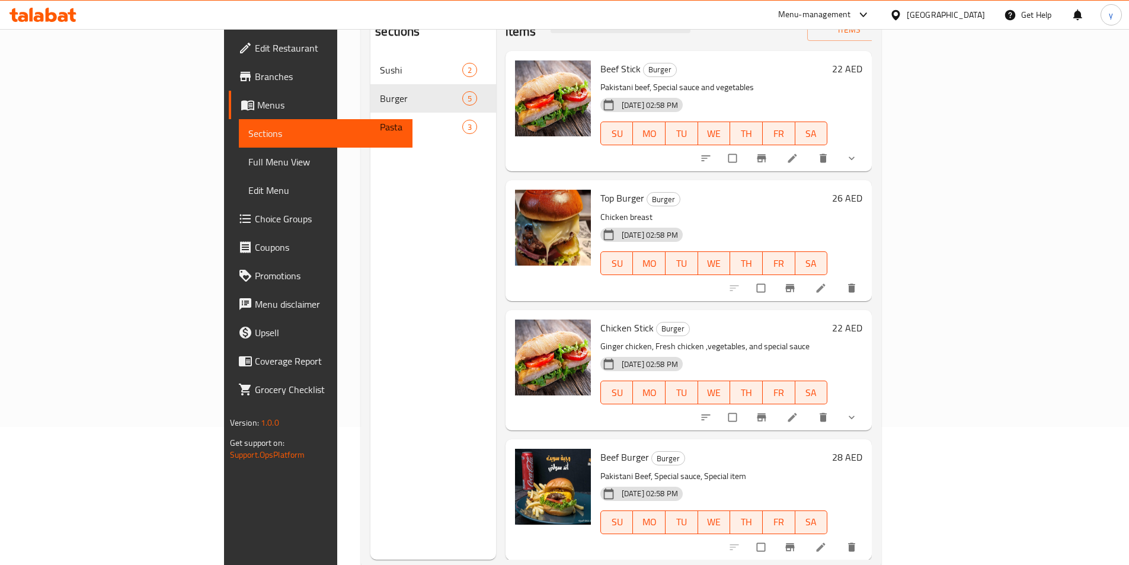
scroll to position [166, 0]
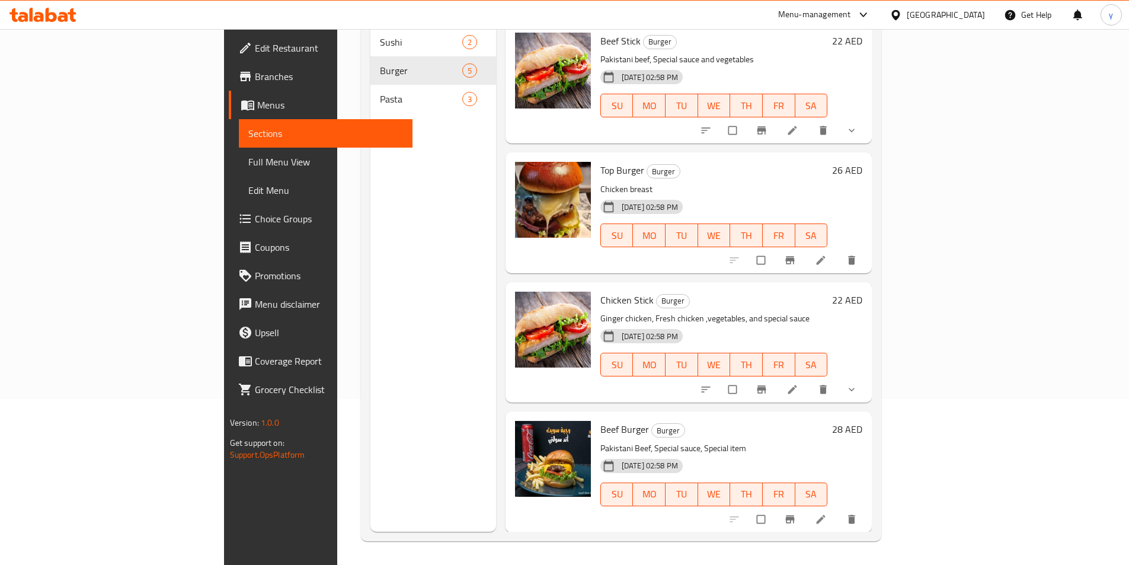
click at [857, 383] on icon "show more" at bounding box center [851, 389] width 12 height 12
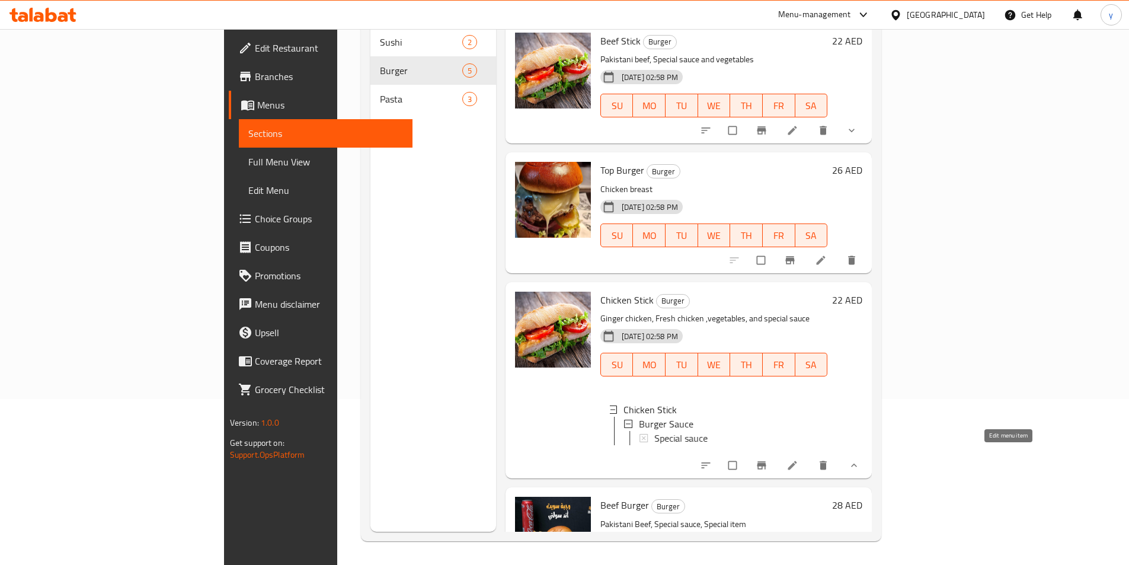
click at [797, 461] on icon at bounding box center [792, 465] width 9 height 9
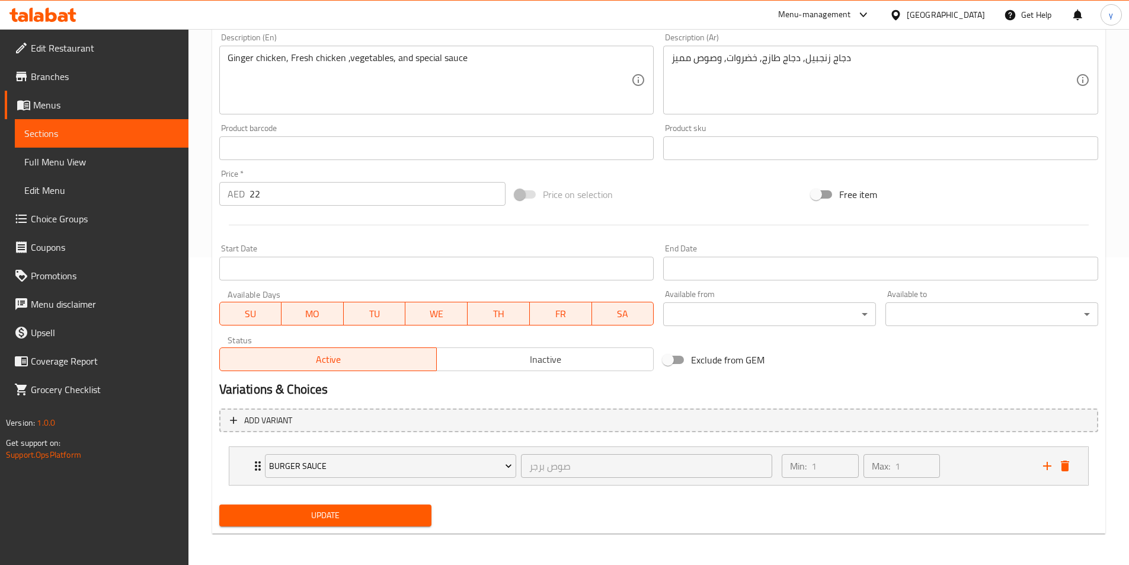
scroll to position [309, 0]
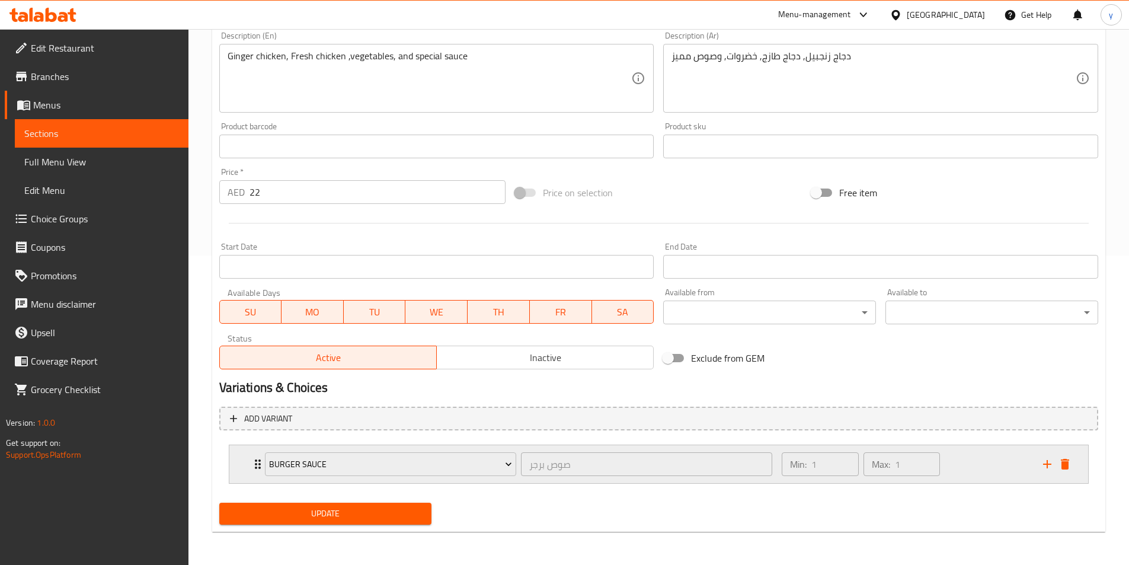
click at [970, 462] on div "Min: 1 ​ Max: 1 ​" at bounding box center [904, 464] width 261 height 38
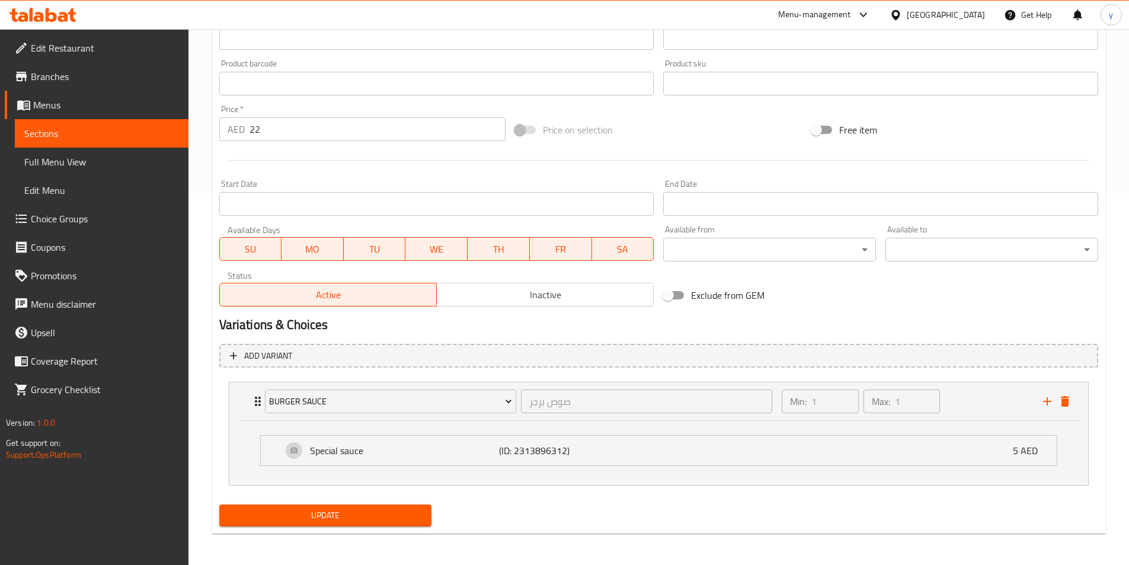
scroll to position [374, 0]
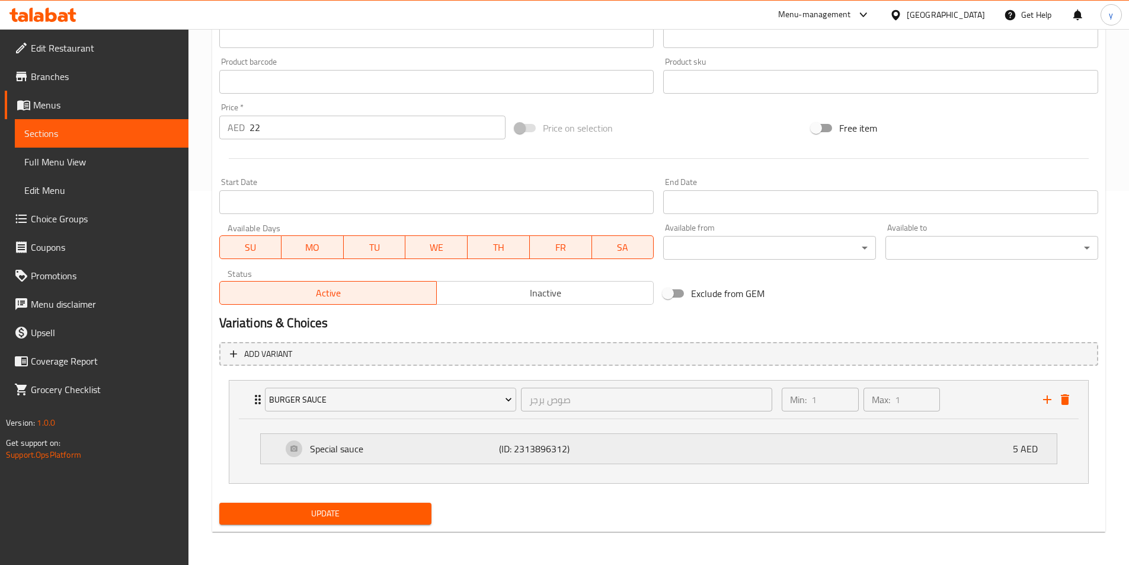
click at [712, 451] on div "Special sauce (ID: 2313896312) 5 AED" at bounding box center [662, 449] width 760 height 30
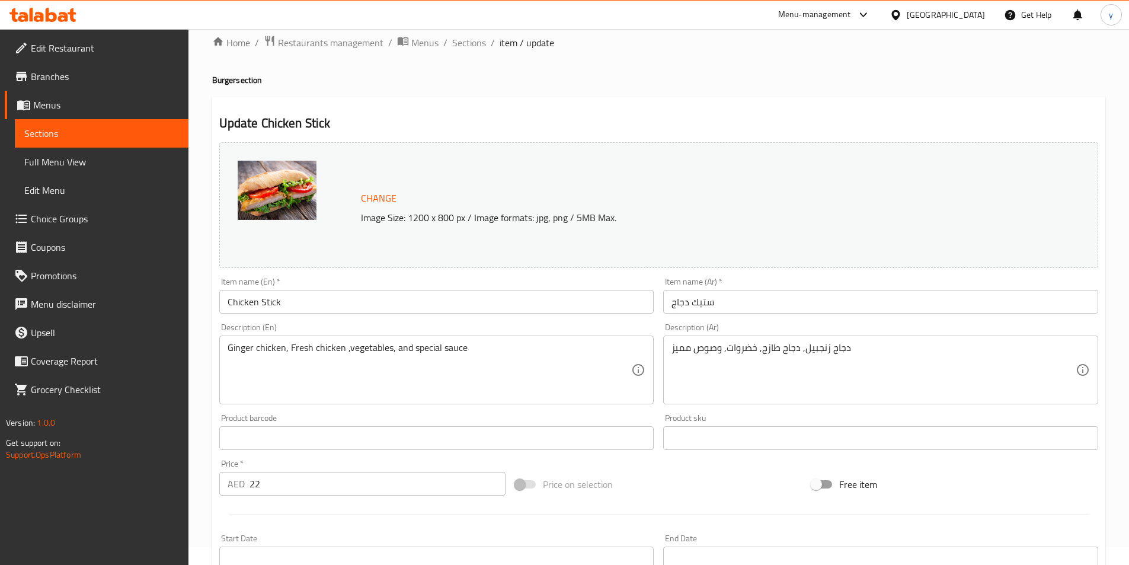
scroll to position [0, 0]
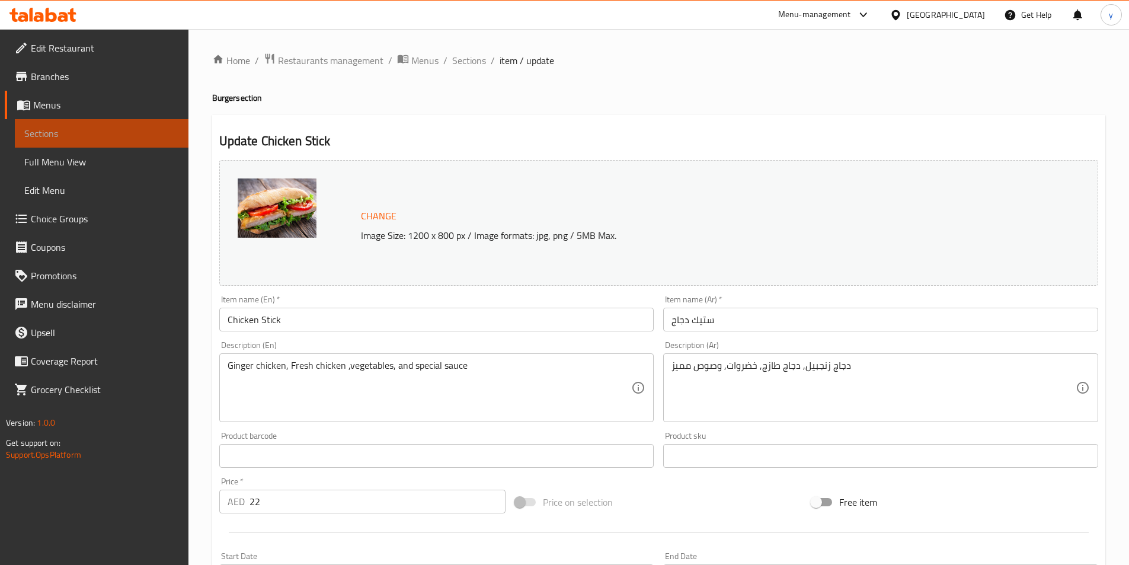
click at [96, 133] on span "Sections" at bounding box center [101, 133] width 155 height 14
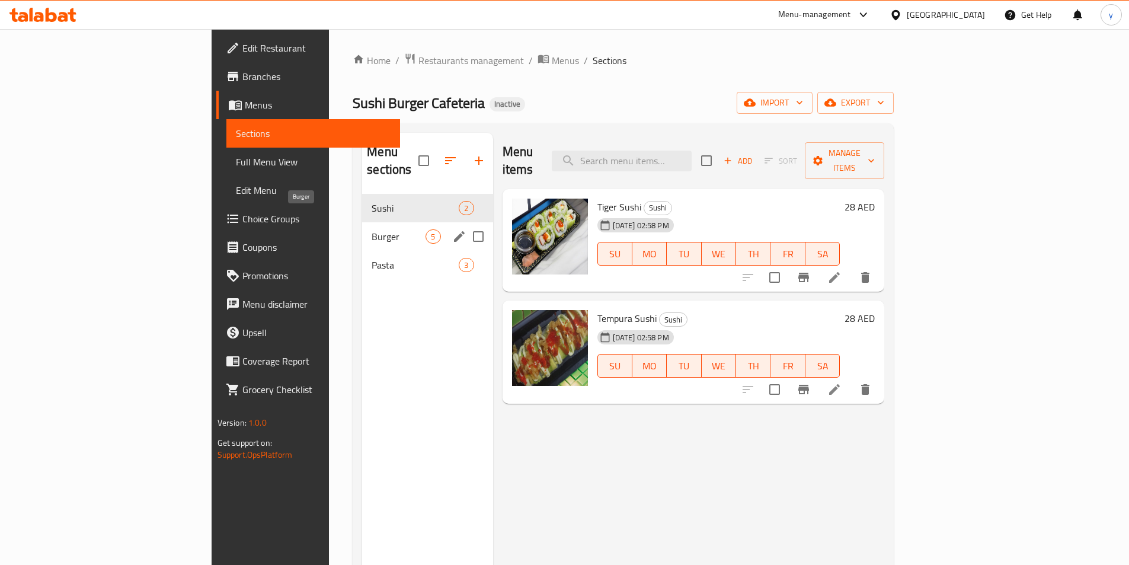
click at [371, 229] on span "Burger" at bounding box center [398, 236] width 54 height 14
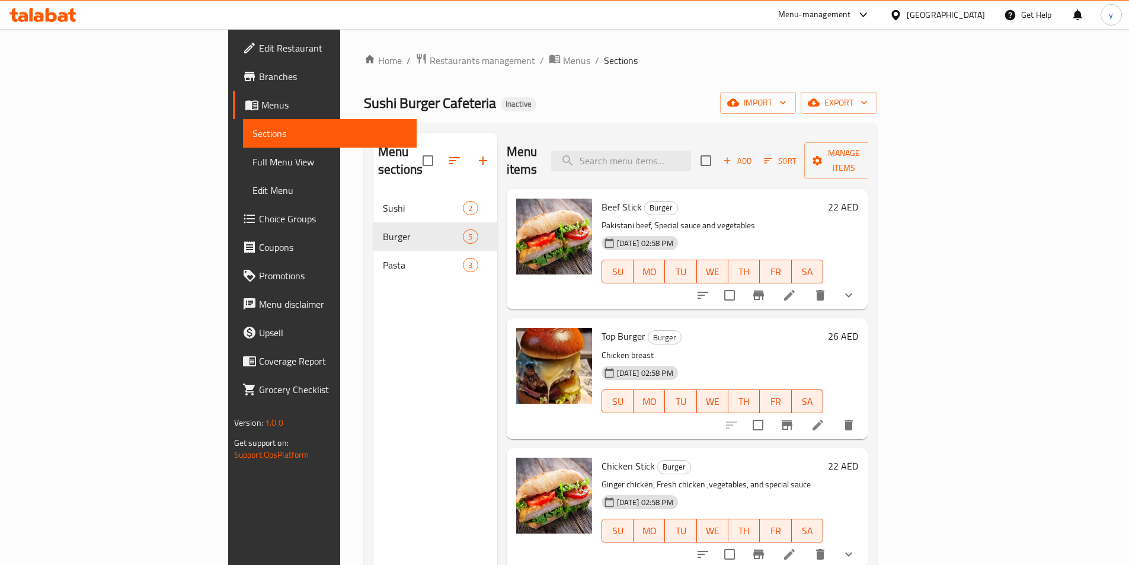
click at [868, 274] on div "Beef Stick Burger Pakistani beef, Special sauce and vegetables [DATE] 02:58 PM …" at bounding box center [687, 249] width 361 height 120
click at [855, 288] on icon "show more" at bounding box center [848, 295] width 14 height 14
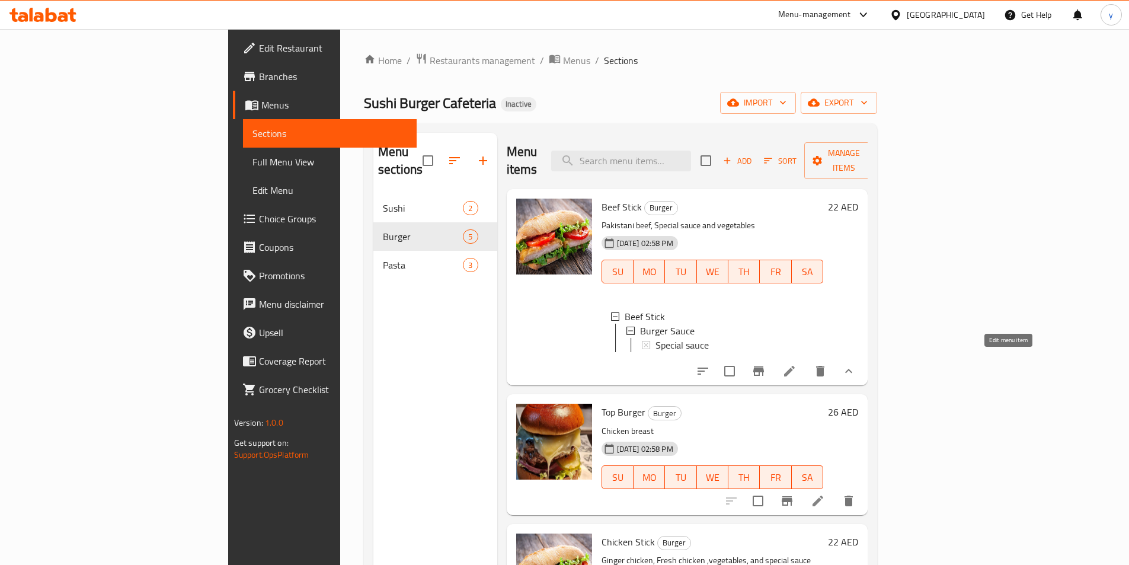
click at [796, 366] on icon at bounding box center [789, 371] width 14 height 14
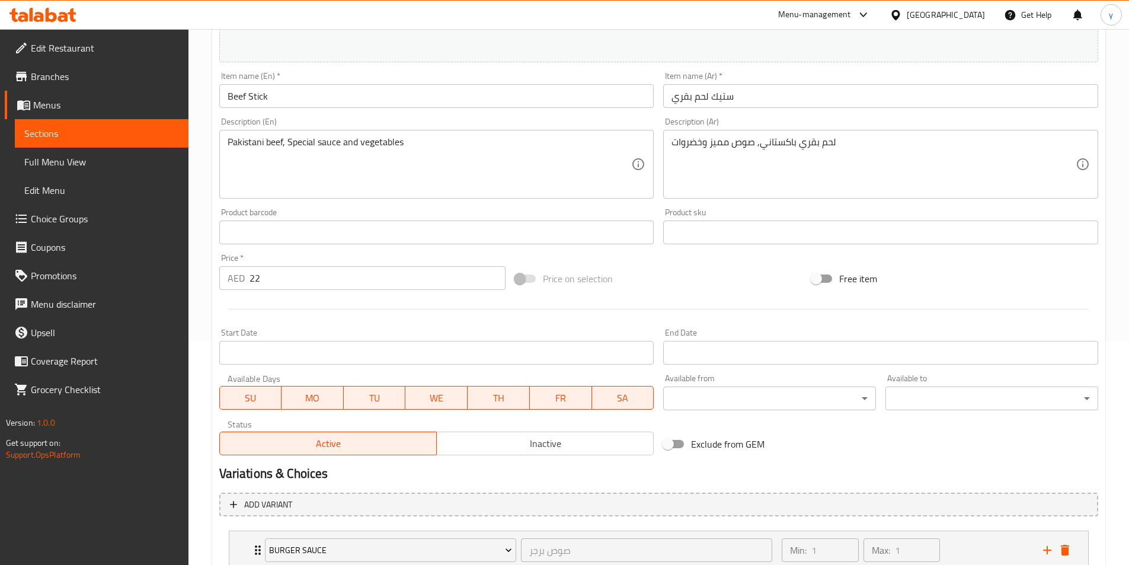
scroll to position [309, 0]
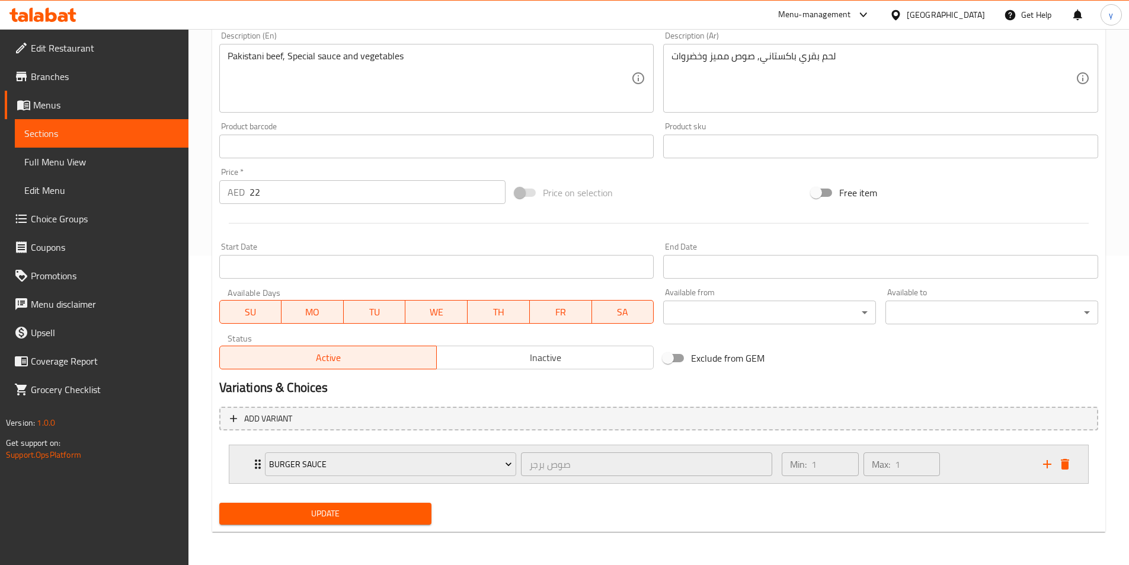
click at [980, 468] on div "Min: 1 ​ Max: 1 ​" at bounding box center [904, 464] width 261 height 38
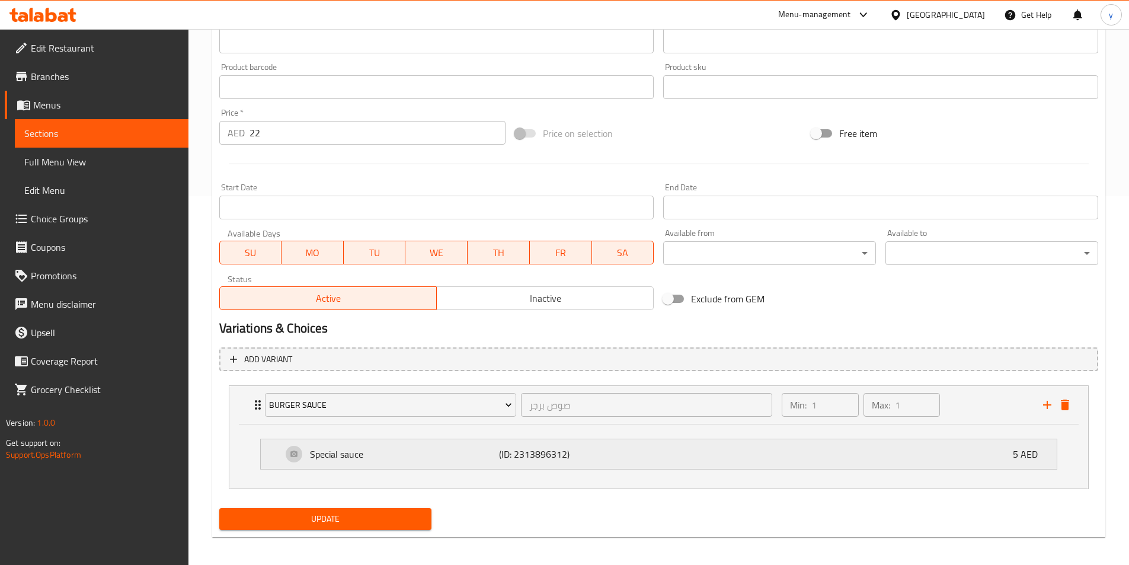
click at [758, 454] on div "Special sauce (ID: 2313896312) 5 AED" at bounding box center [662, 454] width 760 height 30
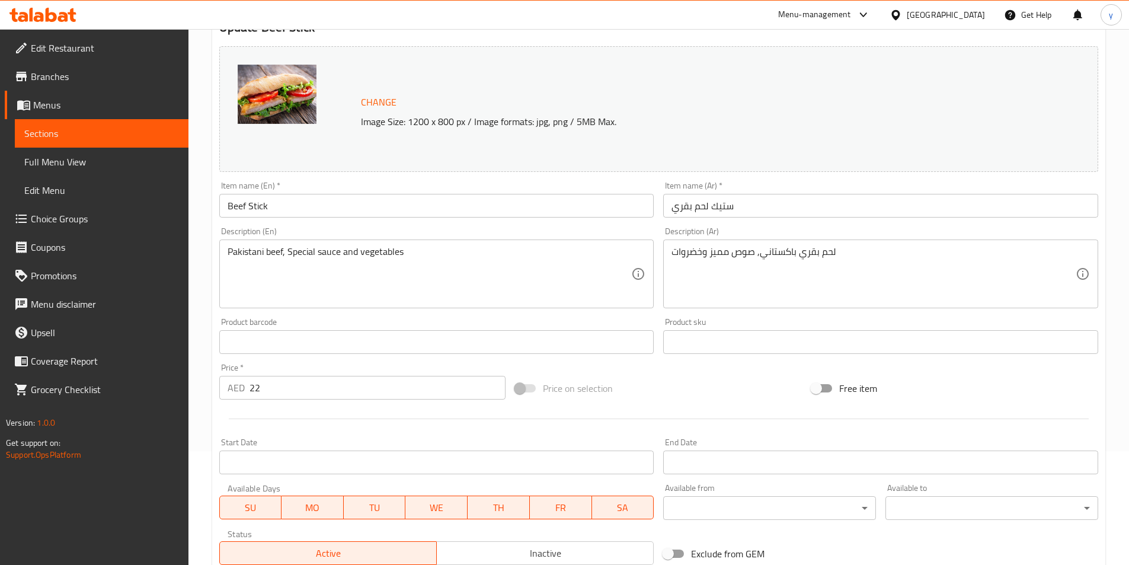
scroll to position [0, 0]
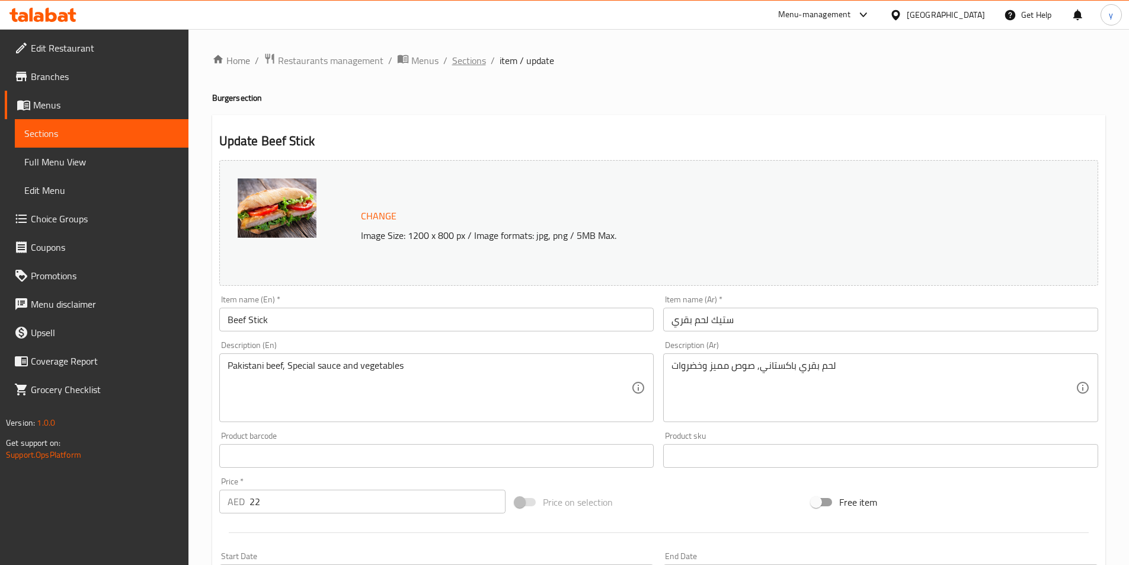
click at [476, 66] on span "Sections" at bounding box center [469, 60] width 34 height 14
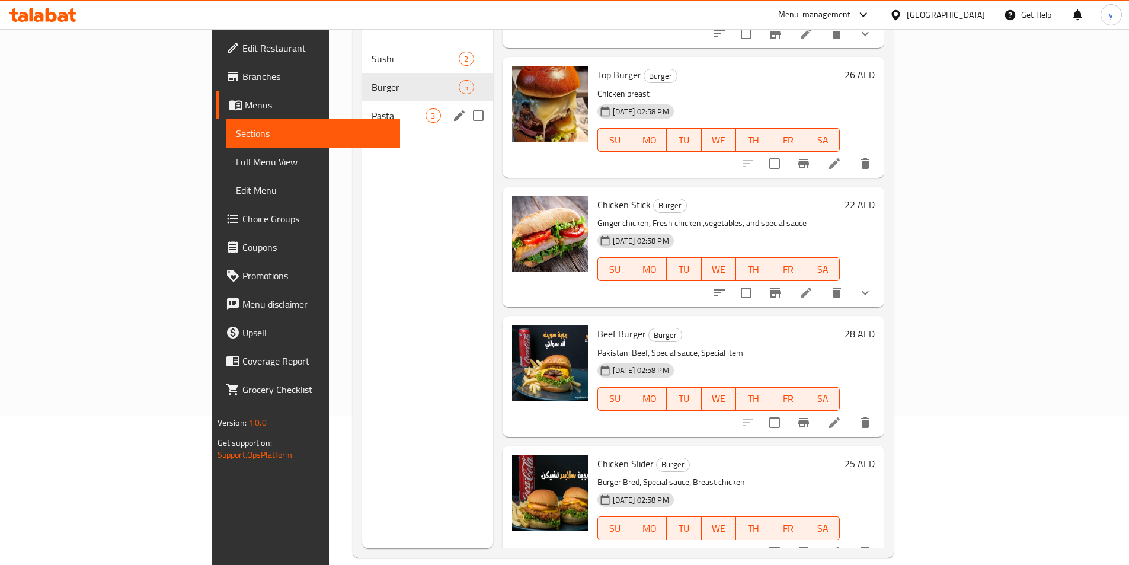
scroll to position [166, 0]
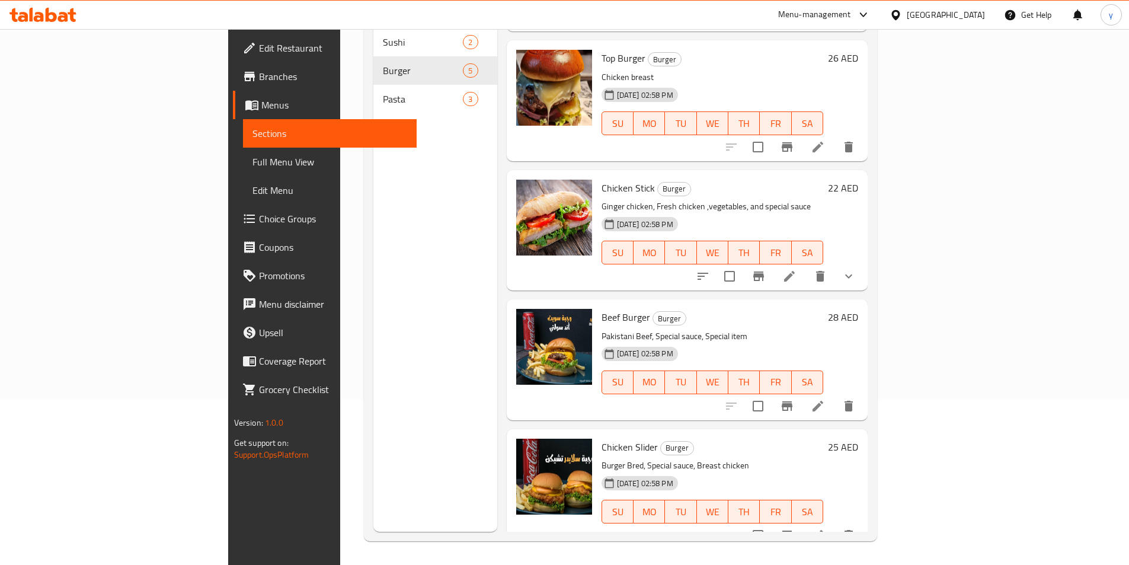
click at [252, 156] on span "Full Menu View" at bounding box center [329, 162] width 155 height 14
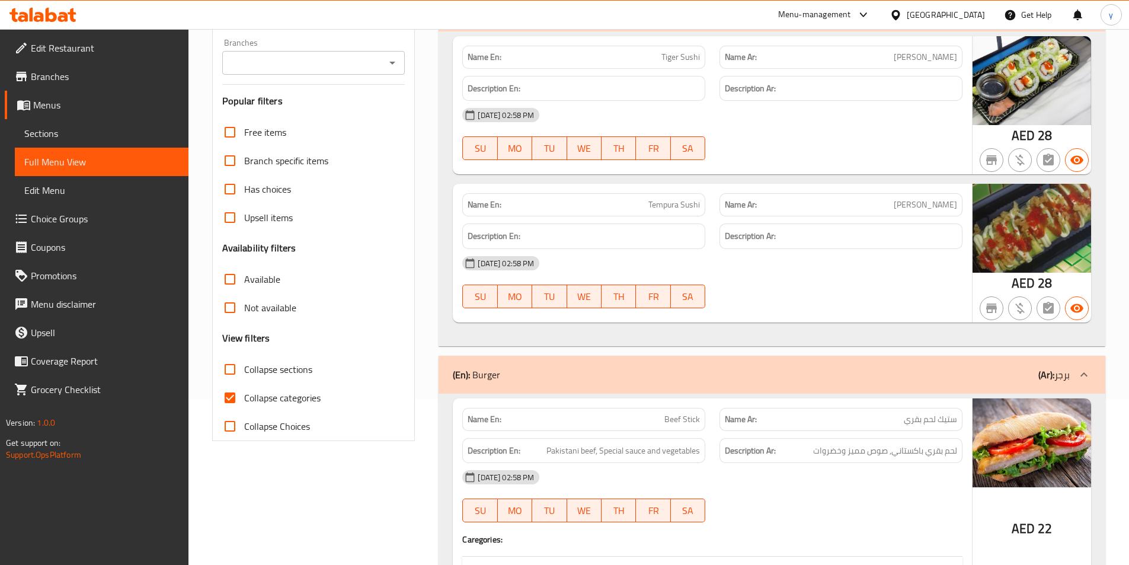
click at [261, 395] on span "Collapse categories" at bounding box center [282, 397] width 76 height 14
click at [244, 395] on input "Collapse categories" at bounding box center [230, 397] width 28 height 28
checkbox input "false"
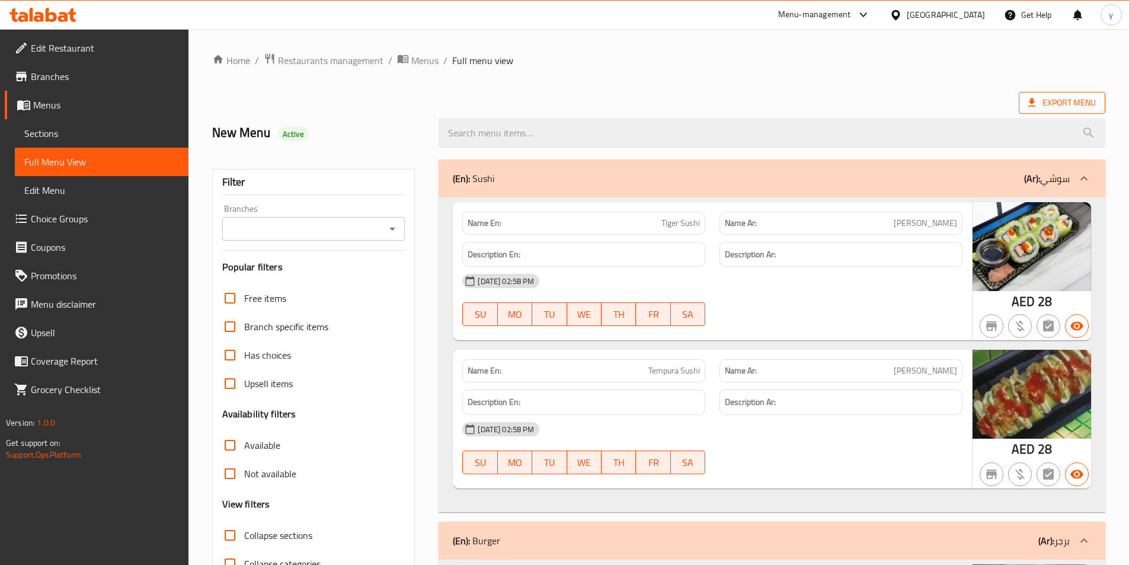
click at [1065, 96] on span "Export Menu" at bounding box center [1062, 102] width 68 height 15
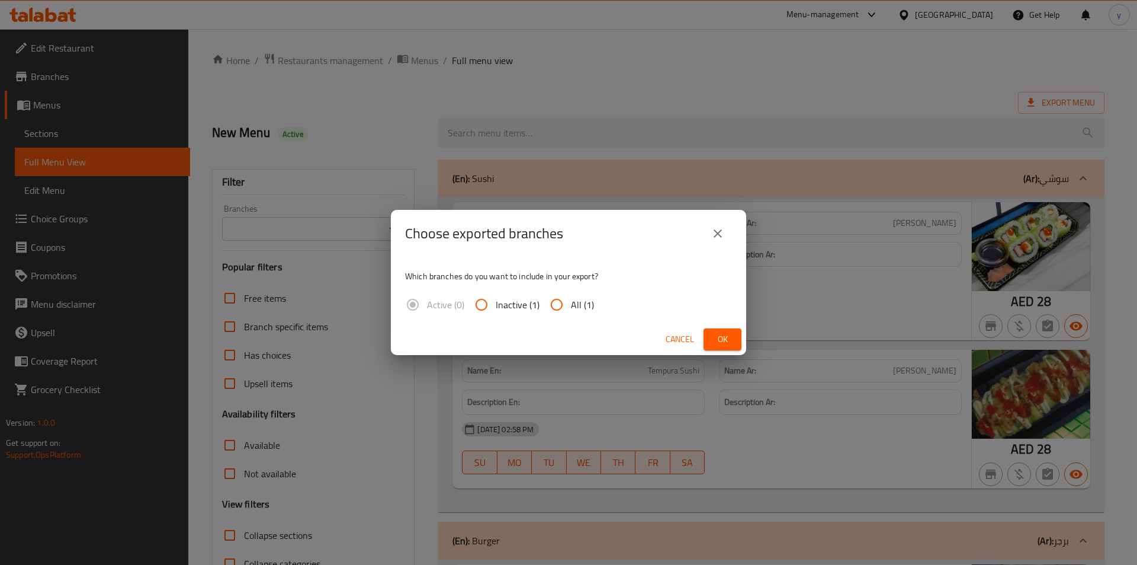
click at [721, 238] on icon "close" at bounding box center [718, 233] width 14 height 14
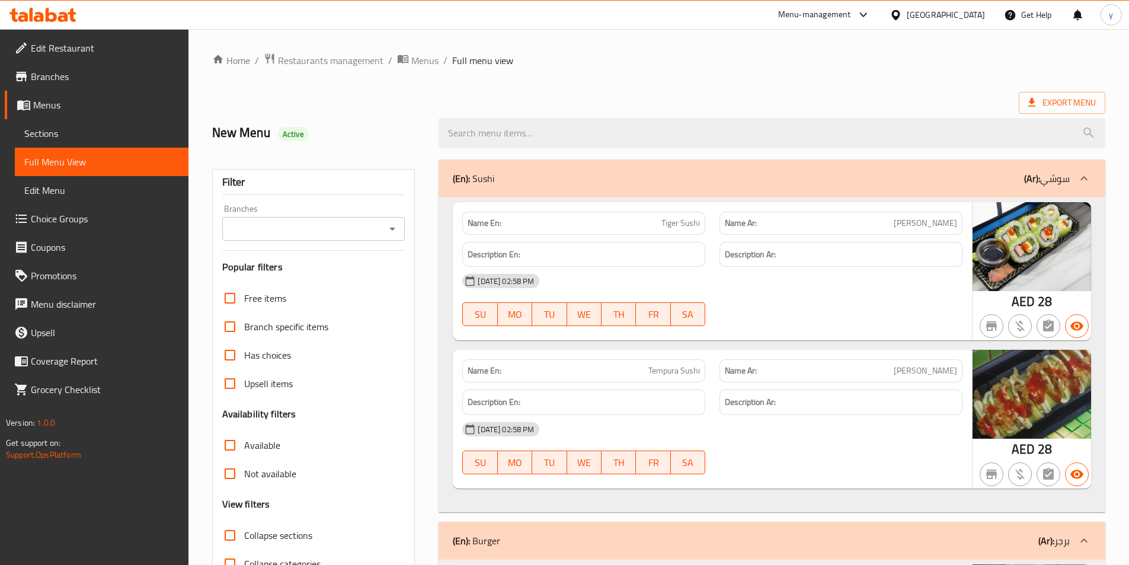
click at [68, 124] on link "Sections" at bounding box center [102, 133] width 174 height 28
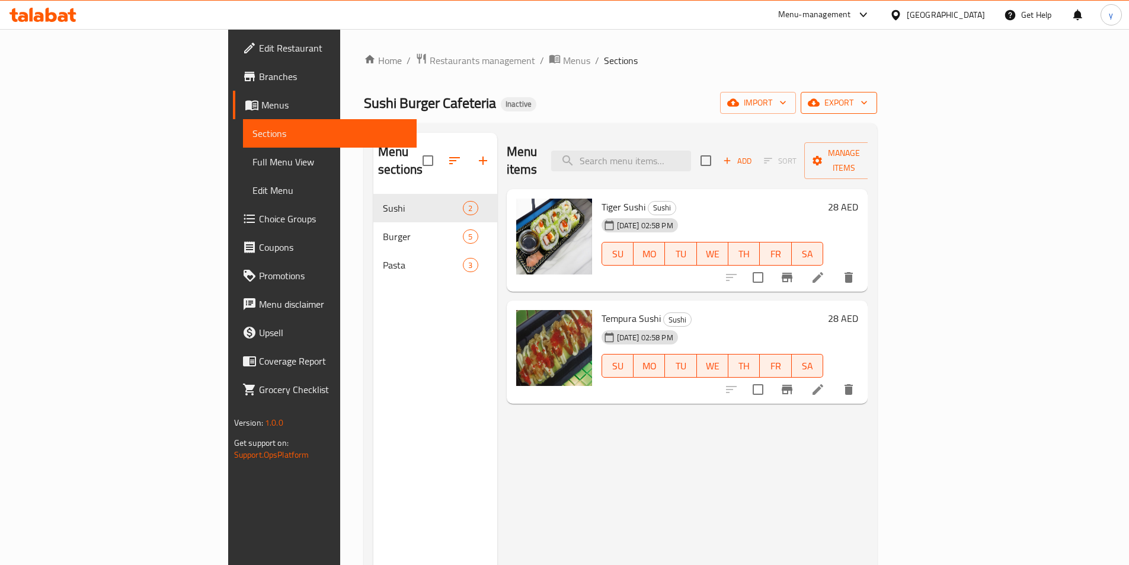
click at [867, 100] on span "export" at bounding box center [838, 102] width 57 height 15
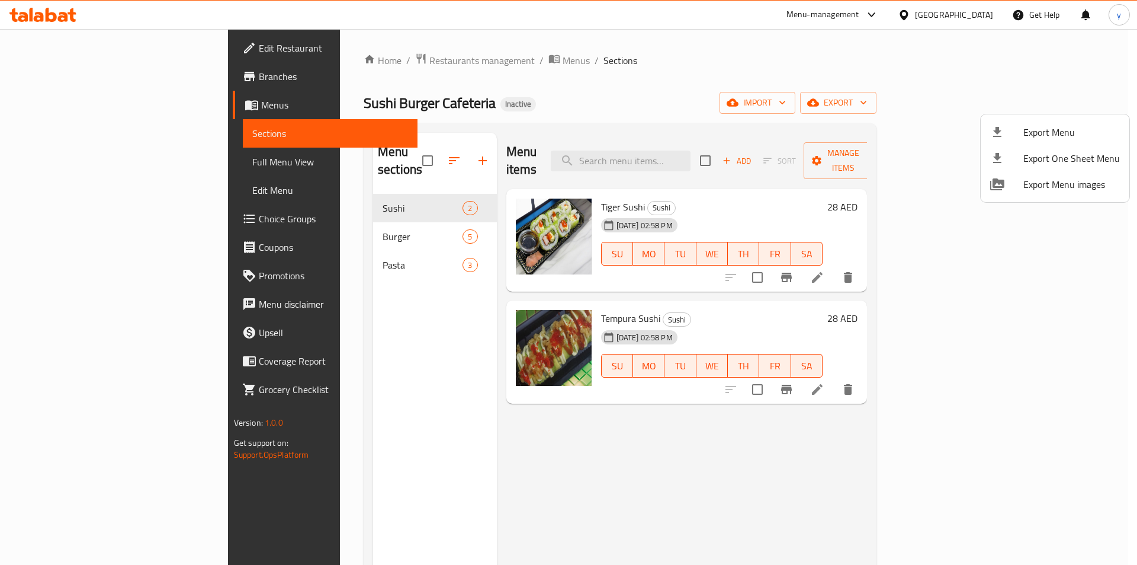
click at [1041, 129] on span "Export Menu" at bounding box center [1072, 132] width 97 height 14
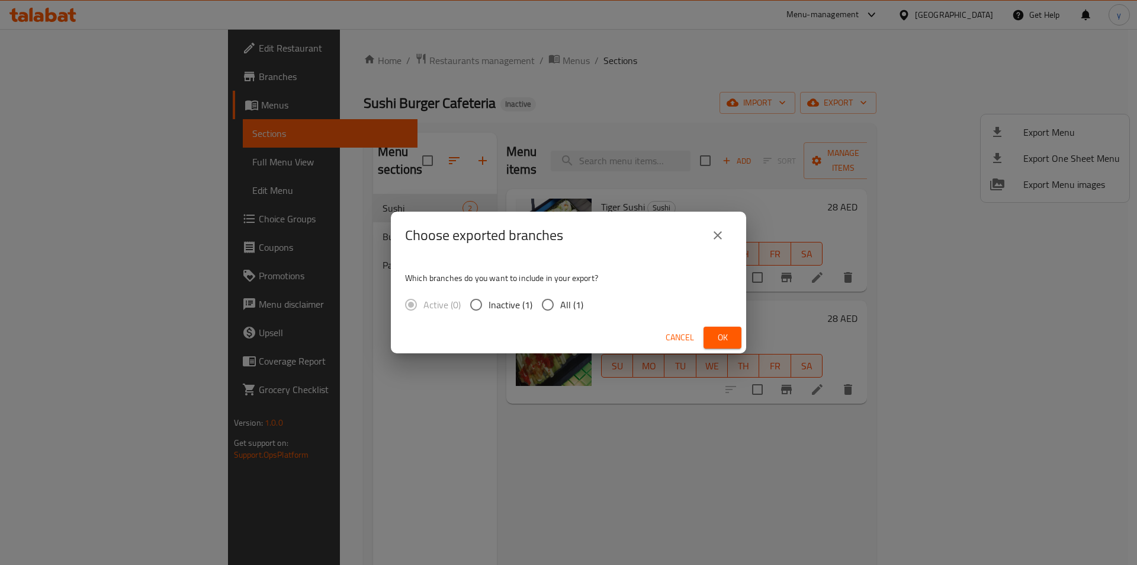
click at [705, 228] on button "close" at bounding box center [718, 235] width 28 height 28
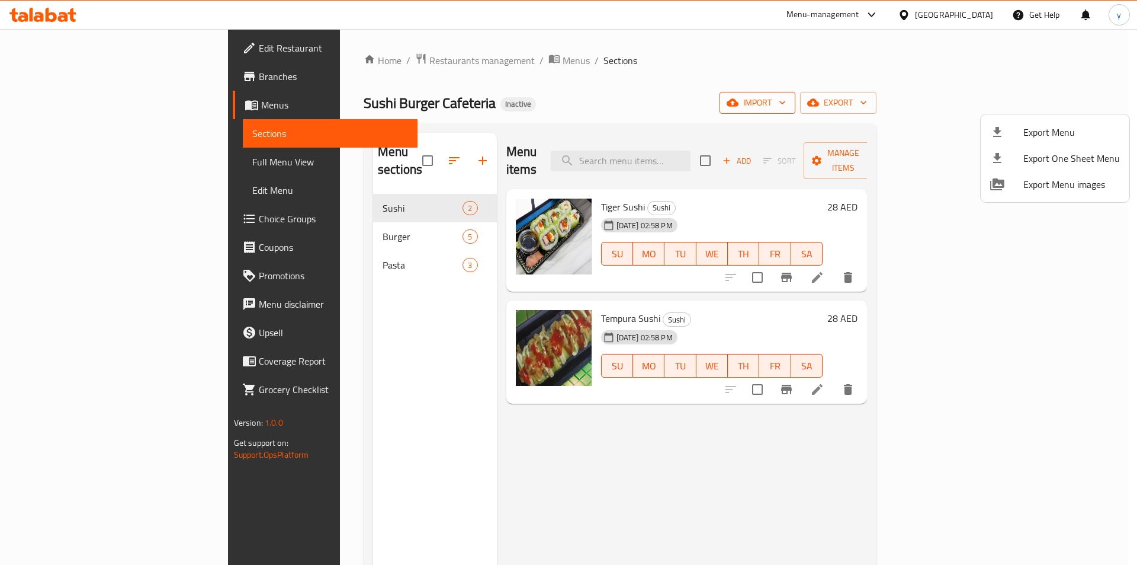
click at [958, 95] on div at bounding box center [568, 282] width 1137 height 565
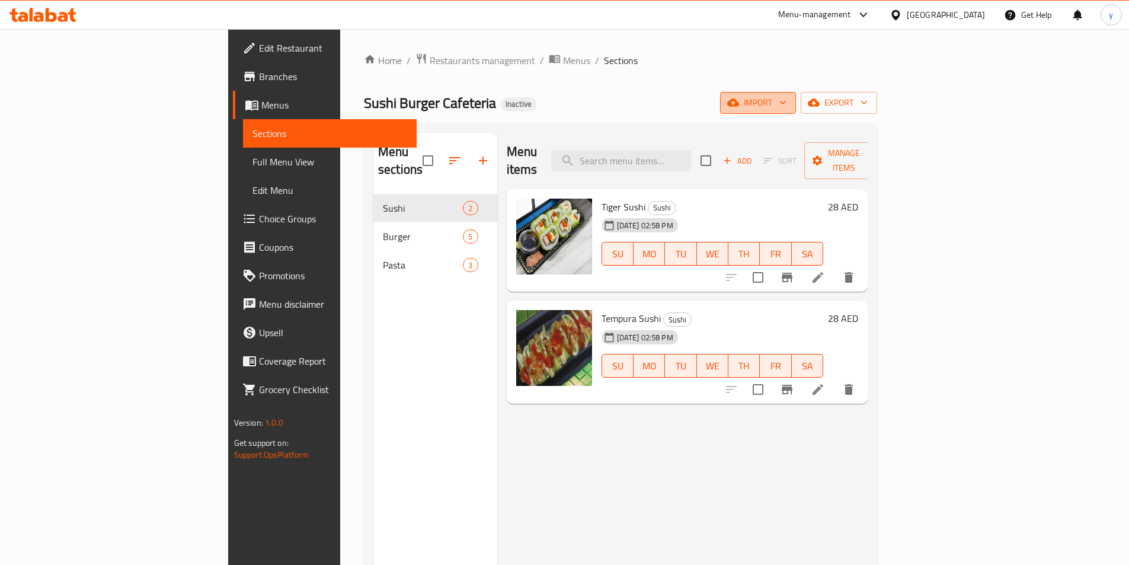
click at [739, 97] on icon "button" at bounding box center [733, 103] width 12 height 12
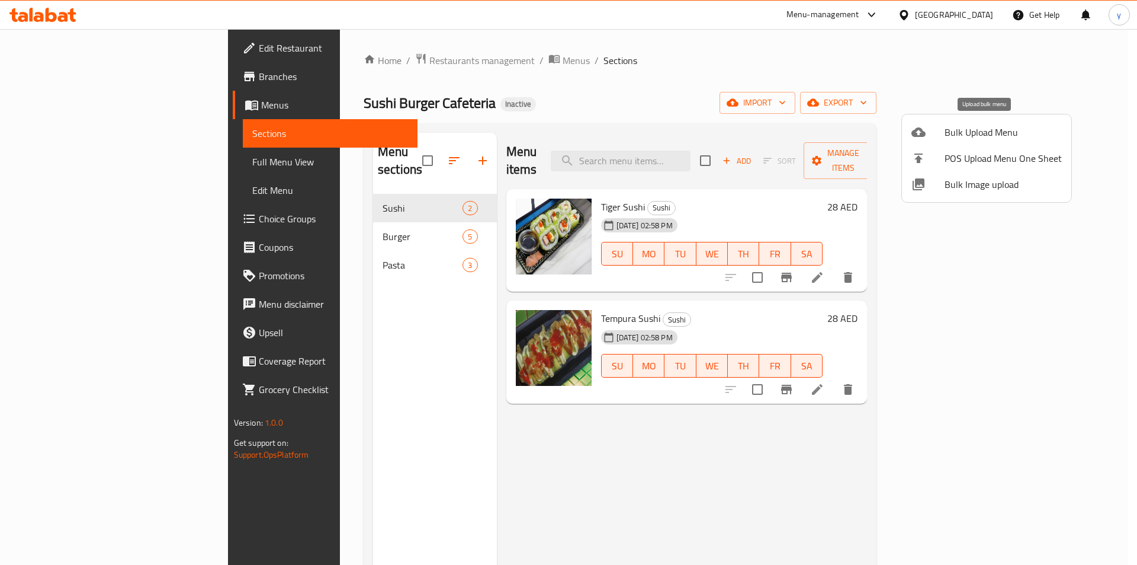
click at [980, 138] on span "Bulk Upload Menu" at bounding box center [1003, 132] width 117 height 14
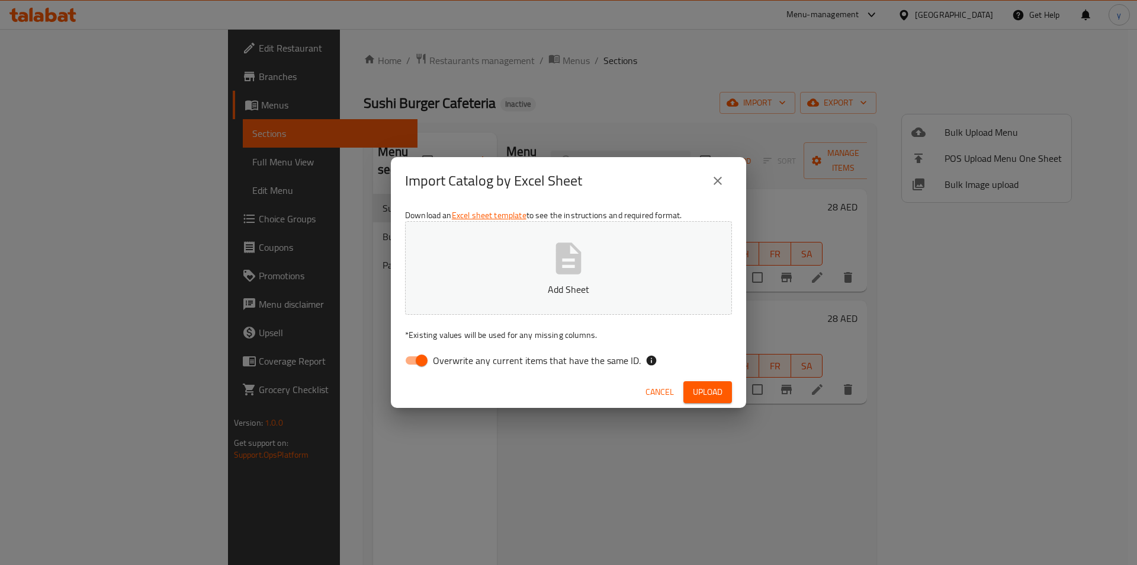
click at [467, 361] on span "Overwrite any current items that have the same ID." at bounding box center [537, 360] width 208 height 14
click at [456, 361] on input "Overwrite any current items that have the same ID." at bounding box center [422, 360] width 68 height 23
checkbox input "false"
click at [553, 277] on icon "button" at bounding box center [569, 258] width 38 height 38
click at [708, 398] on span "Upload" at bounding box center [708, 391] width 30 height 15
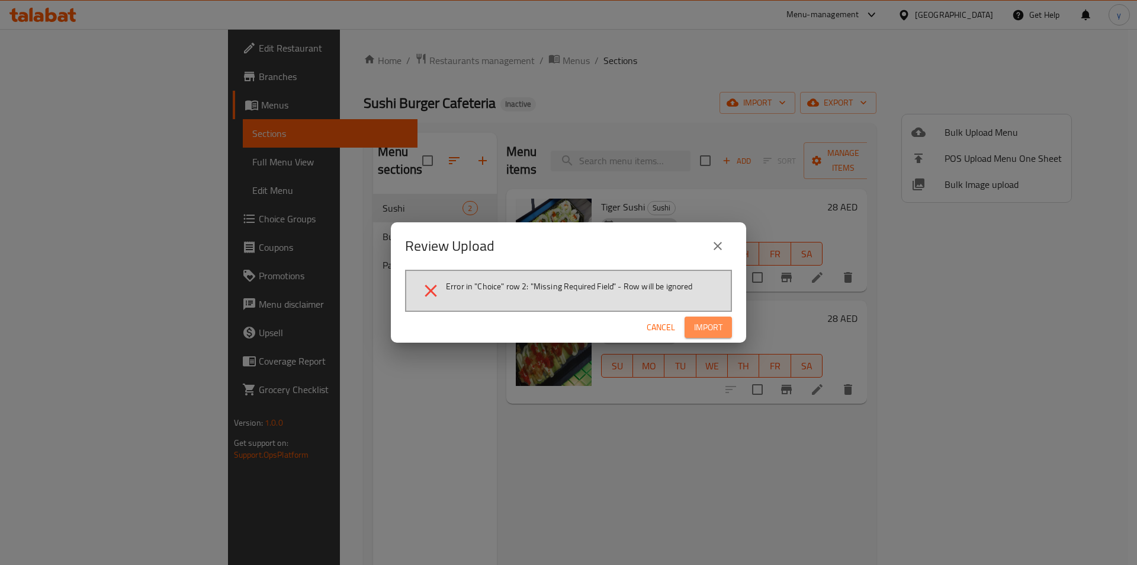
click at [717, 318] on button "Import" at bounding box center [708, 327] width 47 height 22
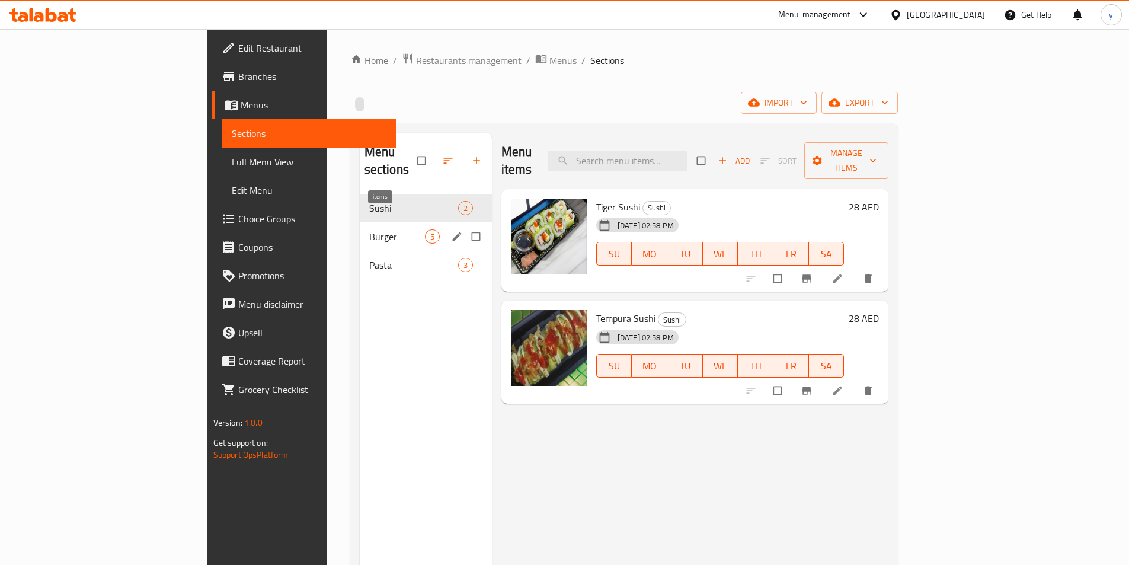
click at [425, 231] on span "5" at bounding box center [432, 236] width 14 height 11
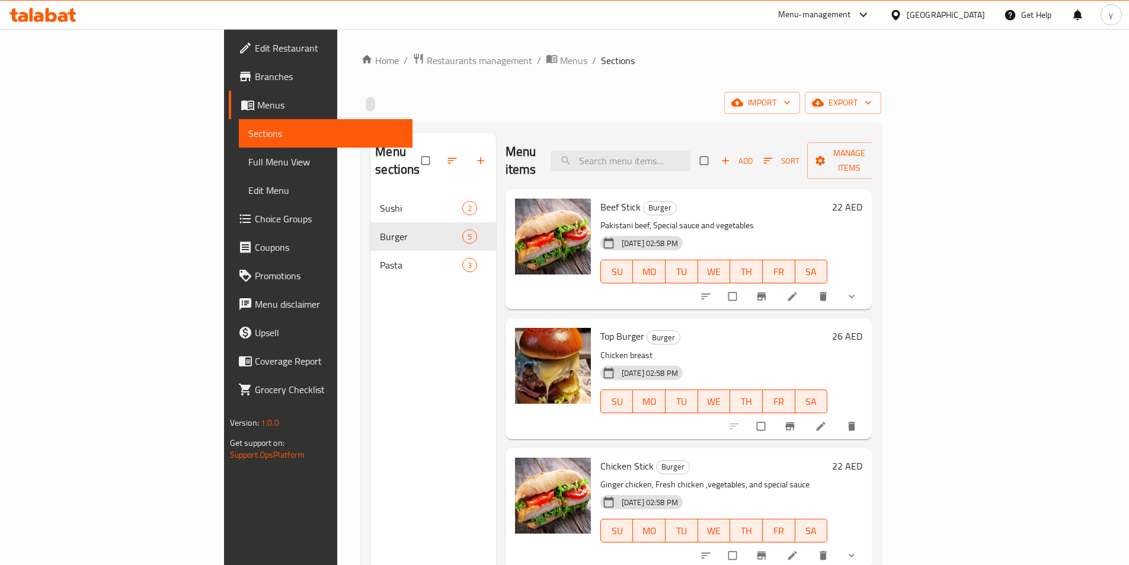
scroll to position [112, 0]
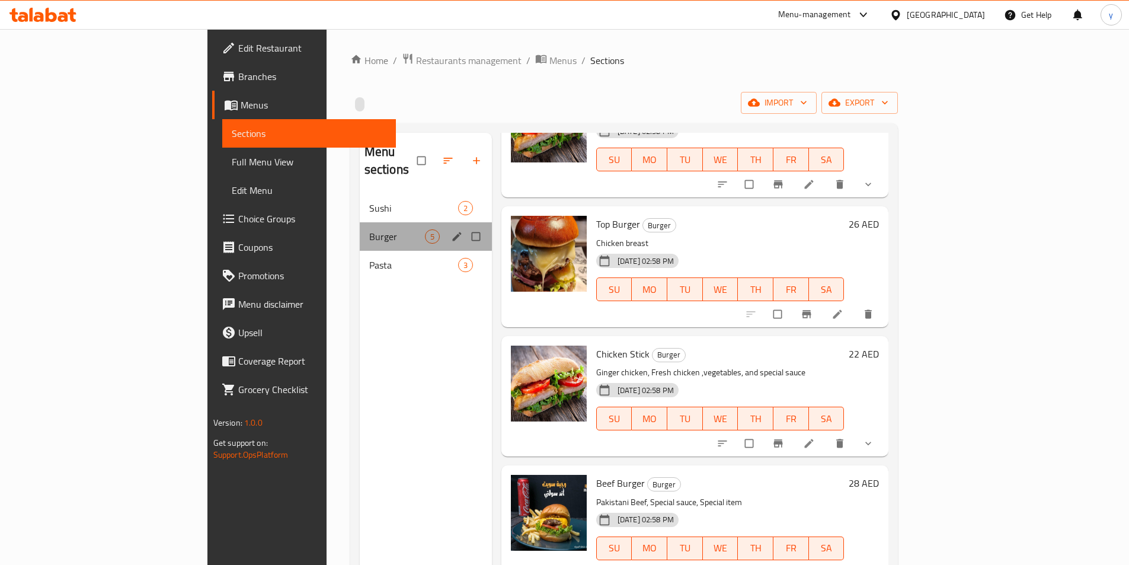
click at [360, 230] on div "Burger 5" at bounding box center [426, 236] width 132 height 28
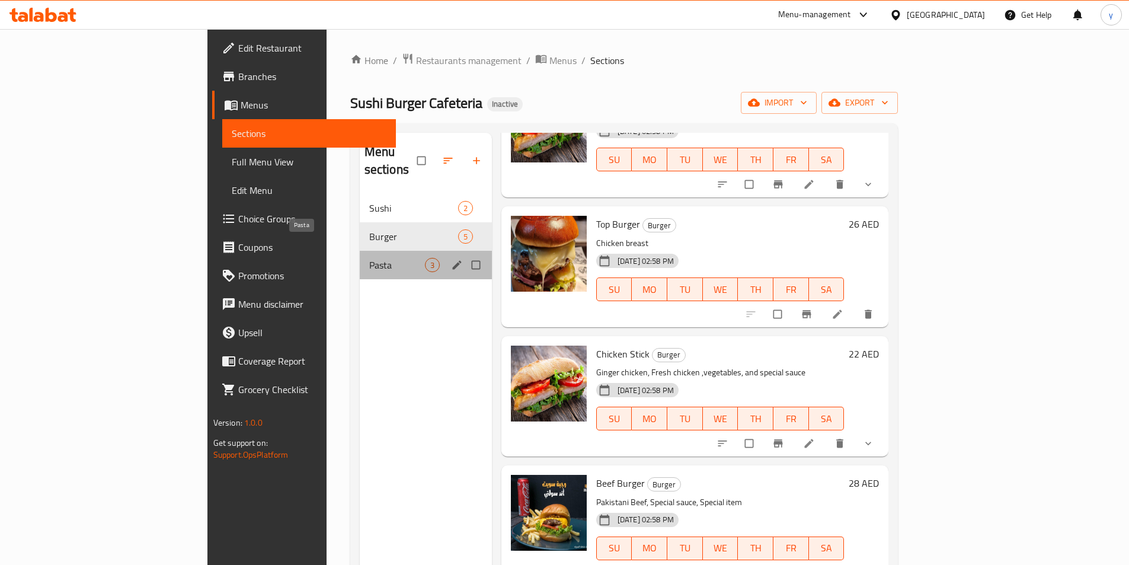
click at [369, 258] on span "Pasta" at bounding box center [397, 265] width 56 height 14
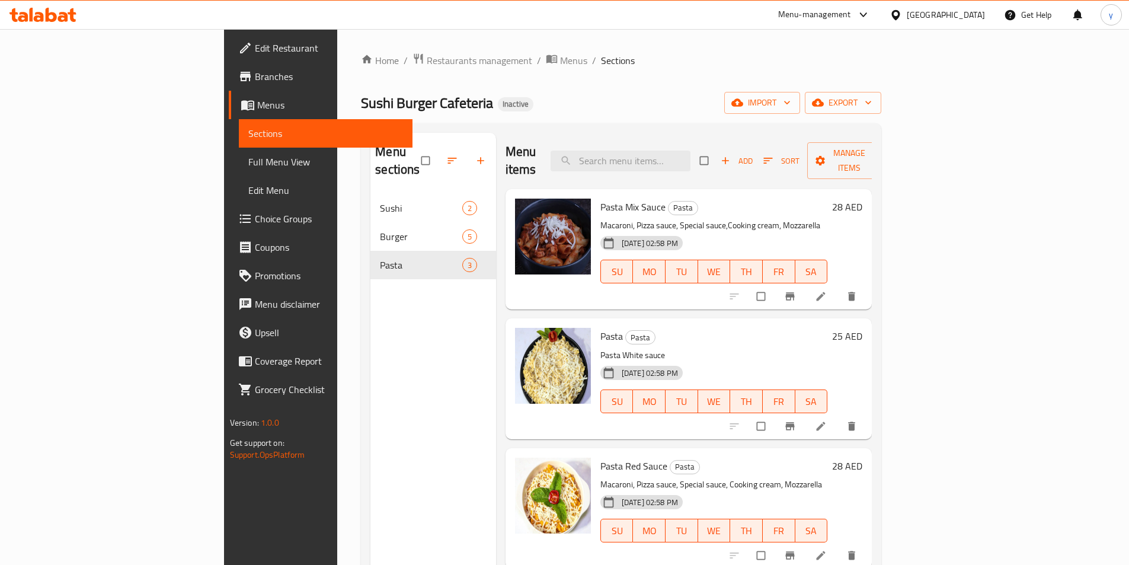
click at [564, 96] on div "Sushi Burger Cafeteria Inactive import export" at bounding box center [621, 103] width 520 height 22
click at [800, 94] on button "import" at bounding box center [762, 103] width 76 height 22
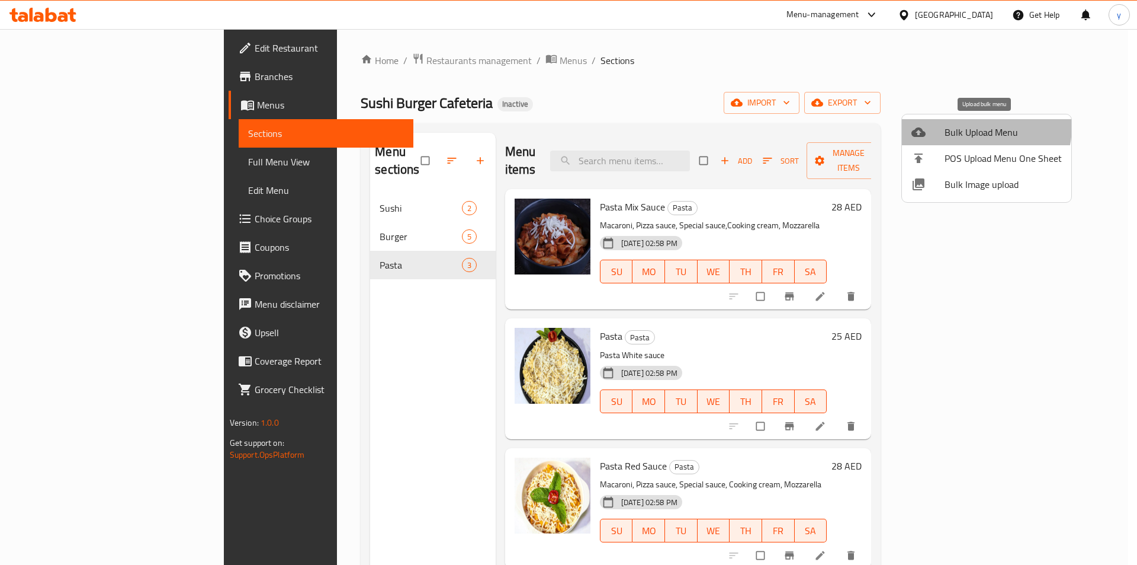
click at [979, 127] on span "Bulk Upload Menu" at bounding box center [1003, 132] width 117 height 14
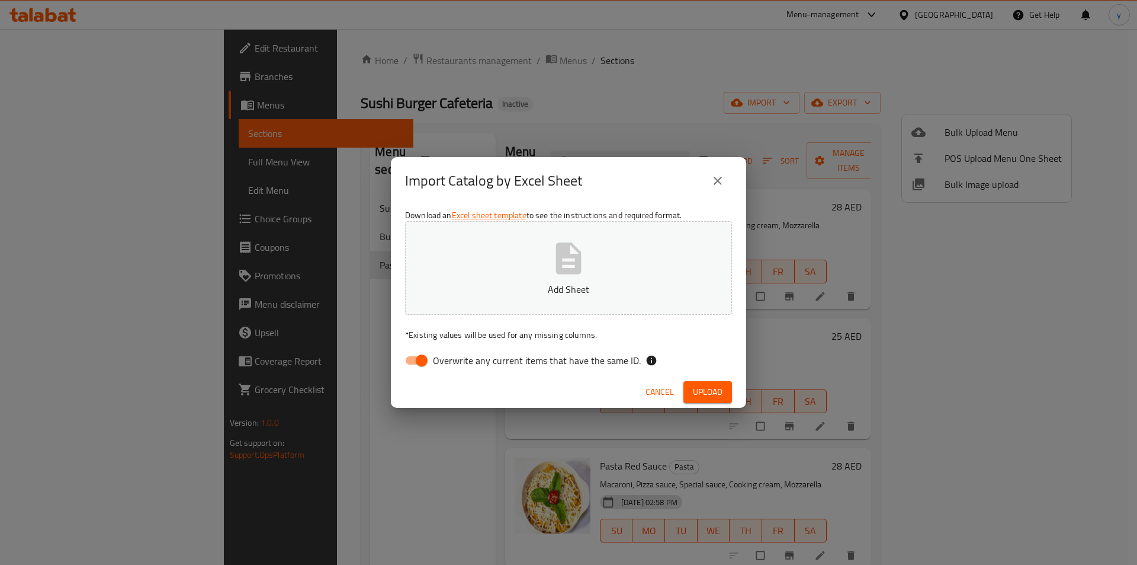
click at [494, 363] on span "Overwrite any current items that have the same ID." at bounding box center [537, 360] width 208 height 14
click at [456, 363] on input "Overwrite any current items that have the same ID." at bounding box center [422, 360] width 68 height 23
checkbox input "false"
click at [530, 284] on p "Add Sheet" at bounding box center [569, 289] width 290 height 14
click at [707, 392] on span "Upload" at bounding box center [708, 391] width 30 height 15
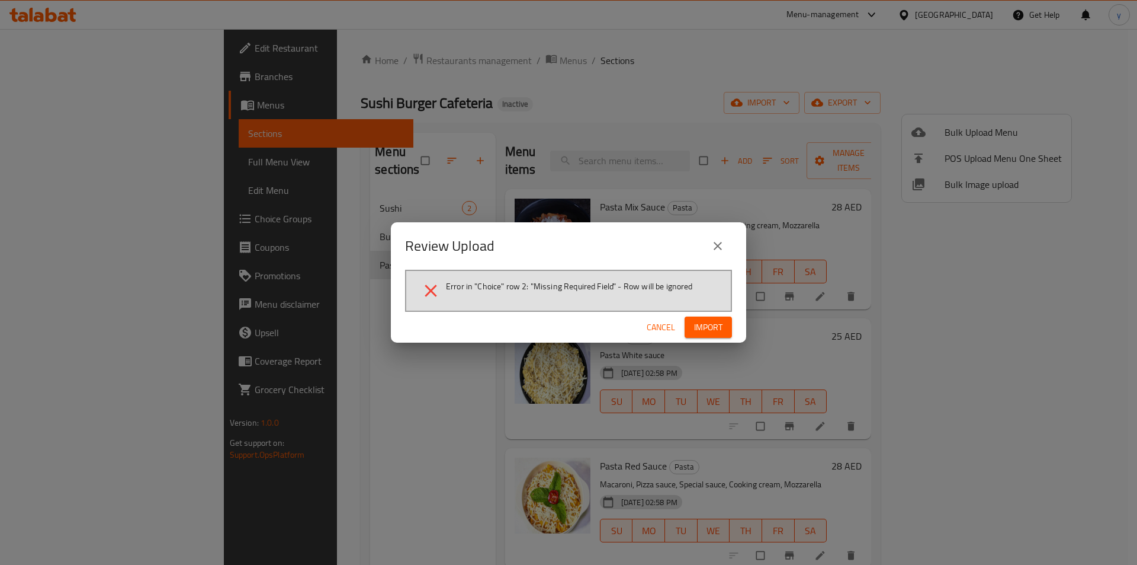
click at [696, 320] on span "Import" at bounding box center [708, 327] width 28 height 15
drag, startPoint x: 433, startPoint y: 284, endPoint x: 594, endPoint y: 292, distance: 161.3
click at [594, 292] on li "Error in "Choice" row 2: "Missing Required Field" - Row will be ignored" at bounding box center [569, 290] width 296 height 21
click at [594, 292] on span "Error in "Choice" row 2: "Missing Required Field" - Row will be ignored" at bounding box center [569, 286] width 247 height 12
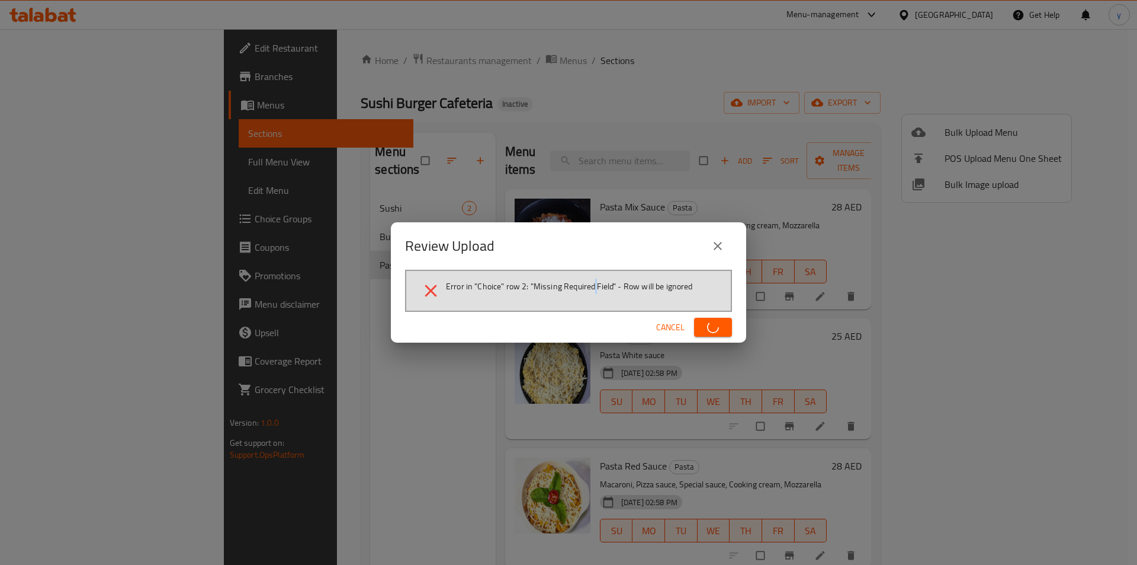
click at [595, 290] on span "Error in "Choice" row 2: "Missing Required Field" - Row will be ignored" at bounding box center [569, 286] width 247 height 12
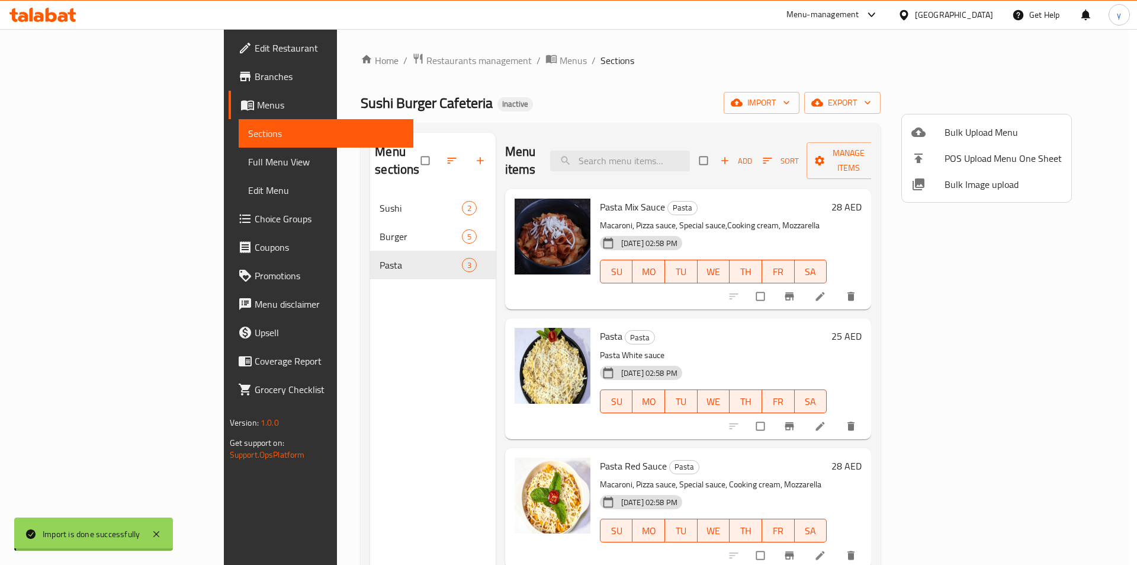
click at [595, 290] on div at bounding box center [568, 282] width 1137 height 565
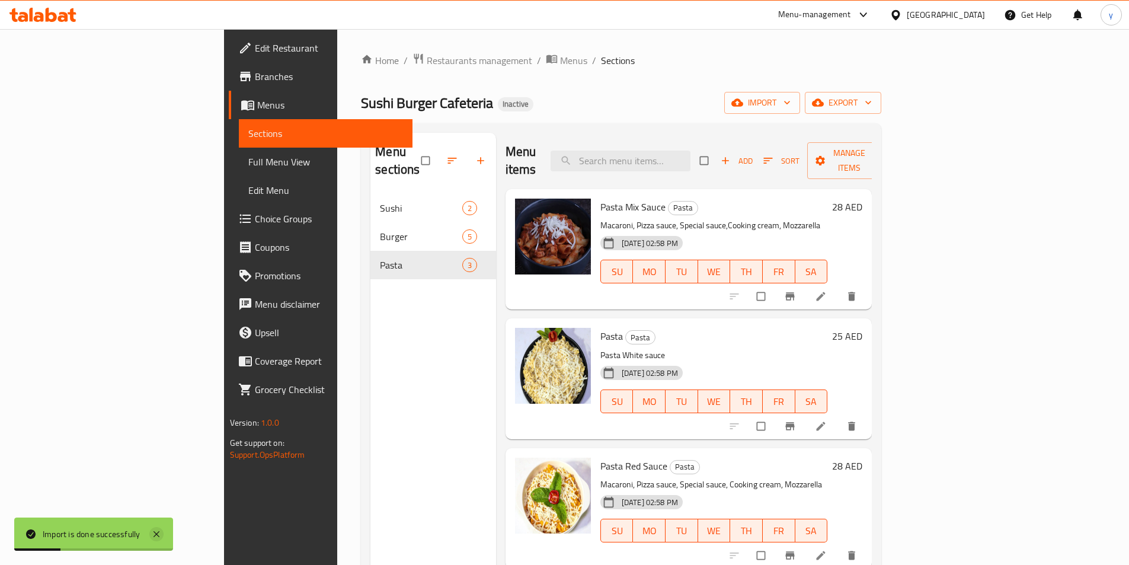
click at [153, 534] on icon at bounding box center [156, 534] width 14 height 14
click at [790, 96] on span "import" at bounding box center [761, 102] width 57 height 15
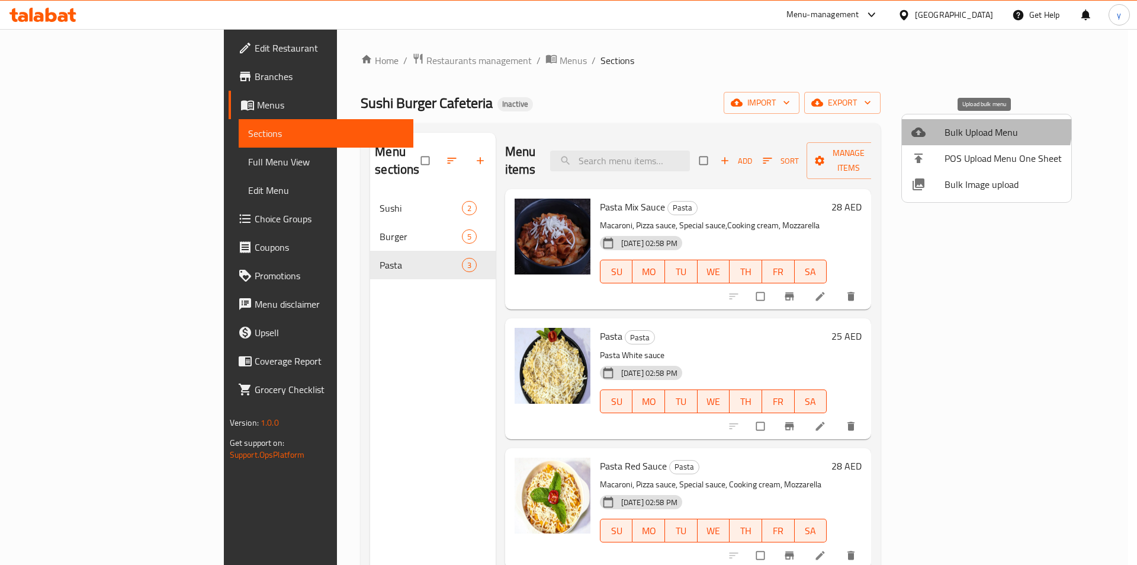
click at [955, 122] on li "Bulk Upload Menu" at bounding box center [986, 132] width 169 height 26
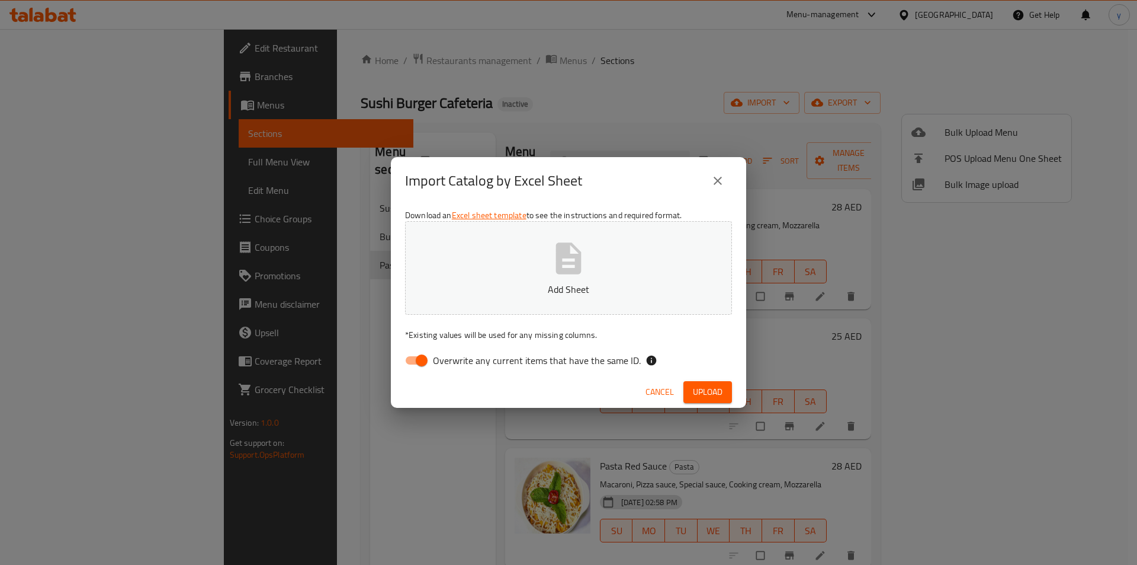
click at [525, 363] on span "Overwrite any current items that have the same ID." at bounding box center [537, 360] width 208 height 14
click at [456, 363] on input "Overwrite any current items that have the same ID." at bounding box center [422, 360] width 68 height 23
checkbox input "false"
click at [554, 295] on p "Add Sheet" at bounding box center [569, 289] width 290 height 14
click at [708, 393] on span "Upload" at bounding box center [708, 391] width 30 height 15
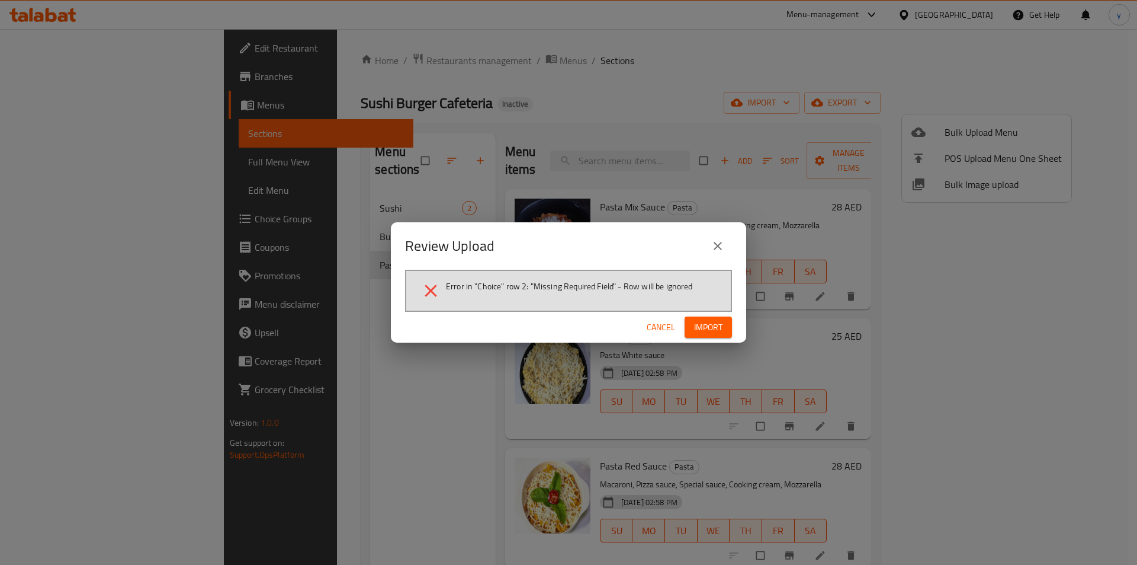
click at [450, 288] on span "Error in "Choice" row 2: "Missing Required Field" - Row will be ignored" at bounding box center [569, 286] width 247 height 12
drag, startPoint x: 447, startPoint y: 286, endPoint x: 797, endPoint y: 299, distance: 351.0
click at [797, 299] on div "Review Upload Error in "Choice" row 2: "Missing Required Field" - Row will be i…" at bounding box center [568, 282] width 1137 height 565
click at [619, 146] on div "Review Upload Error in "Choice" row 2: "Missing Required Field" - Row will be i…" at bounding box center [568, 282] width 1137 height 565
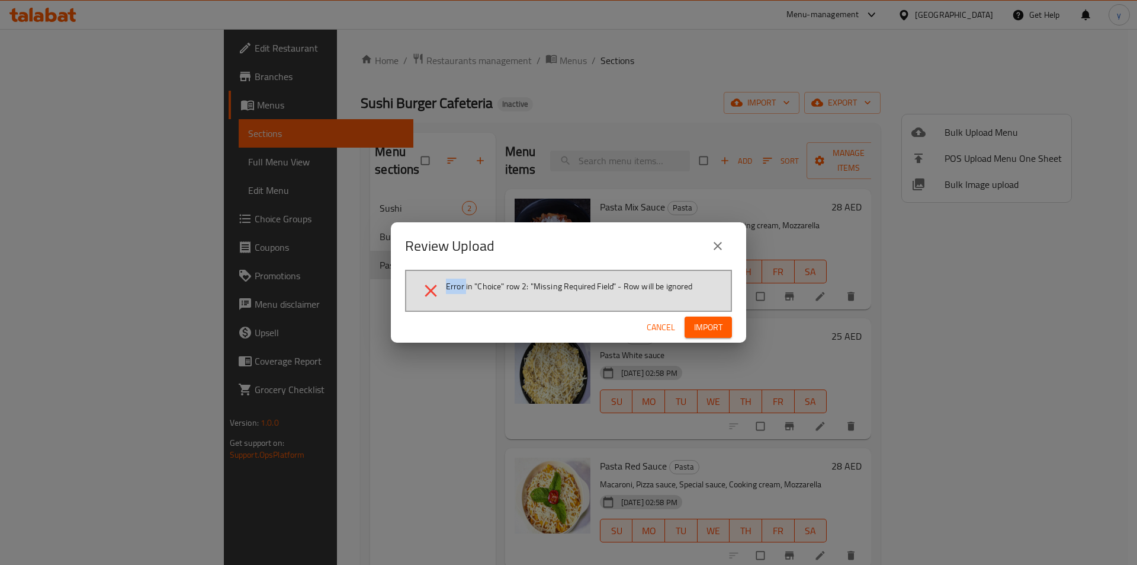
click at [723, 248] on icon "close" at bounding box center [718, 246] width 14 height 14
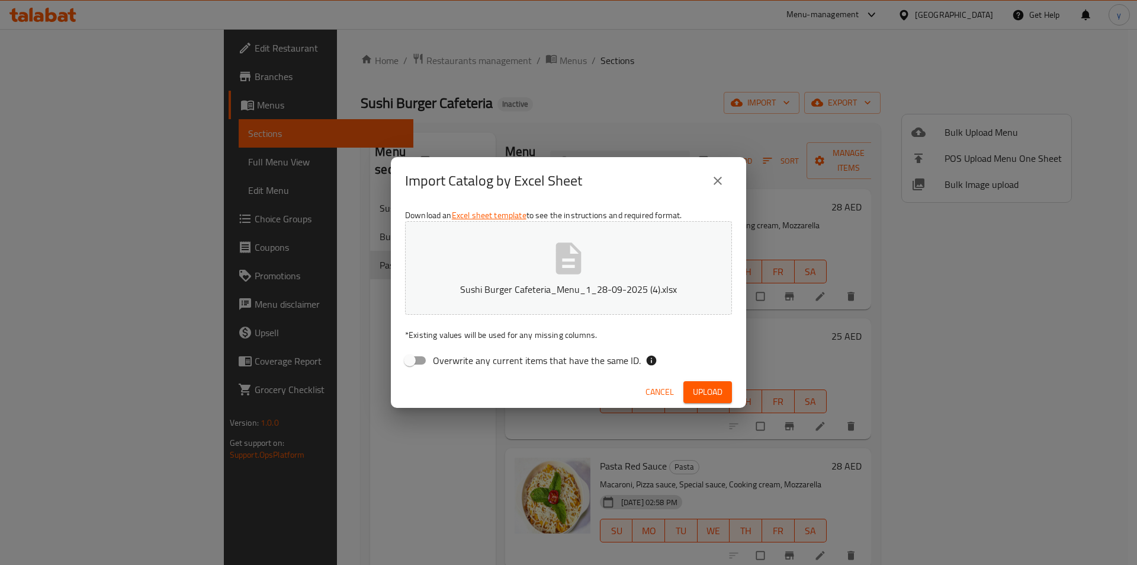
click at [655, 393] on span "Cancel" at bounding box center [660, 391] width 28 height 15
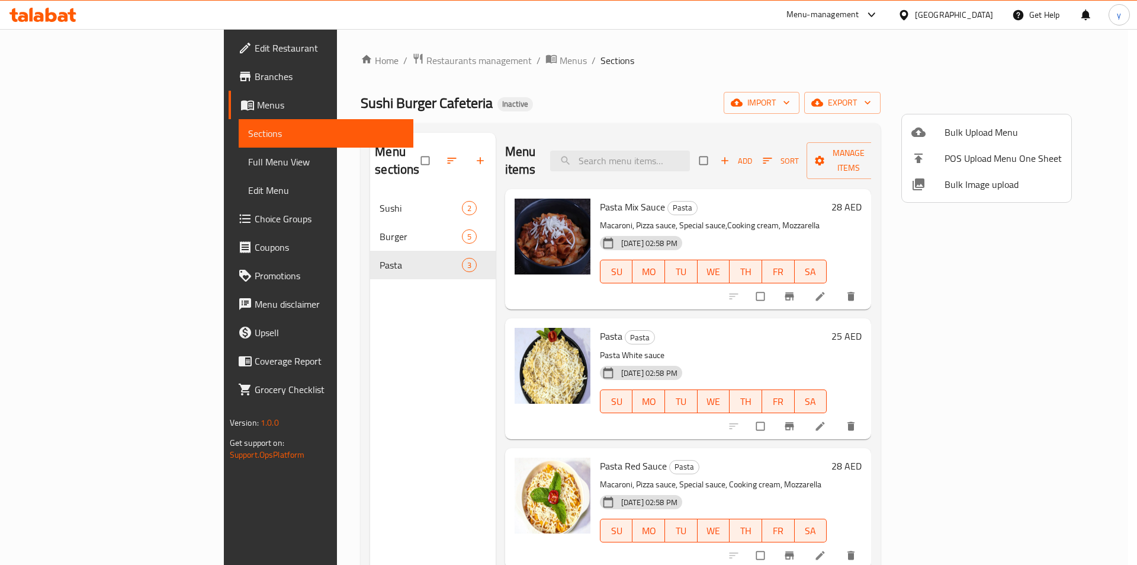
click at [78, 160] on div at bounding box center [568, 282] width 1137 height 565
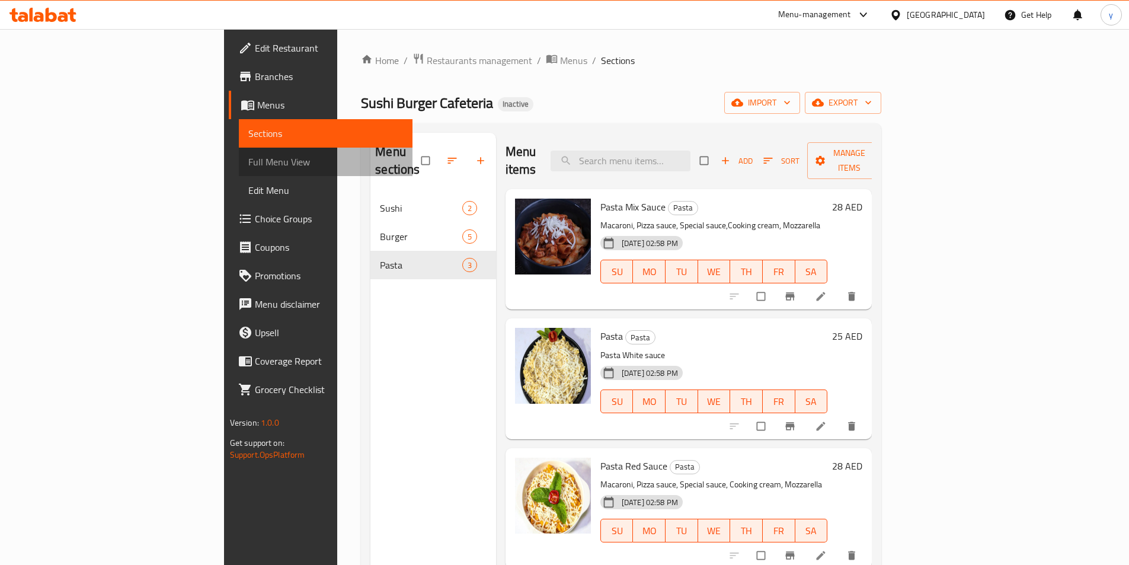
click at [248, 160] on span "Full Menu View" at bounding box center [325, 162] width 155 height 14
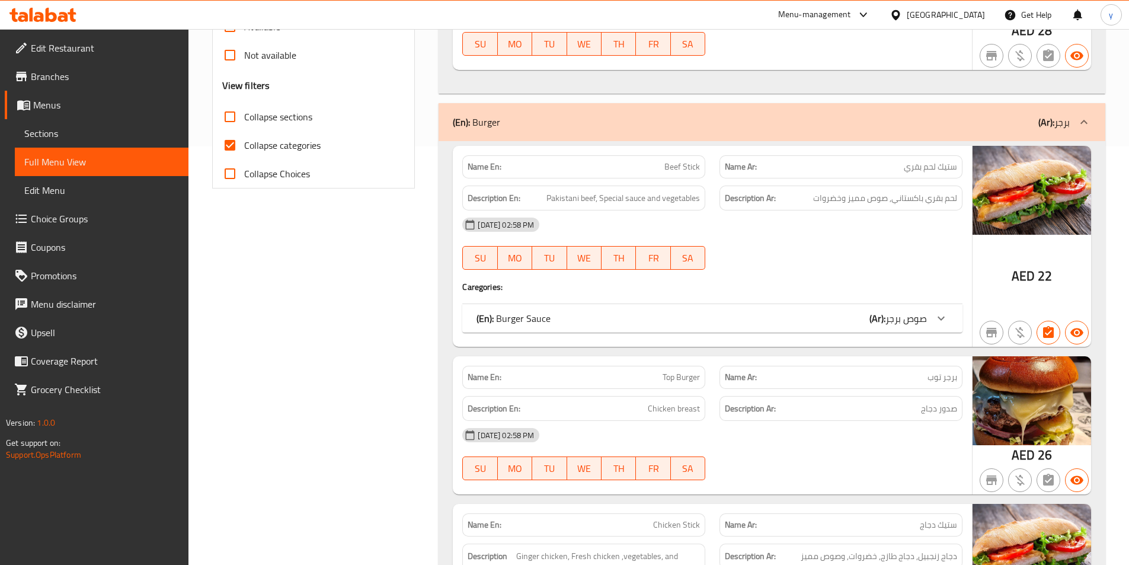
scroll to position [474, 0]
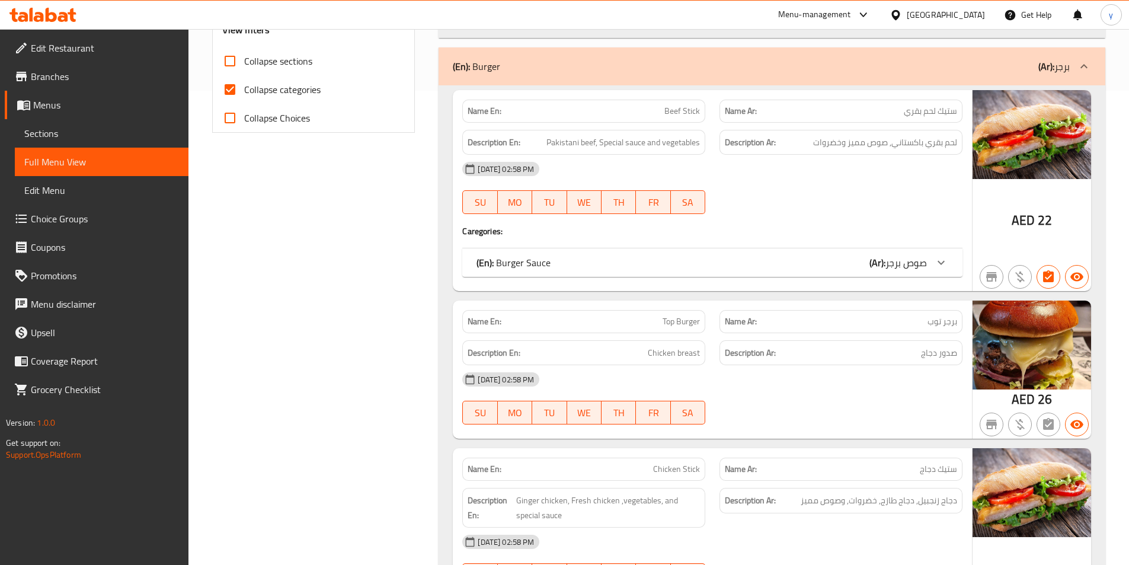
click at [280, 100] on label "Collapse categories" at bounding box center [268, 89] width 105 height 28
click at [244, 100] on input "Collapse categories" at bounding box center [230, 89] width 28 height 28
checkbox input "false"
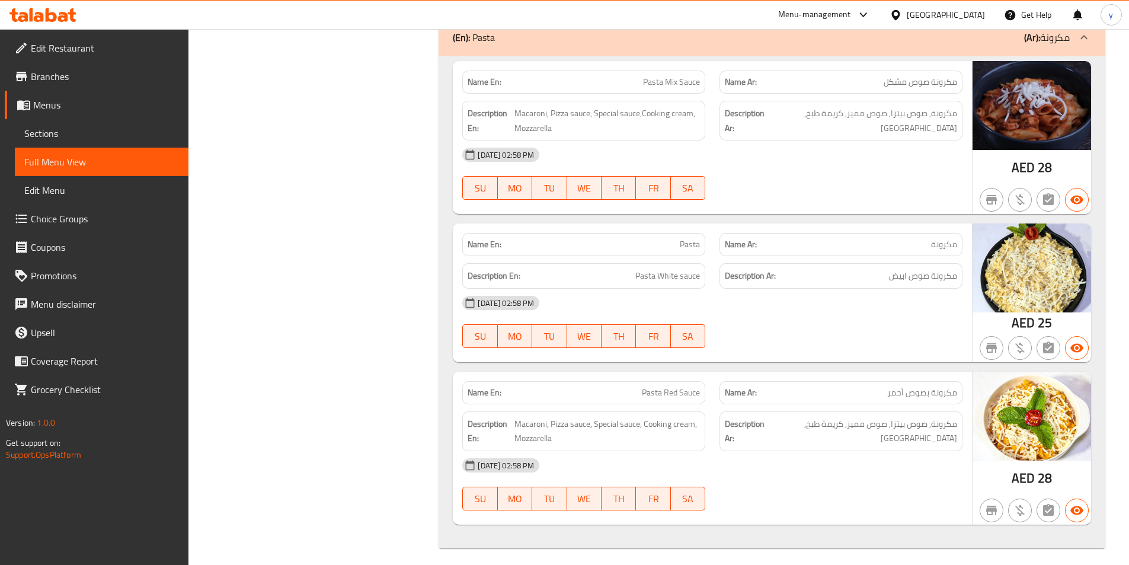
scroll to position [1649, 0]
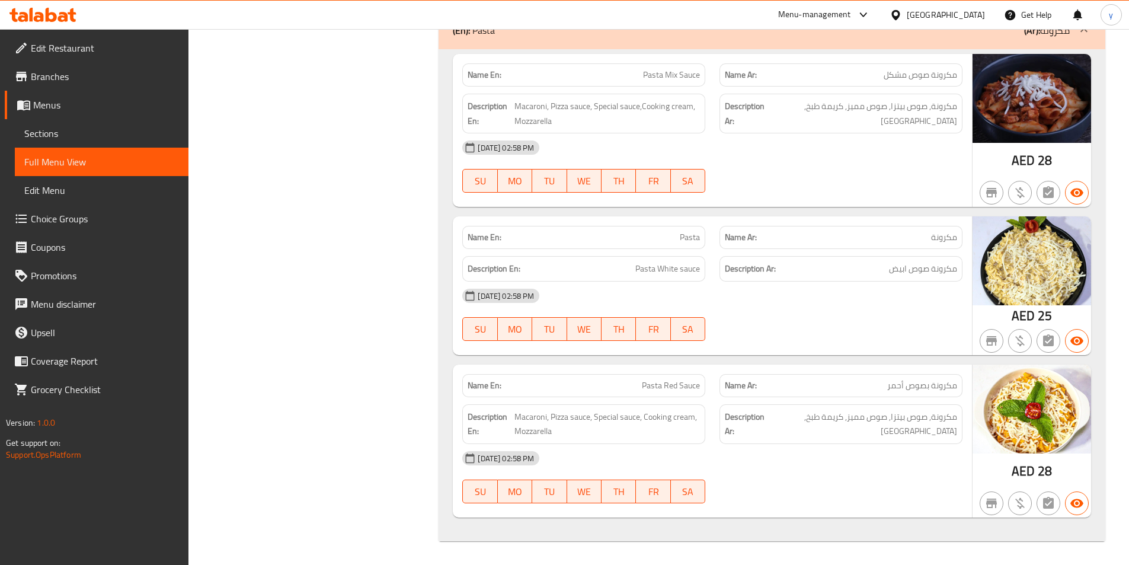
click at [95, 228] on link "Choice Groups" at bounding box center [97, 218] width 184 height 28
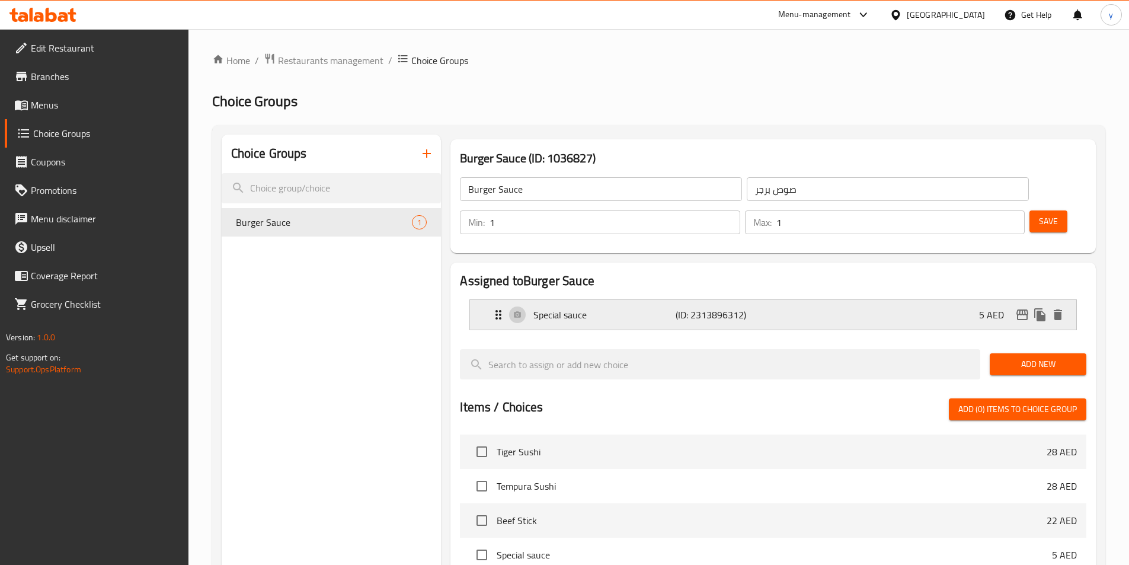
click at [779, 300] on div "Special sauce (ID: 2313896312) 5 AED" at bounding box center [776, 315] width 571 height 30
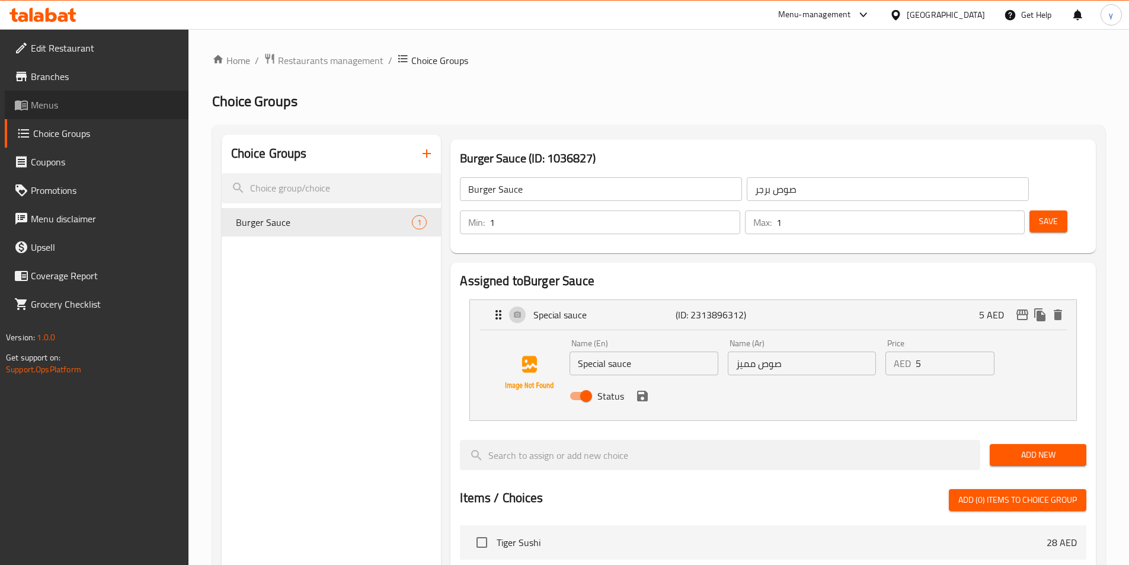
click at [39, 111] on span "Menus" at bounding box center [105, 105] width 148 height 14
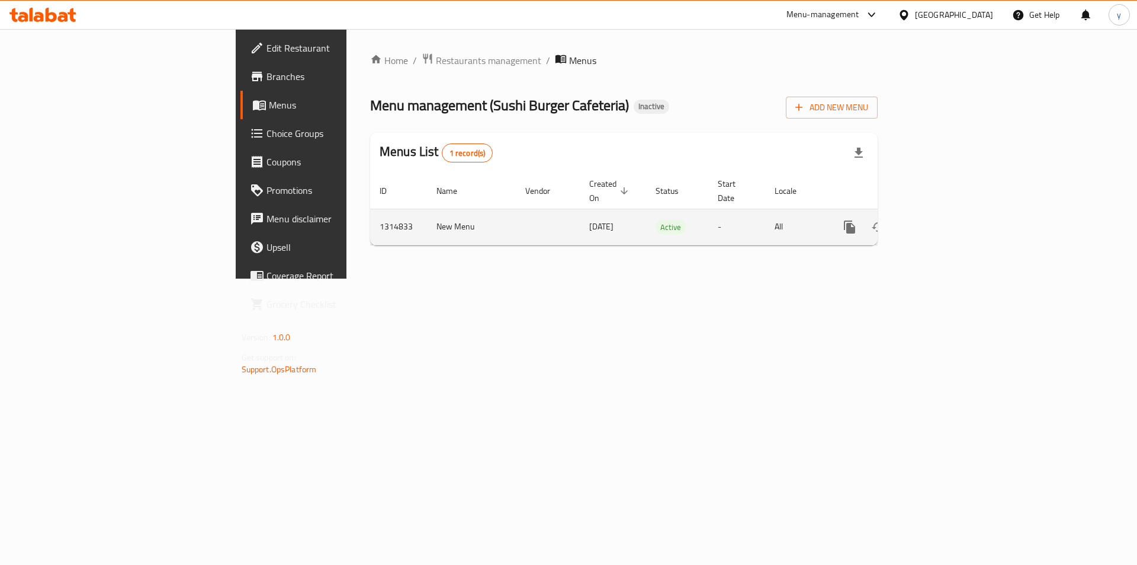
click at [943, 220] on icon "enhanced table" at bounding box center [935, 227] width 14 height 14
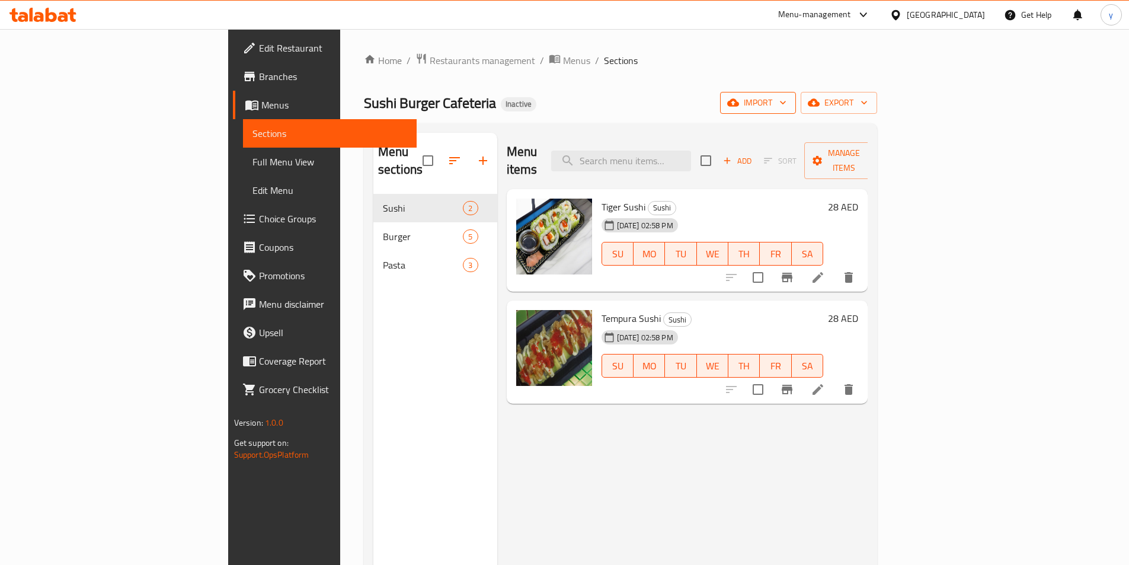
click at [739, 107] on icon "button" at bounding box center [733, 103] width 12 height 12
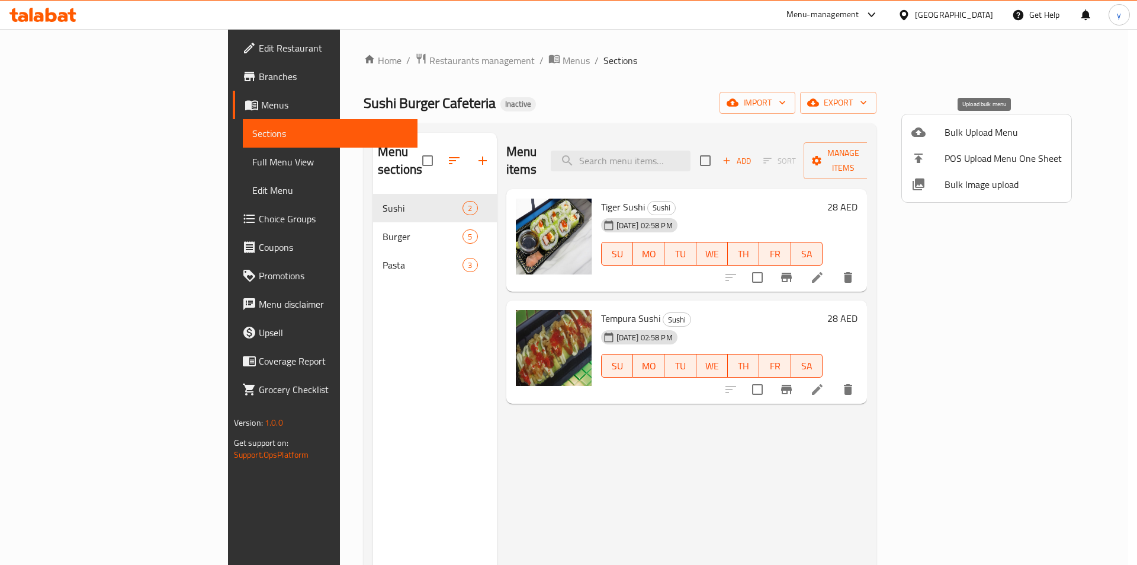
click at [946, 139] on span "Bulk Upload Menu" at bounding box center [1003, 132] width 117 height 14
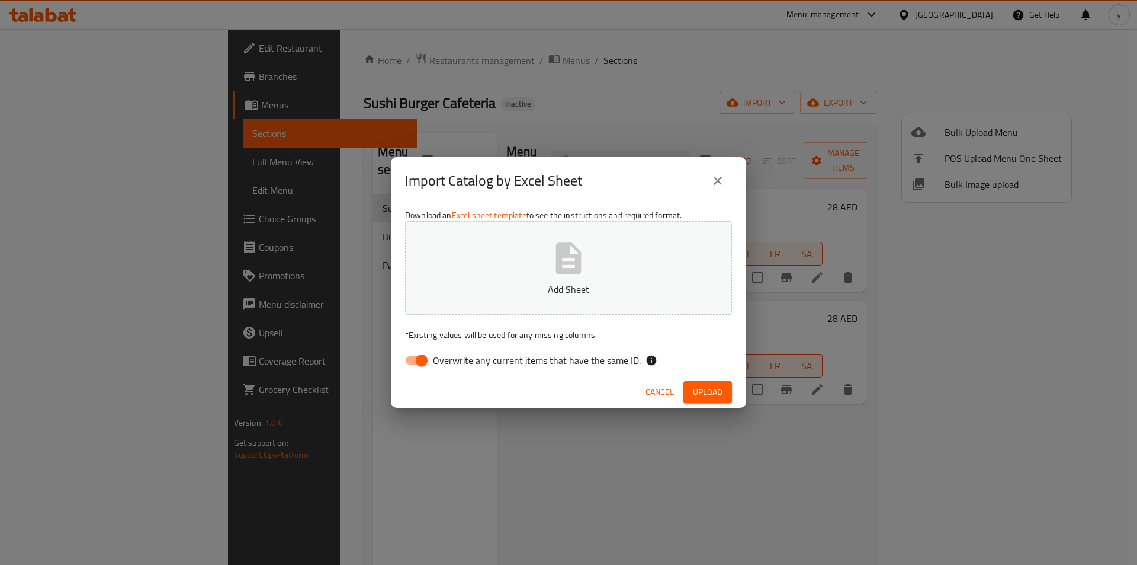
click at [517, 355] on span "Overwrite any current items that have the same ID." at bounding box center [537, 360] width 208 height 14
click at [456, 355] on input "Overwrite any current items that have the same ID." at bounding box center [422, 360] width 68 height 23
checkbox input "false"
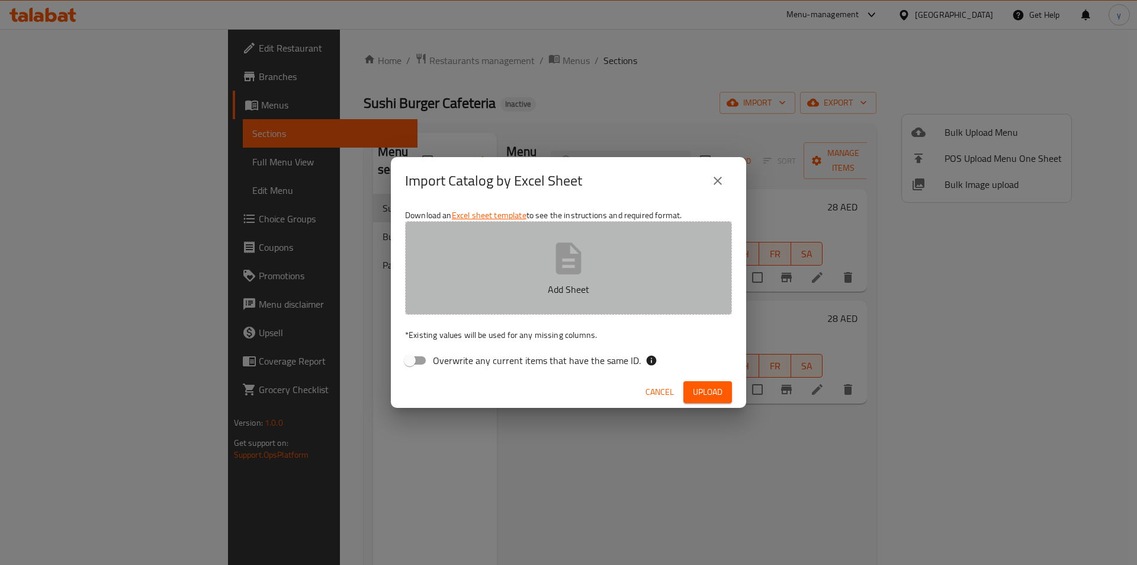
click at [544, 222] on button "Add Sheet" at bounding box center [568, 268] width 327 height 94
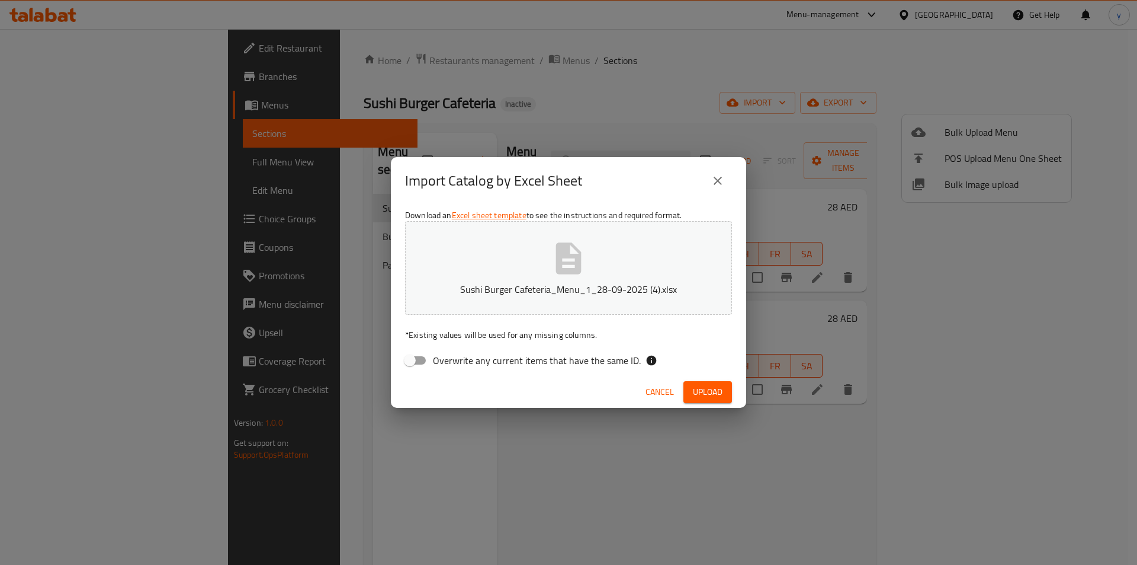
click at [700, 386] on span "Upload" at bounding box center [708, 391] width 30 height 15
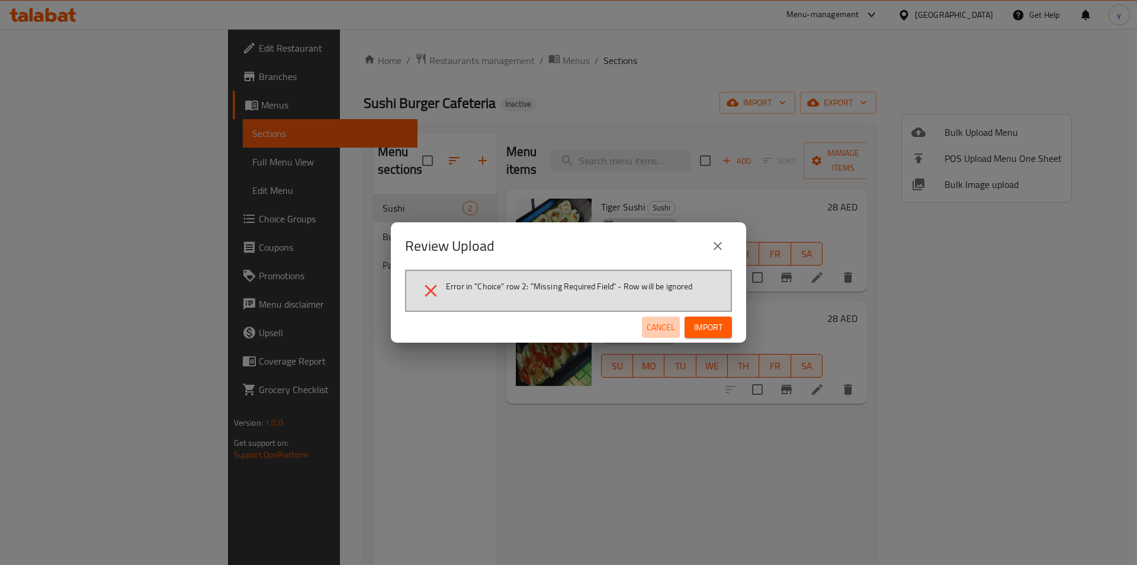
click at [663, 331] on span "Cancel" at bounding box center [661, 327] width 28 height 15
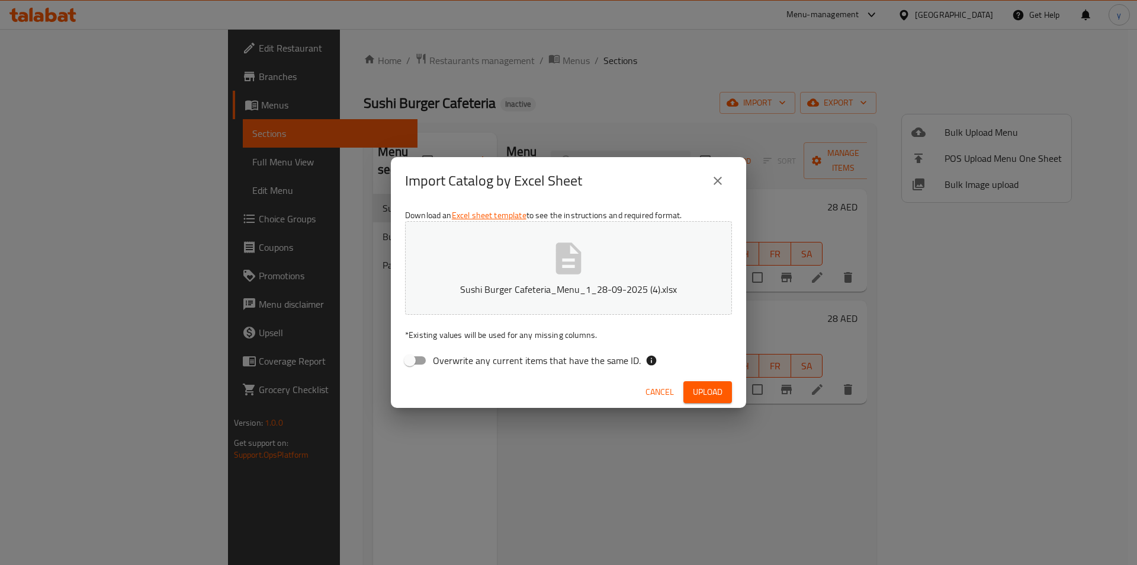
click at [610, 302] on button "Sushi Burger Cafeteria_Menu_1_28-09-2025 (4).xlsx" at bounding box center [568, 268] width 327 height 94
click at [705, 396] on span "Upload" at bounding box center [708, 391] width 30 height 15
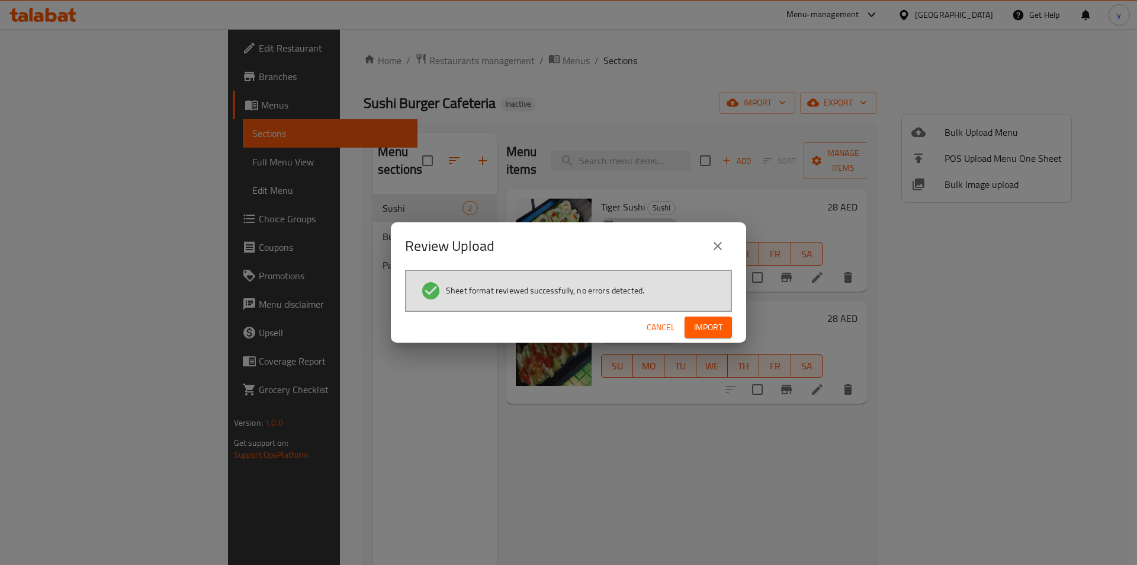
click at [706, 331] on span "Import" at bounding box center [708, 327] width 28 height 15
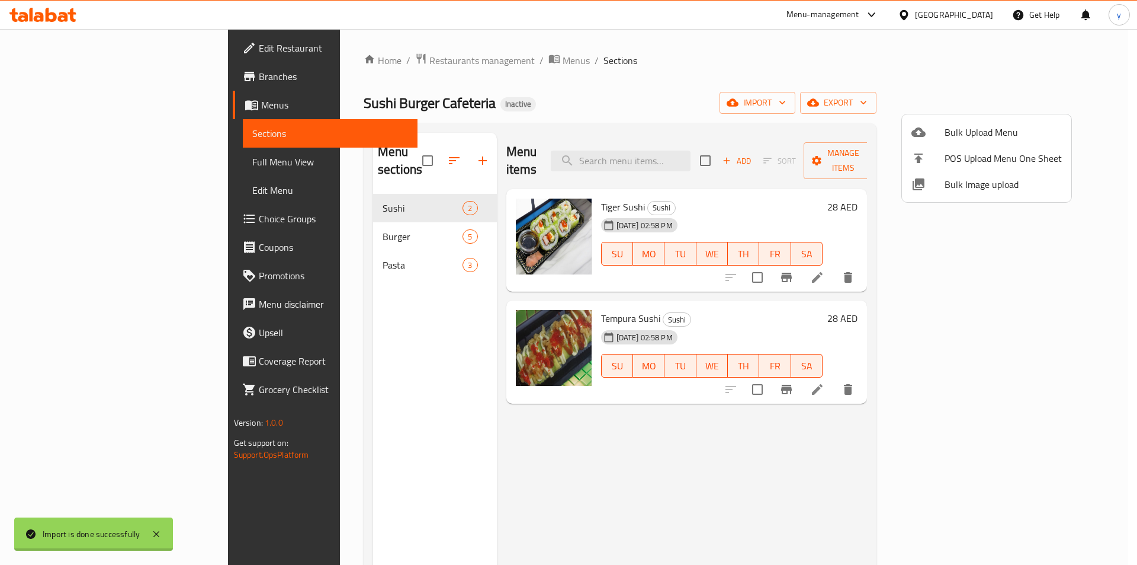
click at [275, 203] on div at bounding box center [568, 282] width 1137 height 565
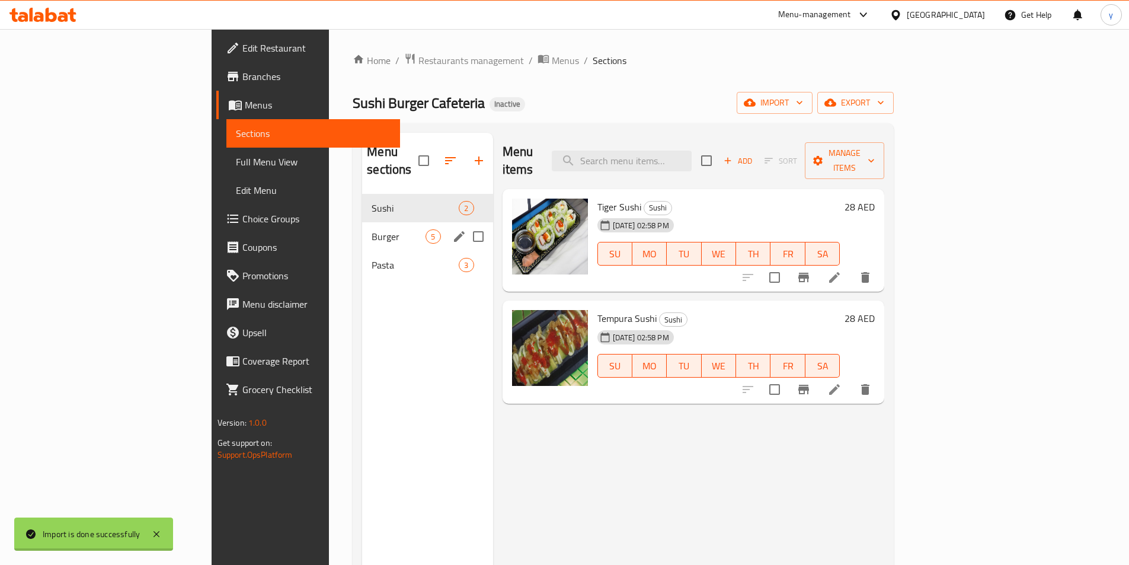
click at [371, 229] on span "Burger" at bounding box center [398, 236] width 54 height 14
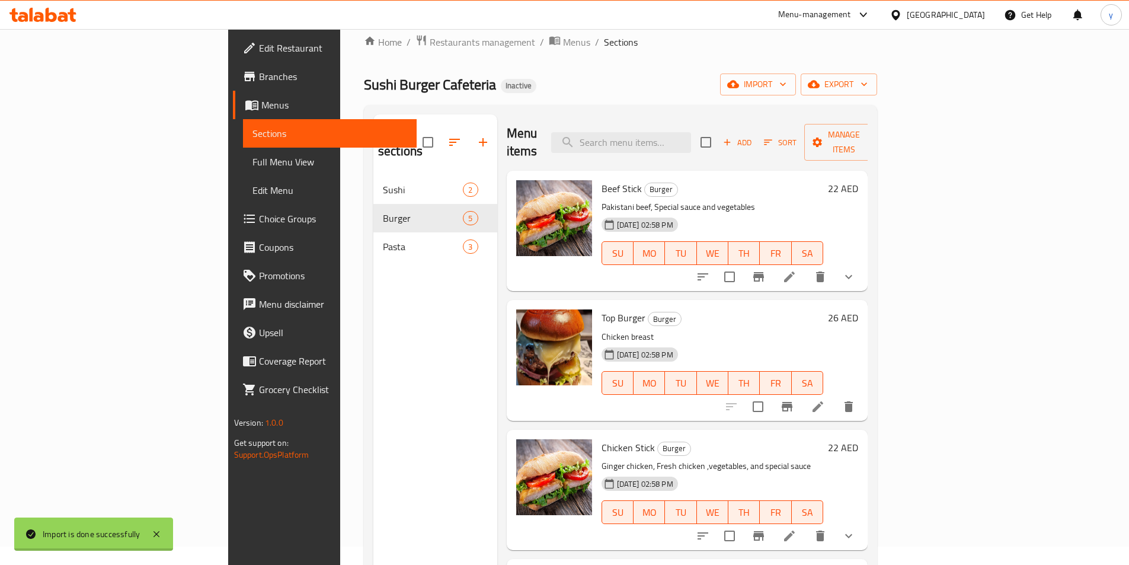
scroll to position [166, 0]
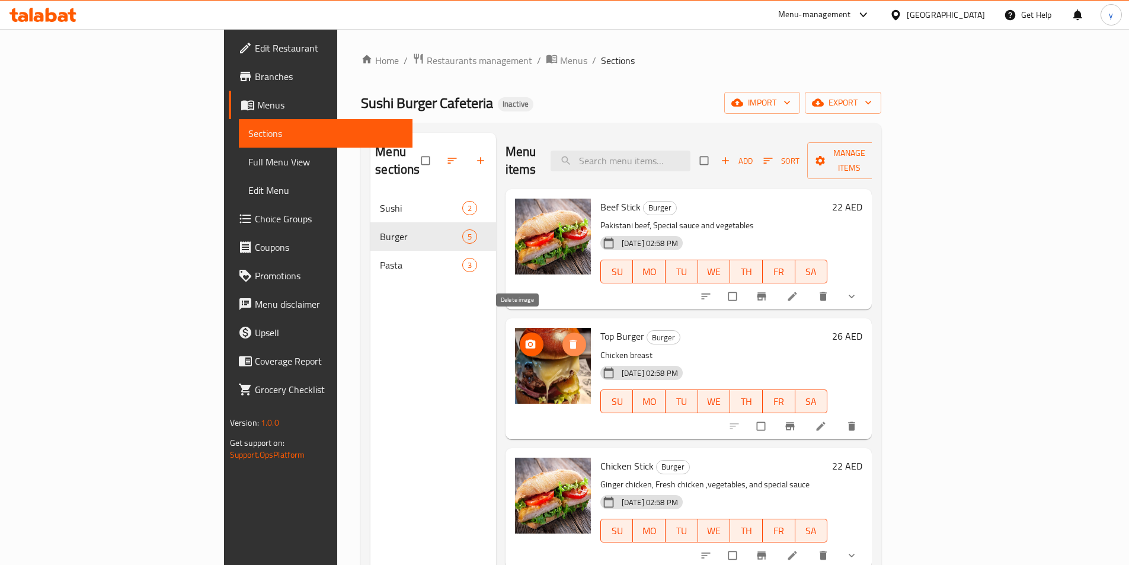
click at [569, 340] on icon "delete image" at bounding box center [572, 344] width 7 height 9
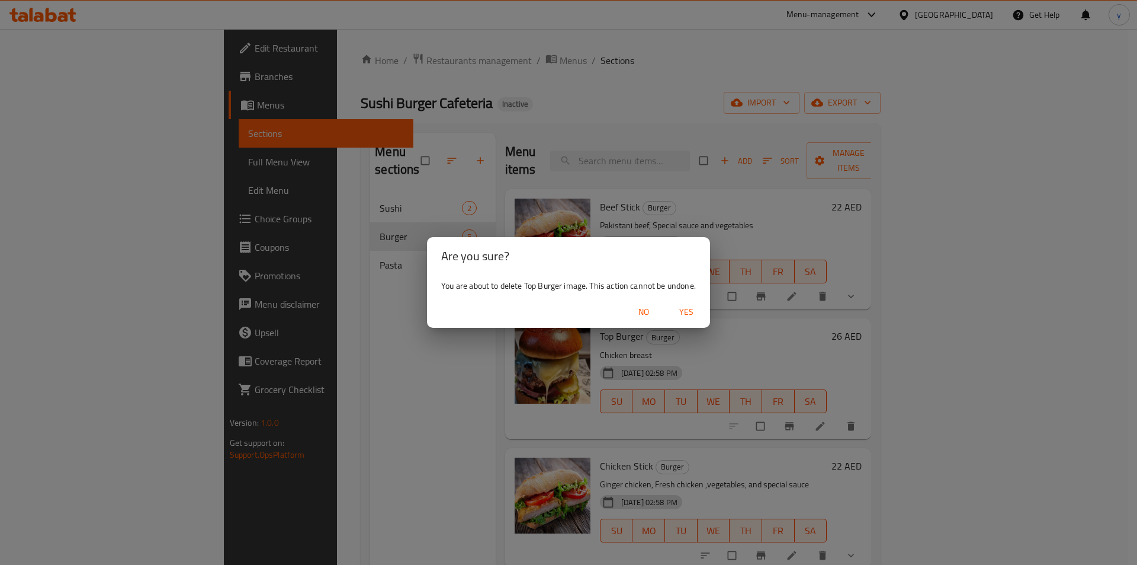
click at [694, 312] on span "Yes" at bounding box center [686, 312] width 28 height 15
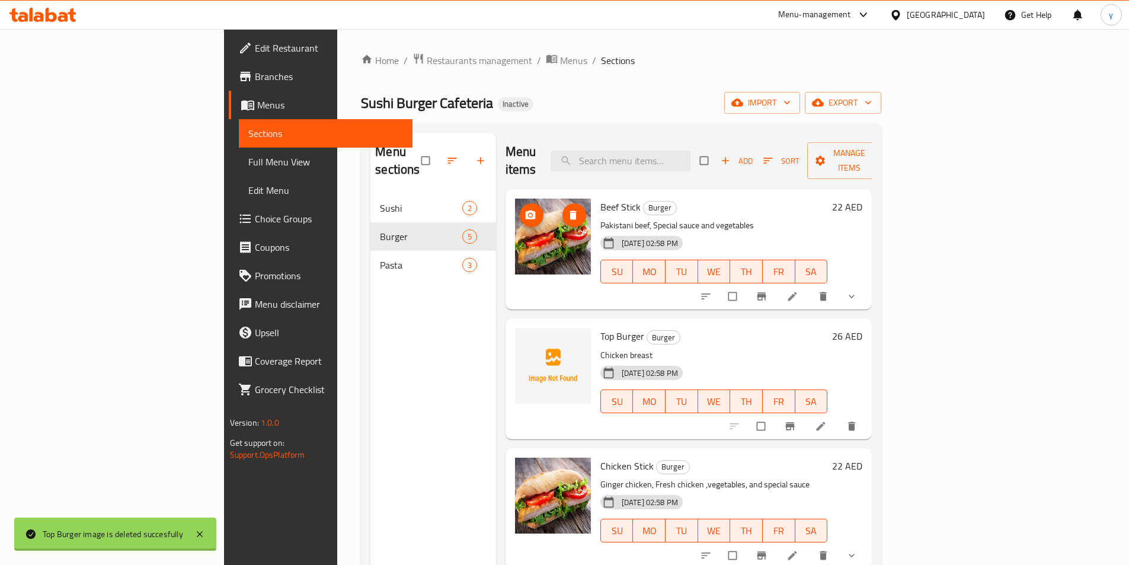
click at [567, 209] on icon "delete image" at bounding box center [573, 215] width 12 height 12
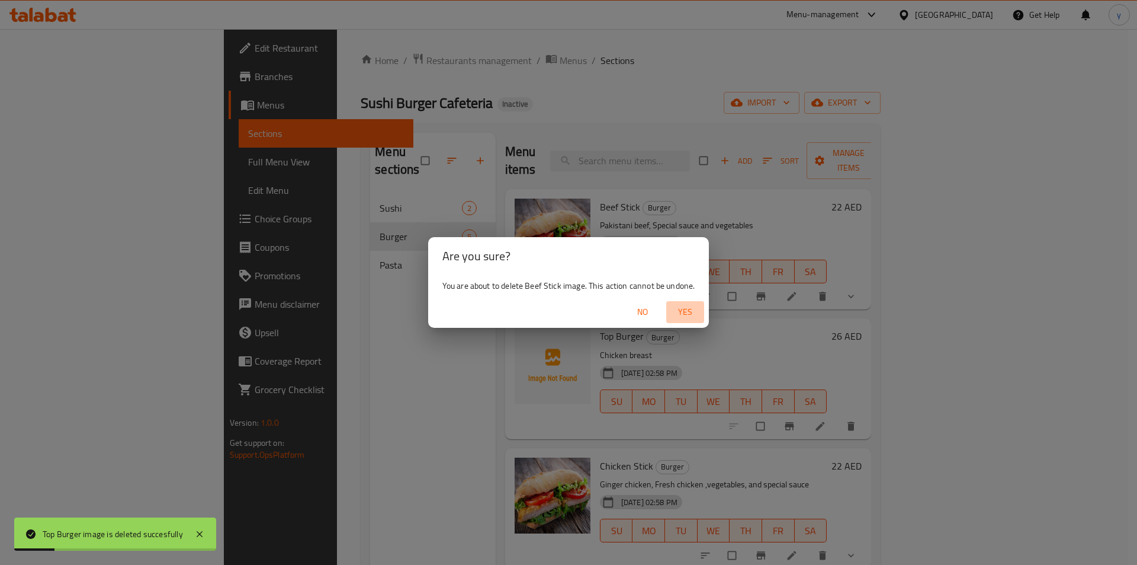
click at [683, 310] on span "Yes" at bounding box center [685, 312] width 28 height 15
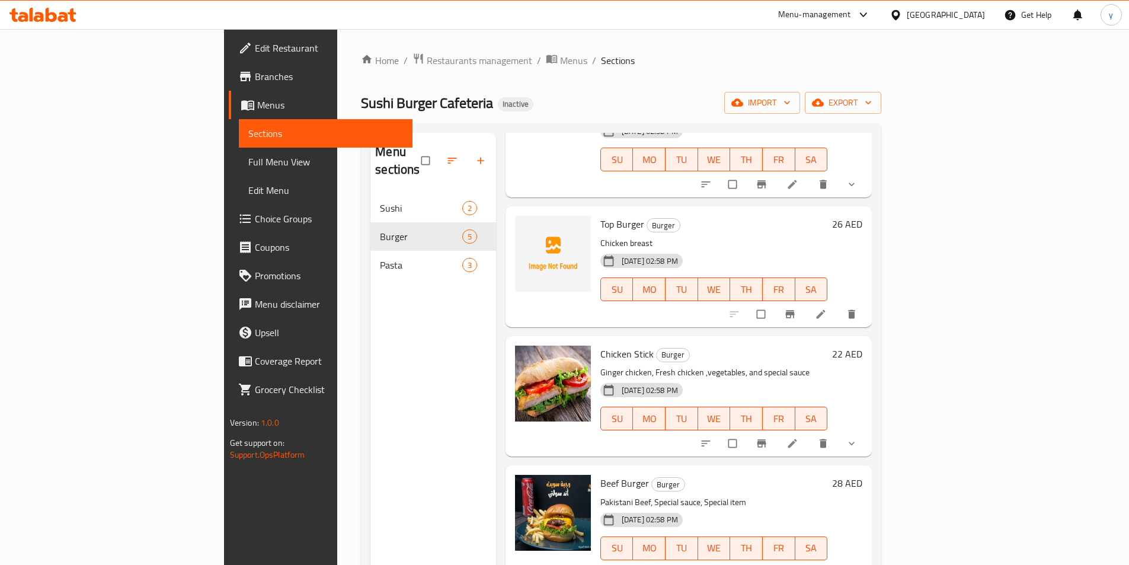
scroll to position [166, 0]
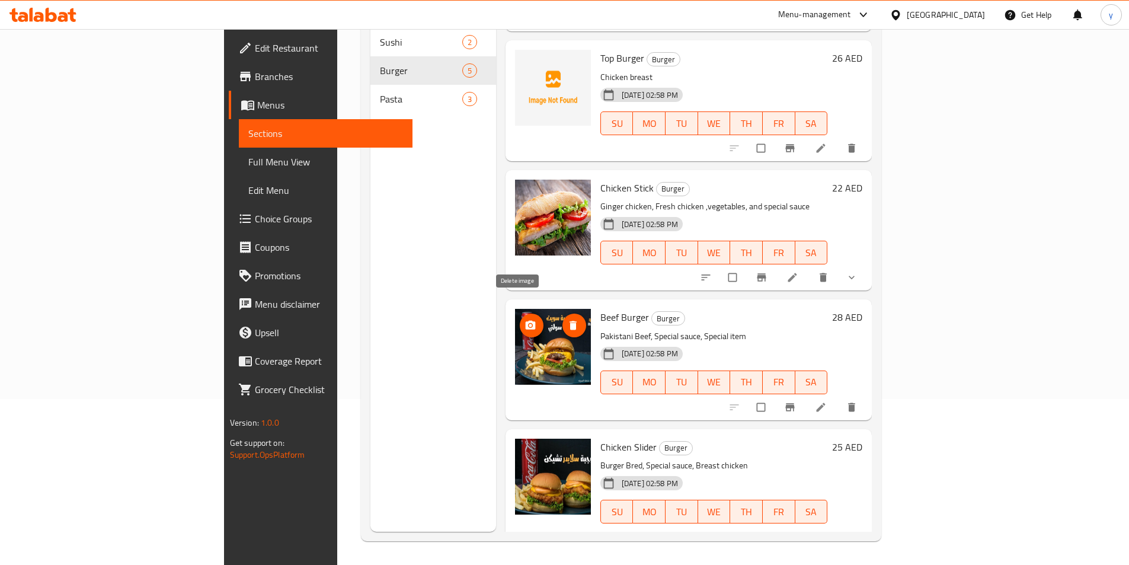
click at [562, 319] on span "delete image" at bounding box center [574, 325] width 24 height 12
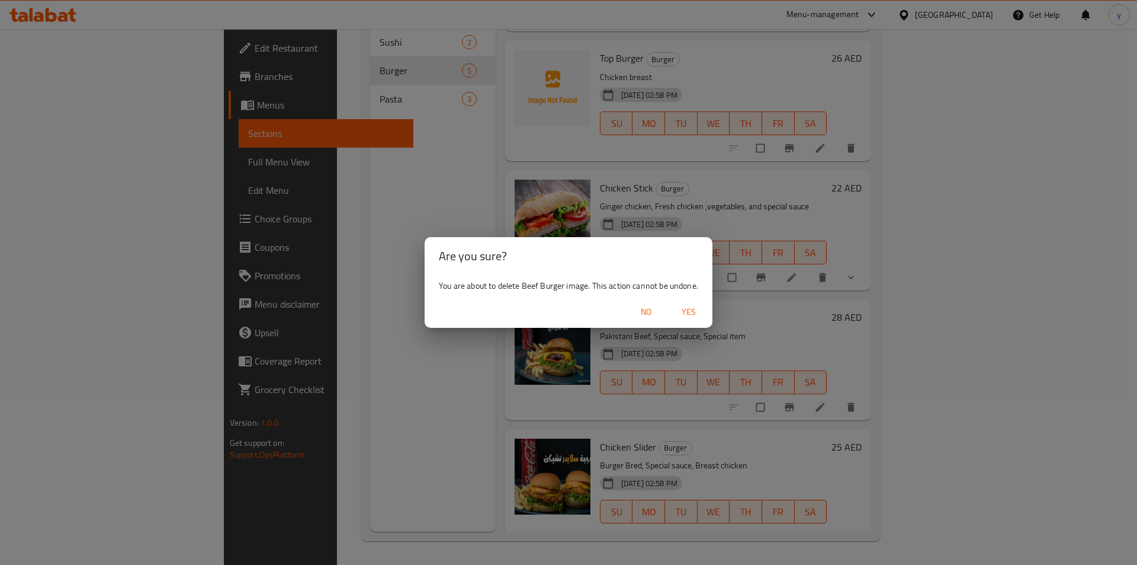
click at [696, 313] on span "Yes" at bounding box center [689, 312] width 28 height 15
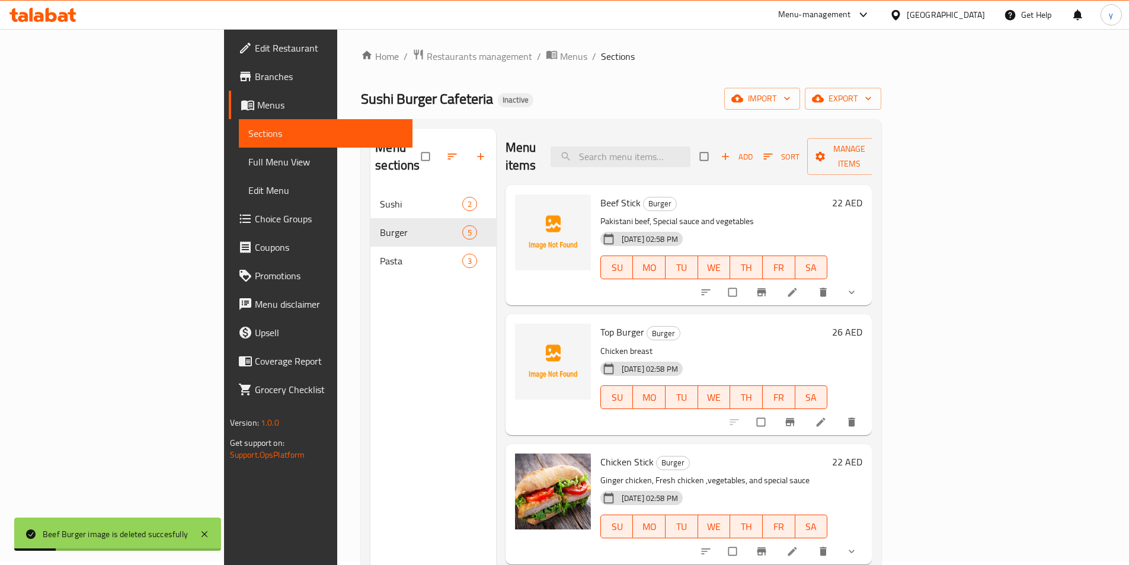
scroll to position [0, 0]
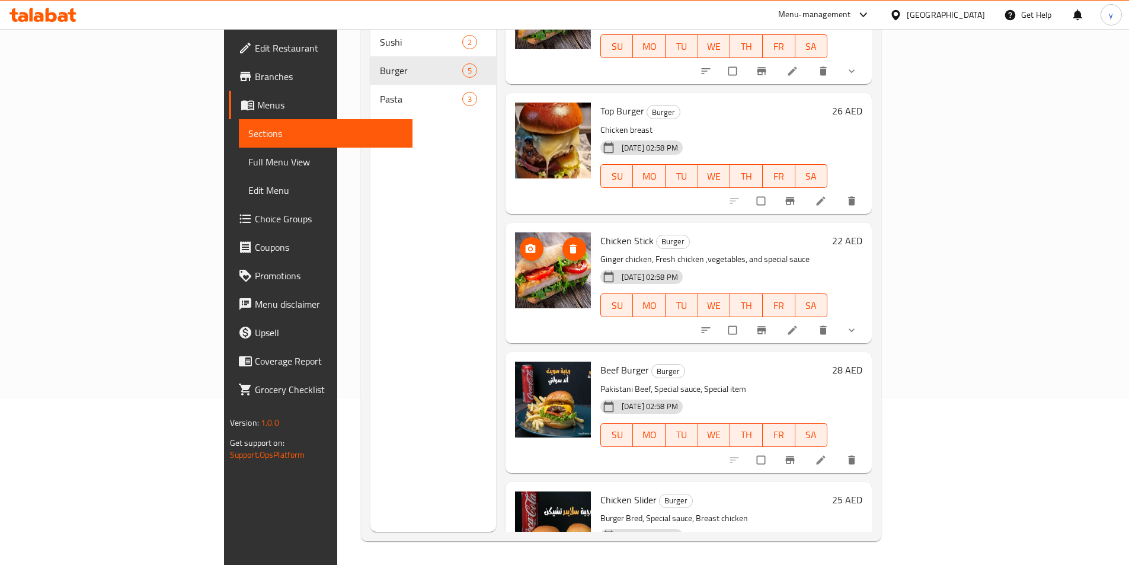
scroll to position [112, 0]
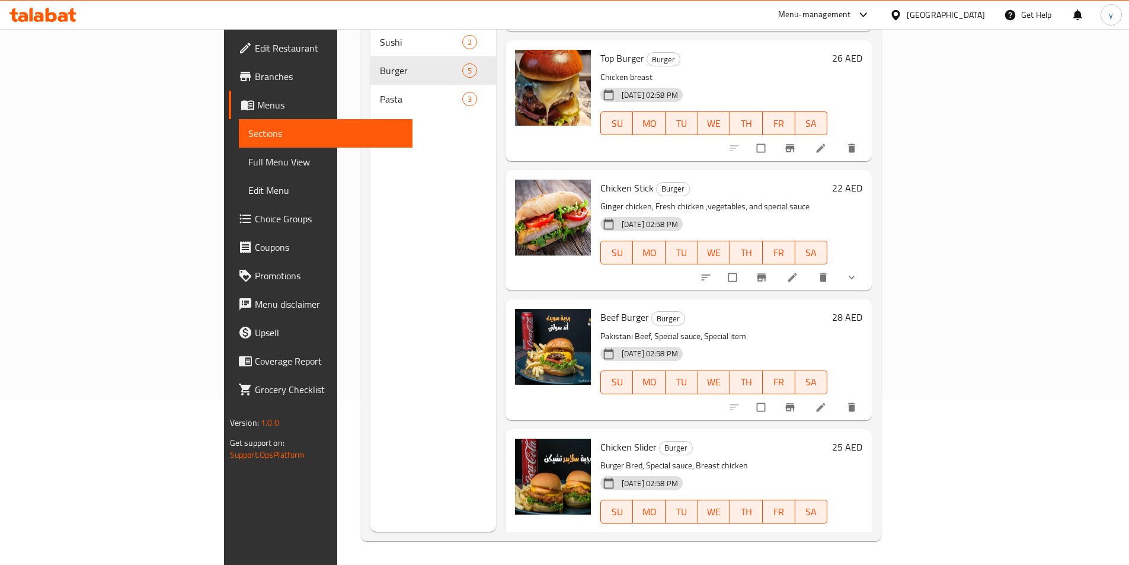
click at [370, 242] on div "Menu sections Sushi 2 Burger 5 Pasta 3" at bounding box center [433, 249] width 126 height 565
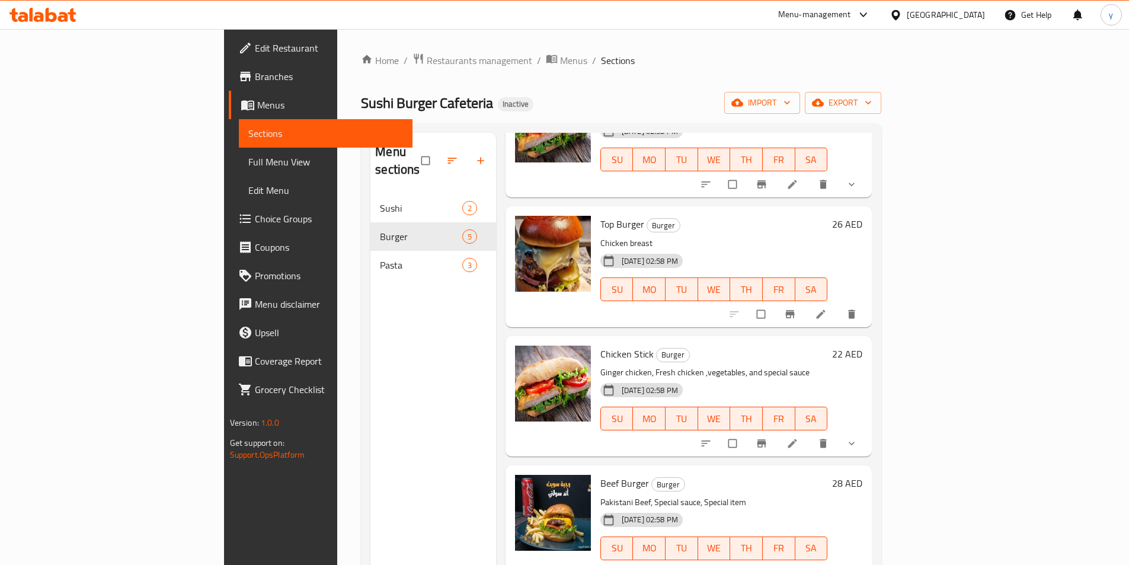
click at [370, 325] on div "Menu sections Sushi 2 Burger 5 Pasta 3" at bounding box center [433, 415] width 126 height 565
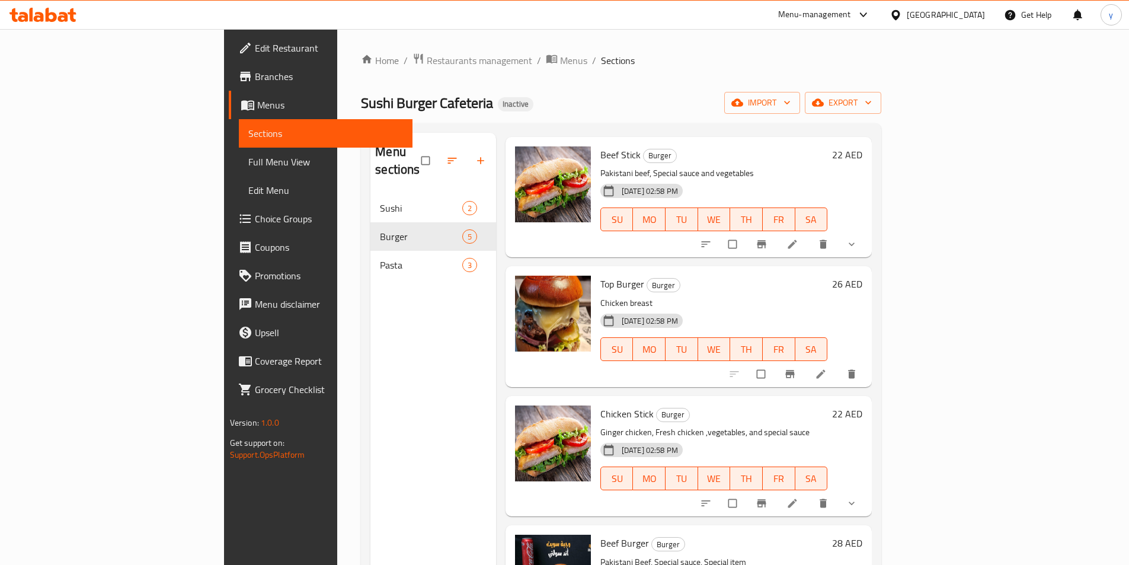
scroll to position [0, 0]
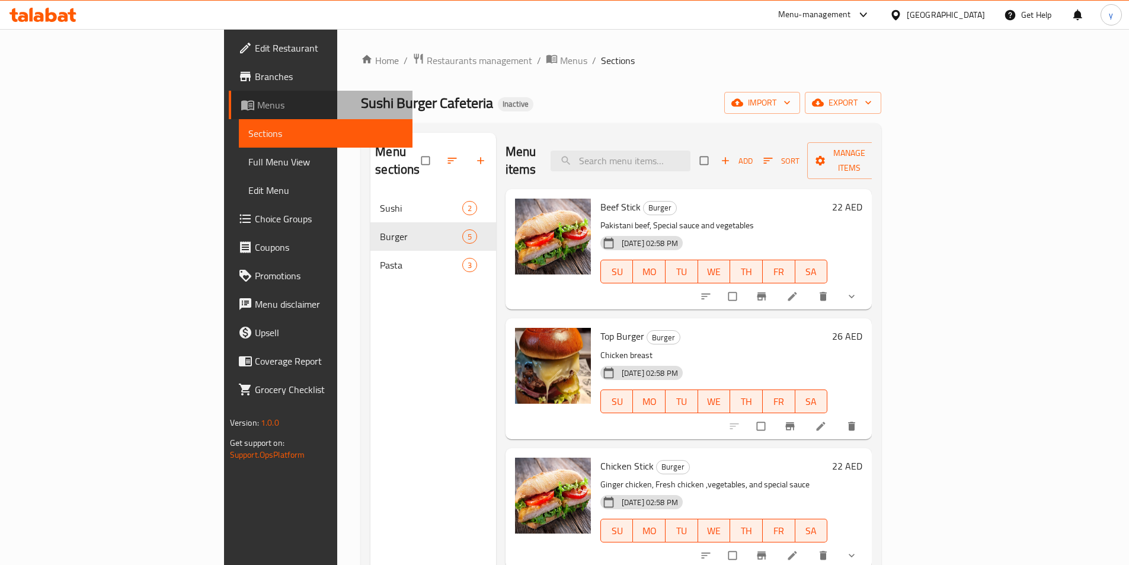
click at [257, 107] on span "Menus" at bounding box center [330, 105] width 146 height 14
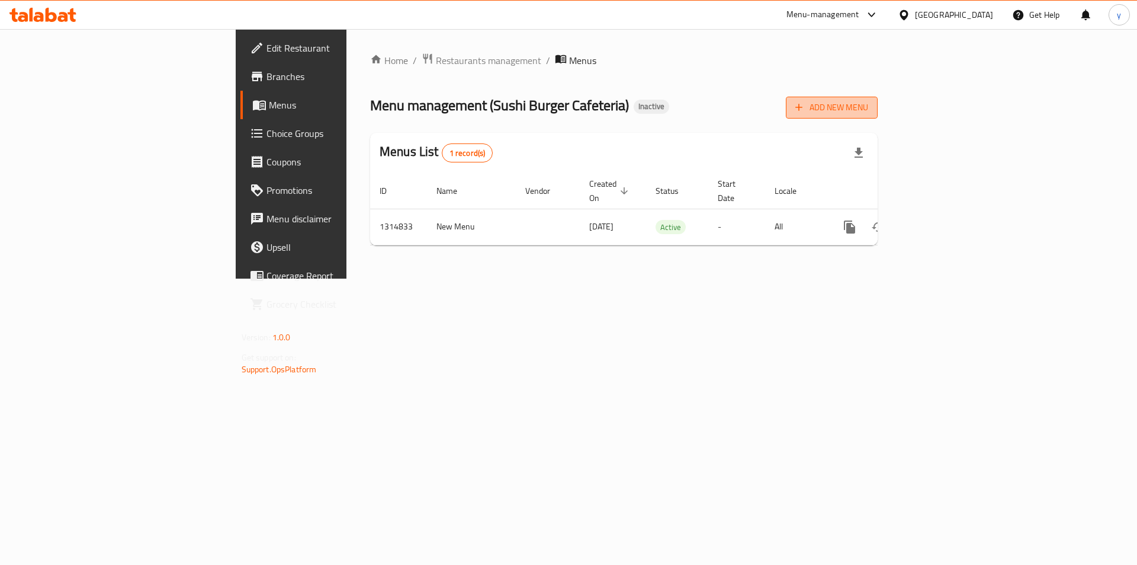
click at [869, 109] on span "Add New Menu" at bounding box center [832, 107] width 73 height 15
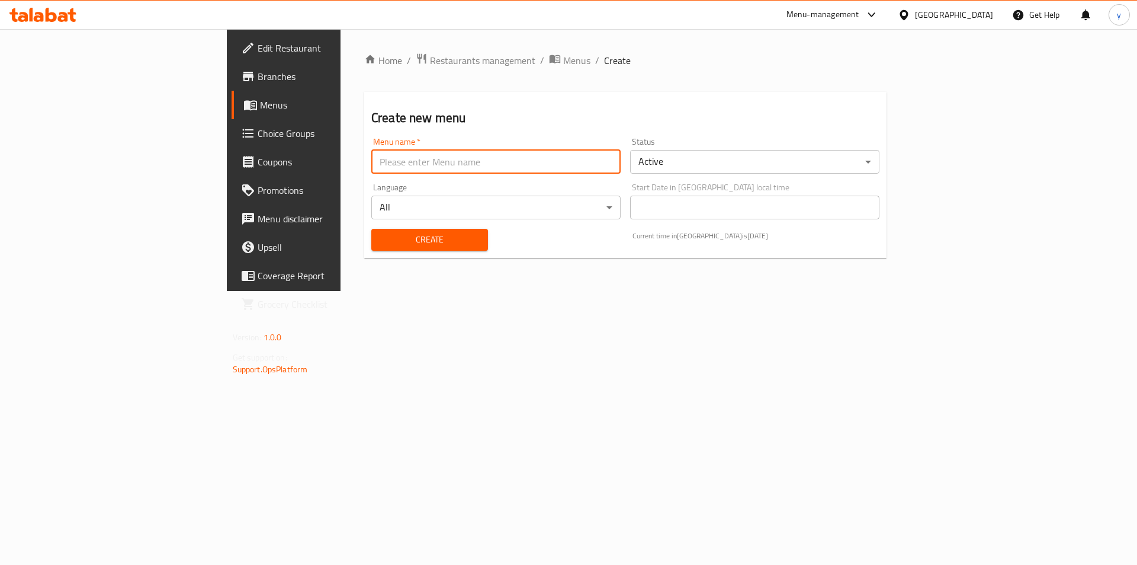
click at [495, 172] on input "text" at bounding box center [495, 162] width 249 height 24
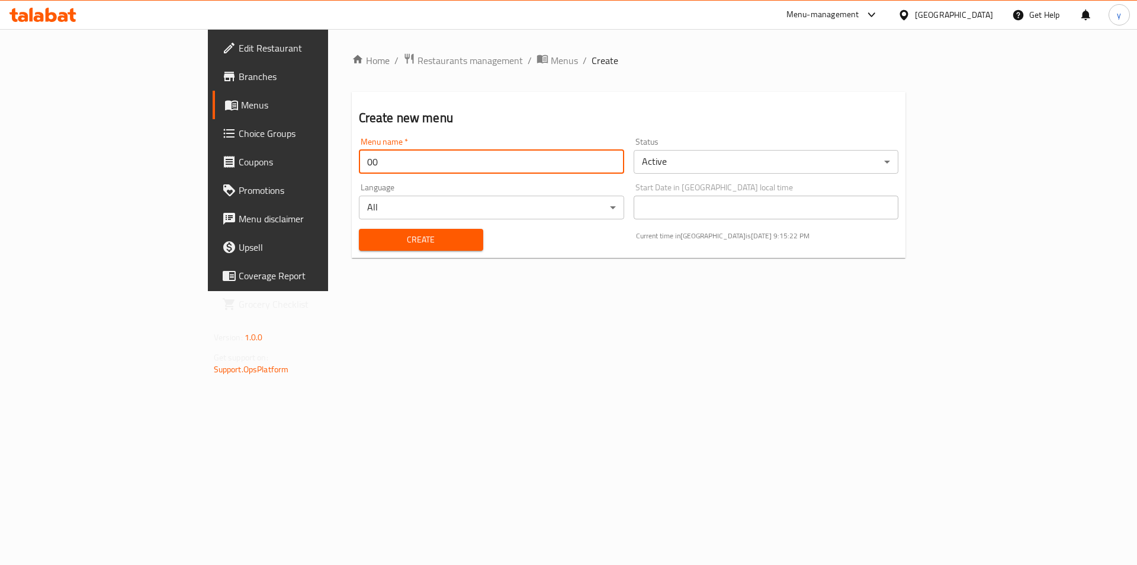
type input "00"
click at [359, 229] on button "Create" at bounding box center [421, 240] width 124 height 22
click at [537, 58] on icon "breadcrumb" at bounding box center [543, 59] width 12 height 12
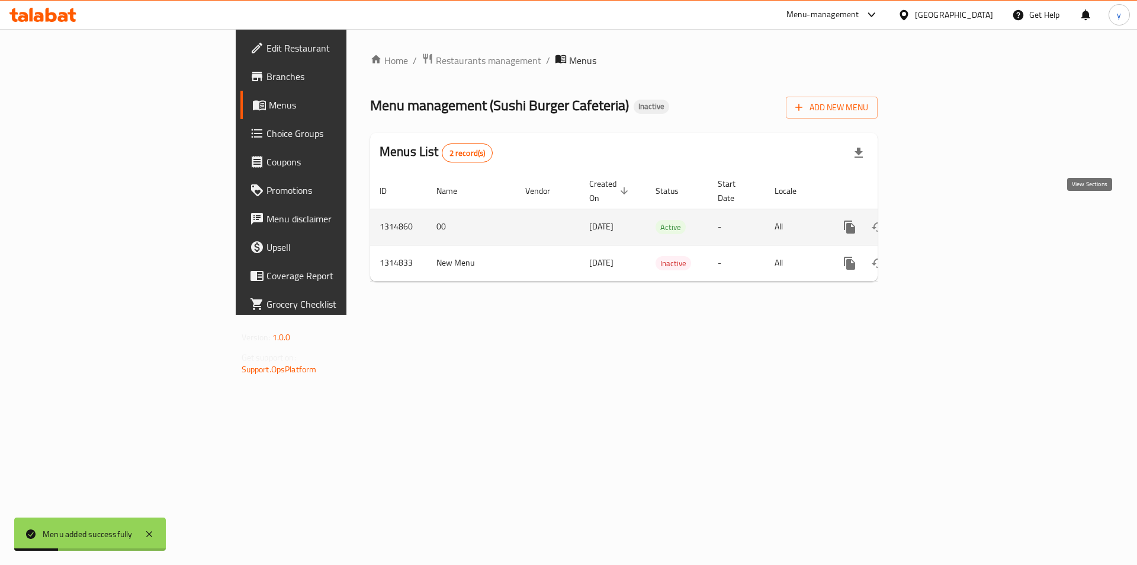
click at [943, 220] on icon "enhanced table" at bounding box center [935, 227] width 14 height 14
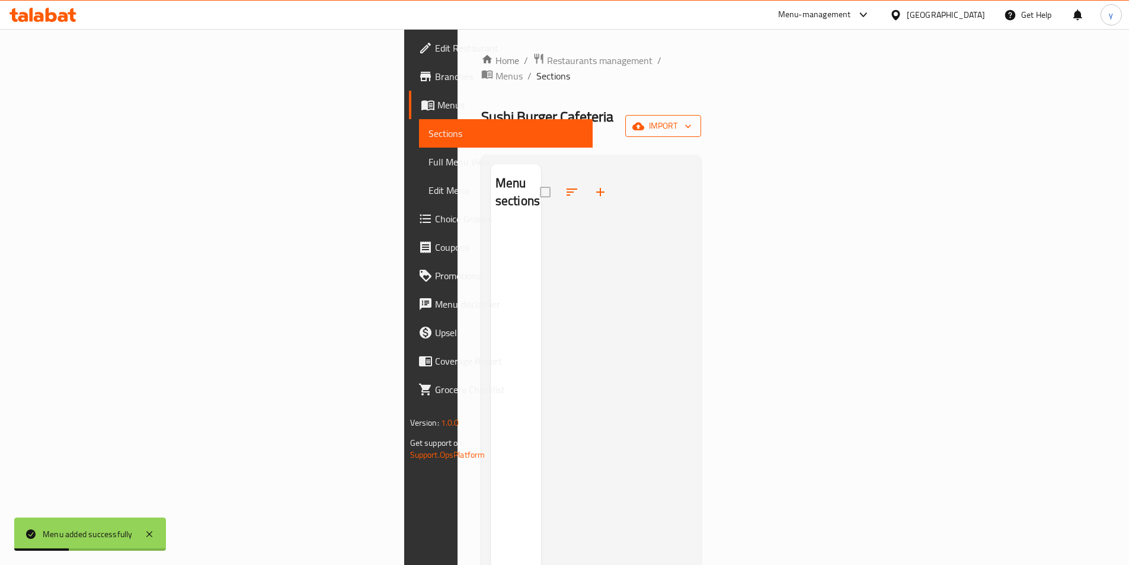
click at [644, 120] on icon "button" at bounding box center [638, 126] width 12 height 12
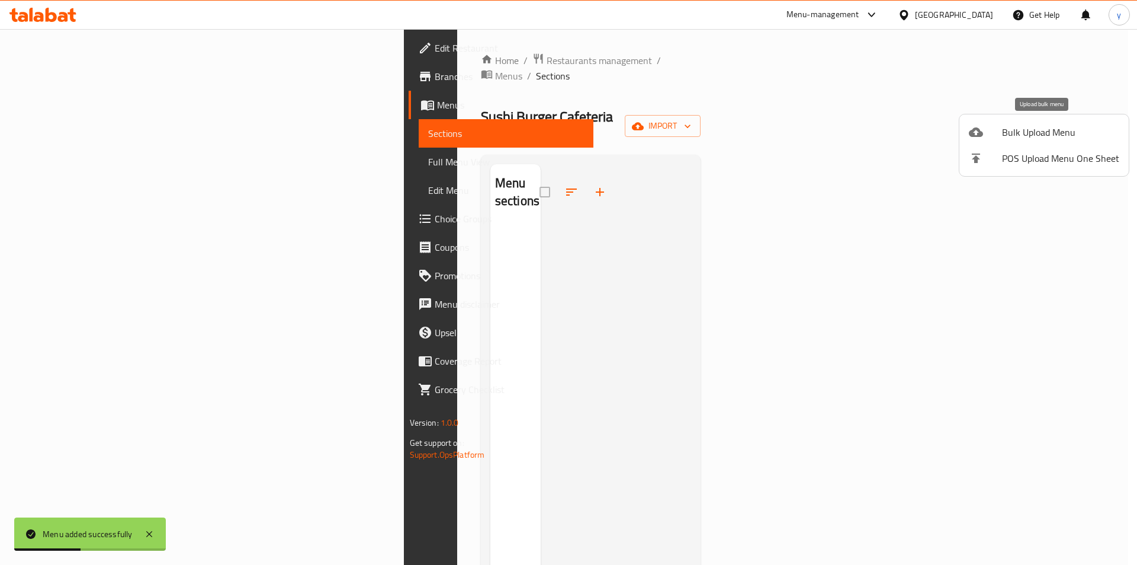
click at [1005, 141] on li "Bulk Upload Menu" at bounding box center [1044, 132] width 169 height 26
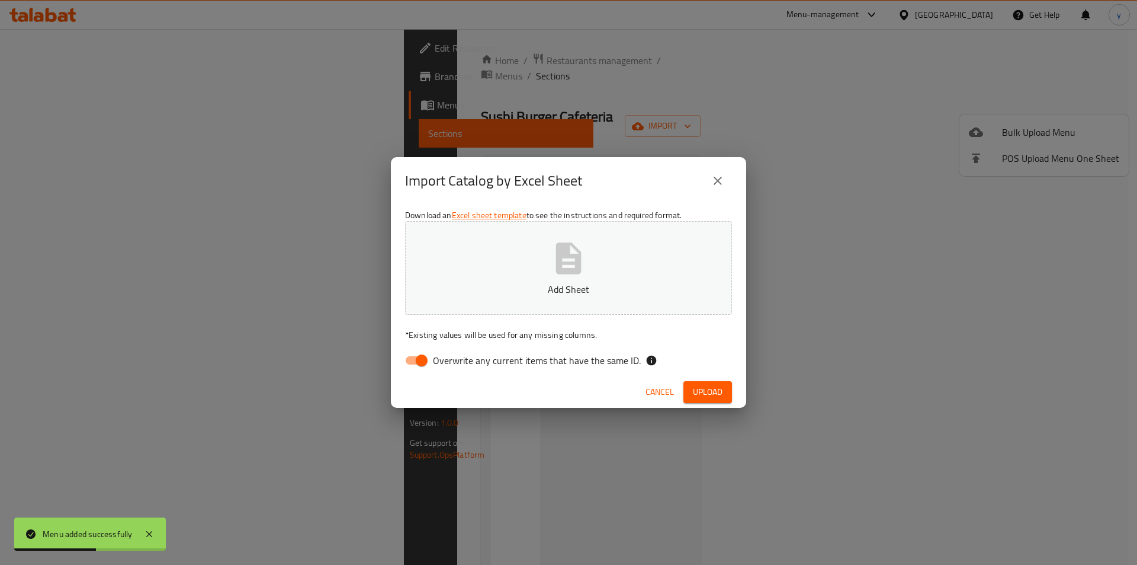
click at [462, 364] on span "Overwrite any current items that have the same ID." at bounding box center [537, 360] width 208 height 14
click at [456, 364] on input "Overwrite any current items that have the same ID." at bounding box center [422, 360] width 68 height 23
checkbox input "false"
click at [520, 266] on button "Add Sheet" at bounding box center [568, 268] width 327 height 94
click at [405, 221] on button "Sushi Burger Cafeteria_Menu_1_28-09-2025 (5).xlsx" at bounding box center [568, 268] width 327 height 94
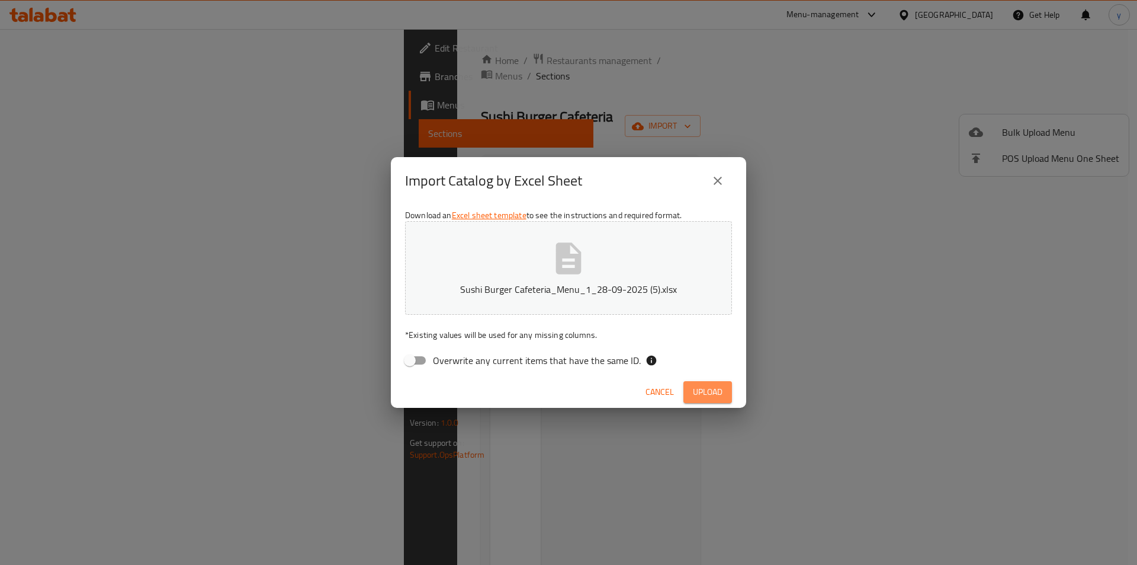
click at [719, 396] on span "Upload" at bounding box center [708, 391] width 30 height 15
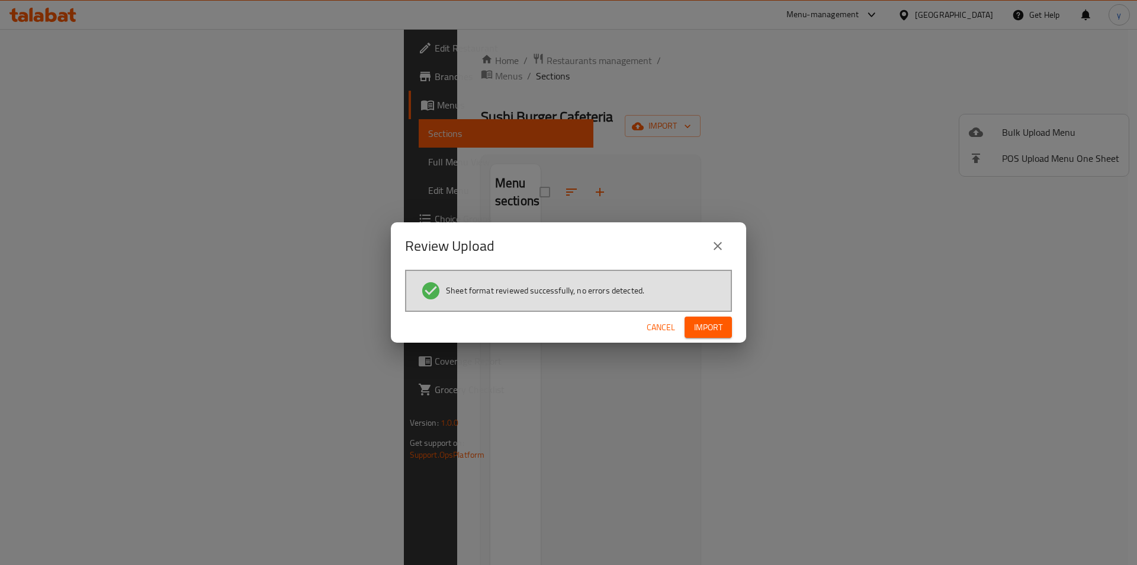
click at [697, 329] on span "Import" at bounding box center [708, 327] width 28 height 15
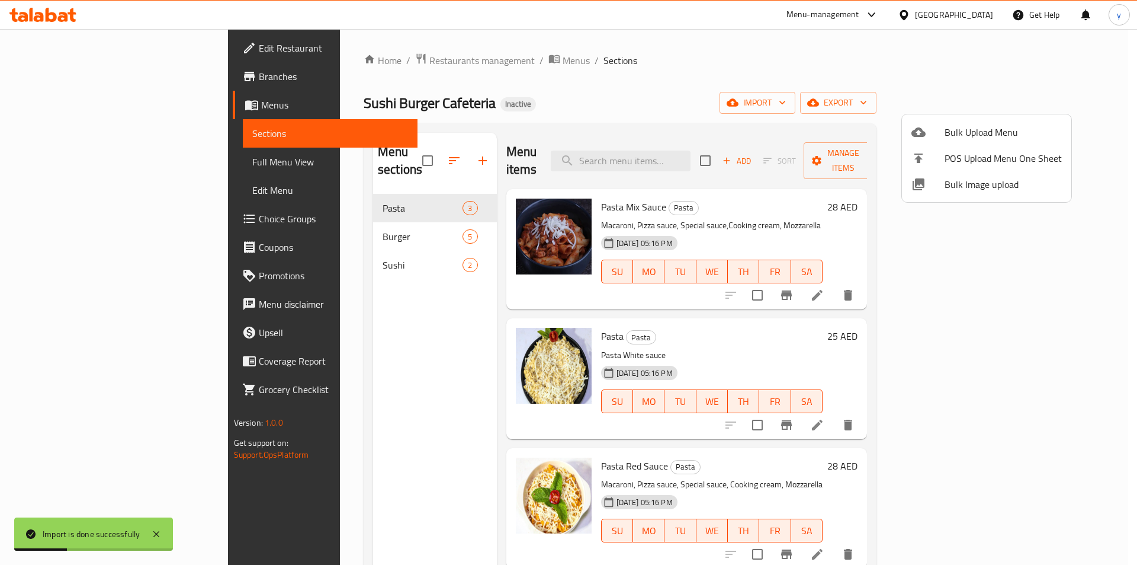
click at [360, 226] on div at bounding box center [568, 282] width 1137 height 565
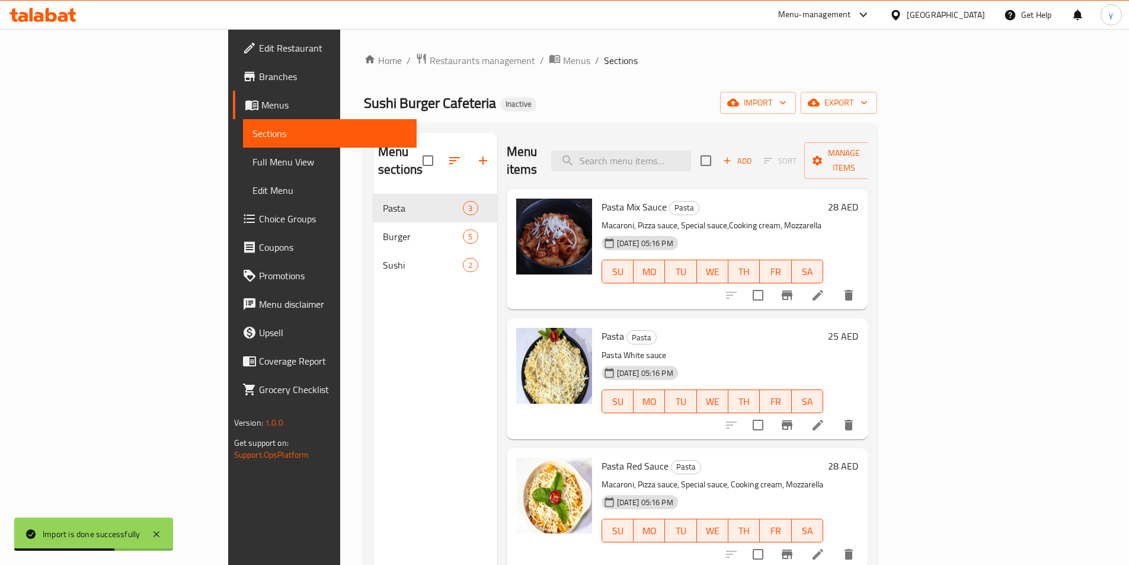
click at [373, 226] on div "Burger 5" at bounding box center [435, 236] width 124 height 28
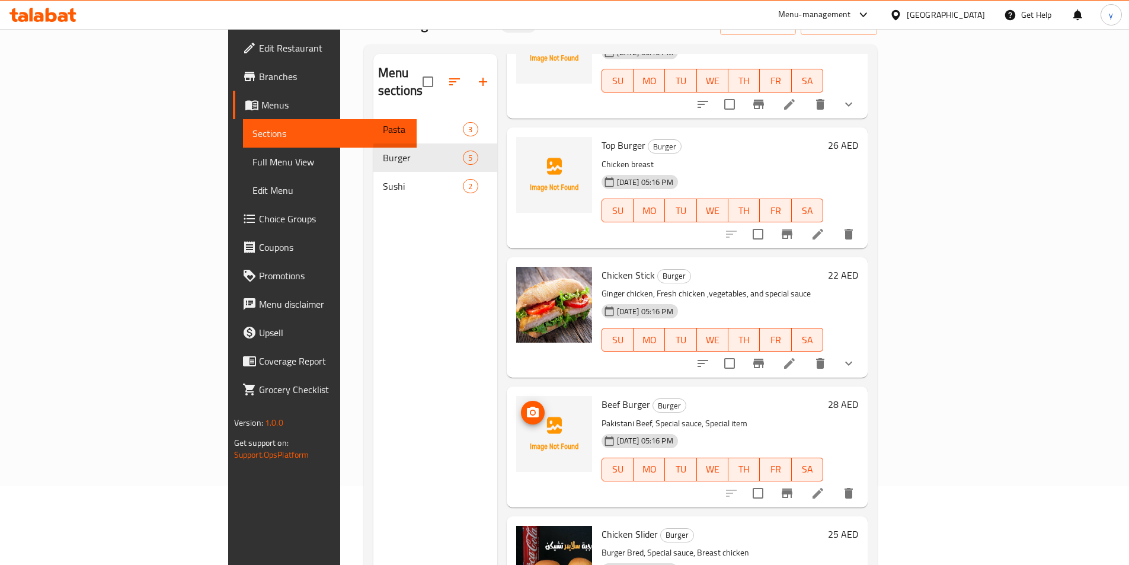
scroll to position [166, 0]
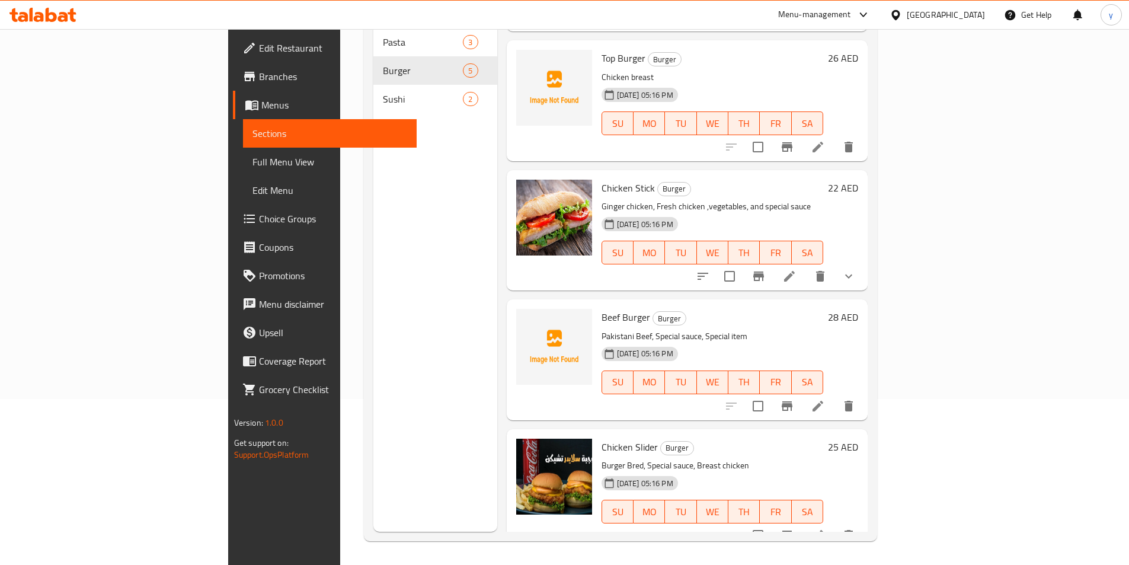
click at [243, 175] on link "Full Menu View" at bounding box center [330, 162] width 174 height 28
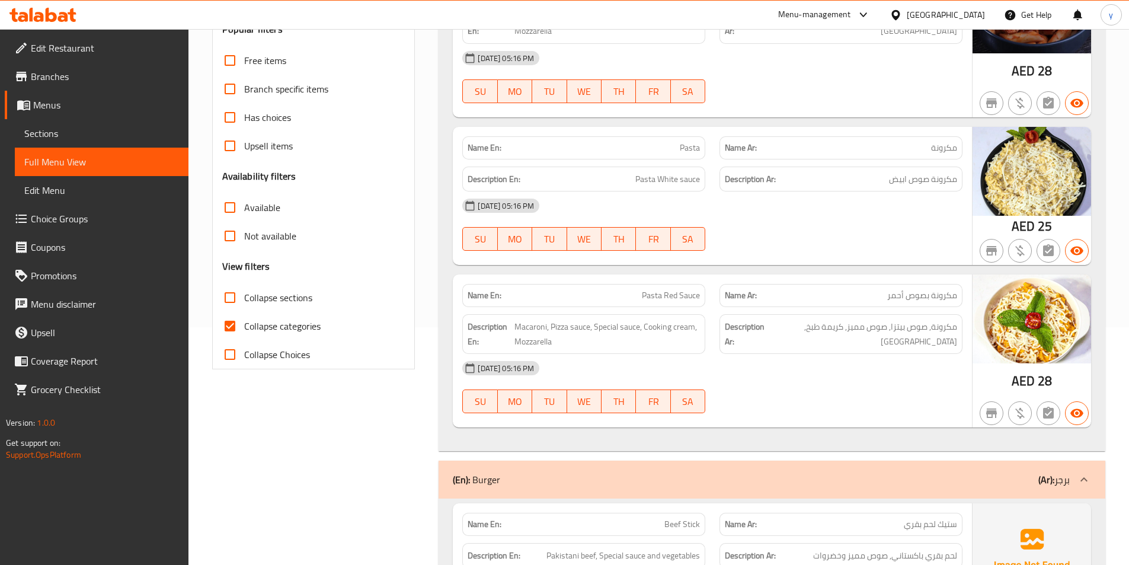
scroll to position [296, 0]
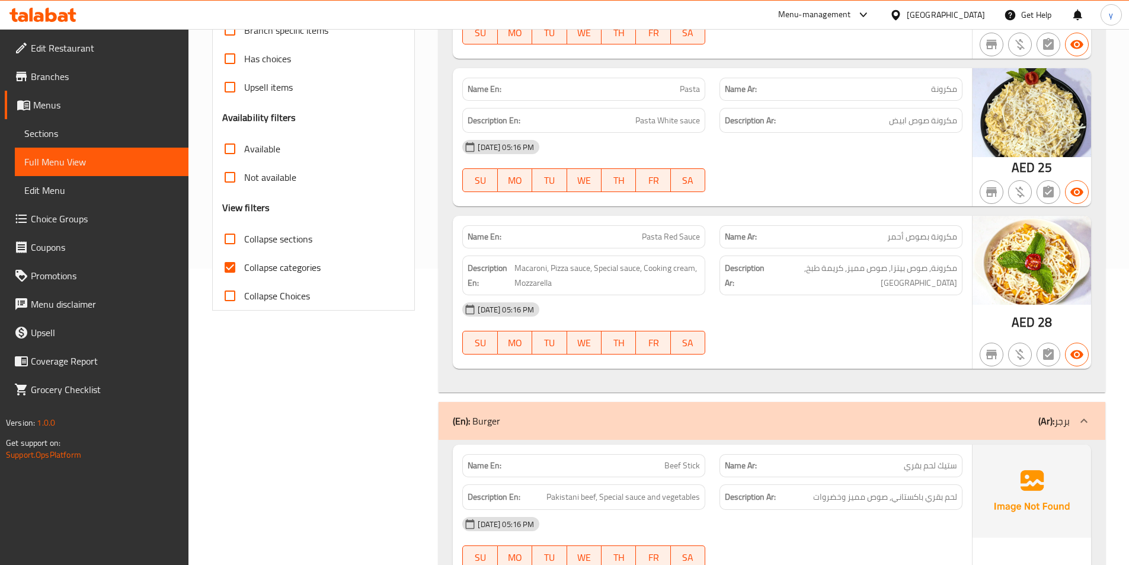
click at [243, 274] on input "Collapse categories" at bounding box center [230, 267] width 28 height 28
checkbox input "false"
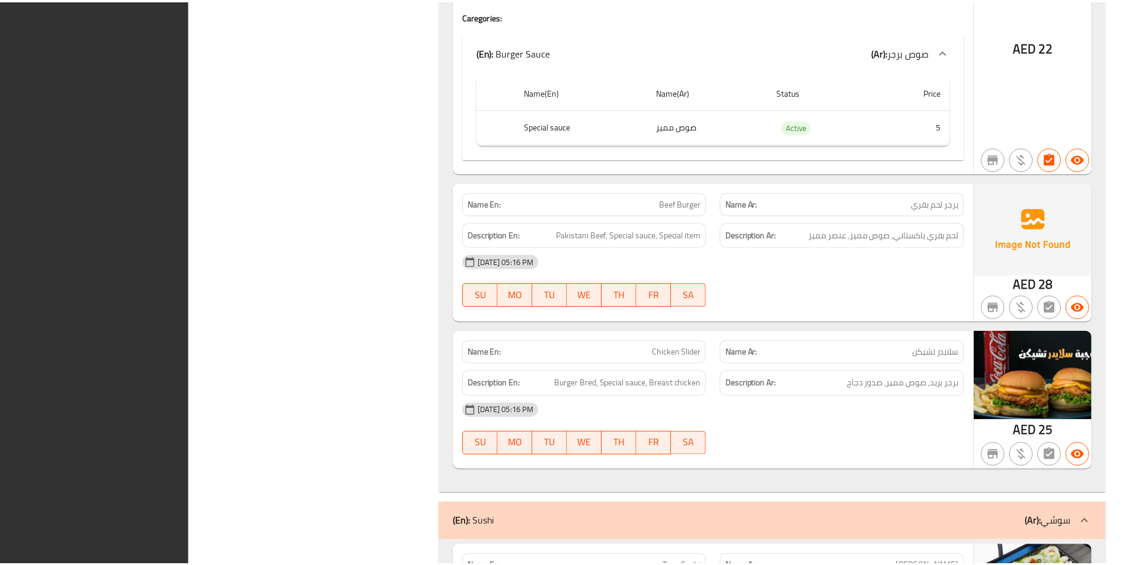
scroll to position [1651, 0]
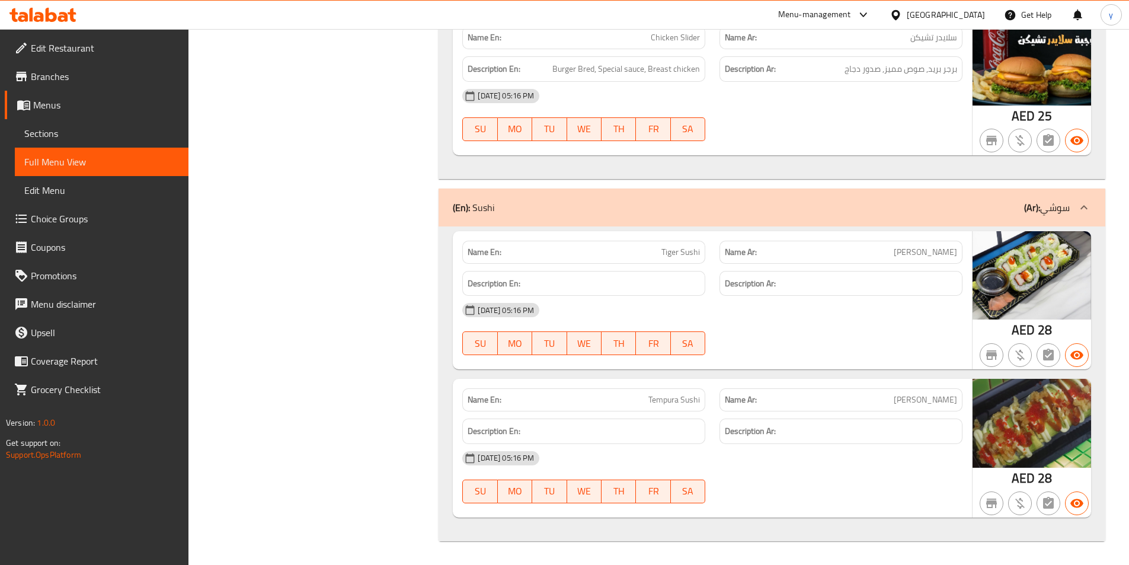
drag, startPoint x: 50, startPoint y: 36, endPoint x: 47, endPoint y: 28, distance: 7.7
click at [50, 35] on link "Edit Restaurant" at bounding box center [97, 48] width 184 height 28
